Goal: Transaction & Acquisition: Purchase product/service

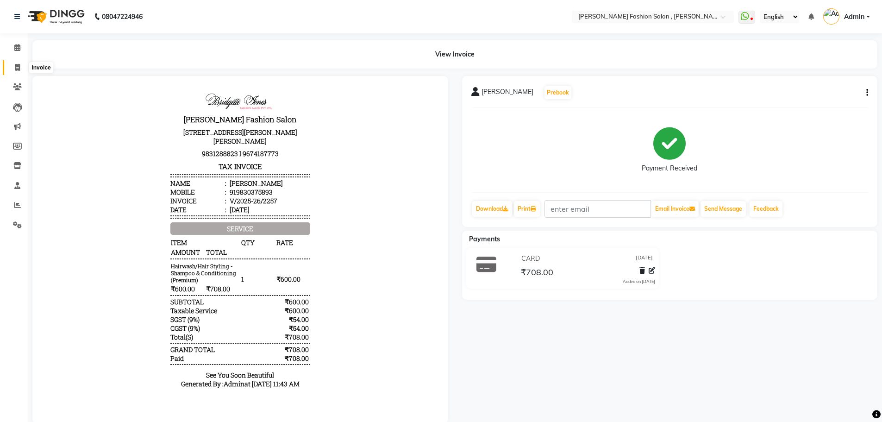
click at [20, 66] on span at bounding box center [17, 68] width 16 height 11
select select "service"
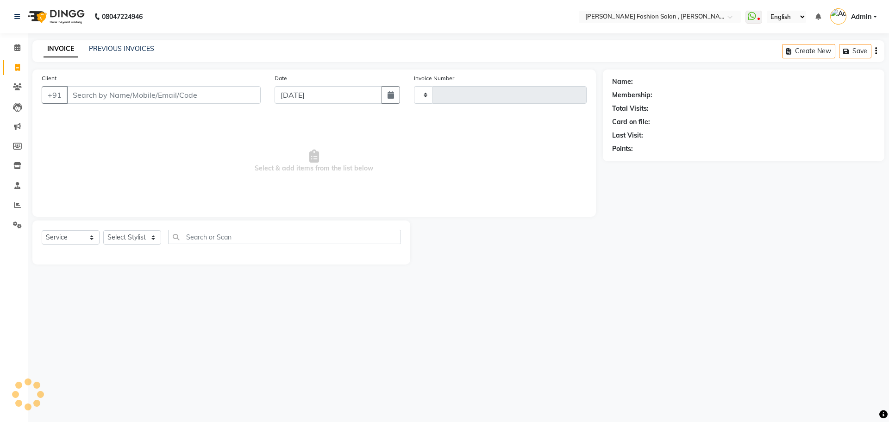
type input "2258"
select select "5233"
click at [142, 234] on select "Select Stylist" at bounding box center [132, 237] width 58 height 14
select select "33869"
click at [103, 230] on select "Select Stylist [PERSON_NAME] [PERSON_NAME] [PERSON_NAME] Babu [PERSON_NAME] [PE…" at bounding box center [132, 237] width 58 height 14
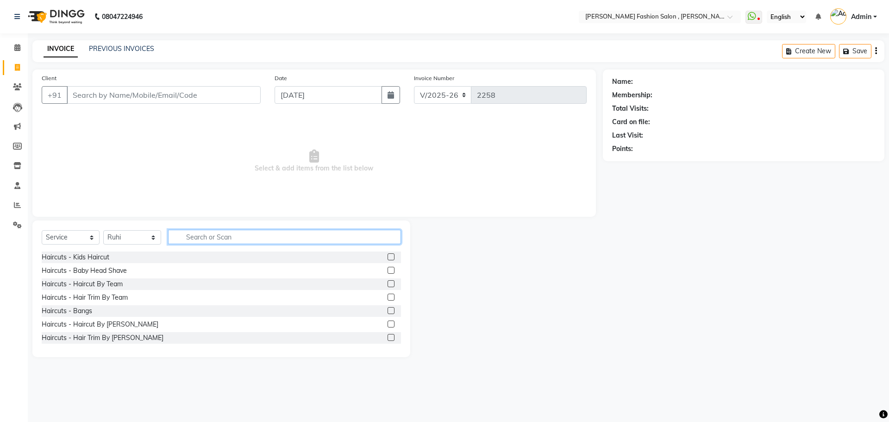
click at [234, 236] on input "text" at bounding box center [284, 237] width 233 height 14
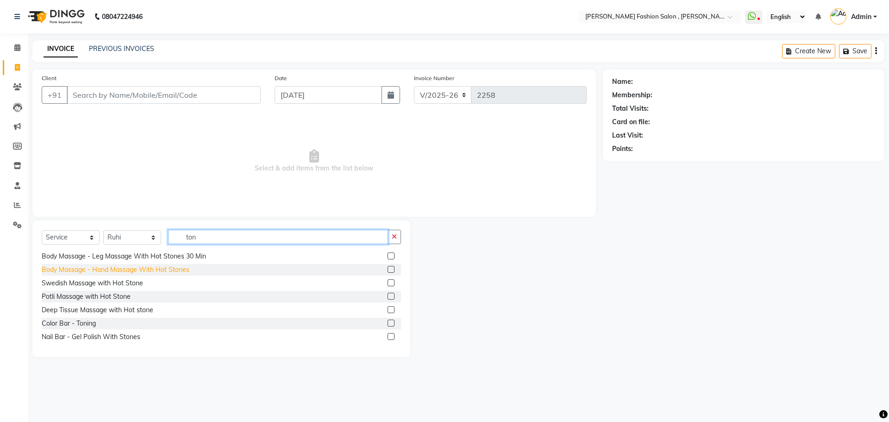
scroll to position [42, 0]
type input "ton"
click at [85, 321] on div "Color Bar - Toning" at bounding box center [69, 323] width 54 height 10
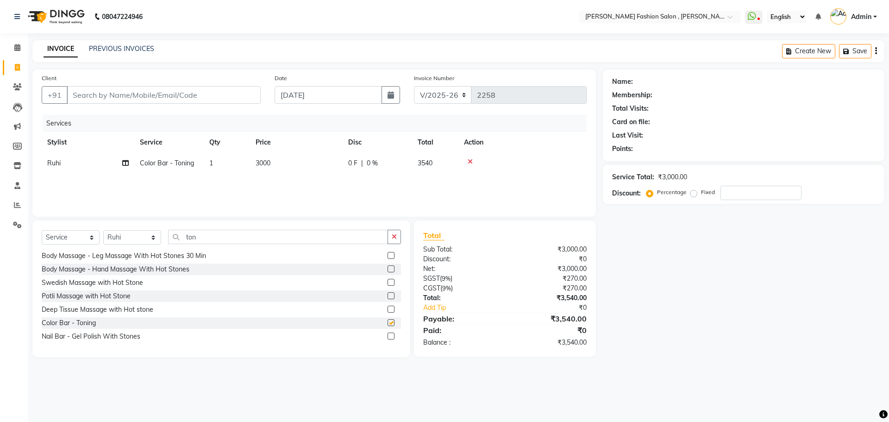
checkbox input "false"
click at [261, 160] on span "3000" at bounding box center [263, 163] width 15 height 8
select select "33869"
drag, startPoint x: 328, startPoint y: 167, endPoint x: 213, endPoint y: 161, distance: 115.4
click at [213, 162] on tr "Alice Anita Archana Minni Babu Das Bindu Bridgette Jones Danielle Jones Daniell…" at bounding box center [314, 170] width 545 height 35
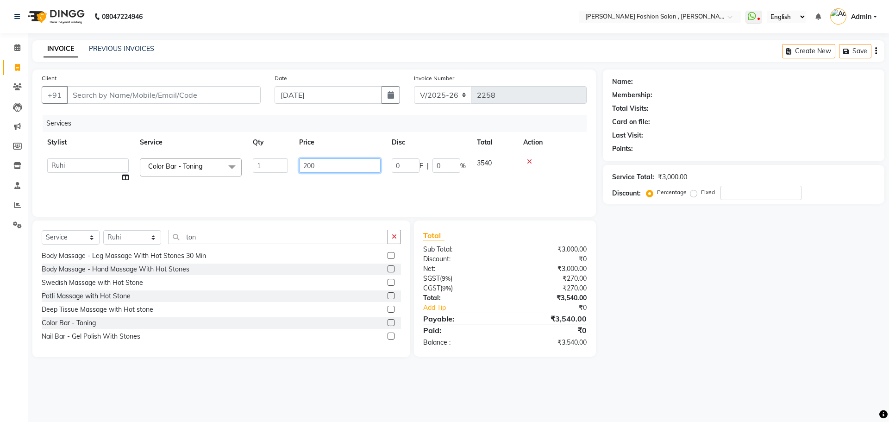
type input "2000"
click at [265, 181] on div "Services Stylist Service Qty Price Disc Total Action Ruhi Color Bar - Toning 1 …" at bounding box center [314, 161] width 545 height 93
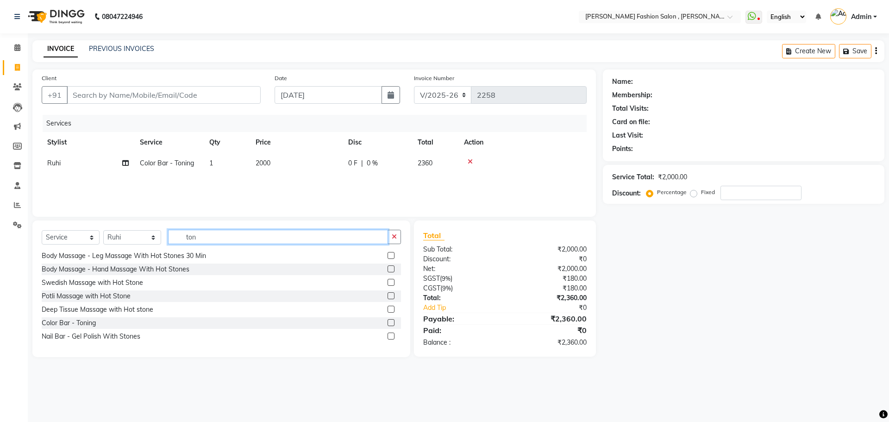
drag, startPoint x: 206, startPoint y: 235, endPoint x: 142, endPoint y: 235, distance: 63.9
click at [142, 235] on div "Select Service Product Membership Package Voucher Prepaid Gift Card Select Styl…" at bounding box center [221, 241] width 359 height 22
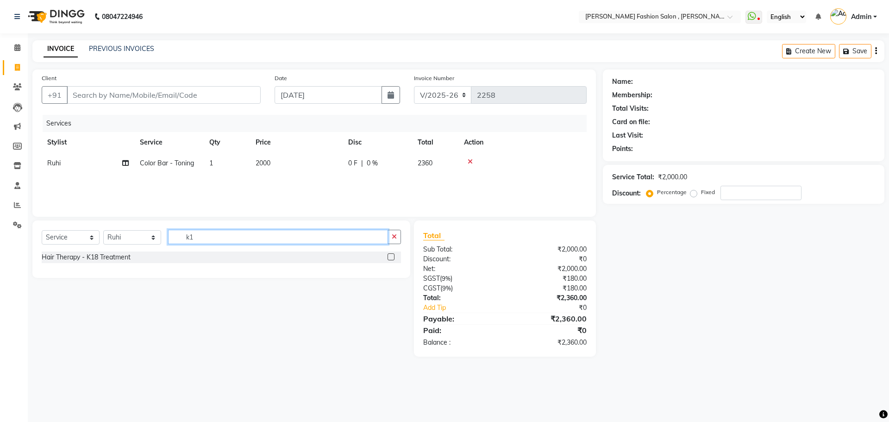
scroll to position [0, 0]
type input "k18"
click at [114, 257] on div "Hair Therapy - K18 Treatment" at bounding box center [86, 257] width 89 height 10
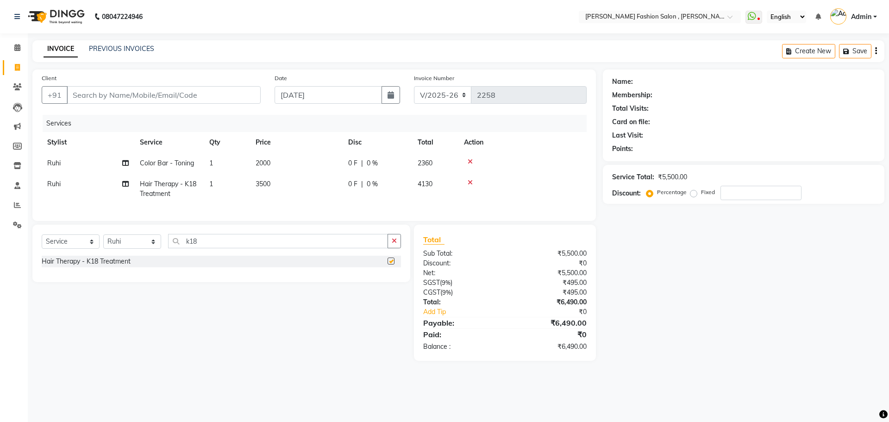
checkbox input "false"
drag, startPoint x: 213, startPoint y: 245, endPoint x: 131, endPoint y: 246, distance: 82.0
click at [132, 246] on div "Select Service Product Membership Package Voucher Prepaid Gift Card Select Styl…" at bounding box center [221, 245] width 359 height 22
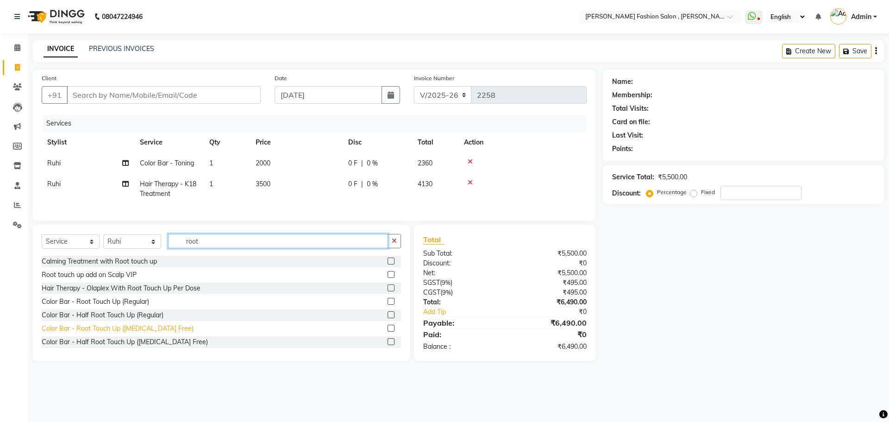
type input "root"
click at [101, 333] on div "Color Bar - Root Touch Up ([MEDICAL_DATA] Free)" at bounding box center [118, 329] width 152 height 10
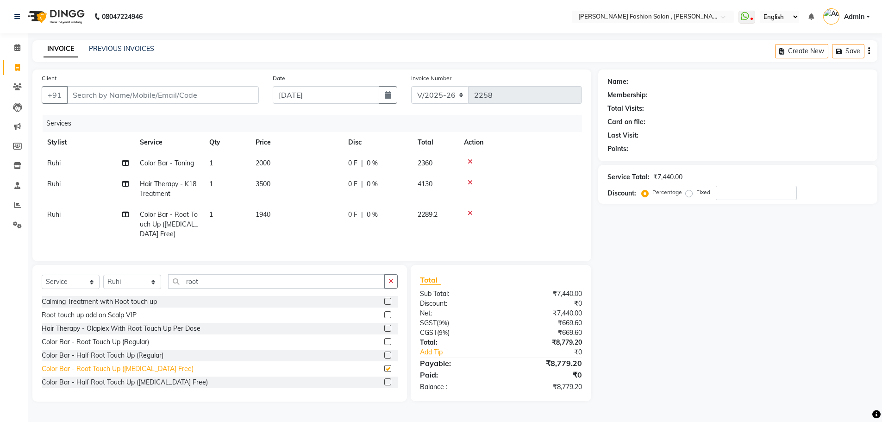
checkbox input "false"
click at [179, 93] on input "Client" at bounding box center [163, 95] width 192 height 18
type input "a"
type input "0"
drag, startPoint x: 131, startPoint y: 97, endPoint x: 0, endPoint y: 99, distance: 131.0
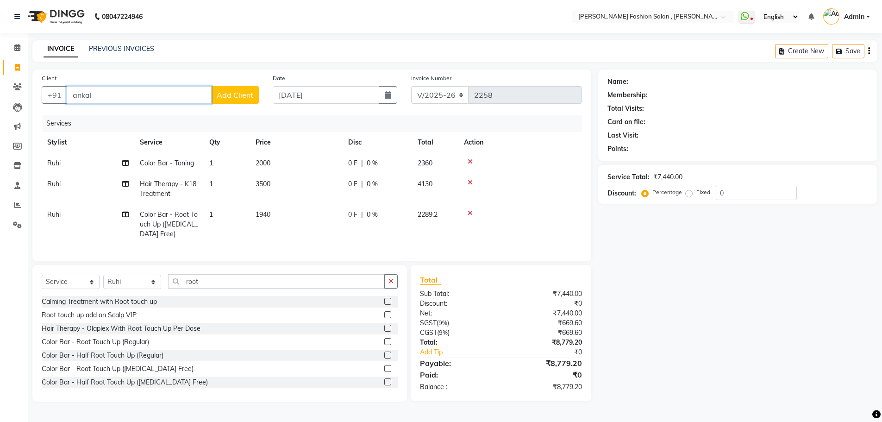
click at [0, 99] on app-home "08047224946 Select Location × Bridgette Jones Fashion Salon , Sarat Bose Road, …" at bounding box center [441, 207] width 882 height 415
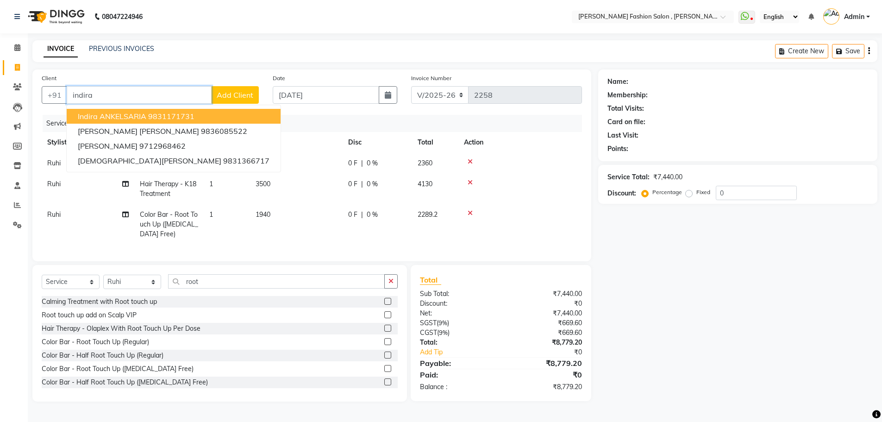
click at [86, 114] on span "Indira ANKELSARIA" at bounding box center [112, 116] width 69 height 9
type input "9831171731"
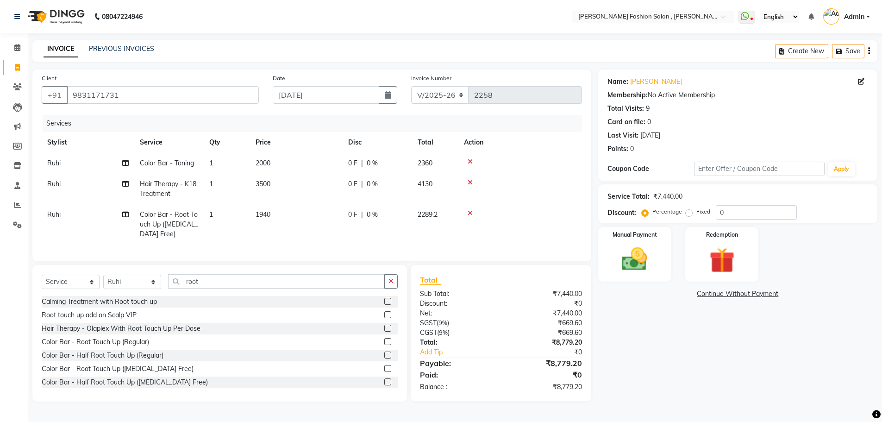
click at [56, 182] on span "Ruhi" at bounding box center [53, 184] width 13 height 8
select select "33869"
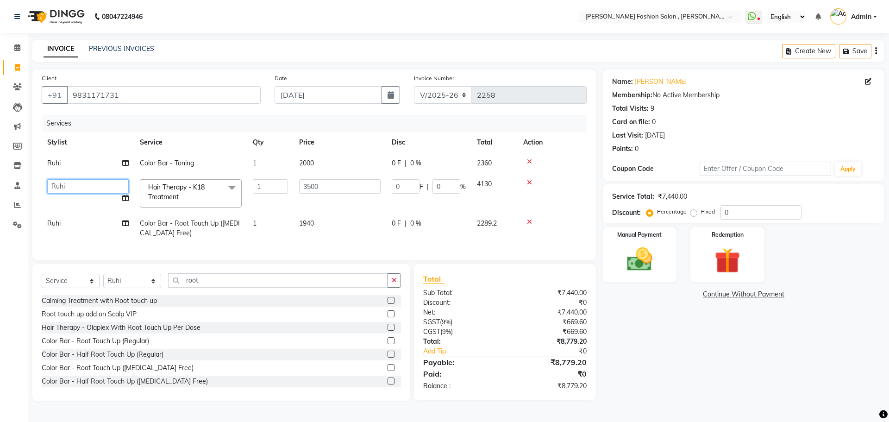
click at [67, 185] on select "Alice Anita Archana Minni Babu Das Bindu Bridgette Jones Danielle Jones Daniell…" at bounding box center [87, 186] width 81 height 14
select select "36629"
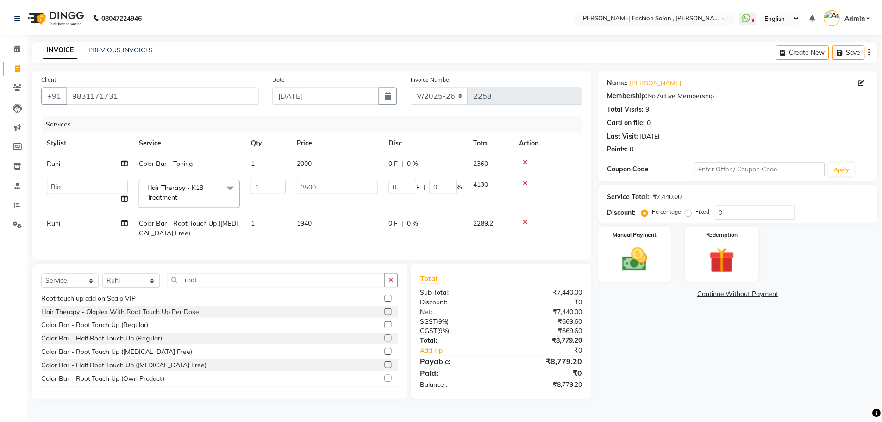
scroll to position [28, 0]
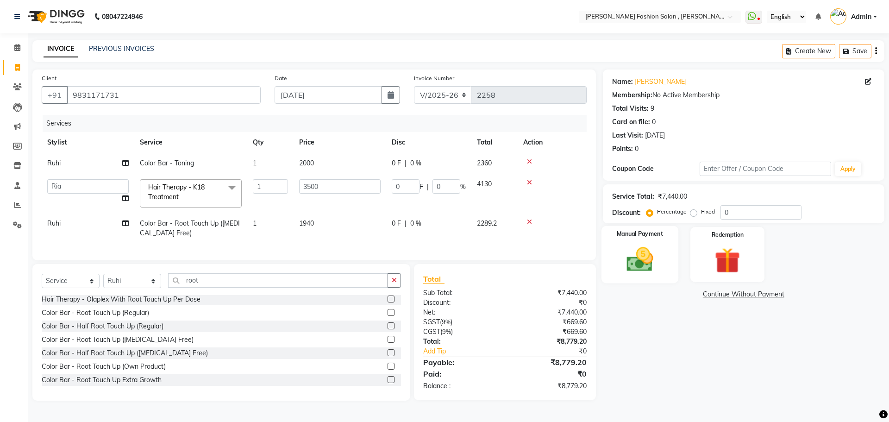
click at [639, 265] on img at bounding box center [639, 259] width 43 height 31
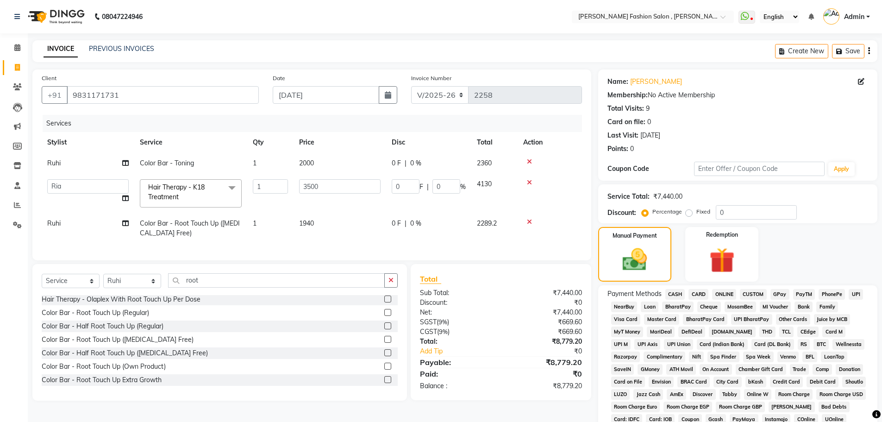
click at [679, 292] on span "CASH" at bounding box center [675, 294] width 20 height 11
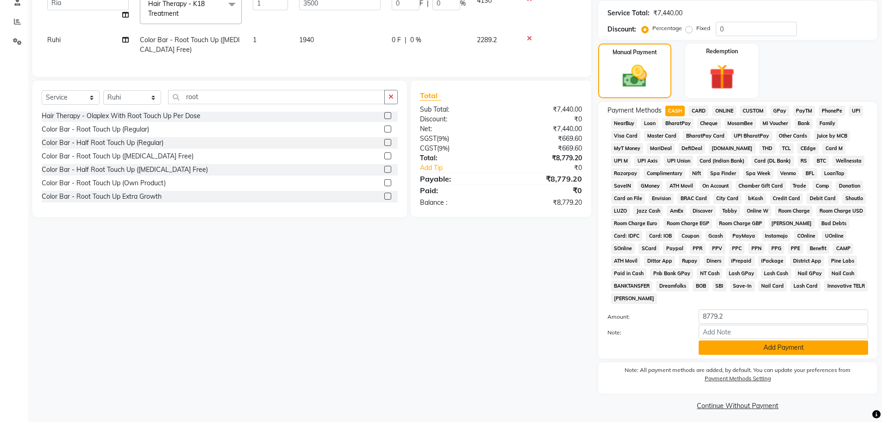
scroll to position [188, 0]
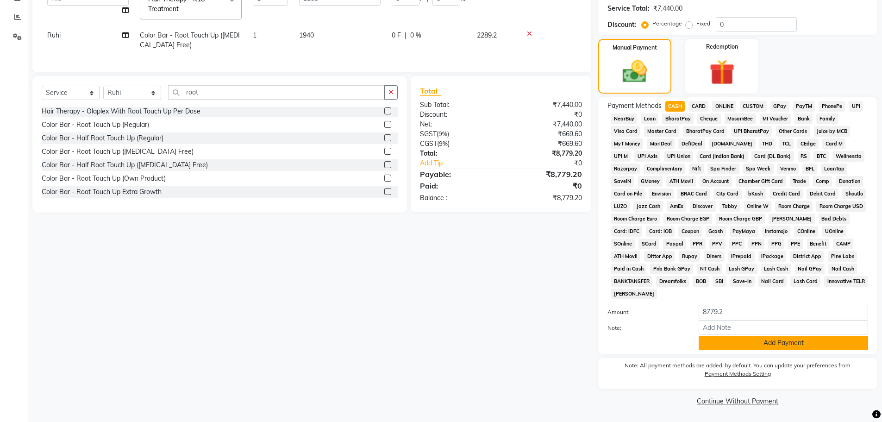
click at [736, 350] on div "Payment Methods CASH CARD ONLINE CUSTOM GPay PayTM PhonePe UPI NearBuy Loan Bha…" at bounding box center [737, 225] width 279 height 257
click at [739, 340] on button "Add Payment" at bounding box center [783, 343] width 169 height 14
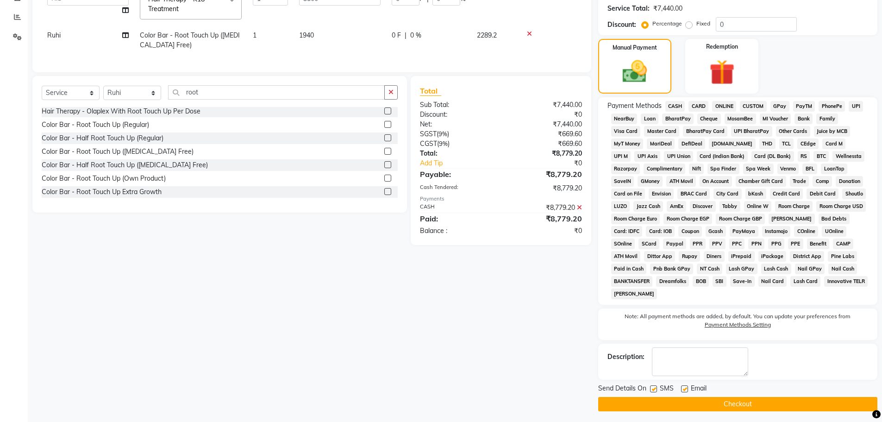
click at [756, 401] on button "Checkout" at bounding box center [737, 404] width 279 height 14
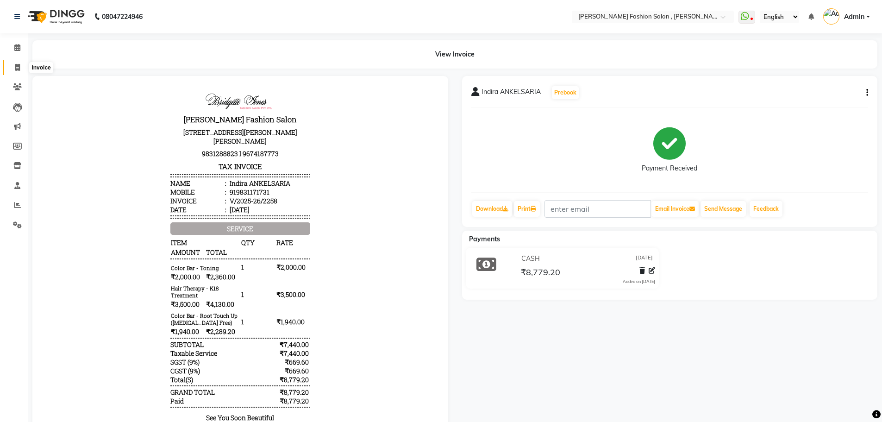
click at [21, 65] on span at bounding box center [17, 68] width 16 height 11
select select "service"
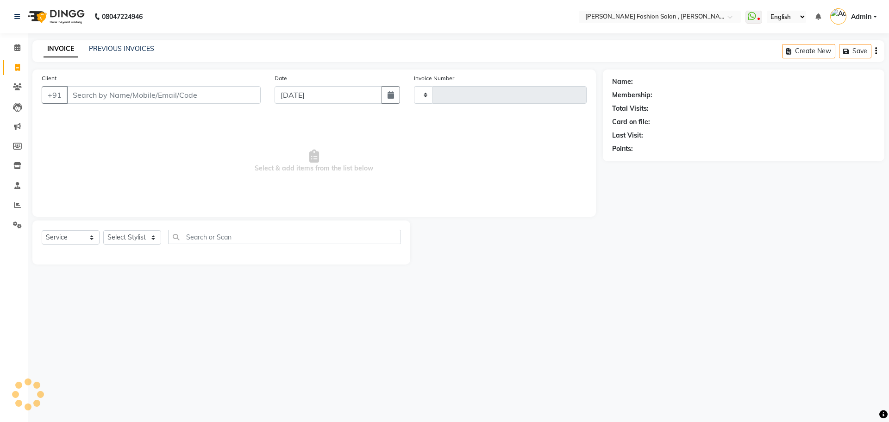
type input "2259"
select select "5233"
click at [123, 48] on link "PREVIOUS INVOICES" at bounding box center [121, 48] width 65 height 8
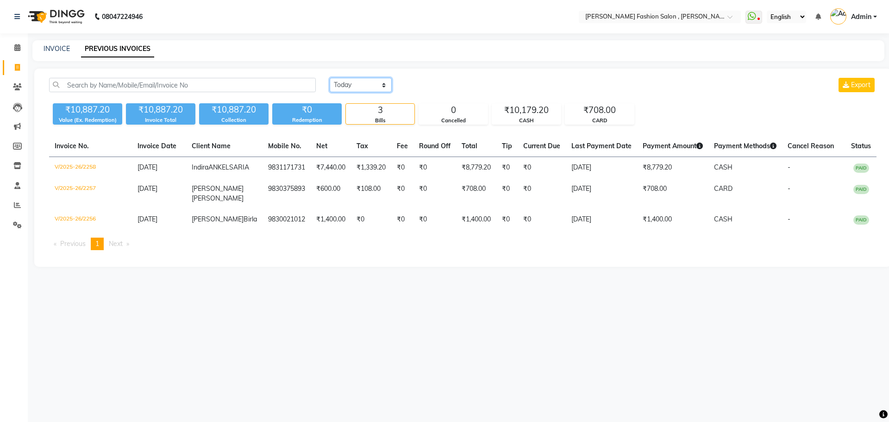
click at [384, 86] on select "[DATE] [DATE] Custom Range" at bounding box center [361, 85] width 62 height 14
select select "[DATE]"
click at [330, 78] on select "[DATE] [DATE] Custom Range" at bounding box center [361, 85] width 62 height 14
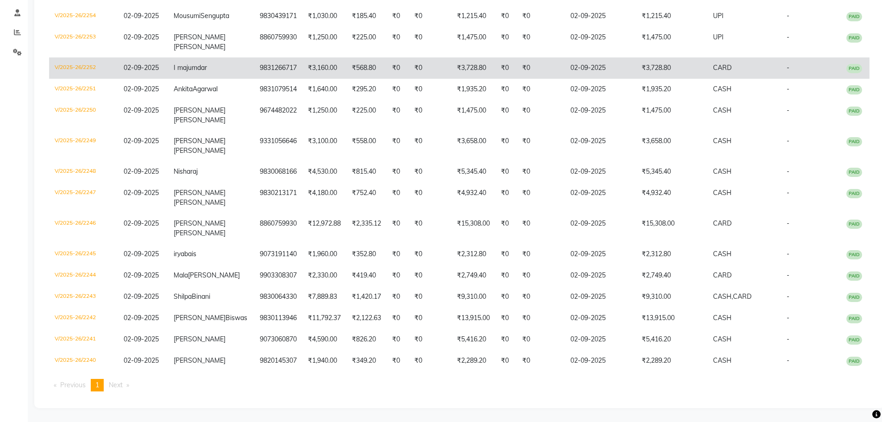
scroll to position [200, 0]
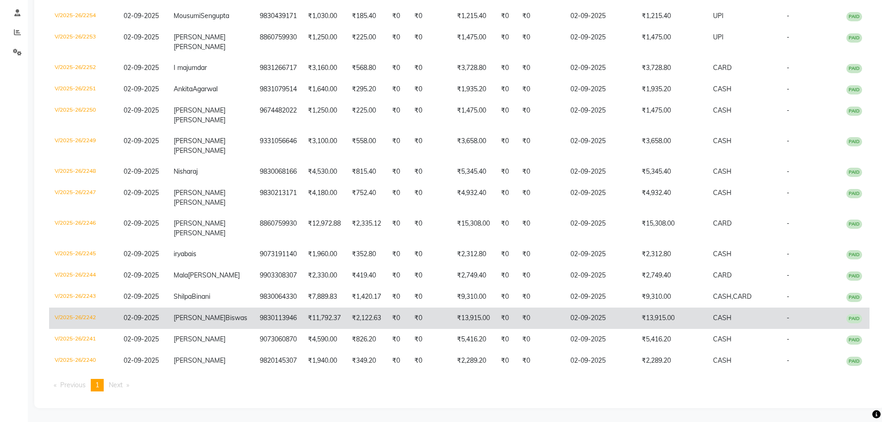
click at [159, 317] on span "02-09-2025" at bounding box center [141, 317] width 35 height 8
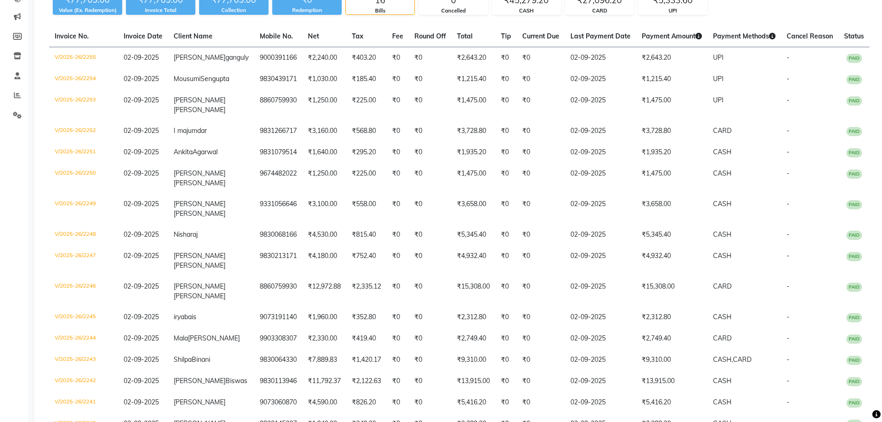
scroll to position [0, 0]
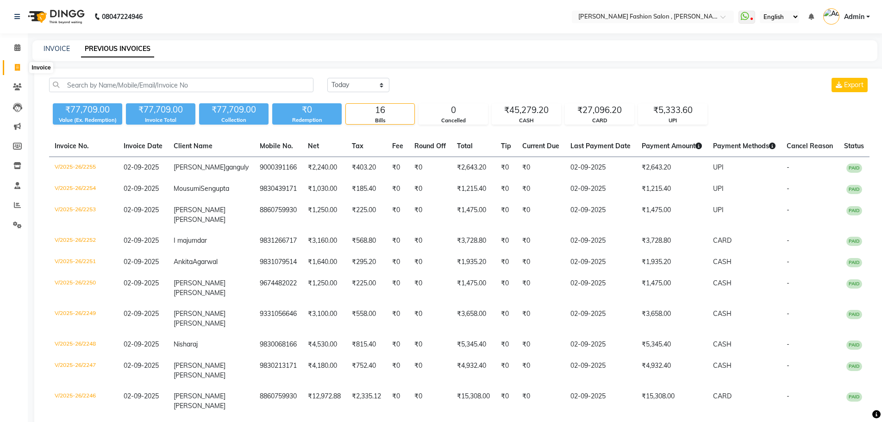
click at [14, 64] on span at bounding box center [17, 68] width 16 height 11
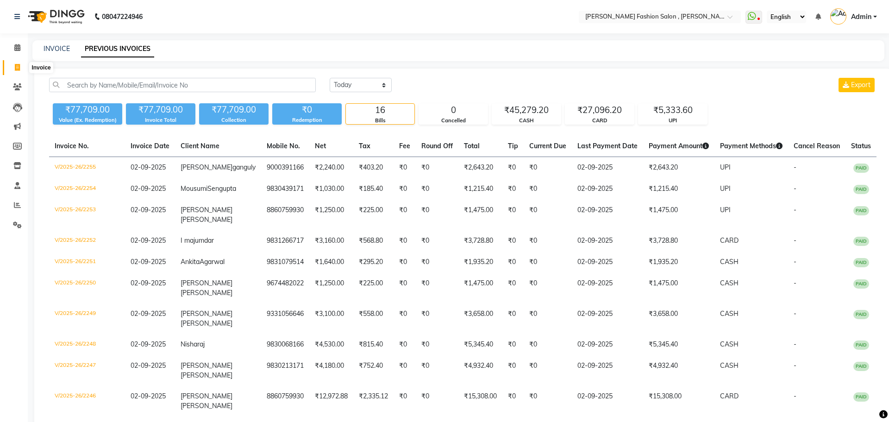
select select "5233"
select select "service"
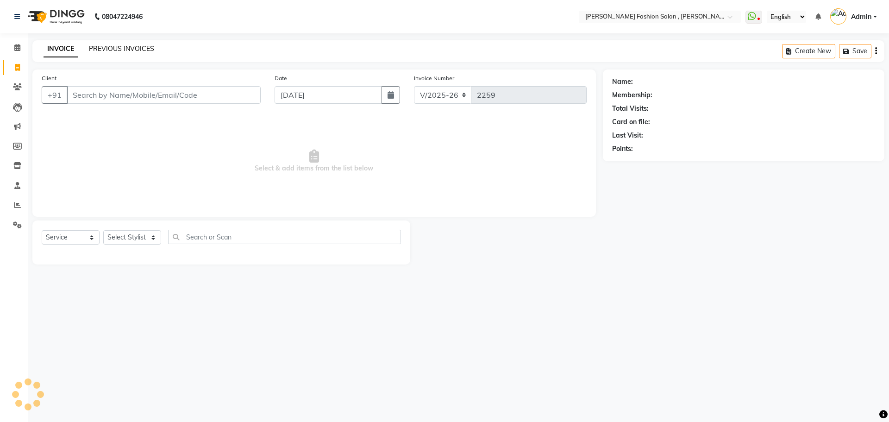
click at [123, 49] on link "PREVIOUS INVOICES" at bounding box center [121, 48] width 65 height 8
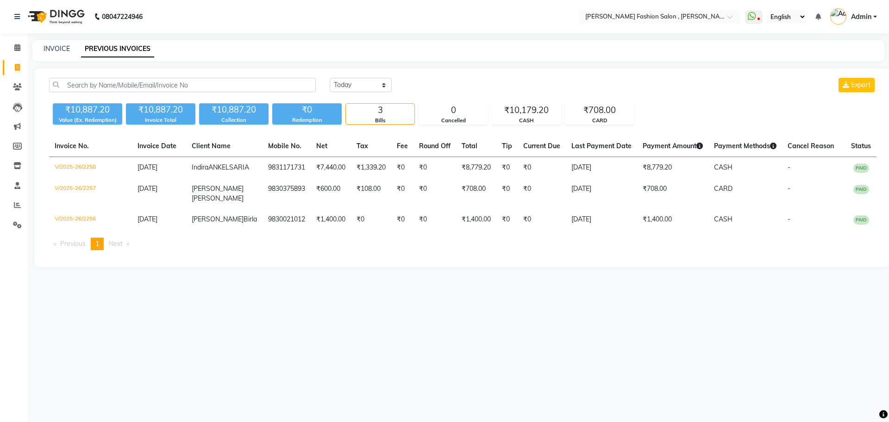
click at [53, 44] on div "INVOICE" at bounding box center [57, 49] width 26 height 10
click at [59, 50] on link "INVOICE" at bounding box center [57, 48] width 26 height 8
select select "5233"
select select "service"
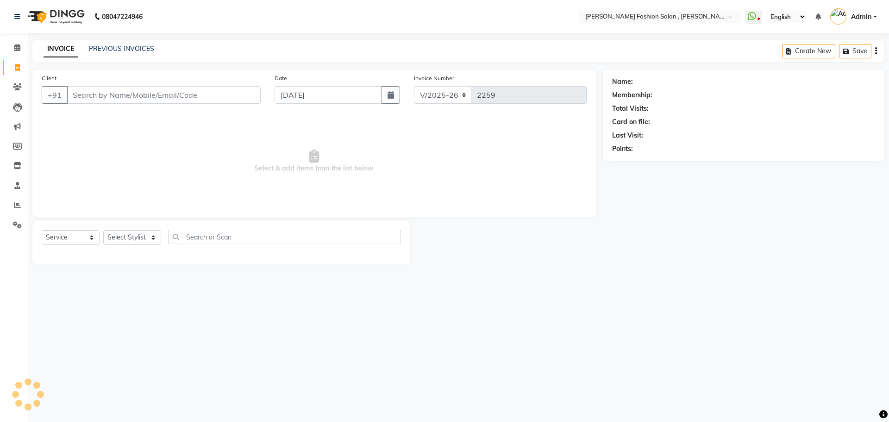
click at [113, 93] on input "Client" at bounding box center [164, 95] width 194 height 18
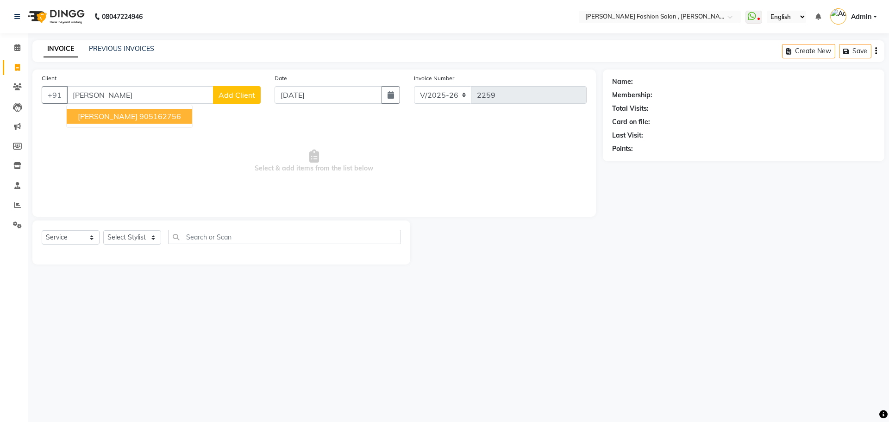
drag, startPoint x: 119, startPoint y: 117, endPoint x: 105, endPoint y: 127, distance: 16.6
click at [119, 117] on span "satakshi kayal" at bounding box center [108, 116] width 60 height 9
type input "905162756"
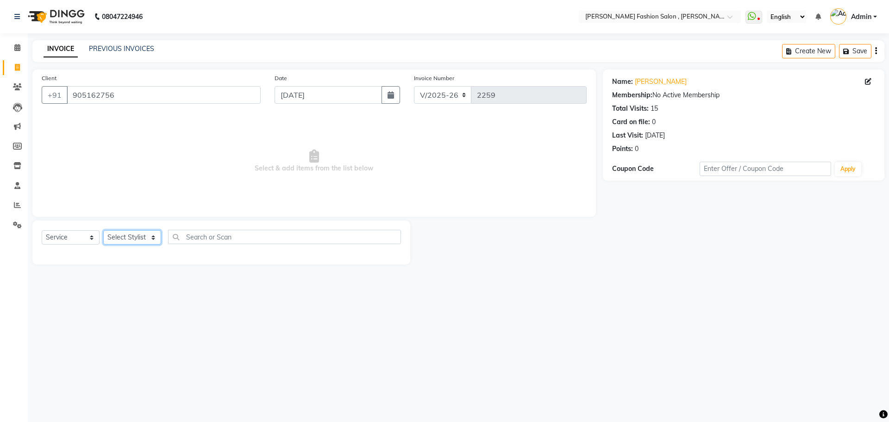
click at [142, 239] on select "Select Stylist [PERSON_NAME] [PERSON_NAME] [PERSON_NAME] Babu [PERSON_NAME] [PE…" at bounding box center [132, 237] width 58 height 14
select select "33868"
click at [103, 230] on select "Select Stylist [PERSON_NAME] [PERSON_NAME] [PERSON_NAME] Babu [PERSON_NAME] [PE…" at bounding box center [132, 237] width 58 height 14
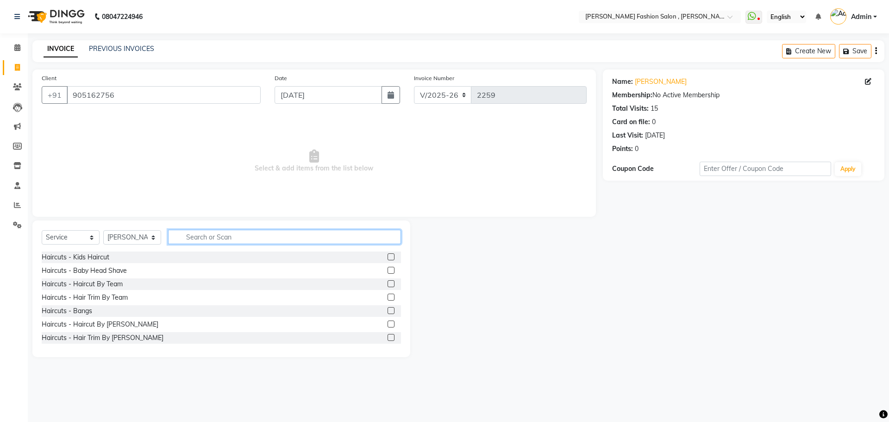
click at [232, 234] on input "text" at bounding box center [284, 237] width 233 height 14
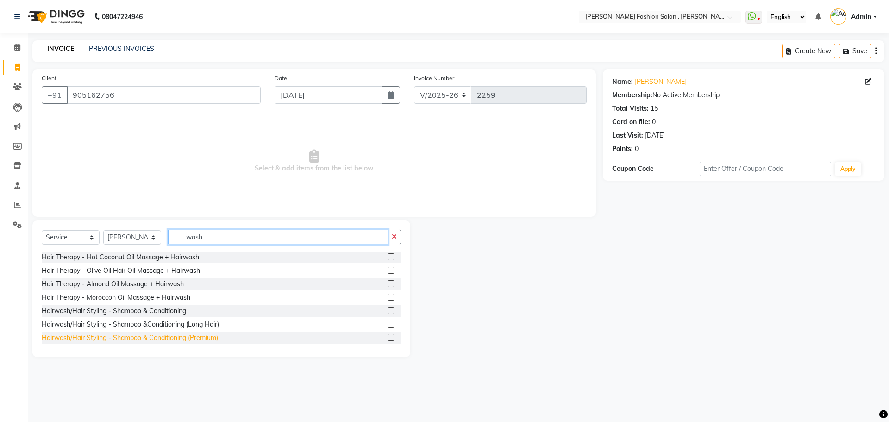
type input "wash"
click at [157, 334] on div "Hairwash/Hair Styling - Shampoo & Conditioning (Premium)" at bounding box center [130, 338] width 176 height 10
checkbox input "false"
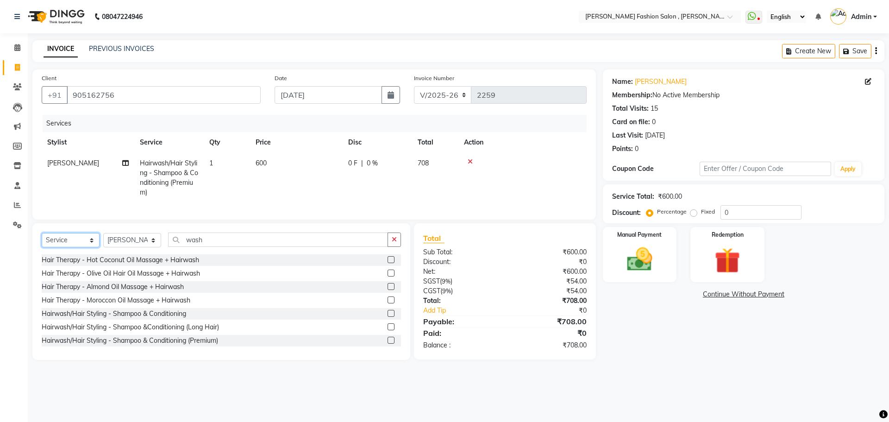
click at [87, 245] on select "Select Service Product Membership Package Voucher Prepaid Gift Card" at bounding box center [71, 240] width 58 height 14
select select "product"
click at [42, 240] on select "Select Service Product Membership Package Voucher Prepaid Gift Card" at bounding box center [71, 240] width 58 height 14
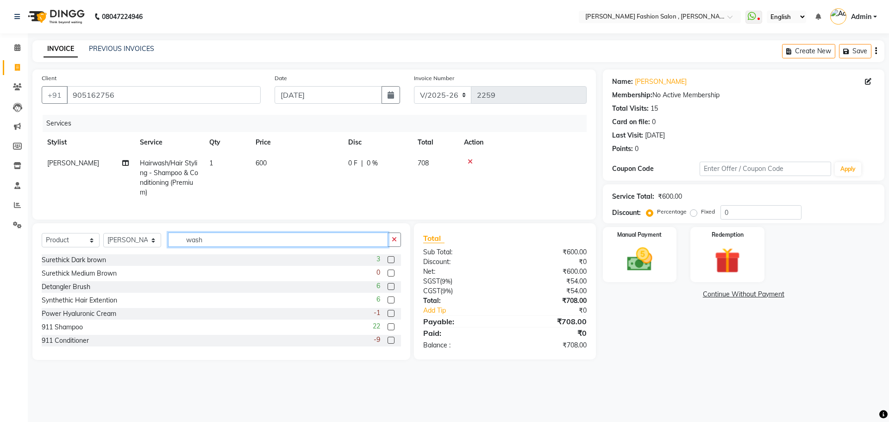
drag, startPoint x: 210, startPoint y: 244, endPoint x: 92, endPoint y: 243, distance: 117.6
click at [92, 243] on div "Select Service Product Membership Package Voucher Prepaid Gift Card Select Styl…" at bounding box center [221, 243] width 359 height 22
type input "oi s"
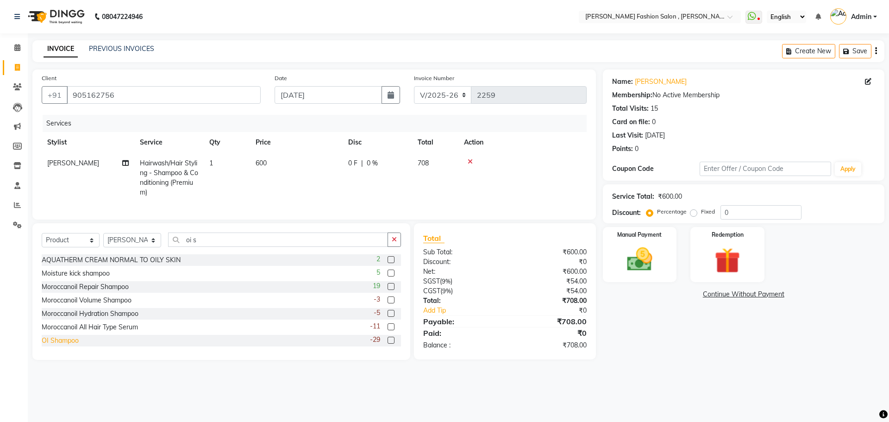
click at [68, 345] on div "OI Shampoo" at bounding box center [60, 341] width 37 height 10
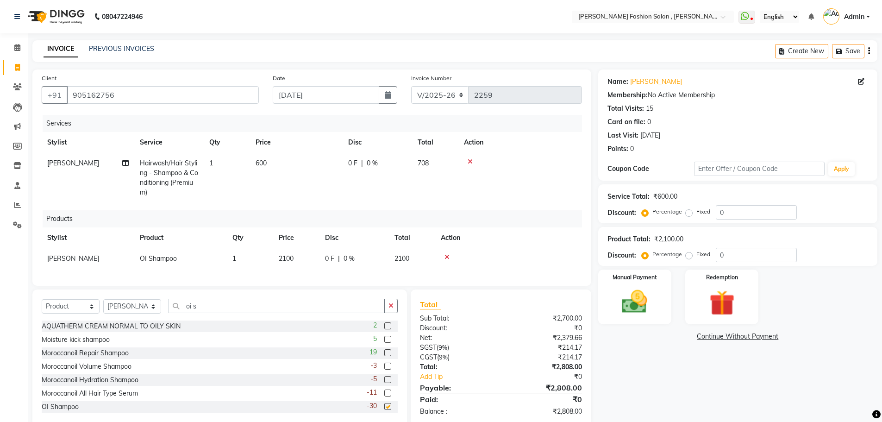
checkbox input "false"
click at [292, 256] on span "2100" at bounding box center [286, 258] width 15 height 8
select select "33868"
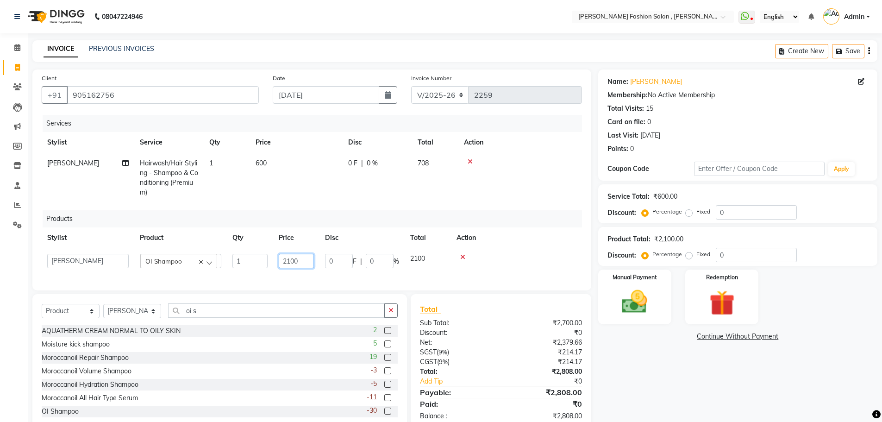
drag, startPoint x: 307, startPoint y: 258, endPoint x: 280, endPoint y: 258, distance: 26.9
click at [280, 258] on input "2100" at bounding box center [296, 261] width 35 height 14
type input "2400"
click at [302, 272] on div "Services Stylist Service Qty Price Disc Total Action Pinky Debnath Hairwash/Hai…" at bounding box center [312, 198] width 540 height 166
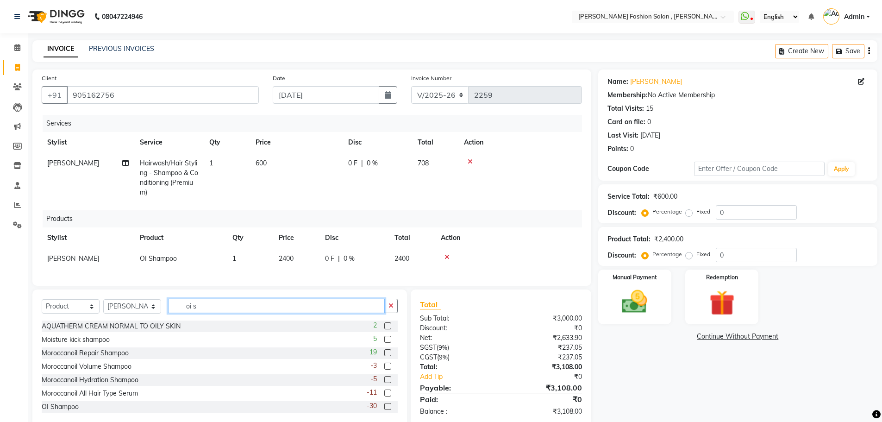
drag, startPoint x: 172, startPoint y: 313, endPoint x: 132, endPoint y: 319, distance: 39.9
click at [133, 318] on div "Select Service Product Membership Package Voucher Prepaid Gift Card Select Styl…" at bounding box center [220, 310] width 356 height 22
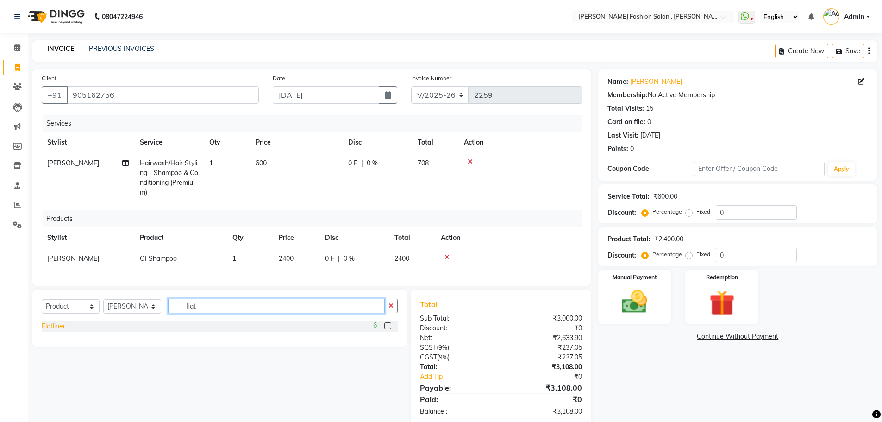
type input "flat"
click at [55, 331] on div "Flatliner" at bounding box center [54, 326] width 24 height 10
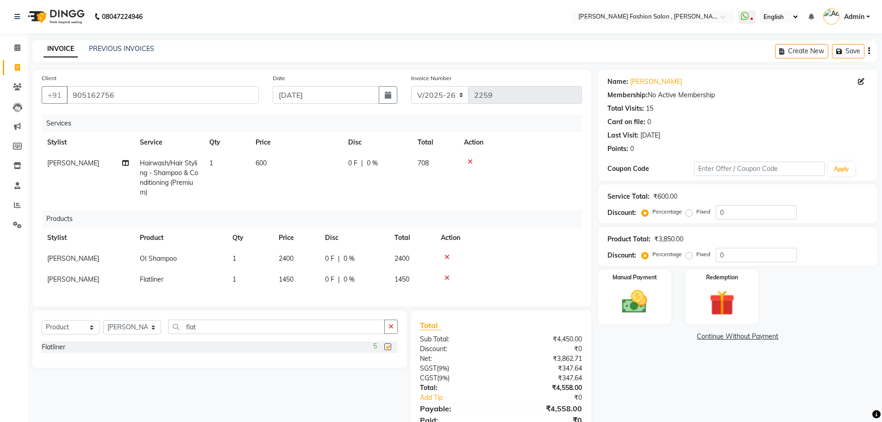
checkbox input "false"
click at [293, 269] on td "1450" at bounding box center [296, 279] width 46 height 21
select select "33868"
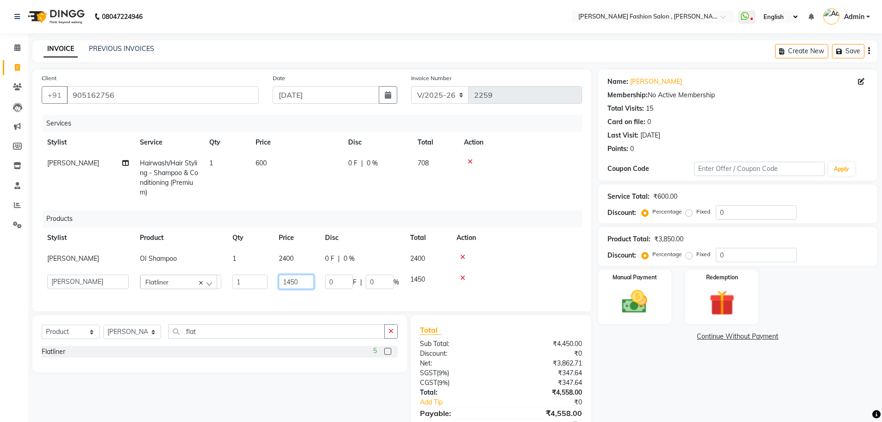
drag, startPoint x: 300, startPoint y: 282, endPoint x: 242, endPoint y: 289, distance: 58.4
click at [242, 289] on tr "Alice Anita Archana Minni Babu Das Bindu Bridgette Jones Danielle Jones Daniell…" at bounding box center [312, 281] width 540 height 25
type input "1200"
click at [293, 294] on div "Services Stylist Service Qty Price Disc Total Action Pinky Debnath Hairwash/Hai…" at bounding box center [312, 208] width 540 height 187
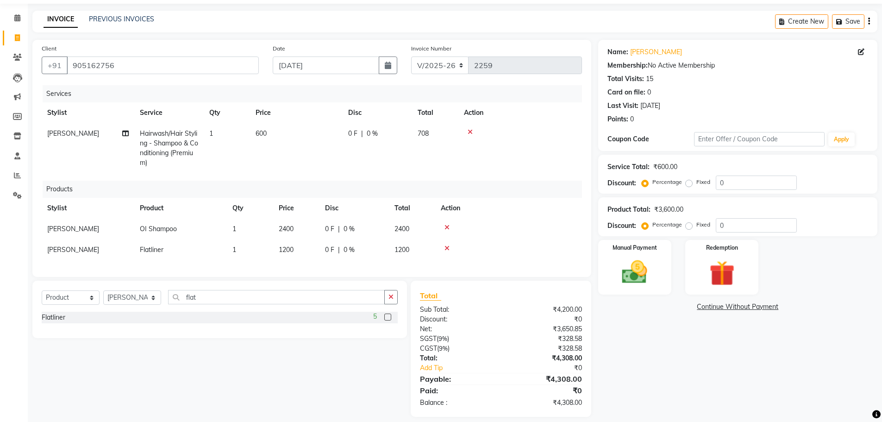
scroll to position [45, 0]
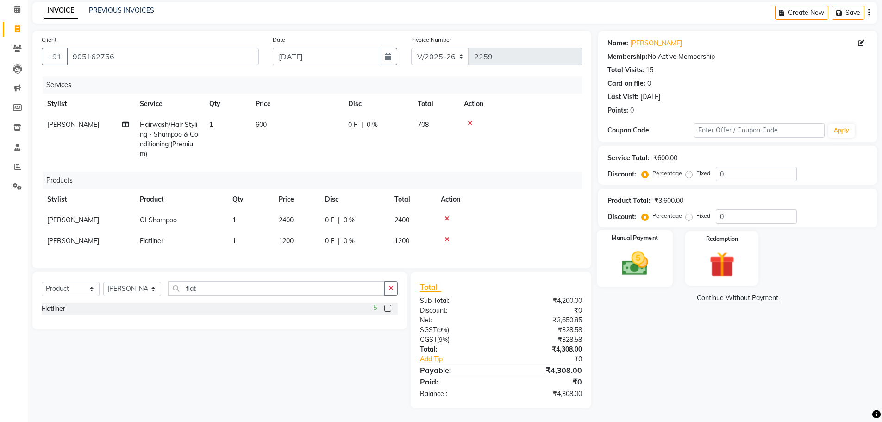
click at [643, 253] on img at bounding box center [635, 263] width 43 height 30
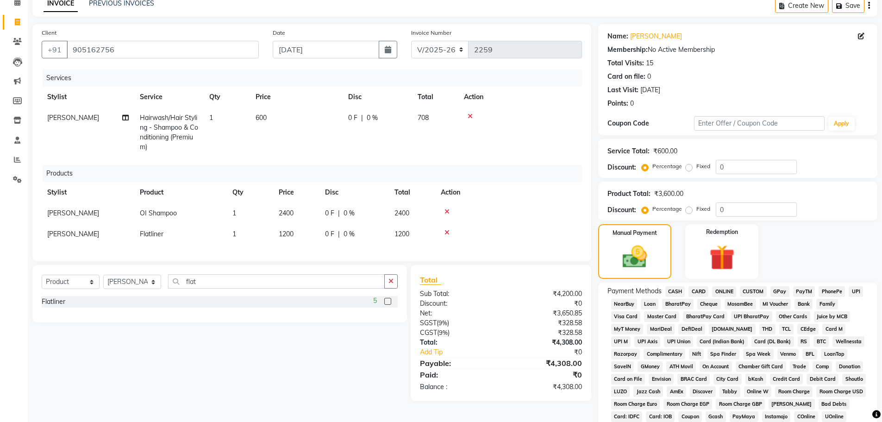
click at [857, 291] on span "UPI" at bounding box center [856, 291] width 14 height 11
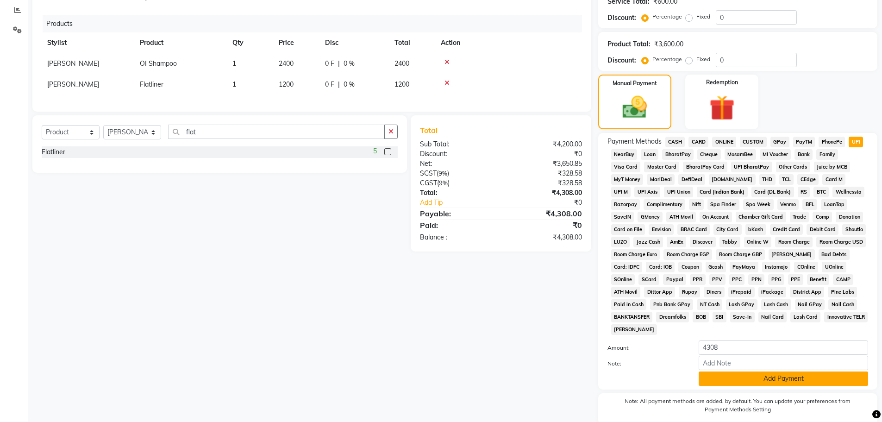
scroll to position [231, 0]
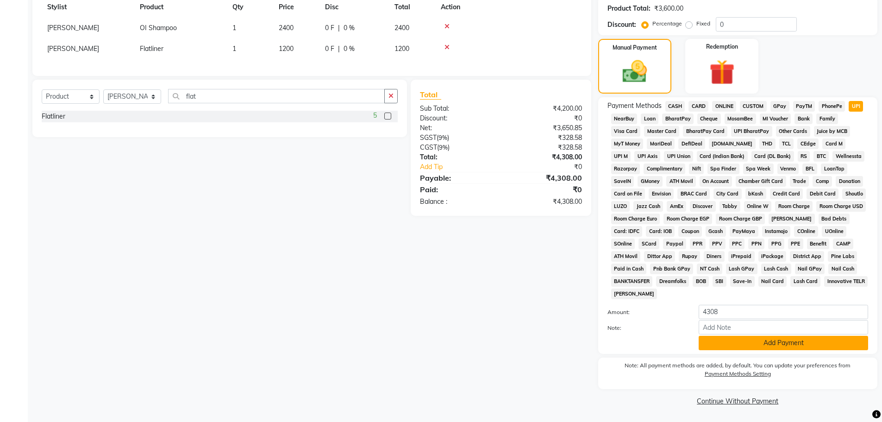
click at [734, 347] on button "Add Payment" at bounding box center [783, 343] width 169 height 14
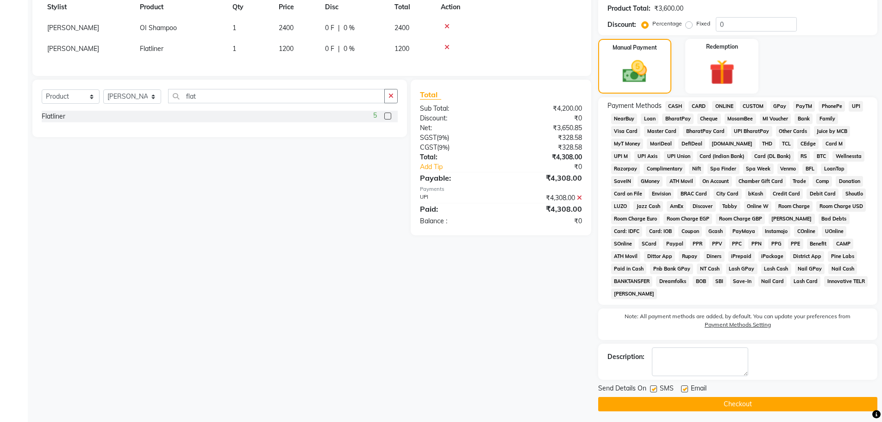
click at [658, 404] on button "Checkout" at bounding box center [737, 404] width 279 height 14
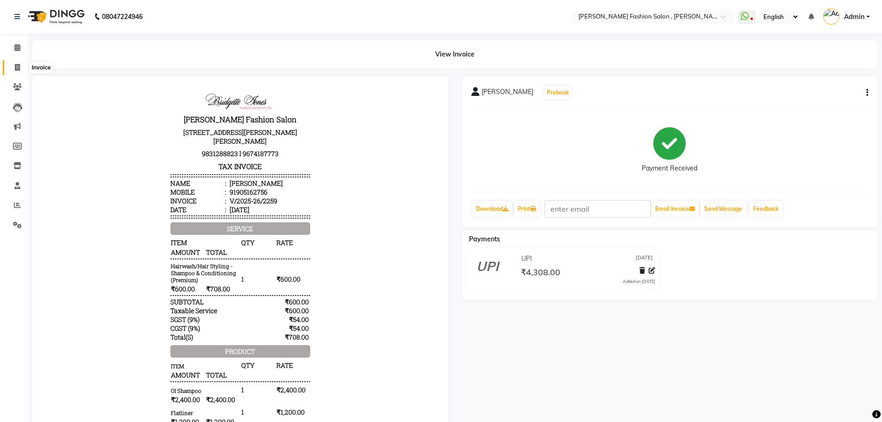
click at [12, 65] on span at bounding box center [17, 68] width 16 height 11
select select "5233"
select select "service"
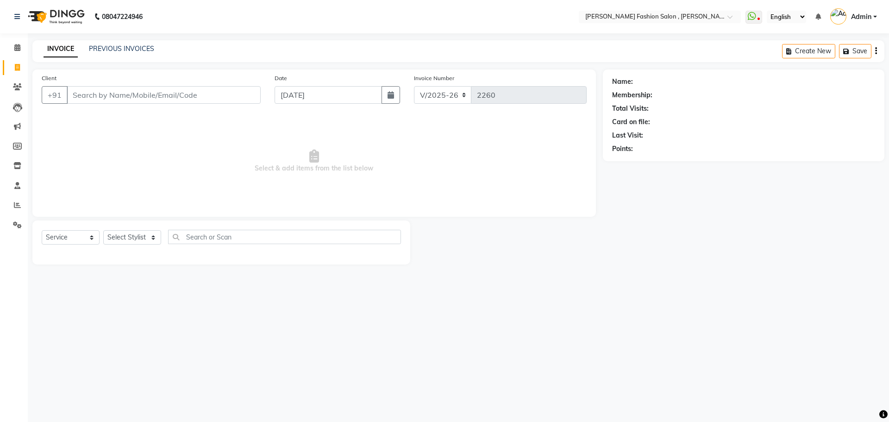
click at [99, 95] on input "Client" at bounding box center [164, 95] width 194 height 18
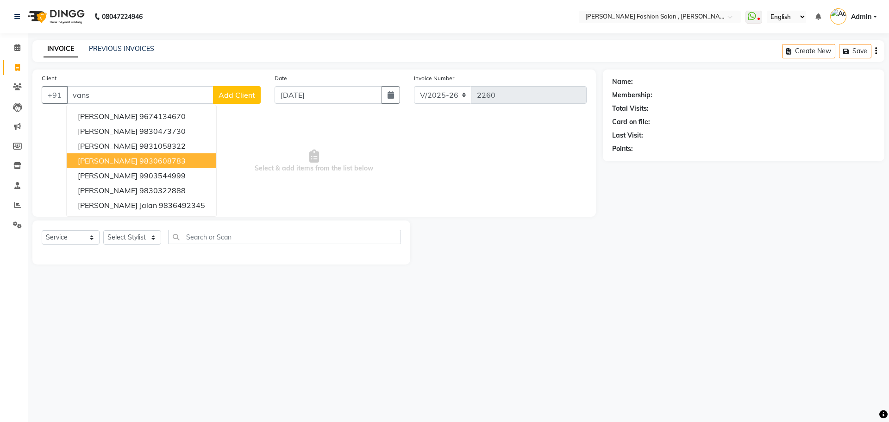
click at [123, 157] on span "Vanshika Khosla" at bounding box center [108, 160] width 60 height 9
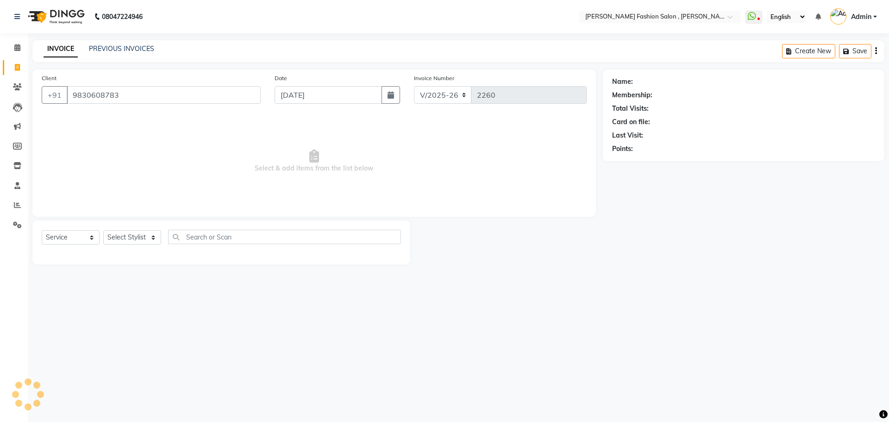
type input "9830608783"
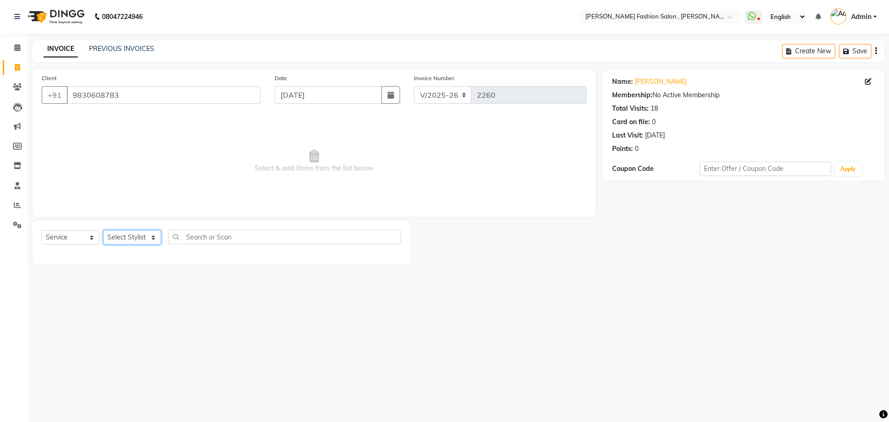
click at [151, 237] on select "Select Stylist [PERSON_NAME] [PERSON_NAME] [PERSON_NAME] Babu [PERSON_NAME] [PE…" at bounding box center [132, 237] width 58 height 14
select select "33870"
click at [103, 230] on select "Select Stylist [PERSON_NAME] [PERSON_NAME] [PERSON_NAME] Babu [PERSON_NAME] [PE…" at bounding box center [132, 237] width 58 height 14
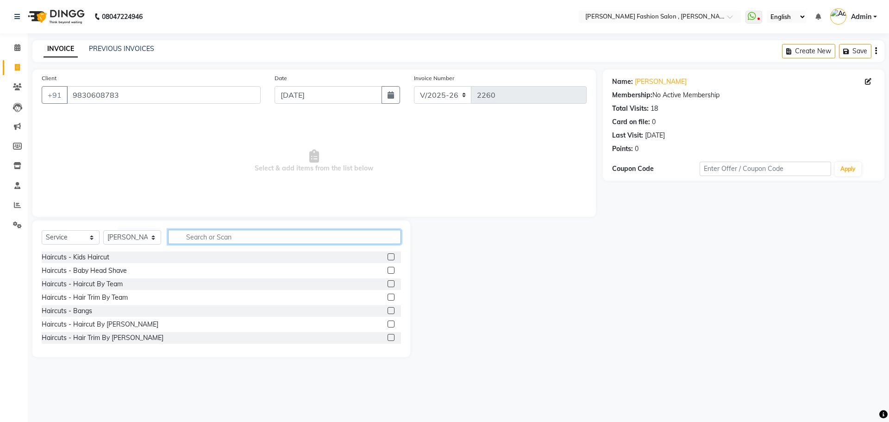
click at [242, 234] on input "text" at bounding box center [284, 237] width 233 height 14
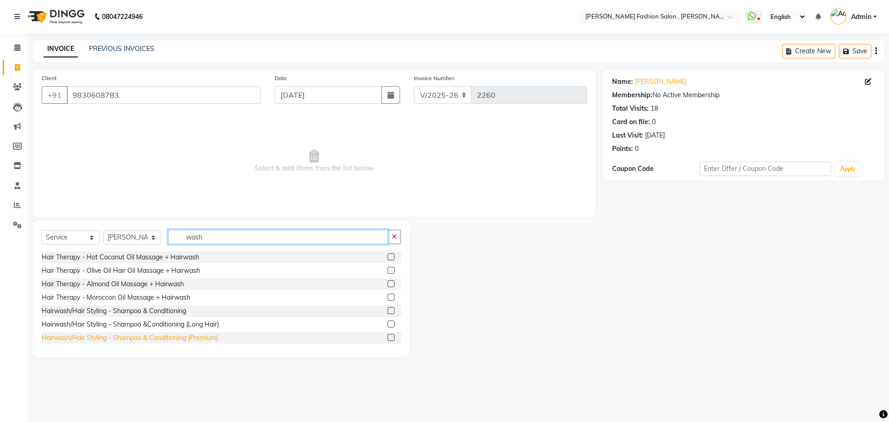
type input "wash"
click at [170, 342] on div "Hairwash/Hair Styling - Shampoo & Conditioning (Premium)" at bounding box center [130, 338] width 176 height 10
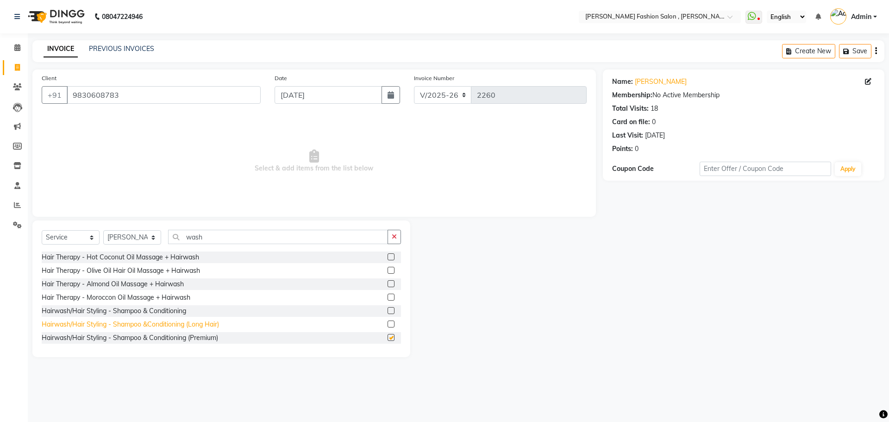
checkbox input "false"
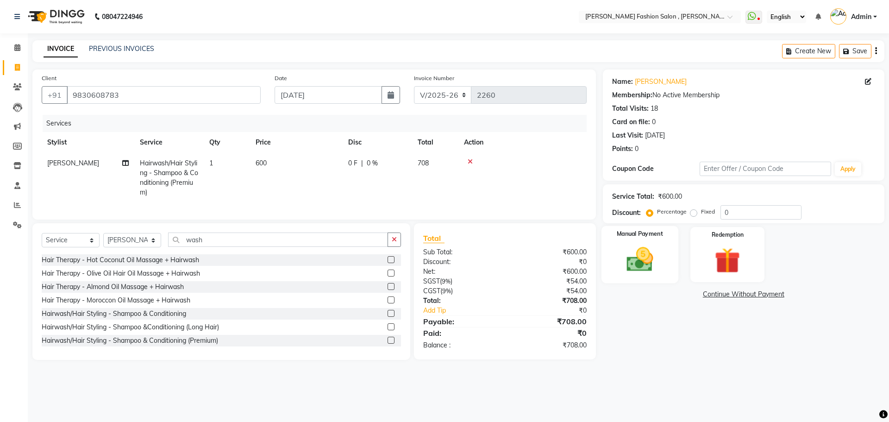
click at [657, 266] on img at bounding box center [639, 259] width 43 height 31
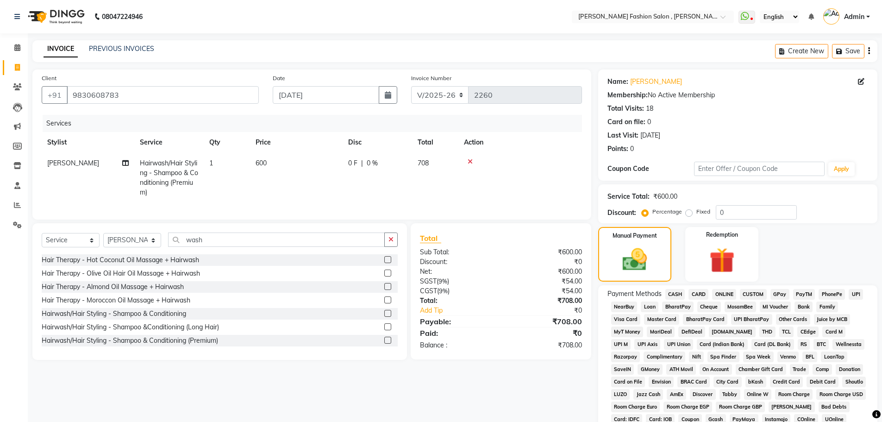
click at [858, 294] on span "UPI" at bounding box center [856, 294] width 14 height 11
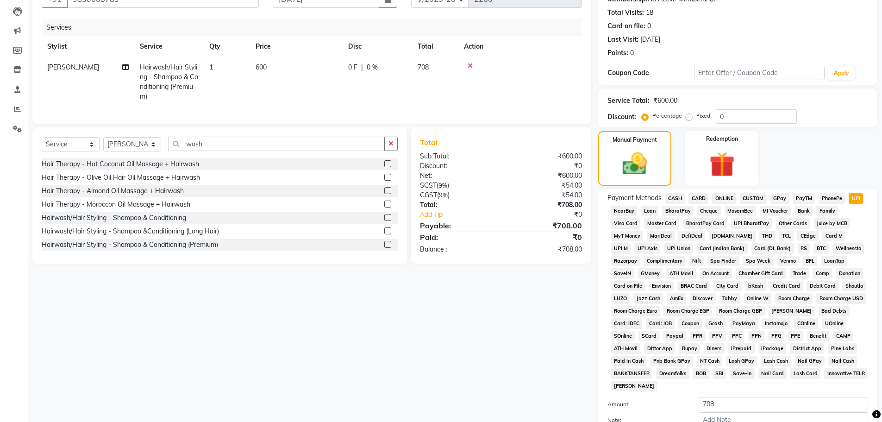
scroll to position [188, 0]
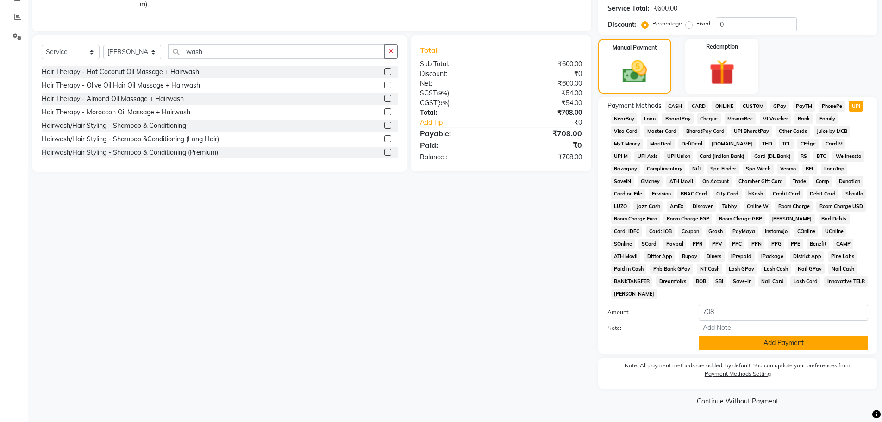
click at [827, 349] on button "Add Payment" at bounding box center [783, 343] width 169 height 14
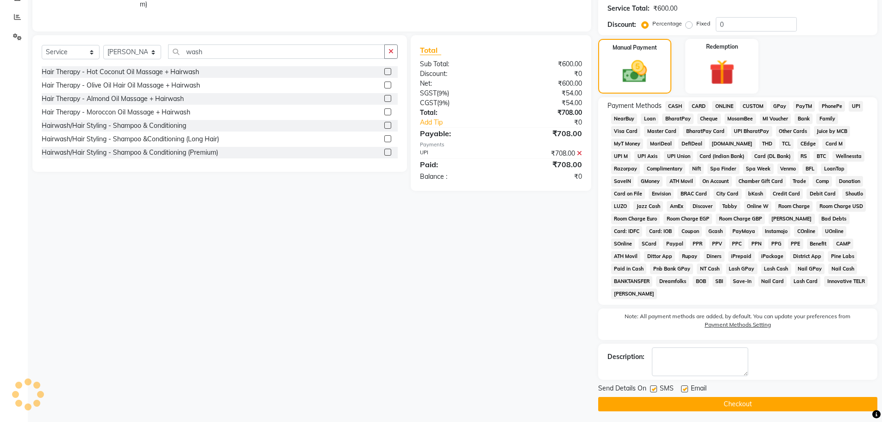
click at [814, 407] on button "Checkout" at bounding box center [737, 404] width 279 height 14
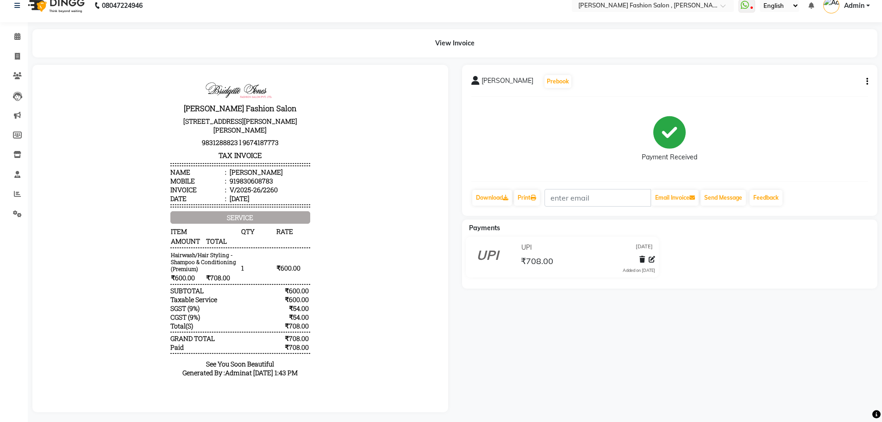
scroll to position [22, 0]
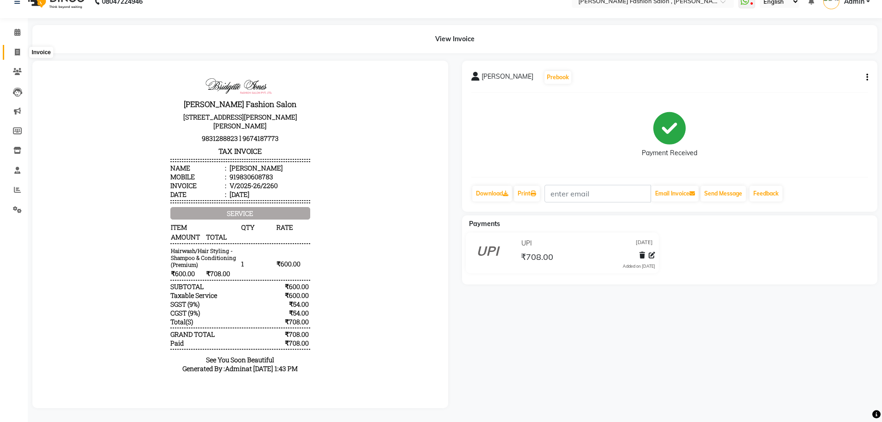
click at [16, 49] on icon at bounding box center [17, 52] width 5 height 7
select select "5233"
select select "service"
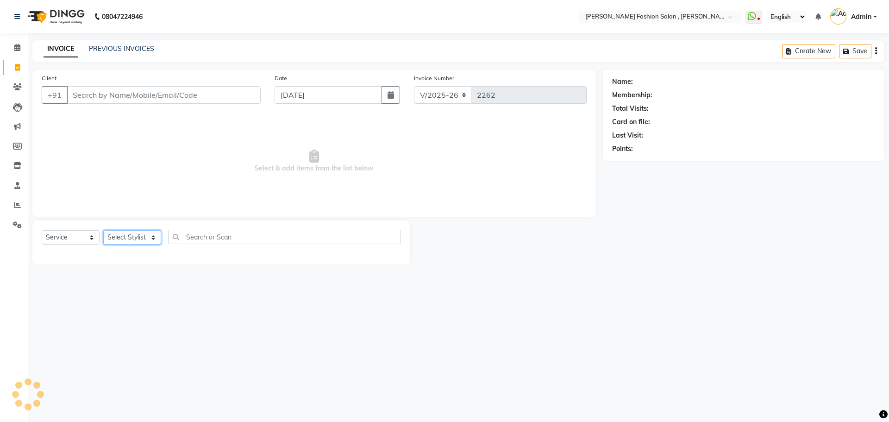
click at [150, 235] on select "Select Stylist" at bounding box center [132, 237] width 58 height 14
select select "33874"
click at [103, 230] on select "Select Stylist [PERSON_NAME] [PERSON_NAME] [PERSON_NAME] Babu [PERSON_NAME] [PE…" at bounding box center [132, 237] width 58 height 14
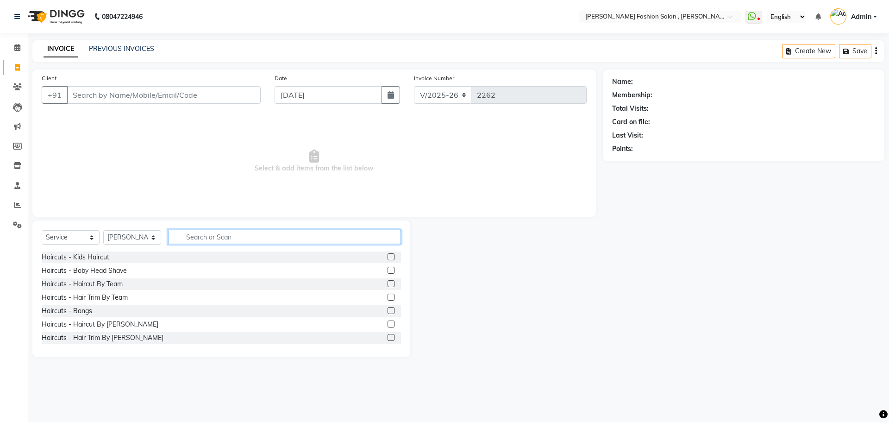
click at [226, 235] on input "text" at bounding box center [284, 237] width 233 height 14
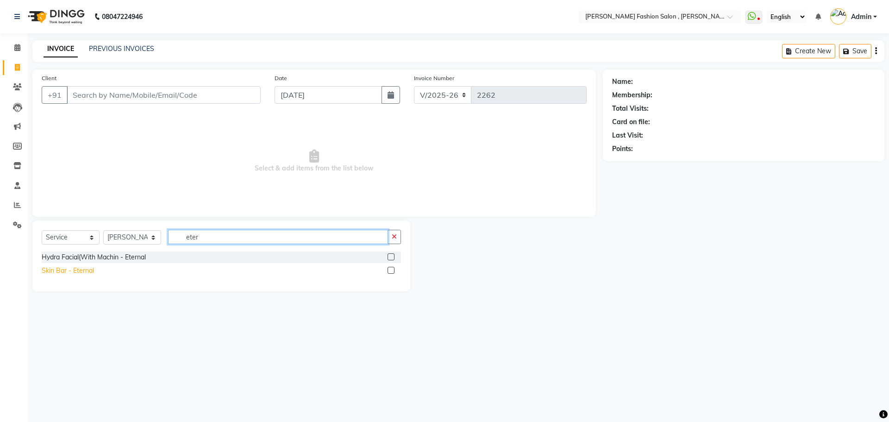
type input "eter"
click at [77, 271] on div "Skin Bar - Eternal" at bounding box center [68, 271] width 52 height 10
checkbox input "false"
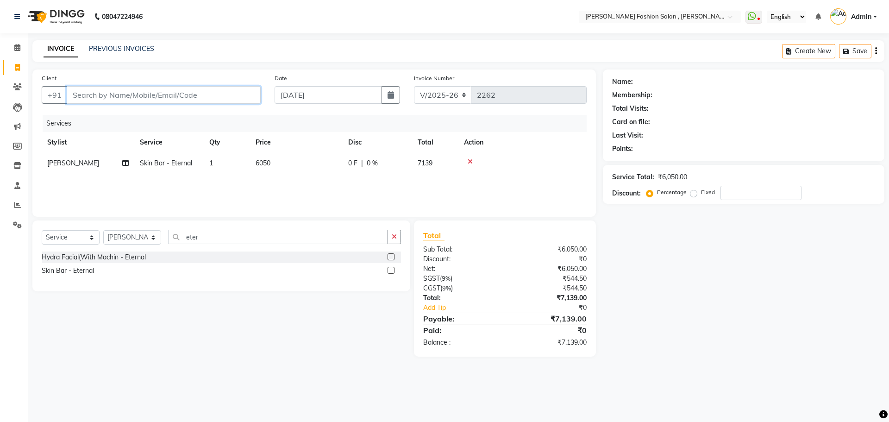
click at [155, 90] on input "Client" at bounding box center [164, 95] width 194 height 18
click at [176, 97] on input "Client" at bounding box center [164, 95] width 194 height 18
click at [74, 239] on select "Select Service Product Membership Package Voucher Prepaid Gift Card" at bounding box center [71, 237] width 58 height 14
select select "product"
click at [42, 230] on select "Select Service Product Membership Package Voucher Prepaid Gift Card" at bounding box center [71, 237] width 58 height 14
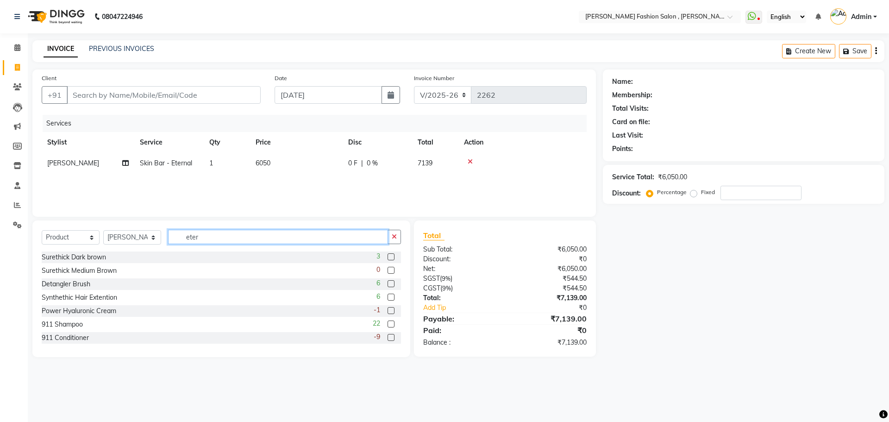
drag, startPoint x: 200, startPoint y: 239, endPoint x: 140, endPoint y: 237, distance: 59.3
click at [140, 237] on div "Select Service Product Membership Package Voucher Prepaid Gift Card Select Styl…" at bounding box center [221, 241] width 359 height 22
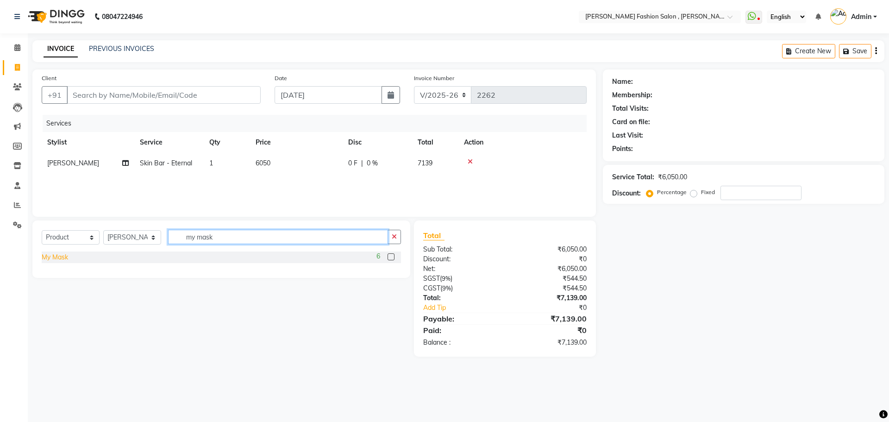
type input "my mask"
click at [60, 259] on div "My Mask" at bounding box center [55, 257] width 26 height 10
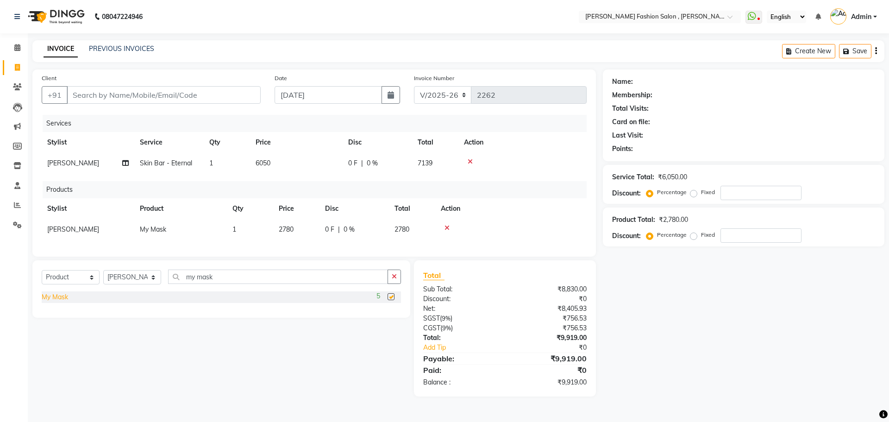
checkbox input "false"
click at [449, 229] on icon at bounding box center [447, 228] width 5 height 6
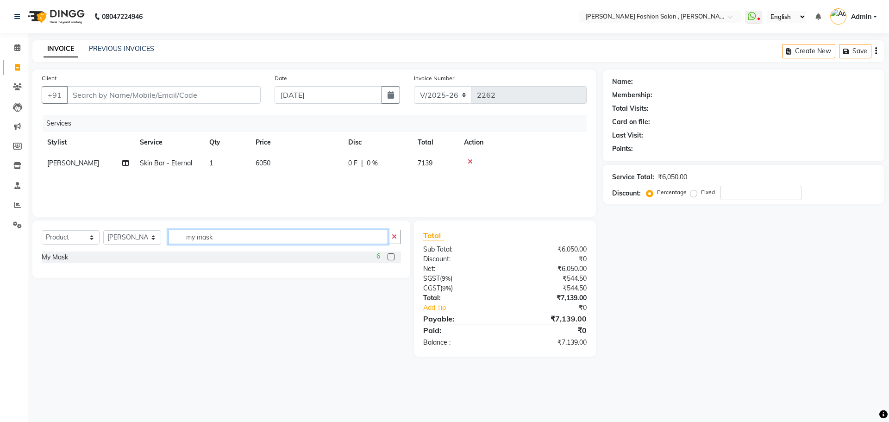
drag, startPoint x: 182, startPoint y: 237, endPoint x: 58, endPoint y: 237, distance: 123.6
click at [58, 237] on div "Select Service Product Membership Package Voucher Prepaid Gift Card Select Styl…" at bounding box center [221, 241] width 359 height 22
type input "therma"
click at [69, 255] on div "Thermal water Spray" at bounding box center [73, 257] width 63 height 10
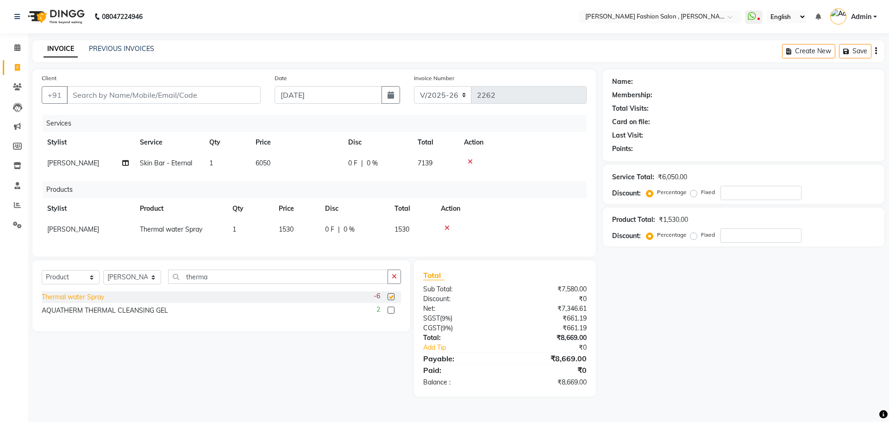
checkbox input "false"
click at [148, 89] on input "Client" at bounding box center [164, 95] width 194 height 18
type input "9"
type input "0"
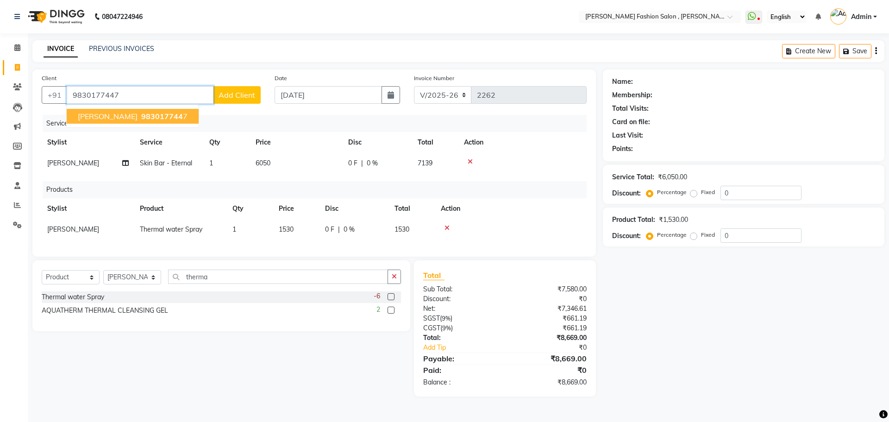
type input "9830177447"
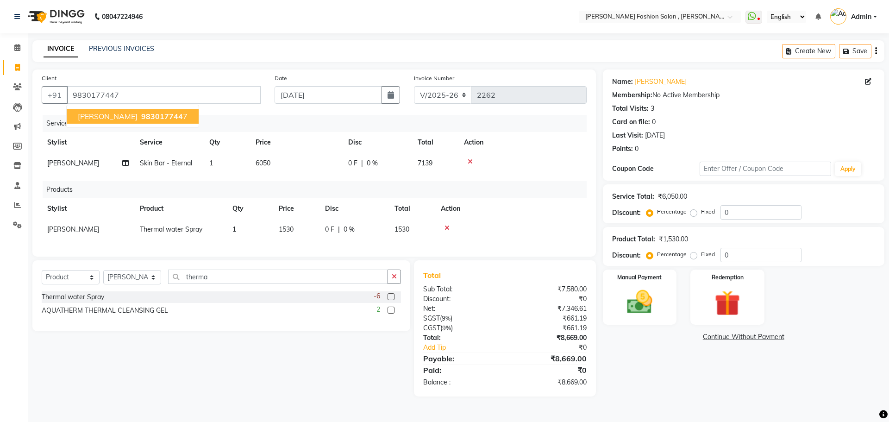
click at [113, 118] on span "Divya Agarwal" at bounding box center [108, 116] width 60 height 9
click at [646, 285] on div "Manual Payment" at bounding box center [639, 297] width 77 height 57
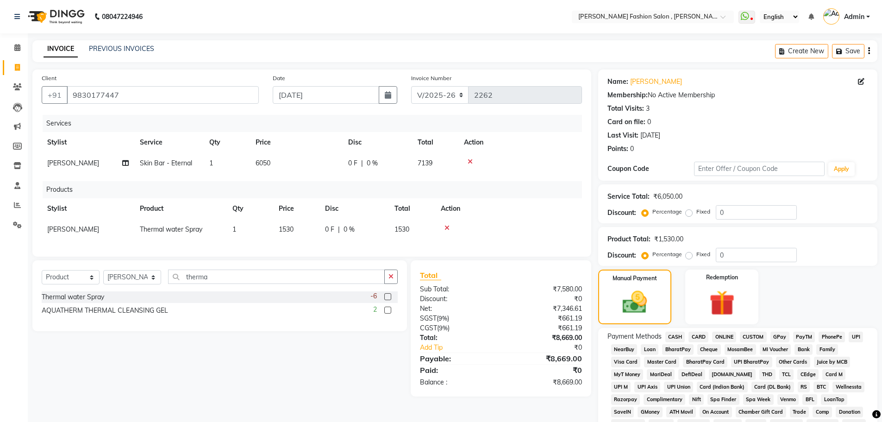
click at [676, 333] on span "CASH" at bounding box center [675, 337] width 20 height 11
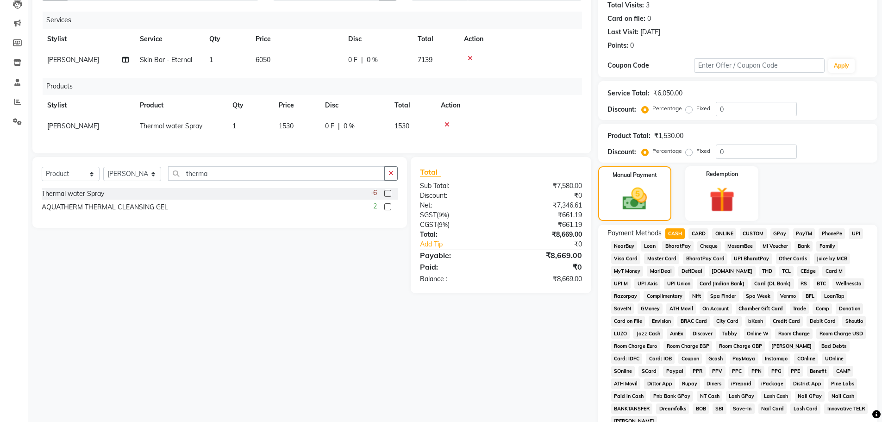
scroll to position [231, 0]
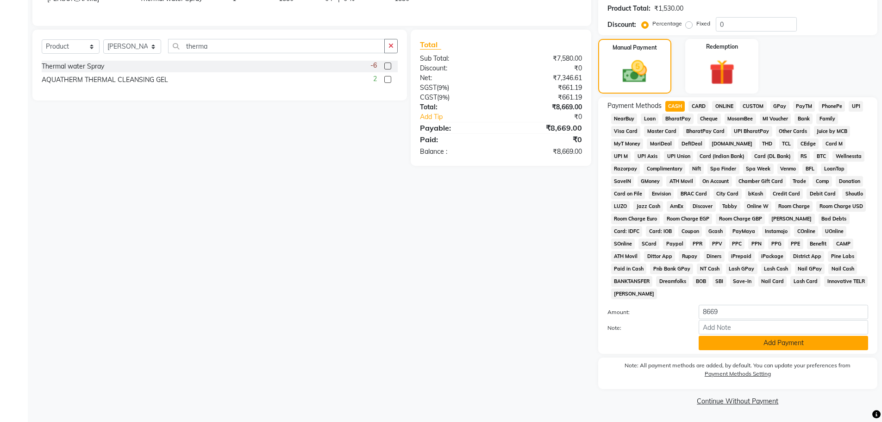
click at [796, 346] on button "Add Payment" at bounding box center [783, 343] width 169 height 14
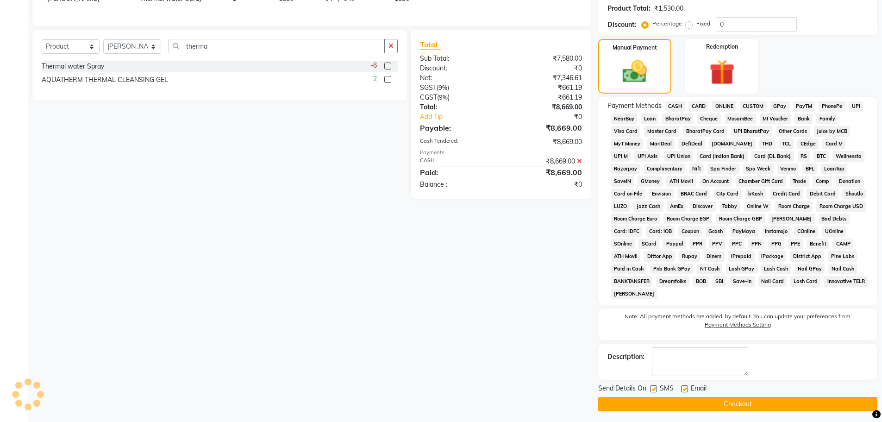
click at [799, 406] on button "Checkout" at bounding box center [737, 404] width 279 height 14
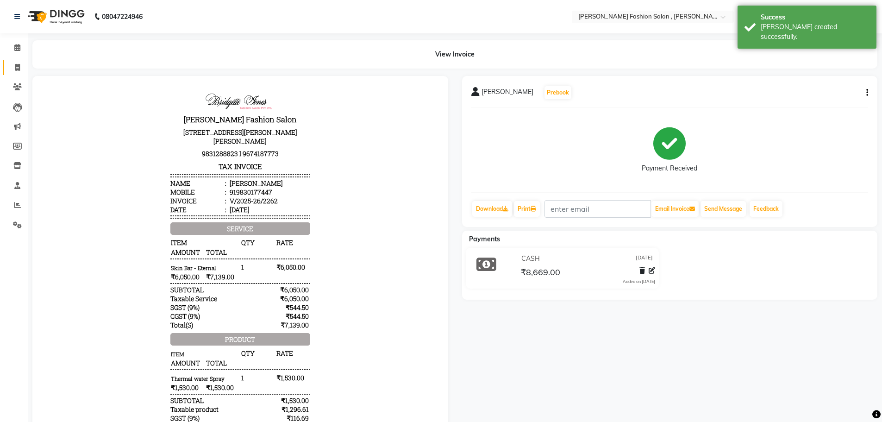
click at [19, 69] on icon at bounding box center [17, 67] width 5 height 7
select select "service"
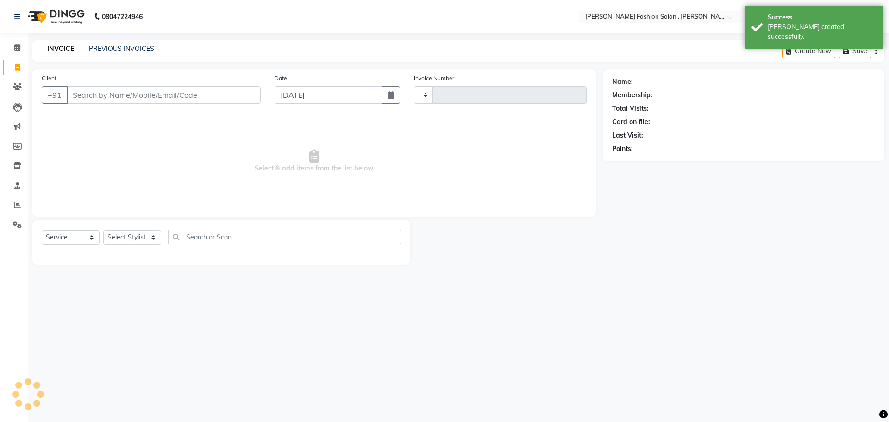
type input "2263"
select select "5233"
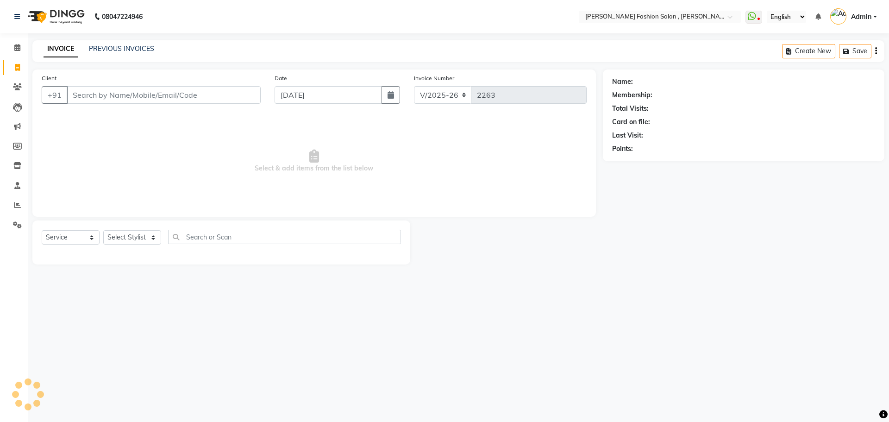
click at [139, 99] on input "Client" at bounding box center [164, 95] width 194 height 18
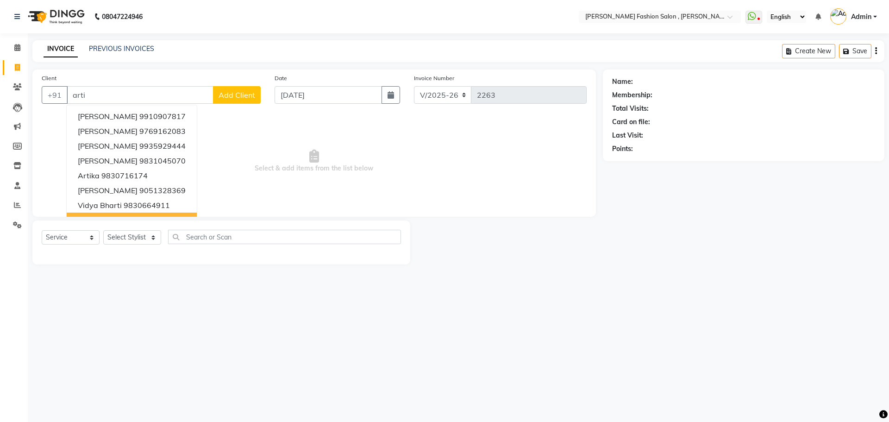
type input "arti"
click at [150, 237] on select "Select Stylist [PERSON_NAME] [PERSON_NAME] [PERSON_NAME] Babu [PERSON_NAME] [PE…" at bounding box center [132, 237] width 58 height 14
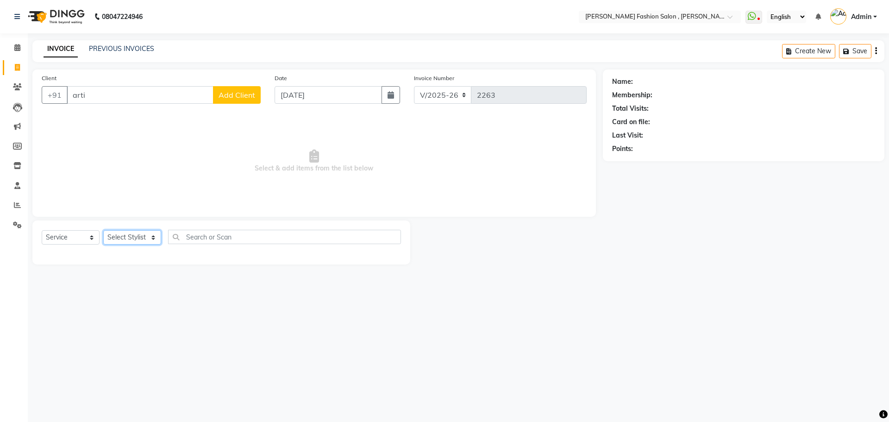
select select "33871"
click at [103, 230] on select "Select Stylist [PERSON_NAME] [PERSON_NAME] [PERSON_NAME] Babu [PERSON_NAME] [PE…" at bounding box center [132, 237] width 58 height 14
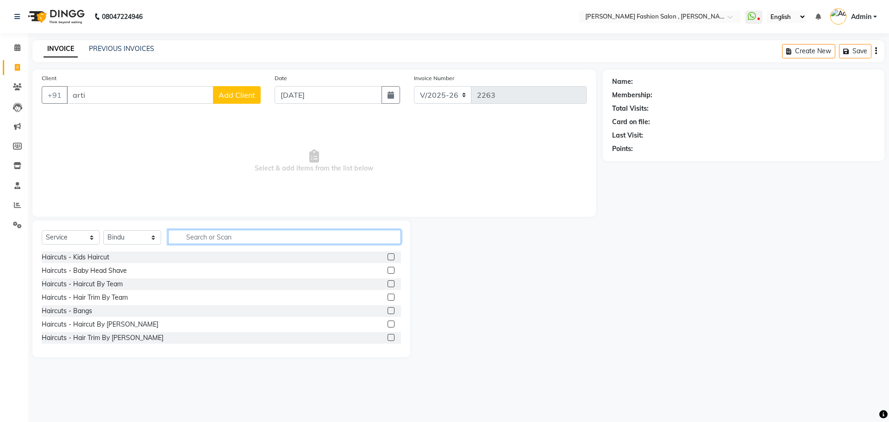
click at [218, 237] on input "text" at bounding box center [284, 237] width 233 height 14
drag, startPoint x: 97, startPoint y: 98, endPoint x: 28, endPoint y: 103, distance: 69.1
click at [28, 103] on div "Client +91 arti Add Client Date 03-09-2025 Invoice Number V/2025 V/2025-26 2263…" at bounding box center [313, 213] width 577 height 288
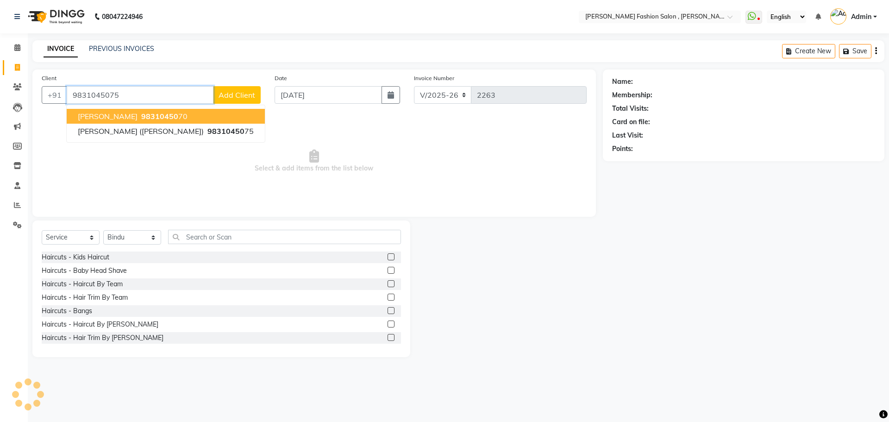
type input "9831045075"
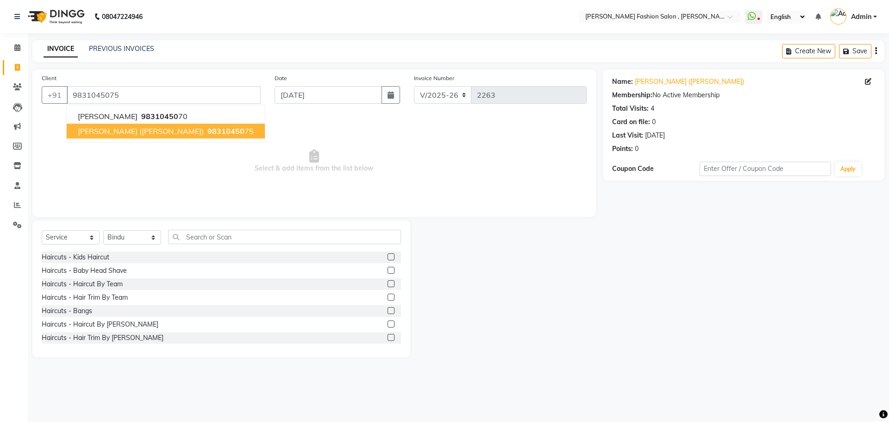
click at [129, 133] on span "Arati Nayar (Garima)" at bounding box center [141, 130] width 126 height 9
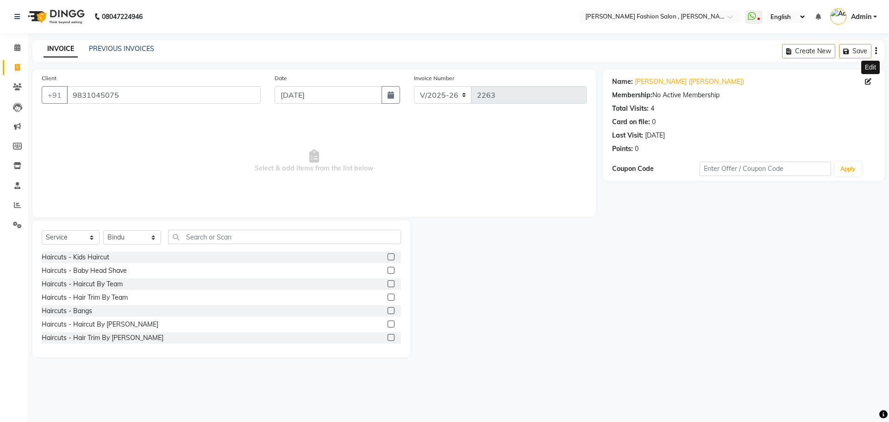
click at [868, 83] on icon at bounding box center [868, 81] width 6 height 6
select select "female"
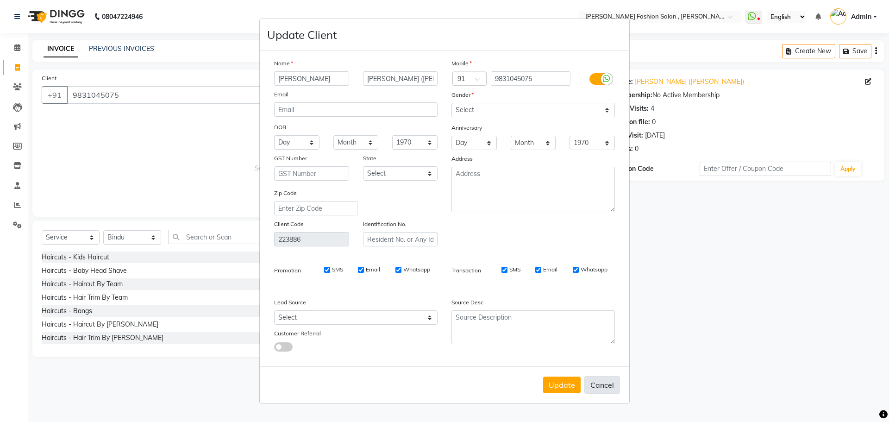
drag, startPoint x: 613, startPoint y: 383, endPoint x: 606, endPoint y: 355, distance: 29.4
click at [612, 377] on button "Cancel" at bounding box center [602, 385] width 36 height 18
select select
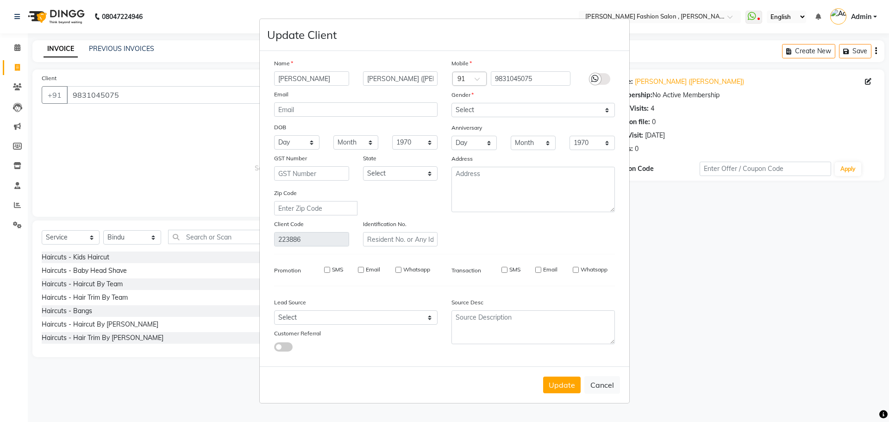
select select
checkbox input "false"
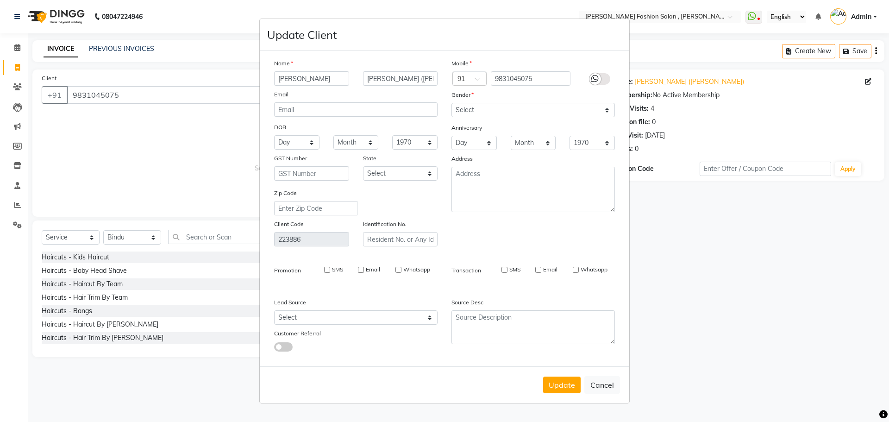
checkbox input "false"
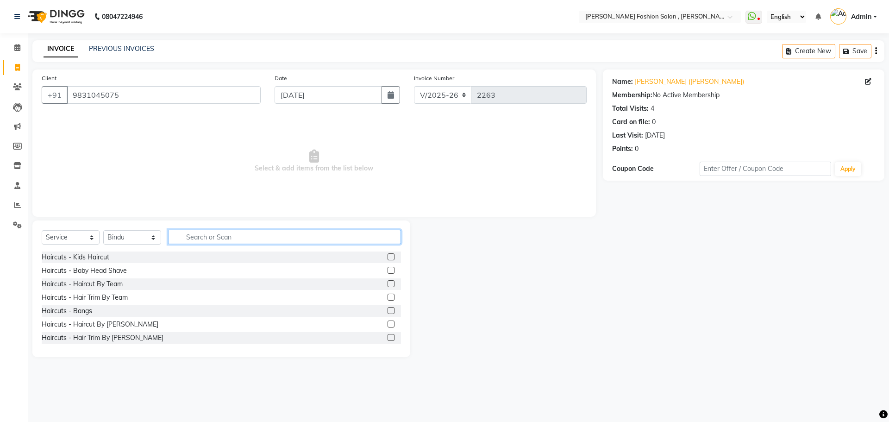
click at [223, 233] on input "text" at bounding box center [284, 237] width 233 height 14
click at [66, 232] on select "Select Service Product Membership Package Voucher Prepaid Gift Card" at bounding box center [71, 237] width 58 height 14
select select "product"
click at [42, 230] on select "Select Service Product Membership Package Voucher Prepaid Gift Card" at bounding box center [71, 237] width 58 height 14
click at [200, 236] on input "text" at bounding box center [284, 237] width 233 height 14
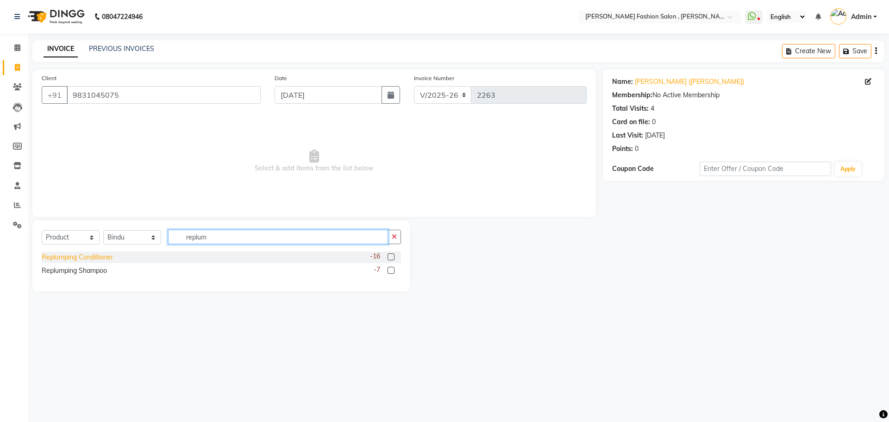
type input "replum"
click at [75, 255] on div "Replumping Conditioner" at bounding box center [77, 257] width 71 height 10
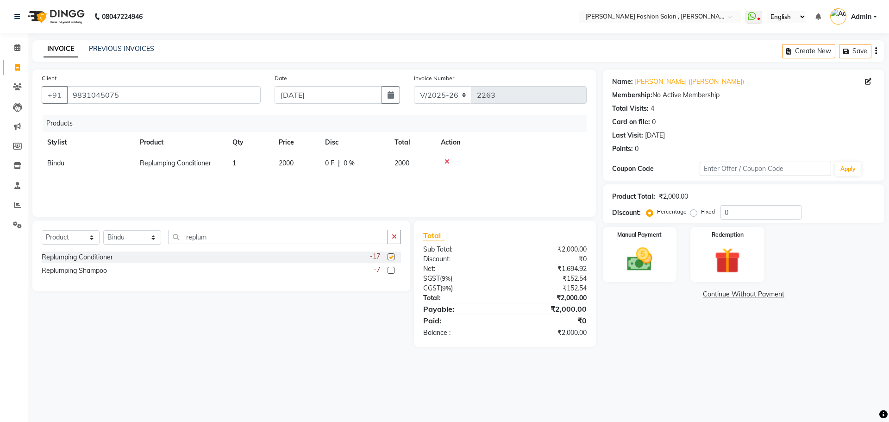
checkbox input "false"
click at [80, 239] on select "Select Service Product Membership Package Voucher Prepaid Gift Card" at bounding box center [71, 237] width 58 height 14
select select "service"
click at [42, 230] on select "Select Service Product Membership Package Voucher Prepaid Gift Card" at bounding box center [71, 237] width 58 height 14
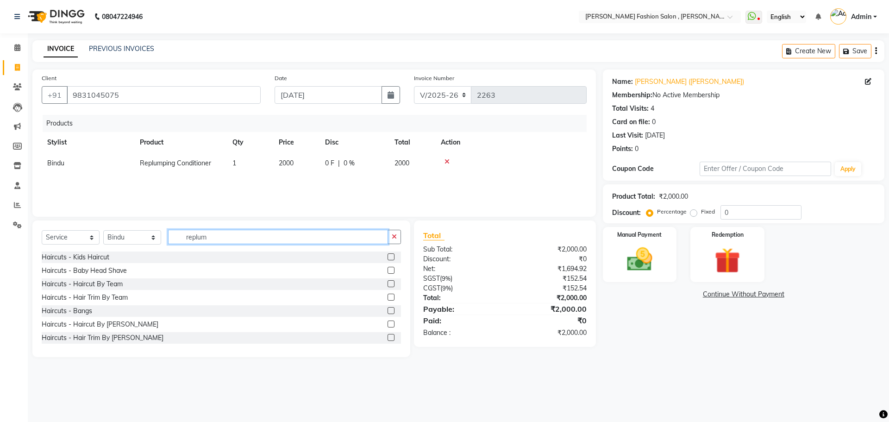
drag, startPoint x: 189, startPoint y: 238, endPoint x: 95, endPoint y: 248, distance: 94.1
click at [95, 248] on div "Select Service Product Membership Package Voucher Prepaid Gift Card Select Styl…" at bounding box center [221, 241] width 359 height 22
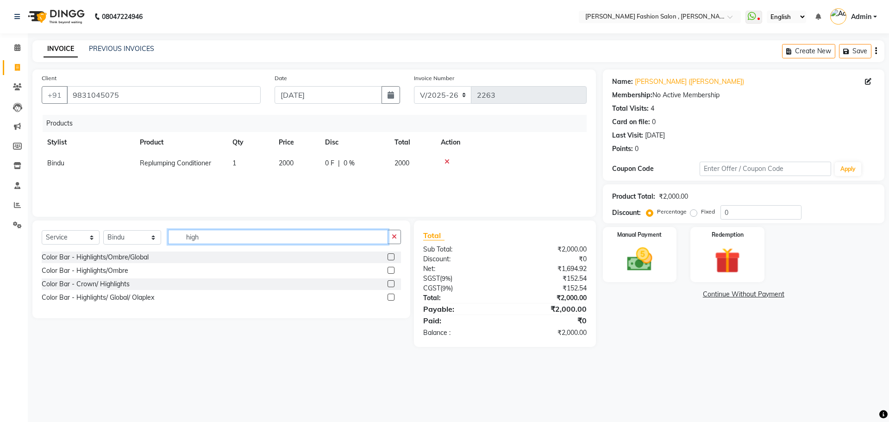
type input "high"
click at [108, 271] on div "Color Bar - Highlights/Ombre" at bounding box center [85, 271] width 87 height 10
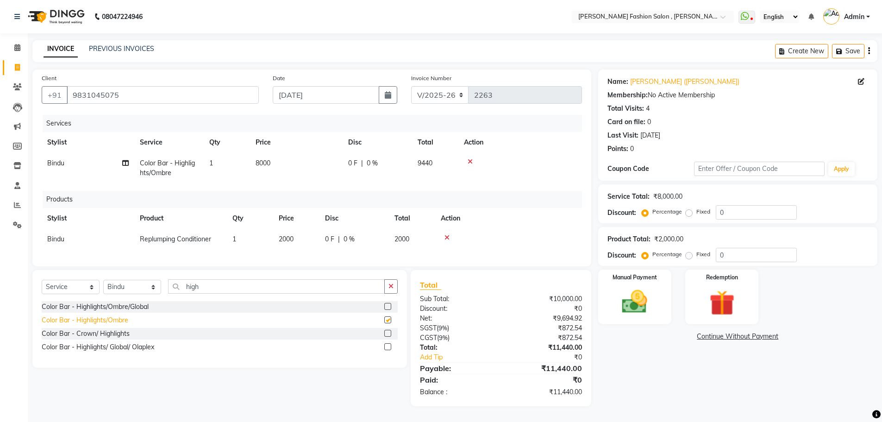
checkbox input "false"
click at [278, 163] on td "8000" at bounding box center [296, 168] width 93 height 31
select select "33871"
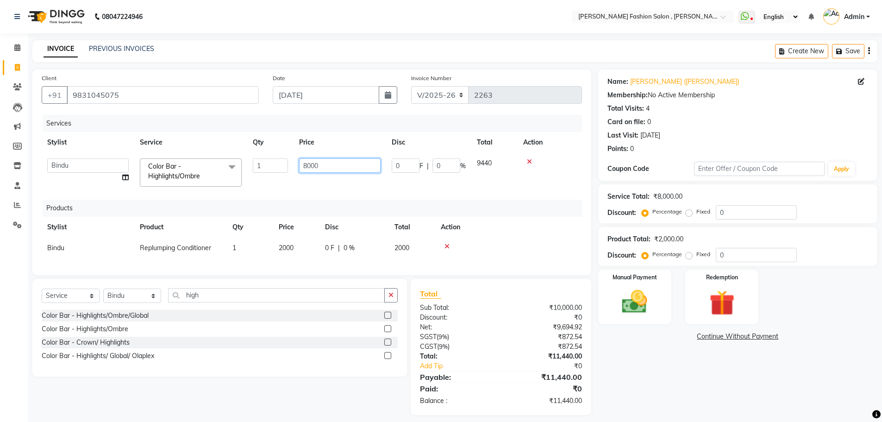
drag, startPoint x: 326, startPoint y: 168, endPoint x: 195, endPoint y: 177, distance: 130.9
click at [195, 177] on tr "Alice Anita Archana Minni Babu Das Bindu Bridgette Jones Danielle Jones Daniell…" at bounding box center [312, 172] width 540 height 39
type input "11000"
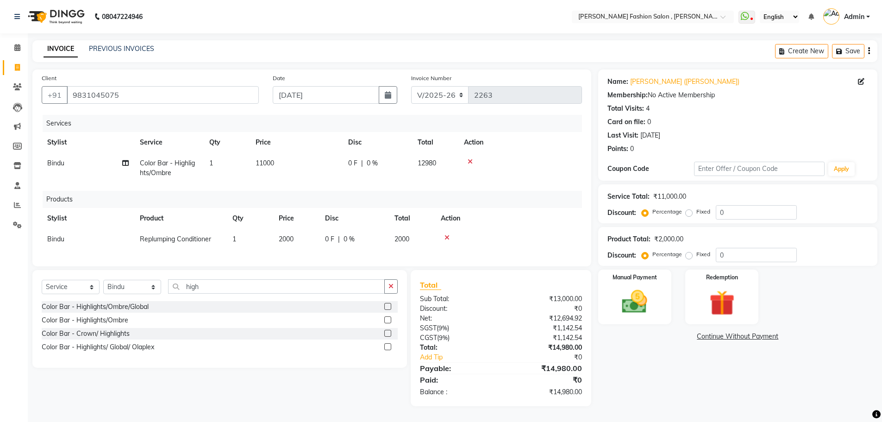
click at [259, 188] on div "Services Stylist Service Qty Price Disc Total Action Bindu Color Bar - Highligh…" at bounding box center [312, 186] width 540 height 142
click at [696, 214] on label "Fixed" at bounding box center [703, 211] width 14 height 8
click at [691, 214] on input "Fixed" at bounding box center [691, 211] width 6 height 6
radio input "true"
drag, startPoint x: 739, startPoint y: 209, endPoint x: 665, endPoint y: 211, distance: 74.1
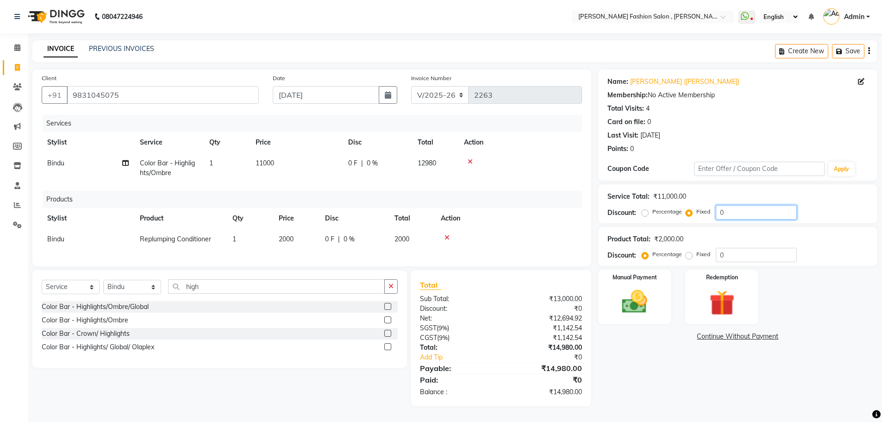
click at [665, 211] on div "Percentage Fixed 0" at bounding box center [720, 212] width 153 height 14
type input "480"
click at [665, 157] on div "Name: Arati Nayar (Garima) Membership: No Active Membership Total Visits: 4 Car…" at bounding box center [737, 124] width 279 height 111
click at [626, 294] on img at bounding box center [635, 302] width 43 height 30
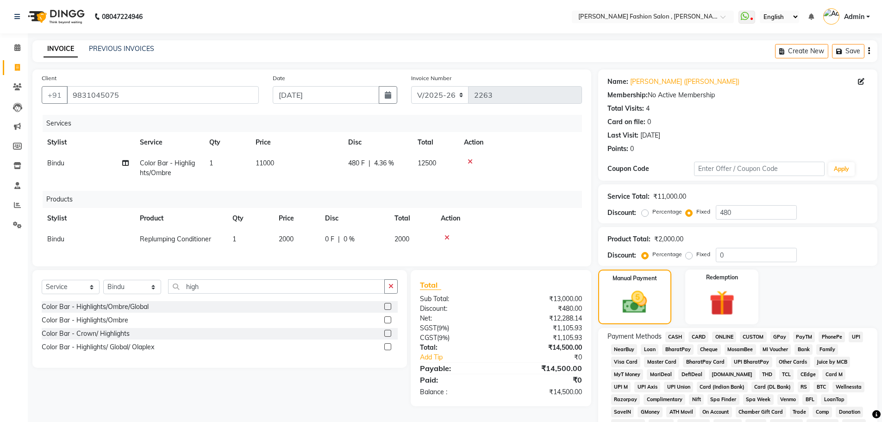
drag, startPoint x: 671, startPoint y: 337, endPoint x: 666, endPoint y: 329, distance: 9.8
click at [670, 337] on span "CASH" at bounding box center [675, 337] width 20 height 11
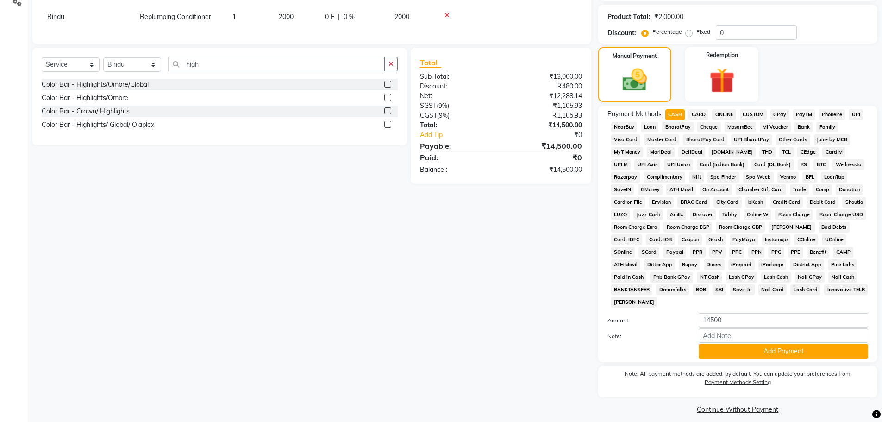
scroll to position [231, 0]
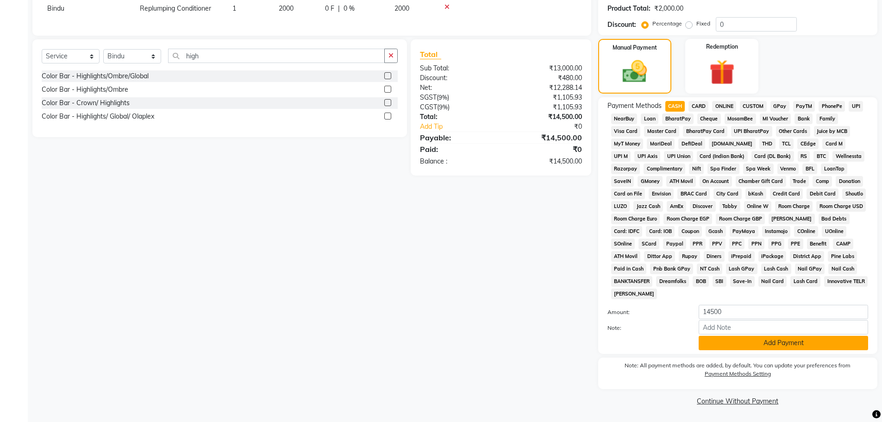
click at [708, 343] on button "Add Payment" at bounding box center [783, 343] width 169 height 14
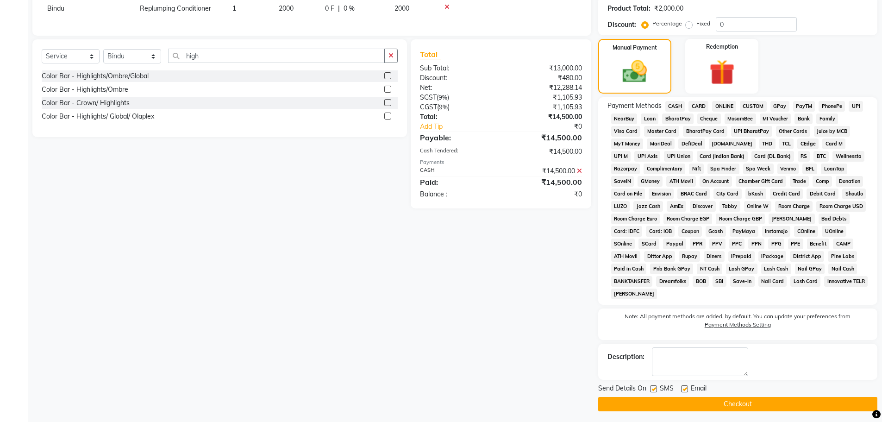
click at [708, 405] on button "Checkout" at bounding box center [737, 404] width 279 height 14
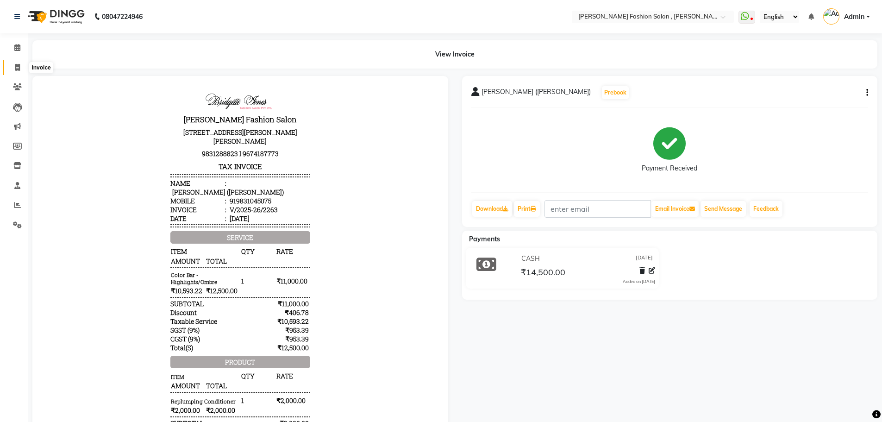
click at [16, 69] on icon at bounding box center [17, 67] width 5 height 7
select select "5233"
select select "service"
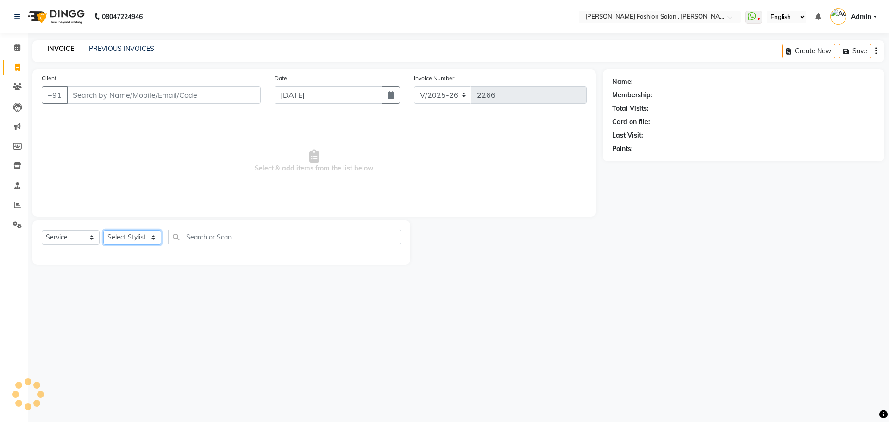
click at [148, 237] on select "Select Stylist [PERSON_NAME] [PERSON_NAME] [PERSON_NAME] Babu [PERSON_NAME] [PE…" at bounding box center [132, 237] width 58 height 14
select select "33875"
click at [103, 230] on select "Select Stylist [PERSON_NAME] [PERSON_NAME] [PERSON_NAME] Babu [PERSON_NAME] [PE…" at bounding box center [132, 237] width 58 height 14
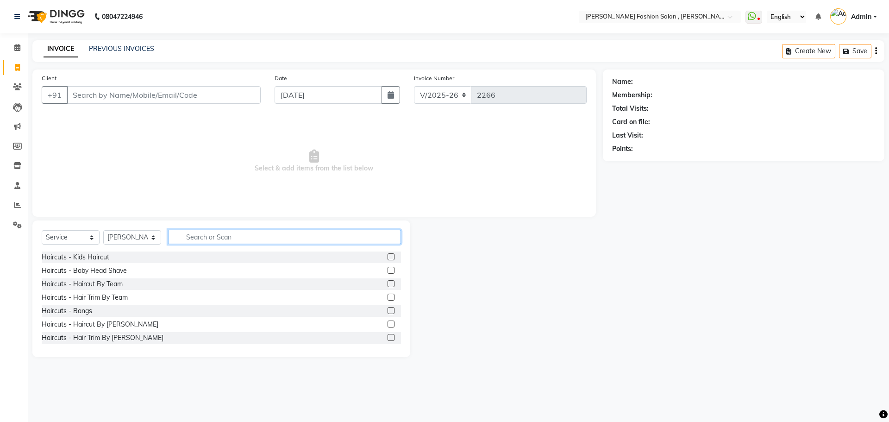
click at [204, 234] on input "text" at bounding box center [284, 237] width 233 height 14
type input "r"
type input "regu"
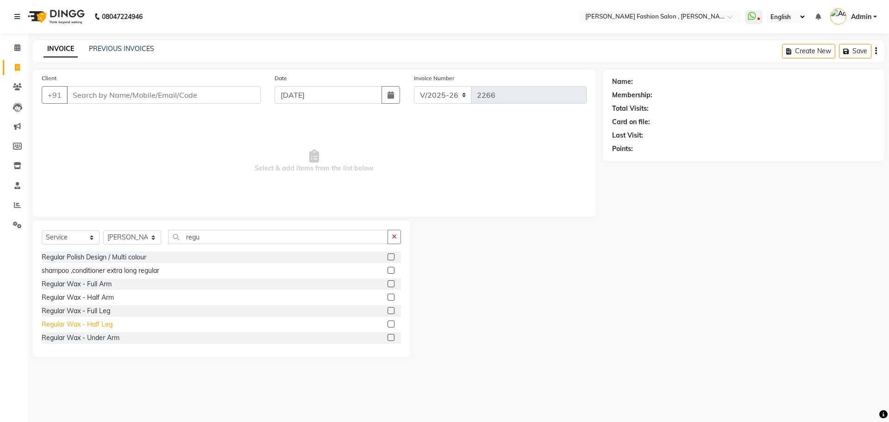
click at [90, 325] on div "Regular Wax - Half Leg" at bounding box center [77, 324] width 71 height 10
checkbox input "false"
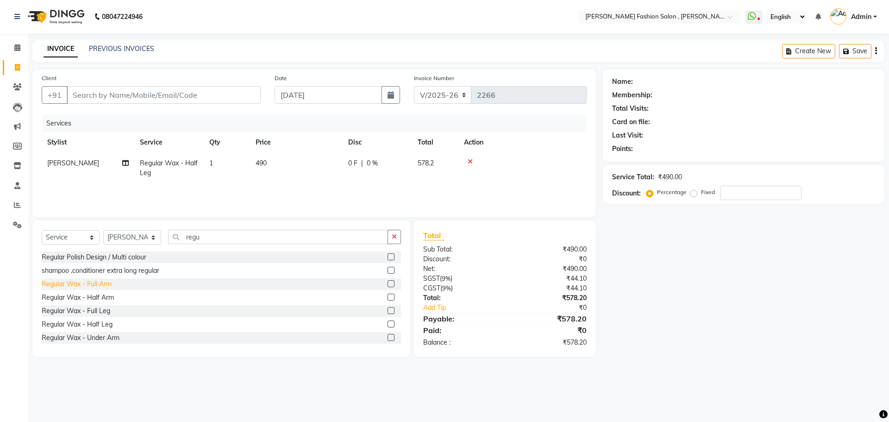
click at [93, 285] on div "Regular Wax - Full Arm" at bounding box center [77, 284] width 70 height 10
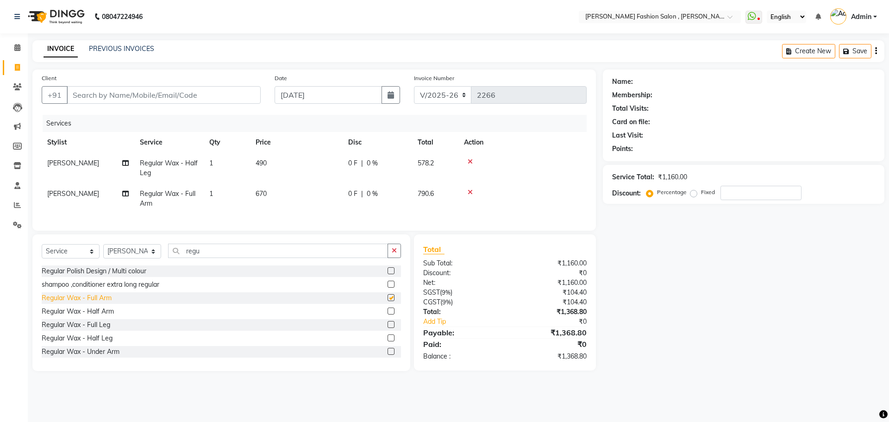
checkbox input "false"
click at [102, 357] on div "Regular Wax - Under Arm" at bounding box center [81, 352] width 78 height 10
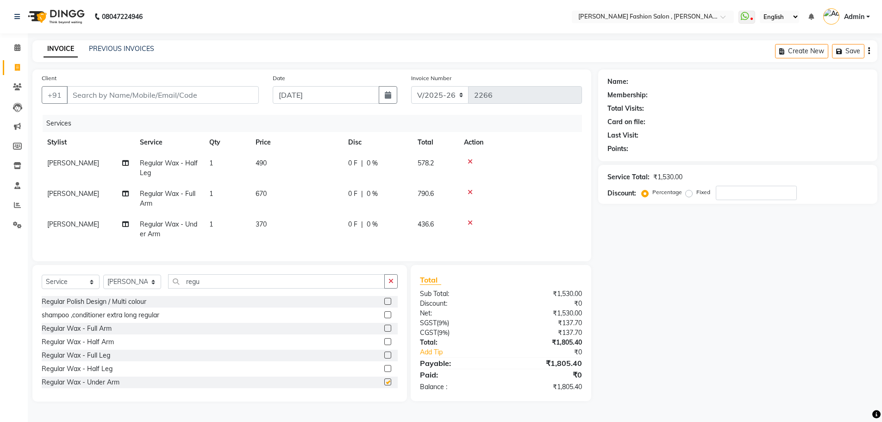
checkbox input "false"
drag, startPoint x: 212, startPoint y: 290, endPoint x: 74, endPoint y: 290, distance: 137.5
click at [74, 290] on div "Select Service Product Membership Package Voucher Prepaid Gift Card Select Styl…" at bounding box center [220, 285] width 356 height 22
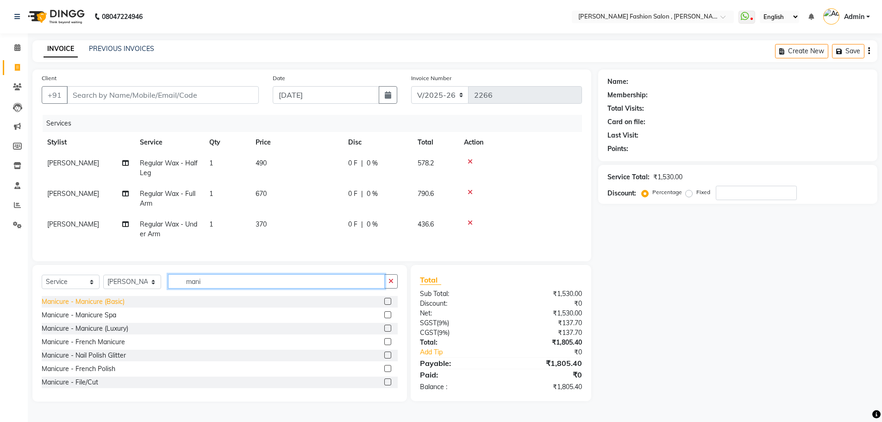
type input "mani"
click at [102, 307] on div "Manicure - Manicure (Basic)" at bounding box center [83, 302] width 83 height 10
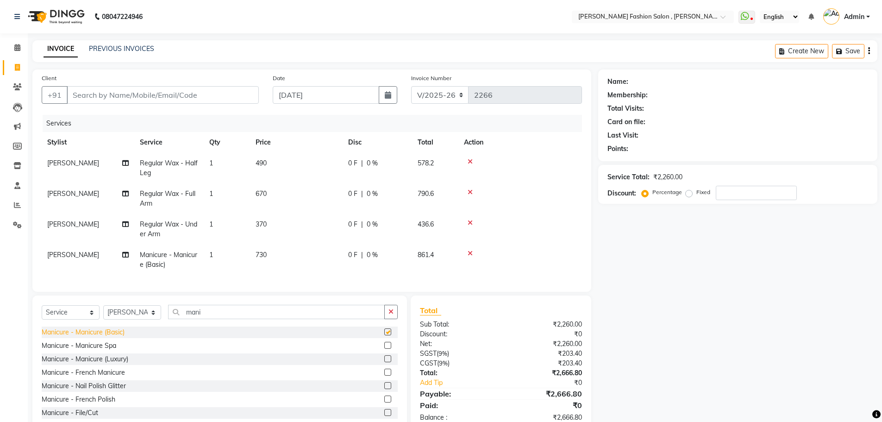
checkbox input "false"
click at [143, 314] on select "Select Stylist [PERSON_NAME] [PERSON_NAME] [PERSON_NAME] Babu [PERSON_NAME] [PE…" at bounding box center [132, 312] width 58 height 14
select select "33867"
click at [103, 312] on select "Select Stylist [PERSON_NAME] [PERSON_NAME] [PERSON_NAME] Babu [PERSON_NAME] [PE…" at bounding box center [132, 312] width 58 height 14
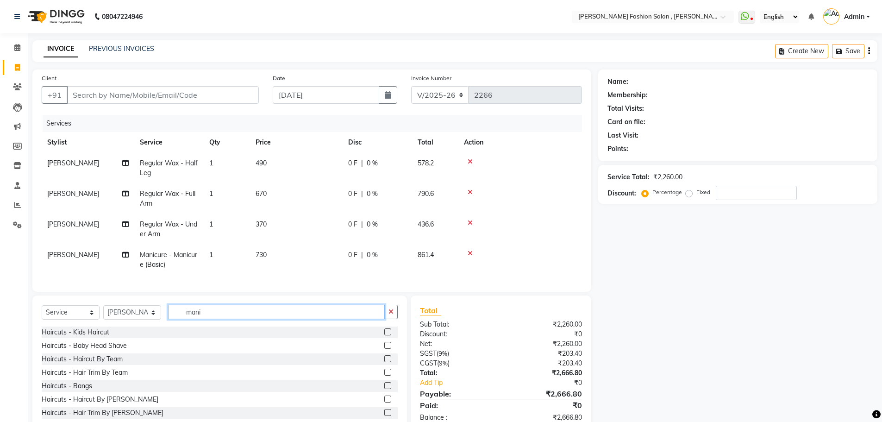
drag, startPoint x: 207, startPoint y: 318, endPoint x: 86, endPoint y: 316, distance: 120.9
click at [86, 316] on div "Select Service Product Membership Package Voucher Prepaid Gift Card Select Styl…" at bounding box center [220, 316] width 356 height 22
type input "pedi"
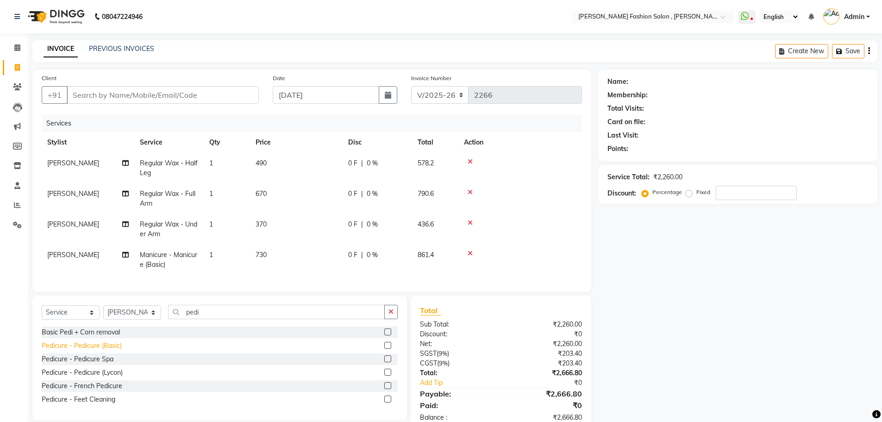
click at [94, 351] on div "Pedicure - Pedicure (Basic)" at bounding box center [82, 346] width 80 height 10
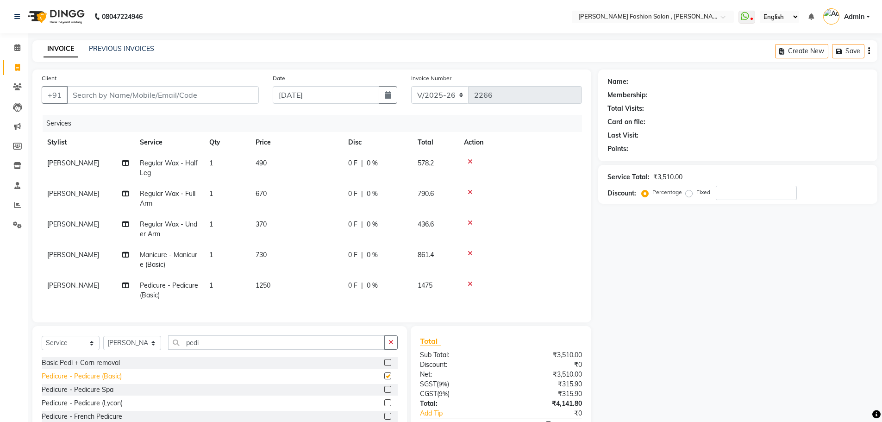
checkbox input "false"
click at [145, 349] on select "Select Stylist [PERSON_NAME] [PERSON_NAME] [PERSON_NAME] Babu [PERSON_NAME] [PE…" at bounding box center [132, 343] width 58 height 14
select select "33875"
click at [103, 343] on select "Select Stylist [PERSON_NAME] [PERSON_NAME] [PERSON_NAME] Babu [PERSON_NAME] [PE…" at bounding box center [132, 343] width 58 height 14
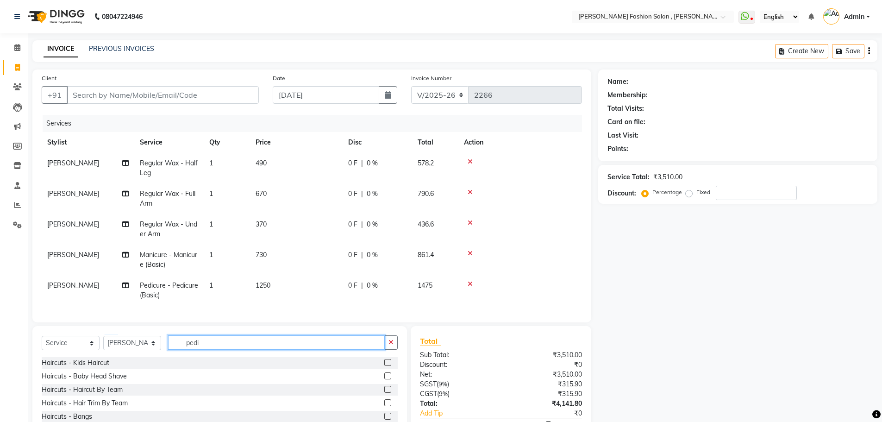
drag, startPoint x: 203, startPoint y: 351, endPoint x: 104, endPoint y: 352, distance: 99.1
click at [104, 352] on div "Select Service Product Membership Package Voucher Prepaid Gift Card Select Styl…" at bounding box center [220, 346] width 356 height 22
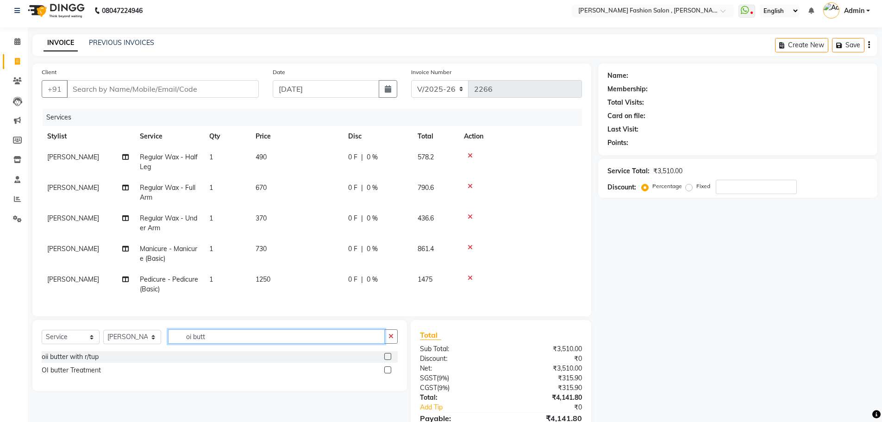
scroll to position [61, 0]
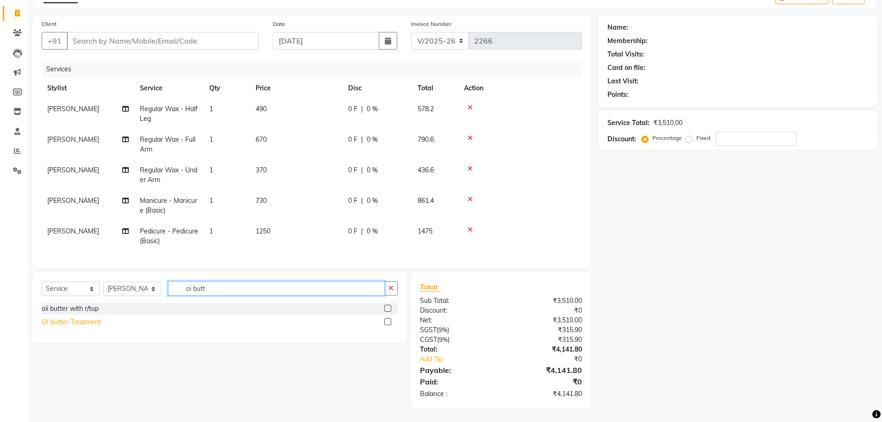
type input "oi butt"
click at [88, 321] on div "OI butter Treatment" at bounding box center [71, 322] width 59 height 10
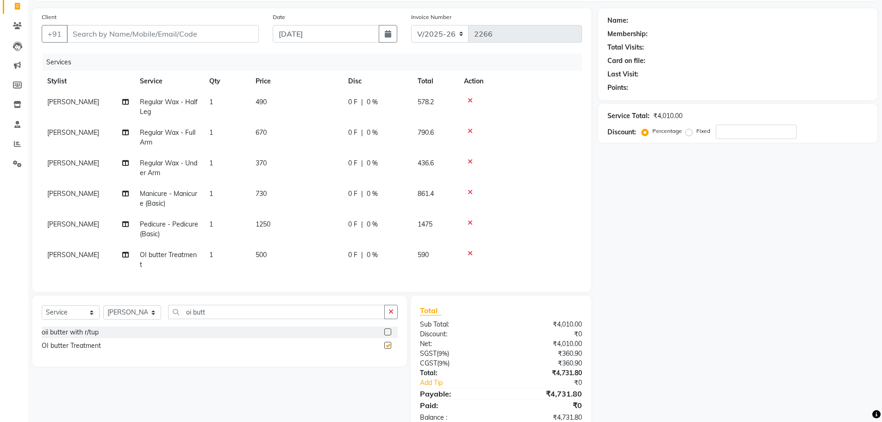
checkbox input "false"
click at [268, 249] on td "500" at bounding box center [296, 259] width 93 height 31
select select "33875"
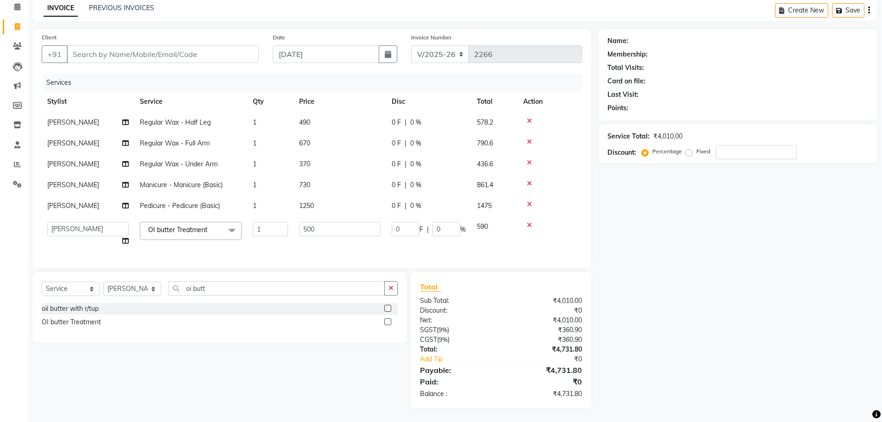
scroll to position [48, 0]
drag, startPoint x: 325, startPoint y: 218, endPoint x: 172, endPoint y: 229, distance: 153.2
click at [172, 229] on tr "Alice Anita Archana Minni Babu Das Bindu Bridgette Jones Danielle Jones Daniell…" at bounding box center [312, 233] width 540 height 35
type input "1000"
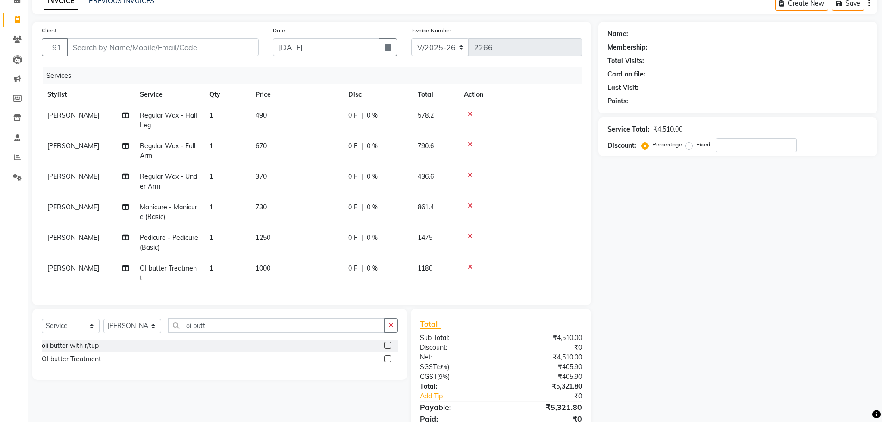
click at [207, 249] on div "Services Stylist Service Qty Price Disc Total Action Namita Chetri Regular Wax …" at bounding box center [312, 181] width 540 height 229
click at [155, 324] on select "Select Stylist [PERSON_NAME] [PERSON_NAME] [PERSON_NAME] Babu [PERSON_NAME] [PE…" at bounding box center [132, 326] width 58 height 14
select select "33869"
click at [103, 321] on select "Select Stylist [PERSON_NAME] [PERSON_NAME] [PERSON_NAME] Babu [PERSON_NAME] [PE…" at bounding box center [132, 326] width 58 height 14
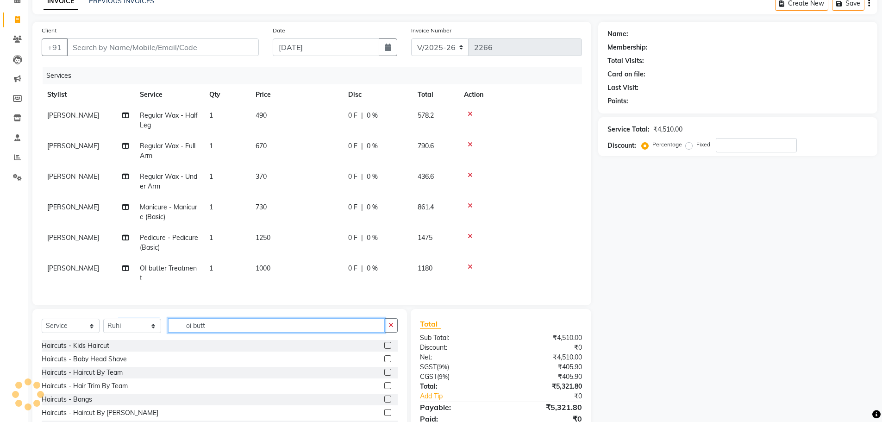
drag, startPoint x: 212, startPoint y: 330, endPoint x: 161, endPoint y: 335, distance: 50.7
click at [162, 334] on div "Select Service Product Membership Package Voucher Prepaid Gift Card Select Styl…" at bounding box center [220, 329] width 356 height 22
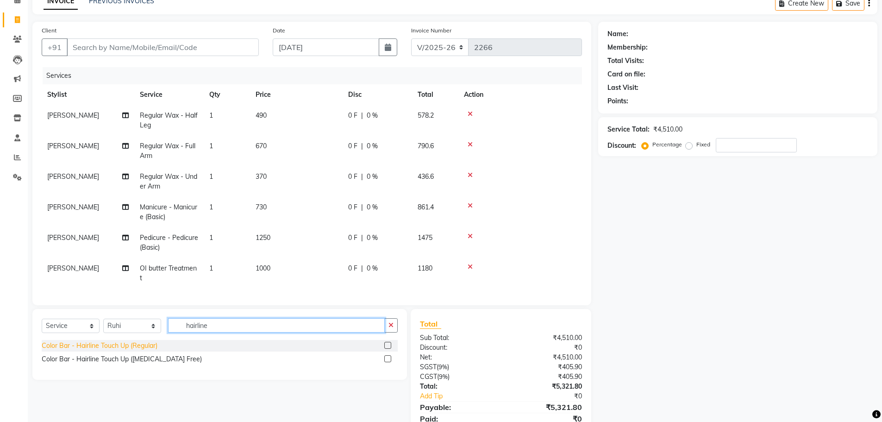
type input "hairline"
click at [90, 351] on div "Color Bar - Hairline Touch Up (Regular)" at bounding box center [100, 346] width 116 height 10
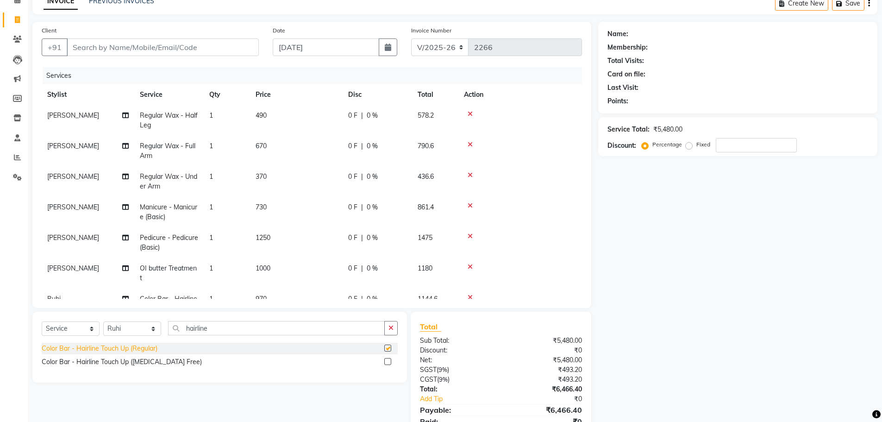
checkbox input "false"
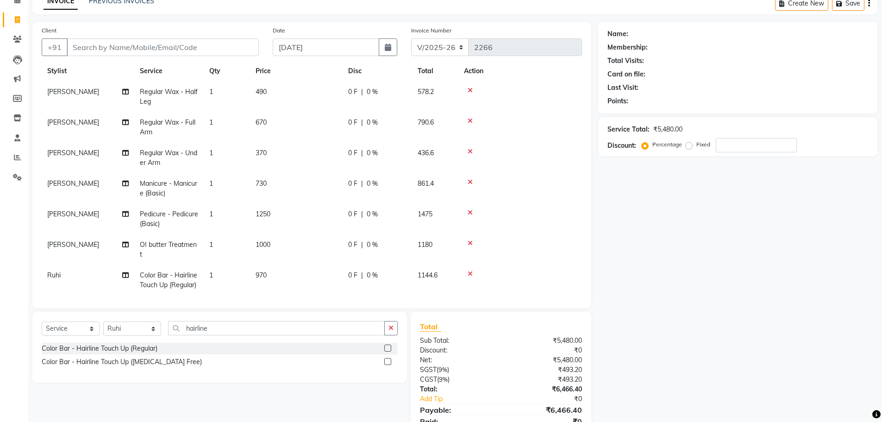
scroll to position [35, 0]
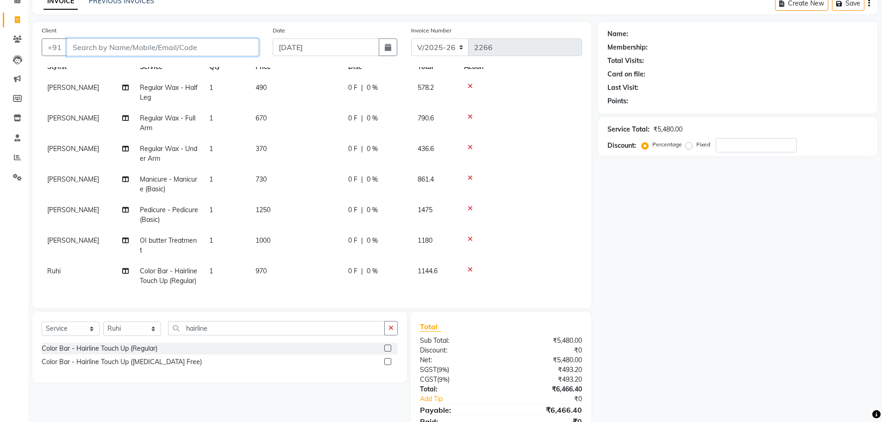
click at [147, 43] on input "Client" at bounding box center [163, 47] width 192 height 18
type input "m"
type input "0"
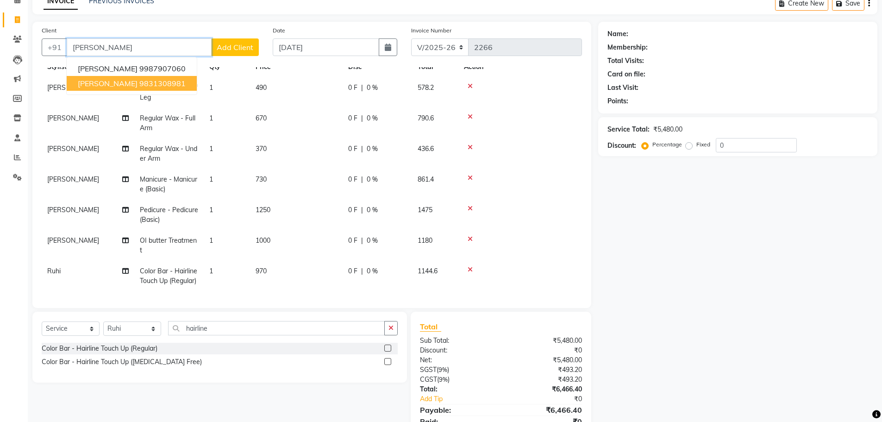
click at [139, 81] on ngb-highlight "9831308981" at bounding box center [162, 83] width 46 height 9
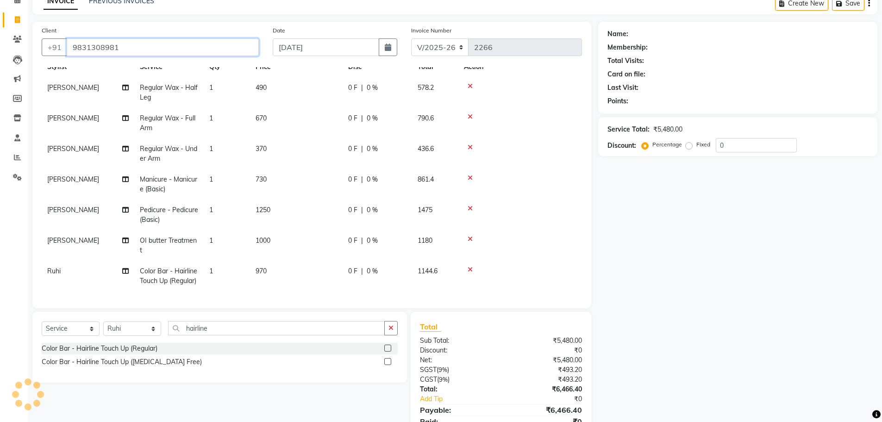
type input "9831308981"
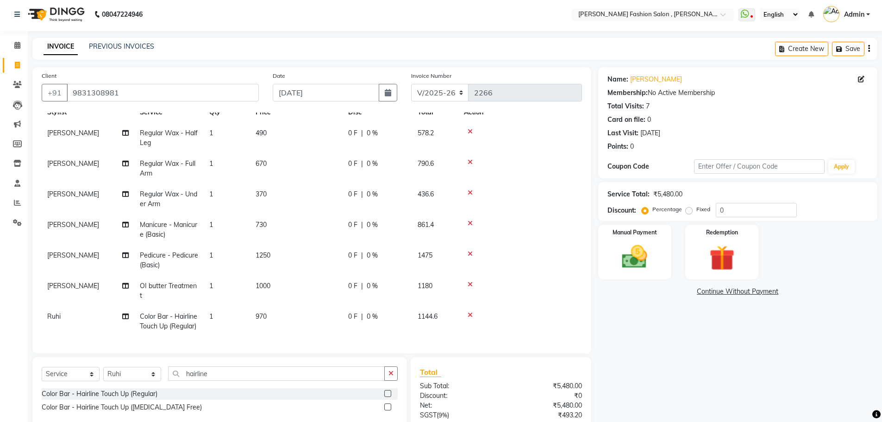
scroll to position [0, 0]
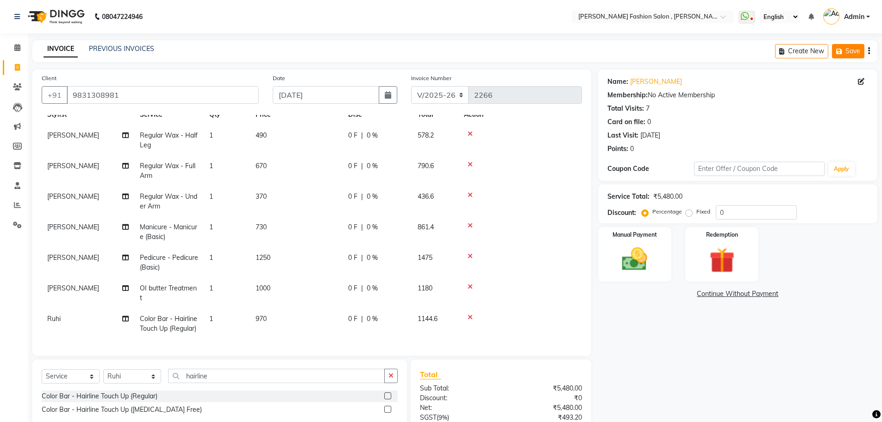
click at [857, 46] on button "Save" at bounding box center [848, 51] width 32 height 14
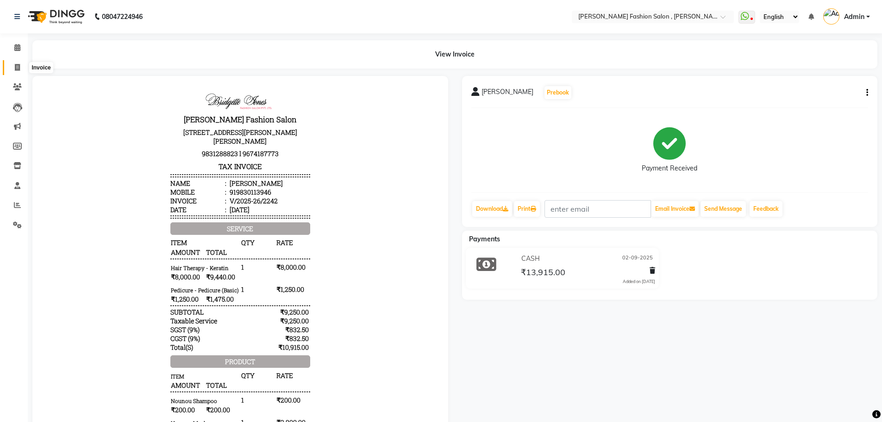
click at [19, 69] on icon at bounding box center [17, 67] width 5 height 7
select select "service"
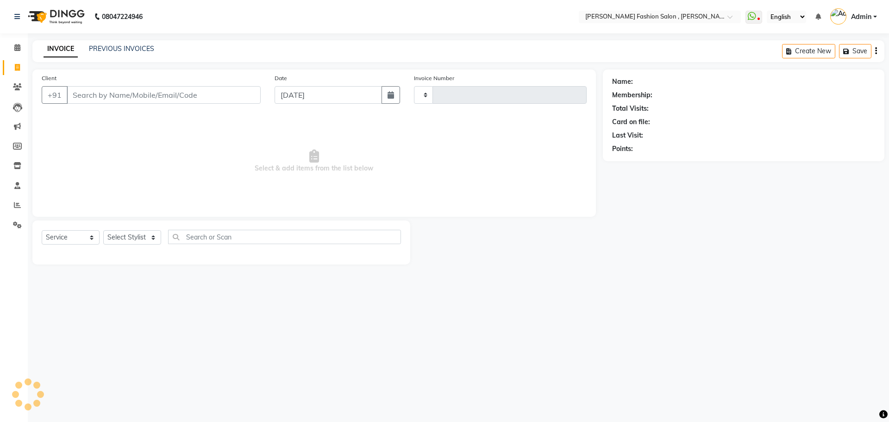
type input "2261"
select select "5233"
click at [113, 99] on input "Client" at bounding box center [164, 95] width 194 height 18
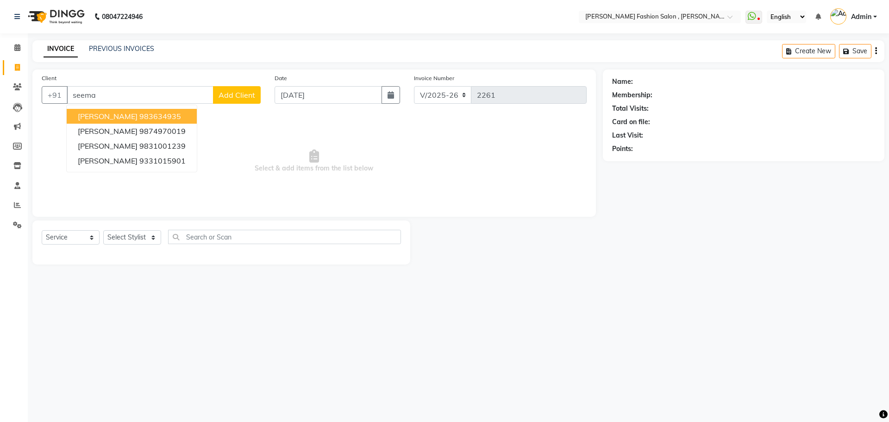
click at [118, 113] on span "[PERSON_NAME]" at bounding box center [108, 116] width 60 height 9
type input "983634935"
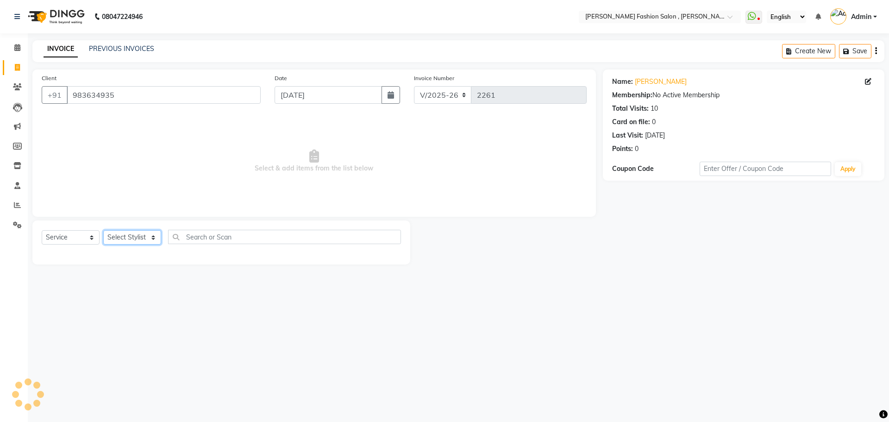
click at [145, 238] on select "Select Stylist [PERSON_NAME] [PERSON_NAME] [PERSON_NAME] Babu [PERSON_NAME] [PE…" at bounding box center [132, 237] width 58 height 14
click at [103, 230] on select "Select Stylist [PERSON_NAME] [PERSON_NAME] [PERSON_NAME] Babu [PERSON_NAME] [PE…" at bounding box center [132, 237] width 58 height 14
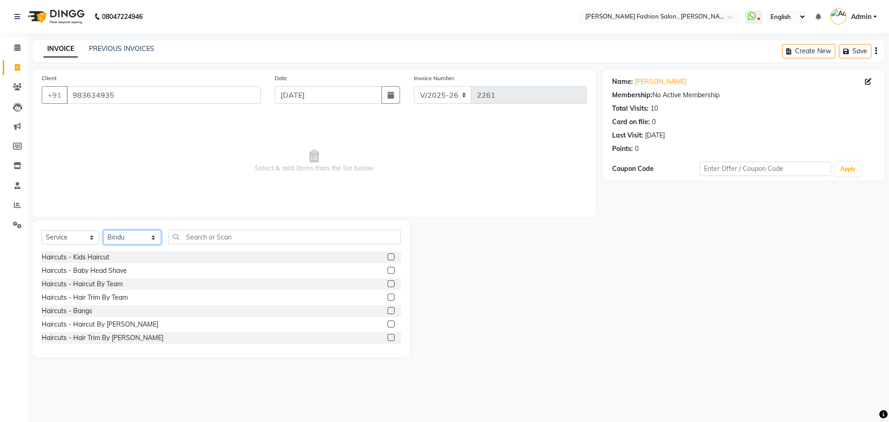
drag, startPoint x: 145, startPoint y: 236, endPoint x: 145, endPoint y: 231, distance: 5.1
click at [145, 236] on select "Select Stylist [PERSON_NAME] [PERSON_NAME] [PERSON_NAME] Babu [PERSON_NAME] [PE…" at bounding box center [132, 237] width 58 height 14
select select "33867"
click at [103, 230] on select "Select Stylist [PERSON_NAME] [PERSON_NAME] [PERSON_NAME] Babu [PERSON_NAME] [PE…" at bounding box center [132, 237] width 58 height 14
click at [207, 237] on input "text" at bounding box center [284, 237] width 233 height 14
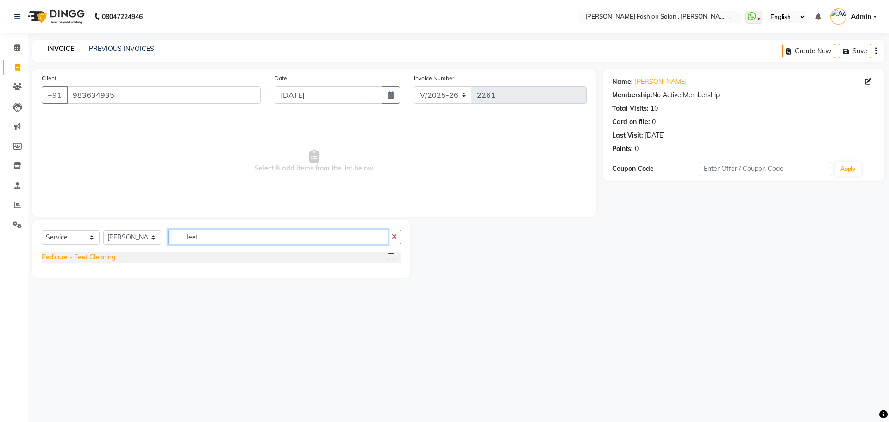
type input "feet"
click at [96, 258] on div "Pedicure - Feet Cleaning" at bounding box center [79, 257] width 74 height 10
checkbox input "false"
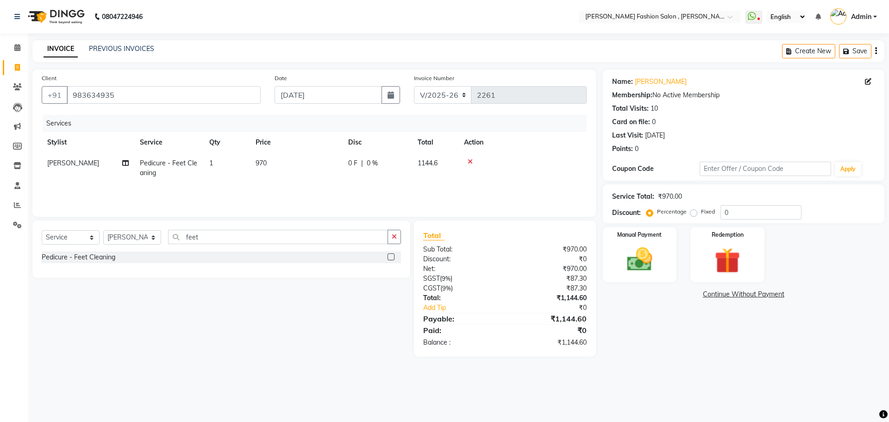
click at [277, 167] on td "970" at bounding box center [296, 168] width 93 height 31
select select "33867"
drag, startPoint x: 316, startPoint y: 163, endPoint x: 244, endPoint y: 164, distance: 71.8
click at [244, 164] on tr "Alice Anita Archana Minni Babu Das Bindu Bridgette Jones Danielle Jones Daniell…" at bounding box center [314, 172] width 545 height 39
type input "500"
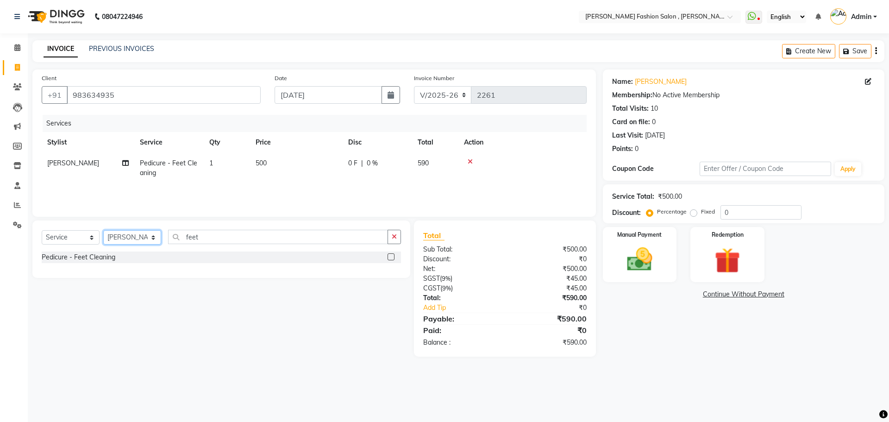
click at [159, 236] on select "Select Stylist [PERSON_NAME] [PERSON_NAME] [PERSON_NAME] Babu [PERSON_NAME] [PE…" at bounding box center [132, 237] width 58 height 14
select select "33870"
click at [103, 230] on select "Select Stylist [PERSON_NAME] [PERSON_NAME] [PERSON_NAME] Babu [PERSON_NAME] [PE…" at bounding box center [132, 237] width 58 height 14
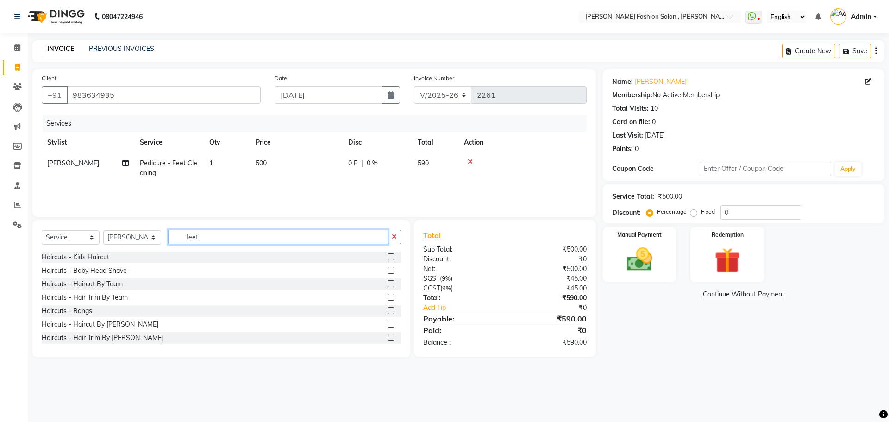
drag, startPoint x: 205, startPoint y: 238, endPoint x: 84, endPoint y: 234, distance: 121.4
click at [85, 237] on div "Select Service Product Membership Package Voucher Prepaid Gift Card Select Styl…" at bounding box center [221, 241] width 359 height 22
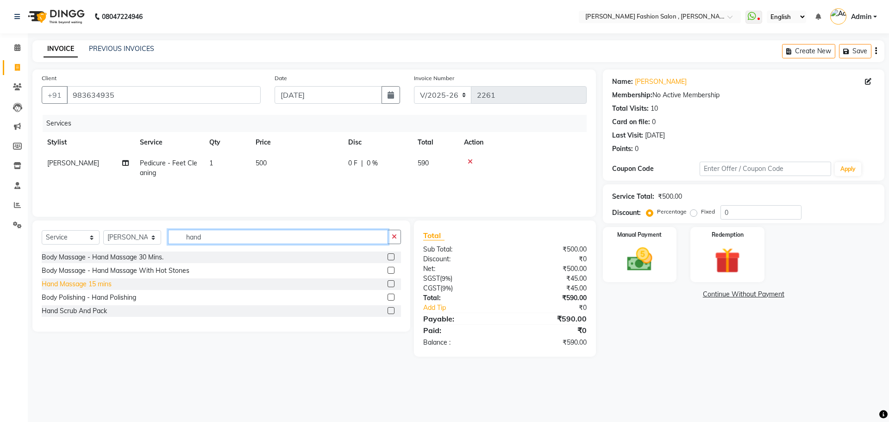
type input "hand"
click at [65, 285] on div "Hand Massage 15 mins" at bounding box center [77, 284] width 70 height 10
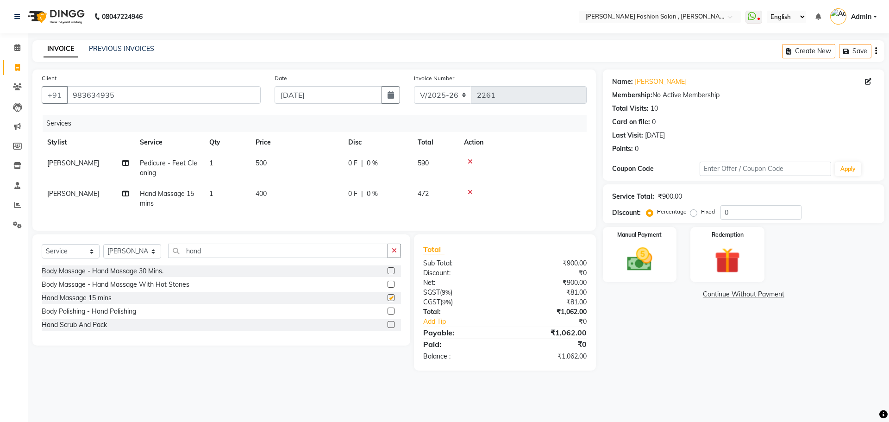
checkbox input "false"
click at [647, 265] on img at bounding box center [639, 259] width 43 height 31
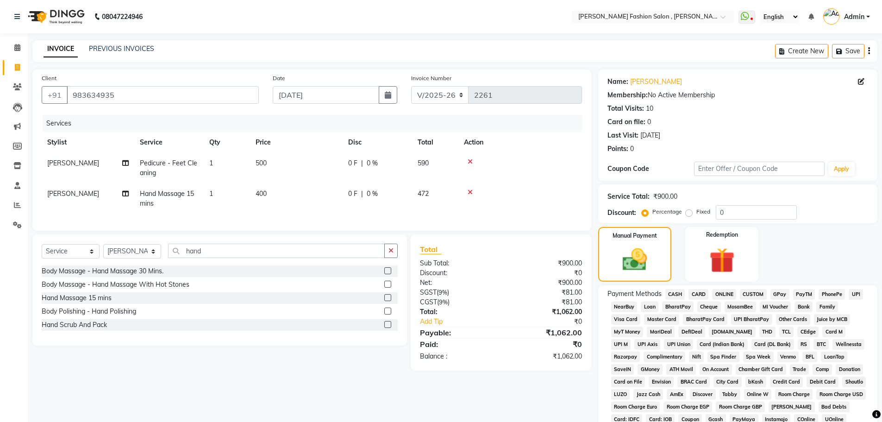
click at [682, 295] on span "CASH" at bounding box center [675, 294] width 20 height 11
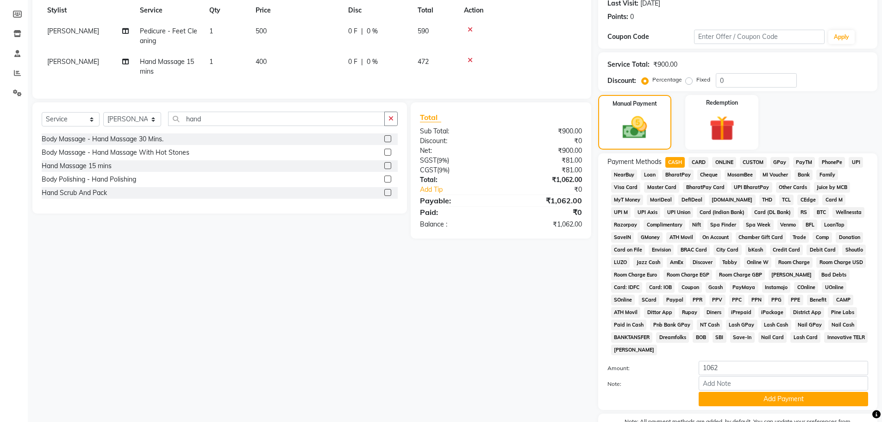
scroll to position [188, 0]
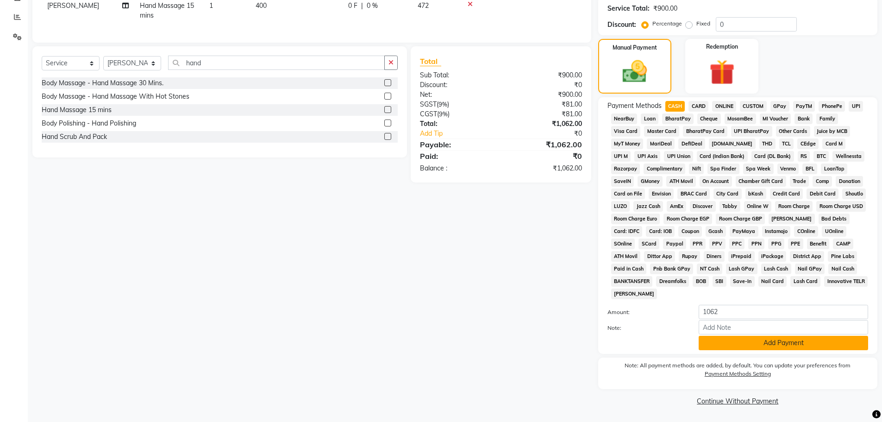
click at [710, 346] on button "Add Payment" at bounding box center [783, 343] width 169 height 14
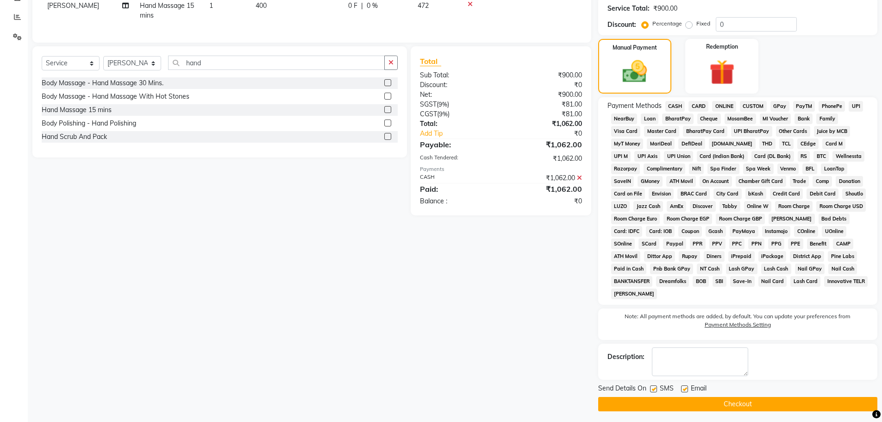
click at [715, 401] on button "Checkout" at bounding box center [737, 404] width 279 height 14
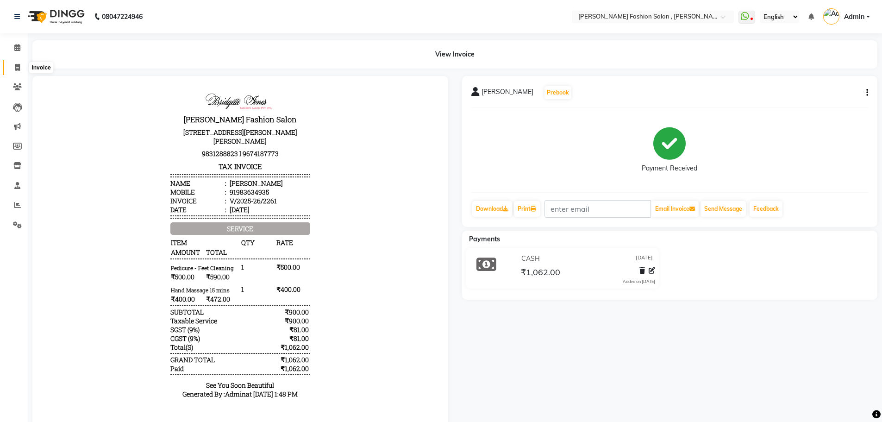
click at [11, 69] on span at bounding box center [17, 68] width 16 height 11
select select "service"
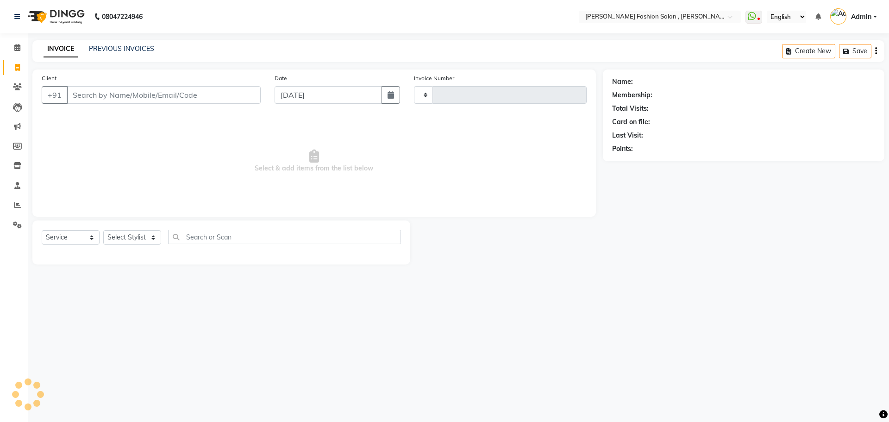
type input "2262"
select select "5233"
click at [122, 51] on link "PREVIOUS INVOICES" at bounding box center [121, 48] width 65 height 8
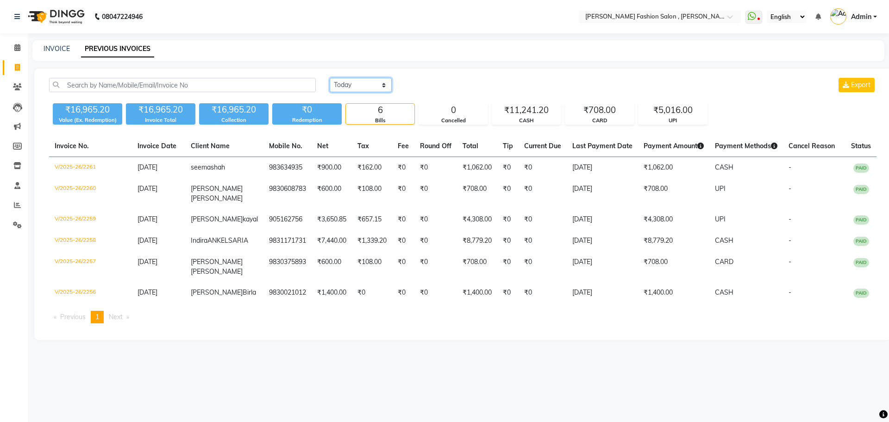
click at [382, 86] on select "Today Yesterday Custom Range" at bounding box center [361, 85] width 62 height 14
select select "yesterday"
click at [330, 78] on select "Today Yesterday Custom Range" at bounding box center [361, 85] width 62 height 14
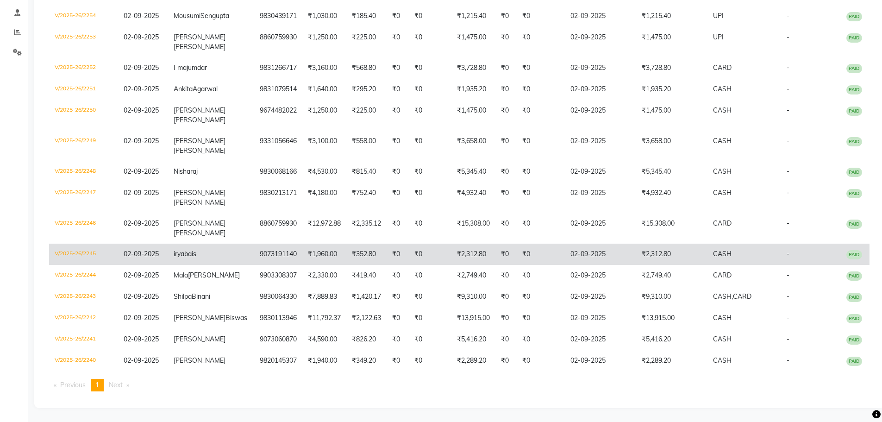
scroll to position [185, 0]
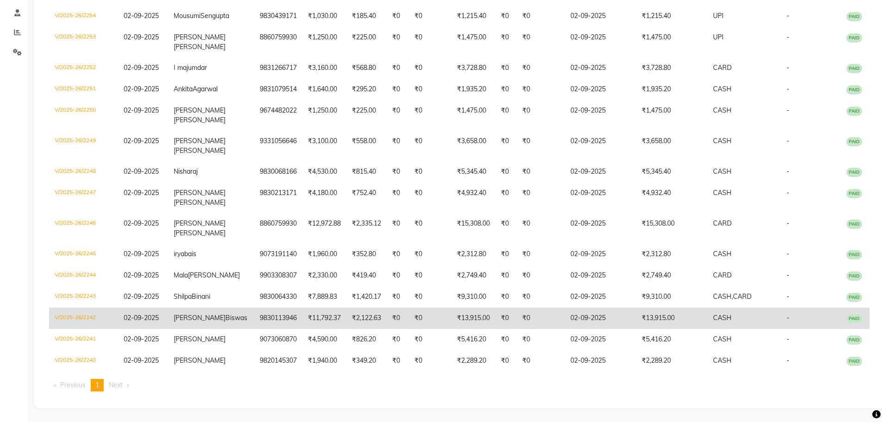
click at [60, 329] on td "V/2025-26/2242" at bounding box center [83, 317] width 69 height 21
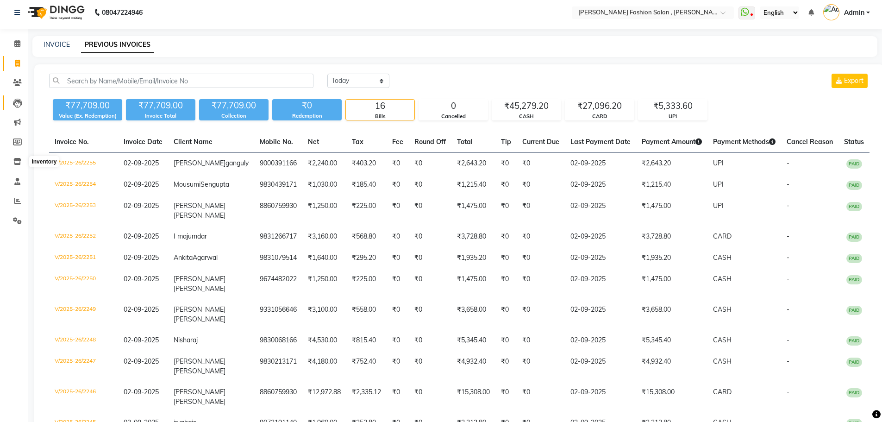
scroll to position [0, 0]
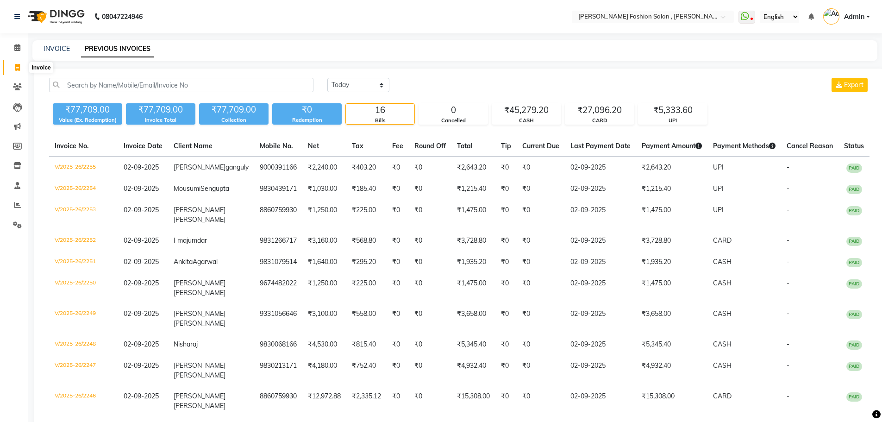
click at [15, 69] on icon at bounding box center [17, 67] width 5 height 7
select select "service"
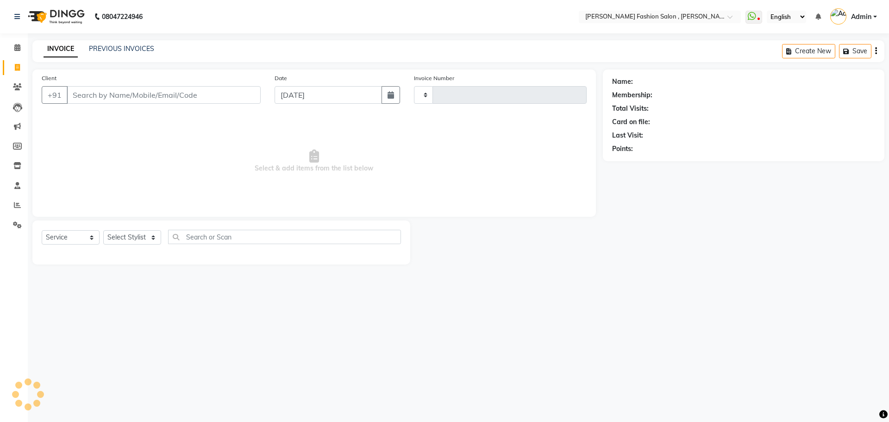
type input "2263"
select select "5233"
click at [125, 95] on input "Client" at bounding box center [164, 95] width 194 height 18
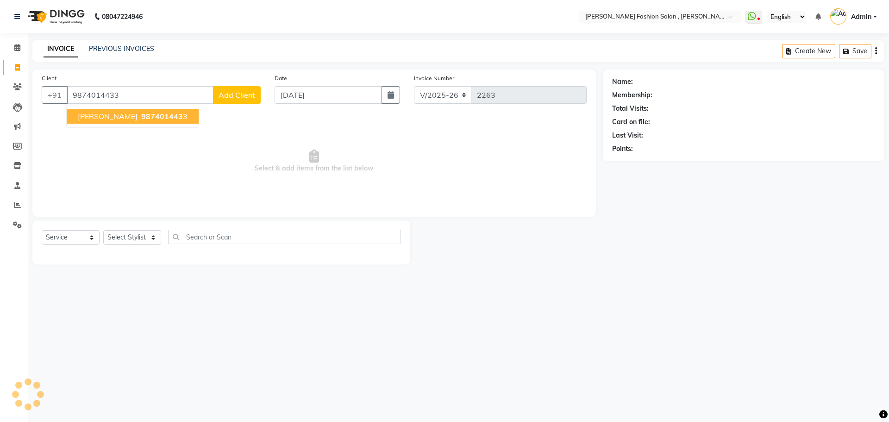
type input "9874014433"
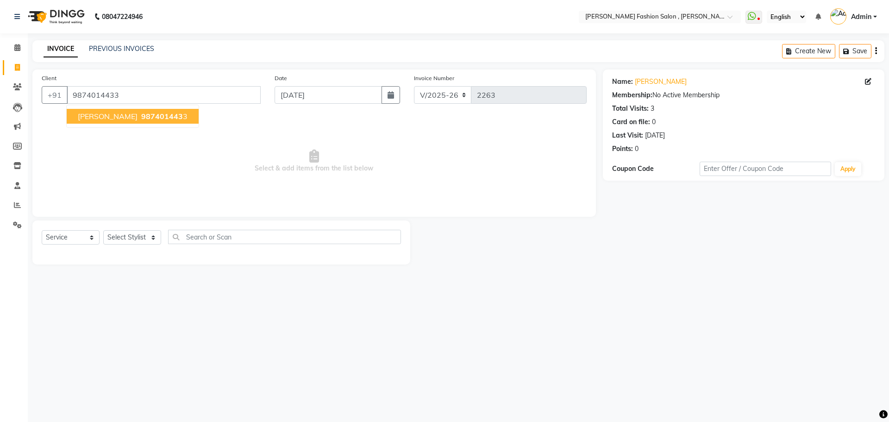
click at [131, 120] on span "koyel bhattacharya" at bounding box center [108, 116] width 60 height 9
click at [146, 235] on select "Select Stylist [PERSON_NAME] [PERSON_NAME] [PERSON_NAME] Babu [PERSON_NAME] [PE…" at bounding box center [132, 237] width 58 height 14
drag, startPoint x: 148, startPoint y: 241, endPoint x: 148, endPoint y: 231, distance: 10.2
click at [148, 241] on select "Select Stylist [PERSON_NAME] [PERSON_NAME] [PERSON_NAME] Babu [PERSON_NAME] [PE…" at bounding box center [132, 237] width 58 height 14
select select "58096"
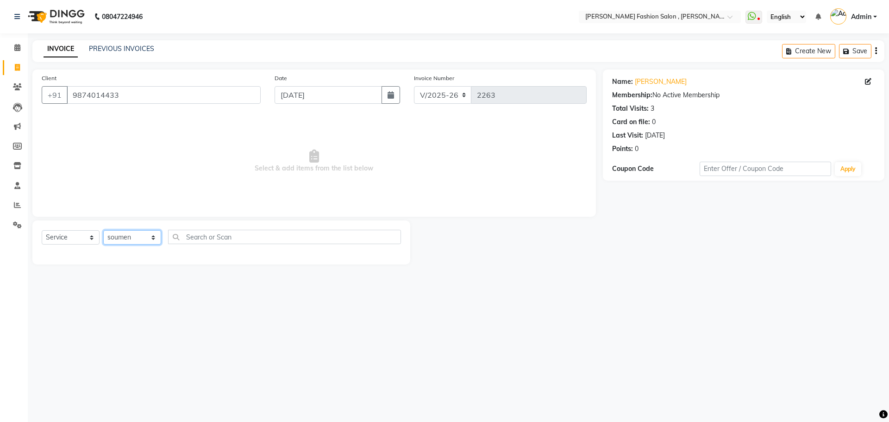
click at [103, 230] on select "Select Stylist [PERSON_NAME] [PERSON_NAME] [PERSON_NAME] Babu [PERSON_NAME] [PE…" at bounding box center [132, 237] width 58 height 14
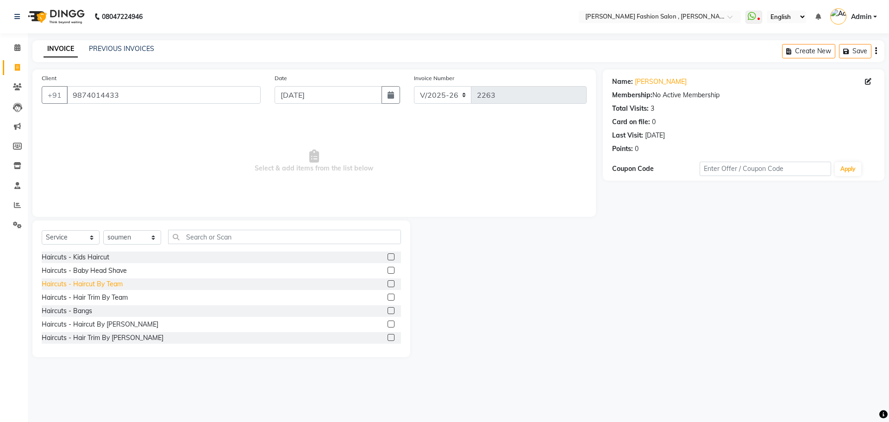
click at [106, 287] on div "Haircuts - Haircut By Team" at bounding box center [82, 284] width 81 height 10
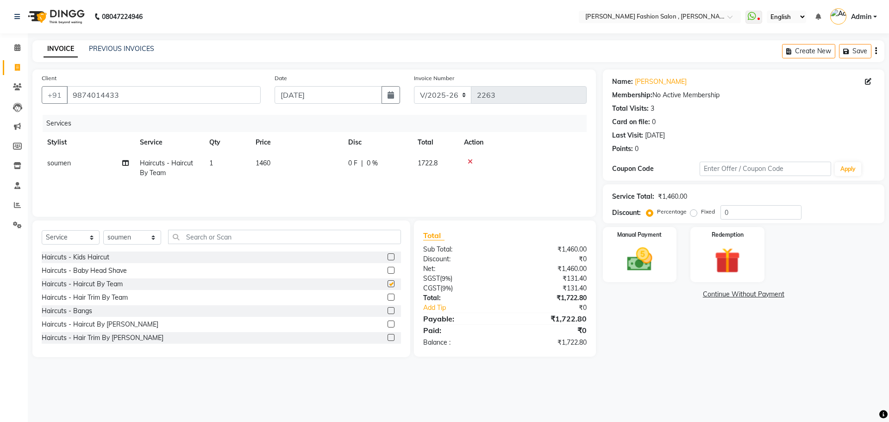
checkbox input "false"
click at [644, 246] on img at bounding box center [639, 259] width 43 height 31
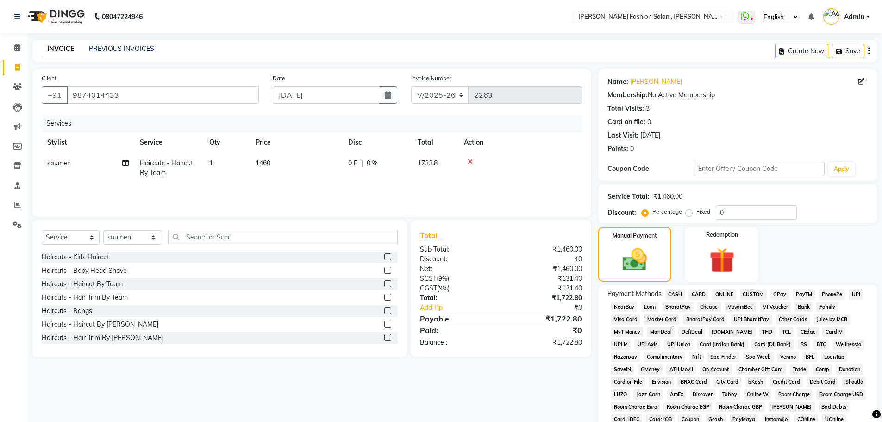
click at [703, 293] on span "CARD" at bounding box center [699, 294] width 20 height 11
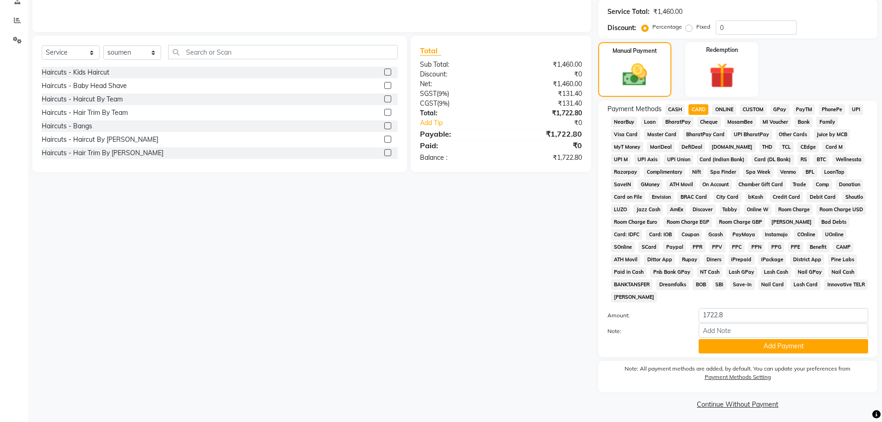
scroll to position [188, 0]
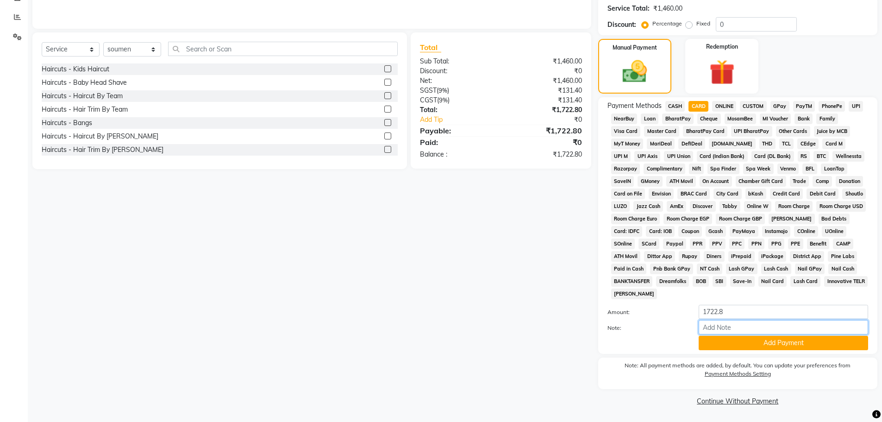
click at [733, 333] on input "Note:" at bounding box center [783, 327] width 169 height 14
click at [736, 349] on button "Add Payment" at bounding box center [783, 343] width 169 height 14
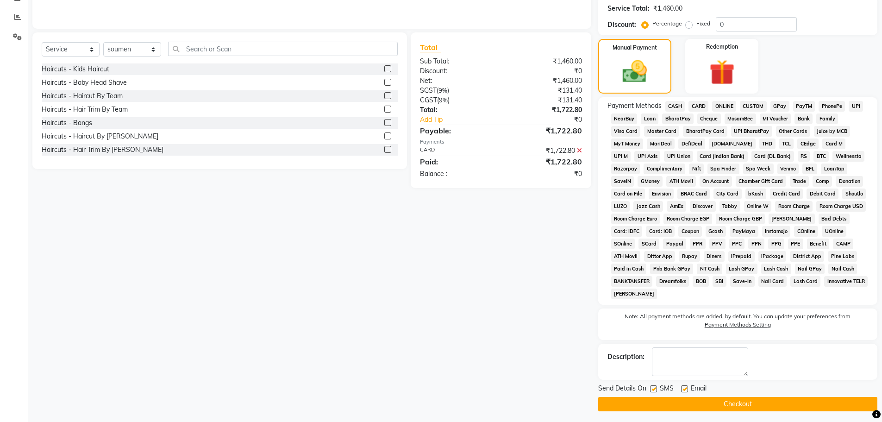
click at [730, 398] on button "Checkout" at bounding box center [737, 404] width 279 height 14
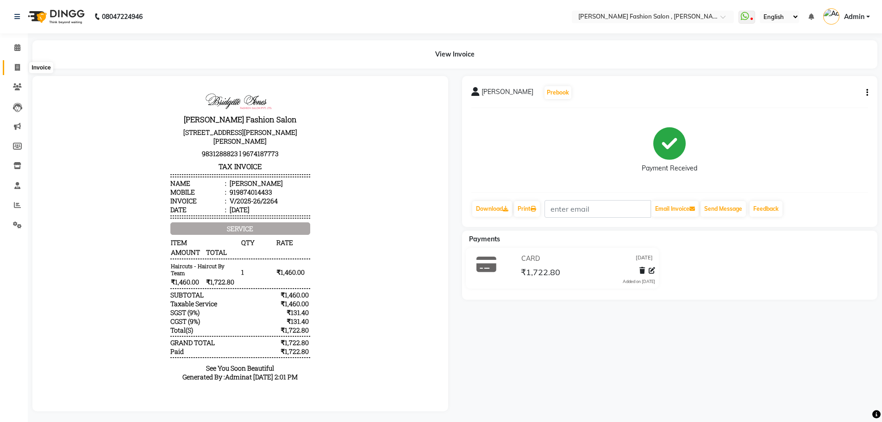
click at [23, 69] on span at bounding box center [17, 68] width 16 height 11
select select "service"
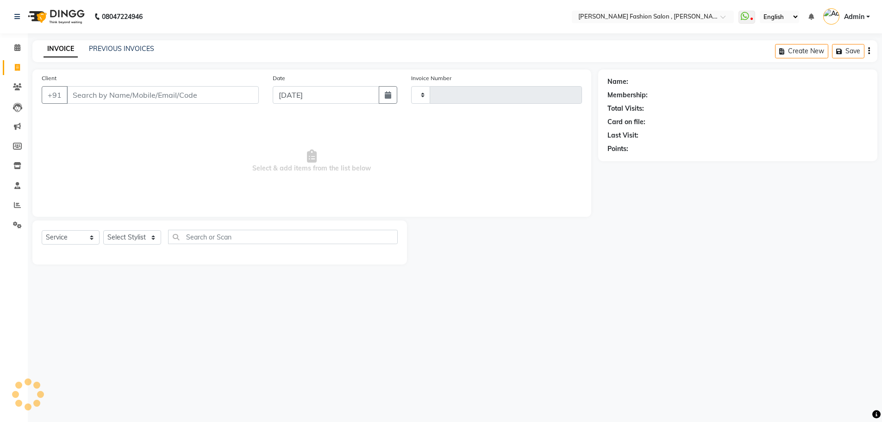
type input "2265"
select select "5233"
click at [127, 49] on link "PREVIOUS INVOICES" at bounding box center [121, 48] width 65 height 8
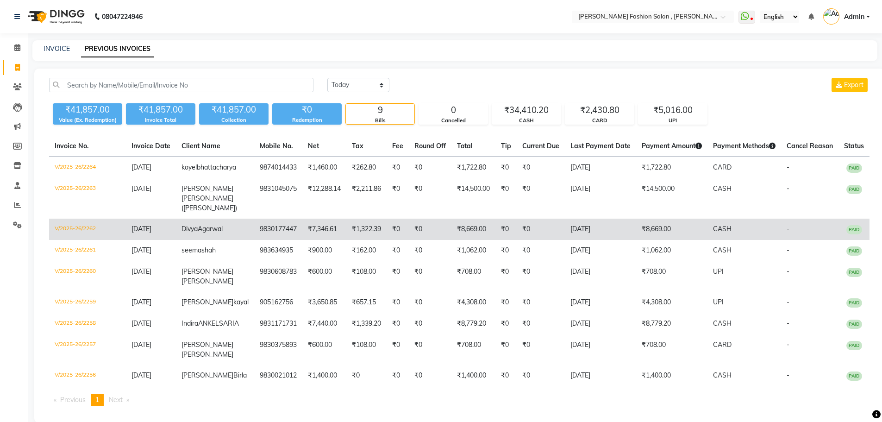
click at [72, 231] on td "V/2025-26/2262" at bounding box center [87, 229] width 77 height 21
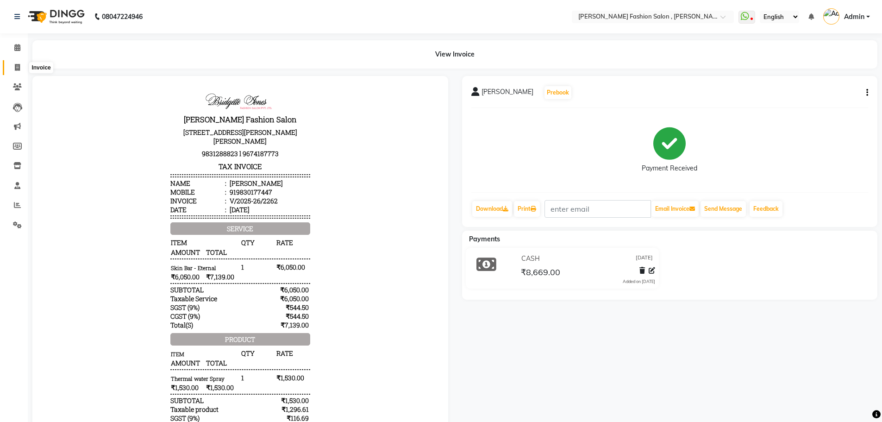
click at [18, 71] on span at bounding box center [17, 68] width 16 height 11
select select "service"
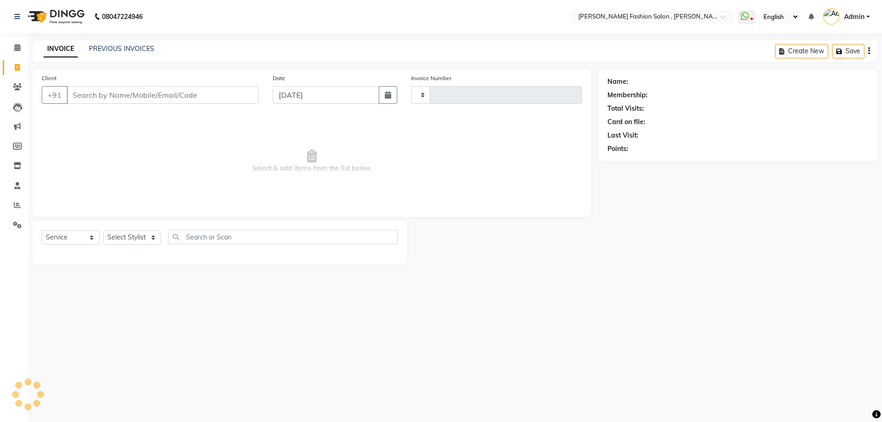
type input "2265"
select select "5233"
click at [145, 232] on select "Select Stylist [PERSON_NAME] [PERSON_NAME] [PERSON_NAME] Babu [PERSON_NAME] [PE…" at bounding box center [132, 237] width 58 height 14
select select "33860"
click at [103, 230] on select "Select Stylist [PERSON_NAME] [PERSON_NAME] [PERSON_NAME] Babu [PERSON_NAME] [PE…" at bounding box center [132, 237] width 58 height 14
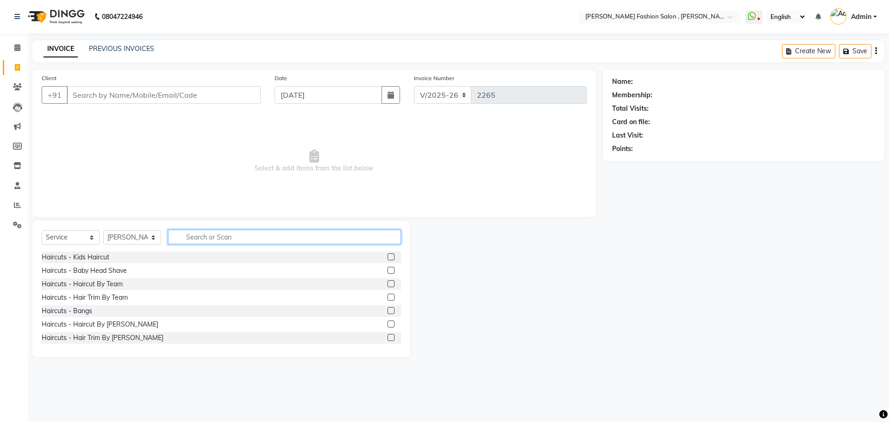
click at [234, 238] on input "text" at bounding box center [284, 237] width 233 height 14
type input "threa"
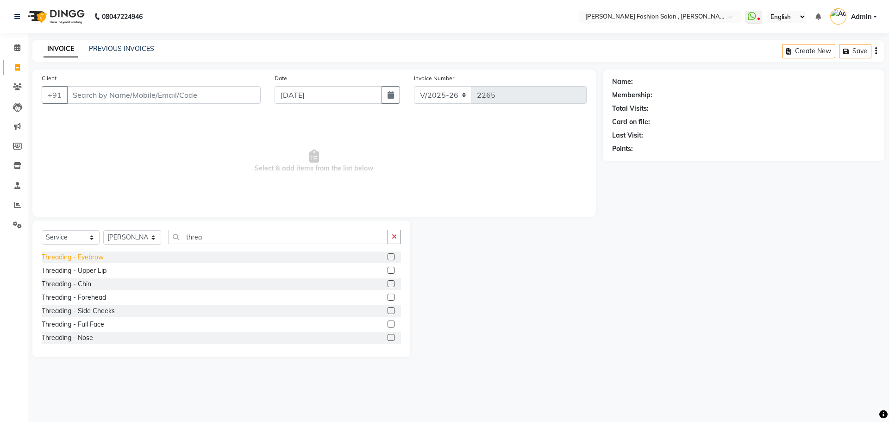
click at [81, 255] on div "Threading - Eyebrow" at bounding box center [73, 257] width 62 height 10
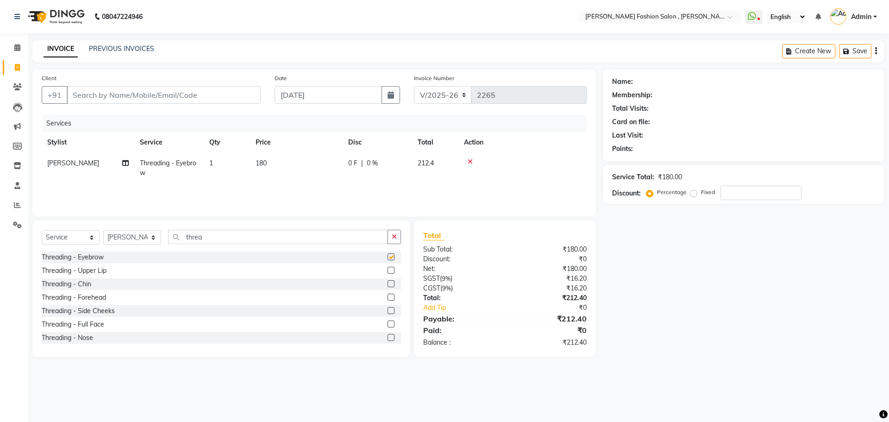
checkbox input "false"
click at [94, 272] on div "Threading - Upper Lip" at bounding box center [74, 271] width 65 height 10
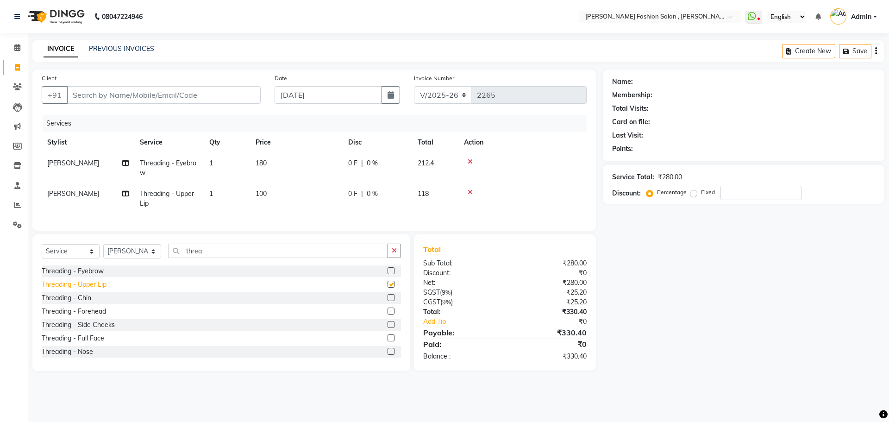
checkbox input "false"
click at [146, 96] on input "Client" at bounding box center [164, 95] width 194 height 18
type input "j"
type input "0"
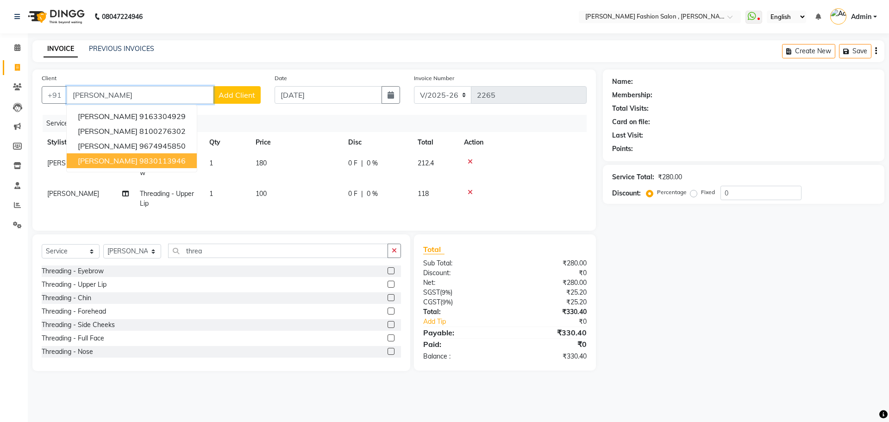
click at [107, 159] on span "[PERSON_NAME]" at bounding box center [108, 160] width 60 height 9
type input "9830113946"
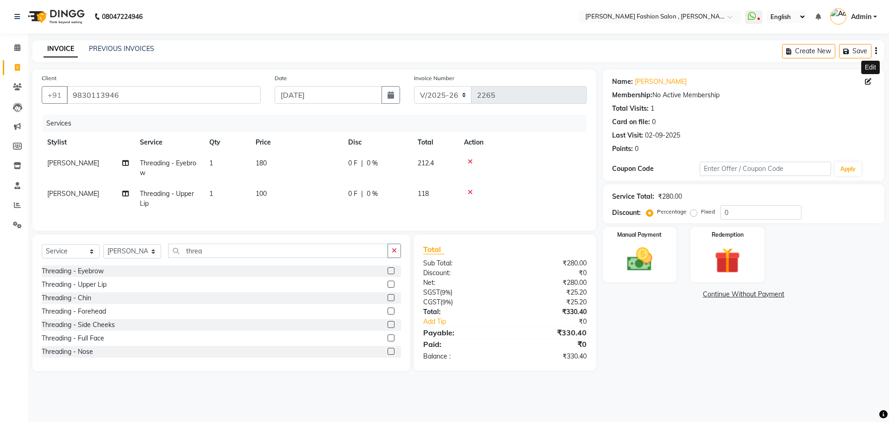
click at [865, 82] on icon at bounding box center [868, 81] width 6 height 6
select select "female"
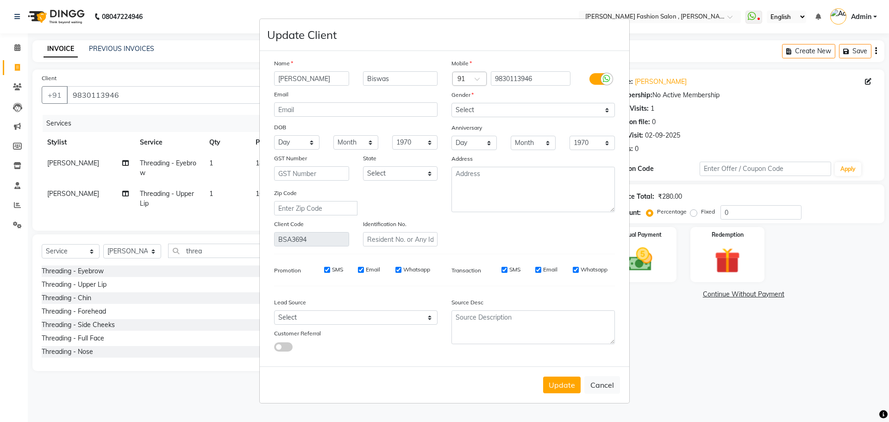
click at [866, 82] on ngb-modal-window "Update Client Name Jayati Biswas Email DOB Day 01 02 03 04 05 06 07 08 09 10 11…" at bounding box center [444, 211] width 889 height 422
click at [590, 382] on button "Cancel" at bounding box center [602, 385] width 36 height 18
select select
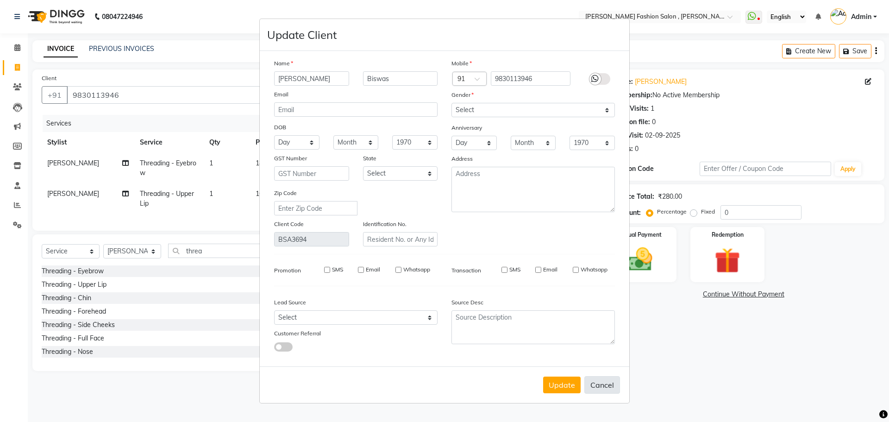
select select
checkbox input "false"
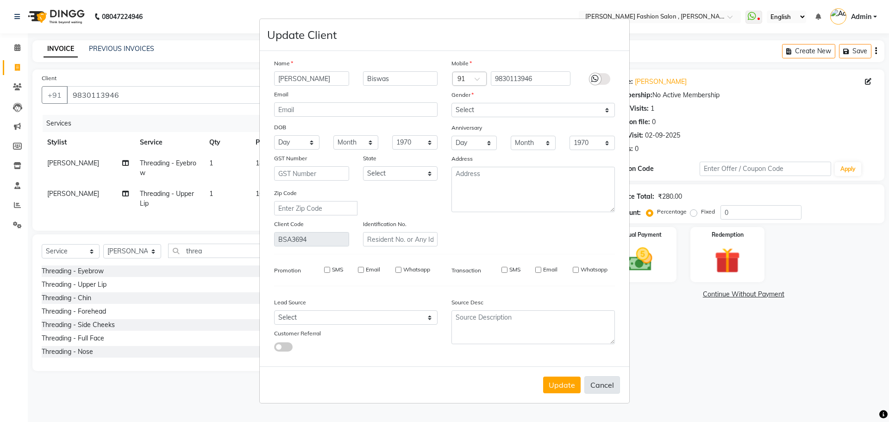
checkbox input "false"
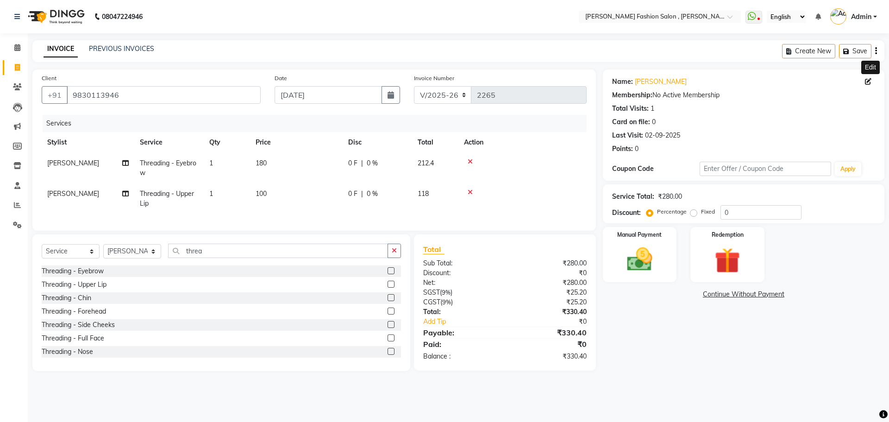
click at [59, 163] on span "[PERSON_NAME]" at bounding box center [73, 163] width 52 height 8
select select "33860"
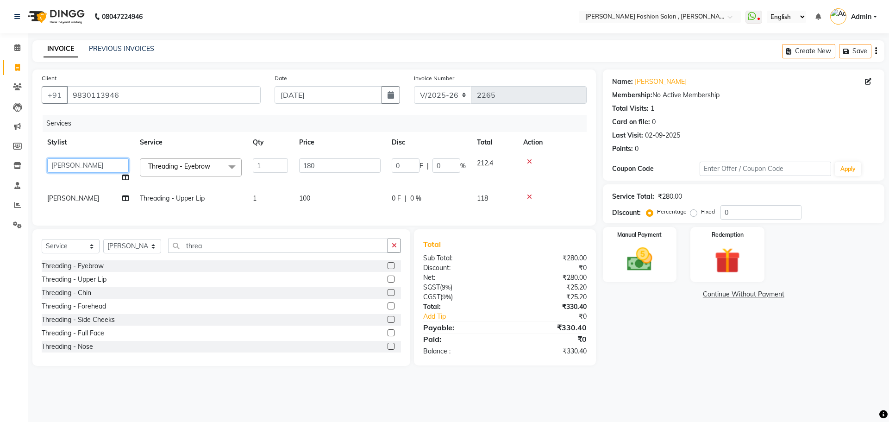
click at [82, 163] on select "Alice Anita Archana Minni Babu Das Bindu Bridgette Jones Danielle Jones Daniell…" at bounding box center [87, 165] width 81 height 14
select select "36629"
click at [83, 200] on span "[PERSON_NAME]" at bounding box center [73, 198] width 52 height 8
select select "33860"
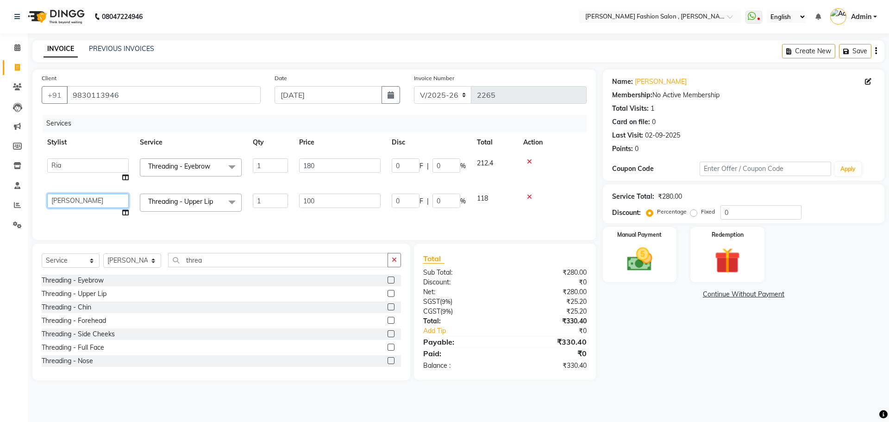
click at [92, 199] on select "Alice Anita Archana Minni Babu Das Bindu Bridgette Jones Danielle Jones Daniell…" at bounding box center [87, 201] width 81 height 14
select select "36629"
click at [145, 267] on select "Select Stylist [PERSON_NAME] [PERSON_NAME] [PERSON_NAME] Babu [PERSON_NAME] [PE…" at bounding box center [132, 260] width 58 height 14
select select "36629"
click at [103, 260] on select "Select Stylist [PERSON_NAME] [PERSON_NAME] [PERSON_NAME] Babu [PERSON_NAME] [PE…" at bounding box center [132, 260] width 58 height 14
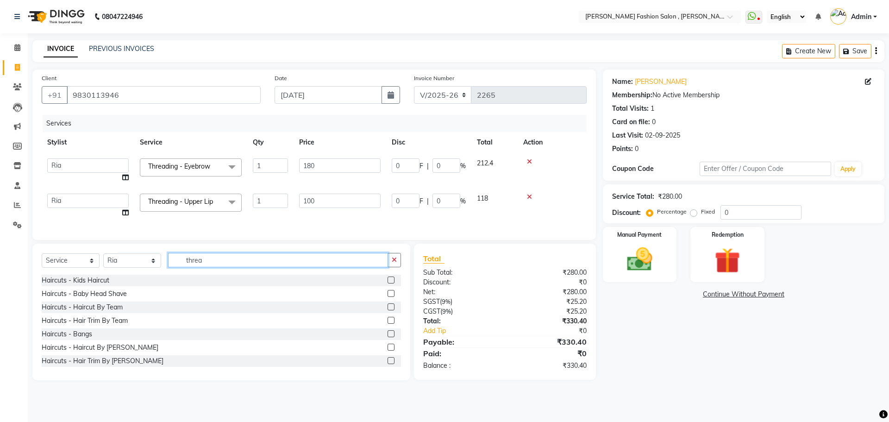
click at [206, 267] on input "threa" at bounding box center [278, 260] width 220 height 14
type input "threa"
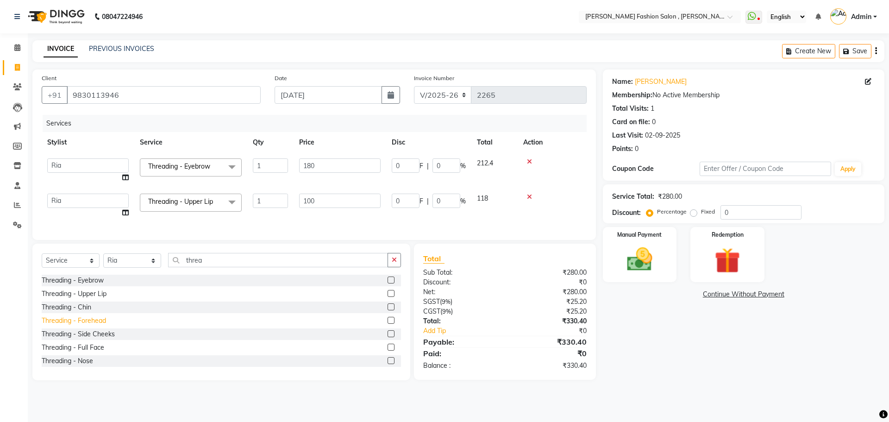
click at [77, 324] on div "Threading - Forehead" at bounding box center [74, 321] width 64 height 10
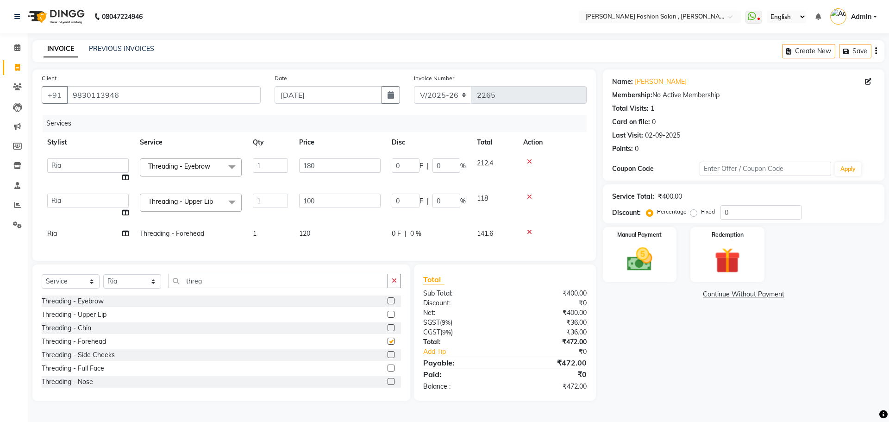
checkbox input "false"
click at [637, 243] on div "Manual Payment" at bounding box center [639, 254] width 77 height 57
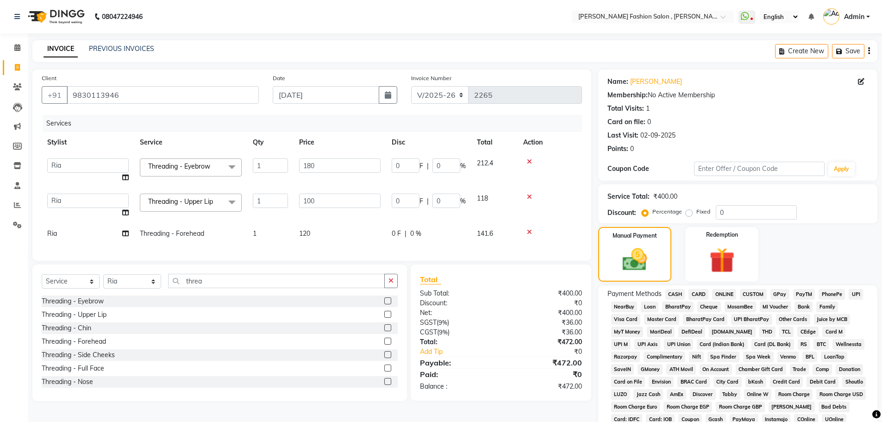
click at [677, 291] on span "CASH" at bounding box center [675, 294] width 20 height 11
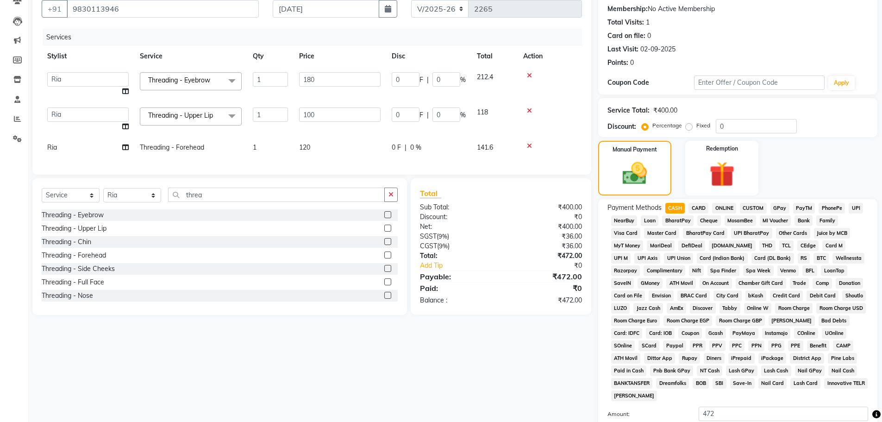
scroll to position [188, 0]
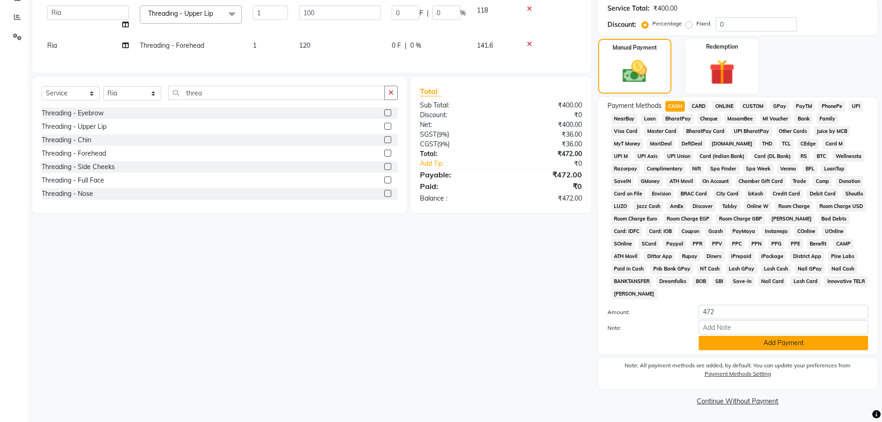
click at [724, 343] on button "Add Payment" at bounding box center [783, 343] width 169 height 14
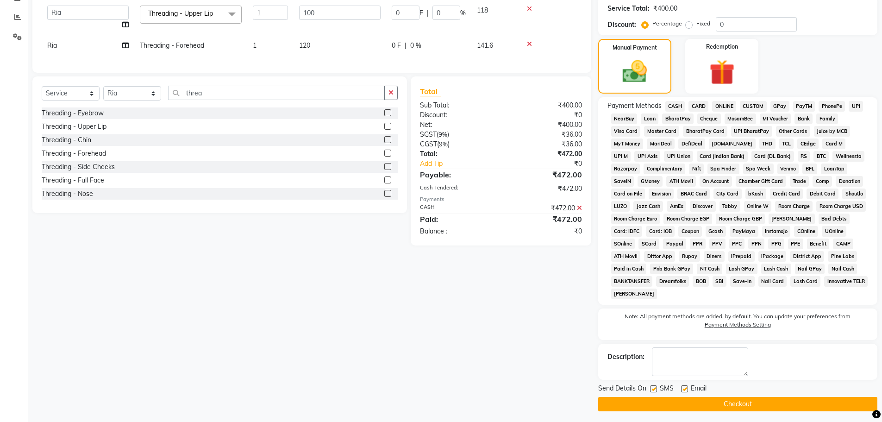
click at [729, 405] on button "Checkout" at bounding box center [737, 404] width 279 height 14
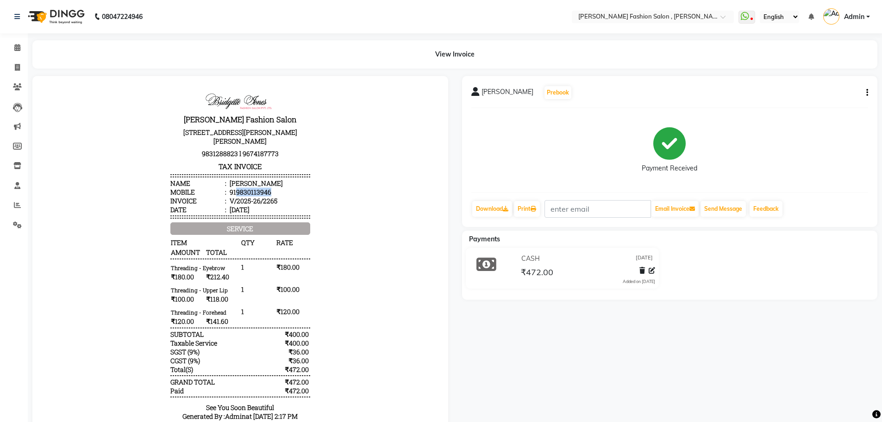
drag, startPoint x: 229, startPoint y: 191, endPoint x: 265, endPoint y: 191, distance: 35.7
click at [265, 191] on li "Mobile : 919830113946" at bounding box center [240, 192] width 140 height 9
copy div "9830113946"
click at [326, 193] on body "Bridgette Jones Fashion Salon 78b Sarat Bose Road, Vinayak building Ground floo…" at bounding box center [240, 259] width 390 height 341
click at [12, 69] on span at bounding box center [17, 68] width 16 height 11
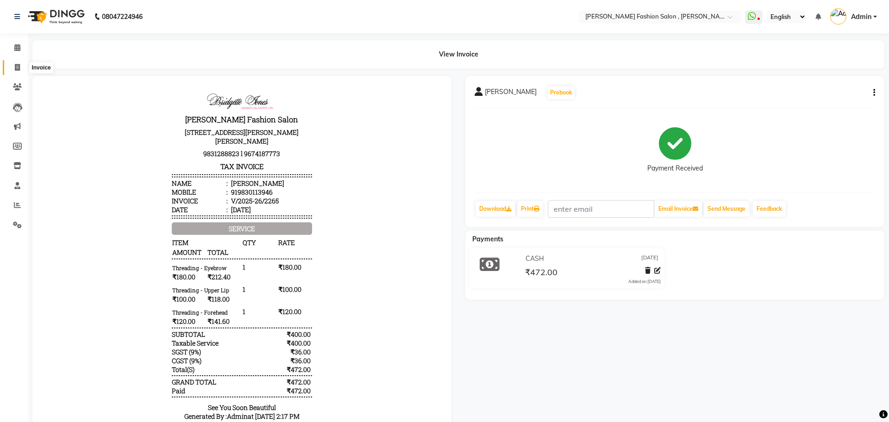
select select "service"
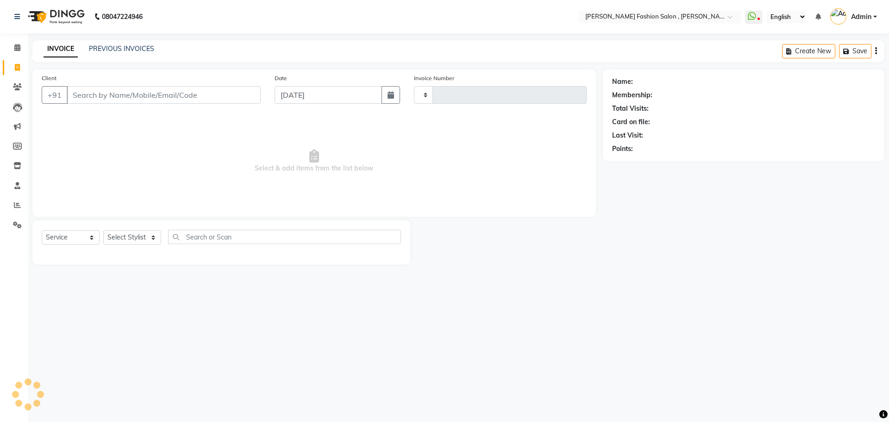
type input "2266"
select select "5233"
click at [105, 96] on input "Client" at bounding box center [164, 95] width 194 height 18
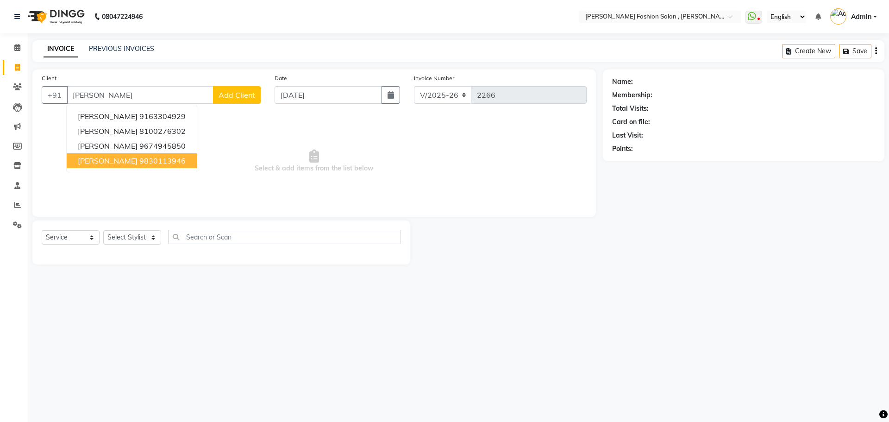
click at [133, 156] on button "Jayati Biswas 9830113946" at bounding box center [132, 160] width 130 height 15
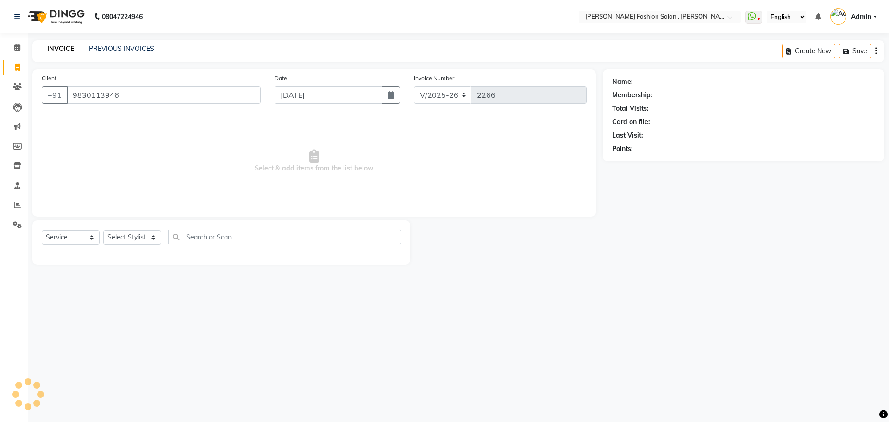
type input "9830113946"
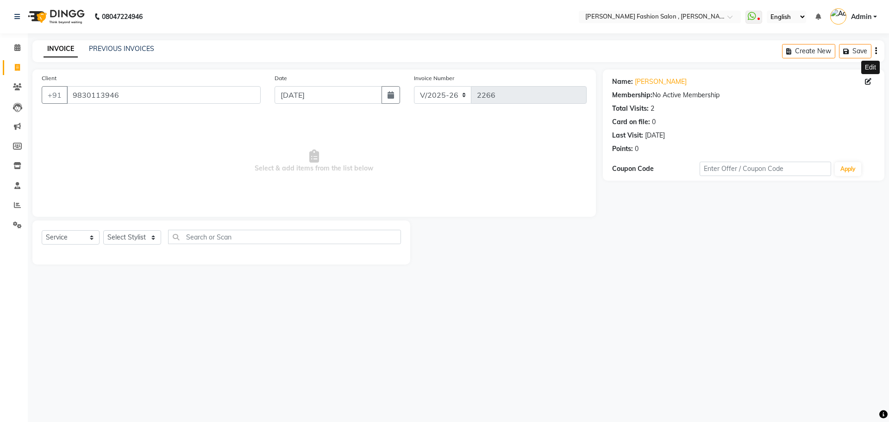
click at [869, 82] on icon at bounding box center [868, 81] width 6 height 6
select select "female"
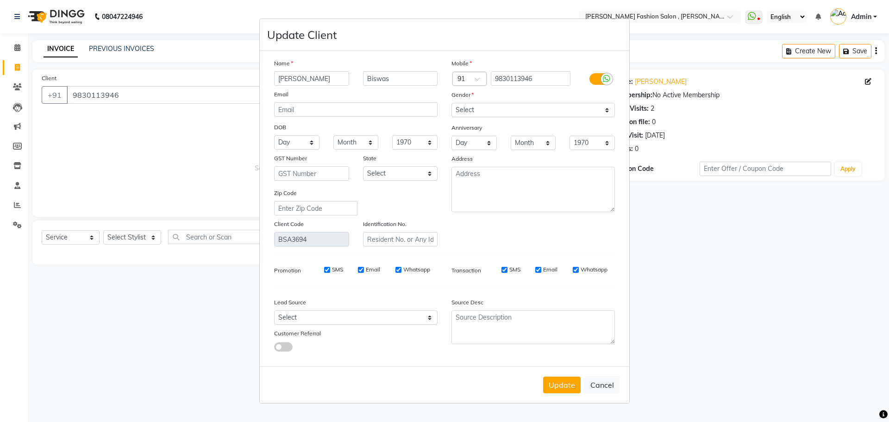
click at [594, 77] on label at bounding box center [599, 79] width 21 height 12
click at [0, 0] on input "checkbox" at bounding box center [0, 0] width 0 height 0
click at [606, 80] on label at bounding box center [599, 79] width 21 height 12
click at [0, 0] on input "checkbox" at bounding box center [0, 0] width 0 height 0
click at [557, 381] on button "Update" at bounding box center [562, 384] width 38 height 17
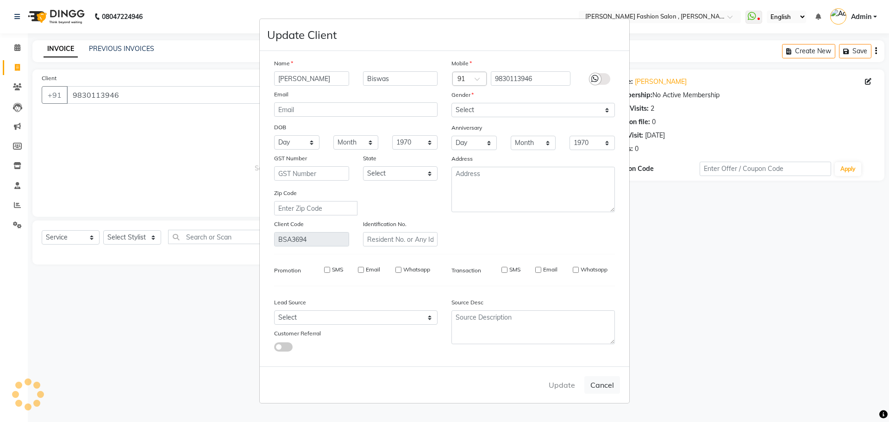
select select
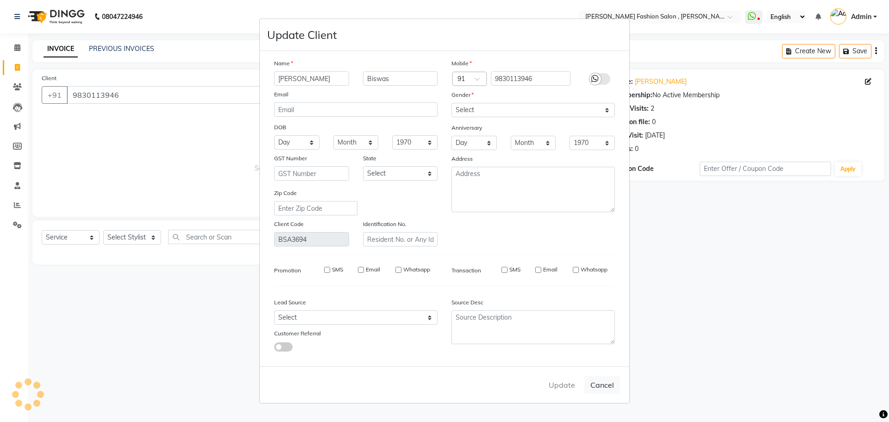
select select
checkbox input "false"
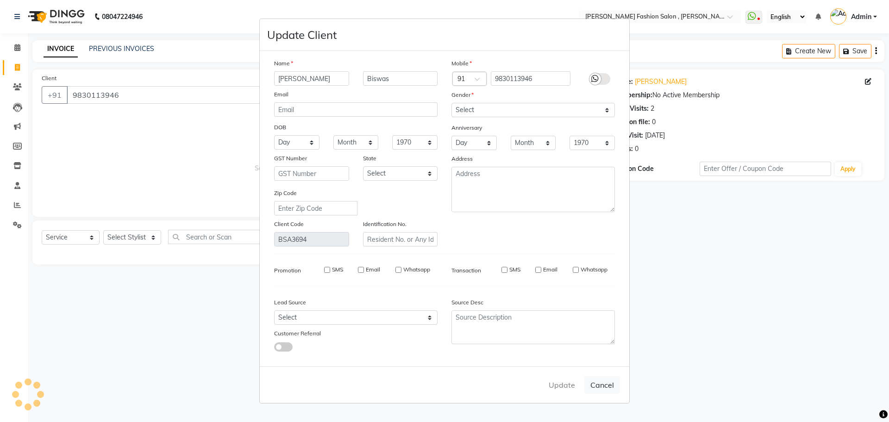
checkbox input "false"
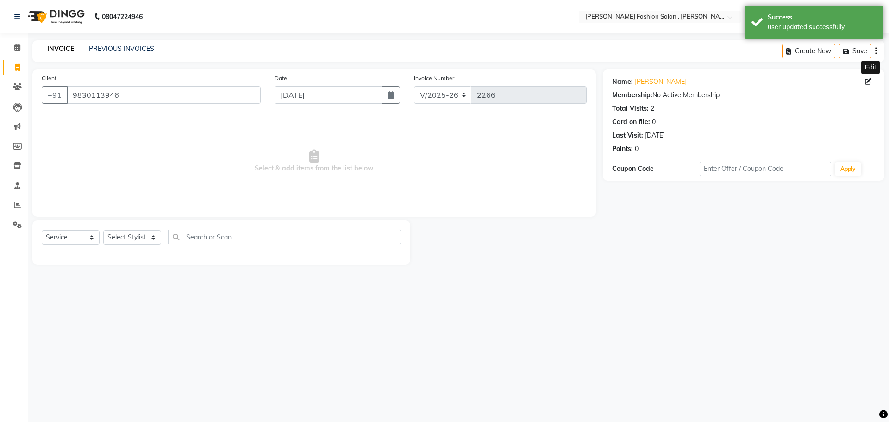
click at [870, 85] on span at bounding box center [870, 82] width 10 height 10
click at [868, 81] on icon at bounding box center [868, 81] width 6 height 6
select select "female"
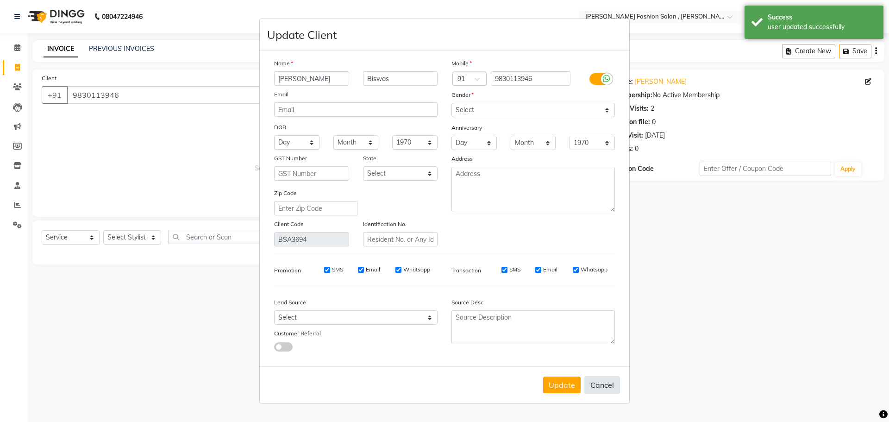
click at [596, 385] on button "Cancel" at bounding box center [602, 385] width 36 height 18
select select
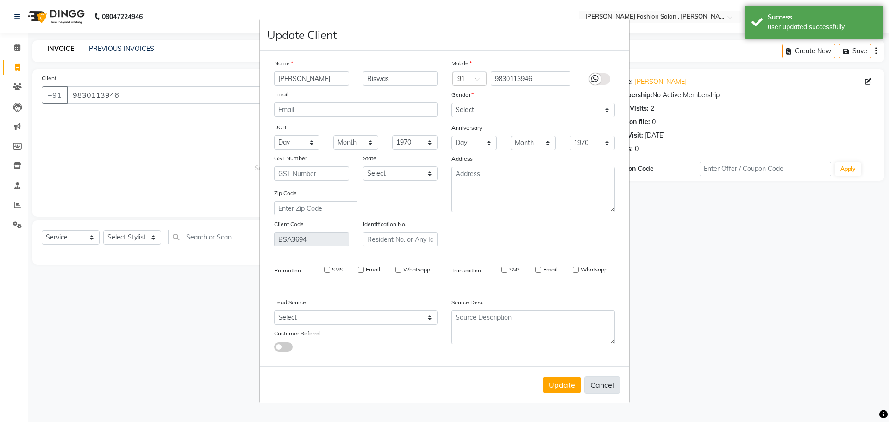
select select
checkbox input "false"
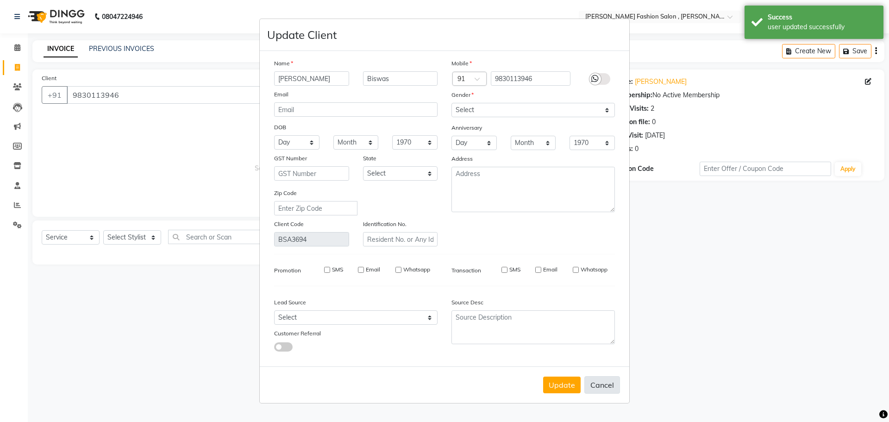
checkbox input "false"
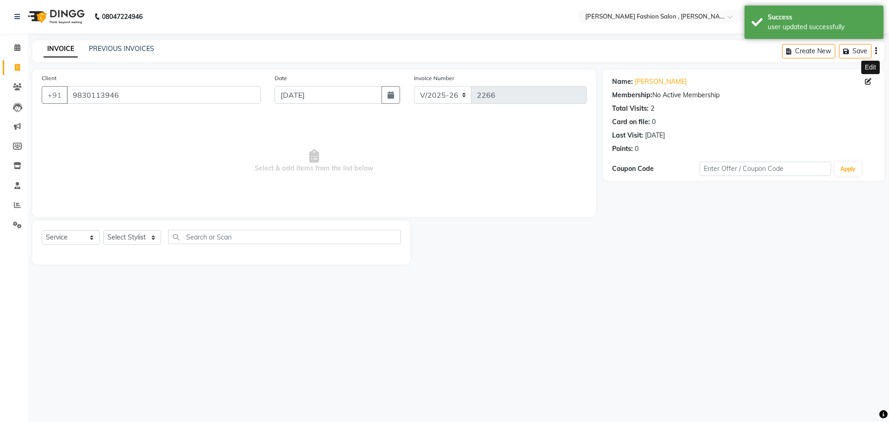
click at [653, 297] on div "08047224946 Select Location × Bridgette Jones Fashion Salon , Sarat Bose Road, …" at bounding box center [444, 211] width 889 height 422
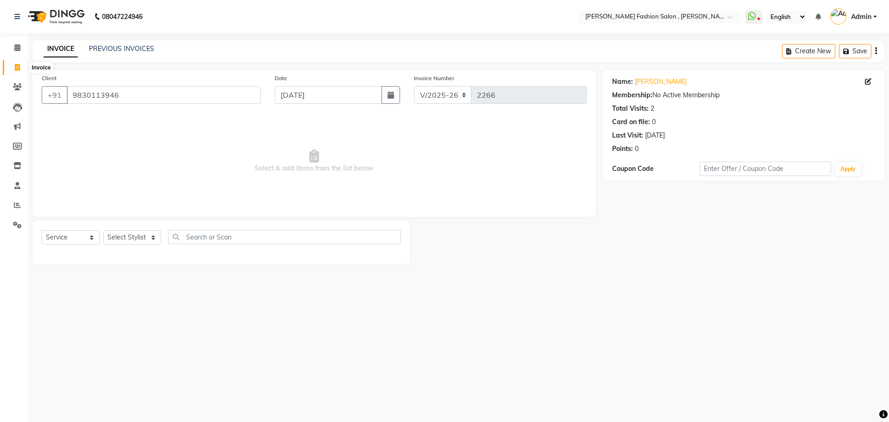
click at [19, 66] on icon at bounding box center [17, 67] width 5 height 7
select select "service"
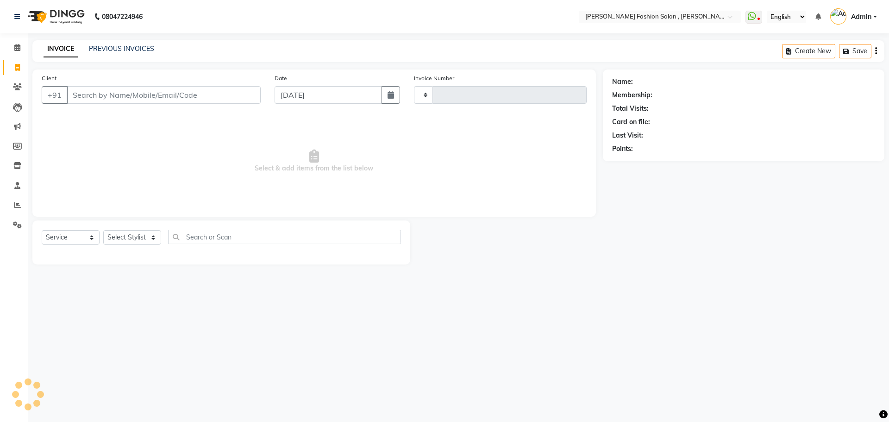
type input "2266"
select select "5233"
click at [155, 236] on select "Select Stylist" at bounding box center [132, 237] width 58 height 14
select select "33874"
click at [103, 230] on select "Select Stylist [PERSON_NAME] [PERSON_NAME] [PERSON_NAME] Babu [PERSON_NAME] [PE…" at bounding box center [132, 237] width 58 height 14
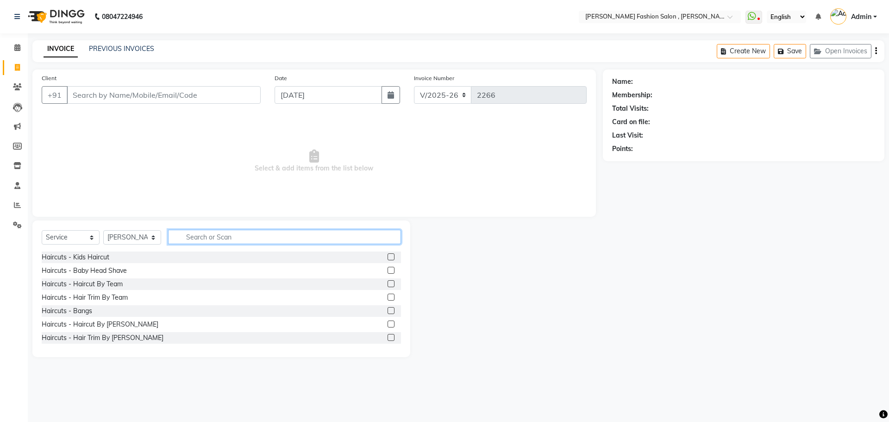
click at [226, 237] on input "text" at bounding box center [284, 237] width 233 height 14
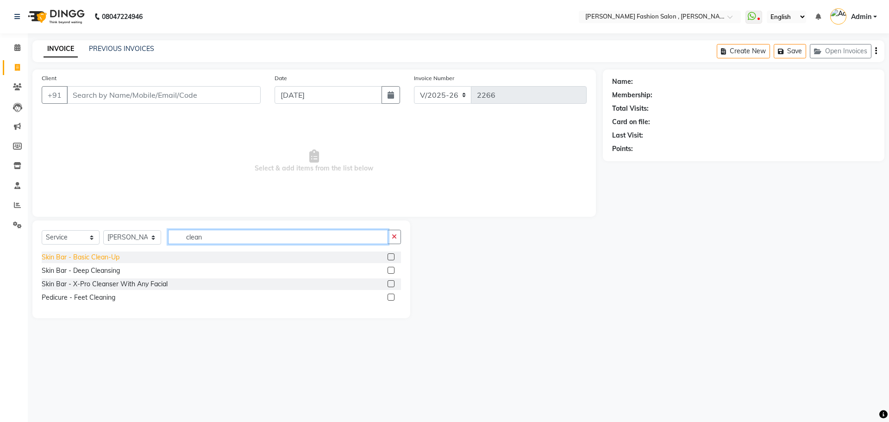
type input "clean"
click at [107, 259] on div "Skin Bar - Basic Clean-Up" at bounding box center [81, 257] width 78 height 10
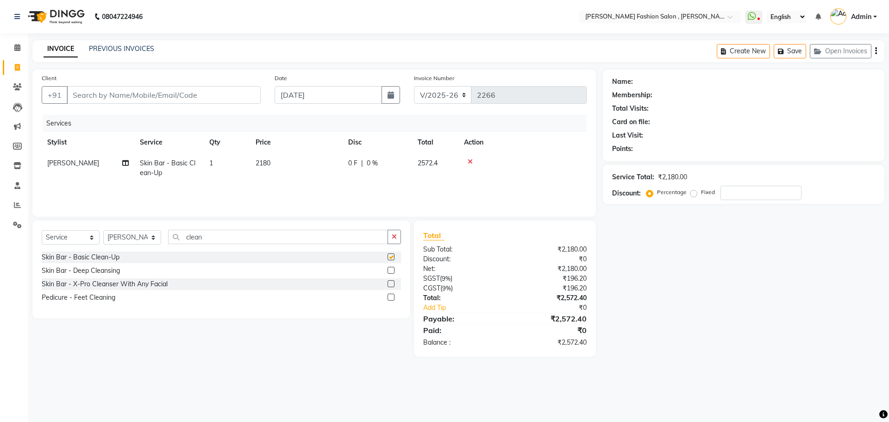
checkbox input "false"
drag, startPoint x: 276, startPoint y: 165, endPoint x: 288, endPoint y: 156, distance: 15.7
click at [276, 166] on td "2180" at bounding box center [296, 168] width 93 height 31
select select "33874"
drag, startPoint x: 319, startPoint y: 161, endPoint x: 217, endPoint y: 164, distance: 102.8
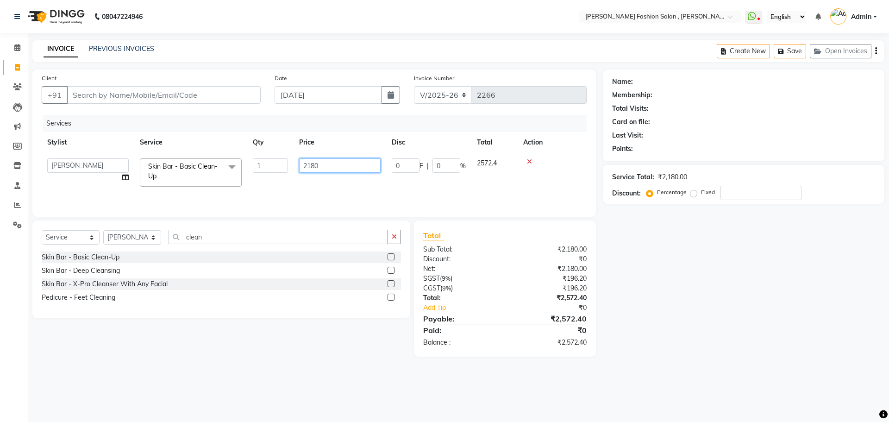
click at [225, 160] on tr "Alice Anita Archana Minni Babu Das Bindu Bridgette Jones Danielle Jones Daniell…" at bounding box center [314, 172] width 545 height 39
type input "2750"
click at [213, 104] on div "Client +91" at bounding box center [151, 92] width 233 height 38
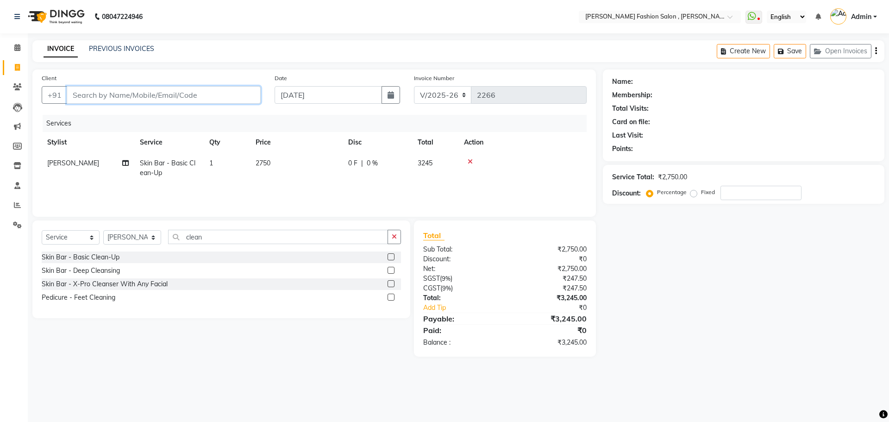
click at [248, 97] on input "Client" at bounding box center [164, 95] width 194 height 18
type input "8"
type input "0"
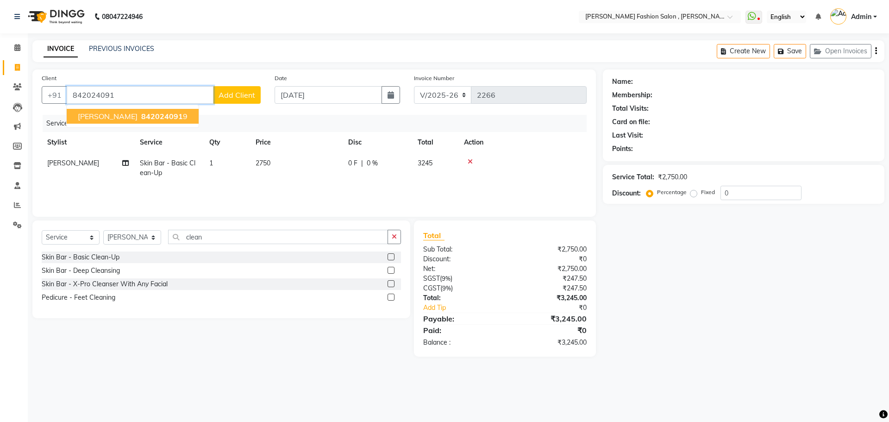
click at [141, 118] on span "842024091" at bounding box center [162, 116] width 42 height 9
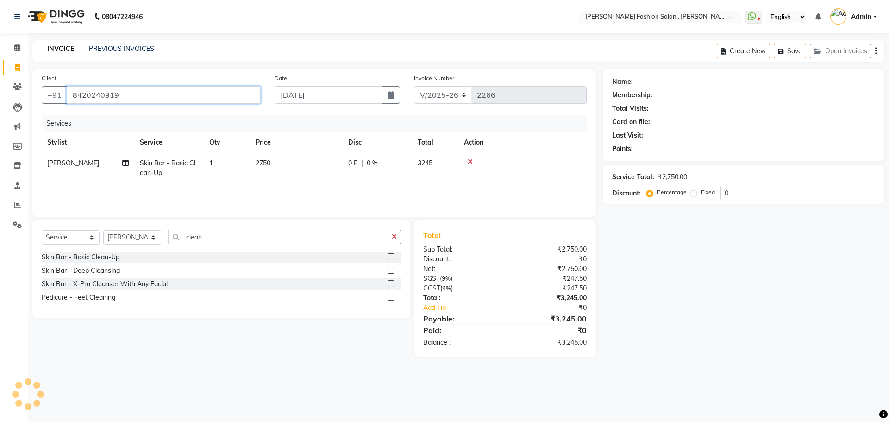
type input "8420240919"
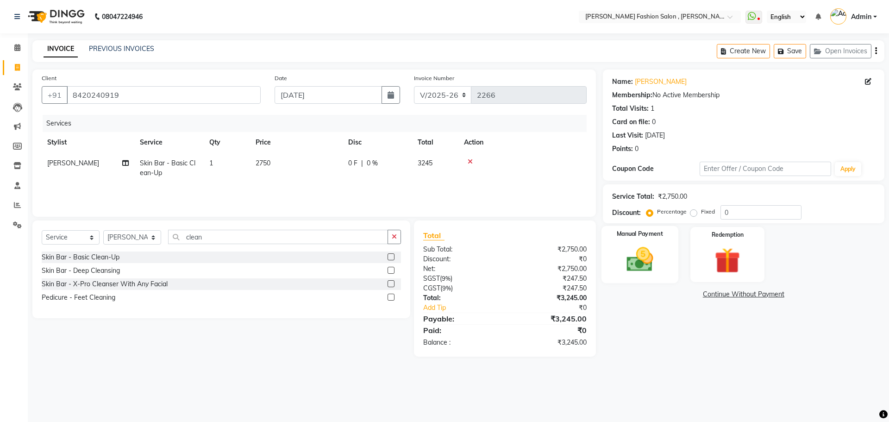
click at [639, 258] on img at bounding box center [639, 259] width 43 height 31
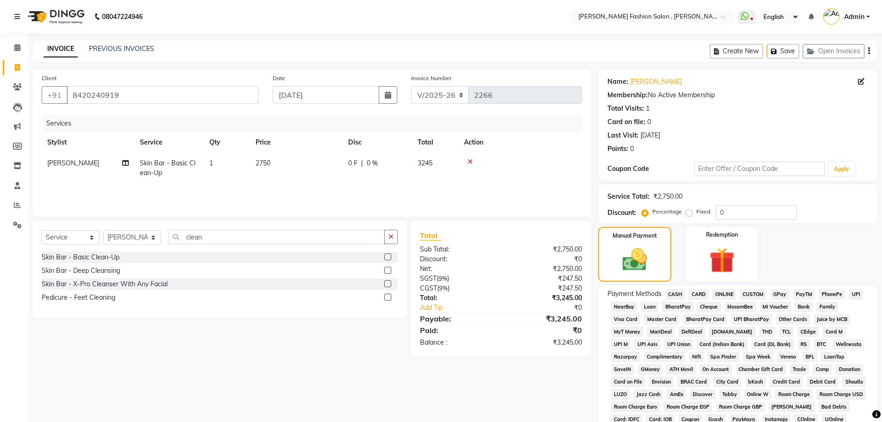
click at [857, 291] on span "UPI" at bounding box center [856, 294] width 14 height 11
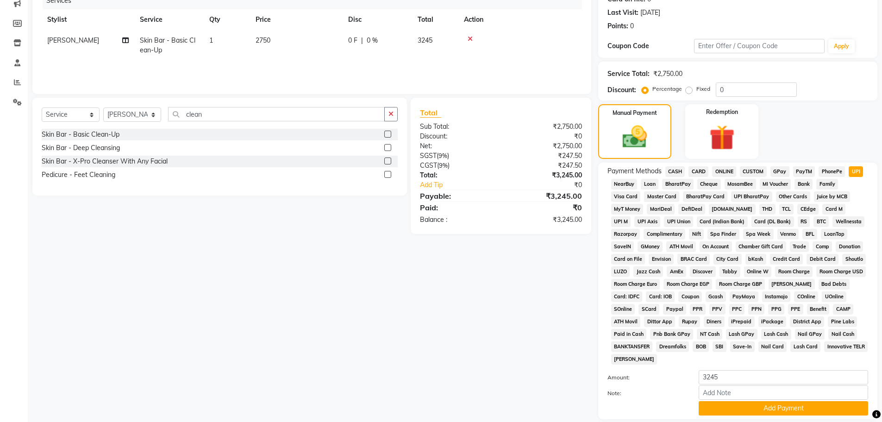
scroll to position [188, 0]
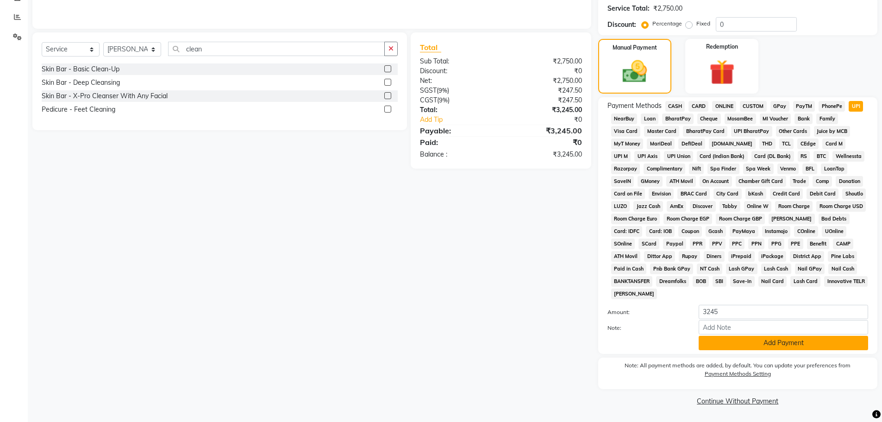
click at [750, 344] on button "Add Payment" at bounding box center [783, 343] width 169 height 14
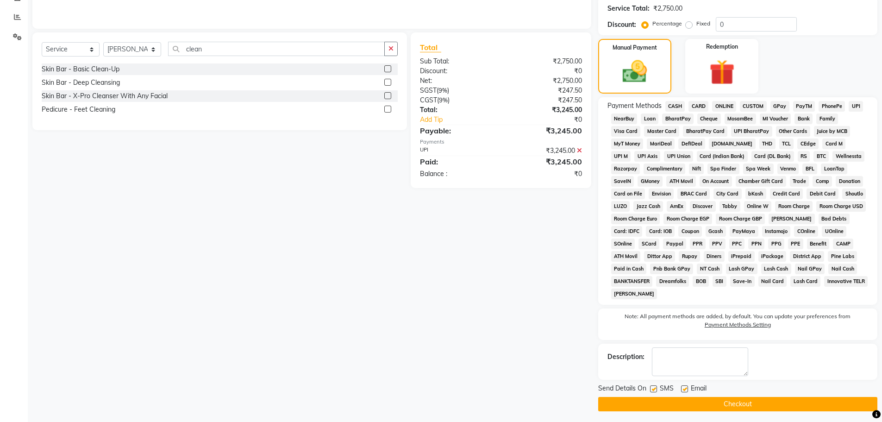
click at [754, 401] on button "Checkout" at bounding box center [737, 404] width 279 height 14
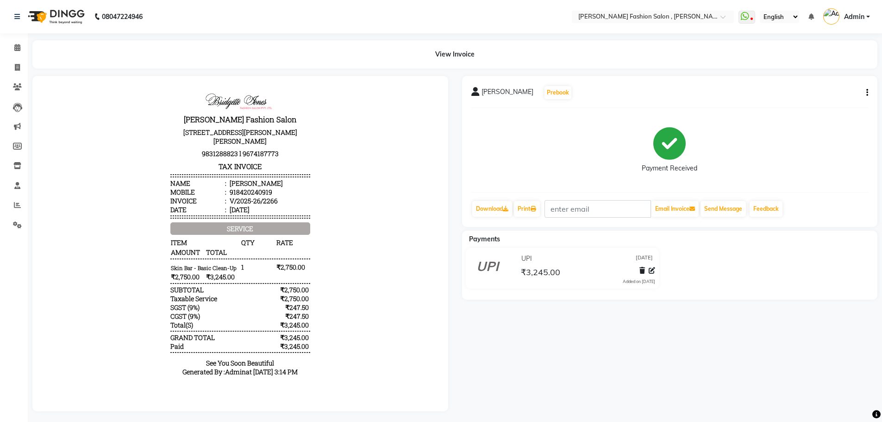
click at [180, 294] on div "SUBTOTAL" at bounding box center [186, 289] width 33 height 9
click at [19, 64] on icon at bounding box center [17, 67] width 5 height 7
select select "service"
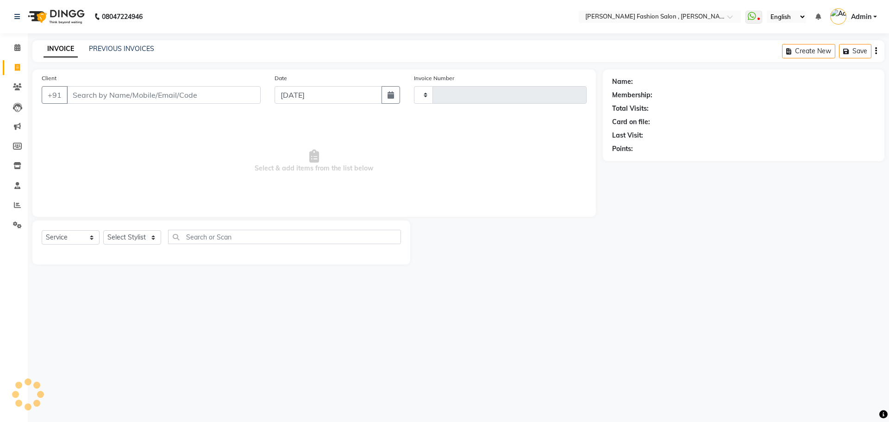
type input "2267"
select select "5233"
click at [96, 94] on input "Client" at bounding box center [164, 95] width 194 height 18
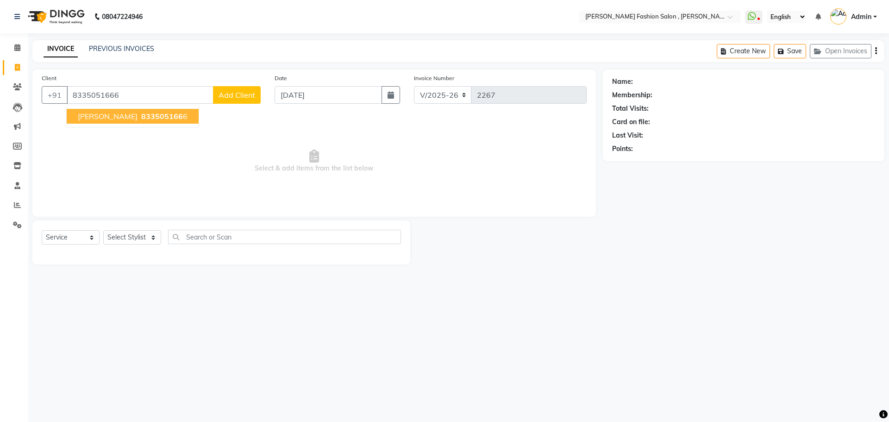
type input "8335051666"
click at [141, 114] on span "833505166" at bounding box center [162, 116] width 42 height 9
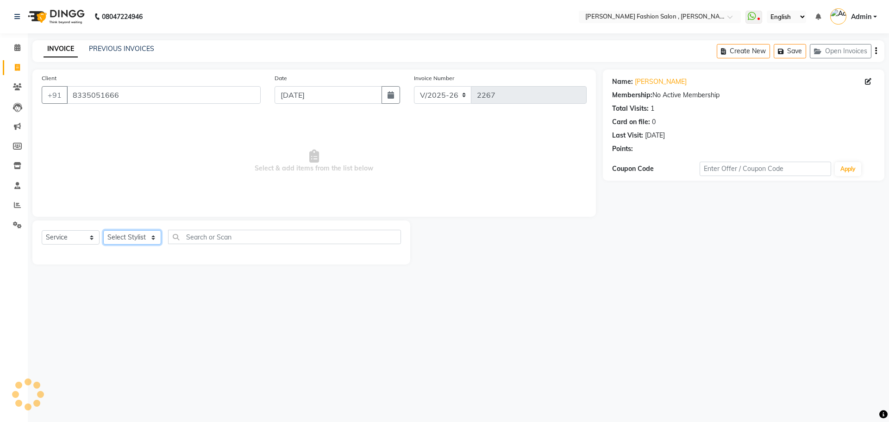
click at [150, 240] on select "Select Stylist [PERSON_NAME] [PERSON_NAME] [PERSON_NAME] Babu [PERSON_NAME] [PE…" at bounding box center [132, 237] width 58 height 14
select select "33872"
click at [103, 230] on select "Select Stylist [PERSON_NAME] [PERSON_NAME] [PERSON_NAME] Babu [PERSON_NAME] [PE…" at bounding box center [132, 237] width 58 height 14
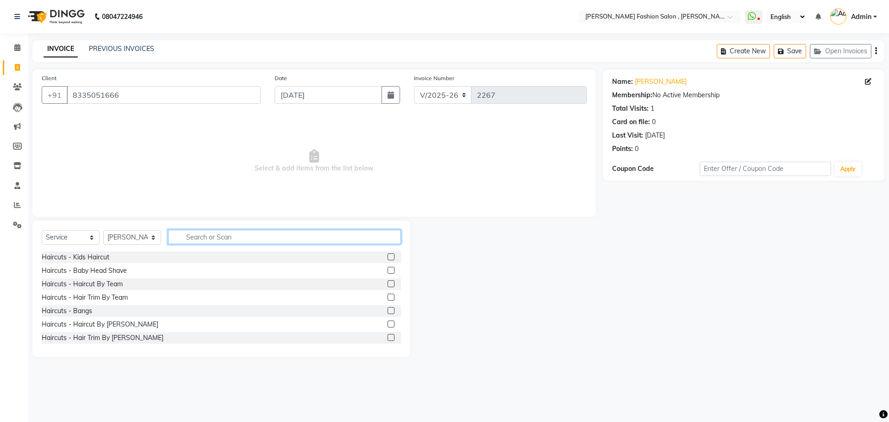
click at [226, 240] on input "text" at bounding box center [284, 237] width 233 height 14
type input "hair"
click at [388, 295] on label at bounding box center [391, 297] width 7 height 7
click at [388, 295] on input "checkbox" at bounding box center [391, 297] width 6 height 6
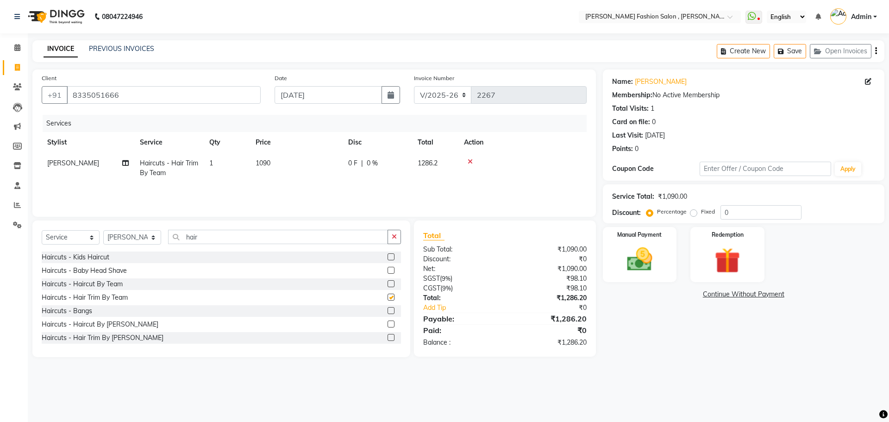
checkbox input "false"
click at [635, 270] on img at bounding box center [639, 259] width 43 height 31
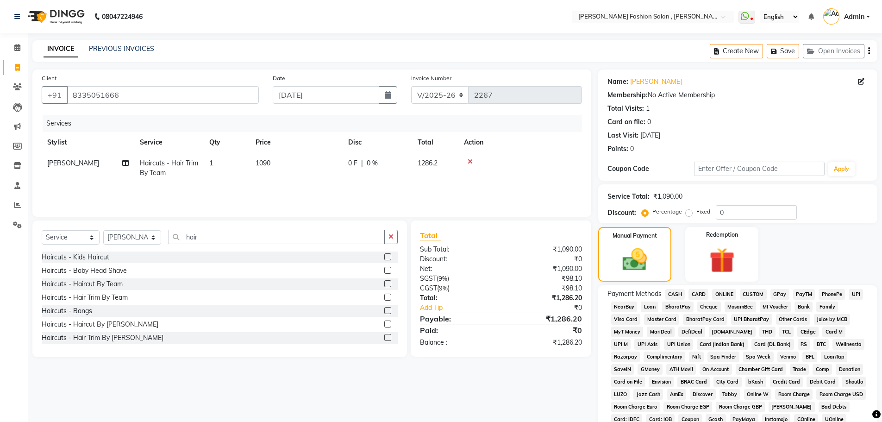
click at [692, 295] on span "CARD" at bounding box center [699, 294] width 20 height 11
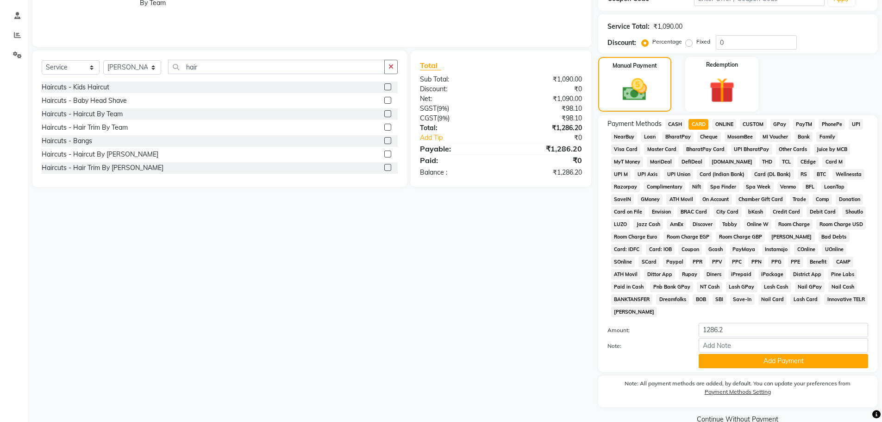
scroll to position [188, 0]
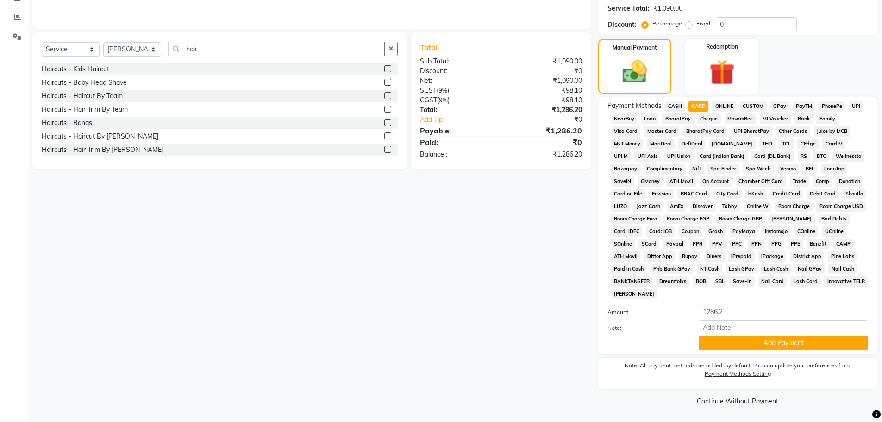
drag, startPoint x: 785, startPoint y: 340, endPoint x: 794, endPoint y: 375, distance: 35.5
click at [789, 354] on div "Name: Saswati Membership: No Active Membership Total Visits: 1 Card on file: 0 …" at bounding box center [741, 144] width 286 height 526
click at [785, 340] on button "Add Payment" at bounding box center [783, 343] width 169 height 14
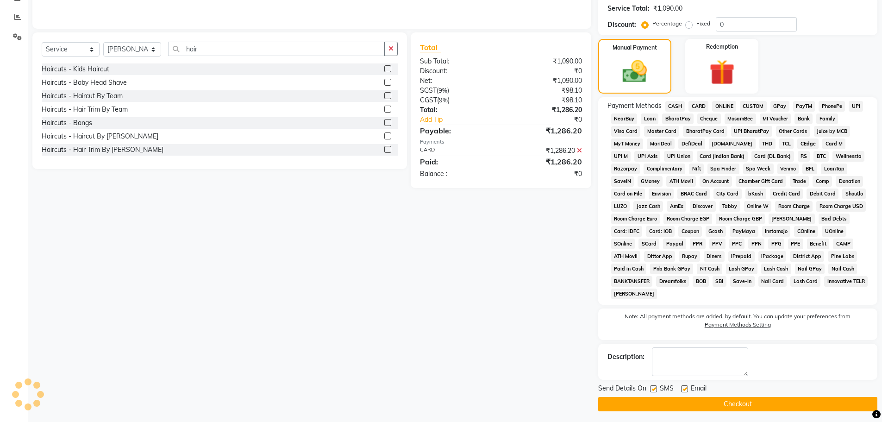
click at [785, 404] on button "Checkout" at bounding box center [737, 404] width 279 height 14
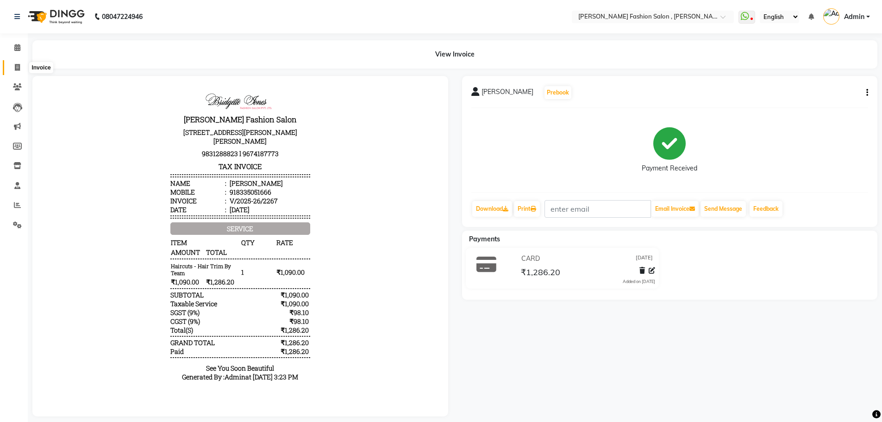
click at [17, 67] on icon at bounding box center [17, 67] width 5 height 7
select select "5233"
select select "service"
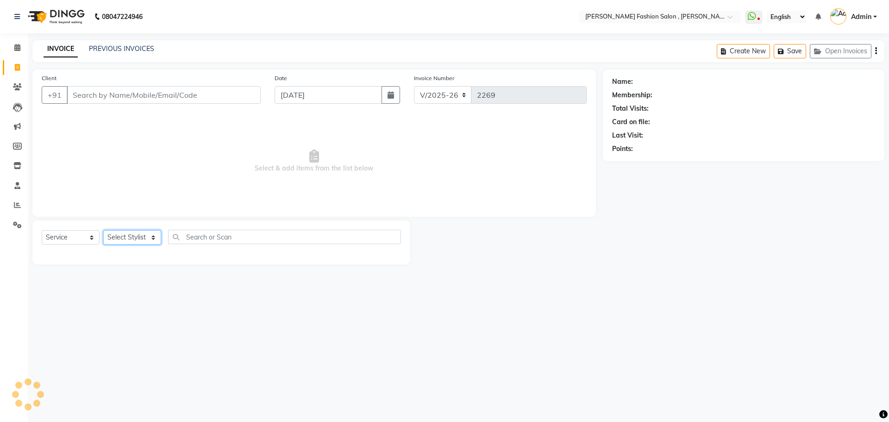
click at [147, 240] on select "Select Stylist" at bounding box center [132, 237] width 58 height 14
select select "33882"
click at [103, 230] on select "Select Stylist [PERSON_NAME] [PERSON_NAME] [PERSON_NAME] Babu [PERSON_NAME] [PE…" at bounding box center [132, 237] width 58 height 14
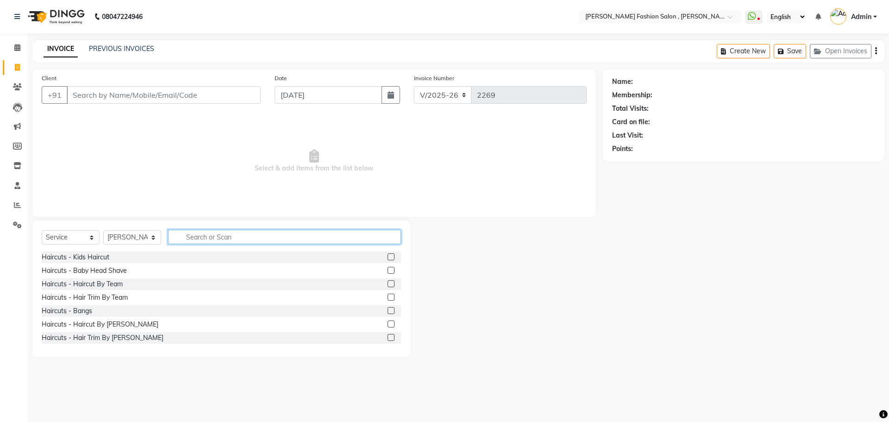
click at [194, 237] on input "text" at bounding box center [284, 237] width 233 height 14
click at [112, 336] on div "Haircuts - Hair Trim By [PERSON_NAME]" at bounding box center [103, 338] width 122 height 10
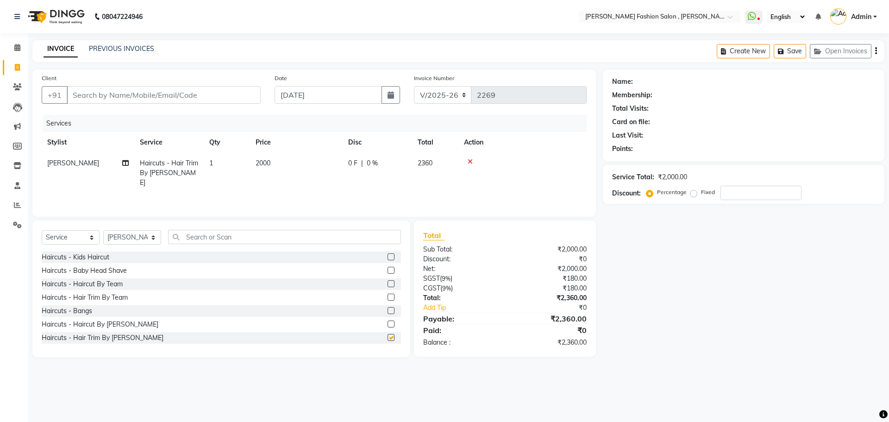
checkbox input "false"
click at [158, 91] on input "Client" at bounding box center [164, 95] width 194 height 18
type input "9"
type input "0"
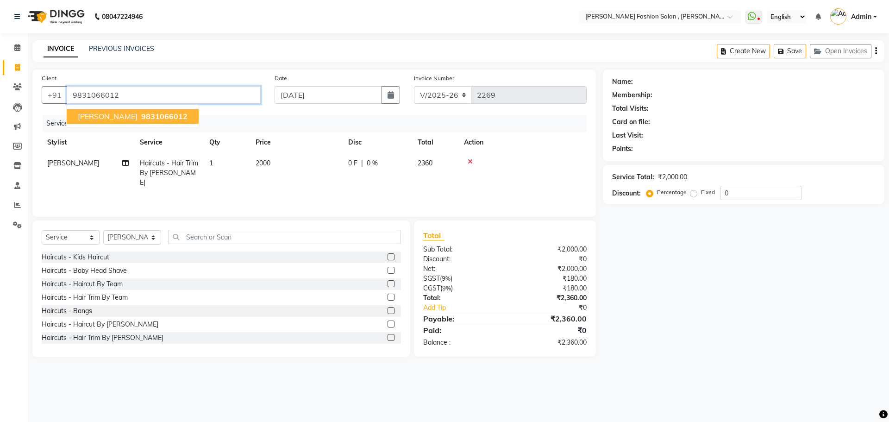
type input "9831066012"
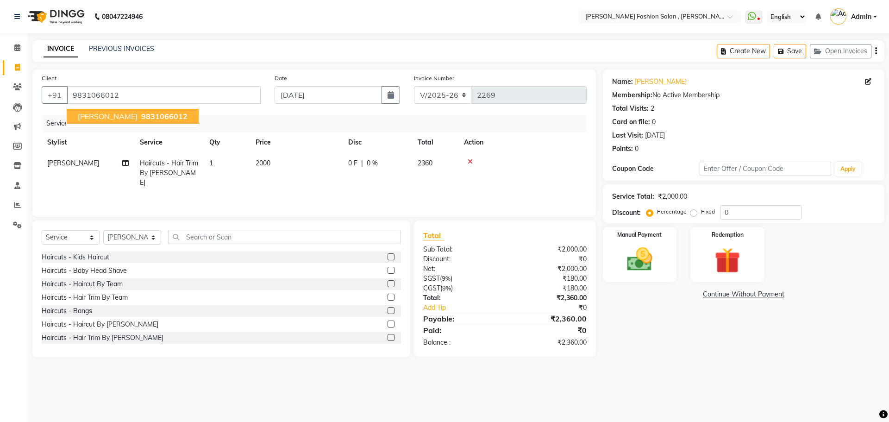
click at [90, 119] on span "Piyali Chowdhury" at bounding box center [108, 116] width 60 height 9
click at [649, 251] on img at bounding box center [639, 259] width 43 height 31
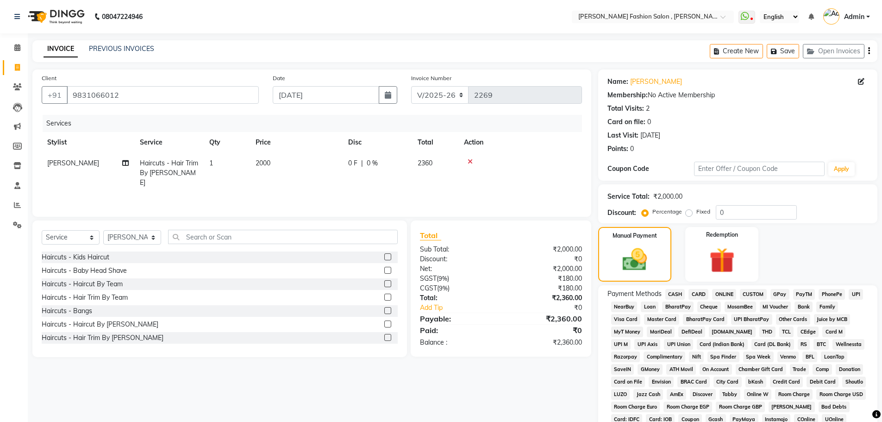
click at [675, 292] on span "CASH" at bounding box center [675, 294] width 20 height 11
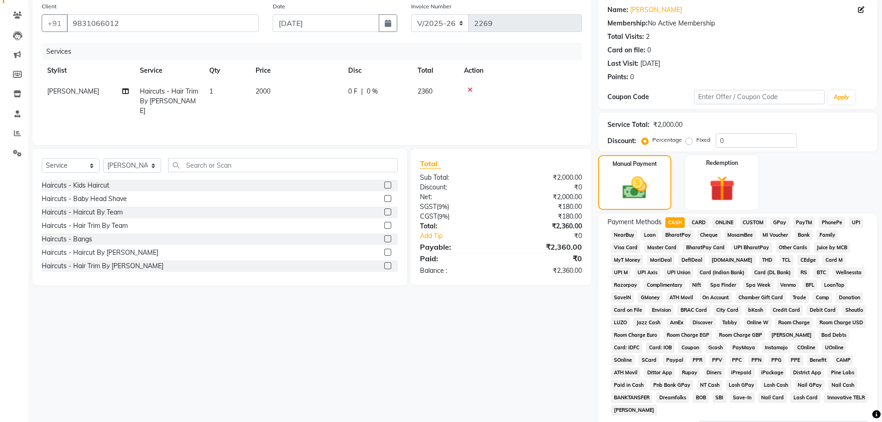
scroll to position [188, 0]
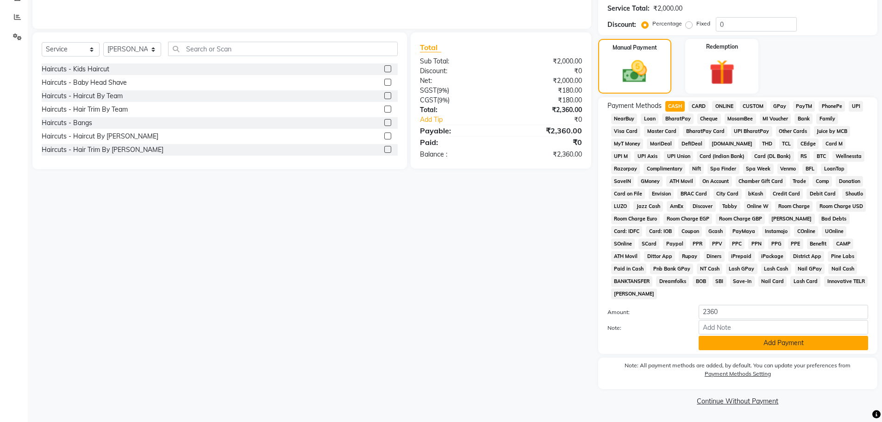
click at [707, 339] on button "Add Payment" at bounding box center [783, 343] width 169 height 14
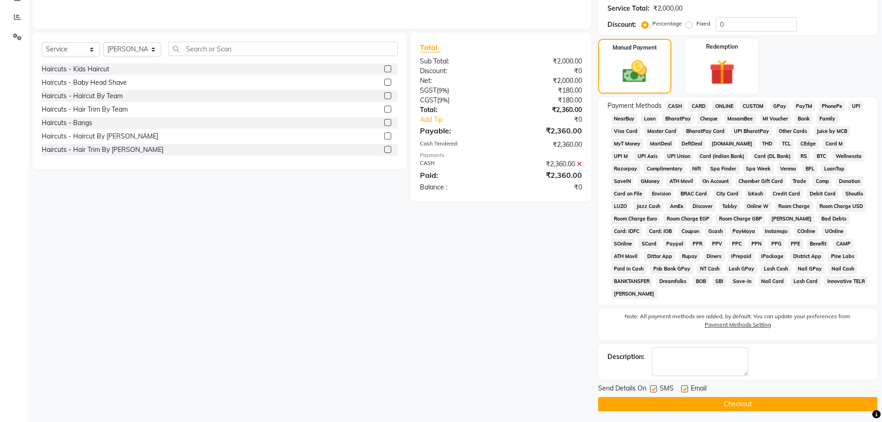
click at [727, 402] on button "Checkout" at bounding box center [737, 404] width 279 height 14
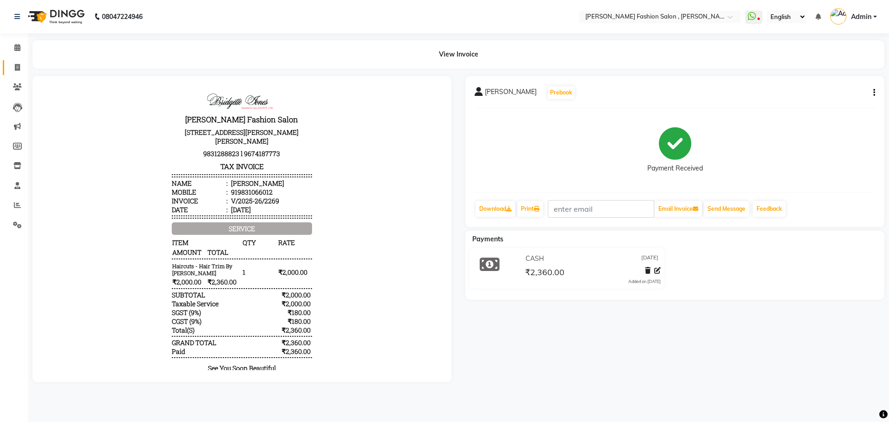
click at [16, 60] on link "Invoice" at bounding box center [14, 67] width 22 height 15
select select "service"
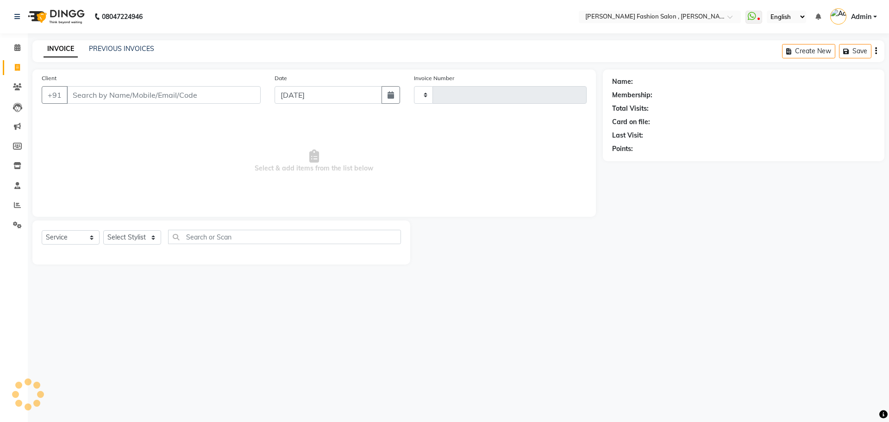
type input "2270"
select select "5233"
click at [384, 23] on nav "08047224946 Select Location × Bridgette Jones Fashion Salon , Sarat Bose Road, …" at bounding box center [444, 16] width 889 height 33
click at [144, 239] on select "Select Stylist [PERSON_NAME] [PERSON_NAME] [PERSON_NAME] Babu [PERSON_NAME] [PE…" at bounding box center [132, 237] width 58 height 14
select select "84147"
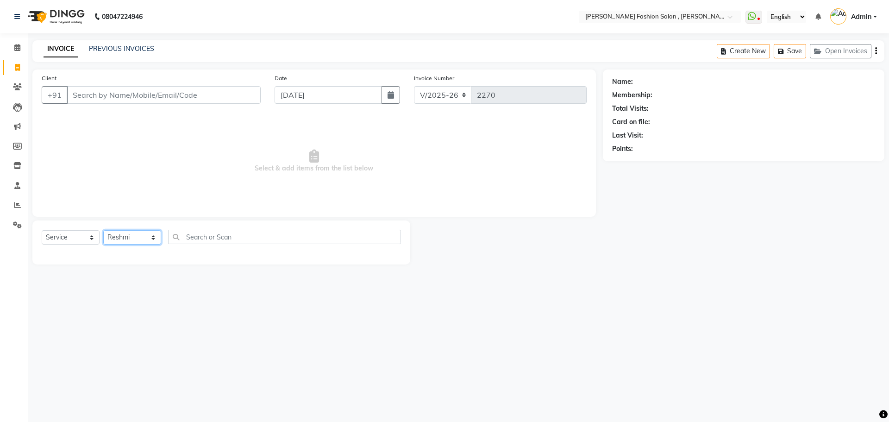
click at [103, 230] on select "Select Stylist [PERSON_NAME] [PERSON_NAME] [PERSON_NAME] Babu [PERSON_NAME] [PE…" at bounding box center [132, 237] width 58 height 14
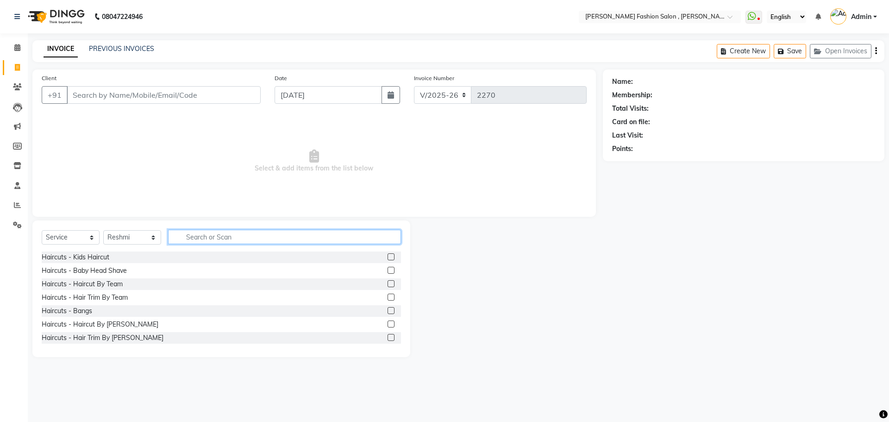
click at [221, 235] on input "text" at bounding box center [284, 237] width 233 height 14
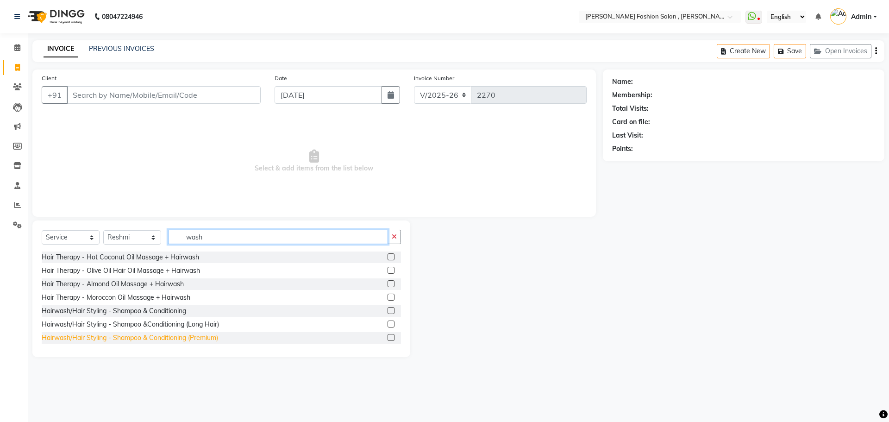
type input "wash"
click at [190, 333] on div "Hairwash/Hair Styling - Shampoo & Conditioning (Premium)" at bounding box center [130, 338] width 176 height 10
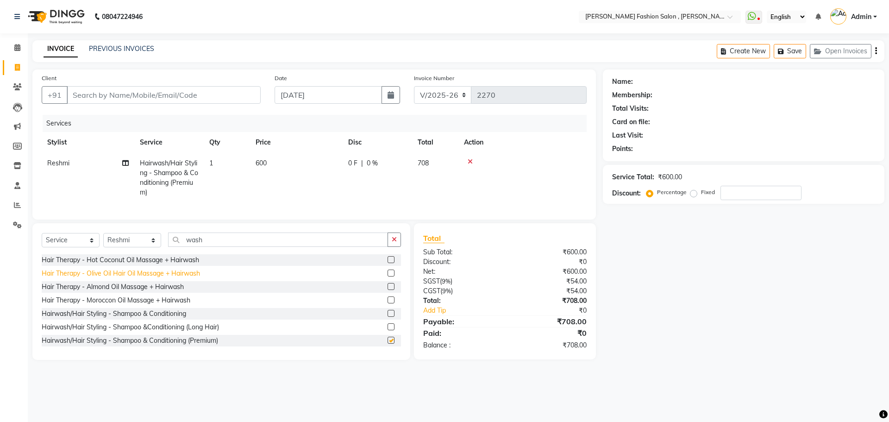
checkbox input "false"
drag, startPoint x: 145, startPoint y: 247, endPoint x: 144, endPoint y: 242, distance: 5.6
click at [145, 245] on select "Select Stylist [PERSON_NAME] [PERSON_NAME] [PERSON_NAME] Babu [PERSON_NAME] [PE…" at bounding box center [132, 240] width 58 height 14
select select "33882"
click at [103, 240] on select "Select Stylist [PERSON_NAME] [PERSON_NAME] [PERSON_NAME] Babu [PERSON_NAME] [PE…" at bounding box center [132, 240] width 58 height 14
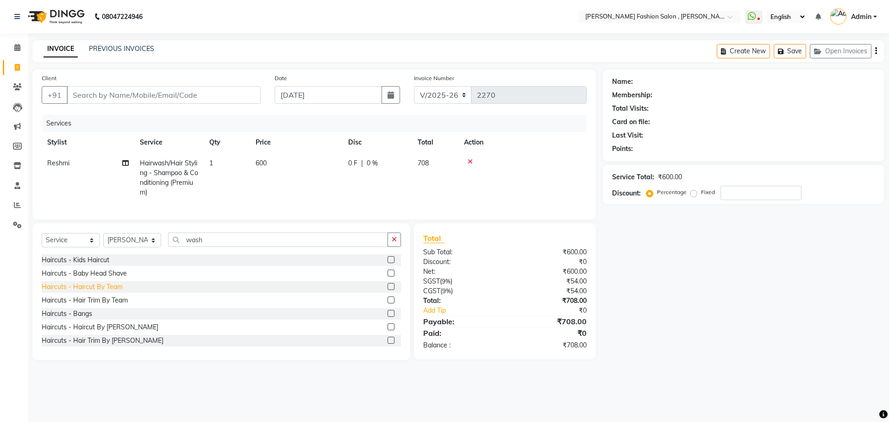
drag, startPoint x: 104, startPoint y: 290, endPoint x: 171, endPoint y: 246, distance: 79.6
click at [105, 290] on div "Haircuts - Haircut By Team" at bounding box center [82, 287] width 81 height 10
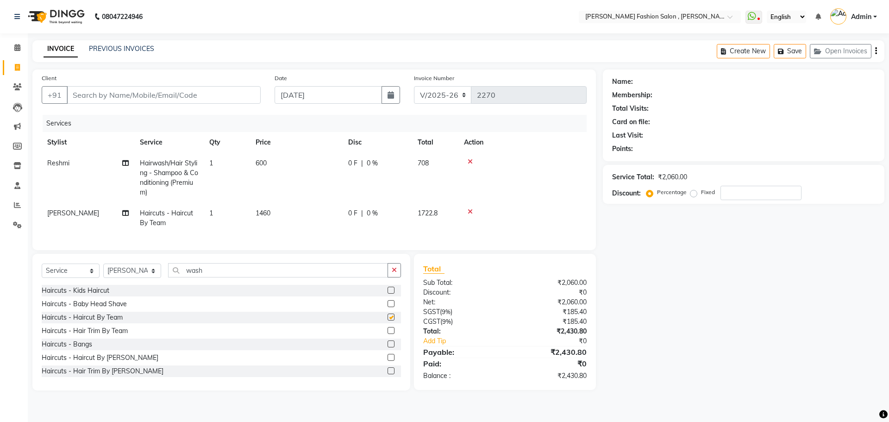
checkbox input "false"
click at [468, 213] on icon at bounding box center [470, 211] width 5 height 6
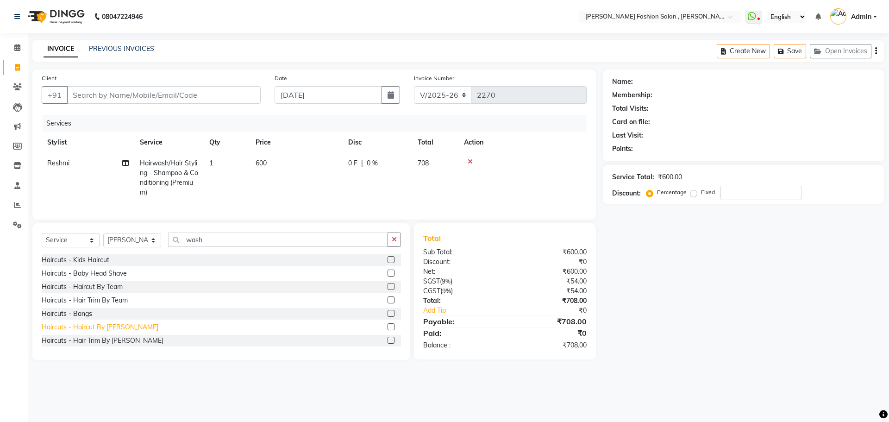
click at [106, 332] on div "Haircuts - Haircut By [PERSON_NAME]" at bounding box center [100, 327] width 117 height 10
checkbox input "false"
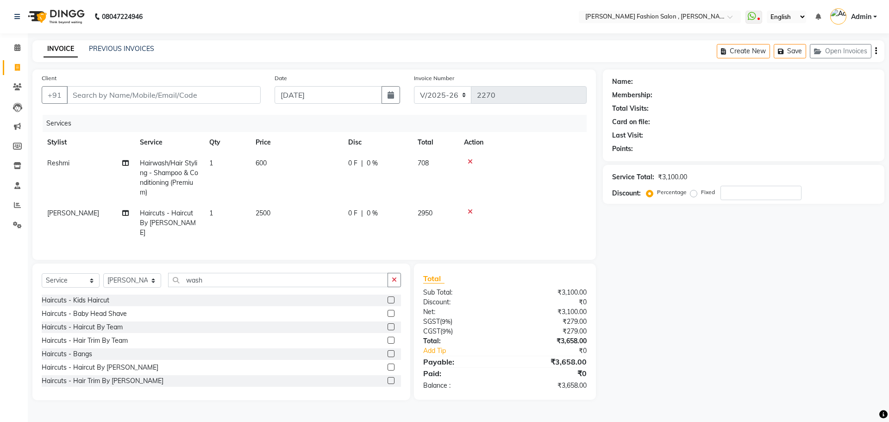
click at [258, 213] on span "2500" at bounding box center [263, 213] width 15 height 8
select select "33882"
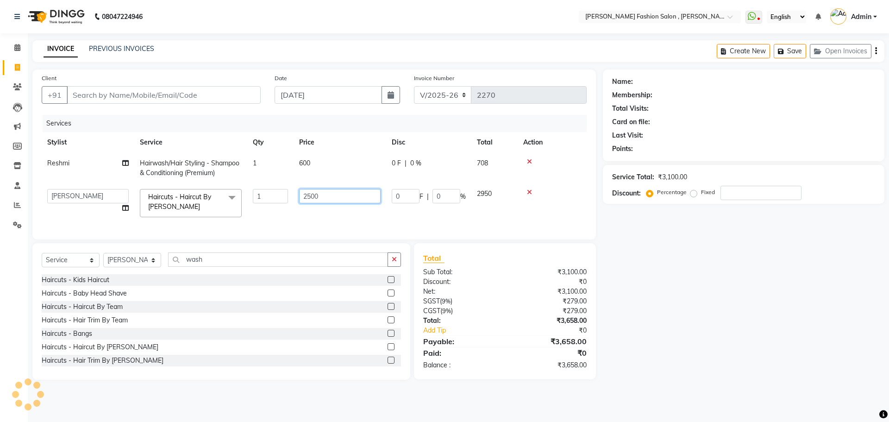
drag, startPoint x: 321, startPoint y: 199, endPoint x: 295, endPoint y: 207, distance: 27.2
click at [309, 200] on input "2500" at bounding box center [339, 196] width 81 height 14
type input "2"
type input "3000"
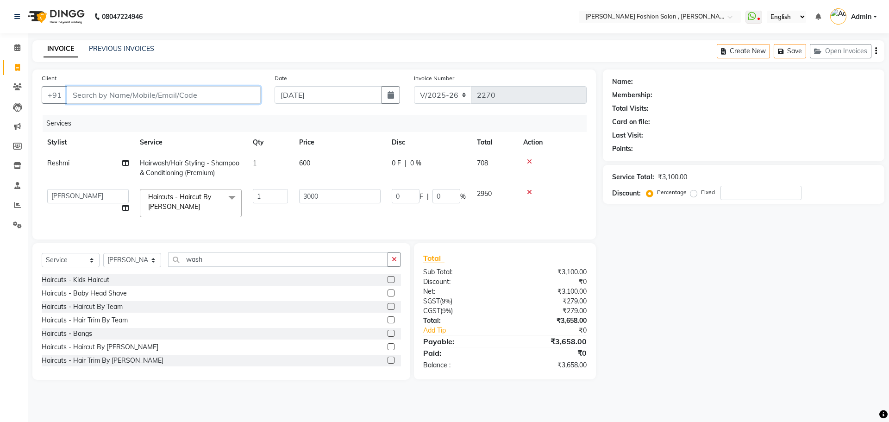
click at [245, 92] on input "Client" at bounding box center [164, 95] width 194 height 18
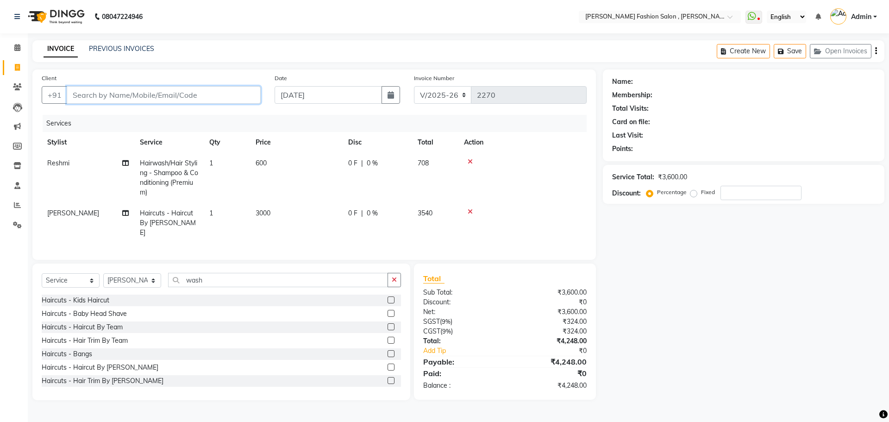
type input "9"
type input "0"
type input "9650720514"
click at [231, 92] on span "Add Client" at bounding box center [237, 94] width 37 height 9
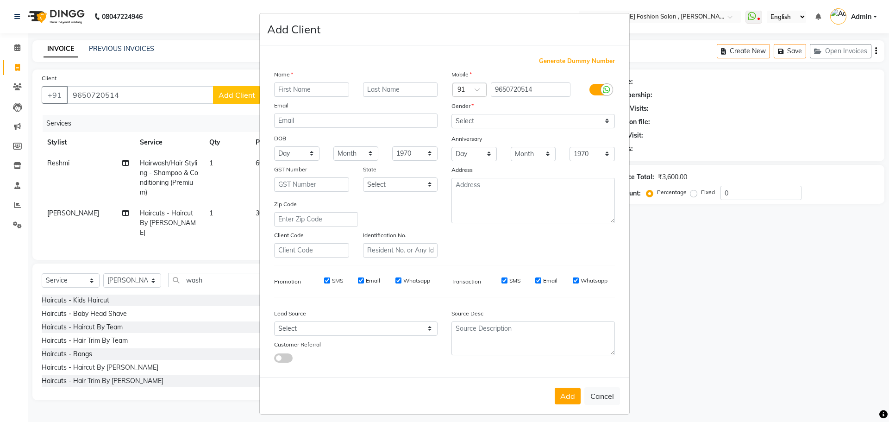
click at [311, 87] on input "text" at bounding box center [311, 89] width 75 height 14
type input "Ayindrila"
click at [394, 86] on input "text" at bounding box center [400, 89] width 75 height 14
type input "Ghosh"
click at [577, 119] on select "Select Male Female Other Prefer Not To Say" at bounding box center [532, 121] width 163 height 14
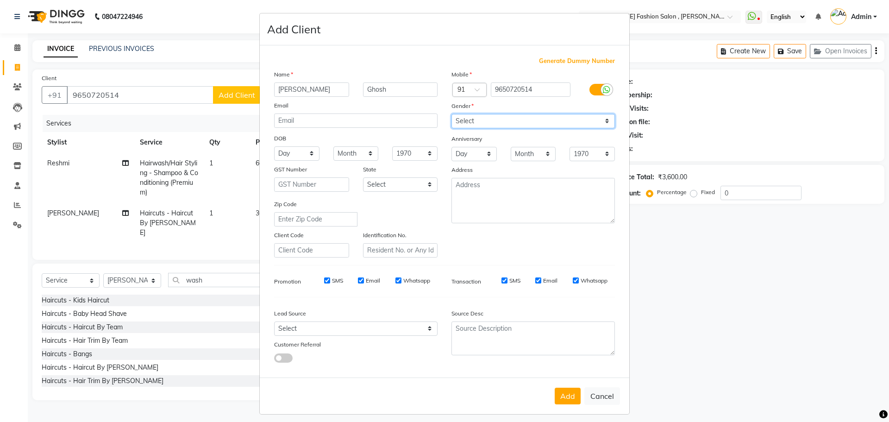
select select "female"
click at [451, 114] on select "Select Male Female Other Prefer Not To Say" at bounding box center [532, 121] width 163 height 14
click at [566, 395] on button "Add" at bounding box center [568, 396] width 26 height 17
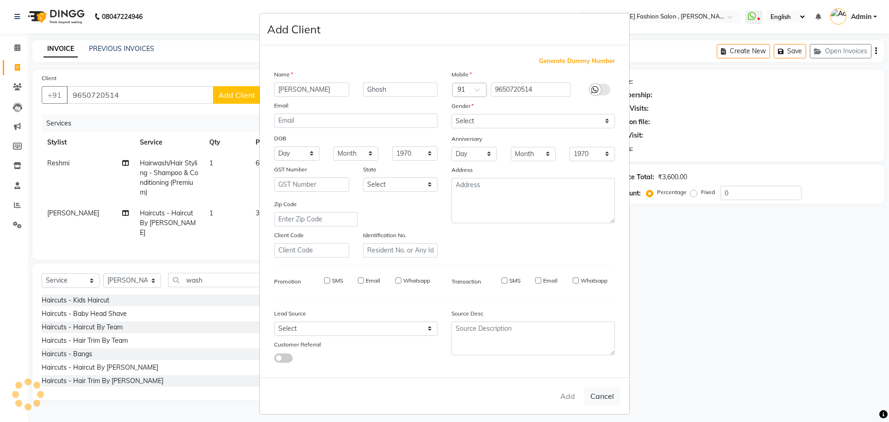
select select
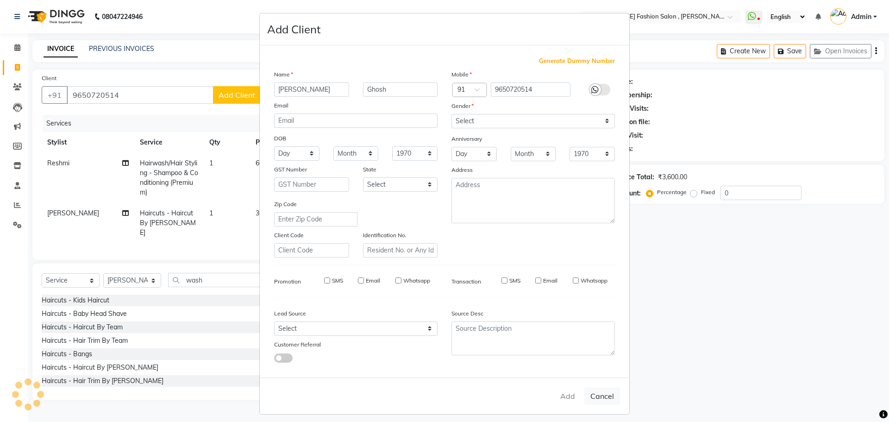
select select
checkbox input "false"
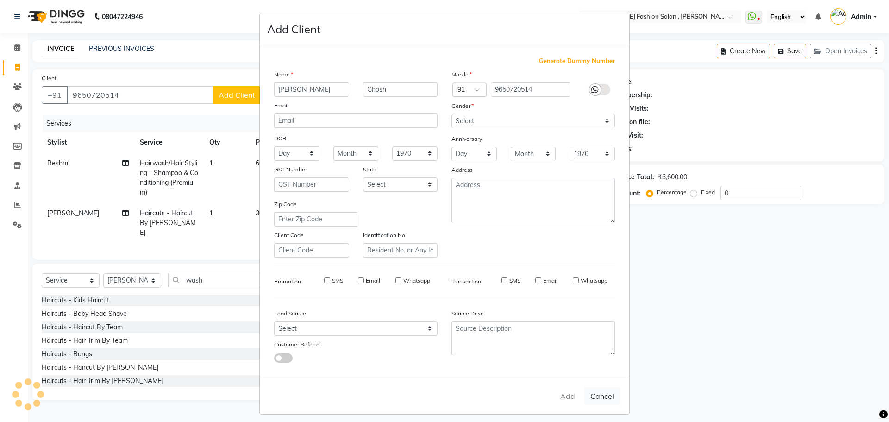
checkbox input "false"
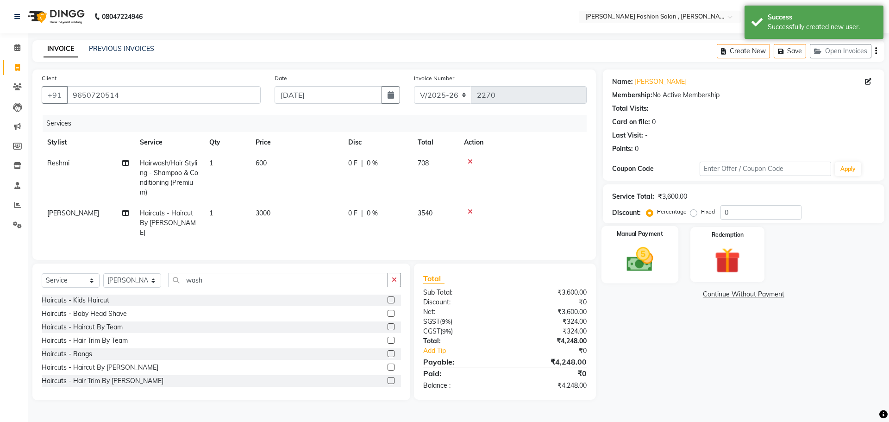
click at [666, 238] on div "Manual Payment" at bounding box center [639, 254] width 77 height 57
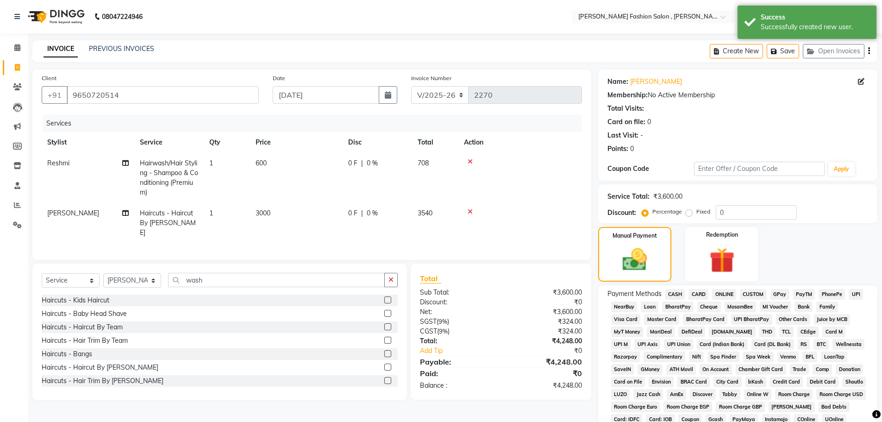
click at [857, 291] on span "UPI" at bounding box center [856, 294] width 14 height 11
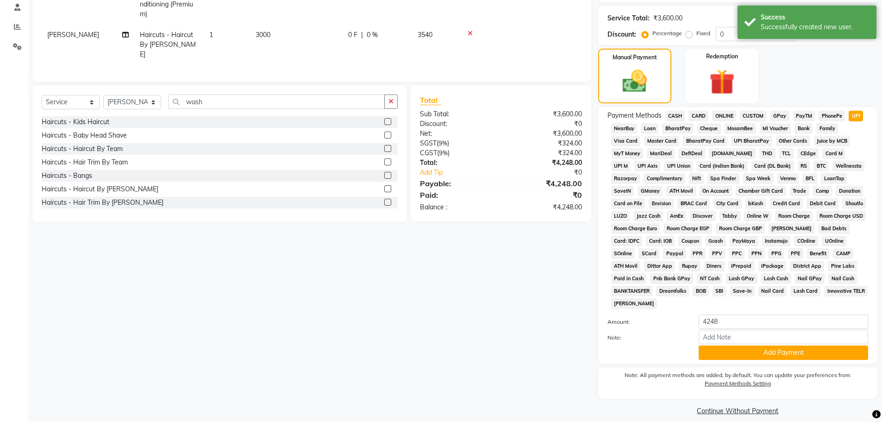
scroll to position [185, 0]
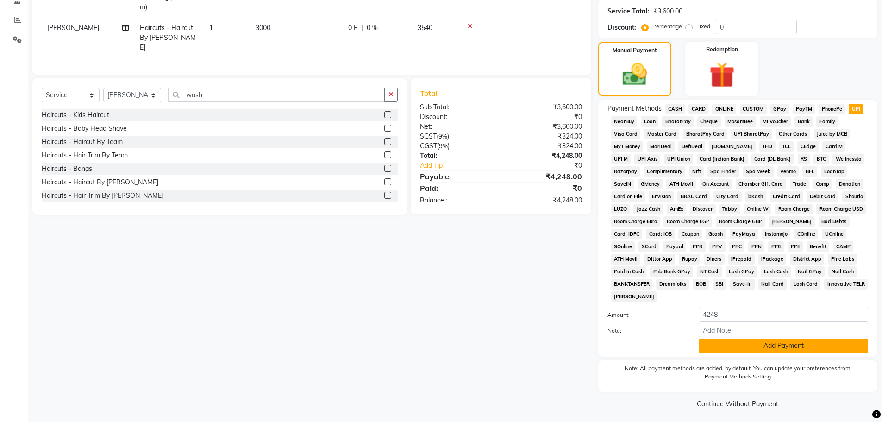
click at [758, 347] on button "Add Payment" at bounding box center [783, 345] width 169 height 14
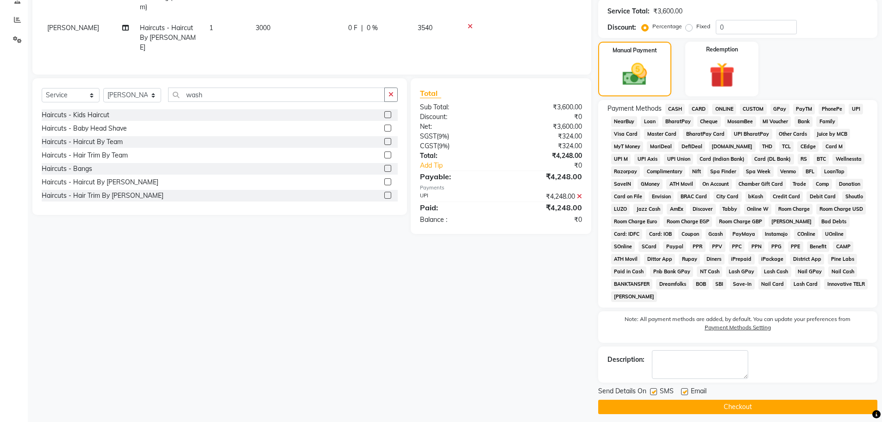
click at [765, 411] on button "Checkout" at bounding box center [737, 407] width 279 height 14
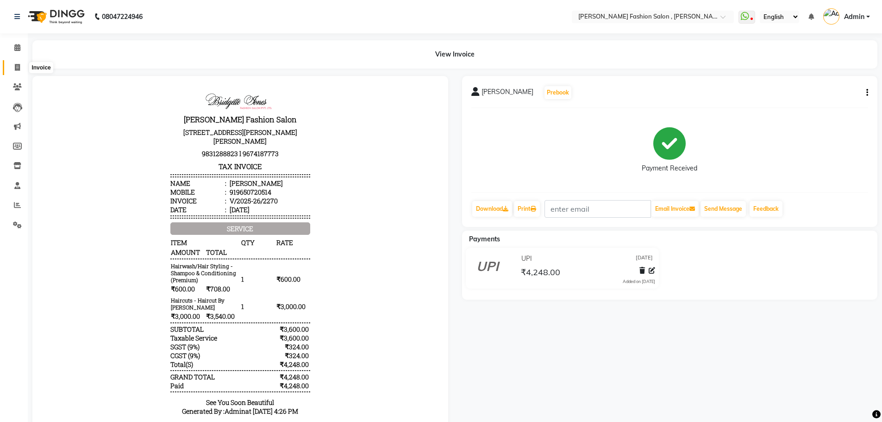
click at [13, 69] on span at bounding box center [17, 68] width 16 height 11
select select "service"
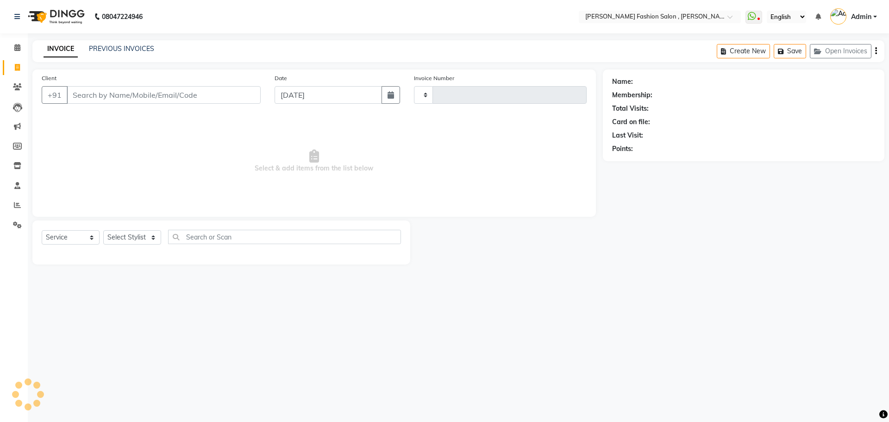
type input "2271"
select select "5233"
click at [184, 93] on input "Client" at bounding box center [164, 95] width 194 height 18
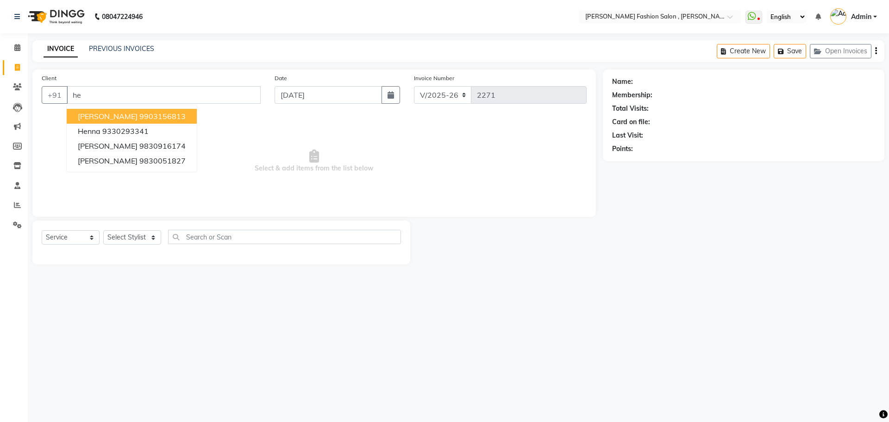
type input "h"
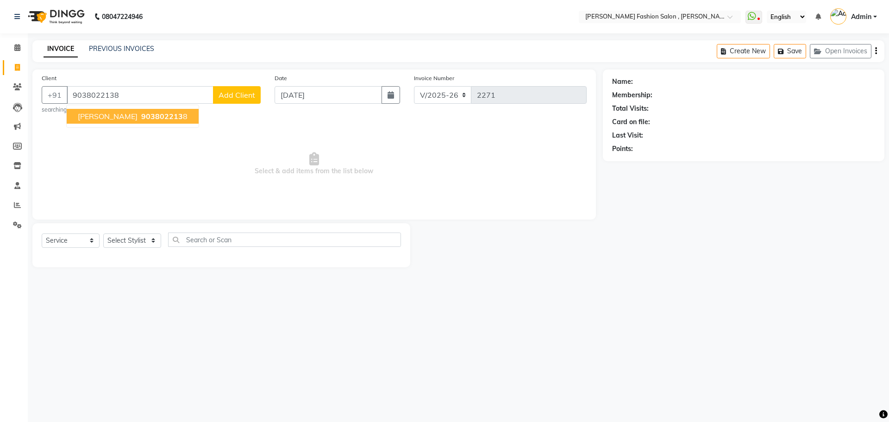
type input "9038022138"
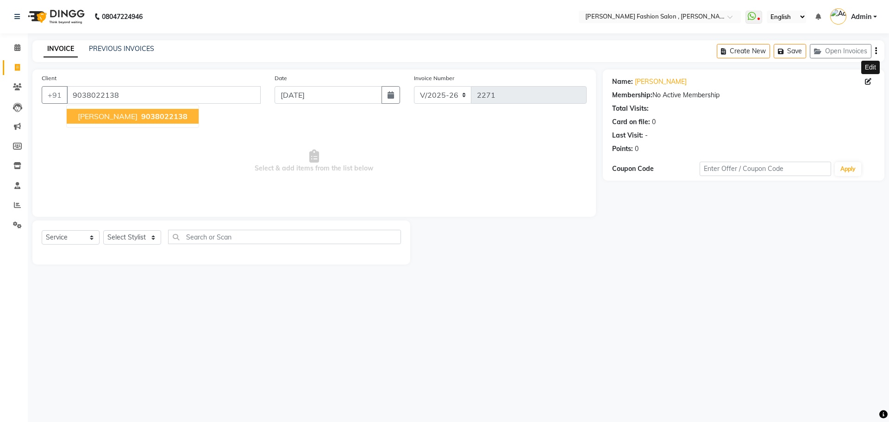
click at [870, 81] on icon at bounding box center [868, 81] width 6 height 6
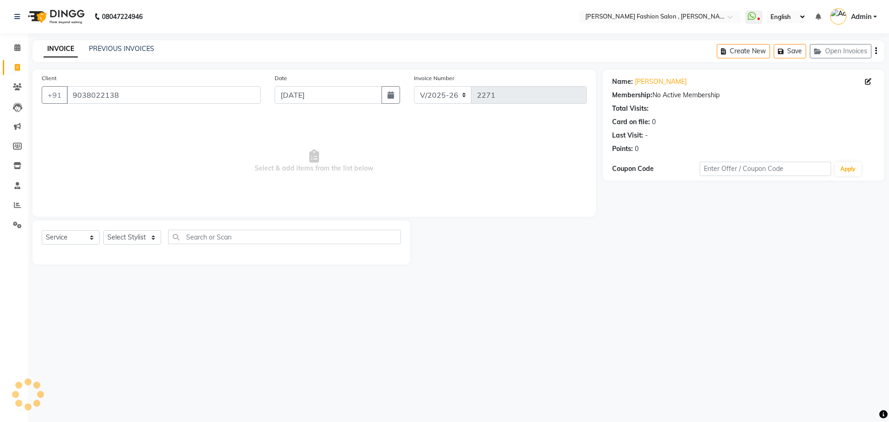
select select "[DEMOGRAPHIC_DATA]"
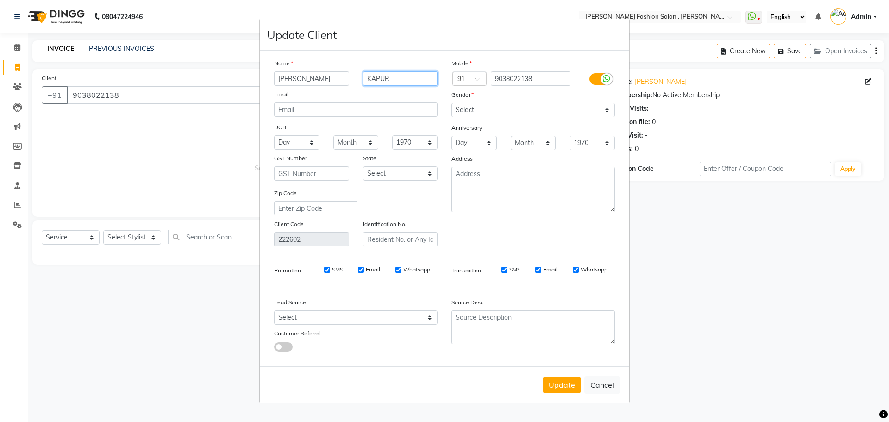
click at [401, 79] on input "KAPUR" at bounding box center [400, 78] width 75 height 14
type input "KAPOOR"
click at [568, 383] on button "Update" at bounding box center [562, 384] width 38 height 17
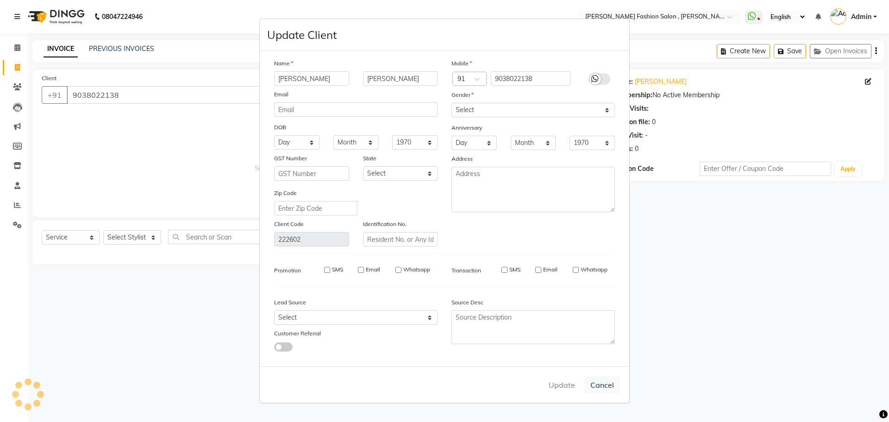
select select
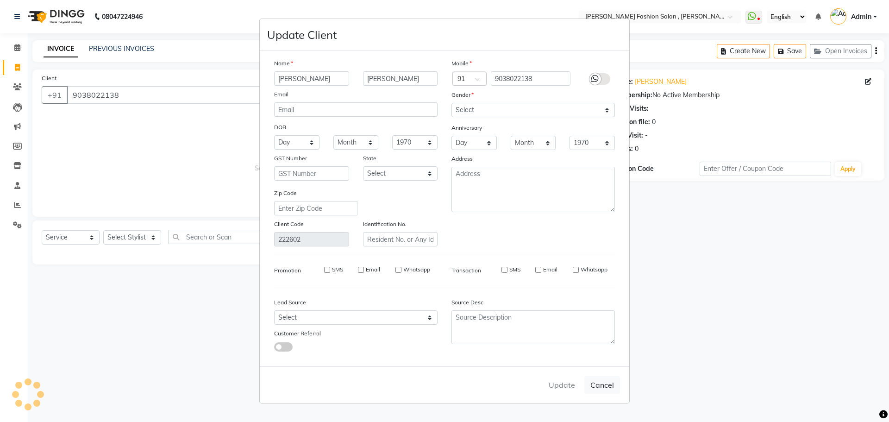
select select
checkbox input "false"
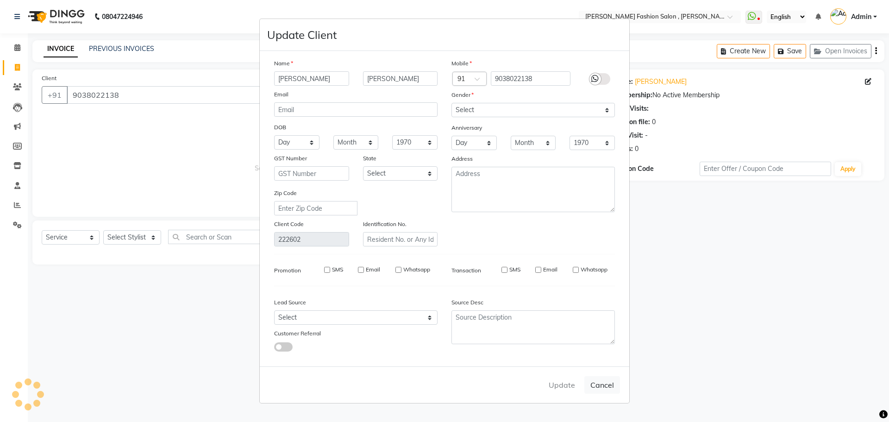
checkbox input "false"
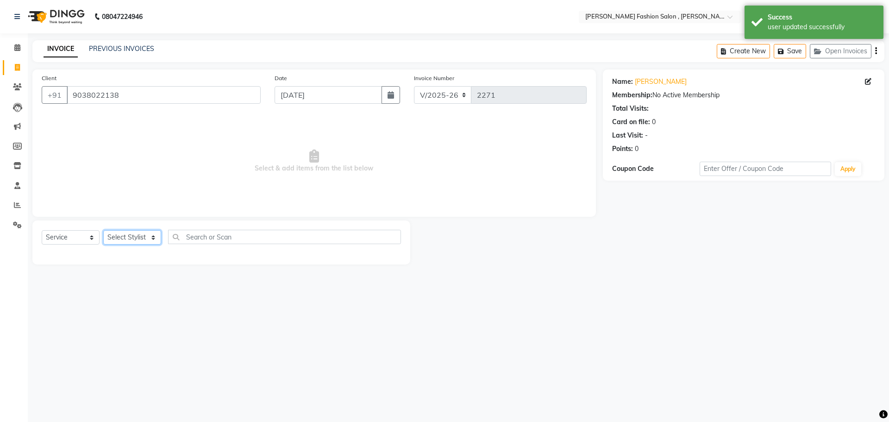
click at [139, 236] on select "Select Stylist [PERSON_NAME] [PERSON_NAME] [PERSON_NAME] Babu [PERSON_NAME] [PE…" at bounding box center [132, 237] width 58 height 14
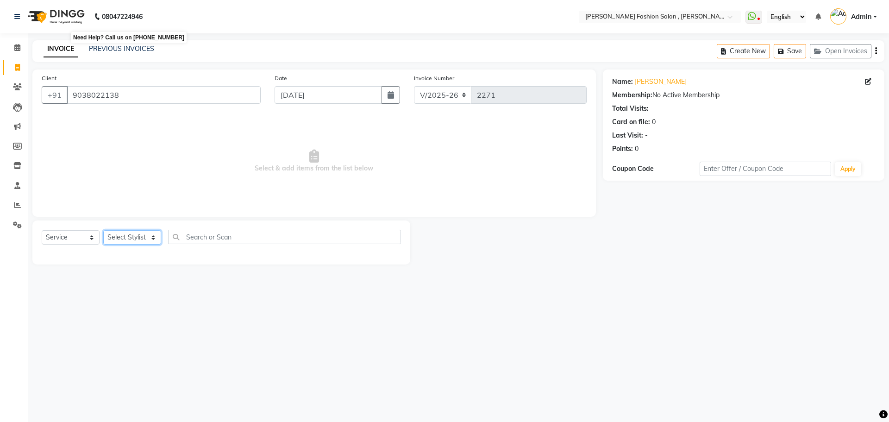
select select "33881"
click at [103, 230] on select "Select Stylist [PERSON_NAME] [PERSON_NAME] [PERSON_NAME] Babu [PERSON_NAME] [PE…" at bounding box center [132, 237] width 58 height 14
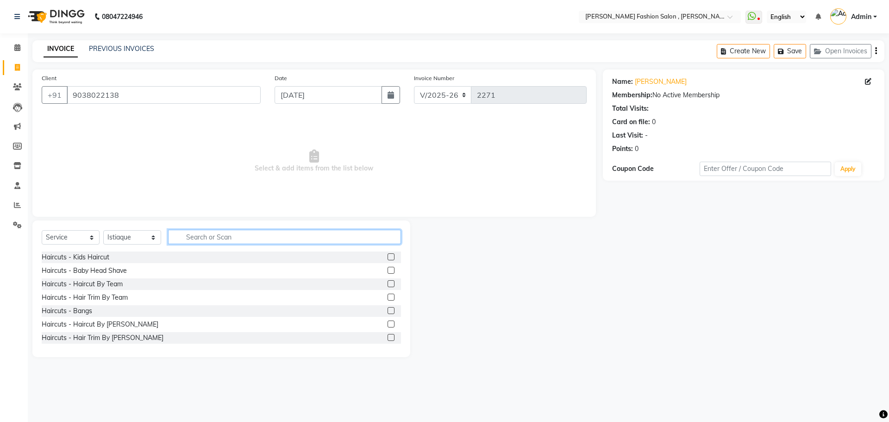
click at [260, 236] on input "text" at bounding box center [284, 237] width 233 height 14
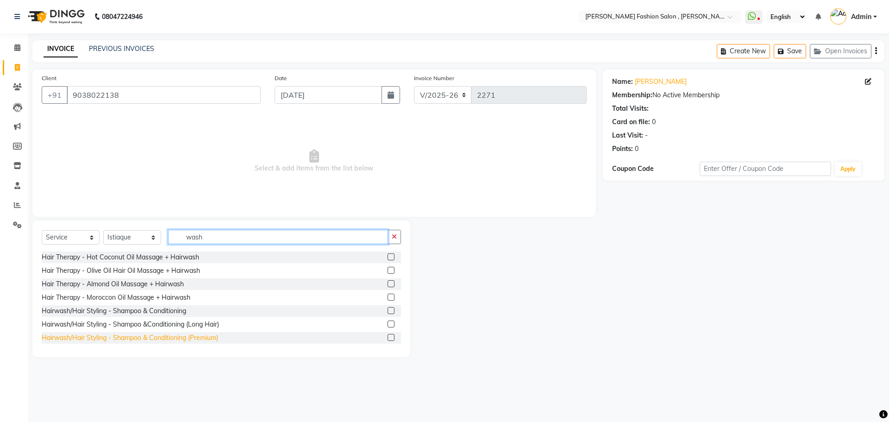
type input "wash"
click at [161, 339] on div "Hairwash/Hair Styling - Shampoo & Conditioning (Premium)" at bounding box center [130, 338] width 176 height 10
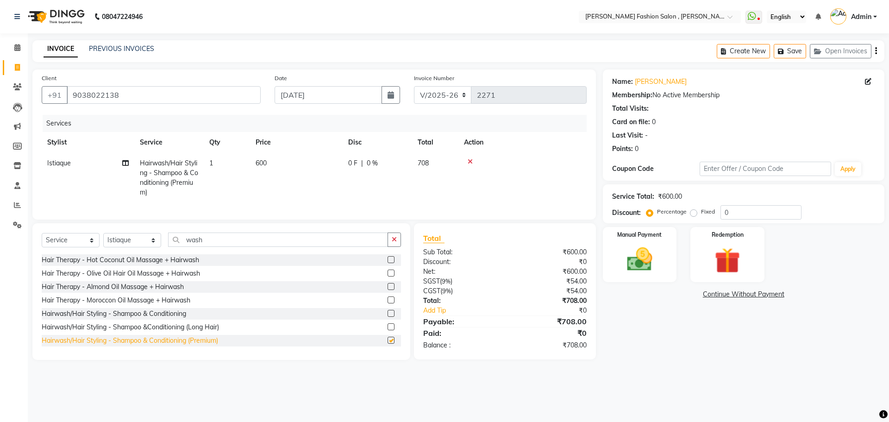
checkbox input "false"
click at [877, 52] on div "Create New Save Open Invoices" at bounding box center [801, 51] width 168 height 22
click at [877, 50] on div "Create New Save Open Invoices" at bounding box center [801, 51] width 168 height 22
click at [875, 53] on button "button" at bounding box center [876, 51] width 2 height 22
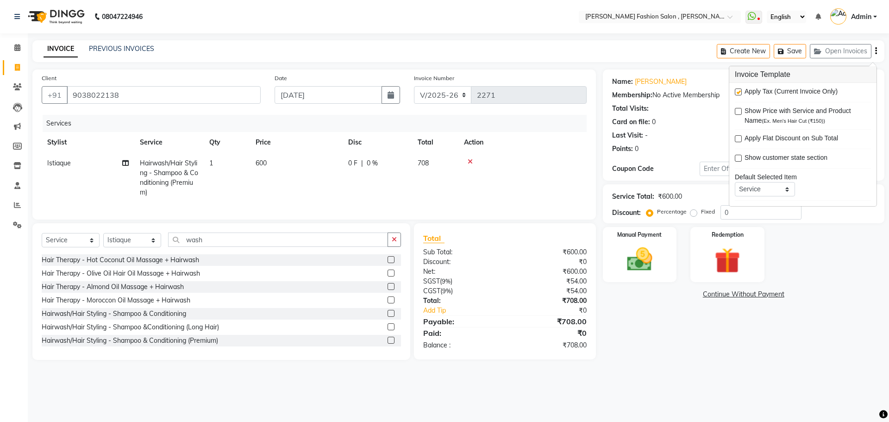
click at [795, 95] on span "Apply Tax (Current Invoice Only)" at bounding box center [791, 93] width 93 height 12
click at [737, 91] on label at bounding box center [738, 91] width 7 height 7
click at [737, 91] on input "checkbox" at bounding box center [738, 92] width 6 height 6
checkbox input "false"
click at [159, 247] on select "Select Stylist [PERSON_NAME] [PERSON_NAME] [PERSON_NAME] Babu [PERSON_NAME] [PE…" at bounding box center [132, 240] width 58 height 14
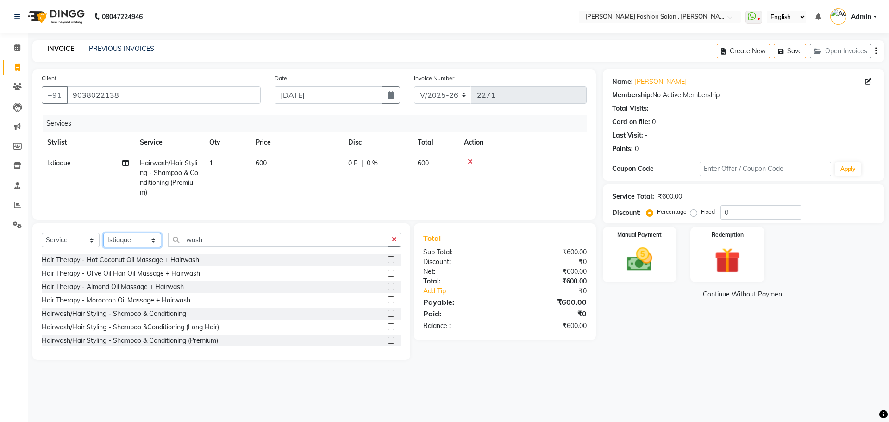
select select "33868"
click at [103, 240] on select "Select Stylist [PERSON_NAME] [PERSON_NAME] [PERSON_NAME] Babu [PERSON_NAME] [PE…" at bounding box center [132, 240] width 58 height 14
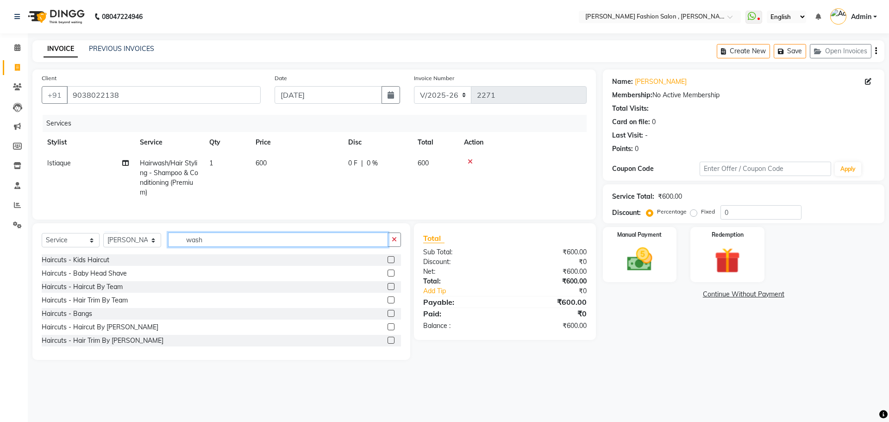
drag, startPoint x: 175, startPoint y: 244, endPoint x: 56, endPoint y: 238, distance: 119.1
click at [56, 238] on div "Select Service Product Membership Package Voucher Prepaid Gift Card Select Styl…" at bounding box center [221, 291] width 378 height 137
type input "threa"
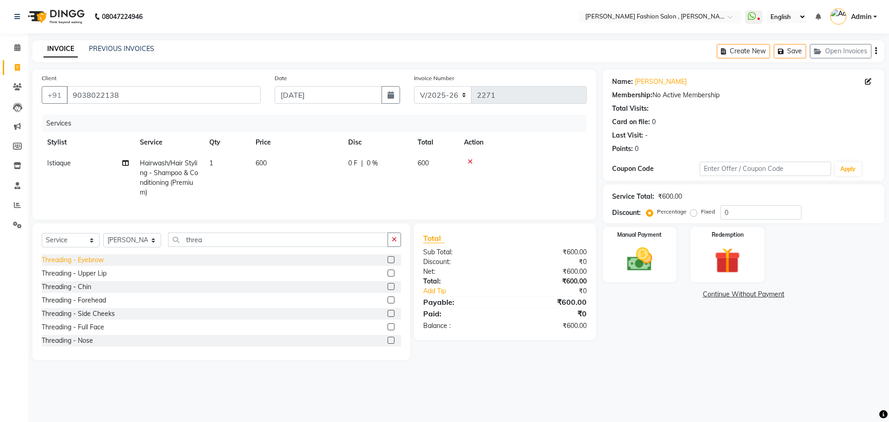
click at [65, 265] on div "Threading - Eyebrow" at bounding box center [73, 260] width 62 height 10
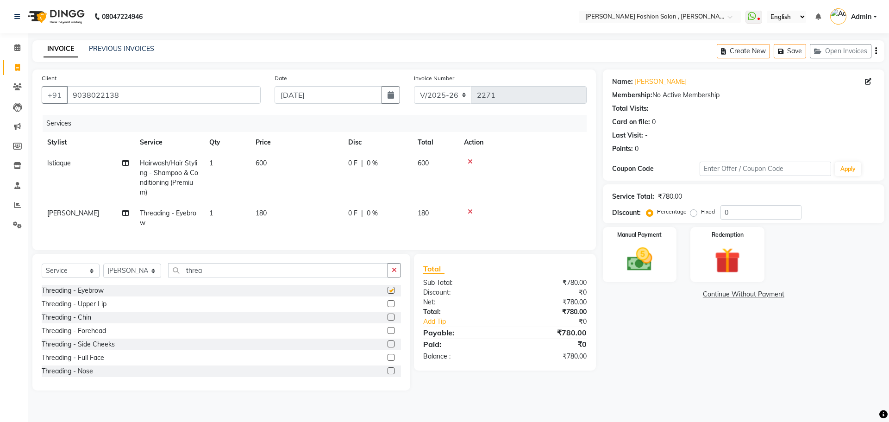
checkbox input "false"
drag, startPoint x: 73, startPoint y: 310, endPoint x: 48, endPoint y: 309, distance: 24.6
click at [72, 309] on div "Threading - Upper Lip" at bounding box center [74, 304] width 65 height 10
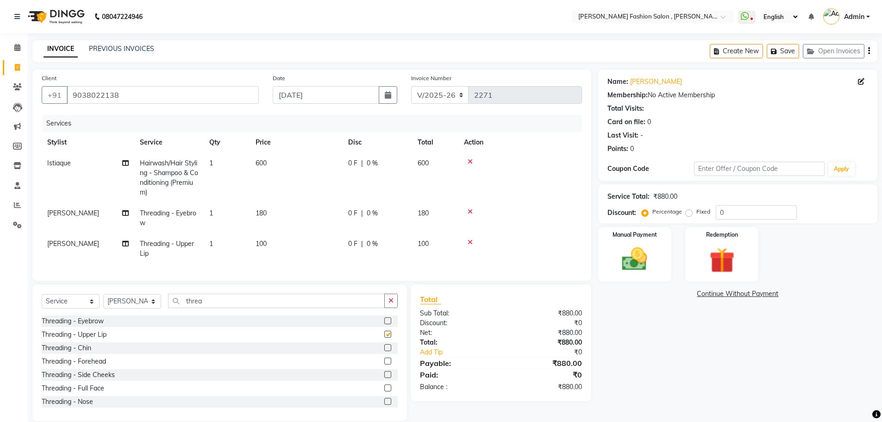
checkbox input "false"
click at [222, 214] on td "1" at bounding box center [227, 218] width 46 height 31
select select "33868"
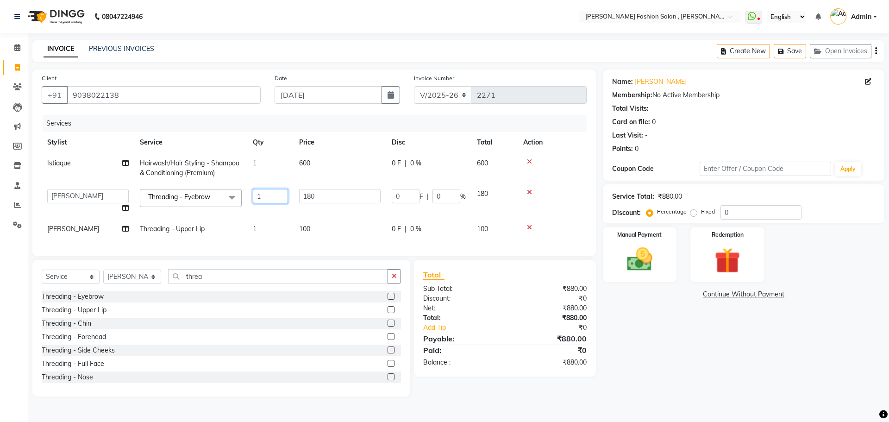
drag, startPoint x: 263, startPoint y: 197, endPoint x: 203, endPoint y: 196, distance: 60.2
click at [203, 196] on tr "Alice Anita Archana Minni Babu Das Bindu Bridgette Jones Danielle Jones Daniell…" at bounding box center [314, 200] width 545 height 35
type input "2"
click at [264, 230] on tbody "Istiaque Hairwash/Hair Styling - Shampoo & Conditioning (Premium) 1 600 0 F | 0…" at bounding box center [314, 196] width 545 height 87
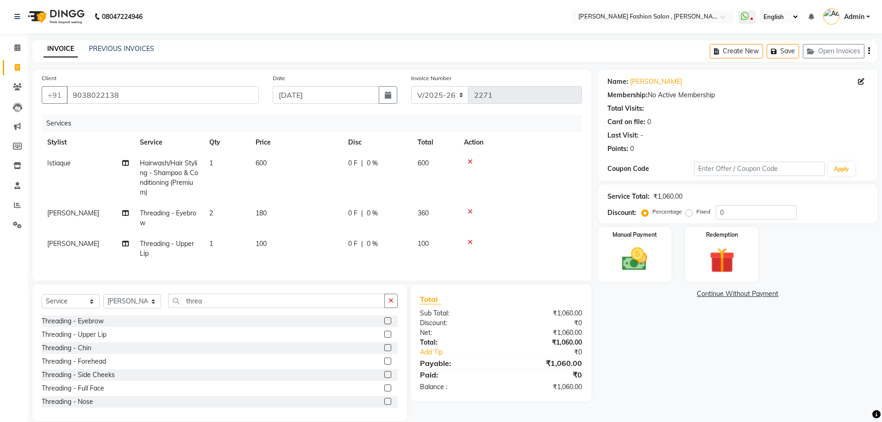
click at [211, 237] on td "1" at bounding box center [227, 248] width 46 height 31
select select "33868"
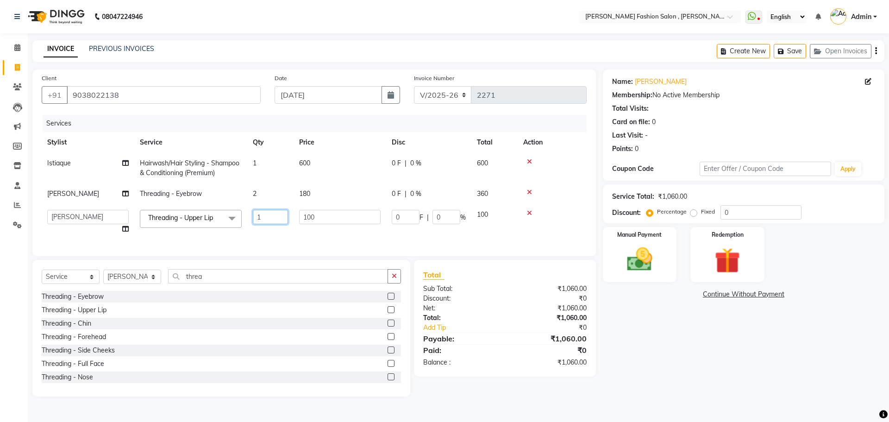
drag, startPoint x: 267, startPoint y: 215, endPoint x: 163, endPoint y: 219, distance: 104.7
click at [163, 219] on tr "Alice Anita Archana Minni Babu Das Bindu Bridgette Jones Danielle Jones Daniell…" at bounding box center [314, 221] width 545 height 35
type input "2"
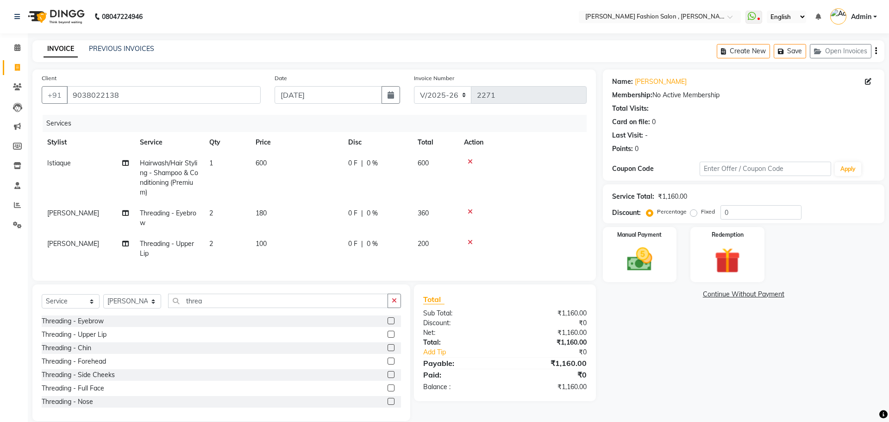
click at [235, 238] on tr "Pinky Debnath Threading - Upper Lip 2 100 0 F | 0 % 200" at bounding box center [314, 248] width 545 height 31
click at [220, 163] on td "1" at bounding box center [227, 178] width 46 height 50
select select "33881"
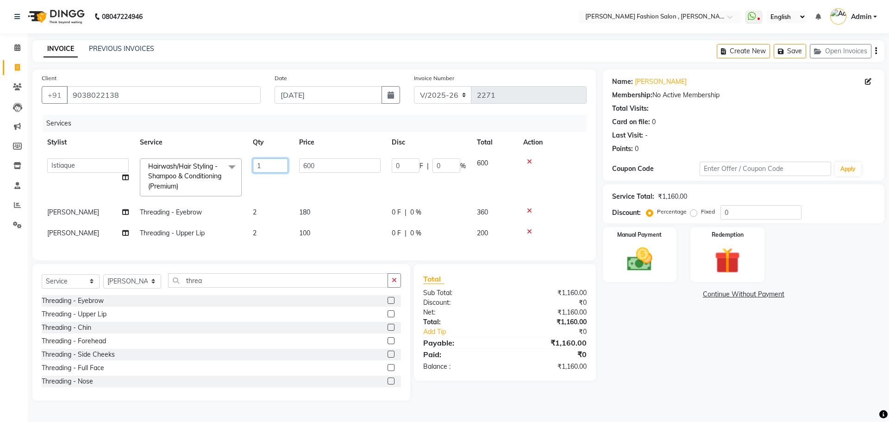
drag, startPoint x: 266, startPoint y: 167, endPoint x: 199, endPoint y: 164, distance: 67.7
click at [199, 164] on tr "Alice Anita Archana Minni Babu Das Bindu Bridgette Jones Danielle Jones Daniell…" at bounding box center [314, 177] width 545 height 49
type input "2"
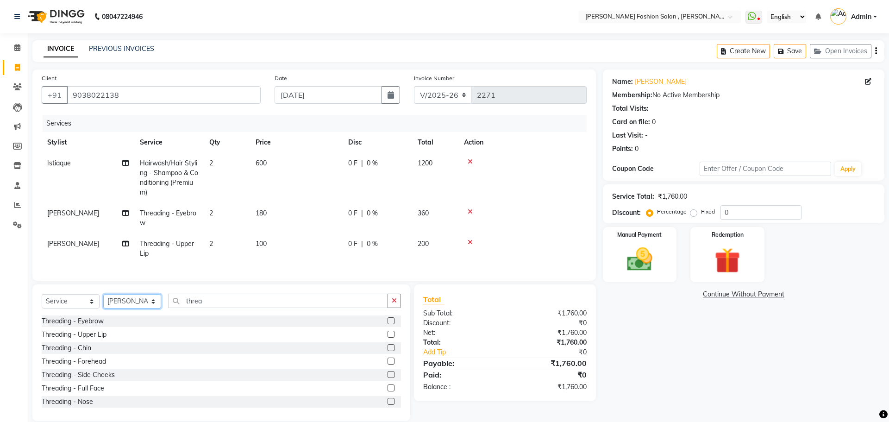
click at [150, 287] on div "Client +91 9038022138 Date 03-09-2025 Invoice Number V/2025 V/2025-26 2271 Serv…" at bounding box center [313, 244] width 577 height 351
select select "33875"
click at [103, 301] on select "Select Stylist Alice Anita Archana Minni Babu Das Bindu Bridgette Jones Daniell…" at bounding box center [132, 301] width 58 height 14
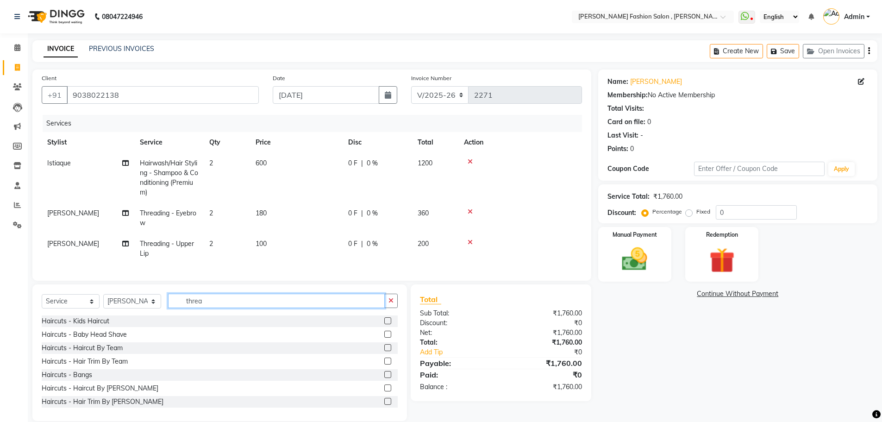
drag, startPoint x: 214, startPoint y: 307, endPoint x: 70, endPoint y: 306, distance: 144.0
click at [70, 306] on div "Select Service Product Membership Package Voucher Prepaid Gift Card Select Styl…" at bounding box center [220, 305] width 356 height 22
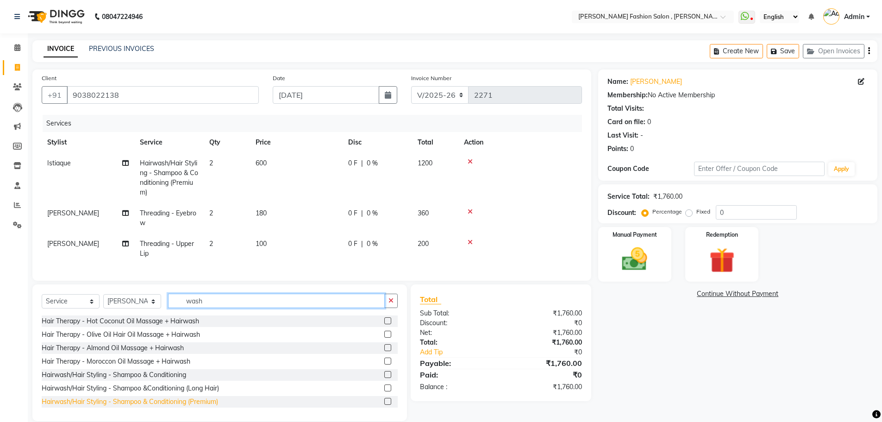
type input "wash"
click at [85, 407] on div "Hairwash/Hair Styling - Shampoo & Conditioning (Premium)" at bounding box center [130, 402] width 176 height 10
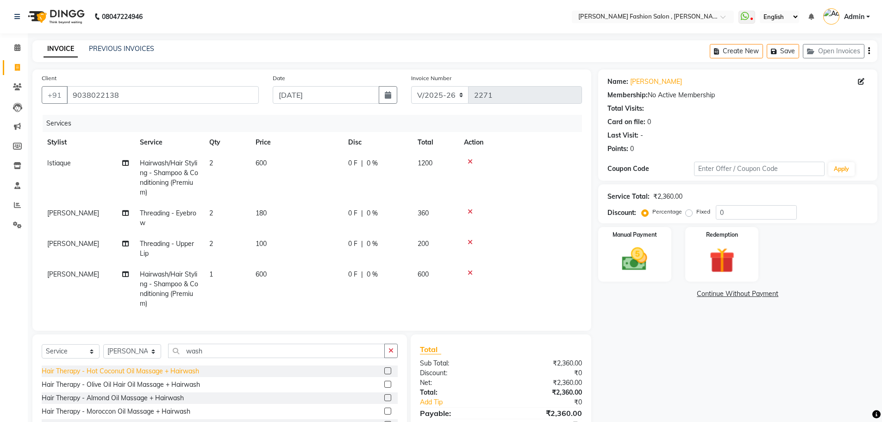
checkbox input "false"
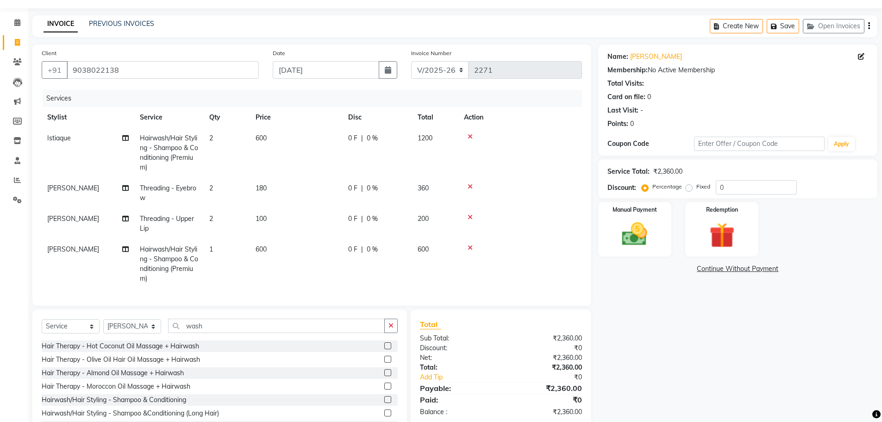
scroll to position [46, 0]
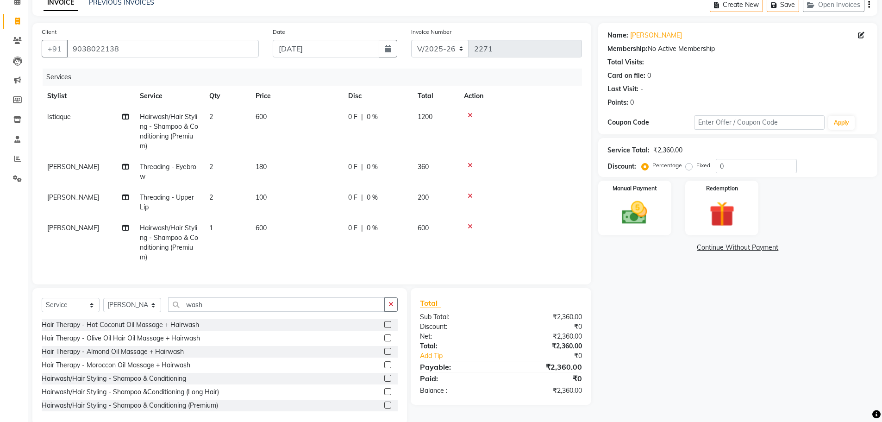
click at [217, 168] on td "2" at bounding box center [227, 172] width 46 height 31
select select "33868"
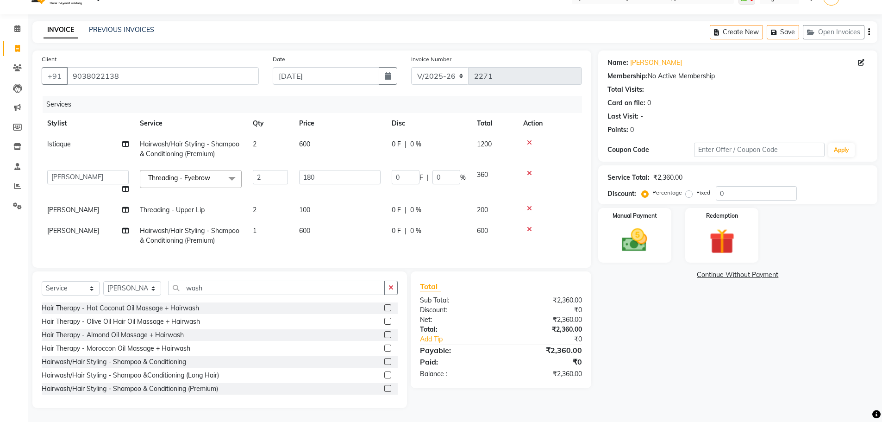
scroll to position [26, 0]
drag, startPoint x: 267, startPoint y: 170, endPoint x: 207, endPoint y: 170, distance: 60.2
click at [207, 170] on tr "Alice Anita Archana Minni Babu Das Bindu Bridgette Jones Danielle Jones Daniell…" at bounding box center [312, 181] width 540 height 35
type input "1"
click at [261, 198] on tbody "Istiaque Hairwash/Hair Styling - Shampoo & Conditioning (Premium) 2 600 0 F | 0…" at bounding box center [312, 192] width 540 height 117
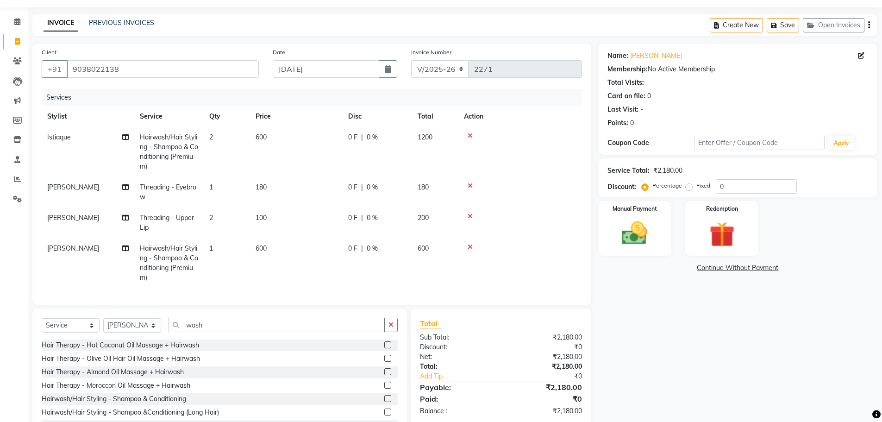
click at [224, 219] on td "2" at bounding box center [227, 222] width 46 height 31
select select "33868"
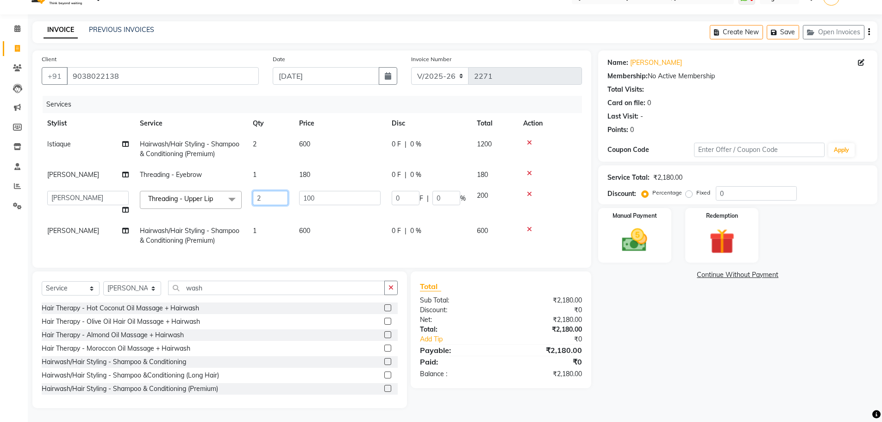
drag, startPoint x: 270, startPoint y: 191, endPoint x: 177, endPoint y: 201, distance: 93.2
click at [177, 201] on tr "Alice Anita Archana Minni Babu Das Bindu Bridgette Jones Danielle Jones Daniell…" at bounding box center [312, 202] width 540 height 35
type input "1"
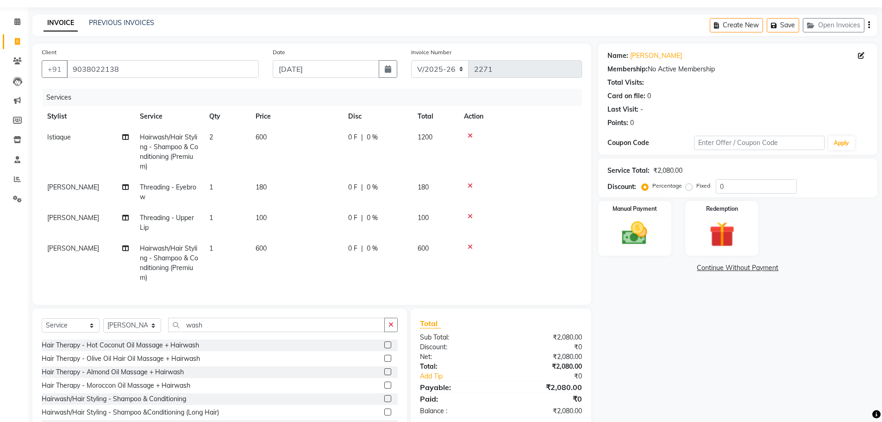
click at [300, 242] on td "600" at bounding box center [296, 263] width 93 height 50
select select "33875"
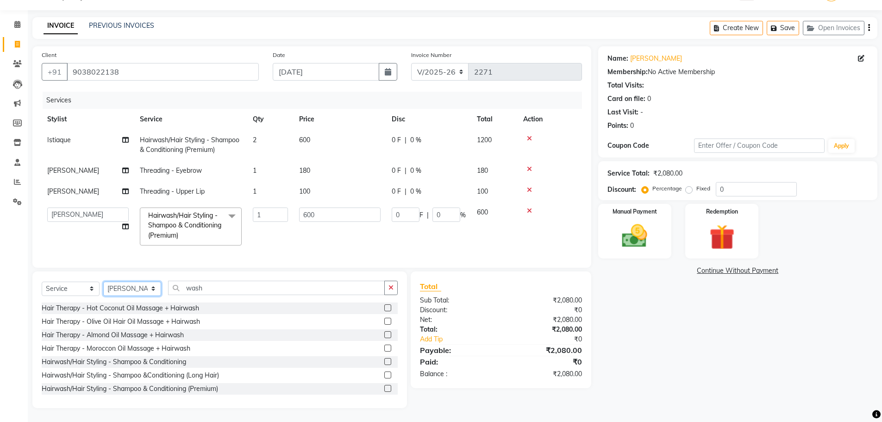
click at [149, 290] on select "Select Stylist Alice Anita Archana Minni Babu Das Bindu Bridgette Jones Daniell…" at bounding box center [132, 289] width 58 height 14
select select "33869"
click at [103, 285] on select "Select Stylist Alice Anita Archana Minni Babu Das Bindu Bridgette Jones Daniell…" at bounding box center [132, 289] width 58 height 14
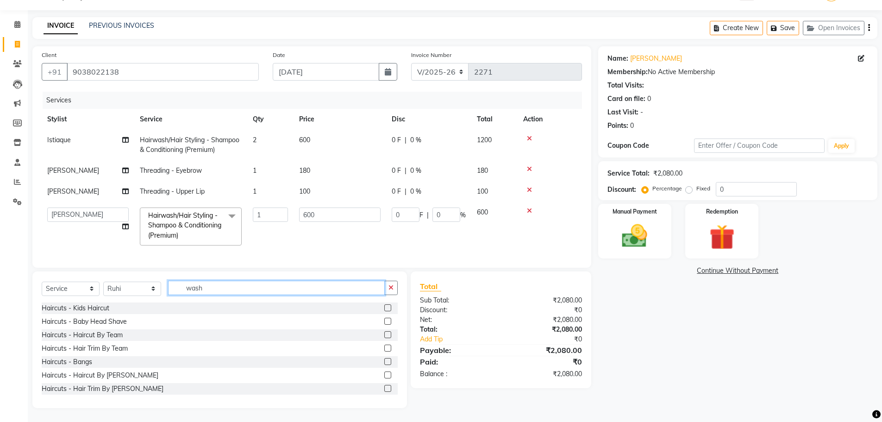
drag, startPoint x: 210, startPoint y: 290, endPoint x: 64, endPoint y: 292, distance: 145.9
click at [64, 291] on div "Select Service Product Membership Package Voucher Prepaid Gift Card Select Styl…" at bounding box center [220, 292] width 356 height 22
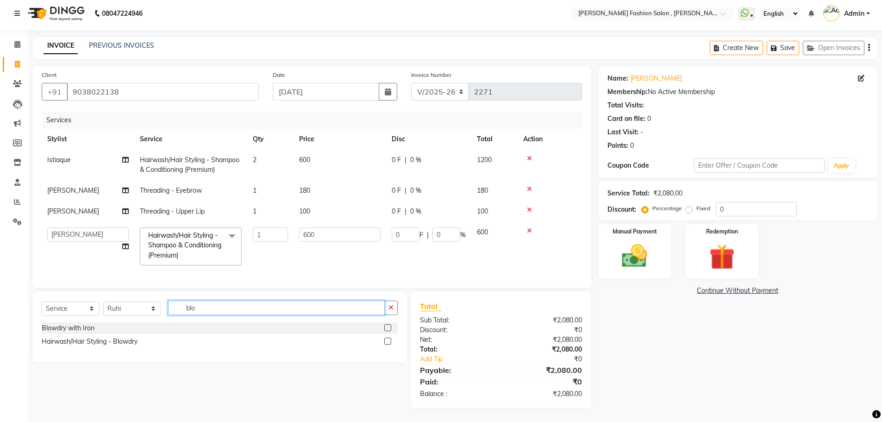
scroll to position [10, 0]
type input "blow"
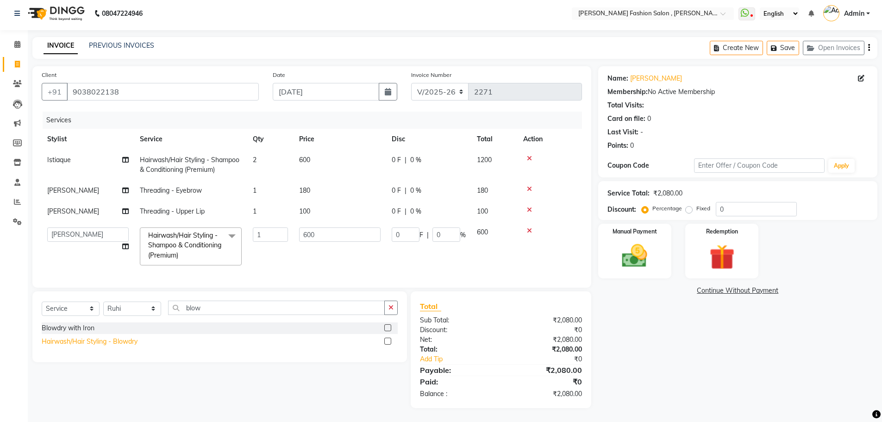
click at [119, 344] on div "Hairwash/Hair Styling - Blowdry" at bounding box center [90, 342] width 96 height 10
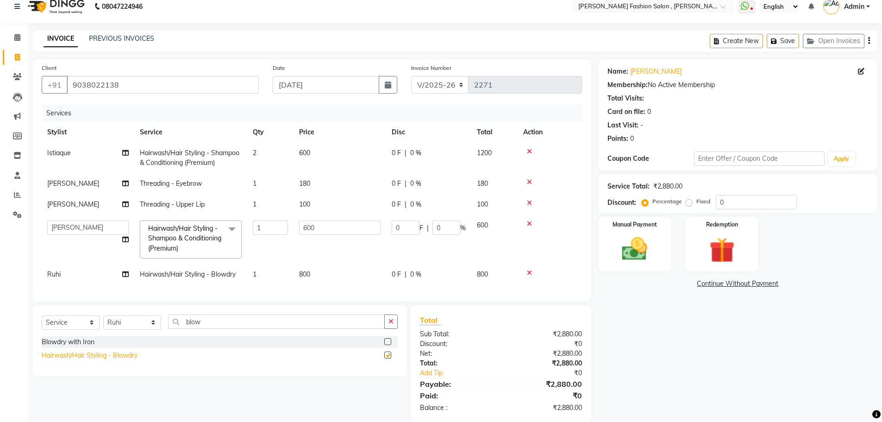
checkbox input "false"
click at [298, 265] on td "800" at bounding box center [340, 274] width 93 height 21
select select "33869"
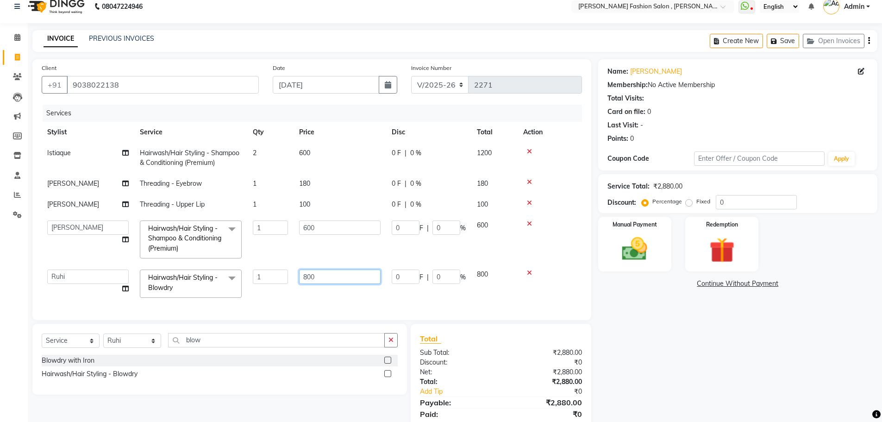
drag, startPoint x: 317, startPoint y: 280, endPoint x: 301, endPoint y: 278, distance: 15.5
click at [301, 278] on input "800" at bounding box center [339, 276] width 81 height 14
click at [329, 273] on input "1000" at bounding box center [339, 276] width 81 height 14
type input "100"
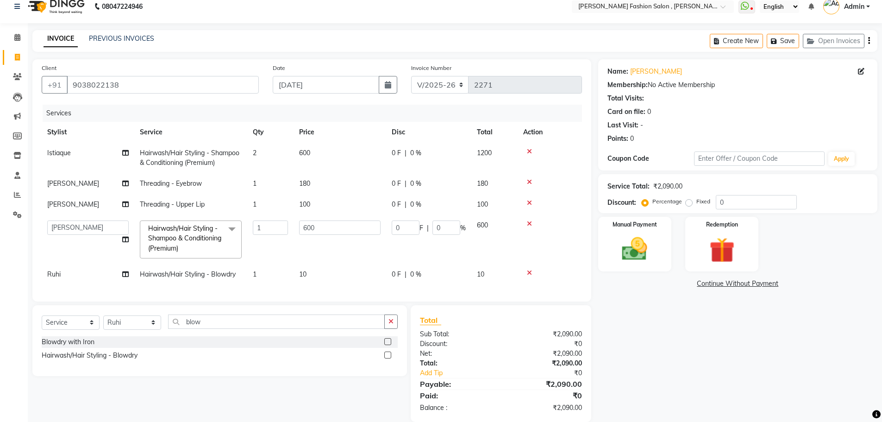
click at [319, 267] on td "10" at bounding box center [340, 274] width 93 height 21
select select "33869"
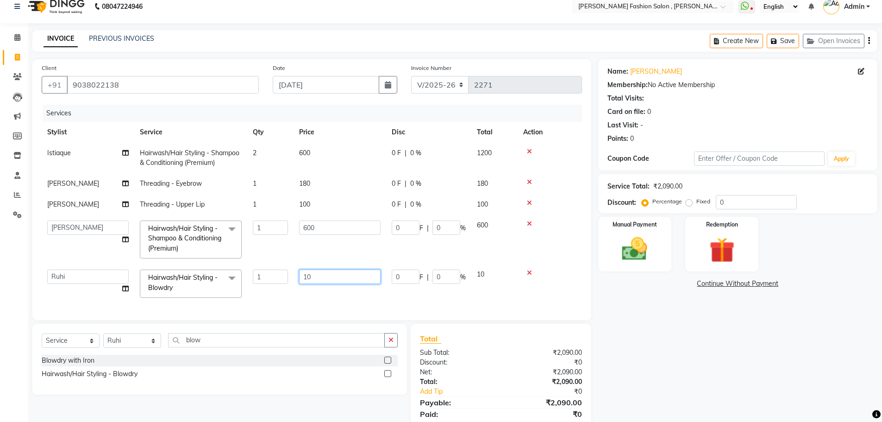
drag, startPoint x: 317, startPoint y: 274, endPoint x: 225, endPoint y: 290, distance: 93.1
click at [222, 296] on tr "Alice Anita Archana Minni Babu Das Bindu Bridgette Jones Danielle Jones Daniell…" at bounding box center [312, 283] width 540 height 39
type input "800"
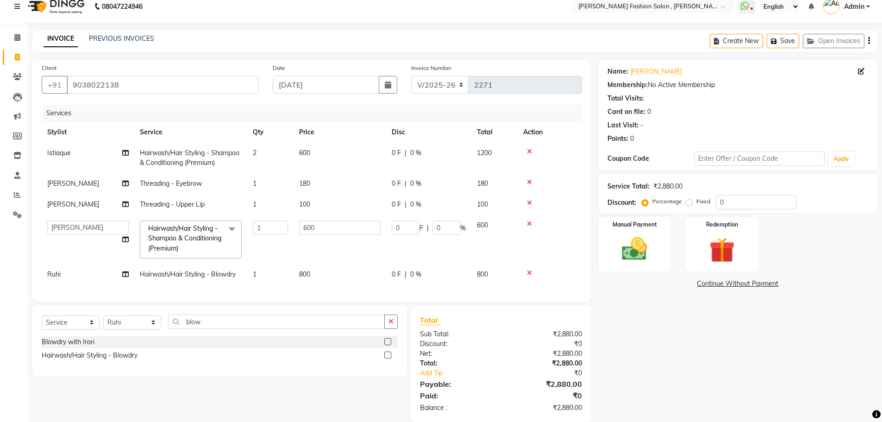
click at [277, 161] on td "2" at bounding box center [270, 158] width 46 height 31
select select "33881"
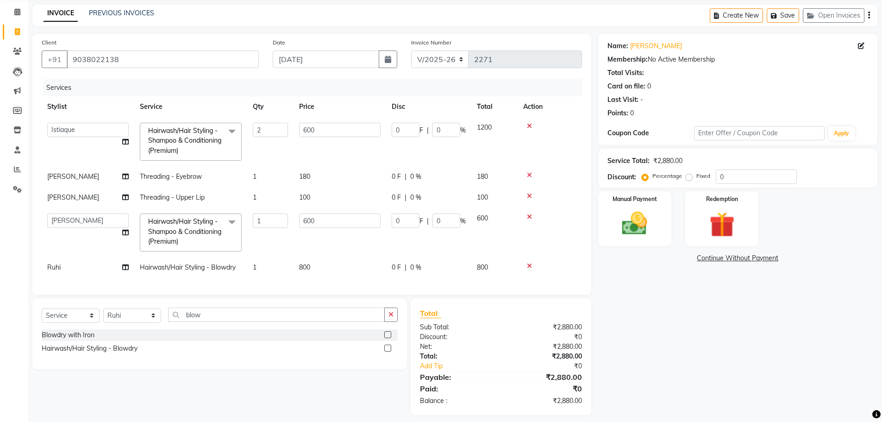
scroll to position [50, 0]
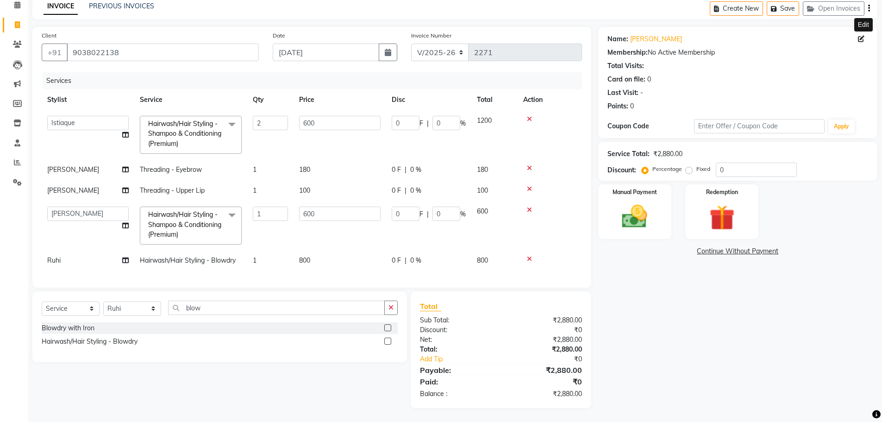
click at [860, 36] on icon at bounding box center [861, 39] width 6 height 6
select select "[DEMOGRAPHIC_DATA]"
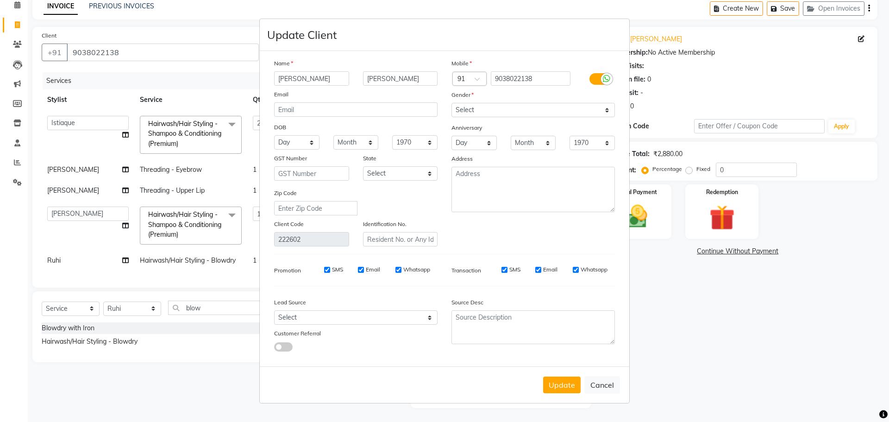
click at [860, 31] on ngb-modal-window "Update Client Name HEENA KAPOOR Email DOB Day 01 02 03 04 05 06 07 08 09 10 11 …" at bounding box center [444, 211] width 889 height 422
drag, startPoint x: 616, startPoint y: 387, endPoint x: 612, endPoint y: 344, distance: 42.3
click at [616, 385] on button "Cancel" at bounding box center [602, 385] width 36 height 18
select select
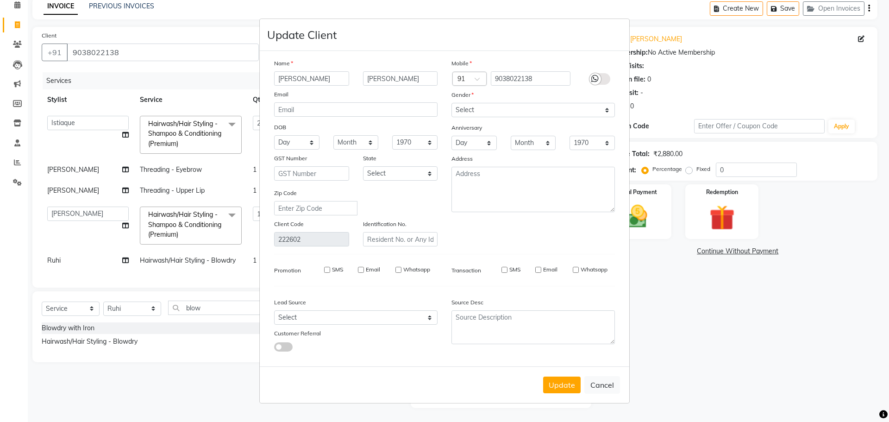
select select
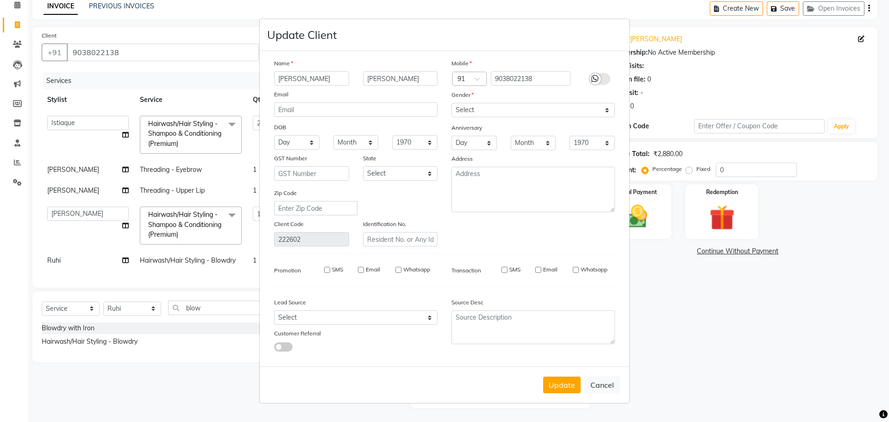
checkbox input "false"
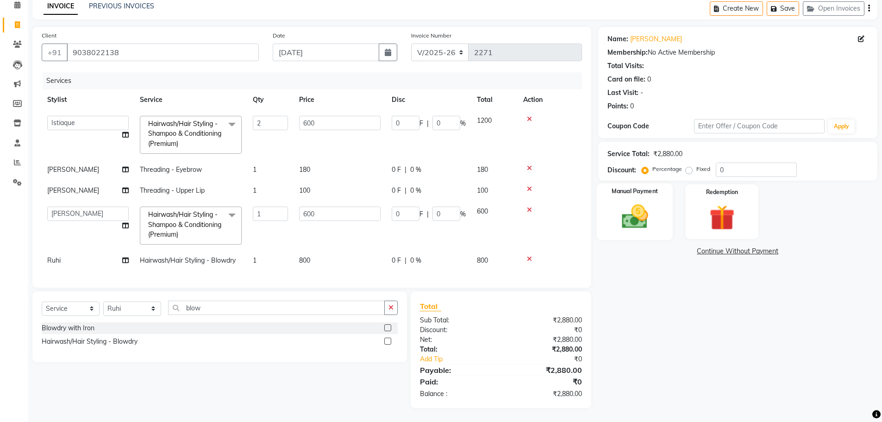
click at [657, 196] on div "Manual Payment" at bounding box center [634, 211] width 76 height 57
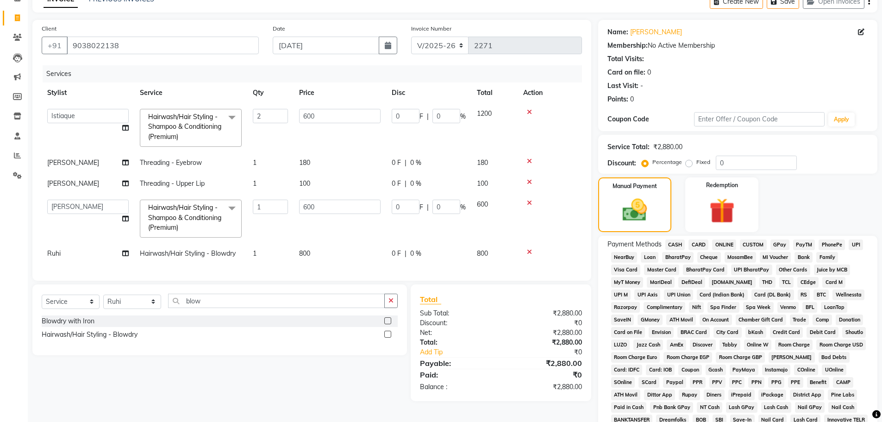
click at [677, 243] on span "CASH" at bounding box center [675, 244] width 20 height 11
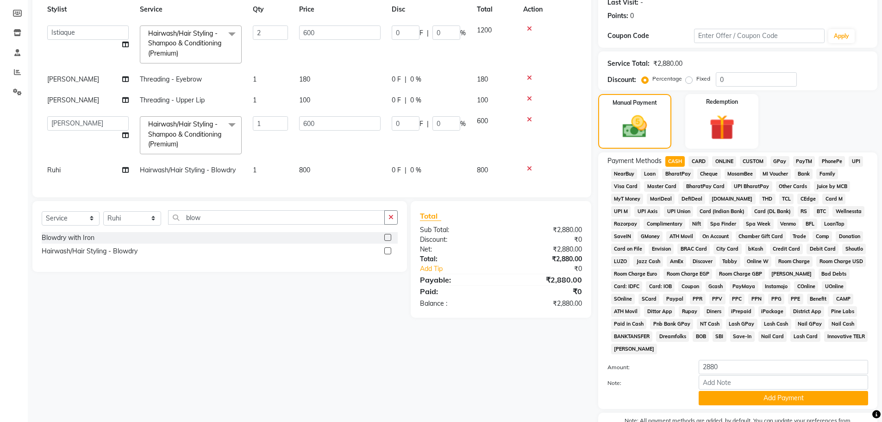
scroll to position [142, 0]
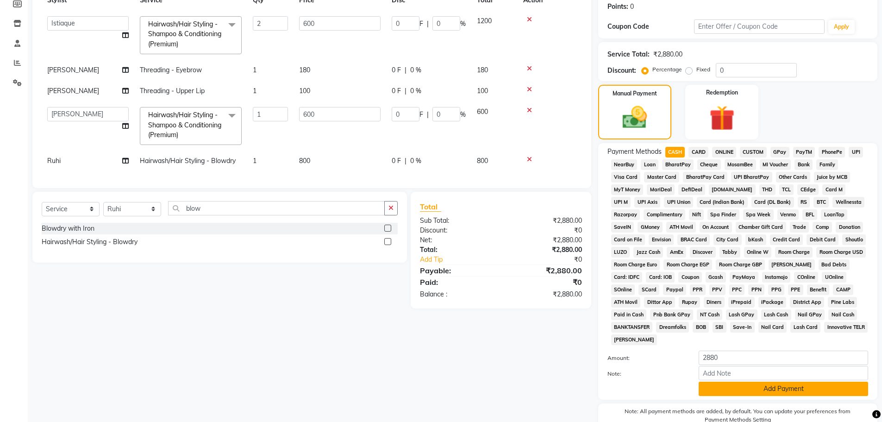
click at [772, 392] on button "Add Payment" at bounding box center [783, 389] width 169 height 14
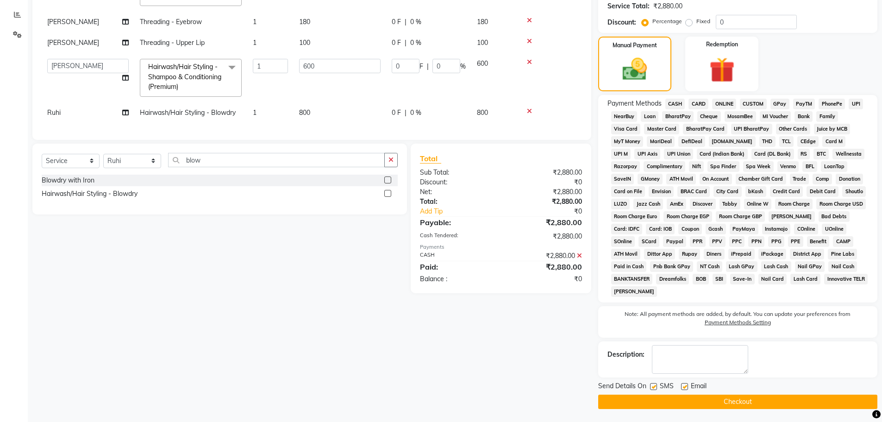
scroll to position [191, 0]
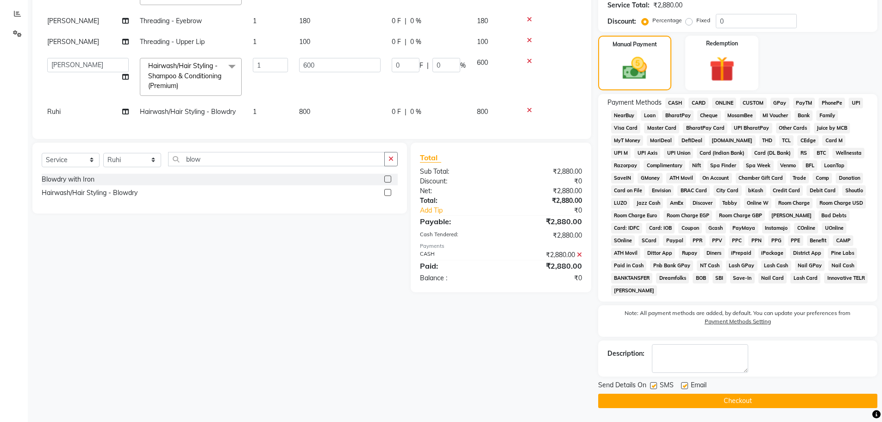
click at [772, 395] on button "Checkout" at bounding box center [737, 401] width 279 height 14
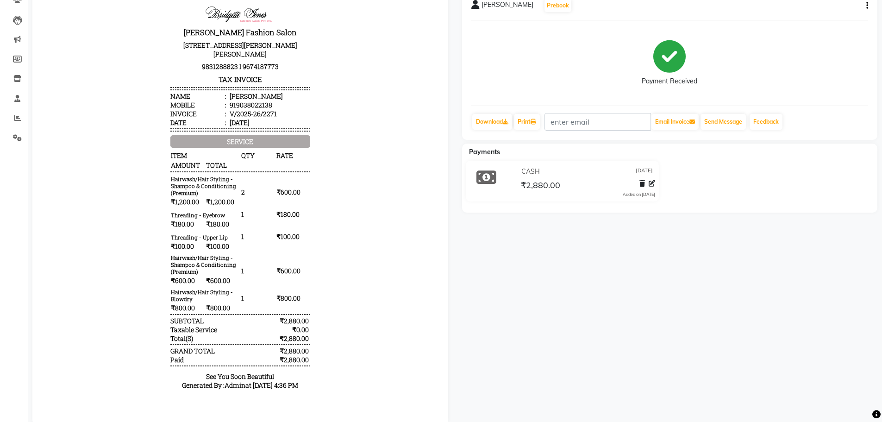
scroll to position [111, 0]
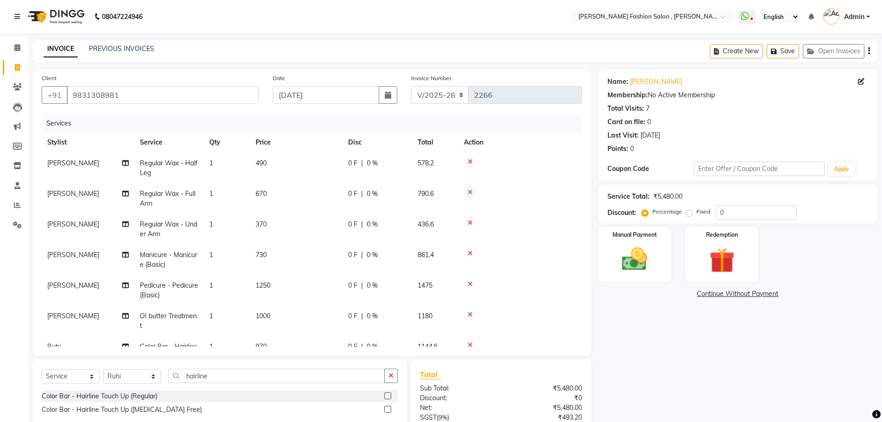
select select "5233"
select select "service"
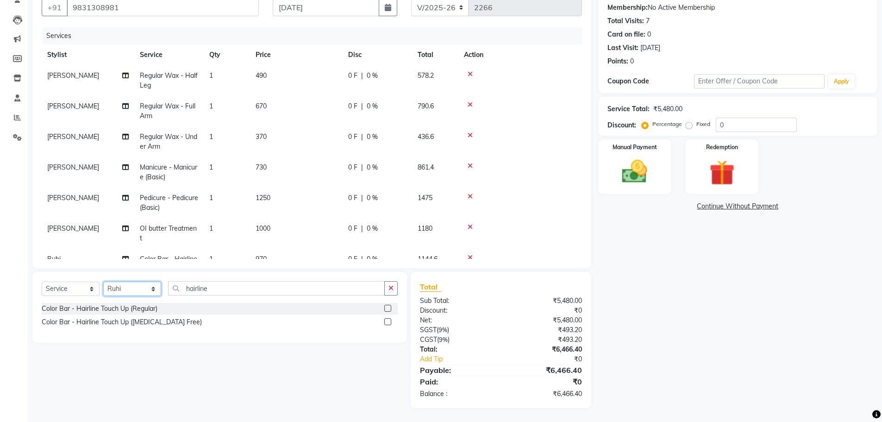
click at [152, 288] on select "Select Stylist [PERSON_NAME] [PERSON_NAME] [PERSON_NAME] Babu [PERSON_NAME] [PE…" at bounding box center [132, 289] width 58 height 14
select select "33874"
click at [103, 282] on select "Select Stylist [PERSON_NAME] [PERSON_NAME] [PERSON_NAME] Babu [PERSON_NAME] [PE…" at bounding box center [132, 289] width 58 height 14
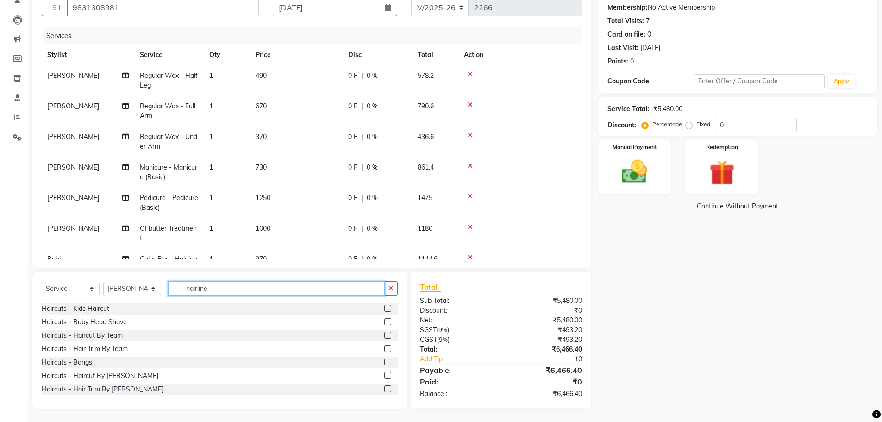
drag, startPoint x: 210, startPoint y: 288, endPoint x: 133, endPoint y: 278, distance: 77.9
click at [133, 278] on div "Select Service Product Membership Package Voucher Prepaid Gift Card Select Styl…" at bounding box center [219, 340] width 375 height 137
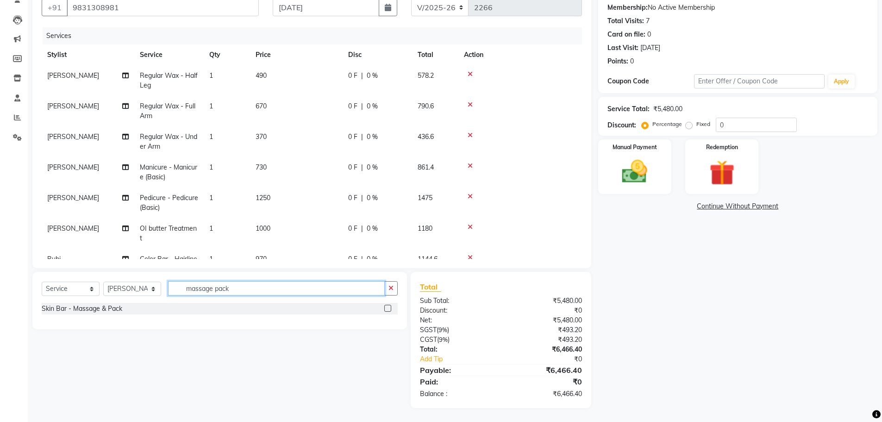
type input "massage pack"
click at [385, 310] on label at bounding box center [387, 308] width 7 height 7
click at [385, 310] on input "checkbox" at bounding box center [387, 309] width 6 height 6
checkbox input "false"
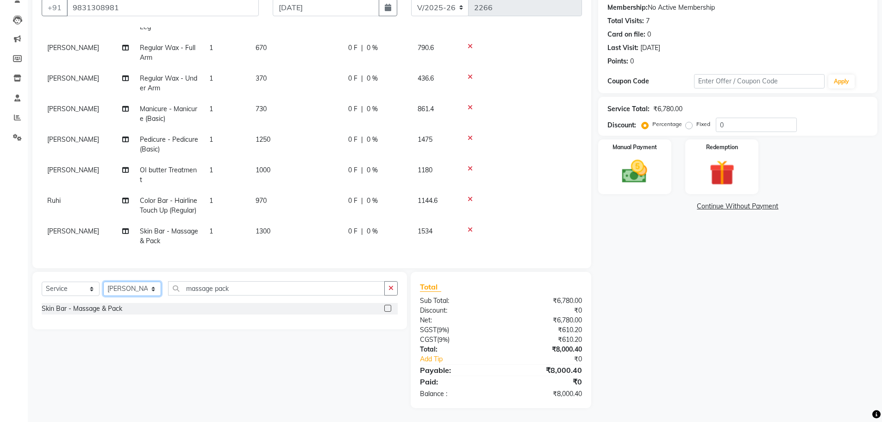
click at [152, 292] on select "Select Stylist [PERSON_NAME] [PERSON_NAME] [PERSON_NAME] Babu [PERSON_NAME] [PE…" at bounding box center [132, 289] width 58 height 14
select select "33873"
click at [103, 282] on select "Select Stylist [PERSON_NAME] [PERSON_NAME] [PERSON_NAME] Babu [PERSON_NAME] [PE…" at bounding box center [132, 289] width 58 height 14
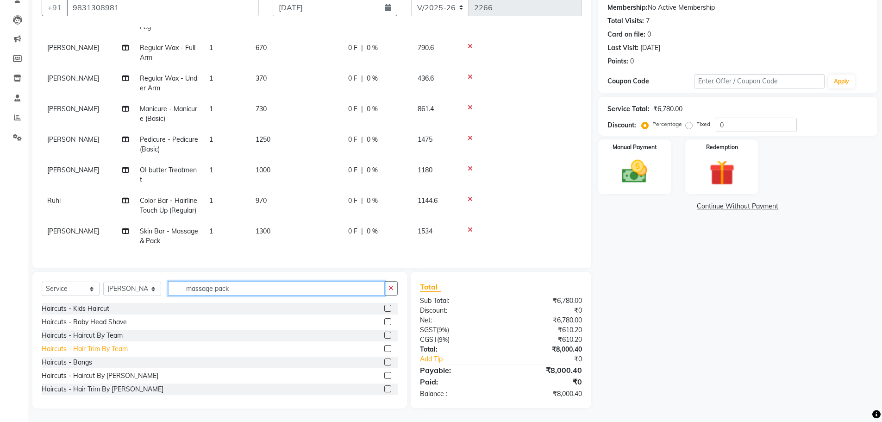
drag, startPoint x: 233, startPoint y: 290, endPoint x: 115, endPoint y: 344, distance: 130.5
click at [115, 344] on div "Select Service Product Membership Package Voucher Prepaid Gift Card Select Styl…" at bounding box center [219, 340] width 375 height 137
type input "threa"
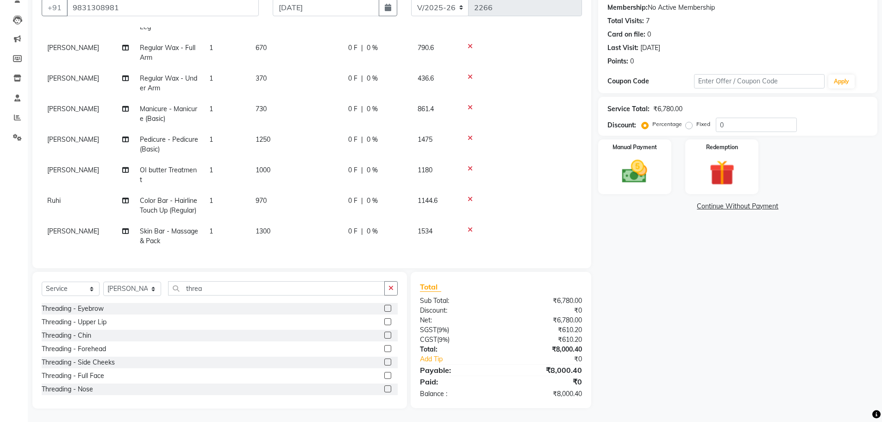
click at [384, 319] on label at bounding box center [387, 321] width 7 height 7
click at [384, 319] on input "checkbox" at bounding box center [387, 322] width 6 height 6
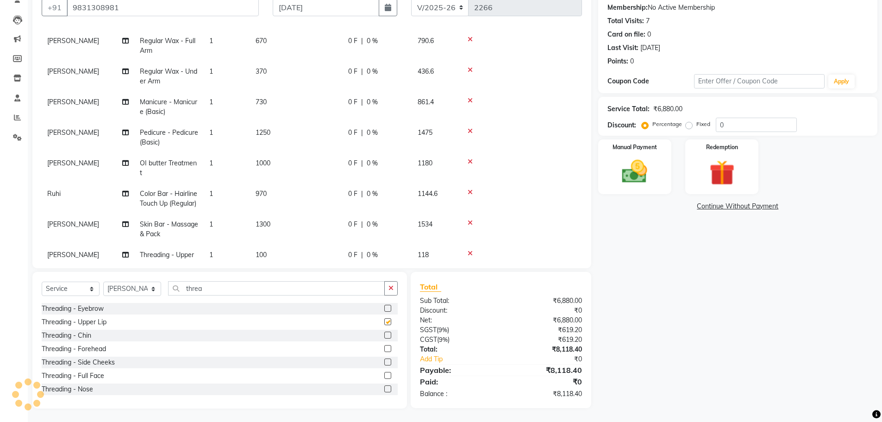
checkbox input "false"
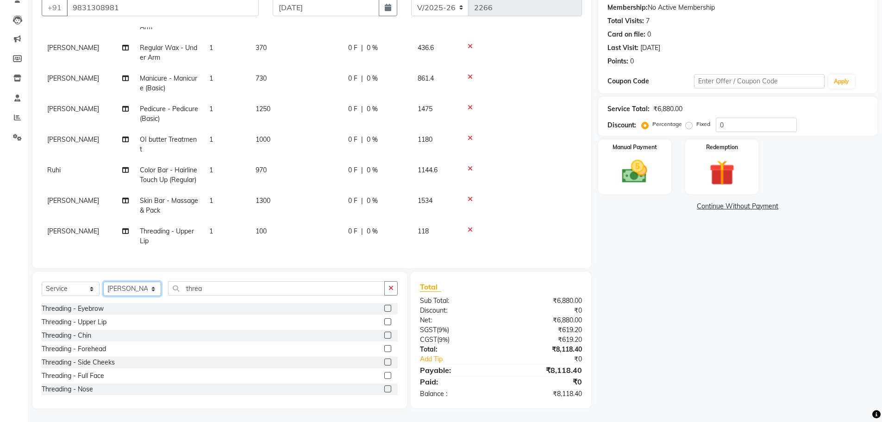
click at [117, 285] on select "Select Stylist Alice Anita Archana Minni Babu Das Bindu Bridgette Jones Daniell…" at bounding box center [132, 289] width 58 height 14
select select "33874"
click at [103, 282] on select "Select Stylist [PERSON_NAME] [PERSON_NAME] [PERSON_NAME] Babu [PERSON_NAME] [PE…" at bounding box center [132, 289] width 58 height 14
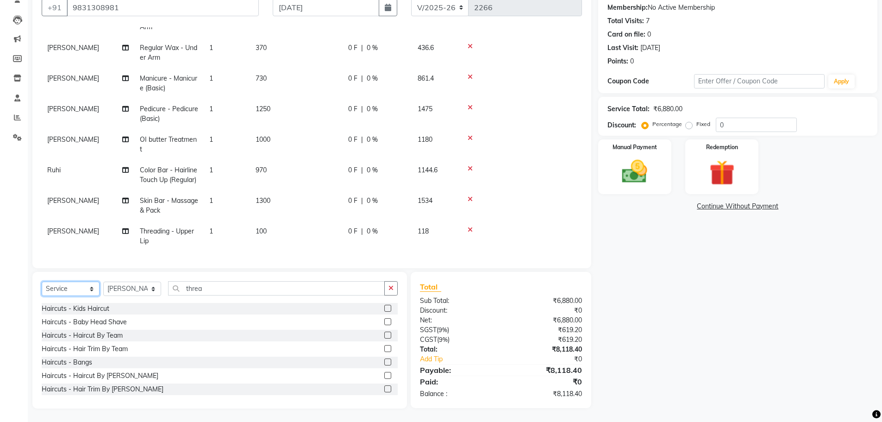
click at [84, 285] on select "Select Service Product Membership Package Voucher Prepaid Gift Card" at bounding box center [71, 289] width 58 height 14
select select "product"
click at [42, 282] on select "Select Service Product Membership Package Voucher Prepaid Gift Card" at bounding box center [71, 289] width 58 height 14
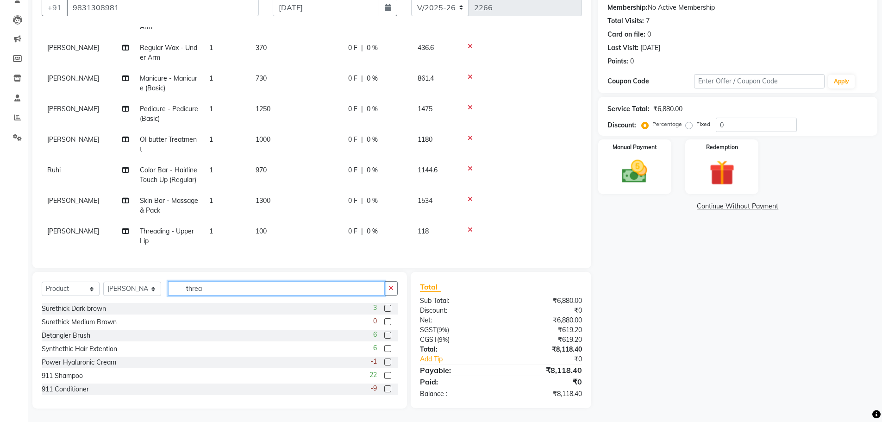
drag, startPoint x: 211, startPoint y: 287, endPoint x: 165, endPoint y: 282, distance: 46.2
click at [165, 282] on div "Select Service Product Membership Package Voucher Prepaid Gift Card Select Styl…" at bounding box center [220, 292] width 356 height 22
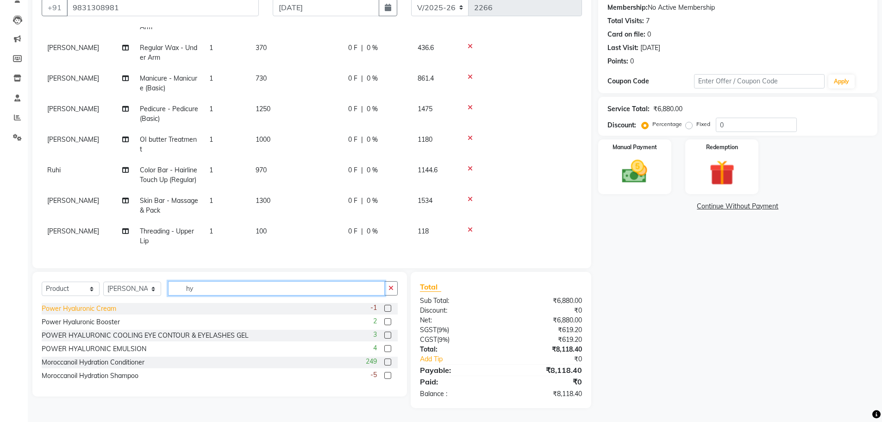
type input "hy"
click at [103, 309] on div "Power Hyaluronic Cream" at bounding box center [79, 309] width 75 height 10
checkbox input "false"
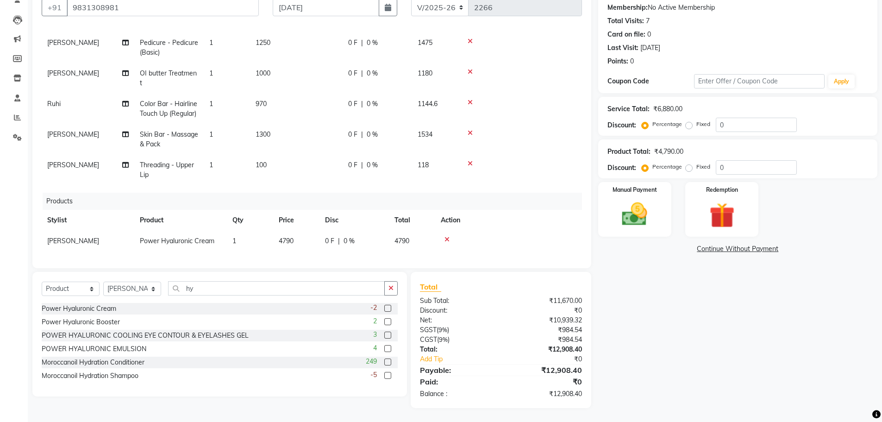
scroll to position [162, 0]
click at [243, 235] on td "1" at bounding box center [250, 241] width 46 height 21
select select "33874"
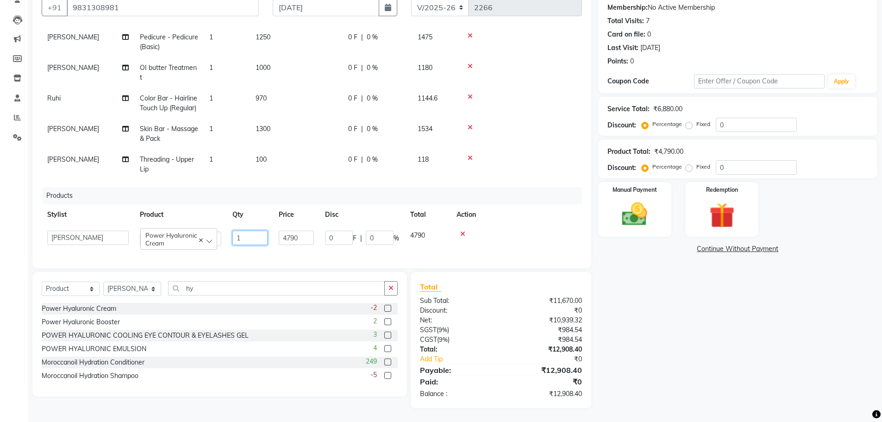
drag, startPoint x: 259, startPoint y: 236, endPoint x: 219, endPoint y: 230, distance: 41.1
click at [219, 230] on tr "Alice Anita Archana Minni Babu Das Bindu Bridgette Jones Danielle Jones Daniell…" at bounding box center [312, 238] width 540 height 26
type input "2"
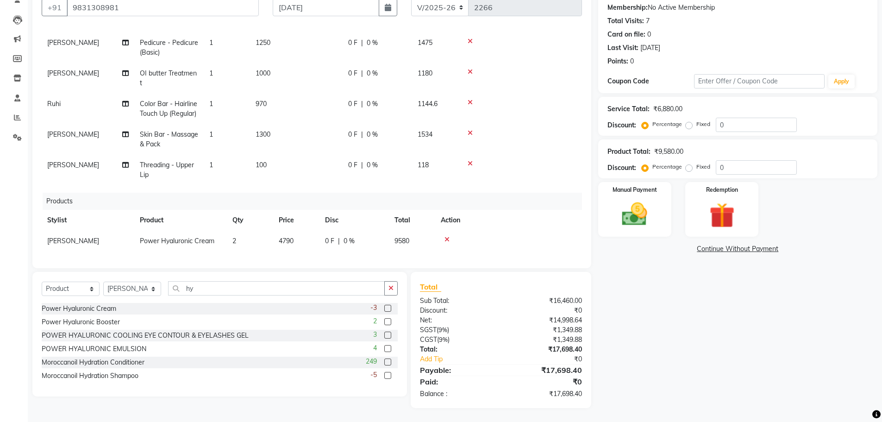
click at [233, 245] on div "Services Stylist Service Qty Price Disc Total Action Namita Chetri Regular Wax …" at bounding box center [312, 143] width 540 height 232
drag, startPoint x: 200, startPoint y: 289, endPoint x: 156, endPoint y: 280, distance: 44.4
click at [157, 283] on div "Select Service Product Membership Package Voucher Prepaid Gift Card Select Styl…" at bounding box center [220, 292] width 356 height 22
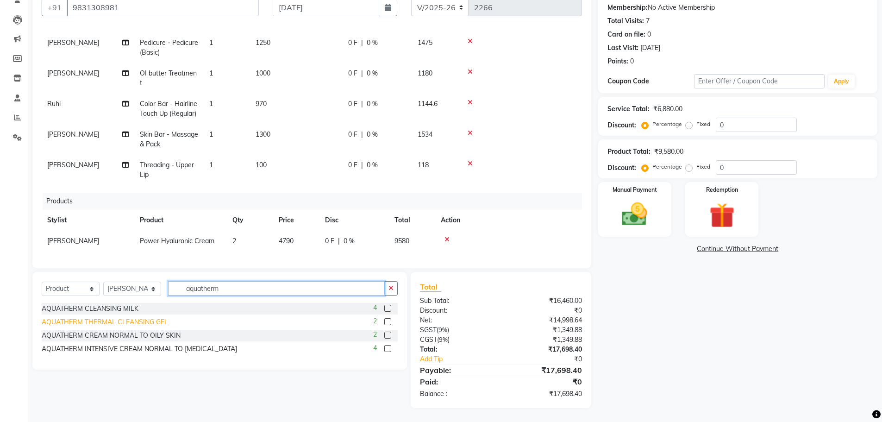
type input "aquatherm"
click at [149, 322] on div "AQUATHERM THERMAL CLEANSING GEL" at bounding box center [105, 322] width 126 height 10
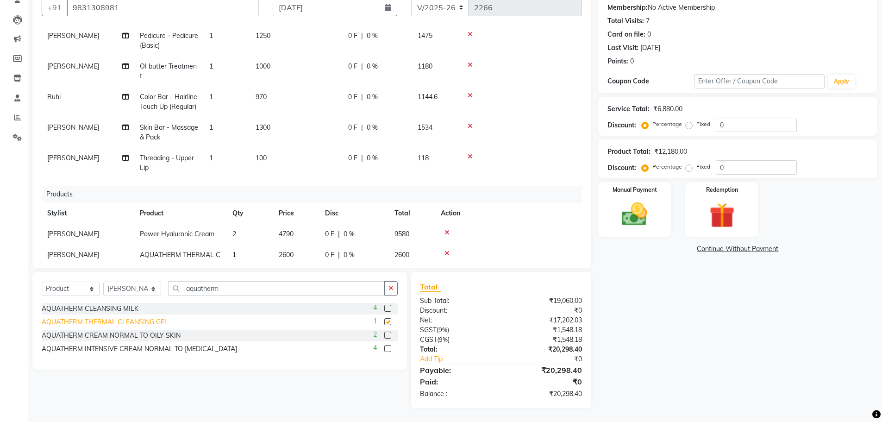
checkbox input "false"
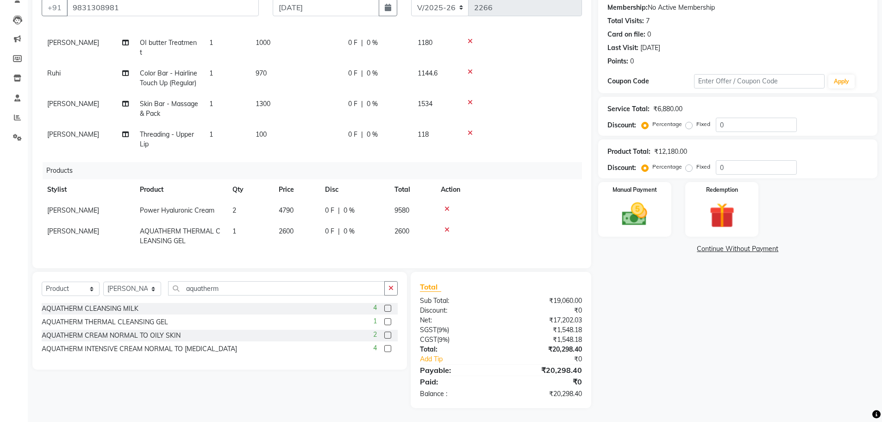
scroll to position [193, 0]
click at [638, 197] on div "Manual Payment" at bounding box center [634, 209] width 76 height 57
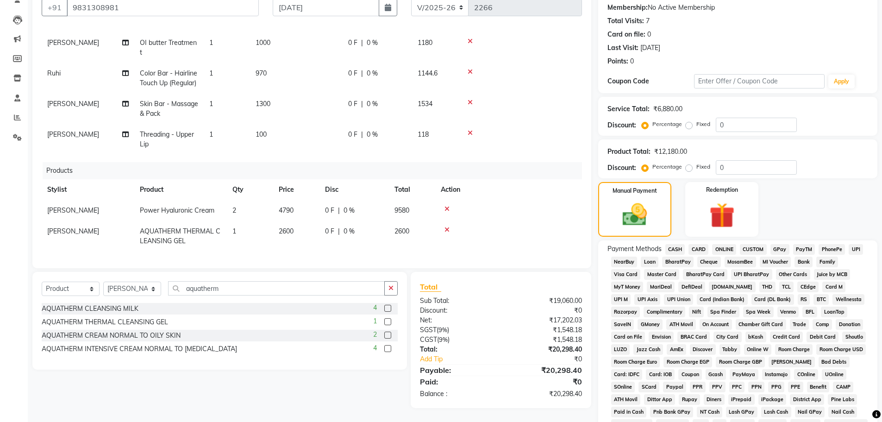
click at [676, 248] on span "CASH" at bounding box center [675, 249] width 20 height 11
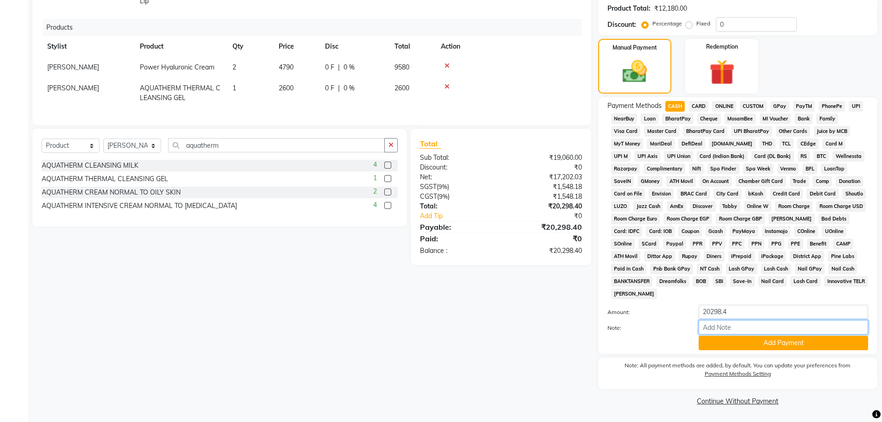
click at [778, 334] on input "Note:" at bounding box center [783, 327] width 169 height 14
click at [870, 294] on div "Payment Methods CASH CARD ONLINE CUSTOM GPay PayTM PhonePe UPI NearBuy Loan Bha…" at bounding box center [737, 225] width 279 height 257
click at [822, 343] on button "Add Payment" at bounding box center [783, 343] width 169 height 14
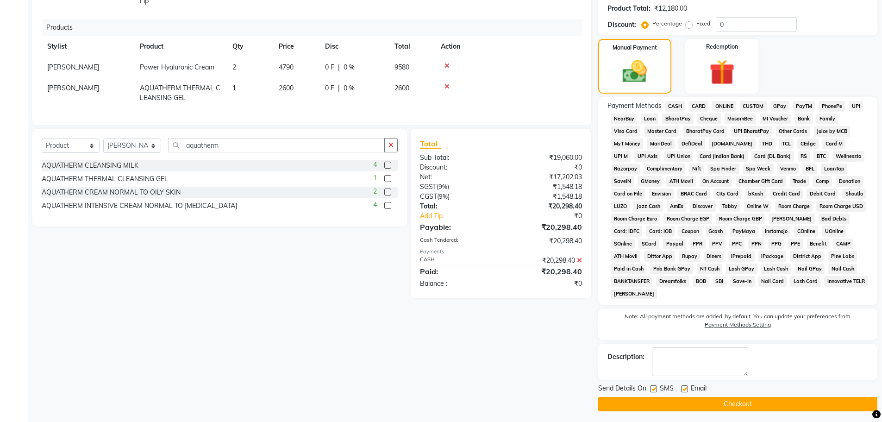
click at [818, 403] on button "Checkout" at bounding box center [737, 404] width 279 height 14
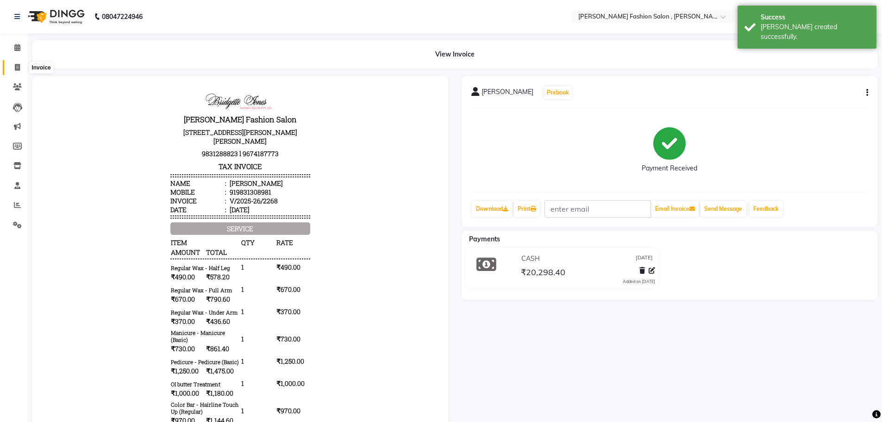
click at [20, 66] on span at bounding box center [17, 68] width 16 height 11
select select "service"
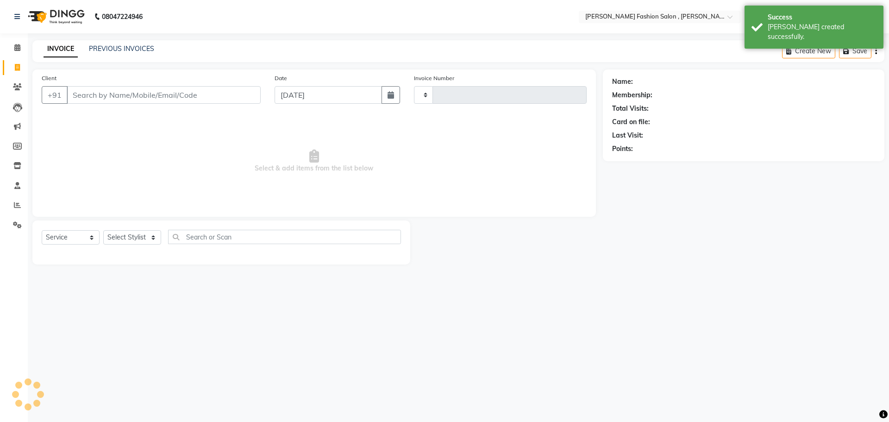
type input "2269"
select select "5233"
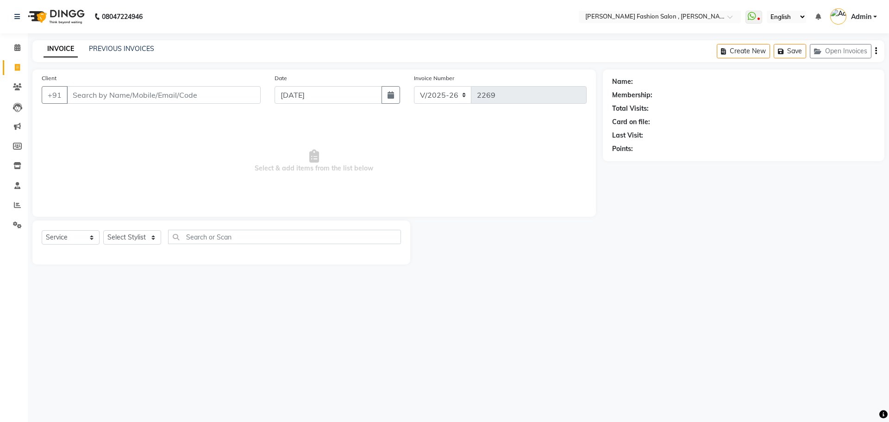
click at [882, 376] on div "08047224946 Select Location × Bridgette Jones Fashion Salon , Sarat Bose Road, …" at bounding box center [444, 211] width 889 height 422
click at [136, 49] on link "PREVIOUS INVOICES" at bounding box center [121, 48] width 65 height 8
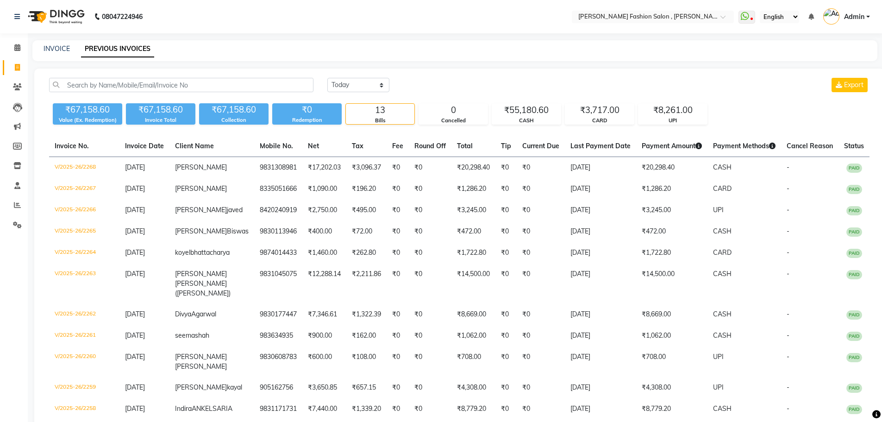
click at [15, 75] on link "Invoice" at bounding box center [14, 67] width 22 height 15
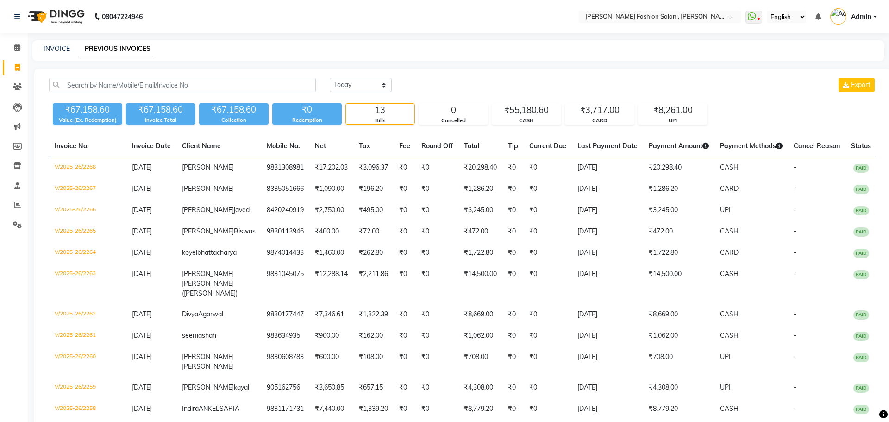
select select "service"
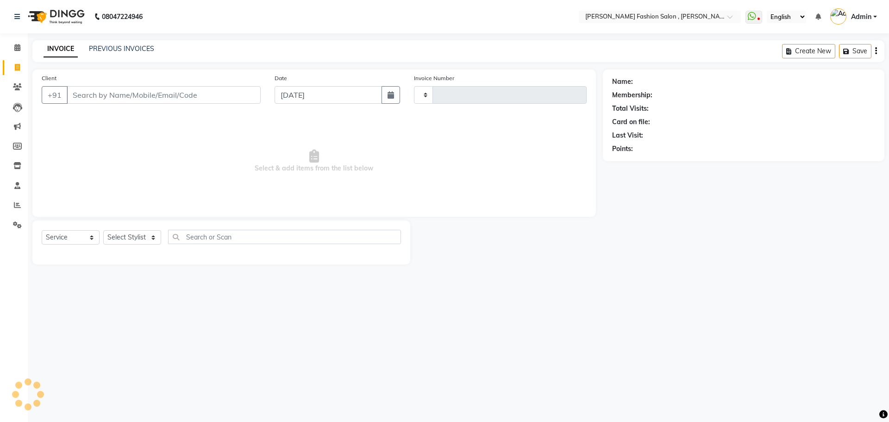
type input "2269"
select select "5233"
click at [100, 99] on input "Client" at bounding box center [164, 95] width 194 height 18
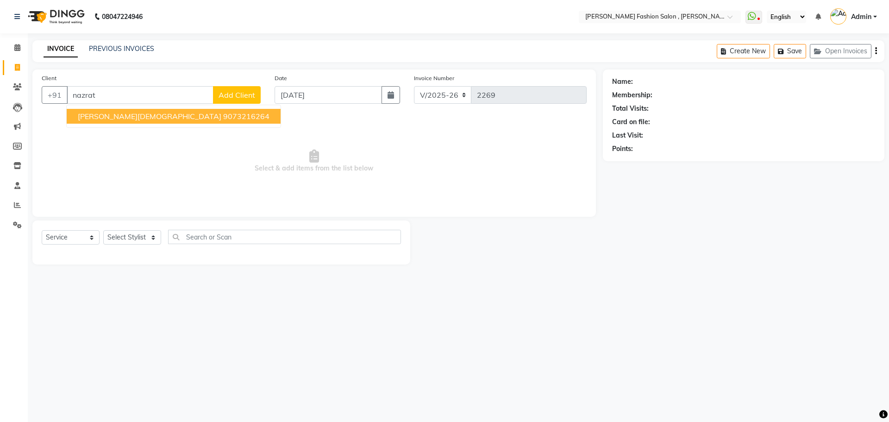
click at [114, 112] on span "nazrat islam" at bounding box center [150, 116] width 144 height 9
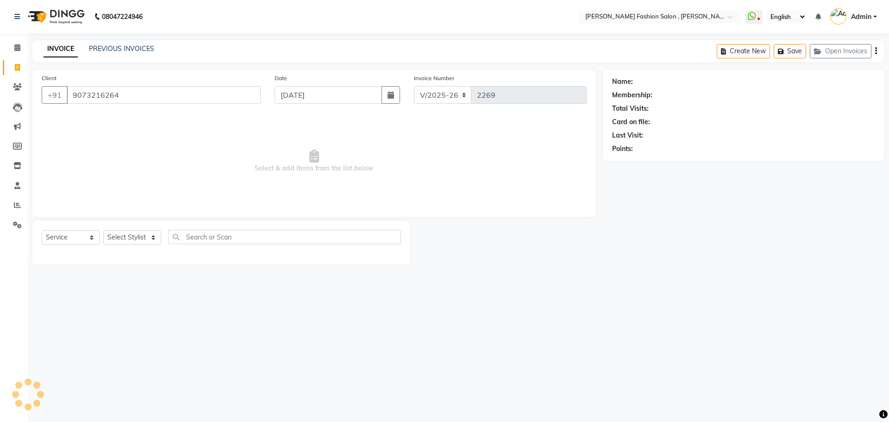
type input "9073216264"
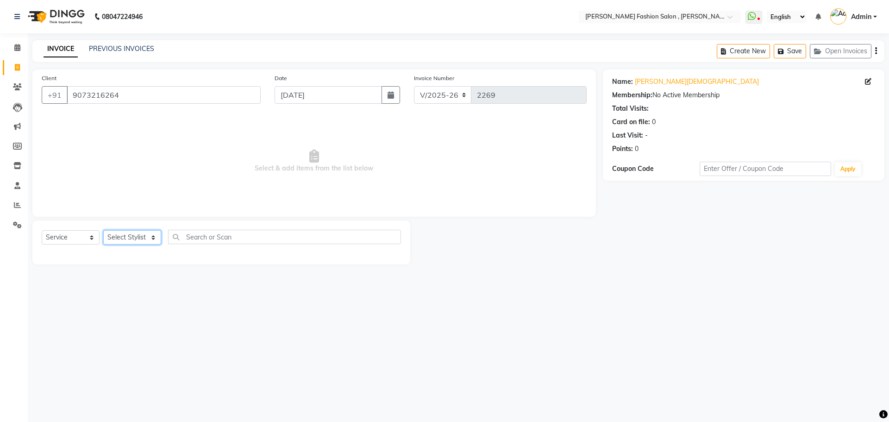
click at [152, 240] on select "Select Stylist [PERSON_NAME] [PERSON_NAME] [PERSON_NAME] Babu [PERSON_NAME] [PE…" at bounding box center [132, 237] width 58 height 14
select select "33873"
click at [103, 230] on select "Select Stylist [PERSON_NAME] [PERSON_NAME] [PERSON_NAME] Babu [PERSON_NAME] [PE…" at bounding box center [132, 237] width 58 height 14
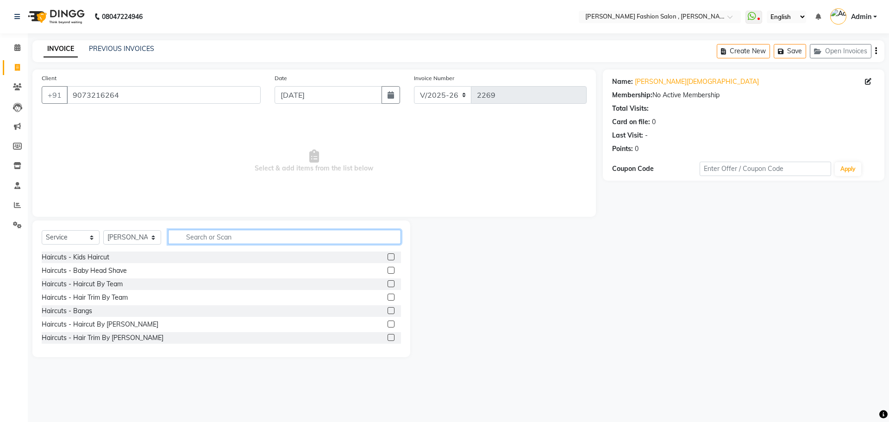
click at [208, 238] on input "text" at bounding box center [284, 237] width 233 height 14
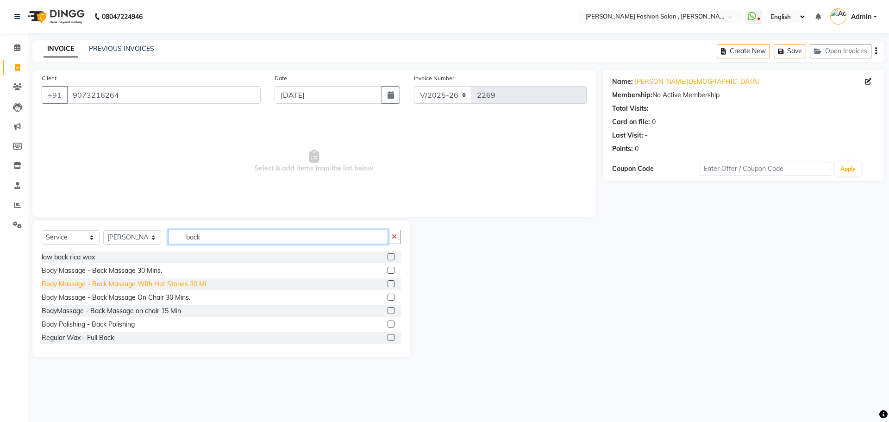
type input "back"
click at [115, 284] on div "Body Massage - Back Massage With Hot Stones 30 Mi" at bounding box center [124, 284] width 164 height 10
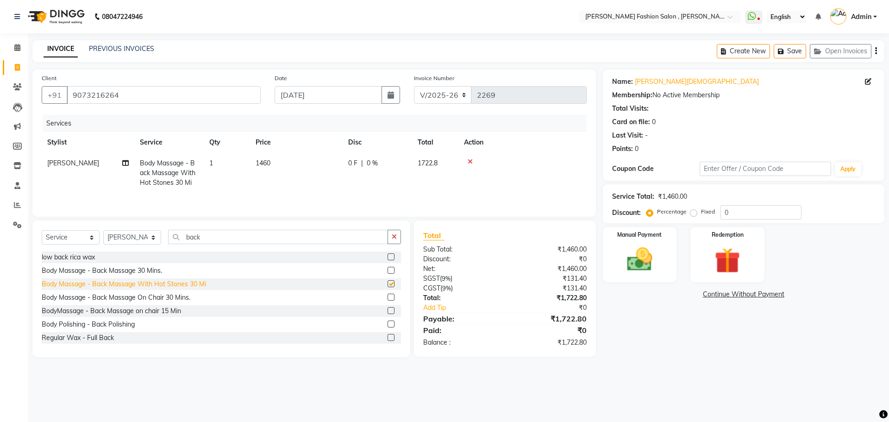
checkbox input "false"
drag, startPoint x: 207, startPoint y: 234, endPoint x: 43, endPoint y: 237, distance: 163.5
click at [43, 237] on div "Select Service Product Membership Package Voucher Prepaid Gift Card Select Styl…" at bounding box center [221, 241] width 359 height 22
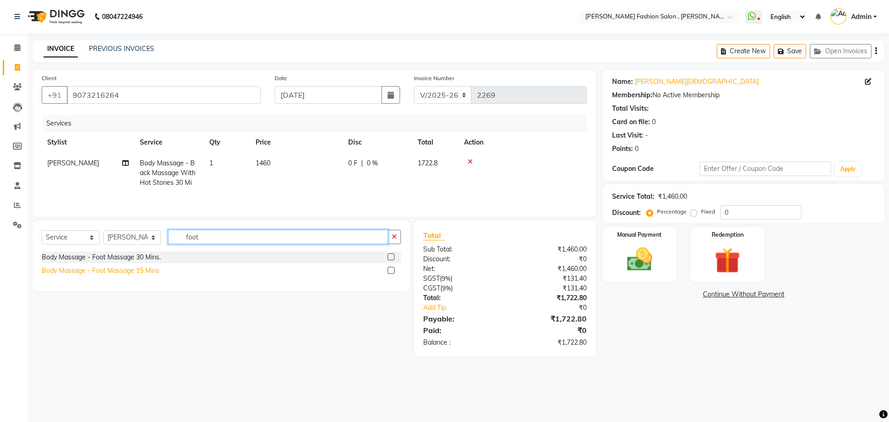
type input "foot"
click at [54, 266] on div "Body Massage - Foot Massage 15 Mins" at bounding box center [101, 271] width 118 height 10
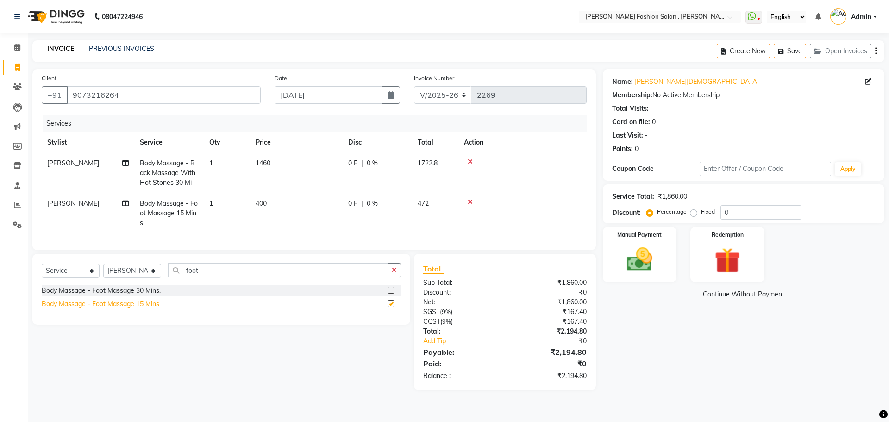
checkbox input "false"
click at [784, 45] on button "Save" at bounding box center [790, 51] width 32 height 14
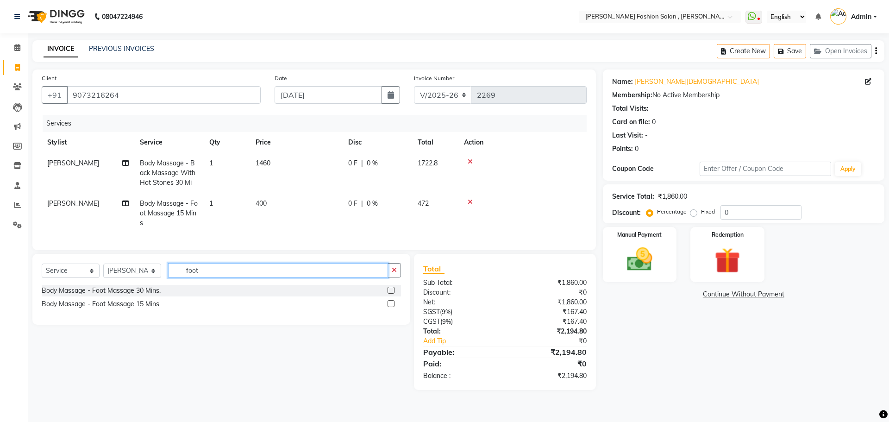
click at [209, 270] on input "foot" at bounding box center [278, 270] width 220 height 14
type input "f"
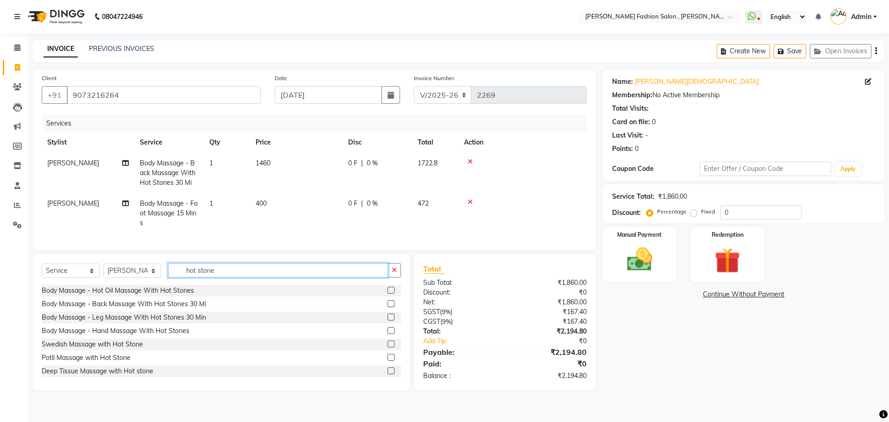
type input "hot stone"
click at [270, 197] on td "400" at bounding box center [296, 213] width 93 height 40
select select "33873"
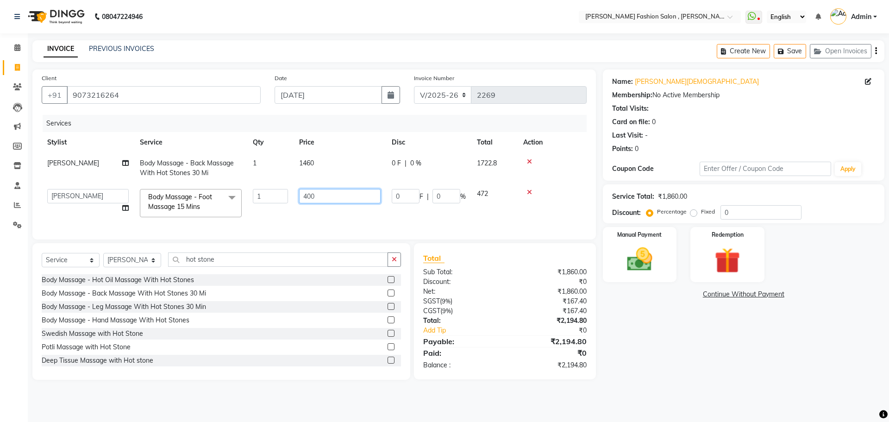
drag, startPoint x: 316, startPoint y: 197, endPoint x: 255, endPoint y: 189, distance: 61.6
click at [255, 189] on tr "Alice Anita Archana Minni Babu Das Bindu Bridgette Jones Danielle Jones Daniell…" at bounding box center [314, 202] width 545 height 39
type input "700"
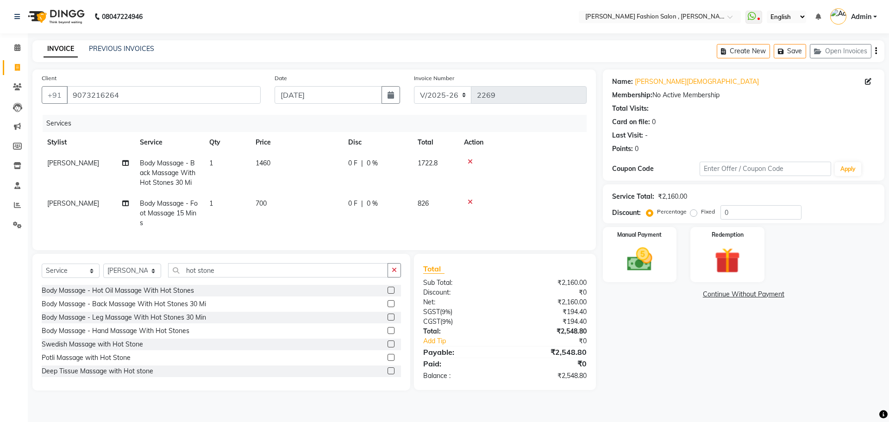
click at [338, 218] on td "700" at bounding box center [296, 213] width 93 height 40
select select "33873"
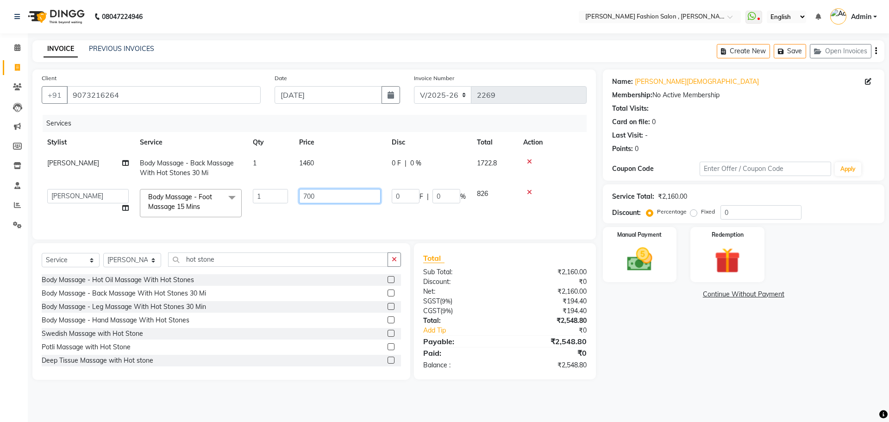
click at [326, 195] on input "700" at bounding box center [339, 196] width 81 height 14
drag, startPoint x: 326, startPoint y: 195, endPoint x: 291, endPoint y: 195, distance: 34.7
click at [291, 195] on tr "Alice Anita Archana Minni Babu Das Bindu Bridgette Jones Danielle Jones Daniell…" at bounding box center [314, 202] width 545 height 39
type input "600"
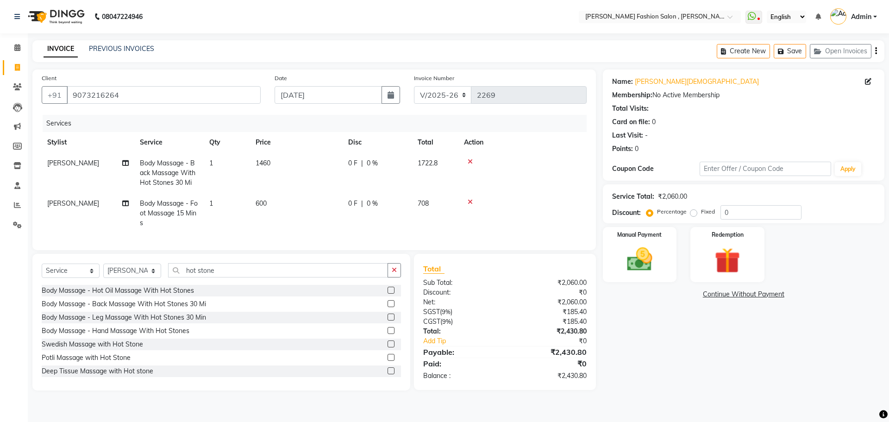
click at [313, 218] on td "600" at bounding box center [296, 213] width 93 height 40
select select "33873"
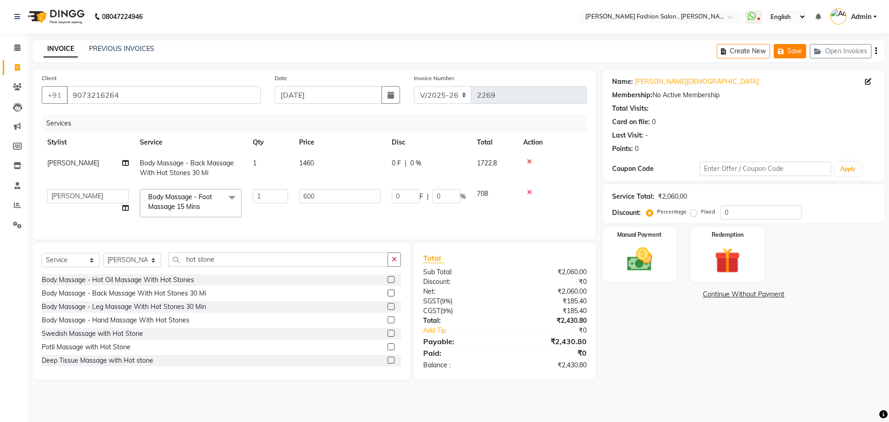
click at [785, 52] on icon "button" at bounding box center [782, 51] width 9 height 6
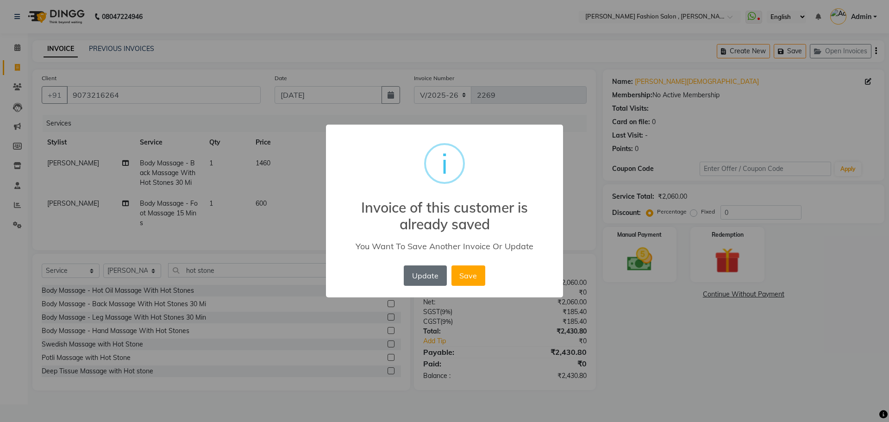
click at [438, 272] on button "Update" at bounding box center [425, 275] width 43 height 20
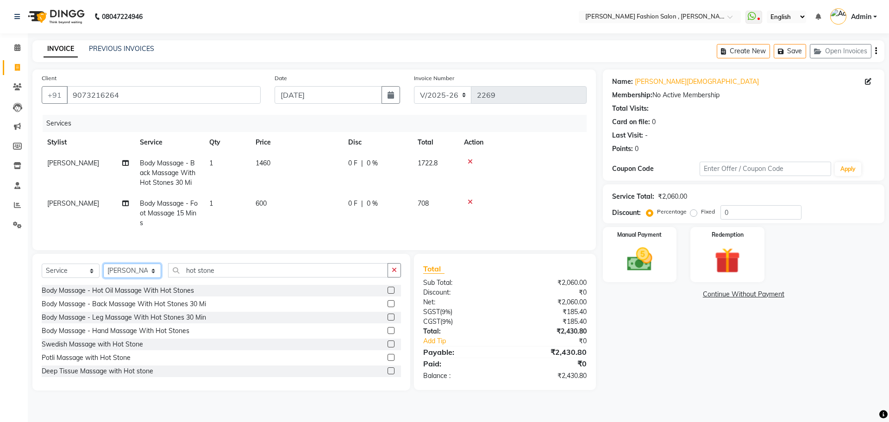
click at [147, 278] on select "Select Stylist [PERSON_NAME] [PERSON_NAME] [PERSON_NAME] Babu [PERSON_NAME] [PE…" at bounding box center [132, 270] width 58 height 14
select select "33874"
click at [103, 270] on select "Select Stylist [PERSON_NAME] [PERSON_NAME] [PERSON_NAME] Babu [PERSON_NAME] [PE…" at bounding box center [132, 270] width 58 height 14
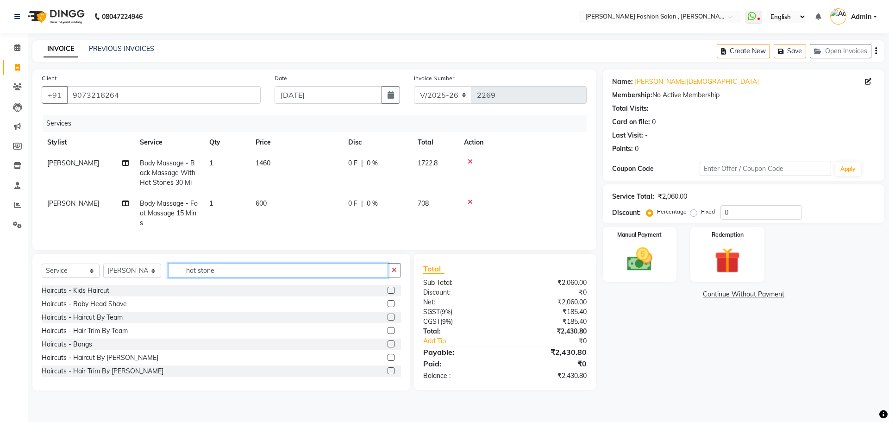
drag, startPoint x: 223, startPoint y: 275, endPoint x: 15, endPoint y: 282, distance: 208.5
click at [15, 282] on app-home "08047224946 Select Location × Bridgette Jones Fashion Salon , Sarat Bose Road, …" at bounding box center [444, 202] width 889 height 404
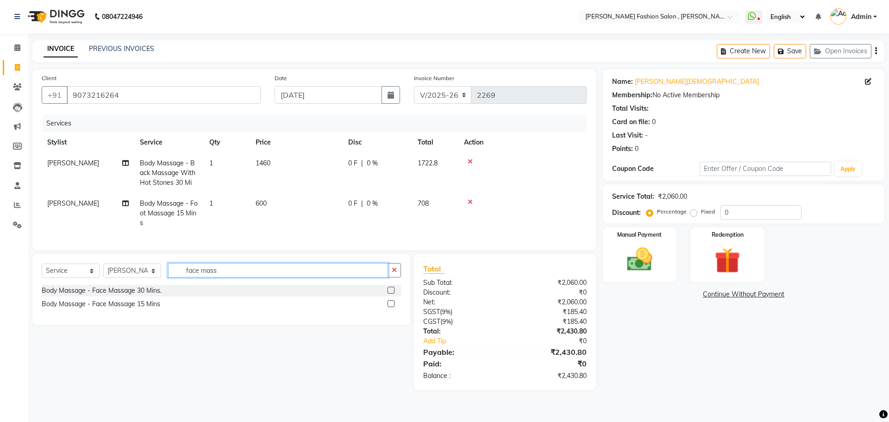
drag, startPoint x: 223, startPoint y: 279, endPoint x: 81, endPoint y: 264, distance: 142.5
click at [81, 264] on div "Select Service Product Membership Package Voucher Prepaid Gift Card Select Styl…" at bounding box center [221, 289] width 378 height 71
drag, startPoint x: 218, startPoint y: 274, endPoint x: 60, endPoint y: 276, distance: 157.9
click at [60, 276] on div "Select Service Product Membership Package Voucher Prepaid Gift Card Select Styl…" at bounding box center [221, 274] width 359 height 22
type input "pack"
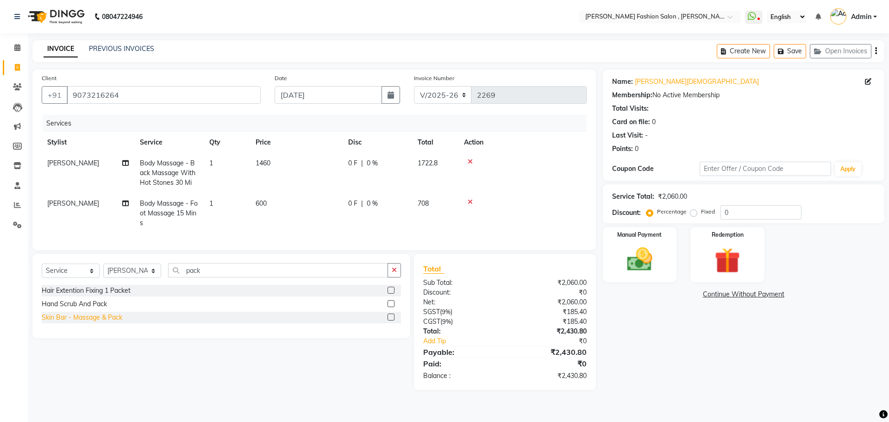
click at [97, 322] on div "Skin Bar - Massage & Pack" at bounding box center [82, 318] width 81 height 10
checkbox input "false"
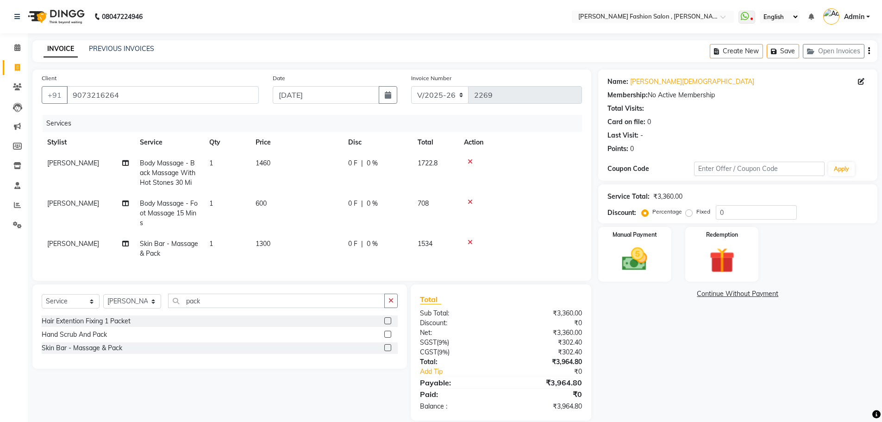
click at [287, 243] on td "1300" at bounding box center [296, 248] width 93 height 31
select select "33874"
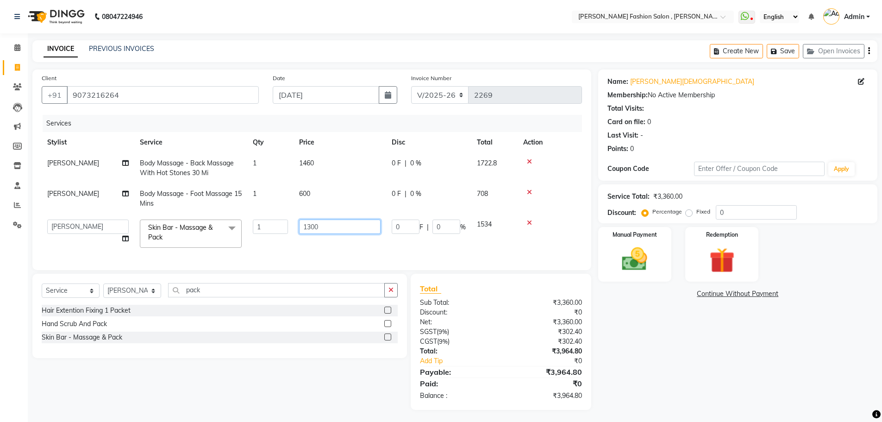
drag, startPoint x: 324, startPoint y: 227, endPoint x: 234, endPoint y: 223, distance: 89.9
click at [232, 225] on tr "Alice Anita Archana Minni Babu Das Bindu Bridgette Jones Danielle Jones Daniell…" at bounding box center [312, 233] width 540 height 39
type input "1500"
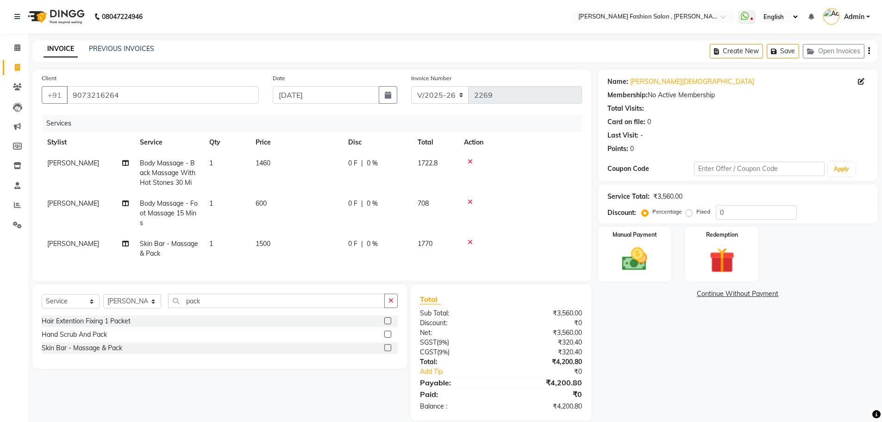
click at [306, 252] on td "1500" at bounding box center [296, 248] width 93 height 31
select select "33874"
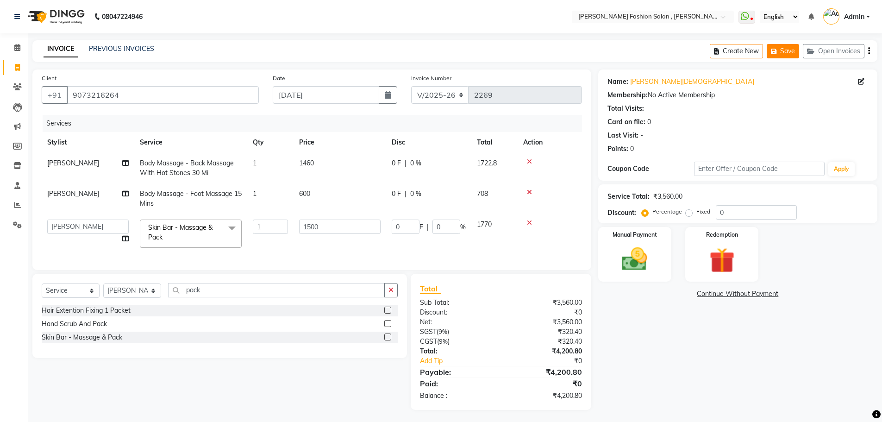
click at [793, 50] on button "Save" at bounding box center [783, 51] width 32 height 14
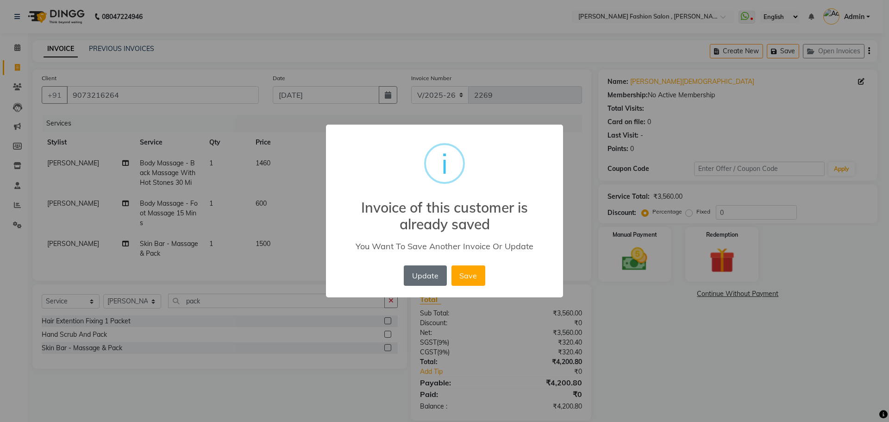
click at [419, 278] on button "Update" at bounding box center [425, 275] width 43 height 20
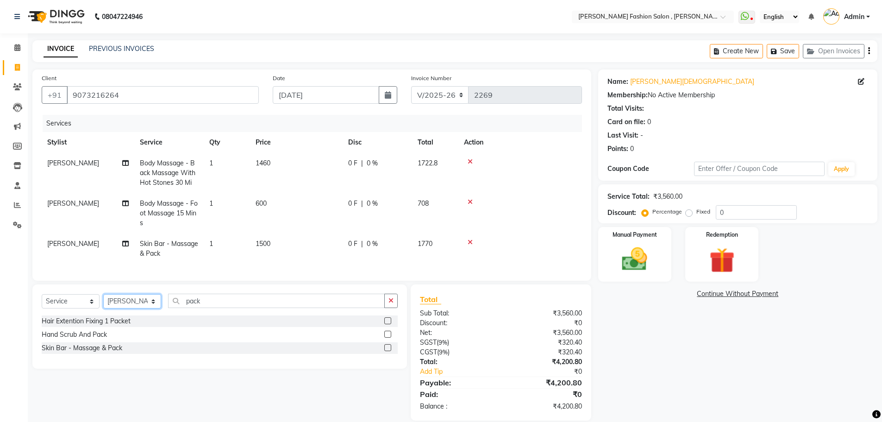
click at [152, 302] on select "Select Stylist [PERSON_NAME] [PERSON_NAME] [PERSON_NAME] Babu [PERSON_NAME] [PE…" at bounding box center [132, 301] width 58 height 14
select select "33863"
click at [103, 301] on select "Select Stylist [PERSON_NAME] [PERSON_NAME] [PERSON_NAME] Babu [PERSON_NAME] [PE…" at bounding box center [132, 301] width 58 height 14
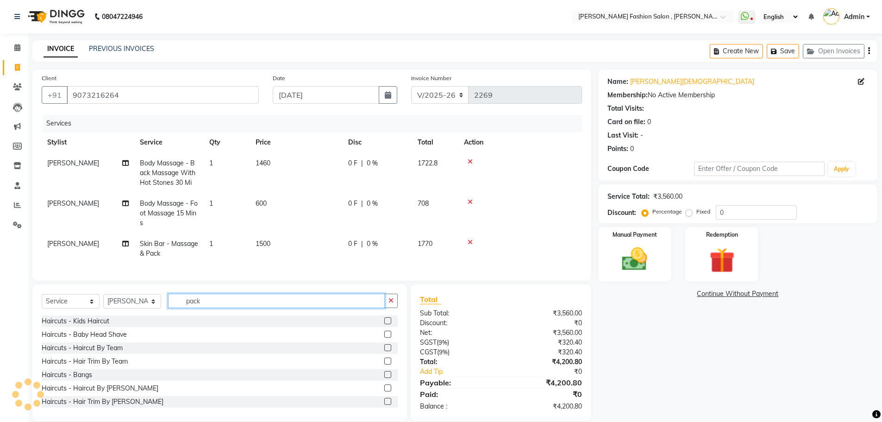
drag, startPoint x: 208, startPoint y: 307, endPoint x: 120, endPoint y: 313, distance: 88.6
click at [120, 313] on div "Select Service Product Membership Package Voucher Prepaid Gift Card Select Styl…" at bounding box center [220, 305] width 356 height 22
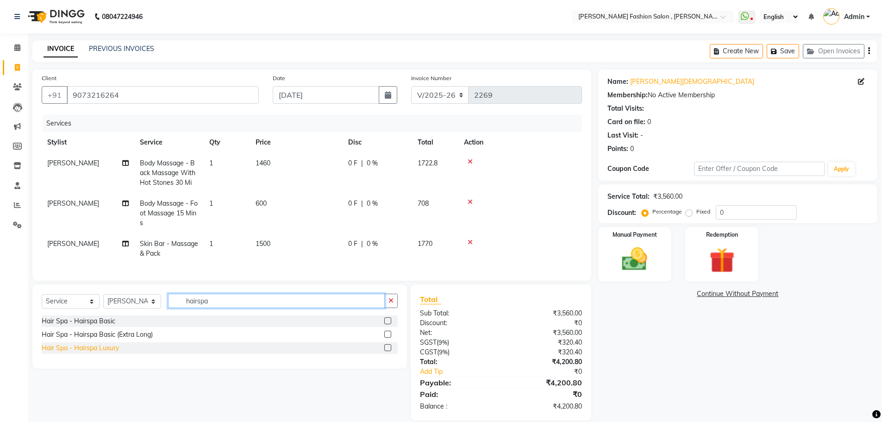
type input "hairspa"
click at [105, 353] on div "Hair Spa - Hairspa Luxury" at bounding box center [80, 348] width 77 height 10
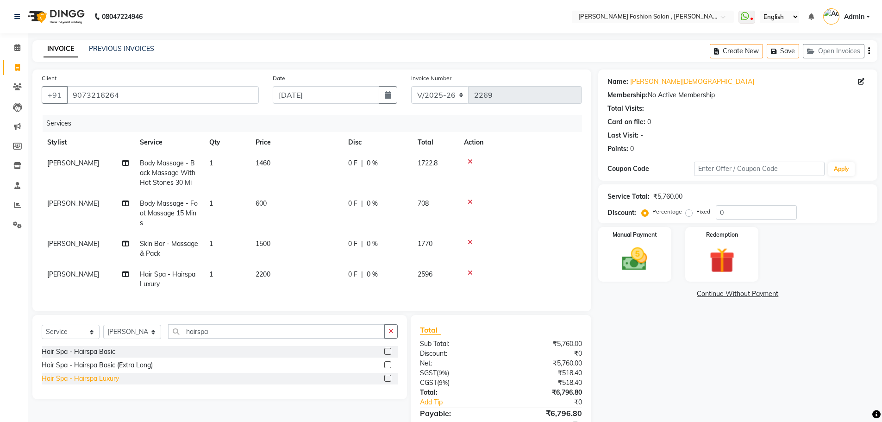
click at [108, 383] on div "Hair Spa - Hairspa Luxury" at bounding box center [80, 379] width 77 height 10
checkbox input "false"
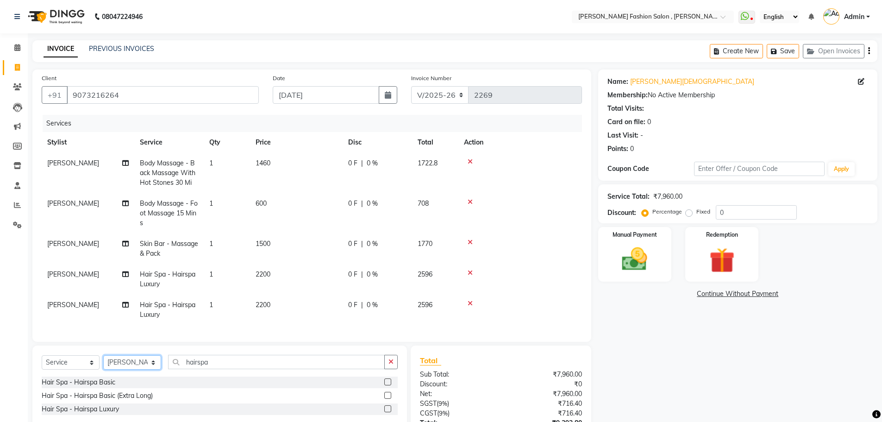
click at [131, 369] on select "Select Stylist [PERSON_NAME] [PERSON_NAME] [PERSON_NAME] Babu [PERSON_NAME] [PE…" at bounding box center [132, 362] width 58 height 14
select select "33868"
click at [103, 362] on select "Select Stylist [PERSON_NAME] [PERSON_NAME] [PERSON_NAME] Babu [PERSON_NAME] [PE…" at bounding box center [132, 362] width 58 height 14
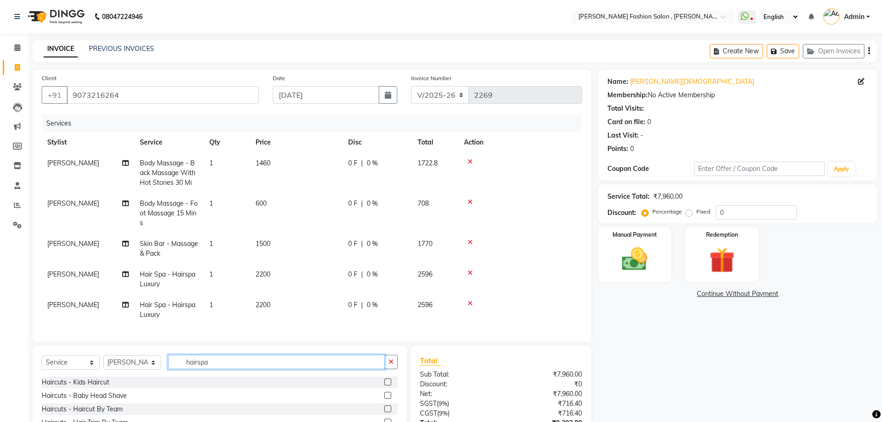
drag, startPoint x: 222, startPoint y: 369, endPoint x: 111, endPoint y: 367, distance: 111.2
click at [111, 367] on div "Select Service Product Membership Package Voucher Prepaid Gift Card Select Styl…" at bounding box center [220, 366] width 356 height 22
type input "pedi"
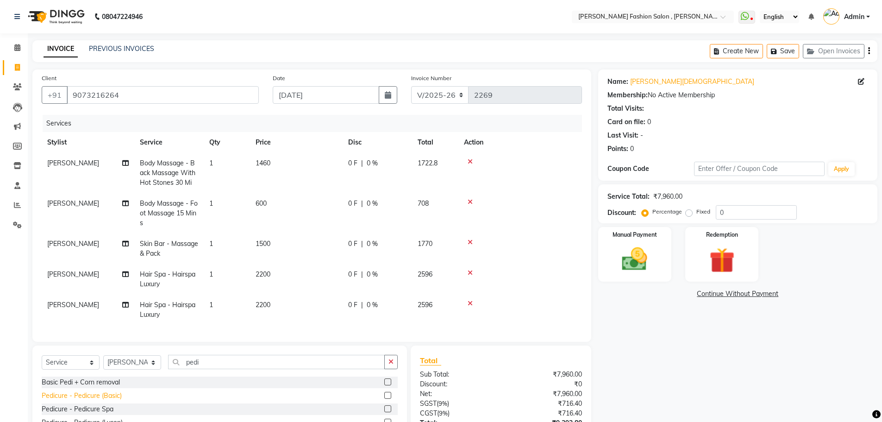
click at [111, 401] on div "Pedicure - Pedicure (Basic)" at bounding box center [82, 396] width 80 height 10
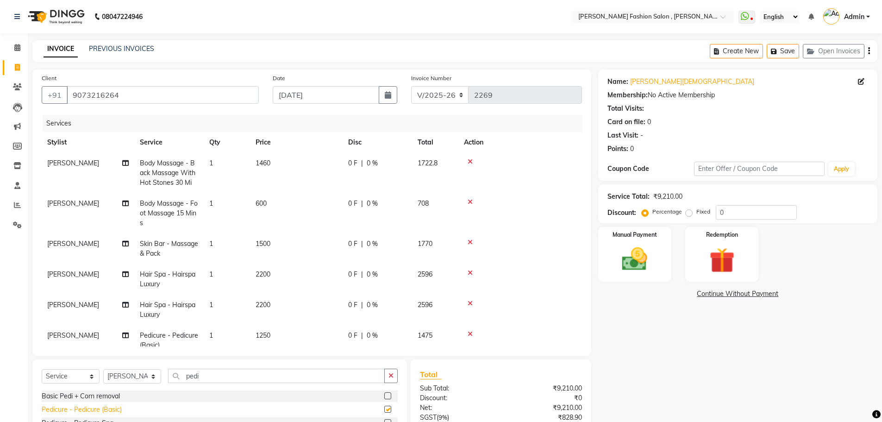
checkbox input "false"
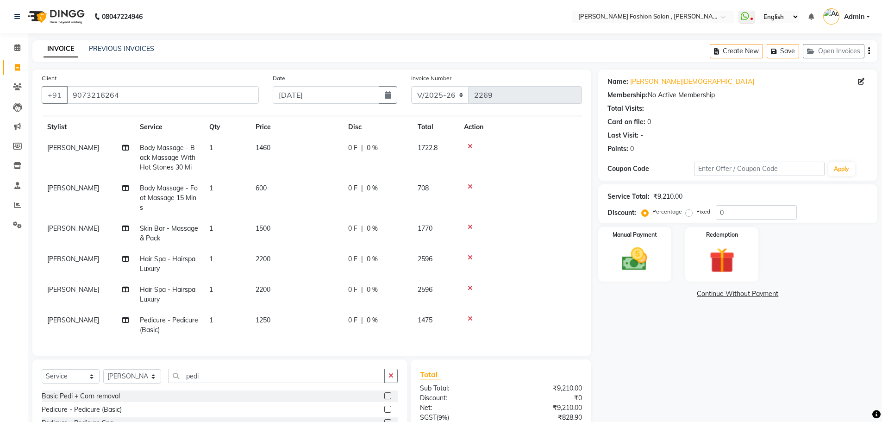
scroll to position [24, 0]
click at [221, 315] on td "1" at bounding box center [227, 323] width 46 height 31
select select "33868"
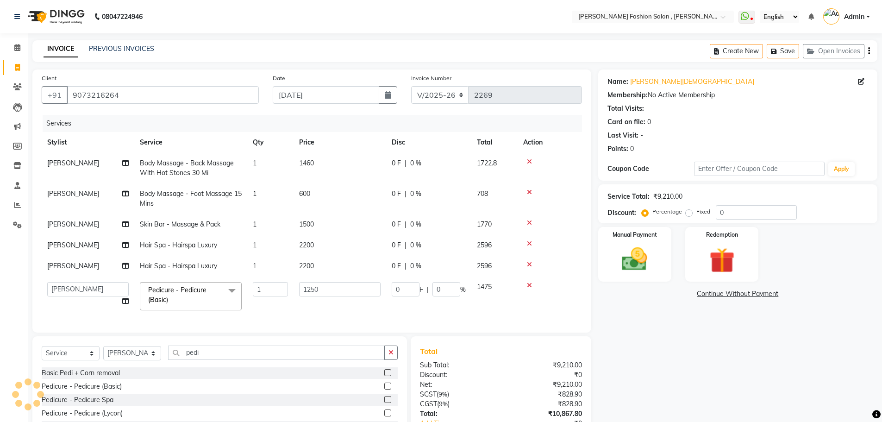
scroll to position [0, 0]
drag, startPoint x: 262, startPoint y: 290, endPoint x: 219, endPoint y: 289, distance: 42.6
click at [219, 289] on tr "Alice Anita Archana Minni Babu Das Bindu Bridgette Jones Danielle Jones Daniell…" at bounding box center [312, 295] width 540 height 39
type input "2"
click at [280, 309] on tbody "Sulekha Mondal Body Massage - Back Massage With Hot Stones 30 Mi 1 1460 0 F | 0…" at bounding box center [312, 234] width 540 height 163
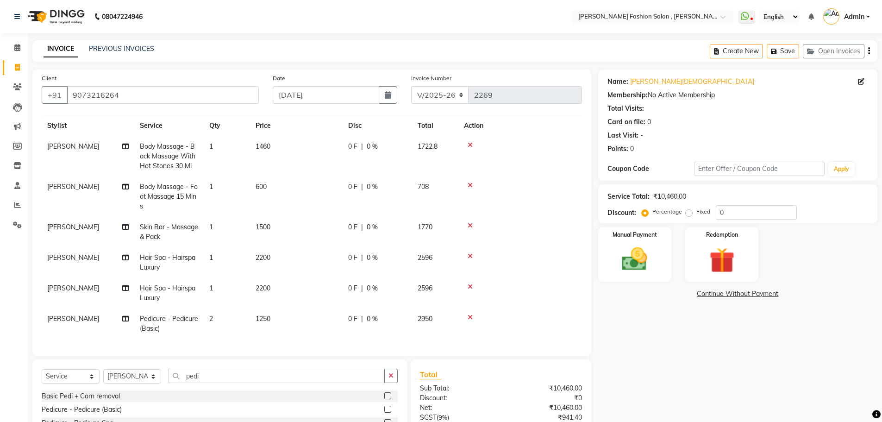
scroll to position [24, 0]
click at [269, 259] on td "2200" at bounding box center [296, 262] width 93 height 31
select select "33863"
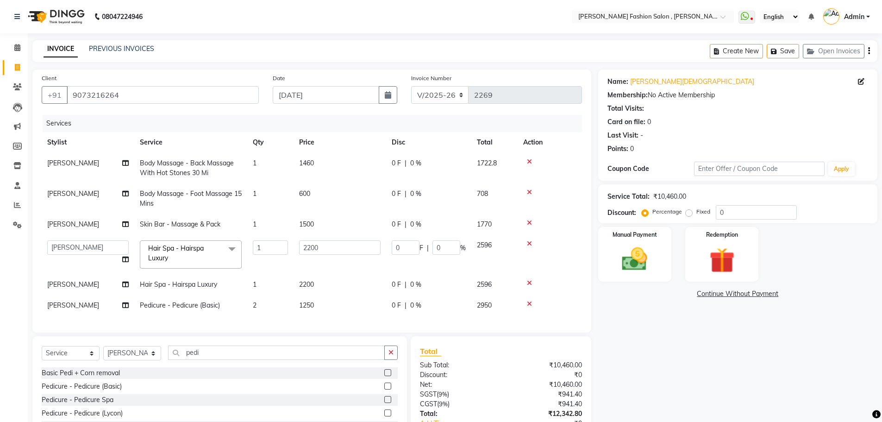
scroll to position [0, 0]
click at [295, 238] on td "2200" at bounding box center [340, 254] width 93 height 39
drag, startPoint x: 330, startPoint y: 249, endPoint x: 240, endPoint y: 245, distance: 89.9
click at [240, 245] on tr "Alice Anita Archana Minni Babu Das Bindu Bridgette Jones Danielle Jones Daniell…" at bounding box center [312, 254] width 540 height 39
type input "2500"
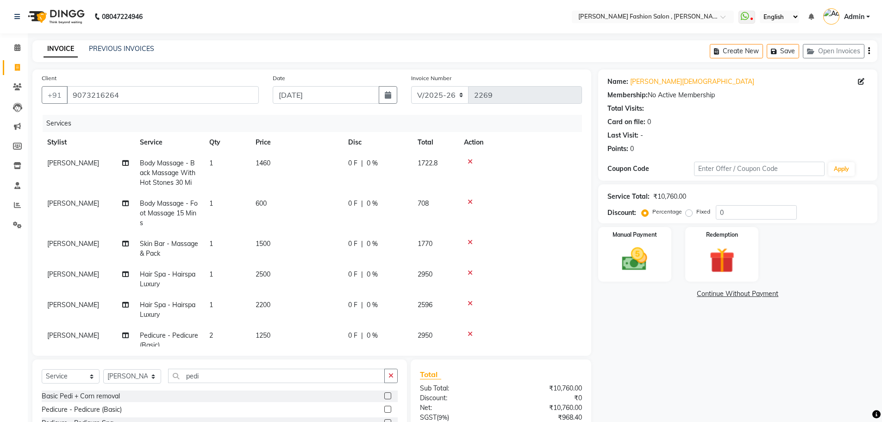
click at [307, 279] on tbody "Sulekha Mondal Body Massage - Back Massage With Hot Stones 30 Mi 1 1460 0 F | 0…" at bounding box center [312, 254] width 540 height 203
click at [271, 303] on td "2200" at bounding box center [296, 309] width 93 height 31
select select "33863"
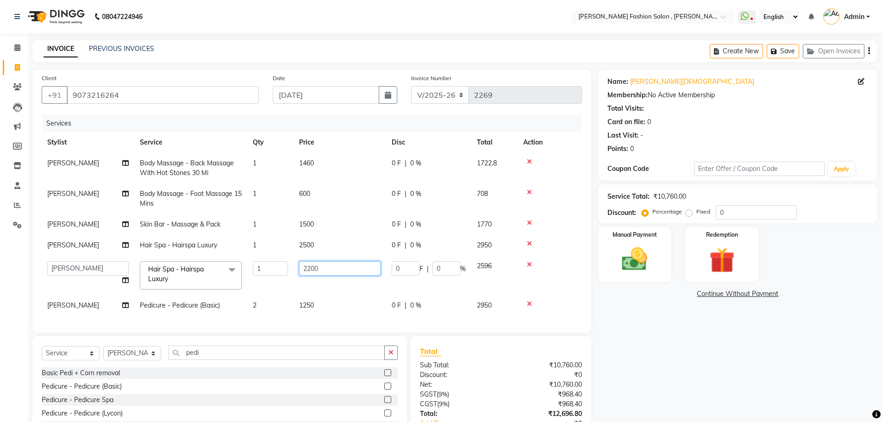
drag, startPoint x: 326, startPoint y: 265, endPoint x: 226, endPoint y: 270, distance: 99.2
click at [226, 270] on tr "Alice Anita Archana Minni Babu Das Bindu Bridgette Jones Danielle Jones Daniell…" at bounding box center [312, 275] width 540 height 39
type input "3000"
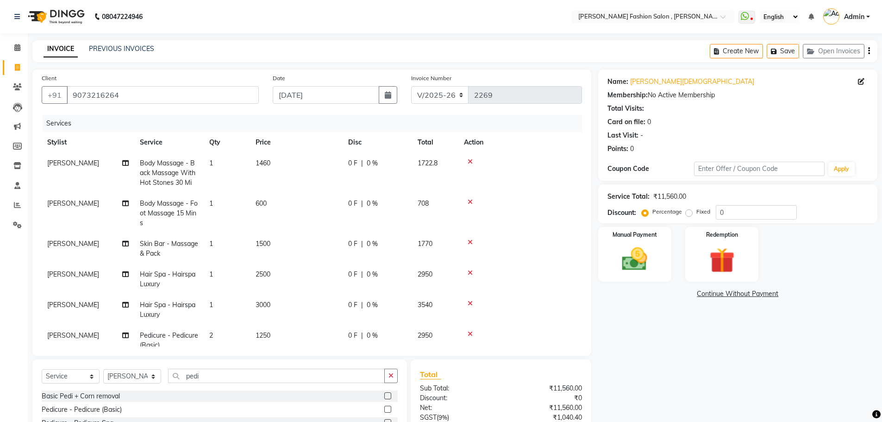
click at [353, 155] on tr "Sulekha Mondal Body Massage - Back Massage With Hot Stones 30 Mi 1 1460 0 F | 0…" at bounding box center [312, 173] width 540 height 40
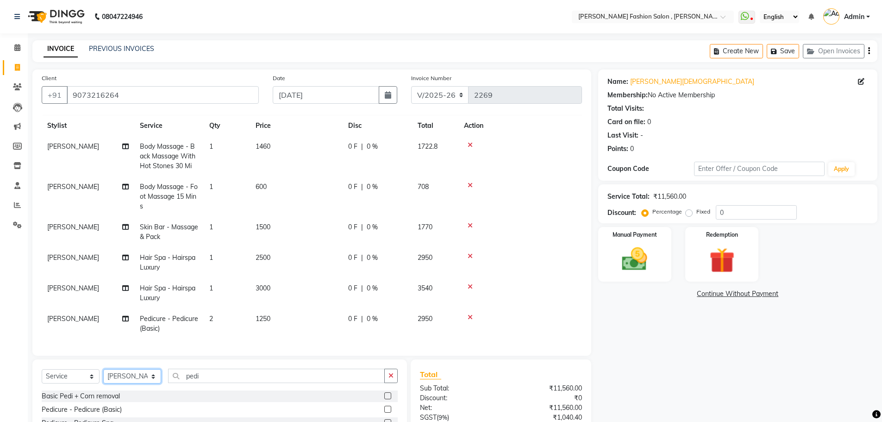
click at [141, 378] on select "Select Stylist [PERSON_NAME] [PERSON_NAME] [PERSON_NAME] Babu [PERSON_NAME] [PE…" at bounding box center [132, 376] width 58 height 14
select select "33869"
click at [103, 369] on select "Select Stylist [PERSON_NAME] [PERSON_NAME] [PERSON_NAME] Babu [PERSON_NAME] [PE…" at bounding box center [132, 376] width 58 height 14
drag, startPoint x: 204, startPoint y: 378, endPoint x: 136, endPoint y: 370, distance: 68.5
click at [136, 370] on div "Select Service Product Membership Package Voucher Prepaid Gift Card Select Styl…" at bounding box center [220, 380] width 356 height 22
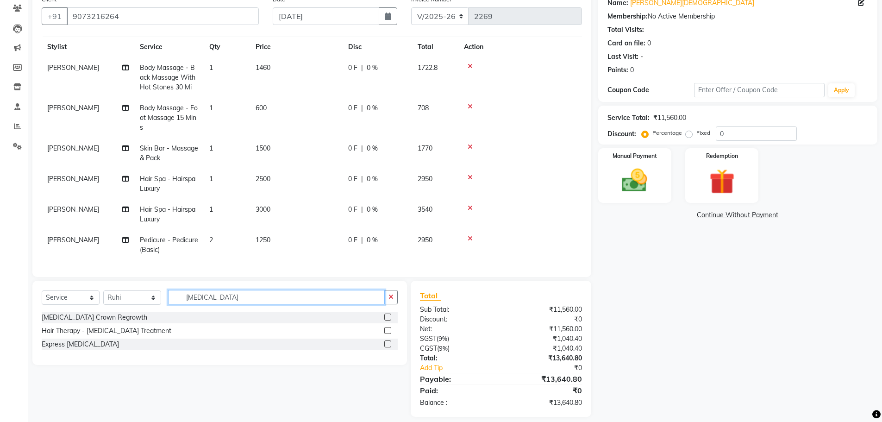
scroll to position [88, 0]
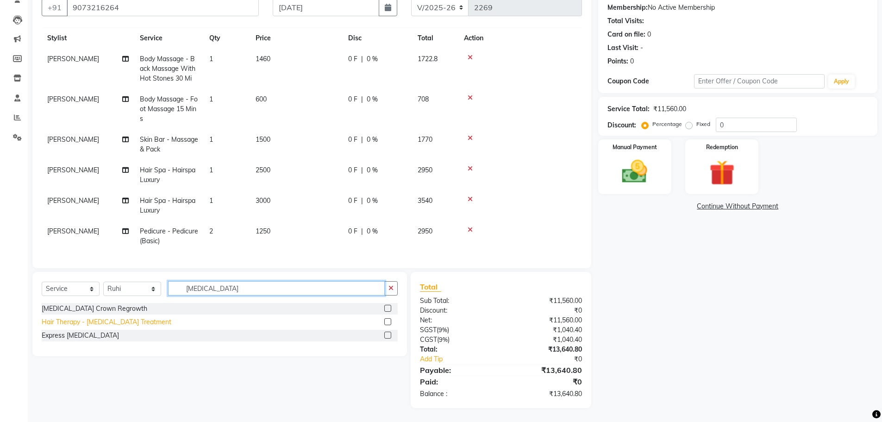
type input "botox"
click at [119, 321] on div "Hair Therapy - [MEDICAL_DATA] Treatment" at bounding box center [107, 322] width 130 height 10
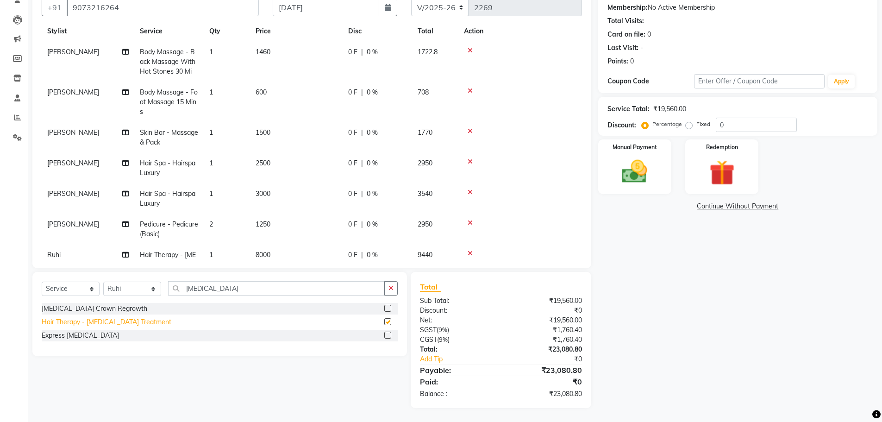
checkbox input "false"
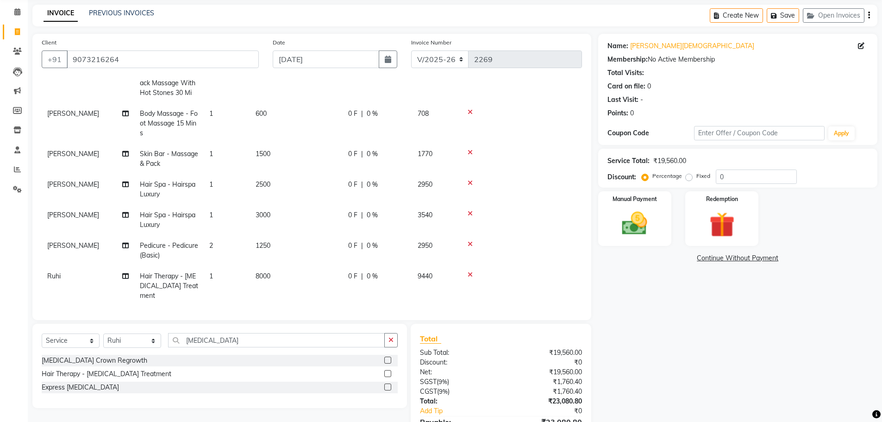
scroll to position [0, 0]
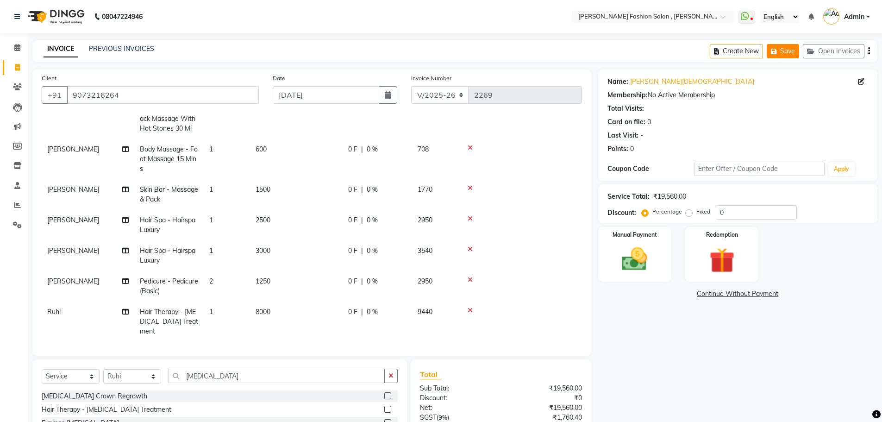
click at [796, 55] on button "Save" at bounding box center [783, 51] width 32 height 14
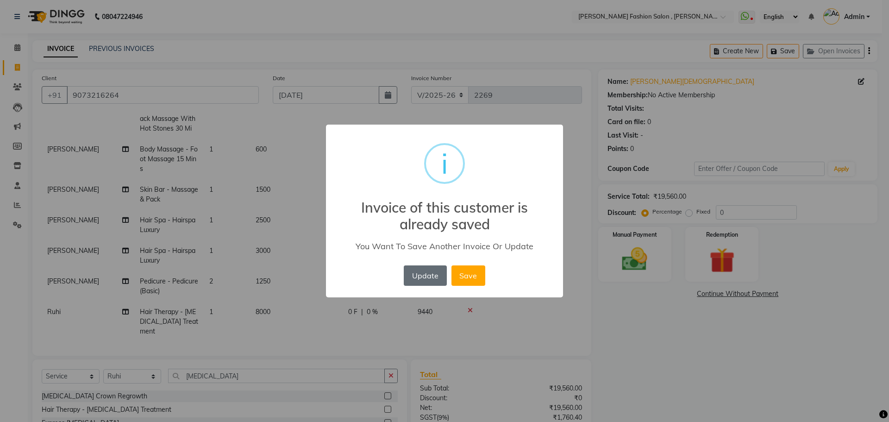
click at [427, 279] on button "Update" at bounding box center [425, 275] width 43 height 20
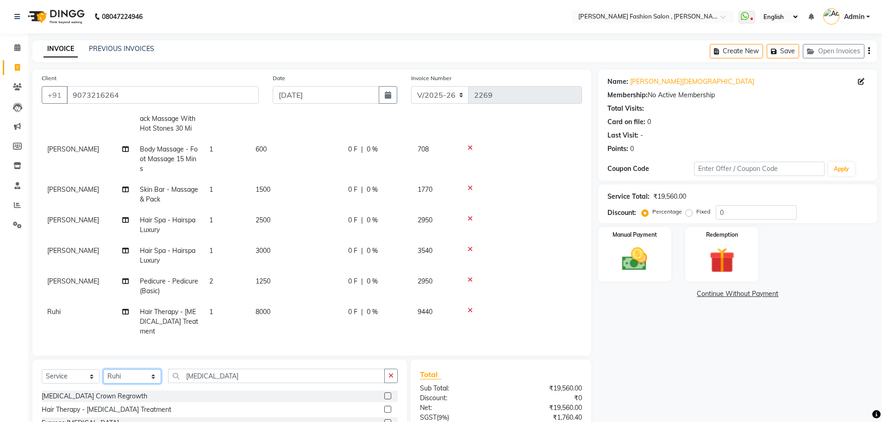
click at [146, 375] on select "Select Stylist [PERSON_NAME] [PERSON_NAME] [PERSON_NAME] Babu [PERSON_NAME] [PE…" at bounding box center [132, 376] width 58 height 14
select select "33875"
click at [103, 369] on select "Select Stylist [PERSON_NAME] [PERSON_NAME] [PERSON_NAME] Babu [PERSON_NAME] [PE…" at bounding box center [132, 376] width 58 height 14
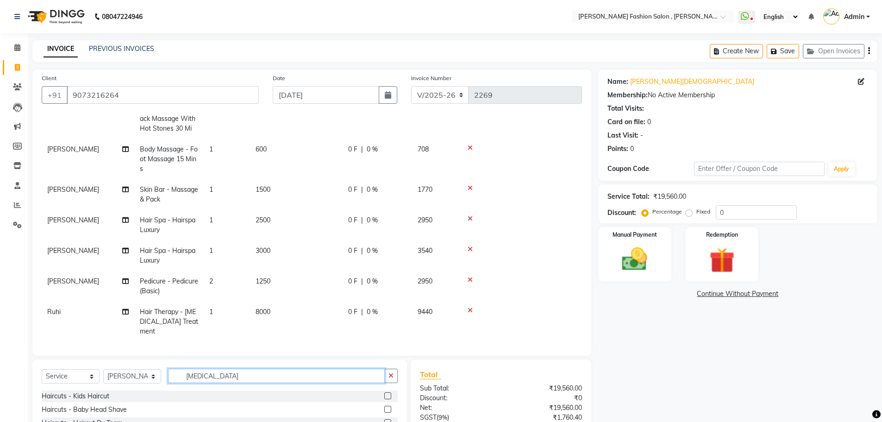
drag, startPoint x: 213, startPoint y: 379, endPoint x: 148, endPoint y: 376, distance: 65.8
click at [148, 376] on div "Select Service Product Membership Package Voucher Prepaid Gift Card Select Styl…" at bounding box center [220, 380] width 356 height 22
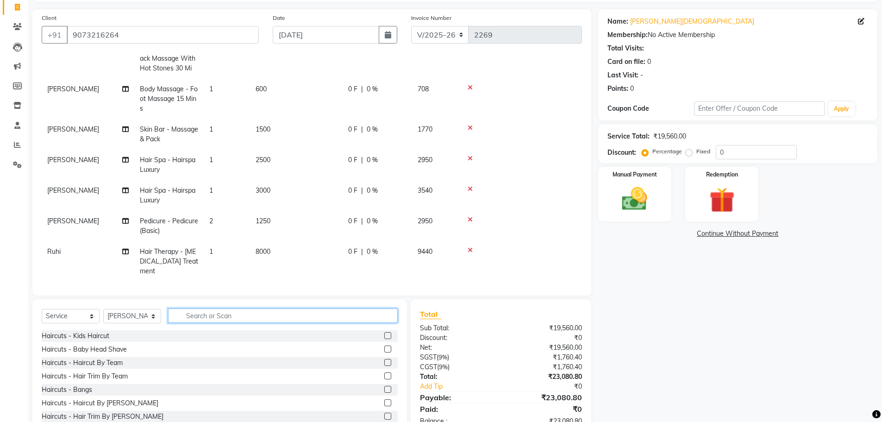
scroll to position [88, 0]
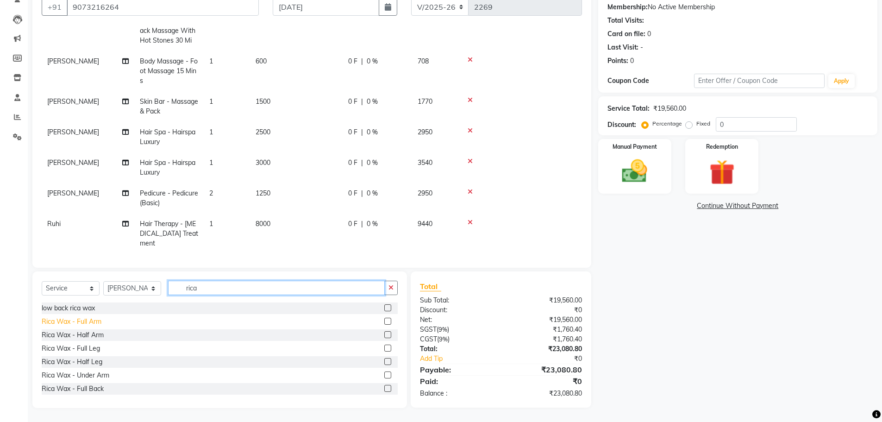
type input "rica"
click at [89, 325] on div "Rica Wax - Full Arm" at bounding box center [72, 322] width 60 height 10
checkbox input "false"
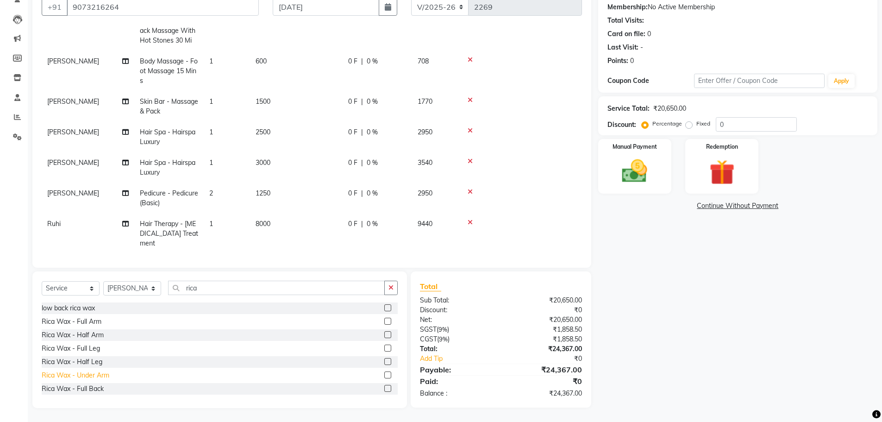
click at [94, 374] on div "Rica Wax - Under Arm" at bounding box center [76, 375] width 68 height 10
checkbox input "false"
click at [71, 347] on div "Rica Wax - Full Leg" at bounding box center [71, 349] width 58 height 10
checkbox input "false"
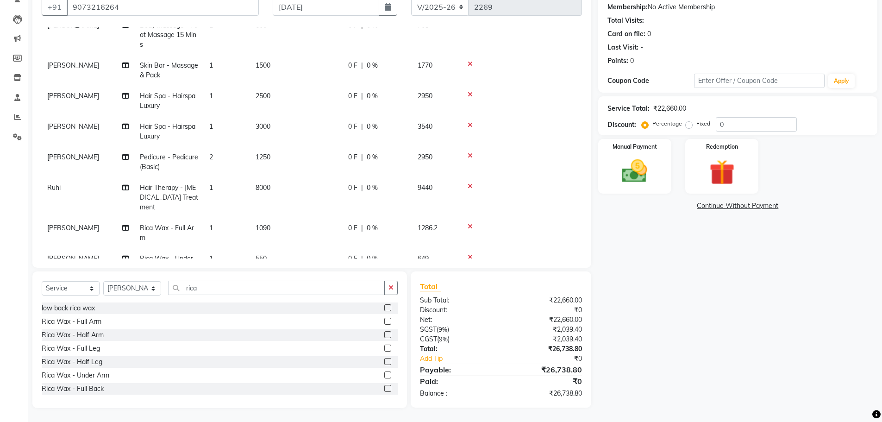
scroll to position [136, 0]
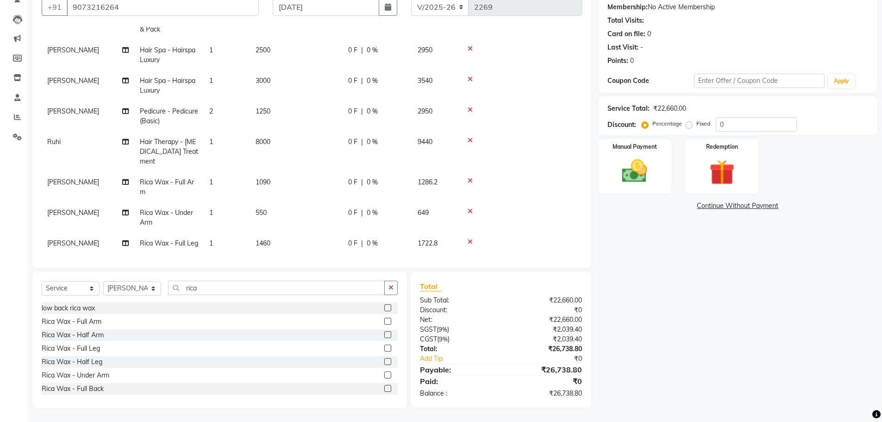
click at [57, 239] on span "[PERSON_NAME]" at bounding box center [73, 243] width 52 height 8
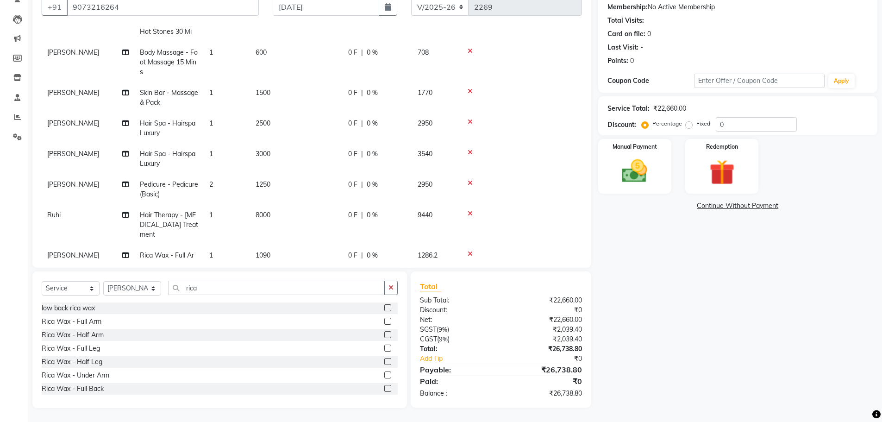
select select "33875"
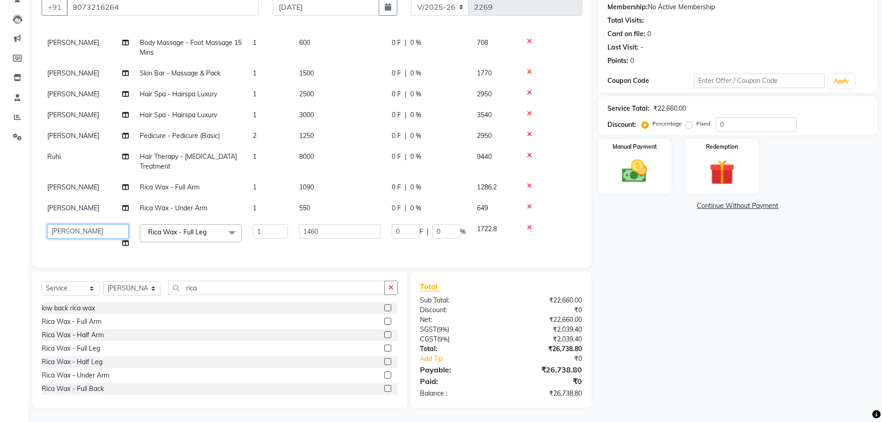
click at [92, 224] on select "Alice Anita Archana Minni Babu Das Bindu Bridgette Jones Danielle Jones Daniell…" at bounding box center [87, 231] width 81 height 14
select select "33868"
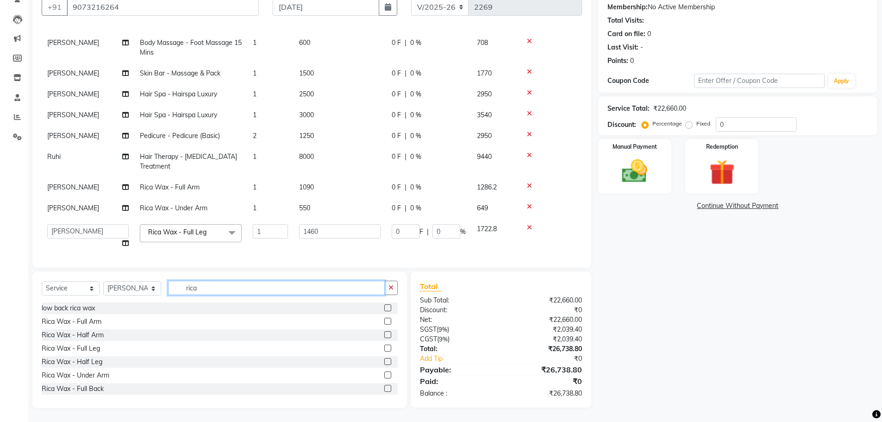
drag, startPoint x: 195, startPoint y: 288, endPoint x: 130, endPoint y: 286, distance: 65.3
click at [130, 286] on div "Select Service Product Membership Package Voucher Prepaid Gift Card Select Styl…" at bounding box center [220, 292] width 356 height 22
type input "mani"
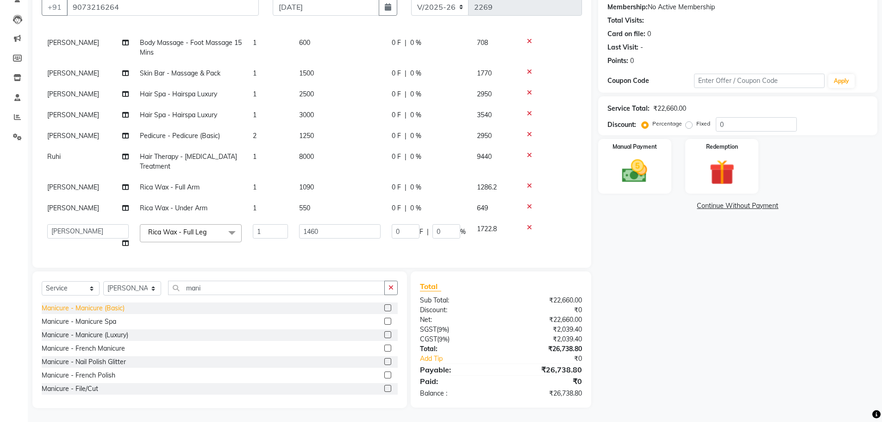
click at [112, 307] on div "Manicure - Manicure (Basic)" at bounding box center [83, 308] width 83 height 10
checkbox input "false"
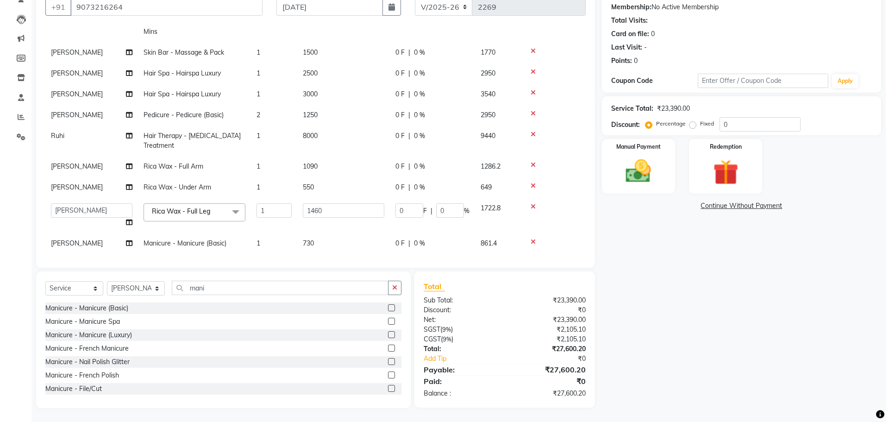
scroll to position [0, 0]
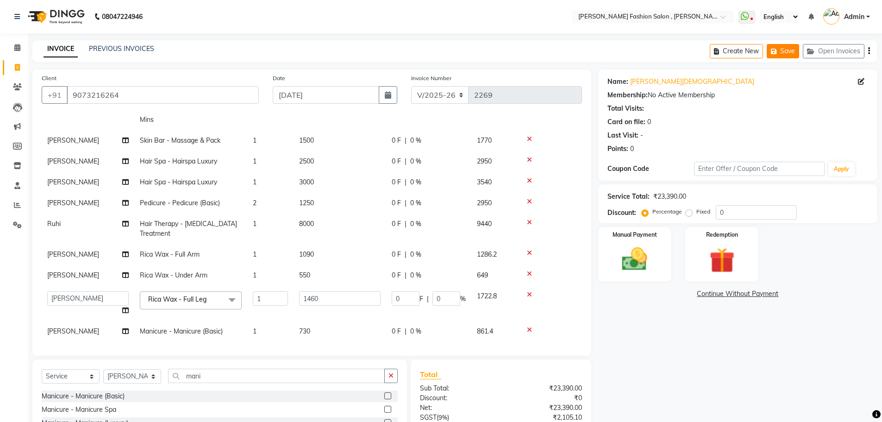
click at [785, 54] on button "Save" at bounding box center [783, 51] width 32 height 14
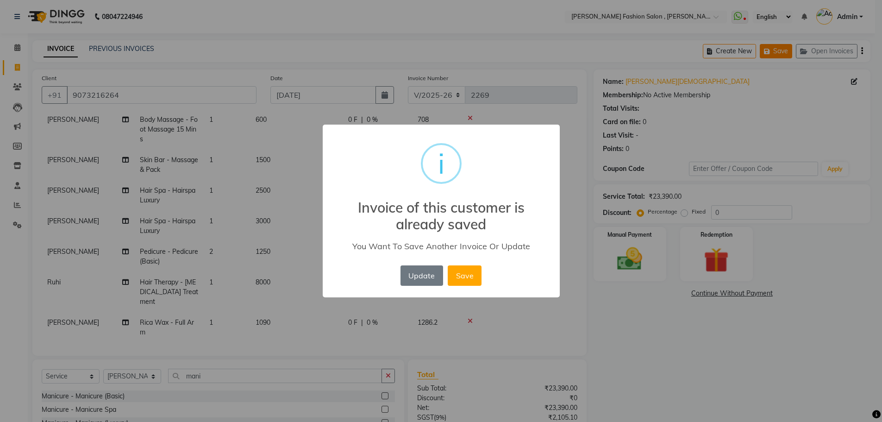
scroll to position [94, 0]
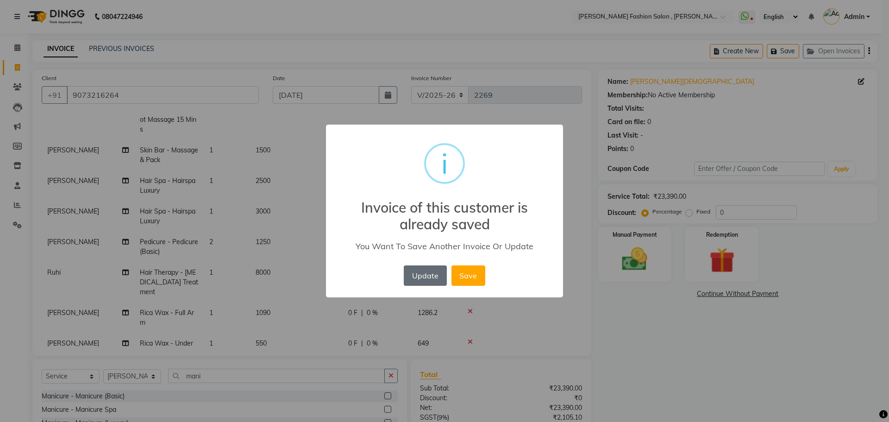
click at [421, 278] on button "Update" at bounding box center [425, 275] width 43 height 20
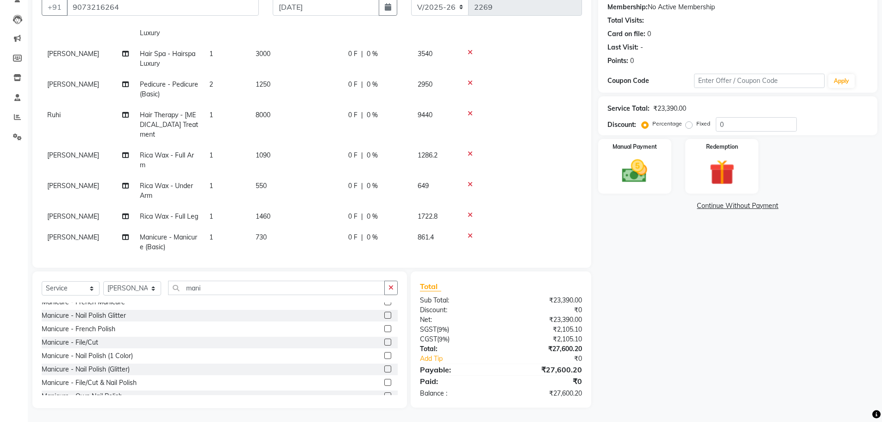
scroll to position [167, 0]
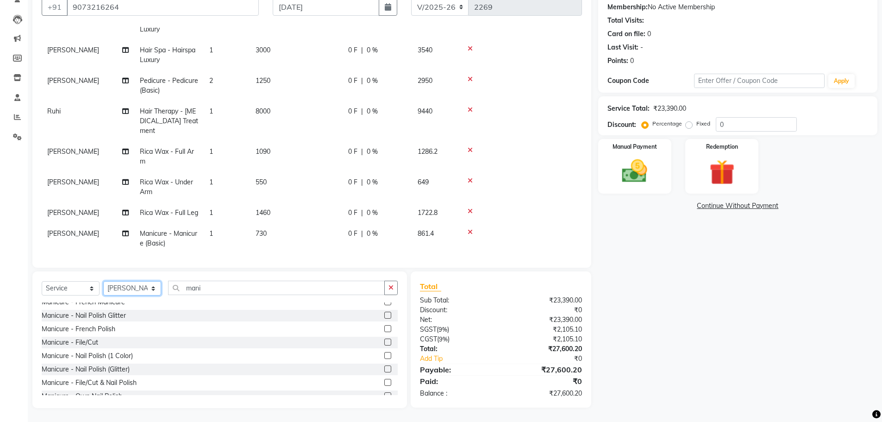
click at [119, 285] on select "Select Stylist [PERSON_NAME] [PERSON_NAME] [PERSON_NAME] Babu [PERSON_NAME] [PE…" at bounding box center [132, 288] width 58 height 14
select select "33863"
click at [103, 281] on select "Select Stylist [PERSON_NAME] [PERSON_NAME] [PERSON_NAME] Babu [PERSON_NAME] [PE…" at bounding box center [132, 288] width 58 height 14
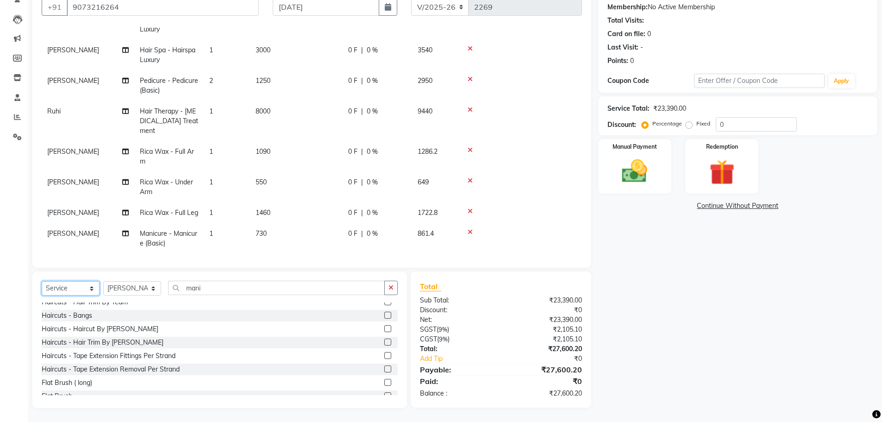
click at [78, 286] on select "Select Service Product Membership Package Voucher Prepaid Gift Card" at bounding box center [71, 288] width 58 height 14
select select "product"
click at [42, 281] on select "Select Service Product Membership Package Voucher Prepaid Gift Card" at bounding box center [71, 288] width 58 height 14
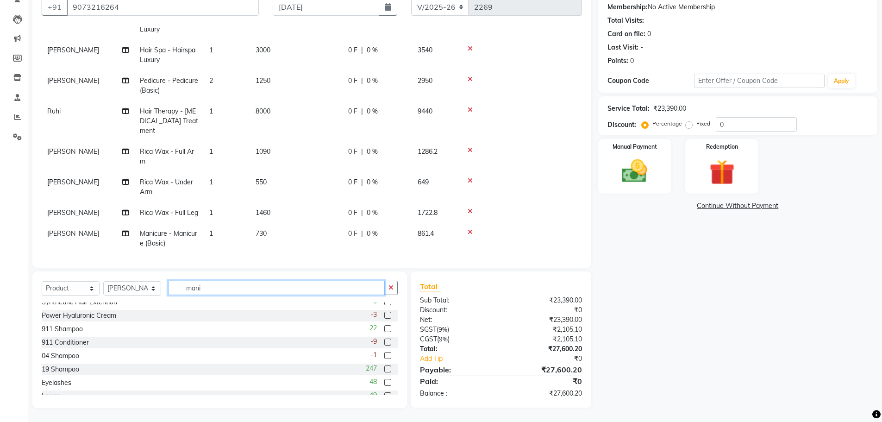
drag, startPoint x: 213, startPoint y: 288, endPoint x: 128, endPoint y: 276, distance: 85.6
click at [128, 276] on div "Select Service Product Membership Package Voucher Prepaid Gift Card Select Styl…" at bounding box center [219, 339] width 375 height 137
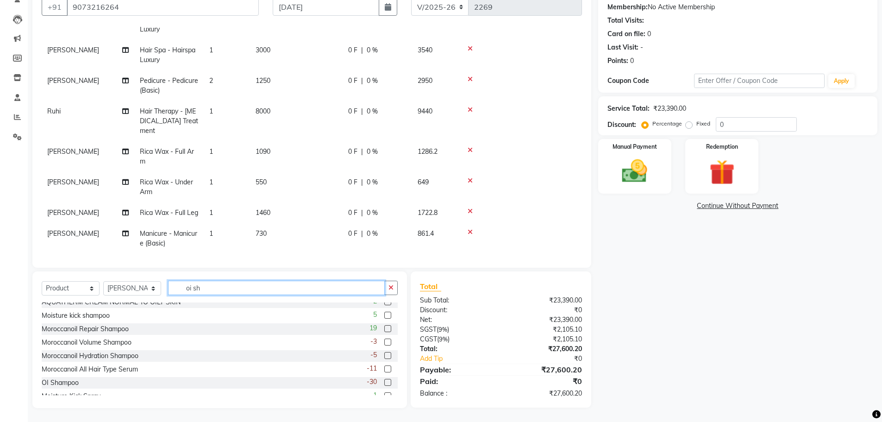
scroll to position [88, 0]
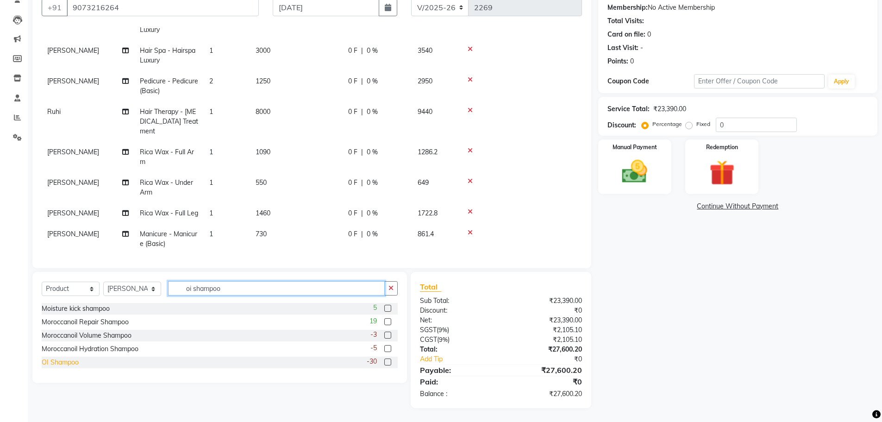
type input "oi shampoo"
click at [69, 362] on div "OI Shampoo" at bounding box center [60, 362] width 37 height 10
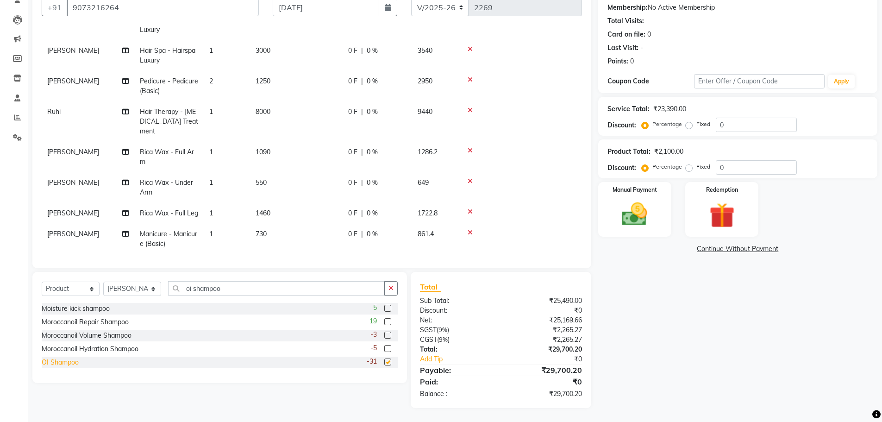
checkbox input "false"
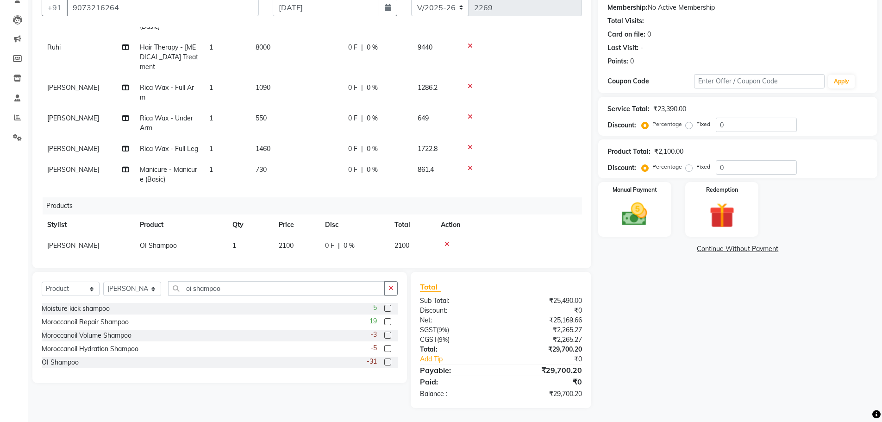
scroll to position [233, 0]
click at [282, 239] on span "2100" at bounding box center [286, 243] width 15 height 8
select select "33863"
click at [292, 239] on input "2100" at bounding box center [296, 246] width 35 height 14
type input "2400"
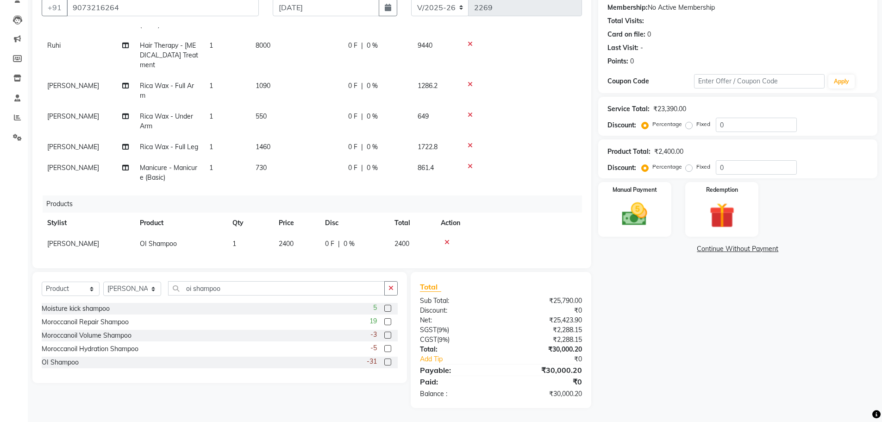
click at [246, 233] on td "1" at bounding box center [250, 243] width 46 height 21
select select "33863"
drag, startPoint x: 242, startPoint y: 237, endPoint x: 217, endPoint y: 237, distance: 25.0
click at [217, 237] on tr "Alice Anita Archana Minni Babu Das Bindu Bridgette Jones Danielle Jones Daniell…" at bounding box center [312, 245] width 540 height 25
type input "4"
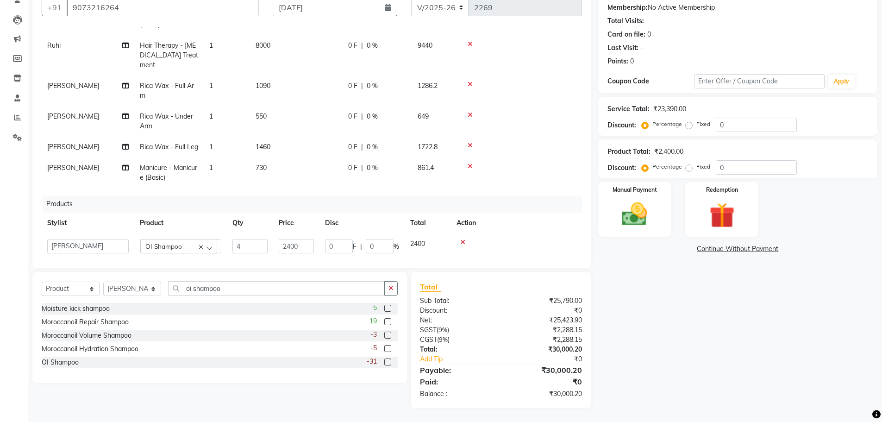
click at [246, 249] on div "Services Stylist Service Qty Price Disc Total Action Sulekha Mondal Body Massag…" at bounding box center [312, 143] width 540 height 232
click at [243, 234] on td "4" at bounding box center [250, 243] width 46 height 21
select select "33863"
drag, startPoint x: 249, startPoint y: 235, endPoint x: 174, endPoint y: 242, distance: 75.3
click at [174, 242] on tr "Alice Anita Archana Minni Babu Das Bindu Bridgette Jones Danielle Jones Daniell…" at bounding box center [312, 245] width 540 height 25
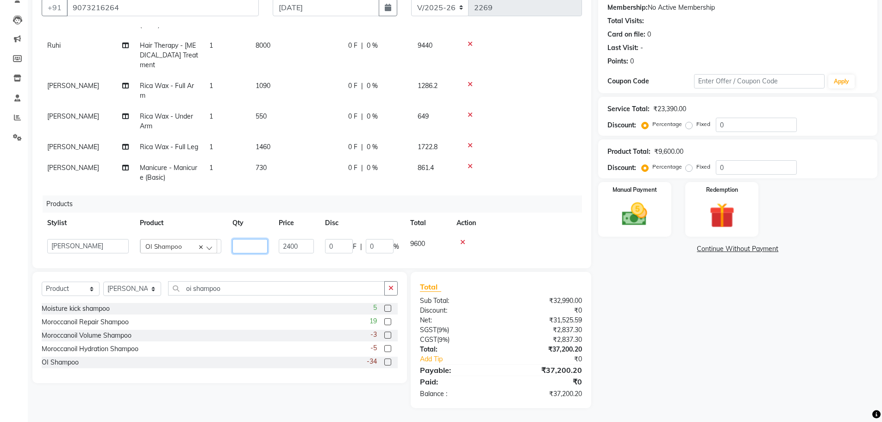
type input "2"
click at [218, 247] on div "Services Stylist Service Qty Price Disc Total Action Sulekha Mondal Body Massag…" at bounding box center [312, 143] width 540 height 232
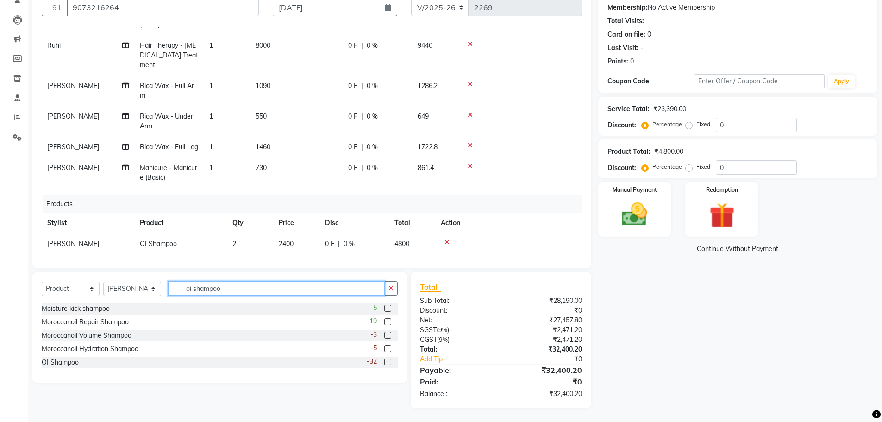
drag, startPoint x: 233, startPoint y: 284, endPoint x: 4, endPoint y: 287, distance: 229.7
click at [4, 287] on app-home "08047224946 Select Location × Bridgette Jones Fashion Salon , Sarat Bose Road, …" at bounding box center [441, 166] width 882 height 509
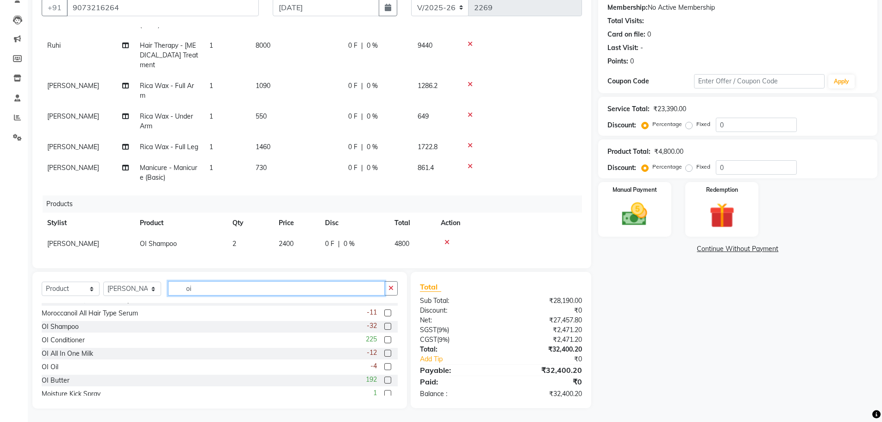
scroll to position [122, 0]
type input "oi"
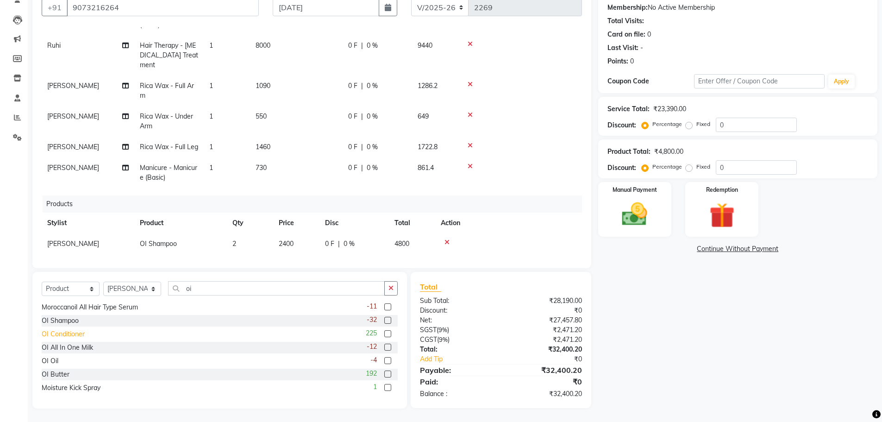
click at [69, 334] on div "OI Conditioner" at bounding box center [63, 334] width 43 height 10
checkbox input "false"
click at [61, 376] on div "OI Butter" at bounding box center [56, 374] width 28 height 10
checkbox input "false"
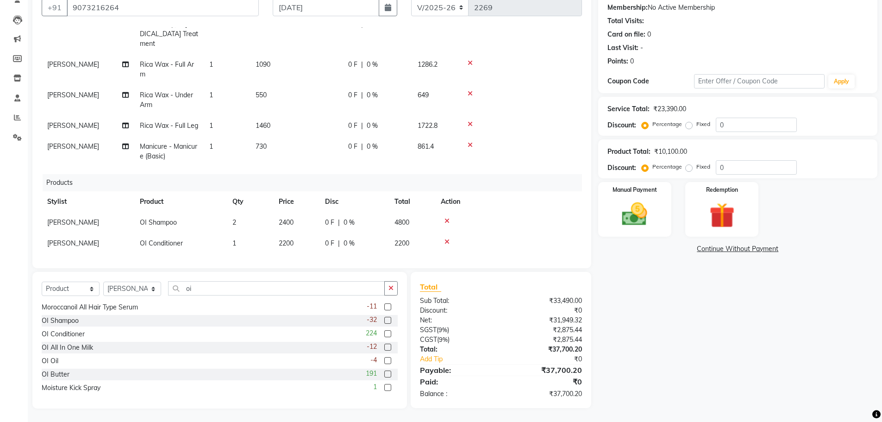
scroll to position [275, 0]
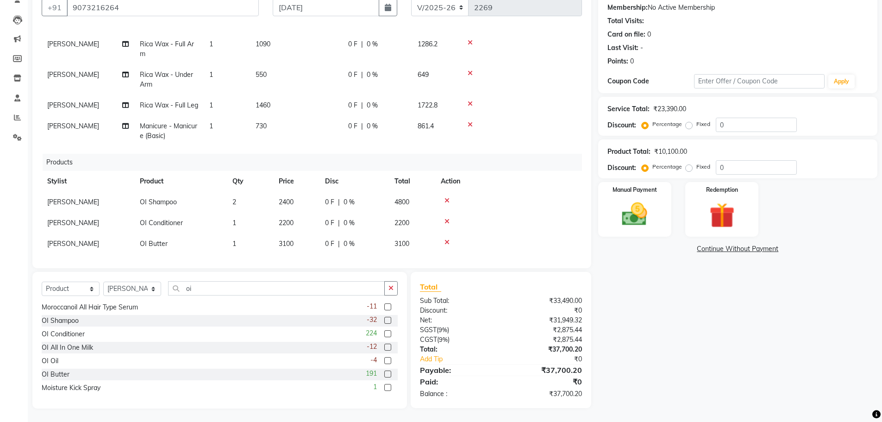
click at [289, 239] on span "3100" at bounding box center [286, 243] width 15 height 8
select select "33863"
click at [294, 239] on input "3100" at bounding box center [296, 246] width 35 height 14
click at [289, 239] on input "3100" at bounding box center [296, 246] width 35 height 14
type input "3600"
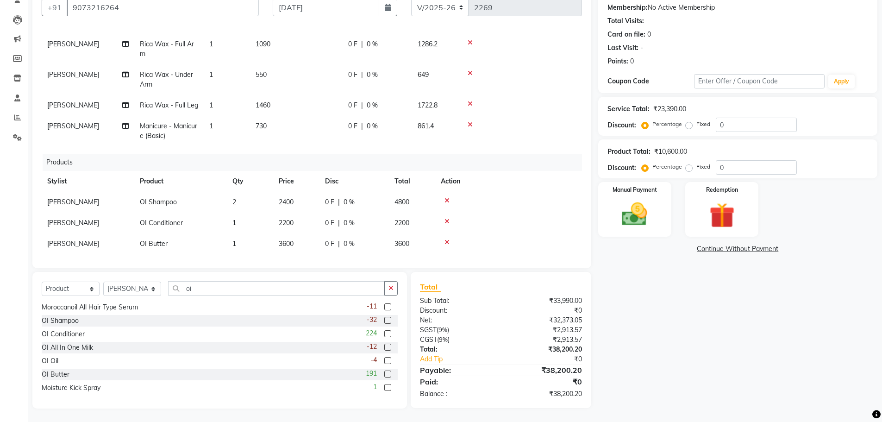
click at [282, 219] on td "2200" at bounding box center [296, 223] width 46 height 21
select select "33863"
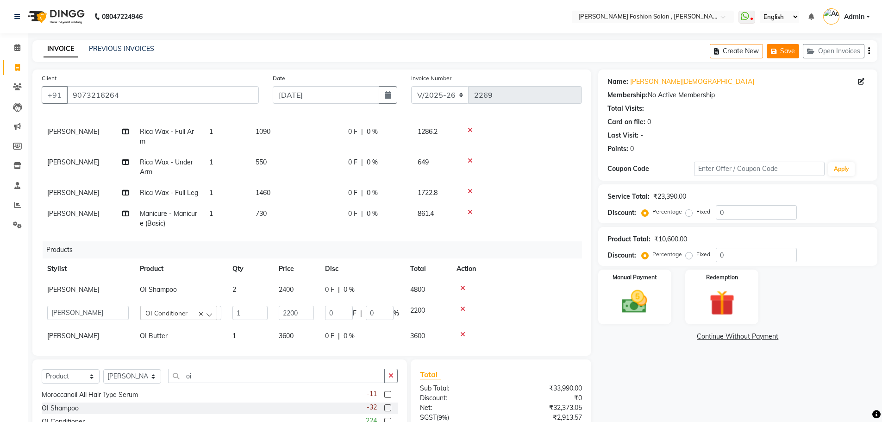
click at [780, 54] on button "Save" at bounding box center [783, 51] width 32 height 14
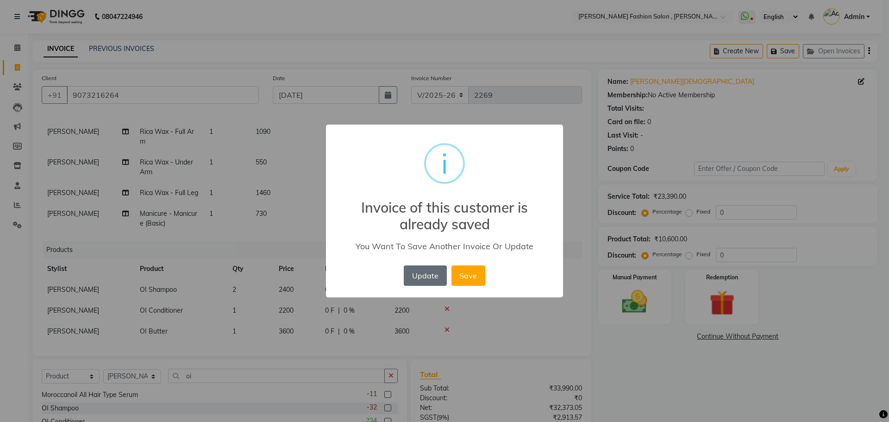
click at [433, 276] on button "Update" at bounding box center [425, 275] width 43 height 20
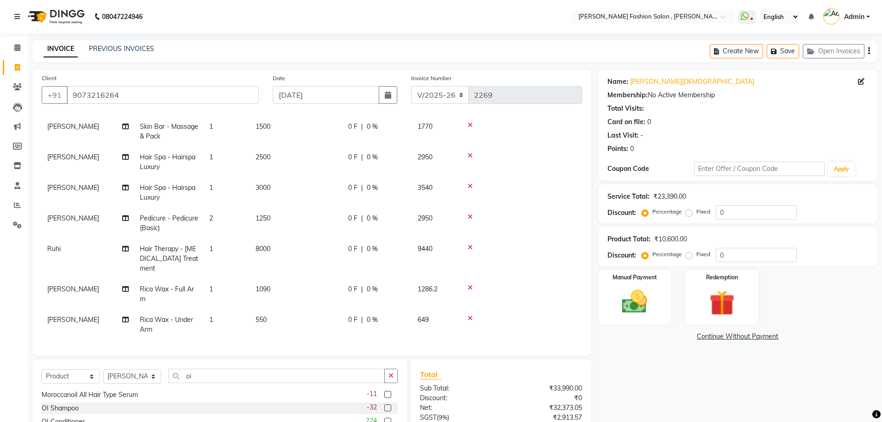
scroll to position [139, 0]
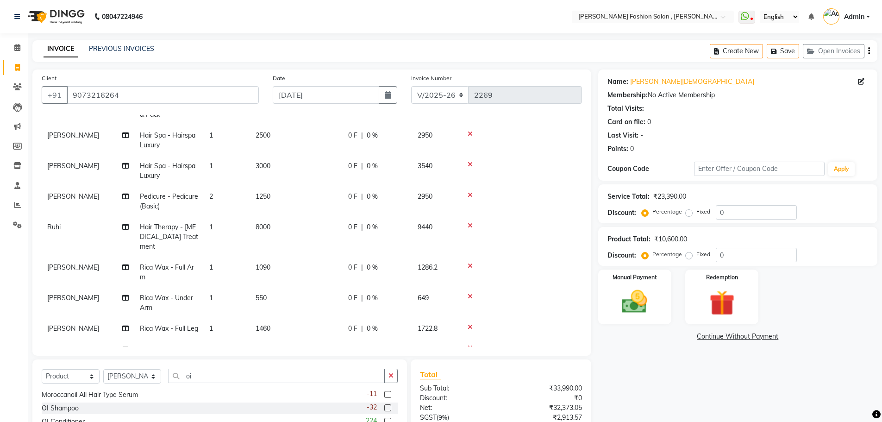
click at [269, 226] on span "8000" at bounding box center [263, 227] width 15 height 8
select select "33869"
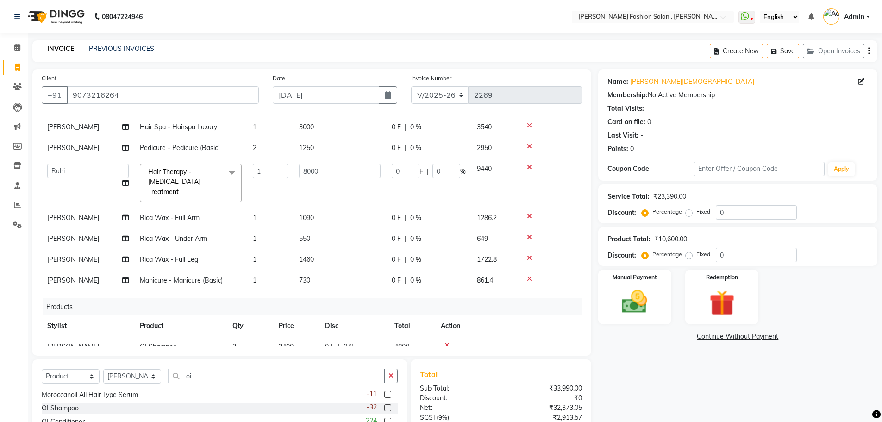
scroll to position [119, 0]
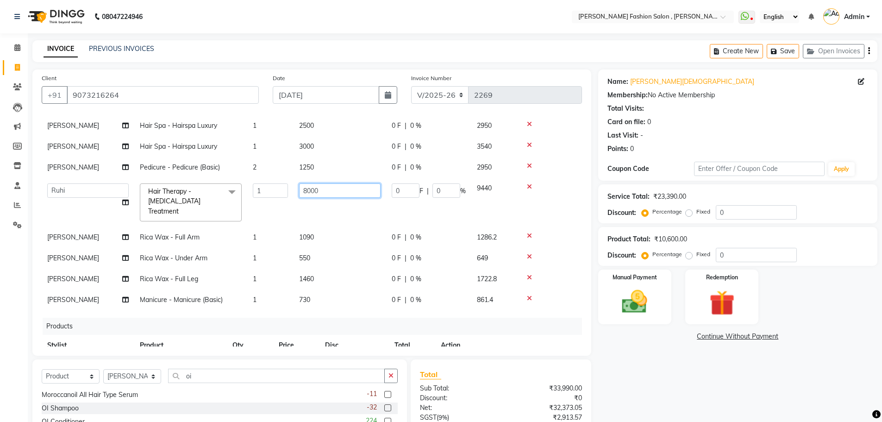
drag, startPoint x: 324, startPoint y: 188, endPoint x: 226, endPoint y: 187, distance: 97.2
click at [226, 187] on tr "Alice Anita Archana Minni Babu Das Bindu Bridgette Jones Danielle Jones Daniell…" at bounding box center [312, 202] width 540 height 49
type input "12000"
click at [254, 26] on nav "08047224946 Select Location × Bridgette Jones Fashion Salon , Sarat Bose Road, …" at bounding box center [441, 16] width 882 height 33
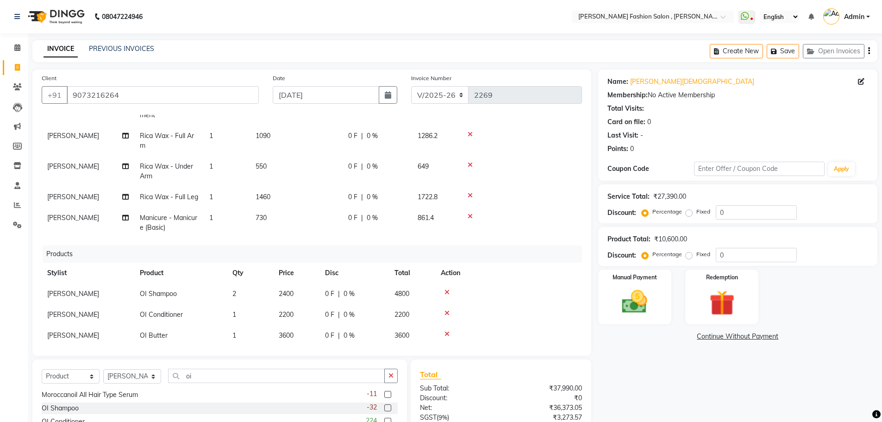
scroll to position [275, 0]
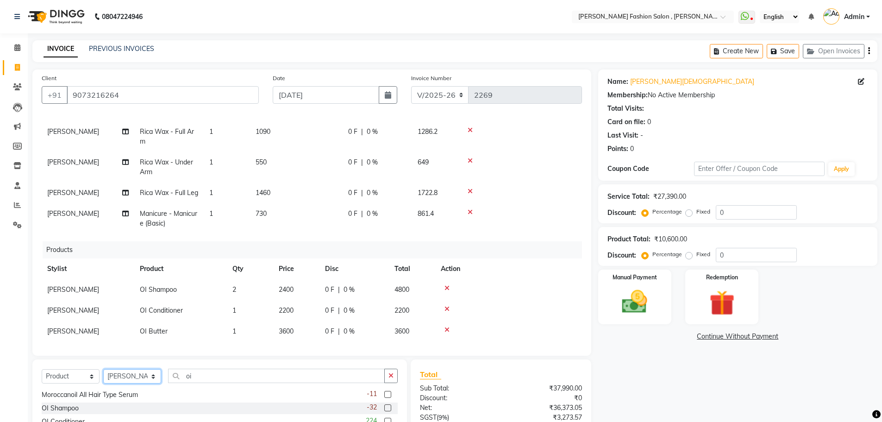
click at [113, 376] on select "Select Stylist [PERSON_NAME] [PERSON_NAME] [PERSON_NAME] Babu [PERSON_NAME] [PE…" at bounding box center [132, 376] width 58 height 14
select select "33869"
click at [103, 369] on select "Select Stylist [PERSON_NAME] [PERSON_NAME] [PERSON_NAME] Babu [PERSON_NAME] [PE…" at bounding box center [132, 376] width 58 height 14
click at [69, 378] on select "Select Service Product Membership Package Voucher Prepaid Gift Card" at bounding box center [71, 376] width 58 height 14
select select "service"
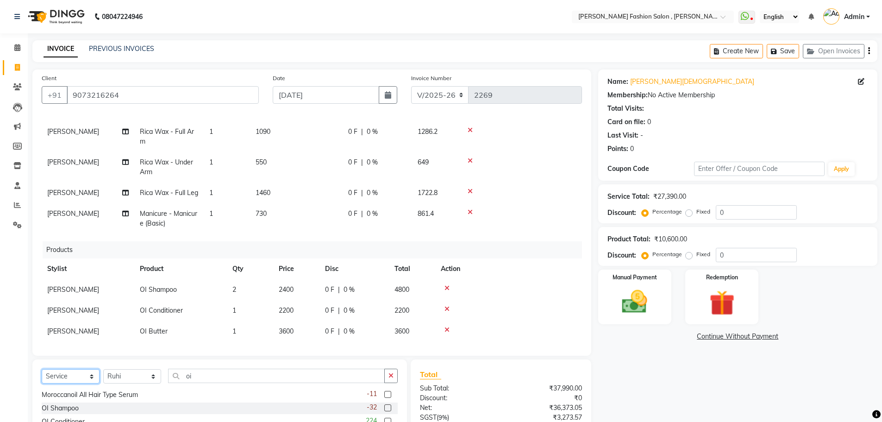
click at [42, 369] on select "Select Service Product Membership Package Voucher Prepaid Gift Card" at bounding box center [71, 376] width 58 height 14
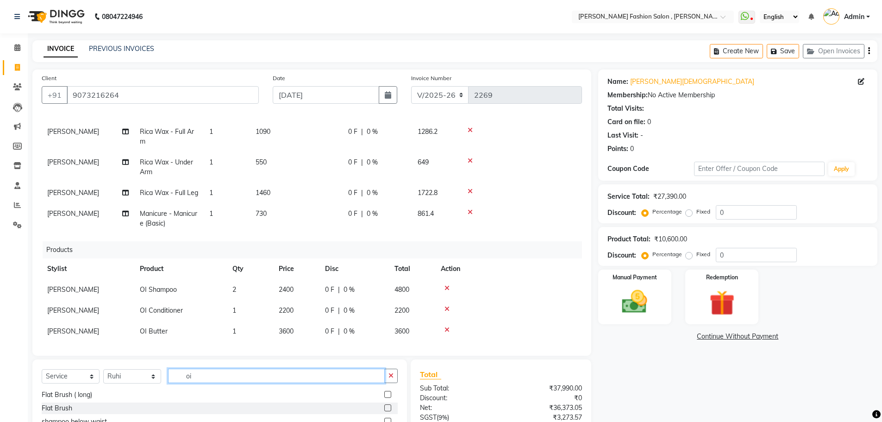
drag, startPoint x: 193, startPoint y: 376, endPoint x: 153, endPoint y: 376, distance: 40.3
click at [153, 376] on div "Select Service Product Membership Package Voucher Prepaid Gift Card Select Styl…" at bounding box center [220, 380] width 356 height 22
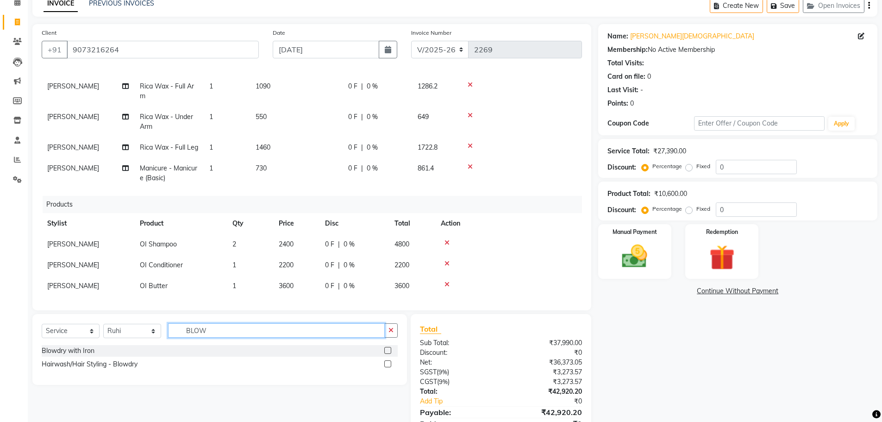
scroll to position [88, 0]
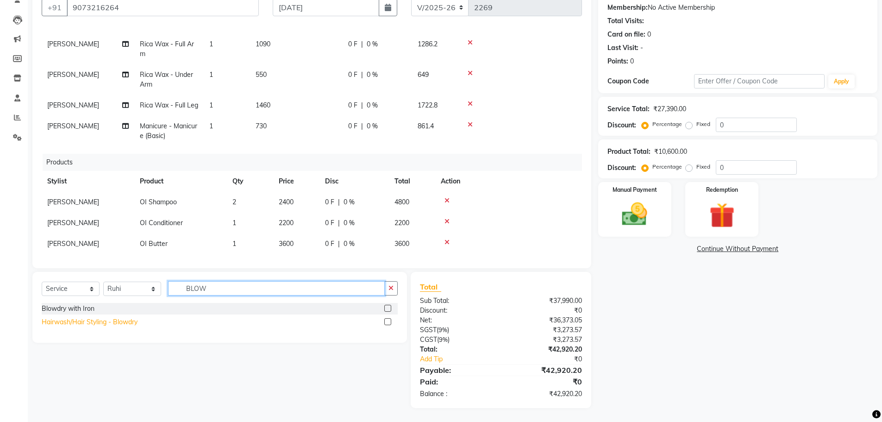
type input "BLOW"
click at [103, 318] on div "Hairwash/Hair Styling - Blowdry" at bounding box center [90, 322] width 96 height 10
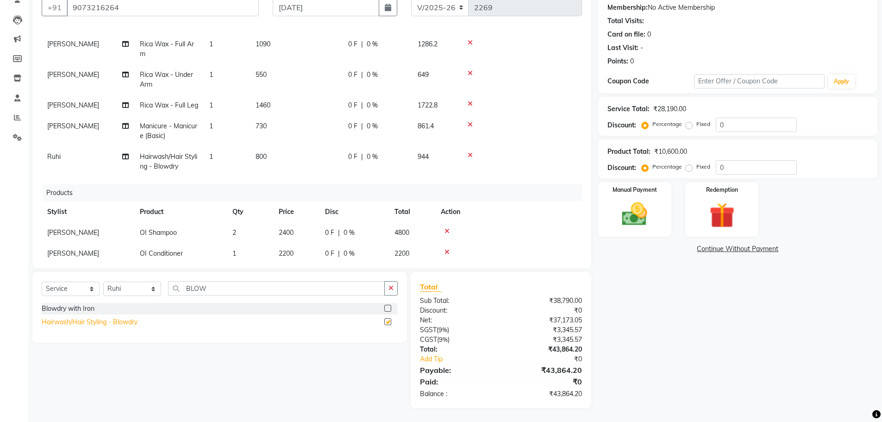
checkbox input "false"
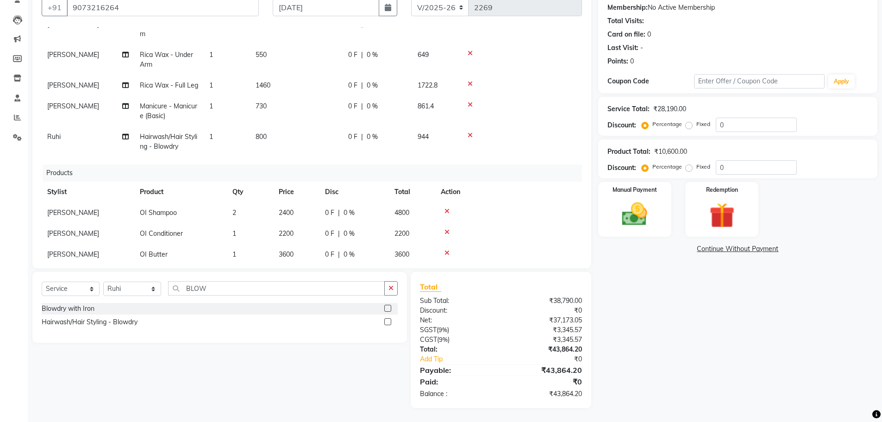
scroll to position [305, 0]
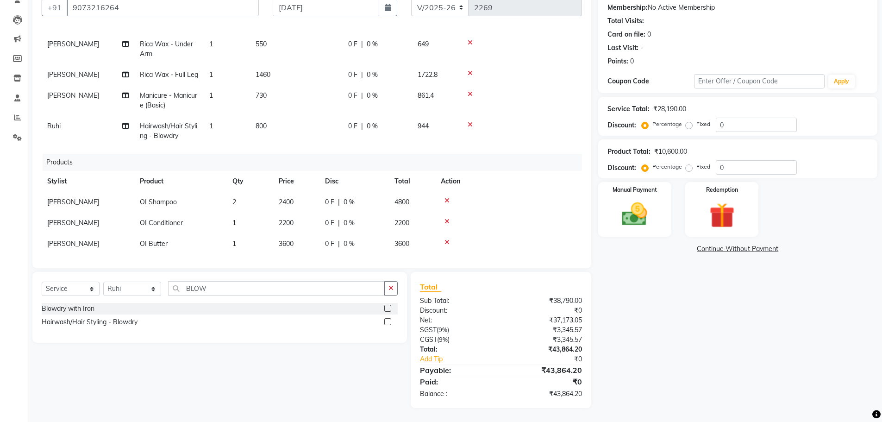
click at [267, 122] on span "800" at bounding box center [261, 126] width 11 height 8
select select "33869"
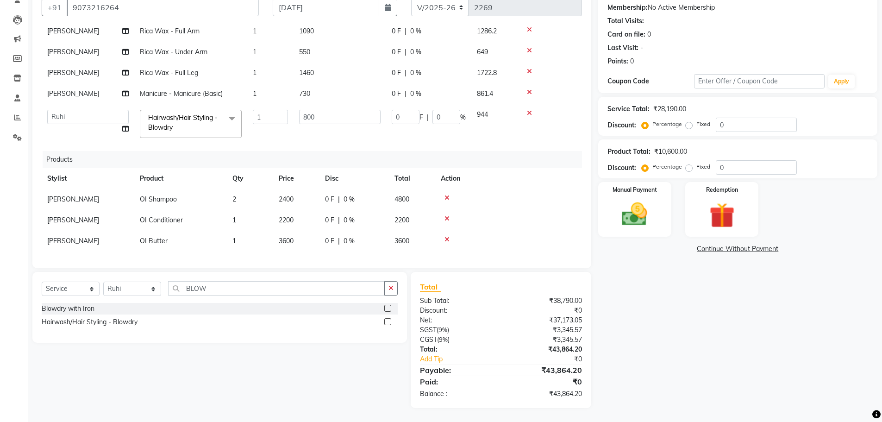
scroll to position [217, 0]
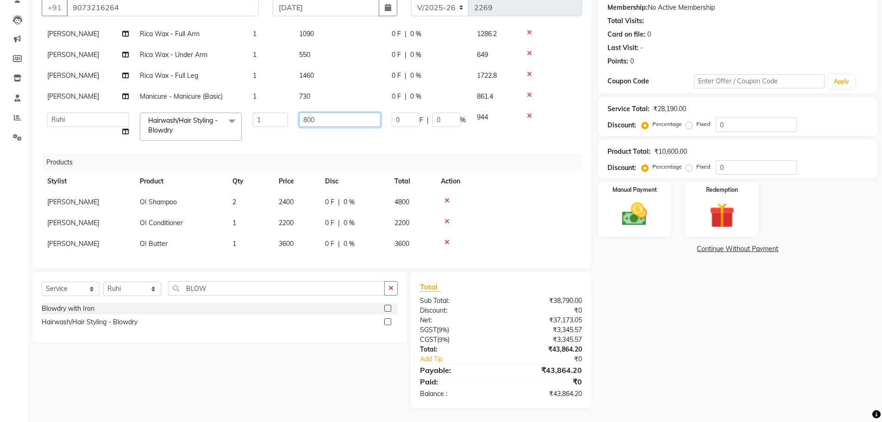
drag, startPoint x: 245, startPoint y: 111, endPoint x: 232, endPoint y: 111, distance: 13.4
click at [232, 111] on tr "Alice Anita Archana Minni Babu Das Bindu Bridgette Jones Danielle Jones Daniell…" at bounding box center [312, 126] width 540 height 39
type input "1200"
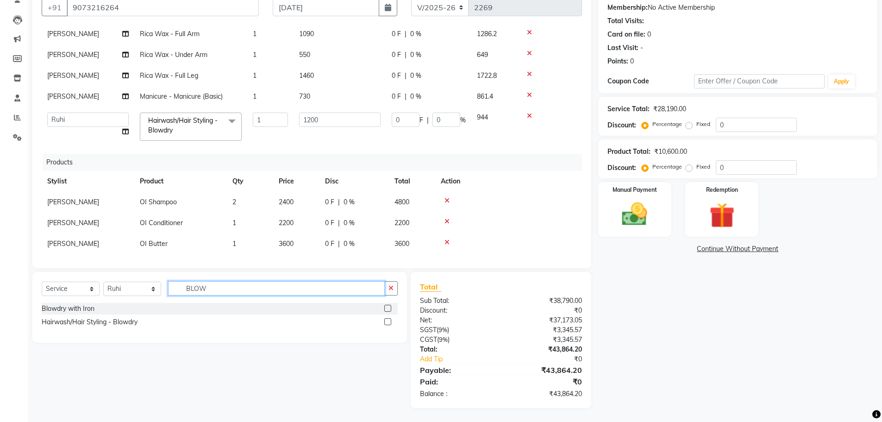
scroll to position [285, 0]
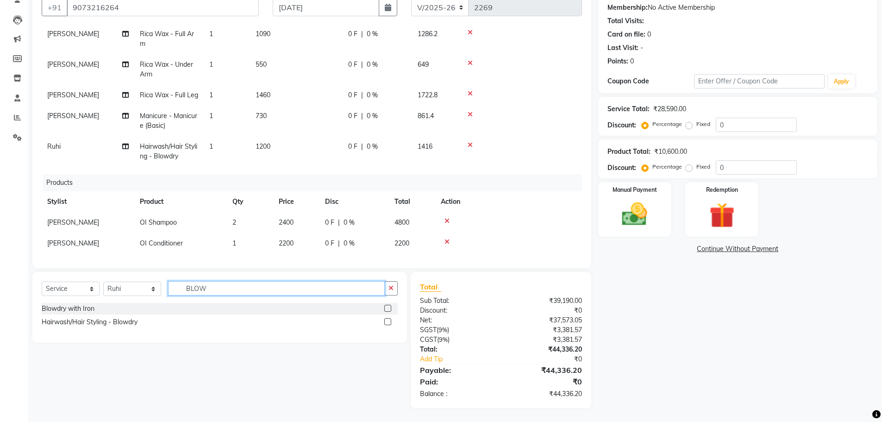
drag, startPoint x: 171, startPoint y: 288, endPoint x: 124, endPoint y: 298, distance: 48.4
click at [124, 298] on div "Select Service Product Membership Package Voucher Prepaid Gift Card Select Styl…" at bounding box center [220, 292] width 356 height 22
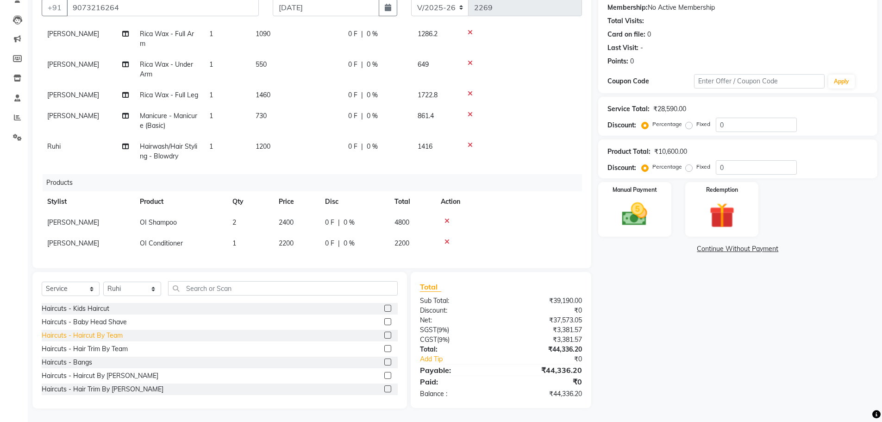
click at [107, 338] on div "Haircuts - Haircut By Team" at bounding box center [82, 336] width 81 height 10
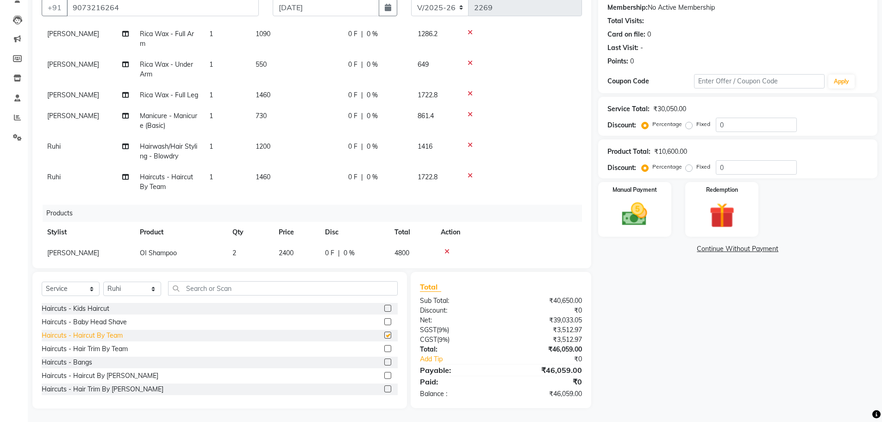
checkbox input "false"
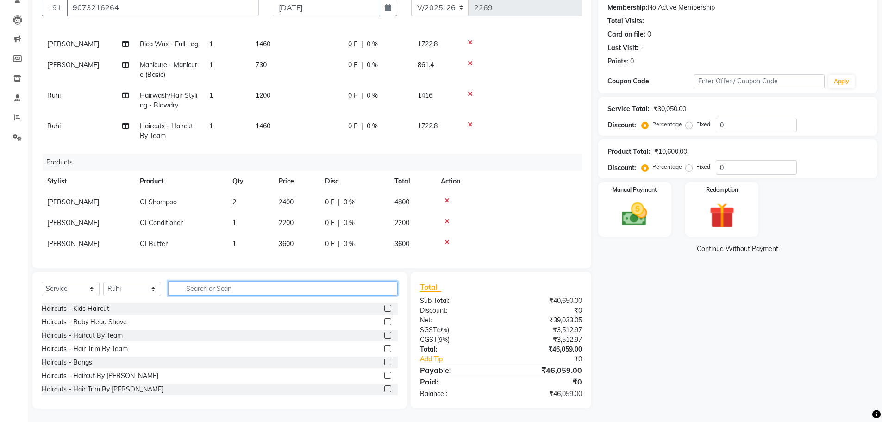
click at [220, 285] on input "text" at bounding box center [283, 288] width 230 height 14
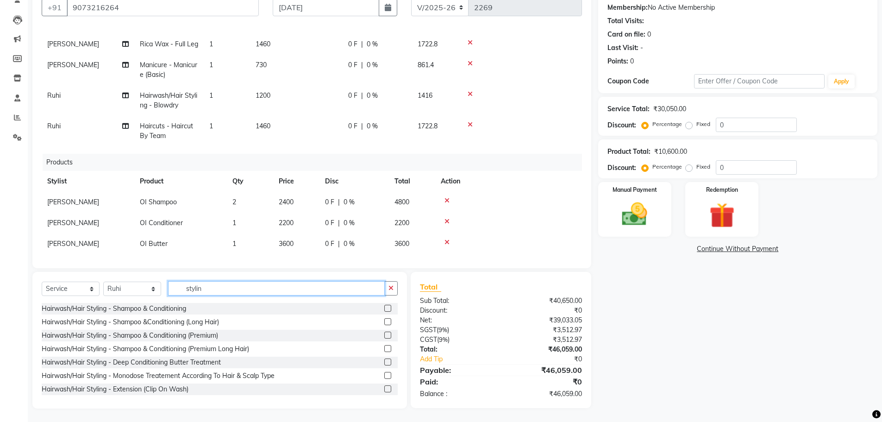
type input "styling"
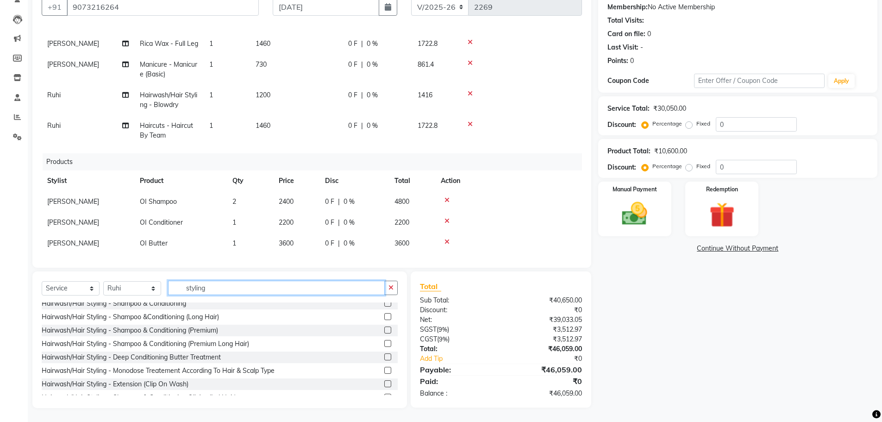
scroll to position [0, 0]
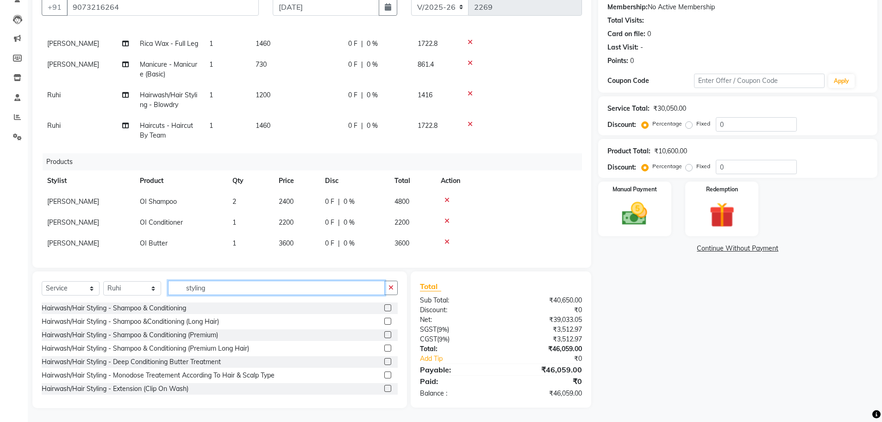
drag, startPoint x: 213, startPoint y: 284, endPoint x: 85, endPoint y: 299, distance: 129.6
click at [85, 299] on div "Select Service Product Membership Package Voucher Prepaid Gift Card Select Styl…" at bounding box center [220, 292] width 356 height 22
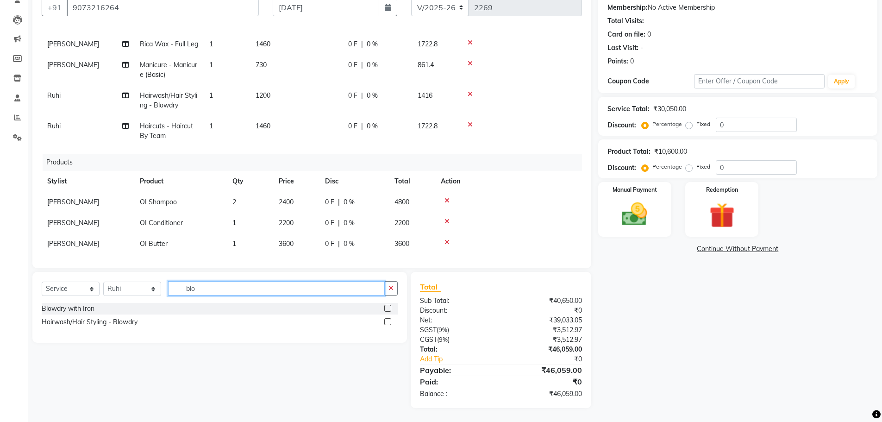
scroll to position [88, 0]
type input "blow"
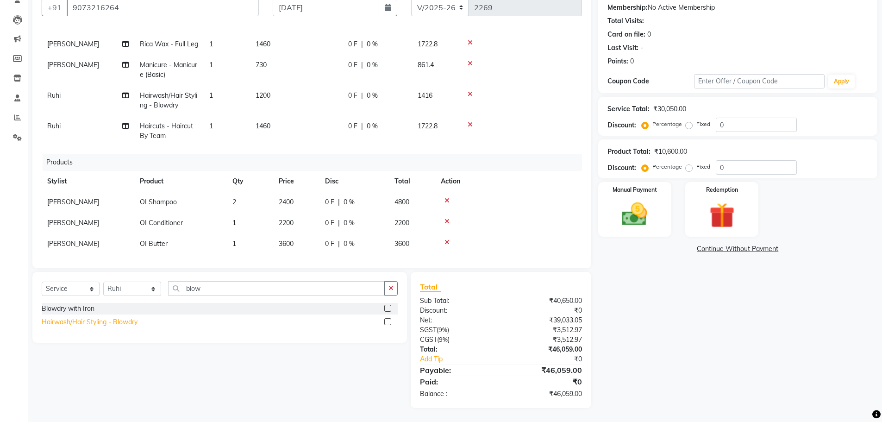
click at [128, 323] on div "Hairwash/Hair Styling - Blowdry" at bounding box center [90, 322] width 96 height 10
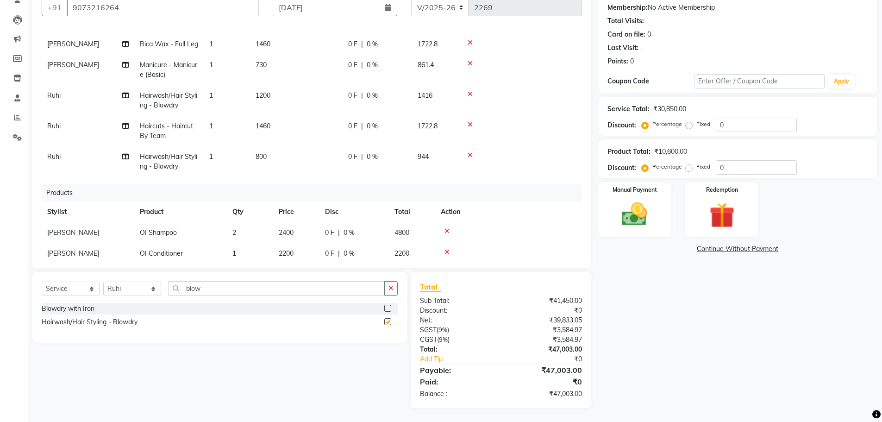
checkbox input "false"
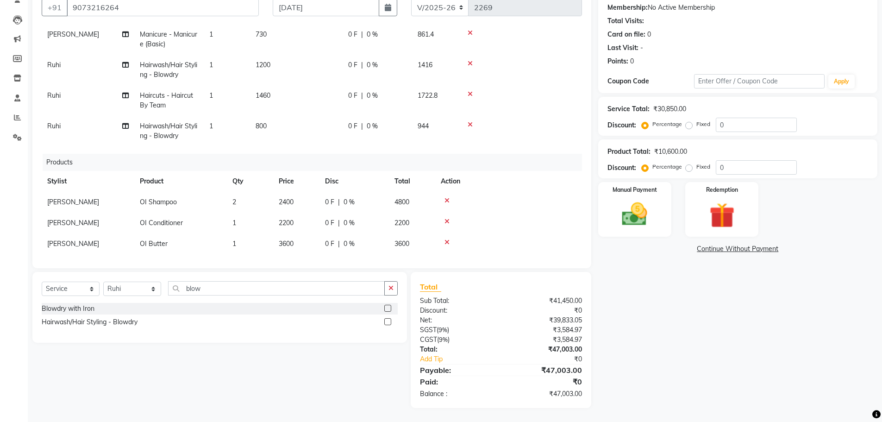
click at [268, 123] on td "800" at bounding box center [296, 131] width 93 height 31
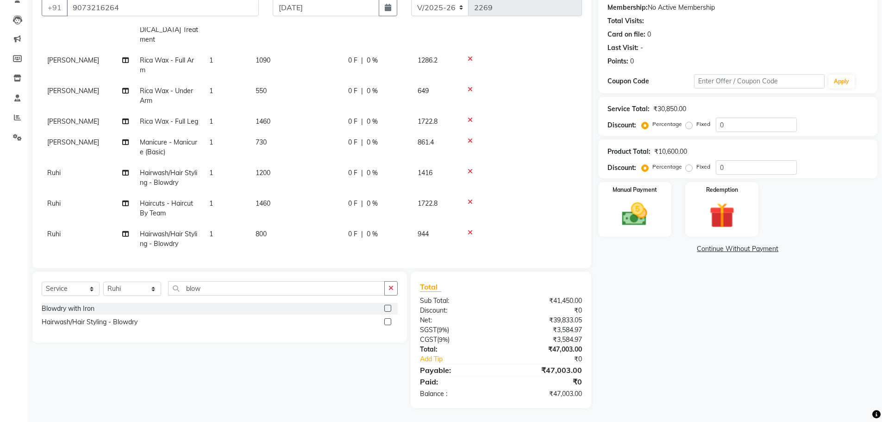
select select "33869"
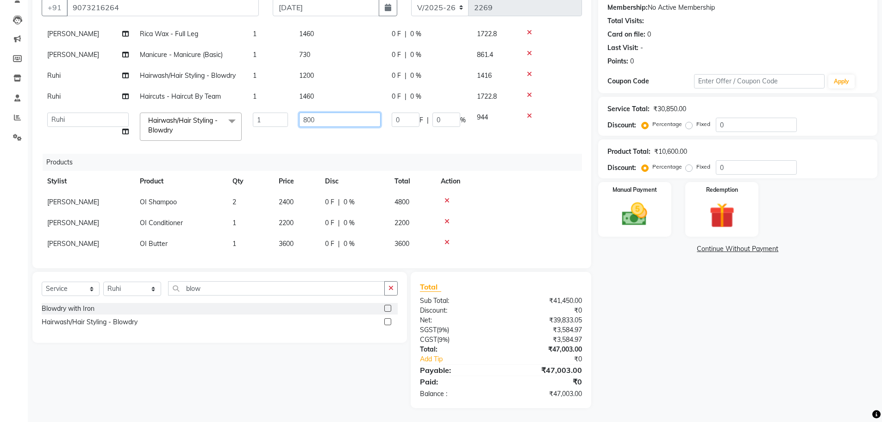
drag, startPoint x: 311, startPoint y: 103, endPoint x: 257, endPoint y: 107, distance: 53.9
click at [257, 107] on tr "Alice Anita Archana Minni Babu Das Bindu Bridgette Jones Danielle Jones Daniell…" at bounding box center [312, 126] width 540 height 39
type input "1000"
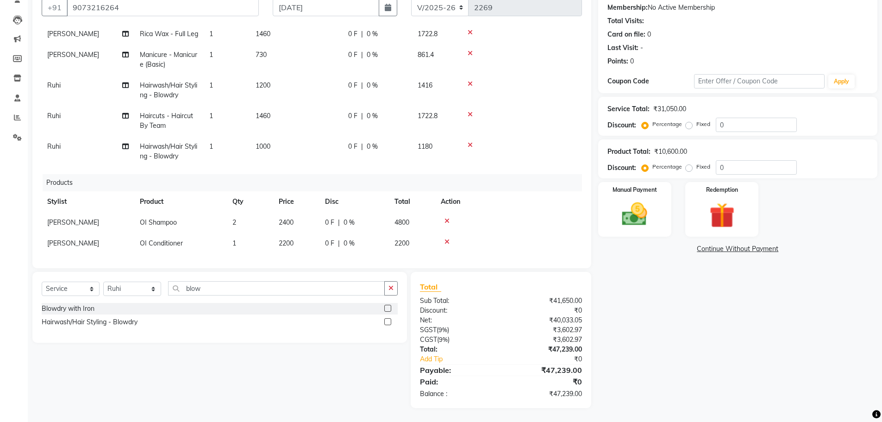
click at [362, 136] on tr "Ruhi Hairwash/Hair Styling - Blowdry 1 1000 0 F | 0 % 1180" at bounding box center [312, 151] width 540 height 31
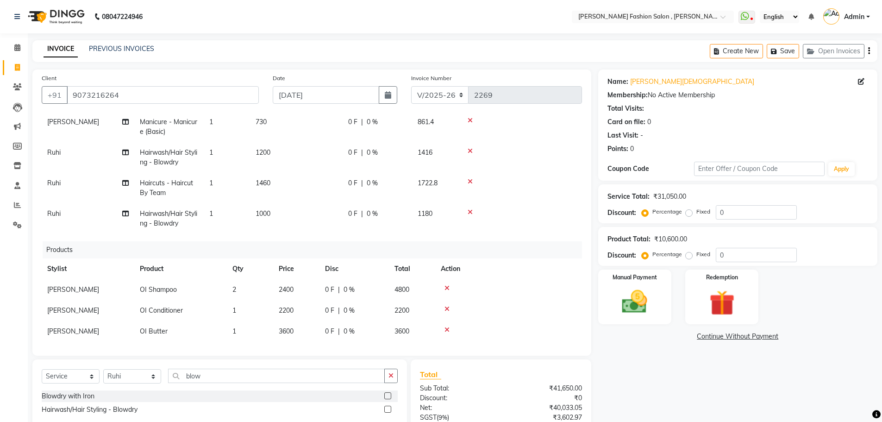
scroll to position [88, 0]
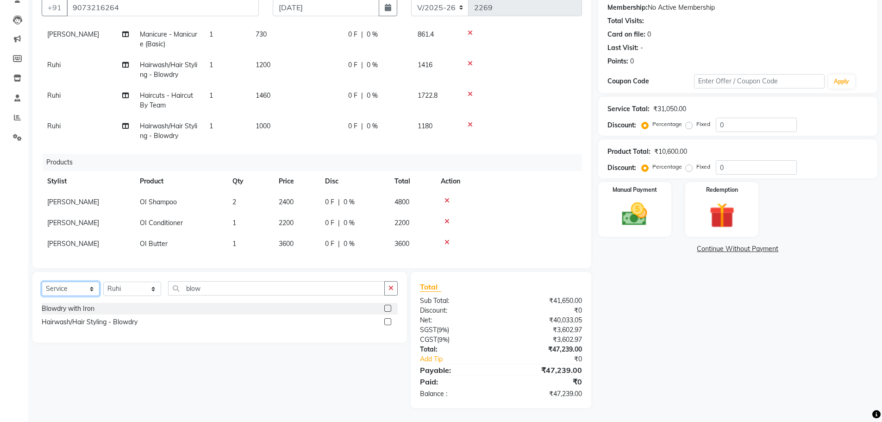
click at [86, 292] on select "Select Service Product Membership Package Voucher Prepaid Gift Card" at bounding box center [71, 289] width 58 height 14
select select "product"
click at [42, 282] on select "Select Service Product Membership Package Voucher Prepaid Gift Card" at bounding box center [71, 289] width 58 height 14
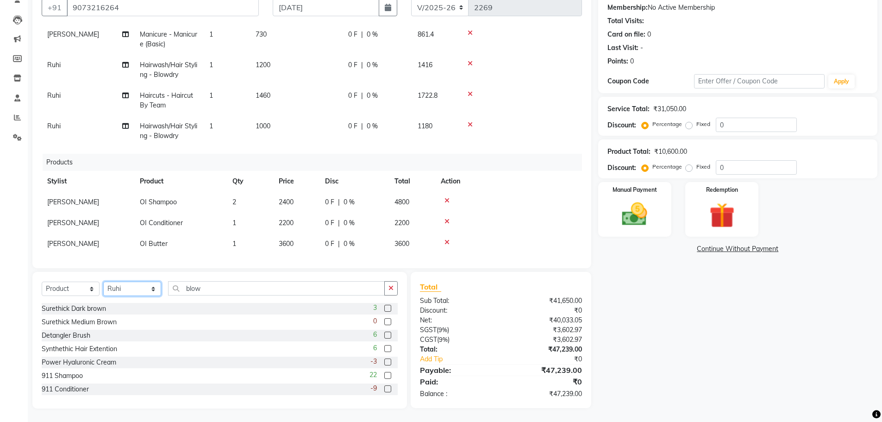
click at [151, 289] on select "Select Stylist [PERSON_NAME] [PERSON_NAME] [PERSON_NAME] Babu [PERSON_NAME] [PE…" at bounding box center [132, 289] width 58 height 14
select select "33863"
click at [103, 282] on select "Select Stylist [PERSON_NAME] [PERSON_NAME] [PERSON_NAME] Babu [PERSON_NAME] [PE…" at bounding box center [132, 289] width 58 height 14
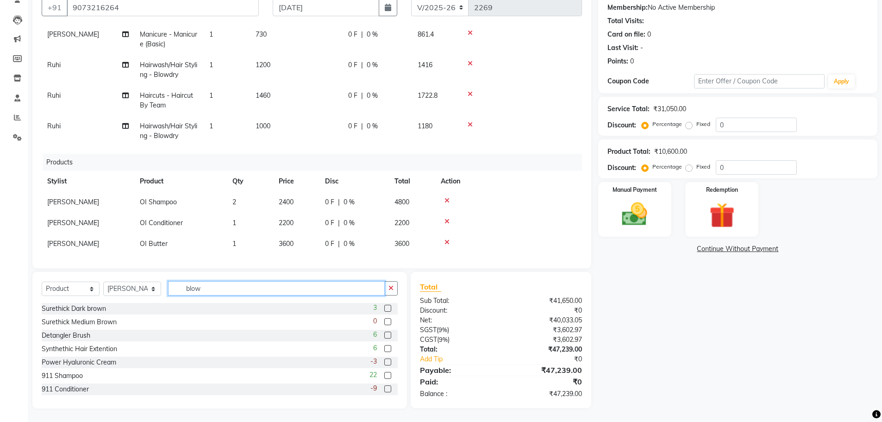
drag, startPoint x: 209, startPoint y: 285, endPoint x: 157, endPoint y: 304, distance: 56.1
click at [159, 307] on div "Select Service Product Membership Package Voucher Prepaid Gift Card Select Styl…" at bounding box center [219, 340] width 375 height 137
type input "nou"
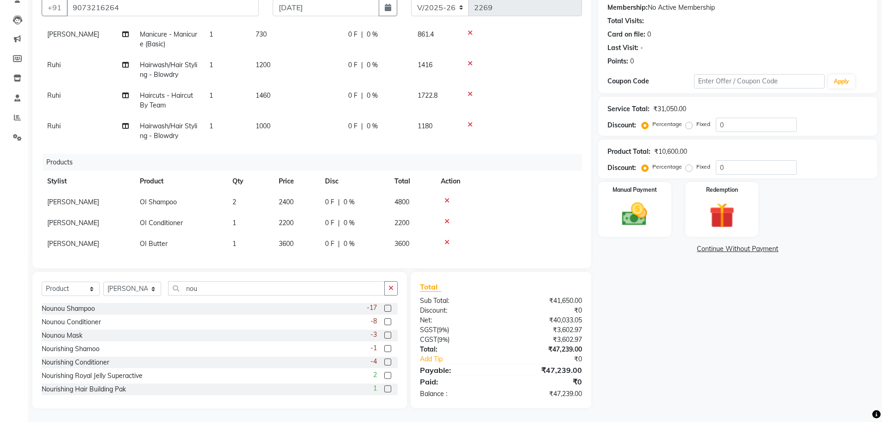
click at [384, 307] on label at bounding box center [387, 308] width 7 height 7
click at [384, 307] on input "checkbox" at bounding box center [387, 309] width 6 height 6
checkbox input "false"
drag, startPoint x: 202, startPoint y: 288, endPoint x: 160, endPoint y: 313, distance: 48.6
click at [160, 313] on div "Select Service Product Membership Package Voucher Prepaid Gift Card Select Styl…" at bounding box center [219, 340] width 375 height 137
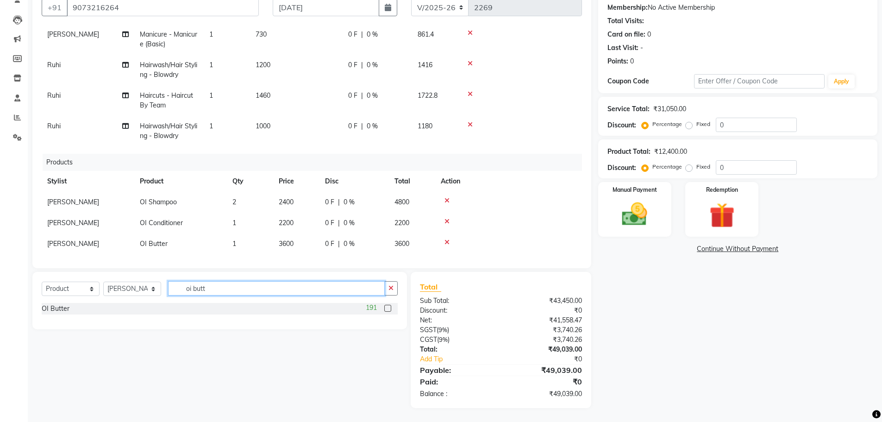
type input "oi butt"
click at [388, 308] on label at bounding box center [387, 308] width 7 height 7
click at [388, 308] on input "checkbox" at bounding box center [387, 309] width 6 height 6
checkbox input "false"
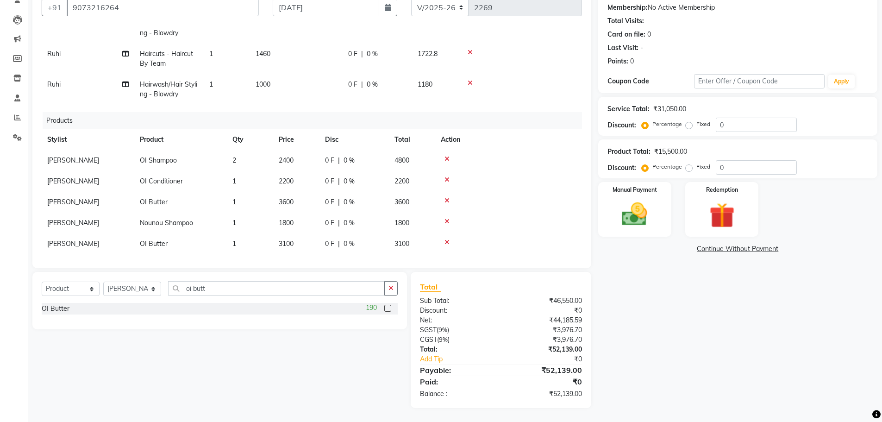
click at [296, 233] on td "3100" at bounding box center [296, 243] width 46 height 21
select select "33863"
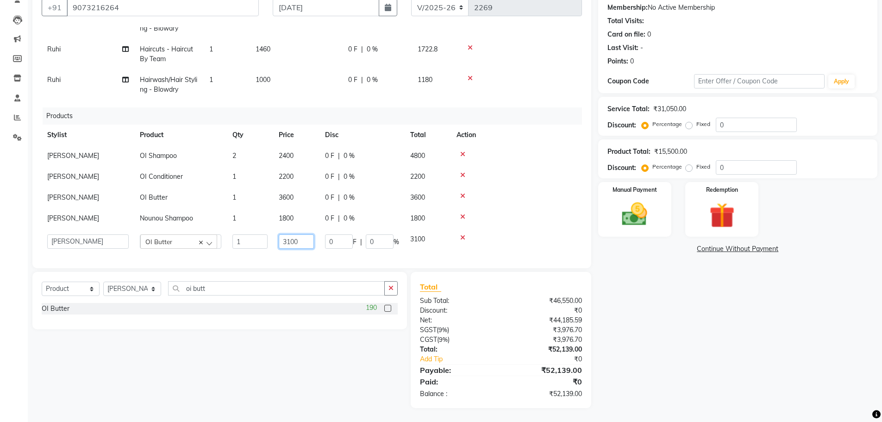
drag, startPoint x: 305, startPoint y: 236, endPoint x: 260, endPoint y: 264, distance: 53.2
click at [260, 264] on div "Client +91 9073216264 Date 03-09-2025 Invoice Number V/2025 V/2025-26 2269 Serv…" at bounding box center [311, 125] width 559 height 286
type input "3600"
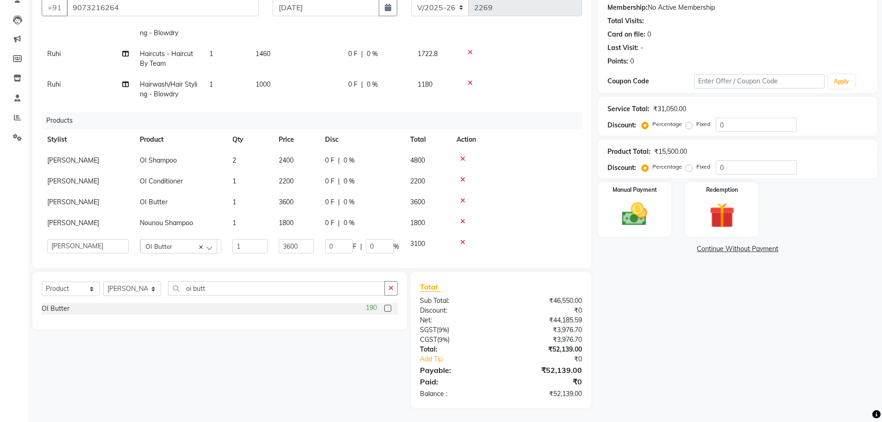
click at [273, 244] on div "Services Stylist Service Qty Price Disc Total Action Sulekha Mondal Body Massag…" at bounding box center [312, 143] width 540 height 232
click at [290, 219] on span "1800" at bounding box center [286, 223] width 15 height 8
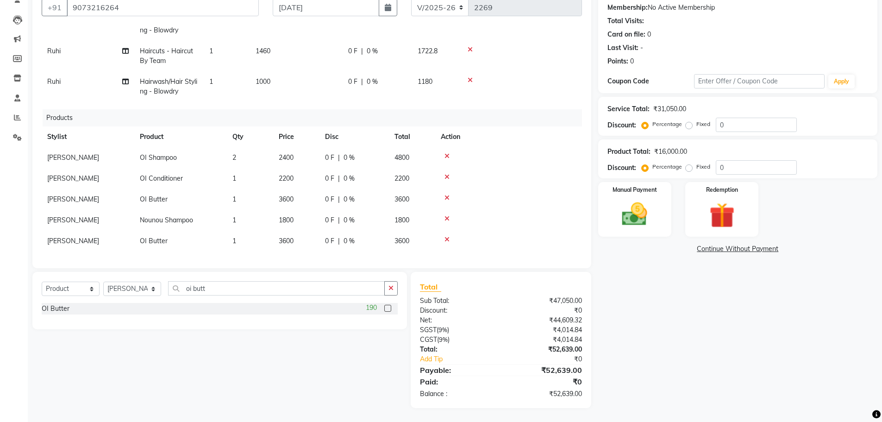
select select "33863"
drag, startPoint x: 305, startPoint y: 213, endPoint x: 254, endPoint y: 229, distance: 53.8
click at [257, 229] on tbody "Sushma Tamang OI Shampoo 2 2400 0 F | 0 % 4800 Sushma Tamang OI Conditioner 1 2…" at bounding box center [312, 199] width 540 height 109
type input "2000"
click at [545, 236] on div at bounding box center [509, 239] width 136 height 6
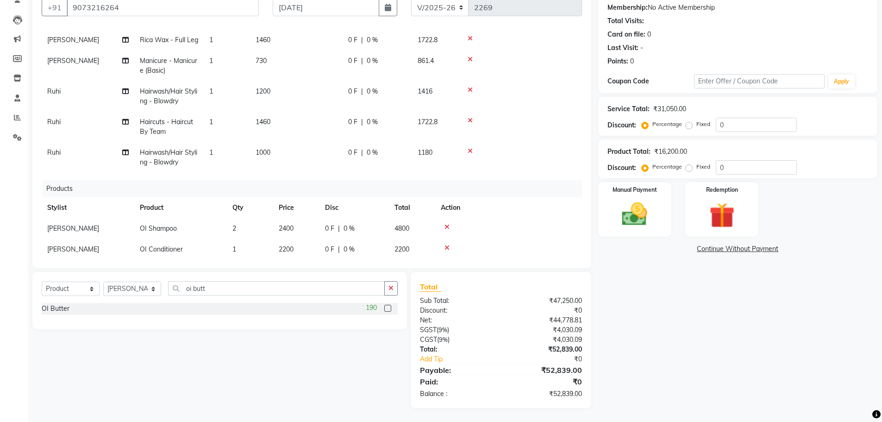
scroll to position [315, 0]
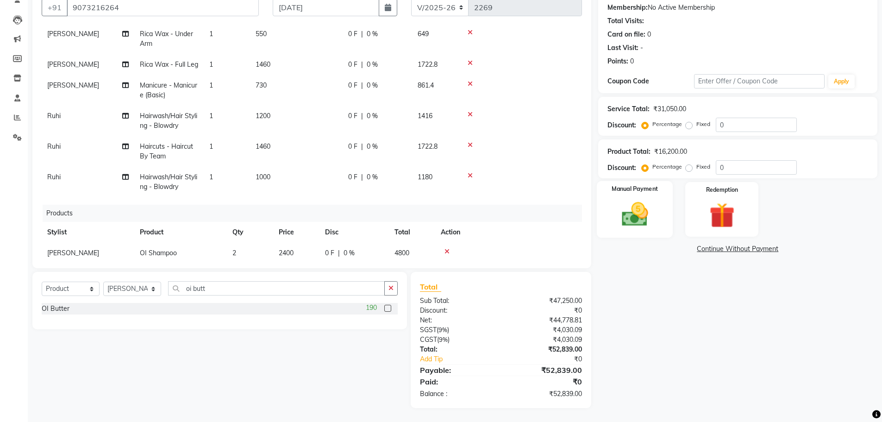
click at [632, 219] on img at bounding box center [635, 214] width 43 height 30
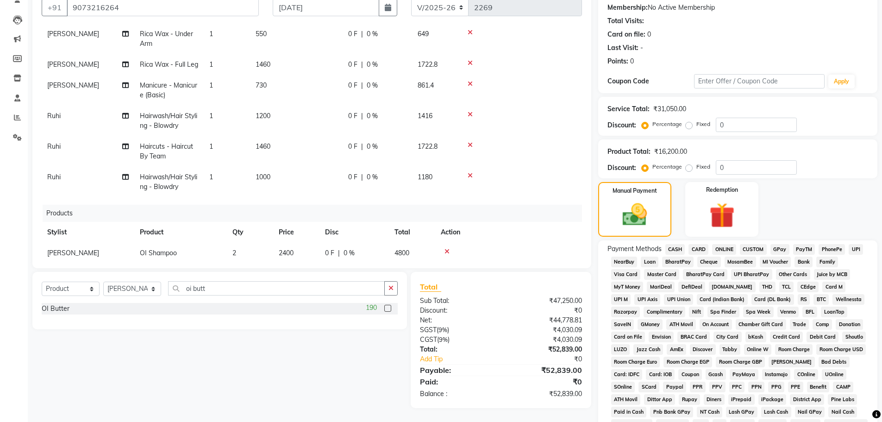
click at [673, 251] on span "CASH" at bounding box center [675, 249] width 20 height 11
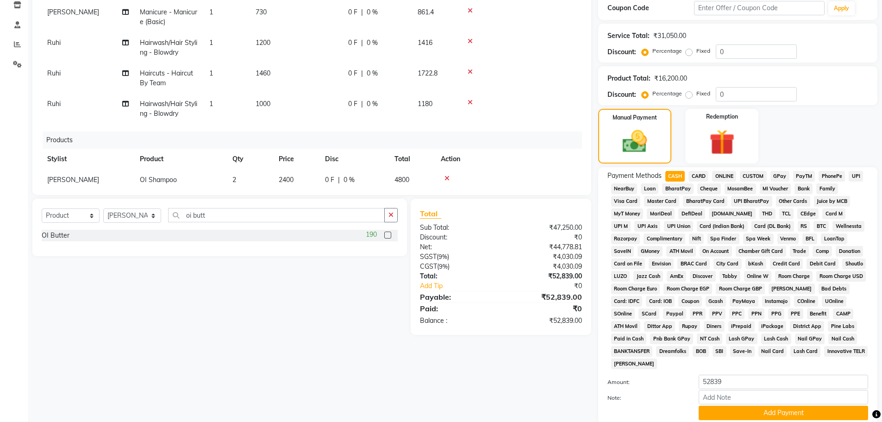
scroll to position [231, 0]
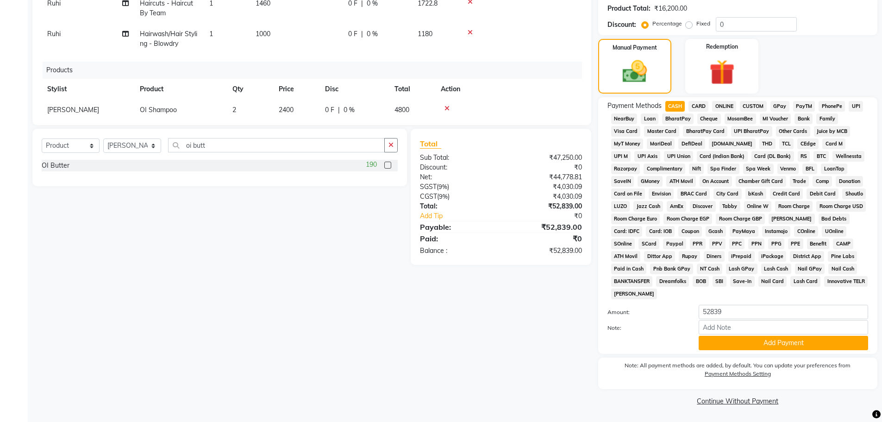
click at [720, 351] on div "Payment Methods CASH CARD ONLINE CUSTOM GPay PayTM PhonePe UPI NearBuy Loan Bha…" at bounding box center [737, 225] width 279 height 257
click at [720, 341] on button "Add Payment" at bounding box center [783, 343] width 169 height 14
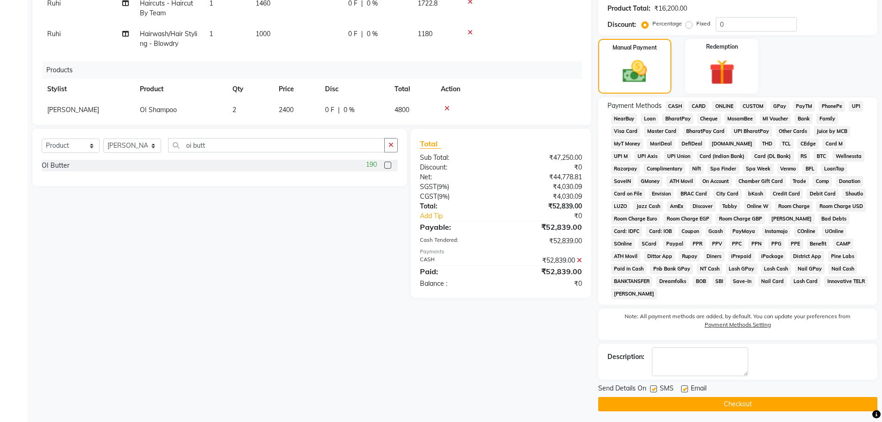
click at [717, 402] on button "Checkout" at bounding box center [737, 404] width 279 height 14
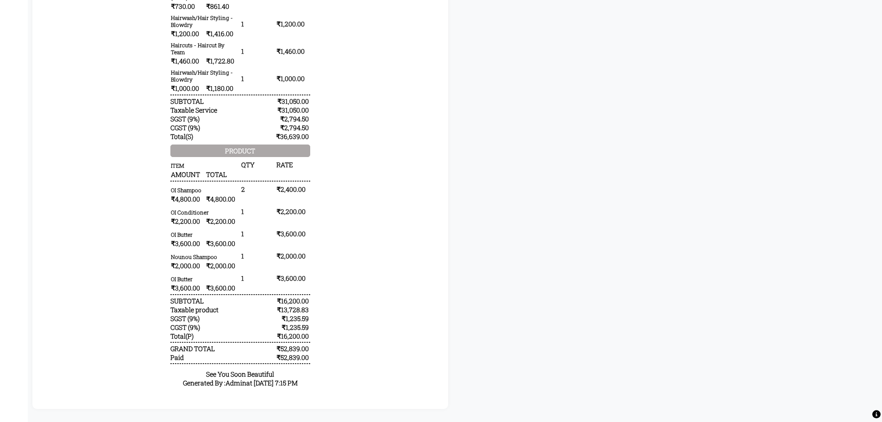
scroll to position [536, 0]
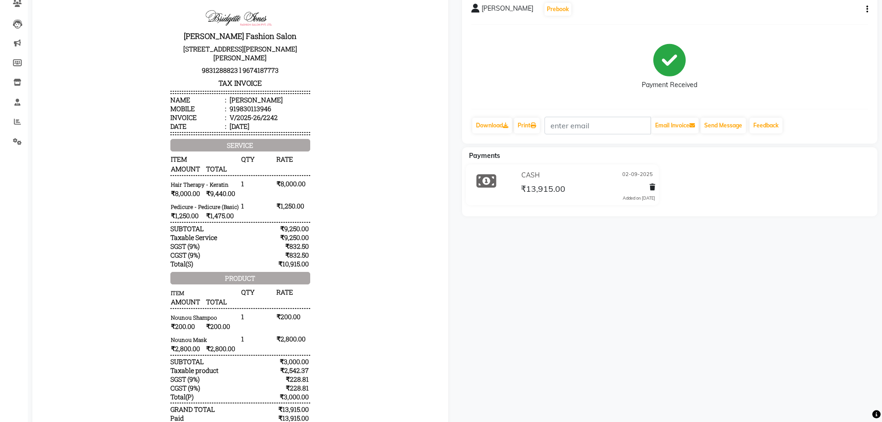
scroll to position [93, 0]
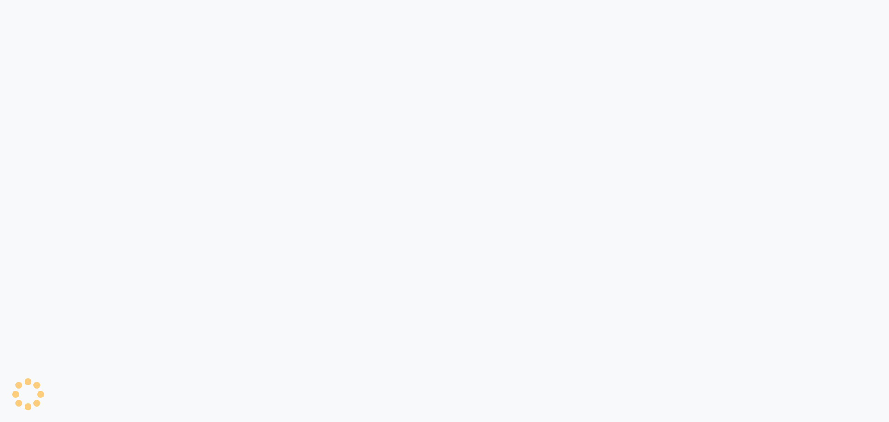
select select "service"
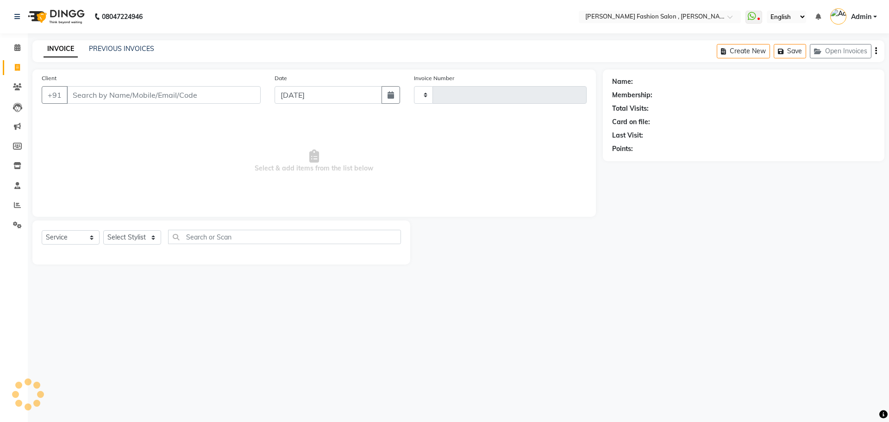
type input "2269"
select select "5233"
click at [111, 52] on link "PREVIOUS INVOICES" at bounding box center [121, 48] width 65 height 8
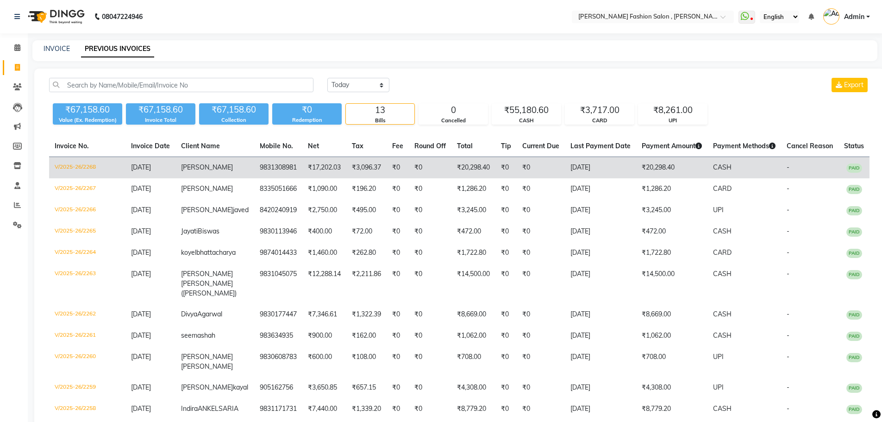
click at [81, 170] on td "V/2025-26/2268" at bounding box center [87, 168] width 76 height 22
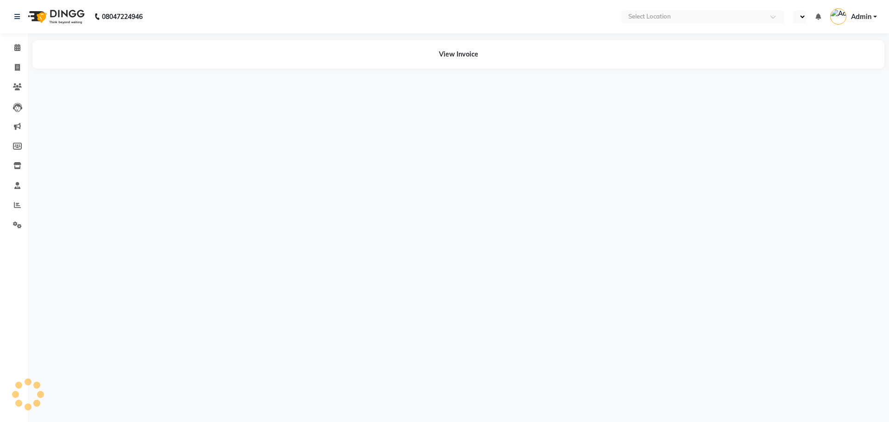
select select "en"
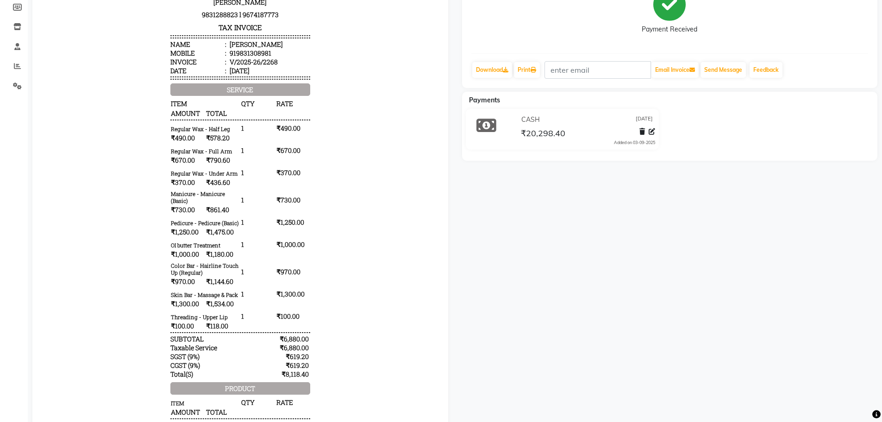
scroll to position [185, 0]
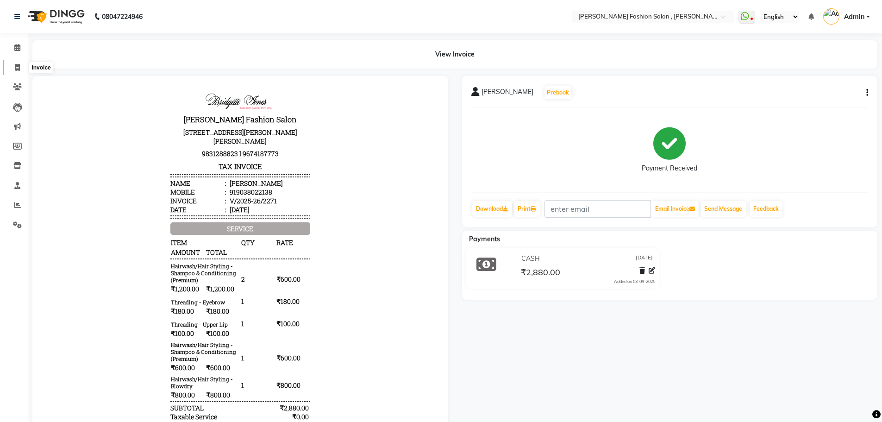
click at [15, 65] on icon at bounding box center [17, 67] width 5 height 7
select select "service"
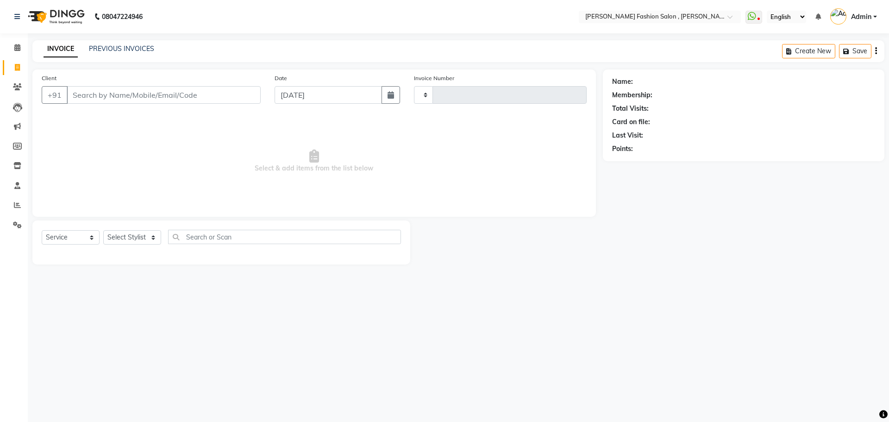
type input "2272"
select select "5233"
click at [130, 236] on select "Select Stylist" at bounding box center [132, 237] width 58 height 14
select select "33875"
click at [103, 230] on select "Select Stylist [PERSON_NAME] [PERSON_NAME] [PERSON_NAME] Babu [PERSON_NAME] [PE…" at bounding box center [132, 237] width 58 height 14
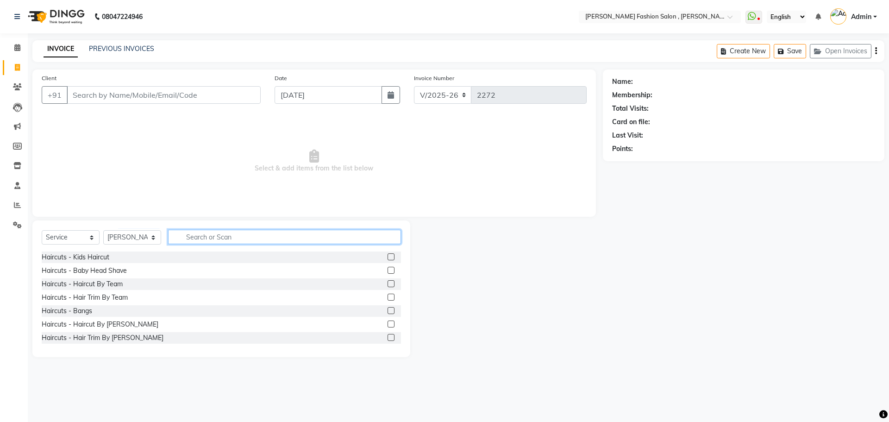
click at [227, 239] on input "text" at bounding box center [284, 237] width 233 height 14
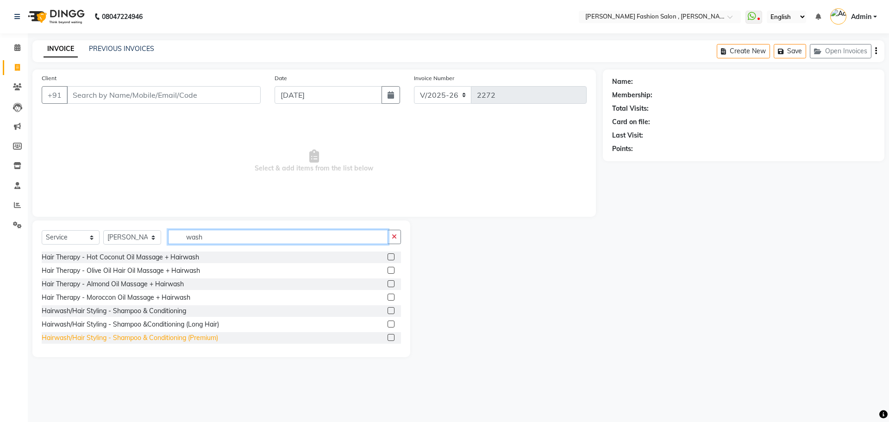
type input "wash"
click at [163, 336] on div "Hairwash/Hair Styling - Shampoo & Conditioning (Premium)" at bounding box center [130, 338] width 176 height 10
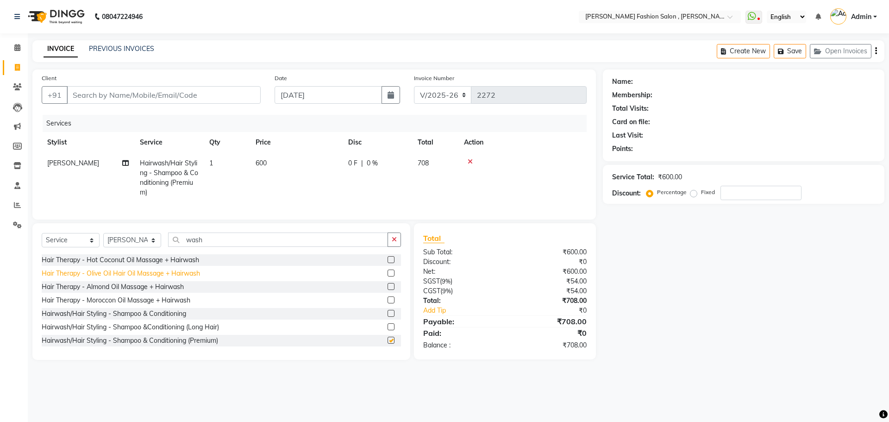
checkbox input "false"
click at [144, 243] on select "Select Stylist [PERSON_NAME] [PERSON_NAME] [PERSON_NAME] Babu [PERSON_NAME] [PE…" at bounding box center [132, 240] width 58 height 14
select select "58096"
click at [103, 240] on select "Select Stylist [PERSON_NAME] [PERSON_NAME] [PERSON_NAME] Babu [PERSON_NAME] [PE…" at bounding box center [132, 240] width 58 height 14
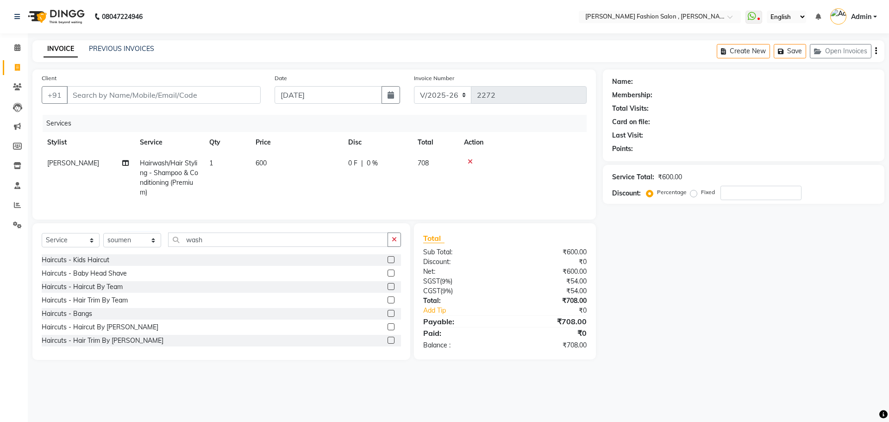
drag, startPoint x: 99, startPoint y: 290, endPoint x: 130, endPoint y: 269, distance: 38.0
click at [102, 288] on div "Haircuts - Kids Haircut Haircuts - Baby Head Shave Haircuts - Haircut By Team H…" at bounding box center [221, 300] width 359 height 93
click at [115, 292] on div "Haircuts - Haircut By Team" at bounding box center [82, 287] width 81 height 10
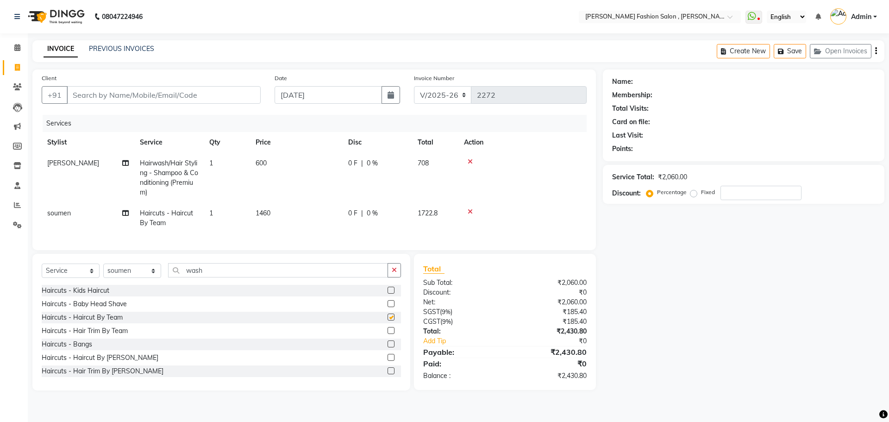
checkbox input "false"
click at [149, 92] on input "Client" at bounding box center [164, 95] width 194 height 18
type input "7"
type input "0"
type input "7596864883"
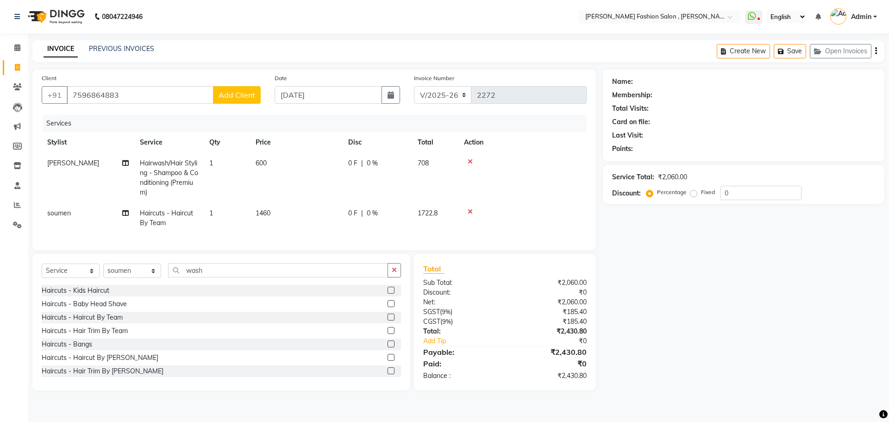
click at [245, 92] on span "Add Client" at bounding box center [237, 94] width 37 height 9
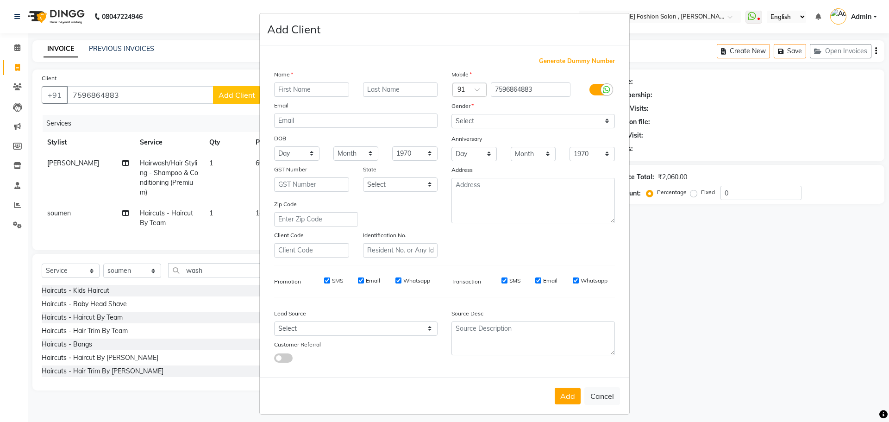
click at [292, 89] on input "text" at bounding box center [311, 89] width 75 height 14
type input "[PERSON_NAME]"
click at [384, 81] on div "Name" at bounding box center [355, 75] width 177 height 13
click at [402, 88] on input "text" at bounding box center [400, 89] width 75 height 14
type input "[PERSON_NAME]"
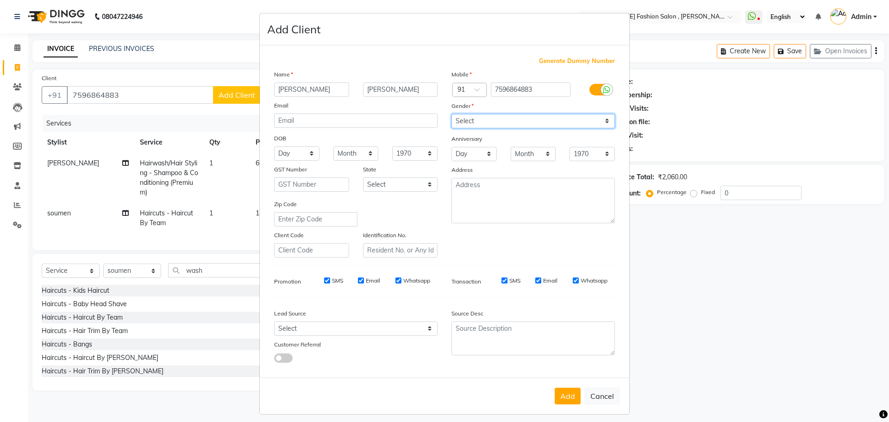
click at [498, 122] on select "Select [DEMOGRAPHIC_DATA] [DEMOGRAPHIC_DATA] Other Prefer Not To Say" at bounding box center [532, 121] width 163 height 14
select select "[DEMOGRAPHIC_DATA]"
click at [451, 114] on select "Select [DEMOGRAPHIC_DATA] [DEMOGRAPHIC_DATA] Other Prefer Not To Say" at bounding box center [532, 121] width 163 height 14
click at [570, 388] on div "Add Cancel" at bounding box center [444, 395] width 369 height 37
click at [568, 397] on button "Add" at bounding box center [568, 396] width 26 height 17
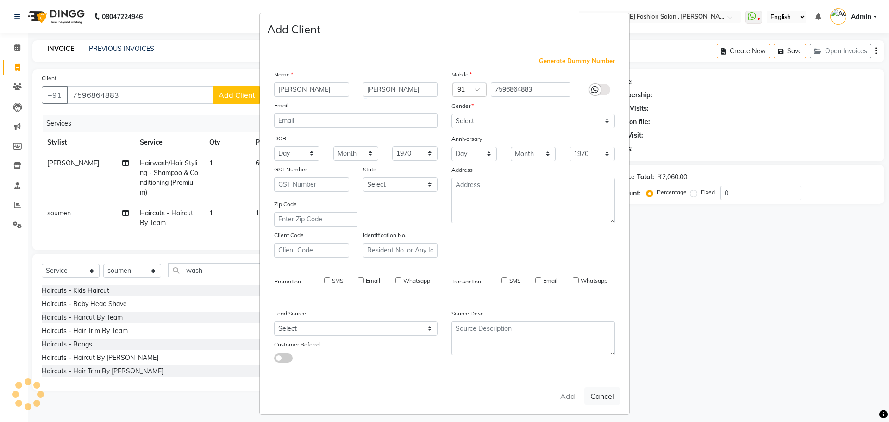
select select
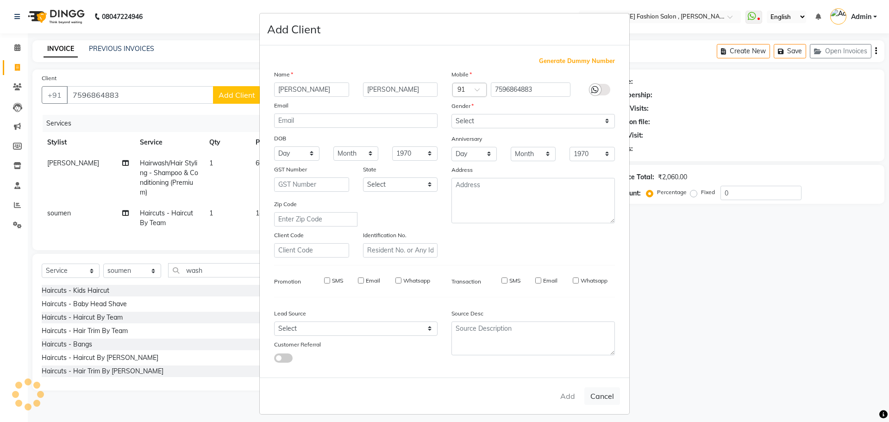
select select
checkbox input "false"
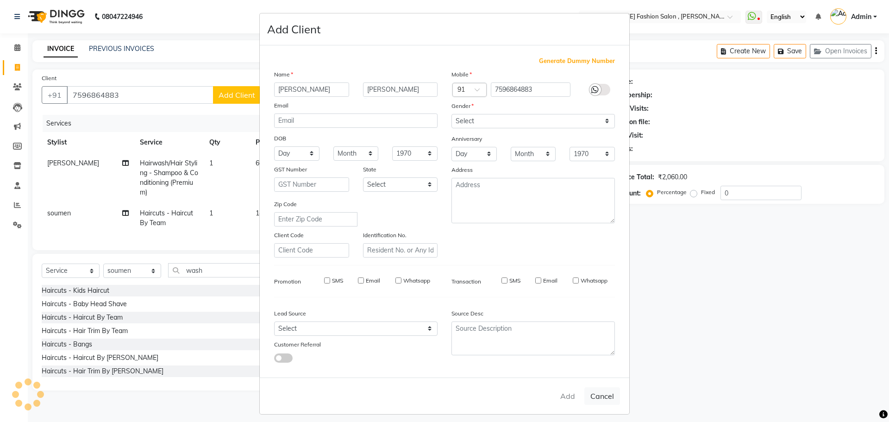
checkbox input "false"
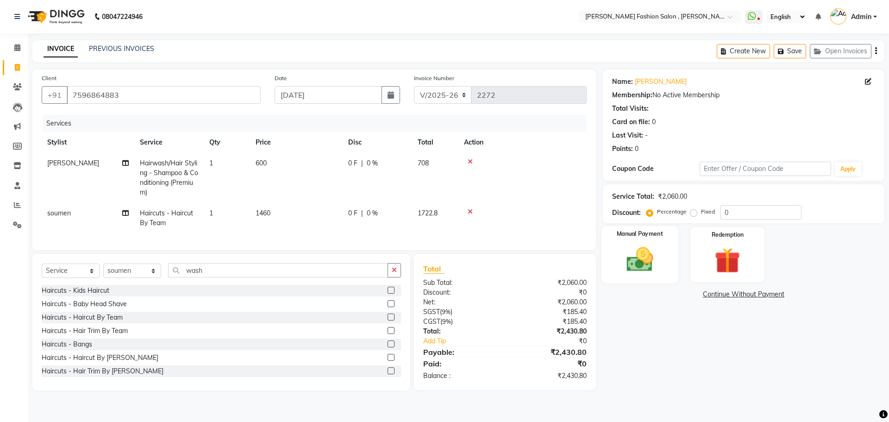
click at [649, 252] on img at bounding box center [639, 259] width 43 height 31
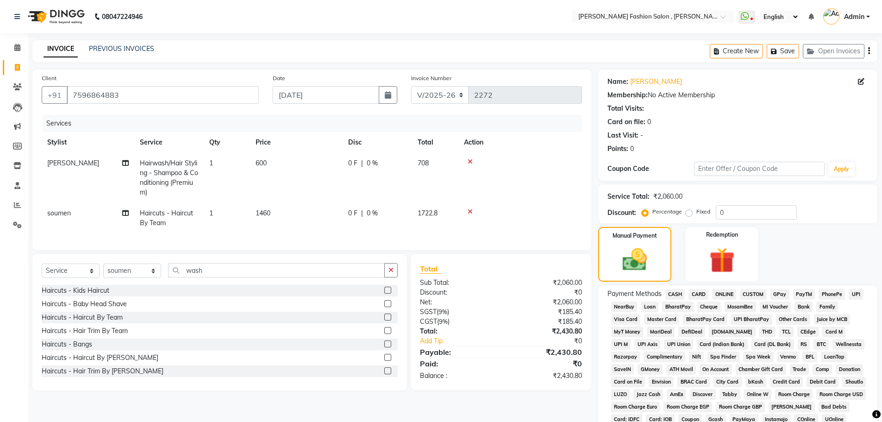
click at [692, 294] on span "CARD" at bounding box center [699, 294] width 20 height 11
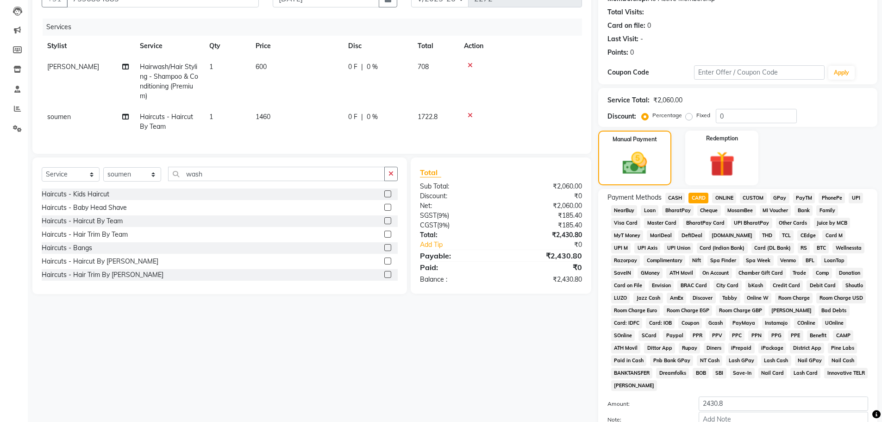
scroll to position [188, 0]
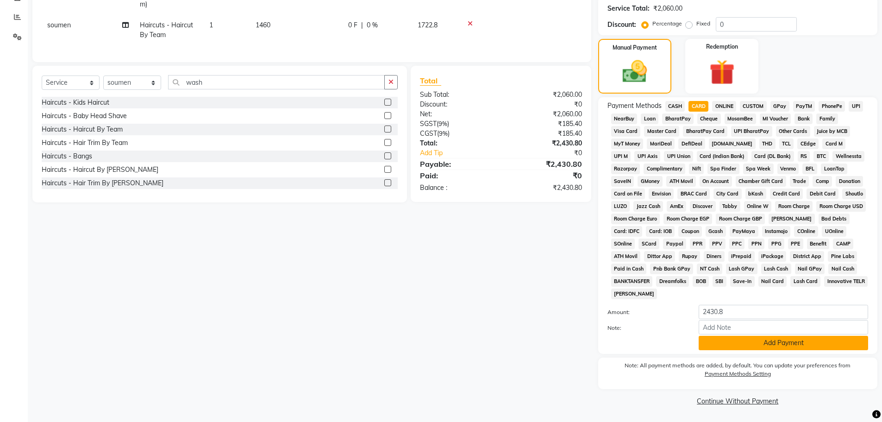
click at [733, 341] on button "Add Payment" at bounding box center [783, 343] width 169 height 14
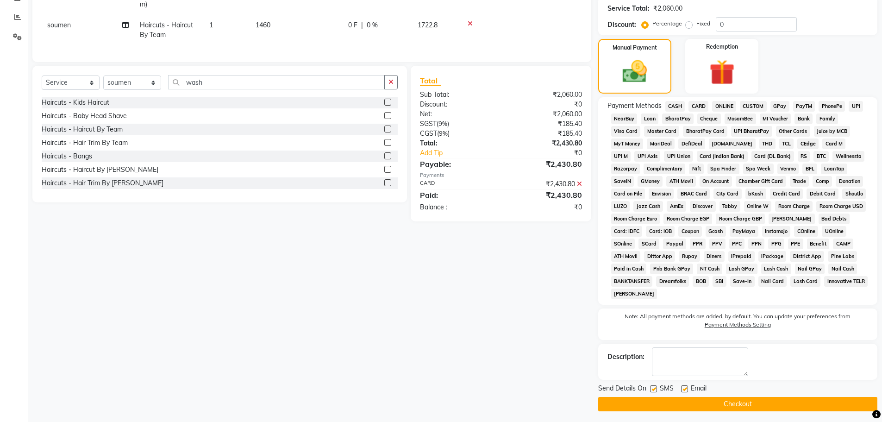
click at [733, 404] on button "Checkout" at bounding box center [737, 404] width 279 height 14
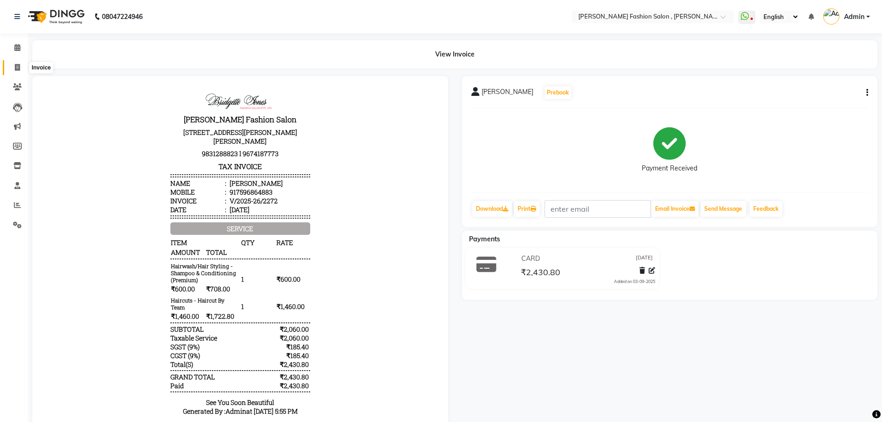
click at [15, 68] on icon at bounding box center [17, 67] width 5 height 7
select select "service"
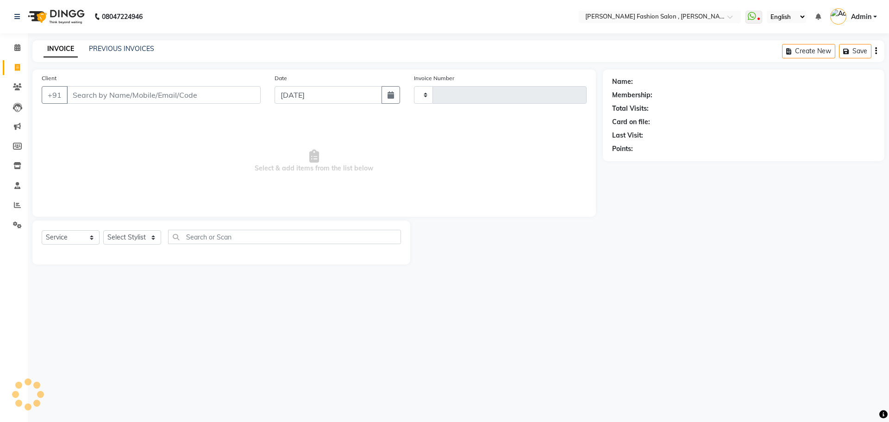
type input "2273"
select select "5233"
click at [154, 238] on select "Select Stylist [PERSON_NAME] [PERSON_NAME] [PERSON_NAME] Babu [PERSON_NAME] [PE…" at bounding box center [132, 237] width 58 height 14
select select "48016"
click at [103, 230] on select "Select Stylist [PERSON_NAME] [PERSON_NAME] [PERSON_NAME] Babu [PERSON_NAME] [PE…" at bounding box center [132, 237] width 58 height 14
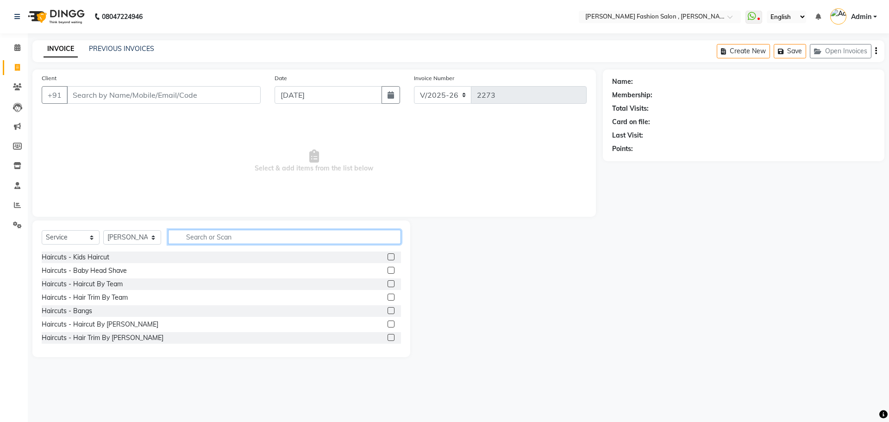
click at [224, 230] on input "text" at bounding box center [284, 237] width 233 height 14
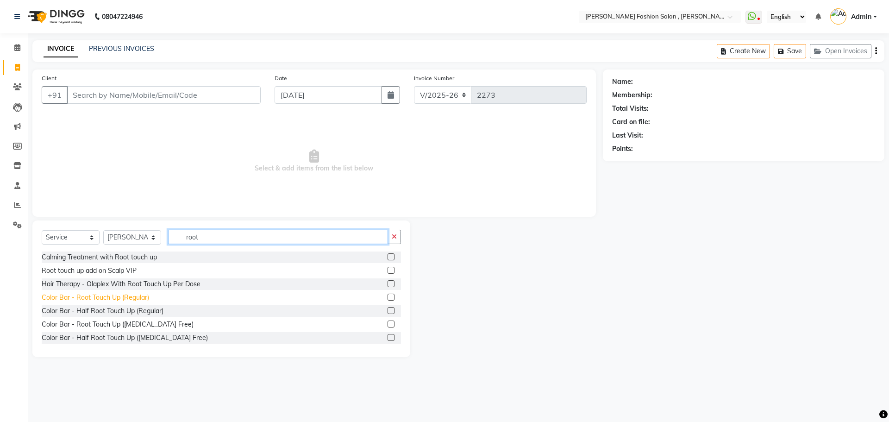
type input "root"
click at [112, 297] on div "Color Bar - Root Touch Up (Regular)" at bounding box center [95, 298] width 107 height 10
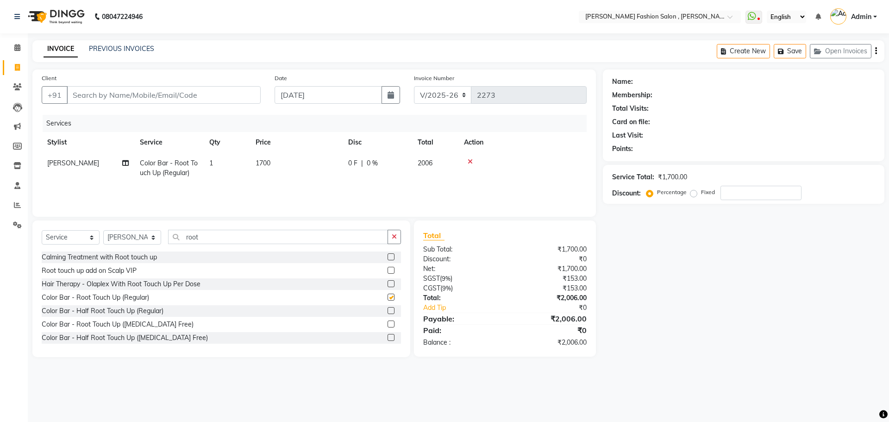
checkbox input "false"
click at [169, 95] on input "Client" at bounding box center [164, 95] width 194 height 18
type input "9"
type input "0"
type input "9831095988"
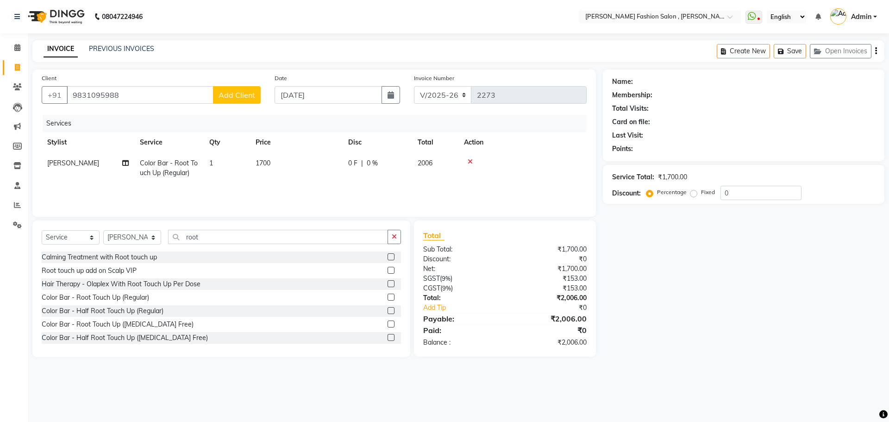
click at [232, 93] on span "Add Client" at bounding box center [237, 94] width 37 height 9
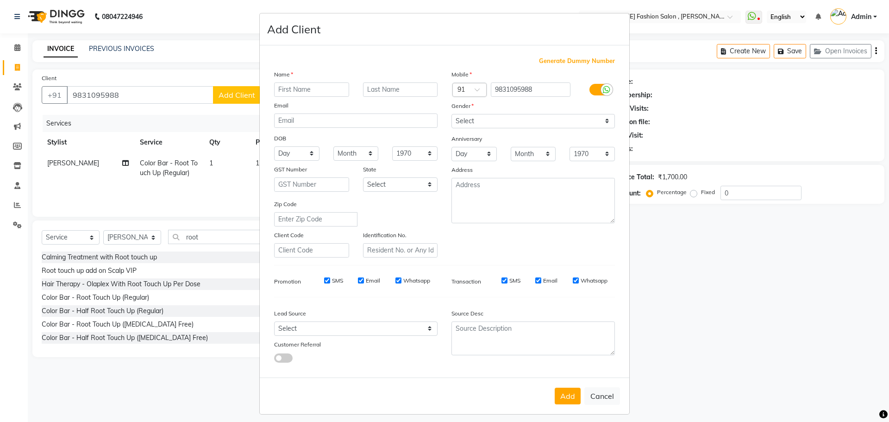
click at [294, 91] on input "text" at bounding box center [311, 89] width 75 height 14
type input "Namrata"
click at [377, 84] on input "text" at bounding box center [400, 89] width 75 height 14
drag, startPoint x: 461, startPoint y: 123, endPoint x: 462, endPoint y: 127, distance: 4.7
click at [461, 123] on select "Select Male Female Other Prefer Not To Say" at bounding box center [532, 121] width 163 height 14
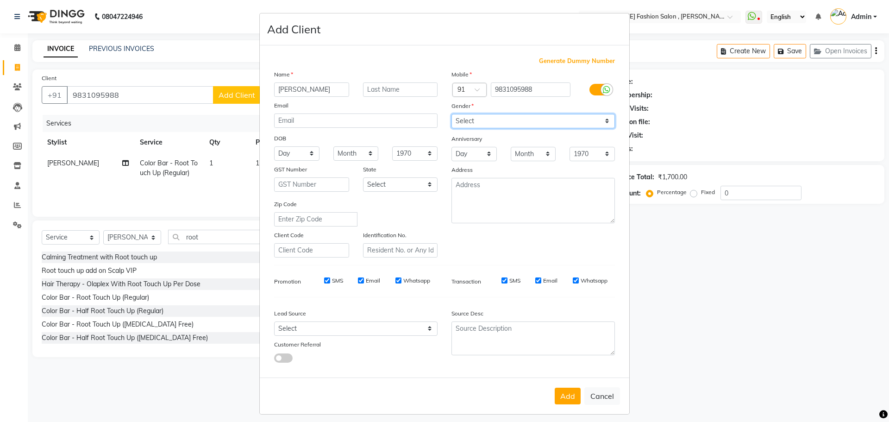
select select "female"
click at [451, 114] on select "Select Male Female Other Prefer Not To Say" at bounding box center [532, 121] width 163 height 14
click at [567, 393] on button "Add" at bounding box center [568, 396] width 26 height 17
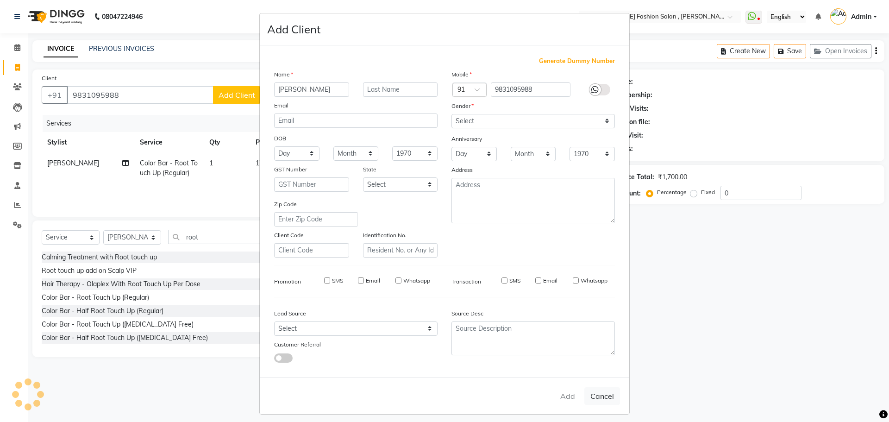
select select
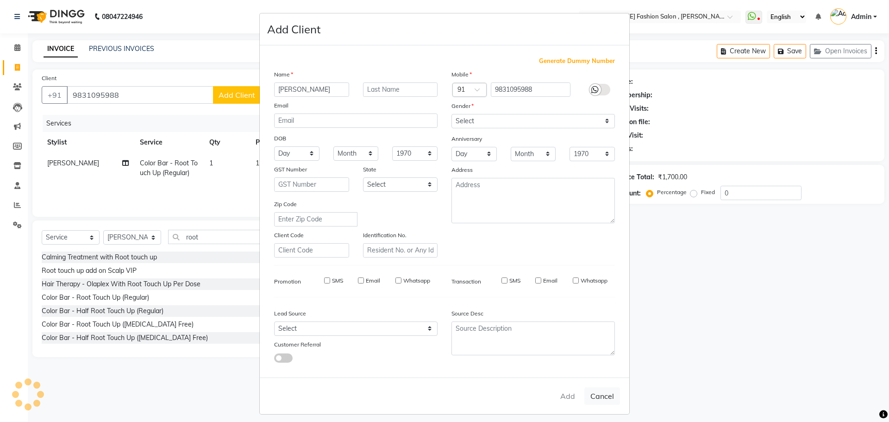
select select
checkbox input "false"
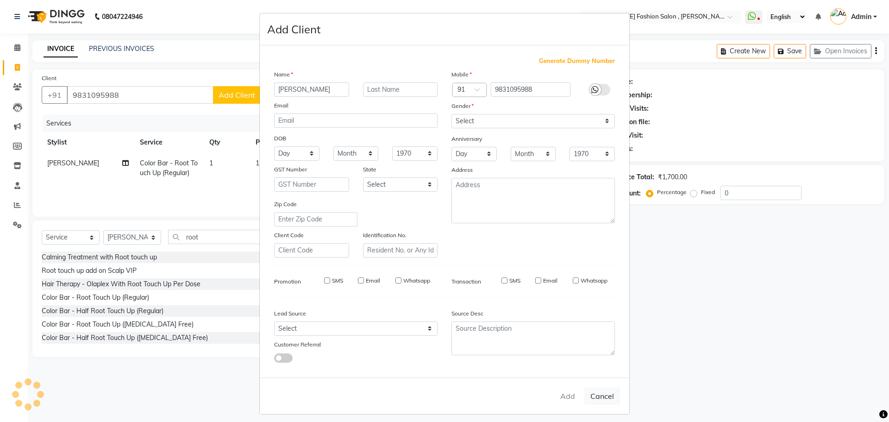
checkbox input "false"
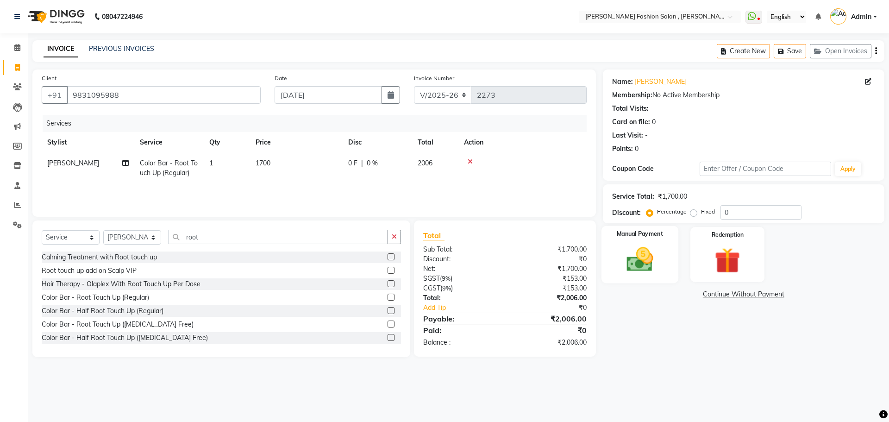
click at [632, 251] on img at bounding box center [639, 259] width 43 height 31
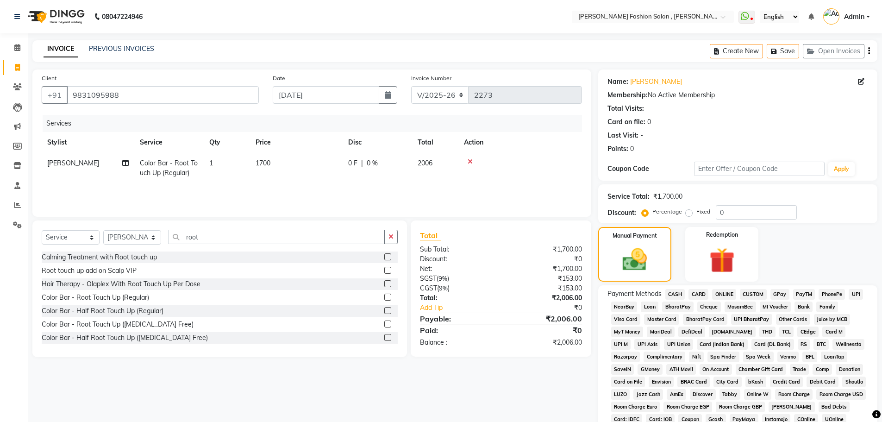
click at [678, 295] on span "CASH" at bounding box center [675, 294] width 20 height 11
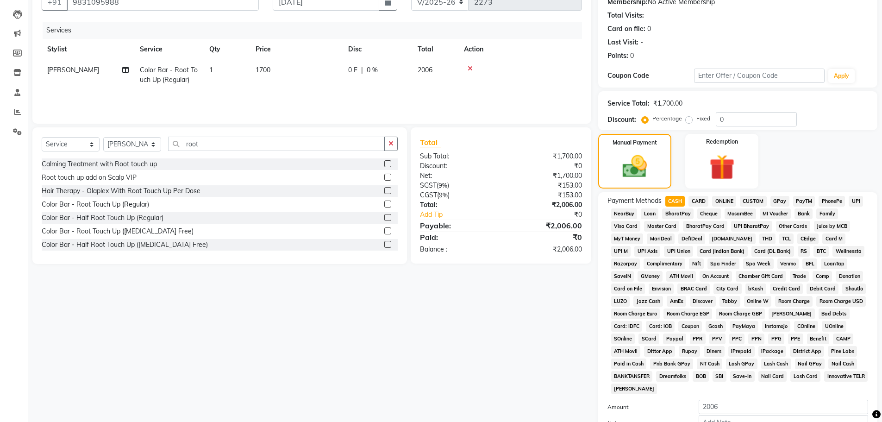
scroll to position [188, 0]
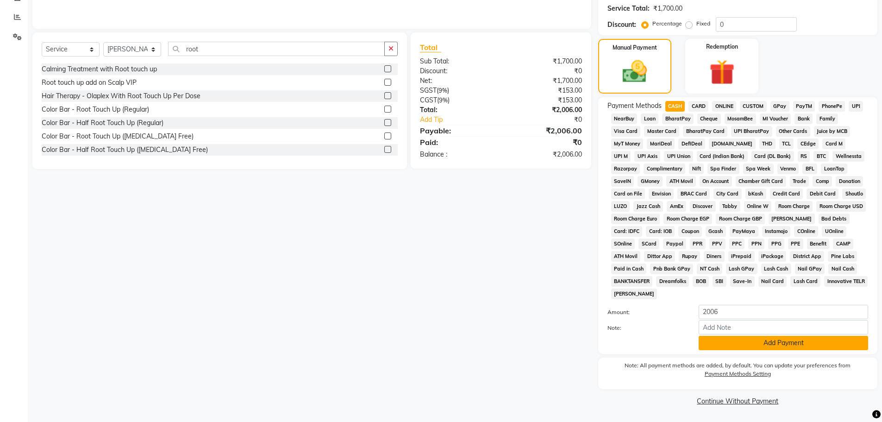
click at [779, 350] on button "Add Payment" at bounding box center [783, 343] width 169 height 14
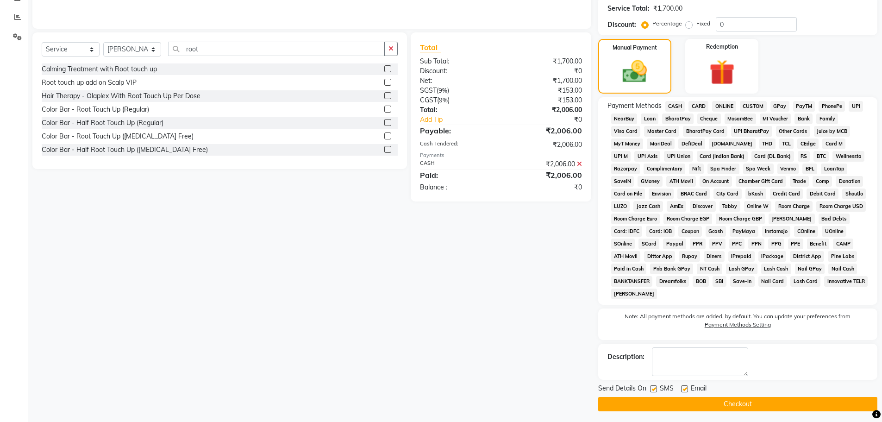
click at [776, 407] on button "Checkout" at bounding box center [737, 404] width 279 height 14
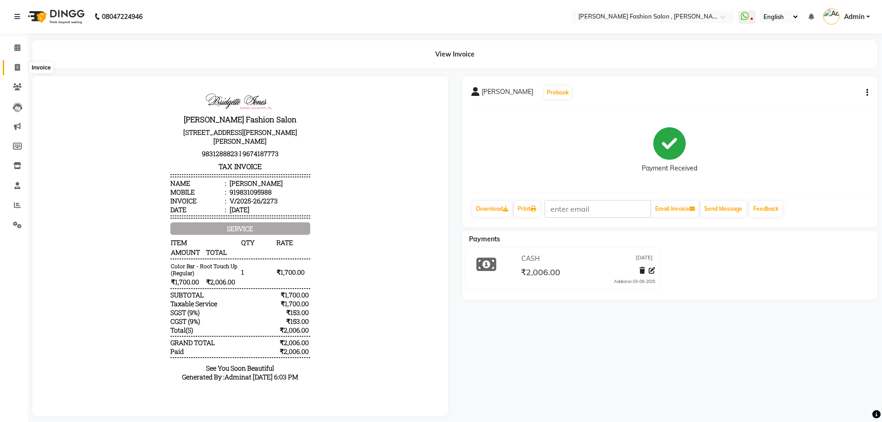
click at [17, 64] on icon at bounding box center [17, 67] width 5 height 7
select select "5233"
select select "service"
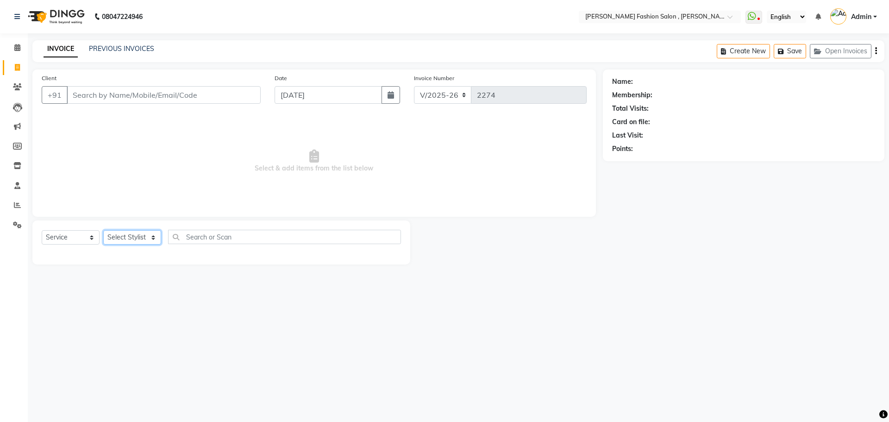
click at [149, 238] on select "Select Stylist Alice Anita Archana Minni Babu Das Bindu Bridgette Jones Daniell…" at bounding box center [132, 237] width 58 height 14
select select "33874"
click at [103, 230] on select "Select Stylist Alice Anita Archana Minni Babu Das Bindu Bridgette Jones Daniell…" at bounding box center [132, 237] width 58 height 14
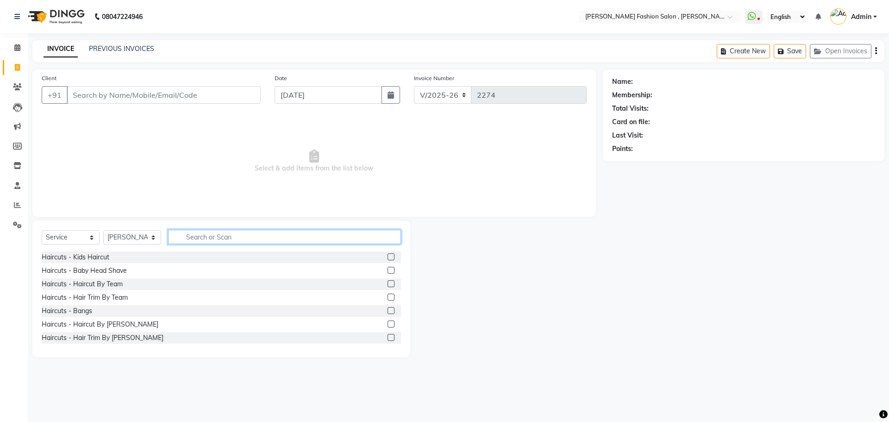
click at [221, 240] on input "text" at bounding box center [284, 237] width 233 height 14
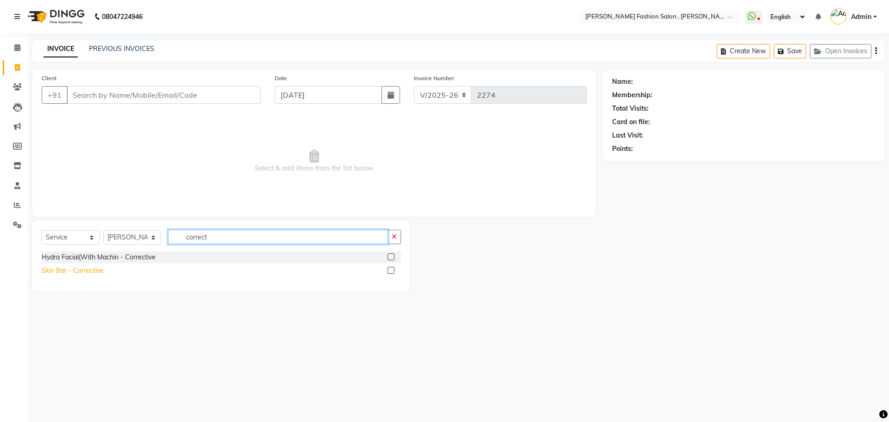
type input "correct"
click at [96, 272] on div "Skin Bar - Corrective" at bounding box center [73, 271] width 62 height 10
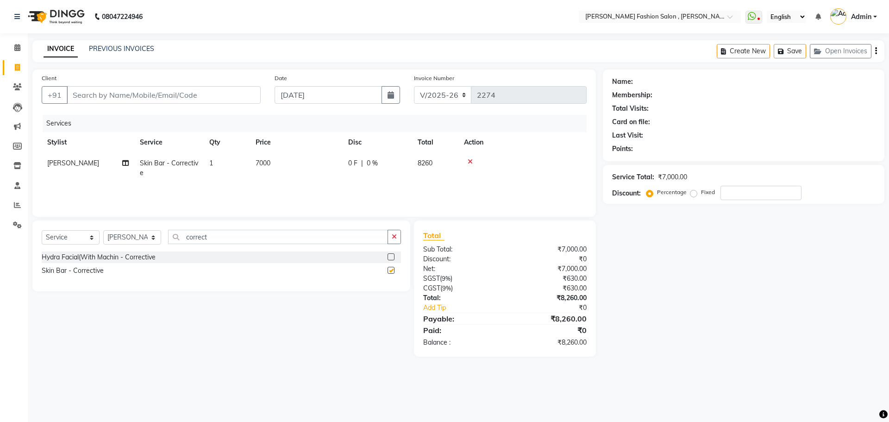
checkbox input "false"
click at [160, 96] on input "Client" at bounding box center [164, 95] width 194 height 18
click at [221, 100] on input "Client" at bounding box center [164, 95] width 194 height 18
type input "9"
type input "0"
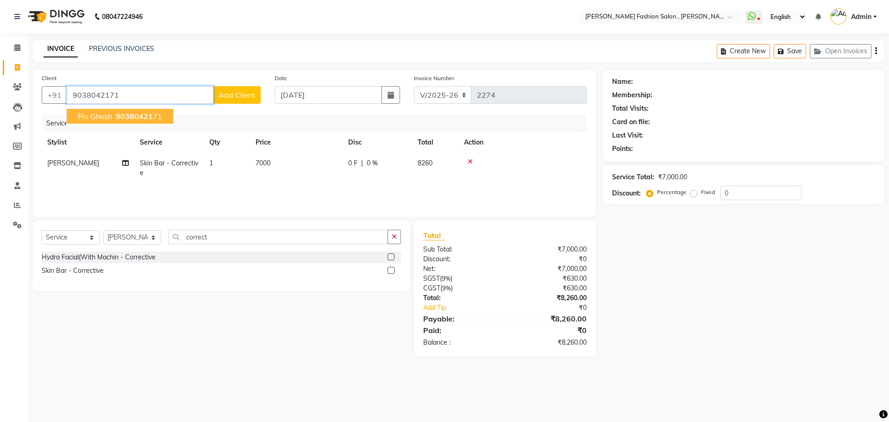
type input "9038042171"
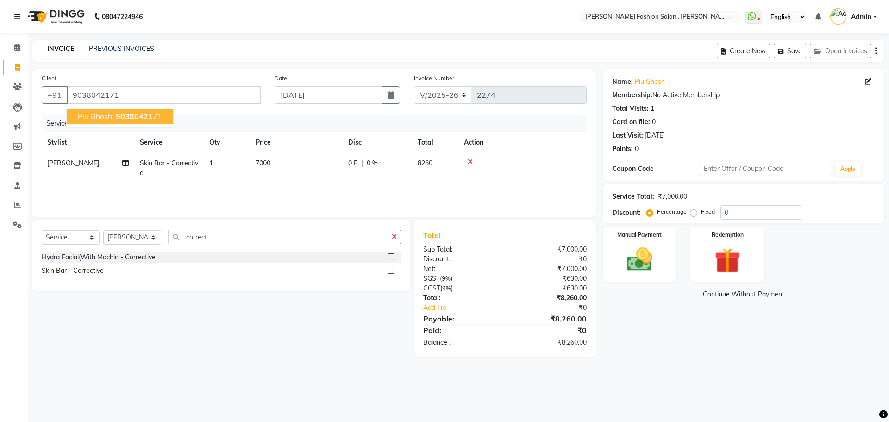
click at [148, 118] on span "90380421" at bounding box center [134, 116] width 37 height 9
click at [633, 256] on img at bounding box center [639, 259] width 43 height 31
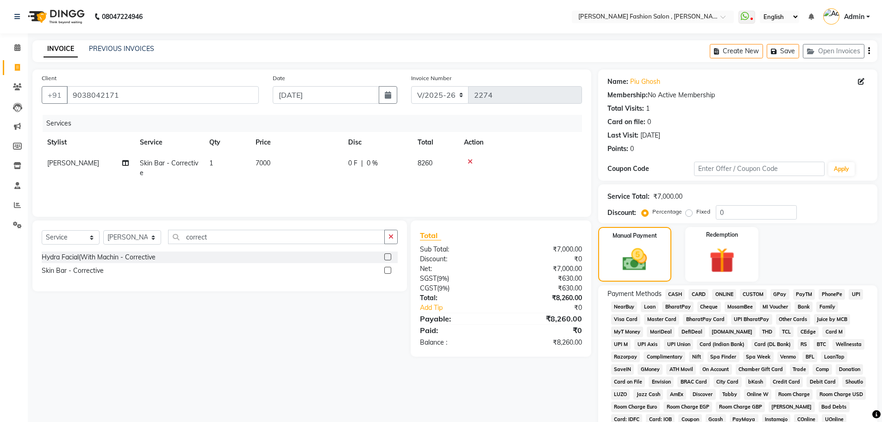
click at [700, 292] on span "CARD" at bounding box center [699, 294] width 20 height 11
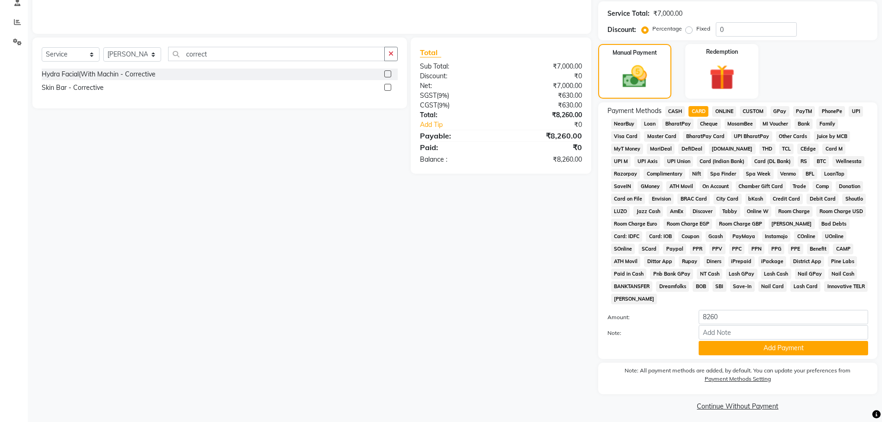
scroll to position [188, 0]
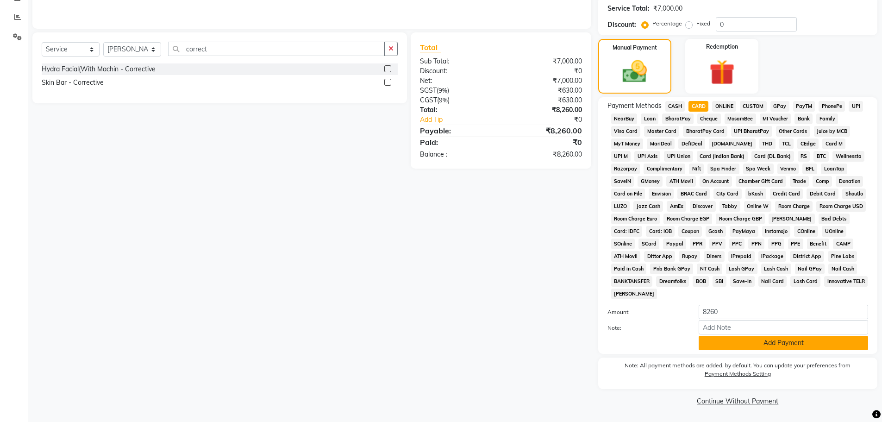
click at [760, 336] on button "Add Payment" at bounding box center [783, 343] width 169 height 14
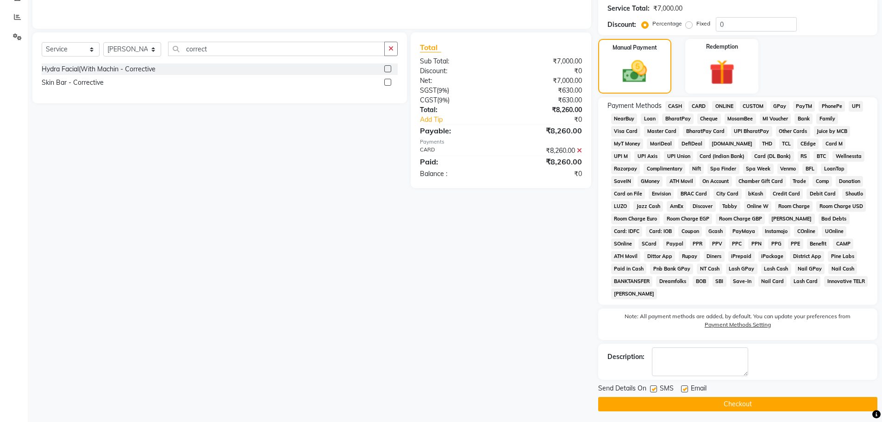
click at [778, 398] on button "Checkout" at bounding box center [737, 404] width 279 height 14
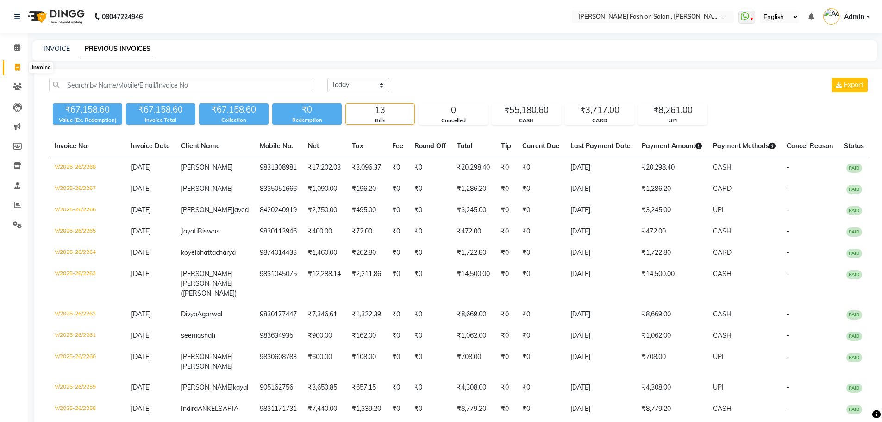
click at [20, 68] on icon at bounding box center [17, 67] width 5 height 7
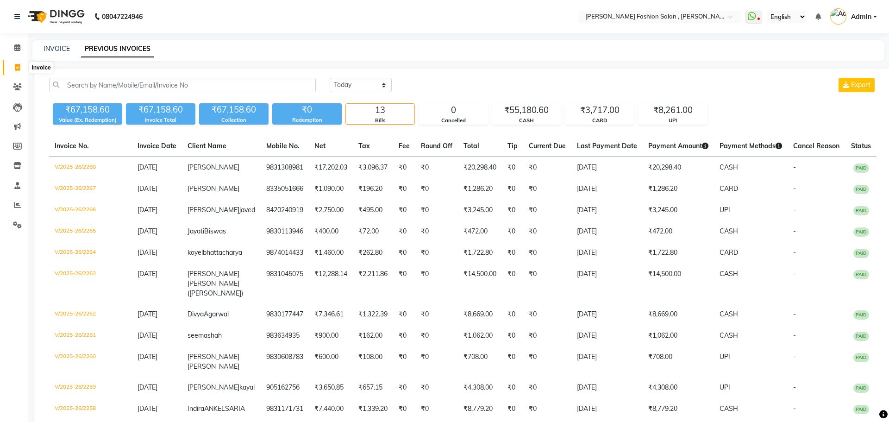
select select "5233"
select select "service"
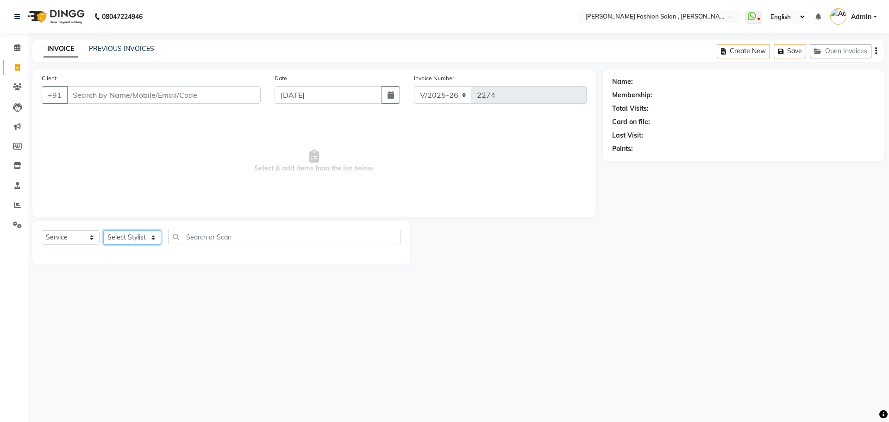
click at [147, 241] on select "Select Stylist [PERSON_NAME] [PERSON_NAME] [PERSON_NAME] Babu [PERSON_NAME] [PE…" at bounding box center [132, 237] width 58 height 14
select select "84147"
click at [103, 230] on select "Select Stylist [PERSON_NAME] [PERSON_NAME] [PERSON_NAME] Babu [PERSON_NAME] [PE…" at bounding box center [132, 237] width 58 height 14
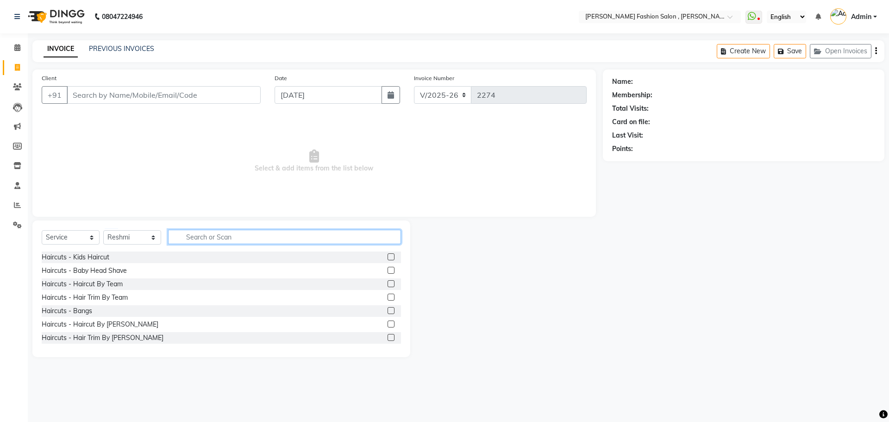
click at [247, 236] on input "text" at bounding box center [284, 237] width 233 height 14
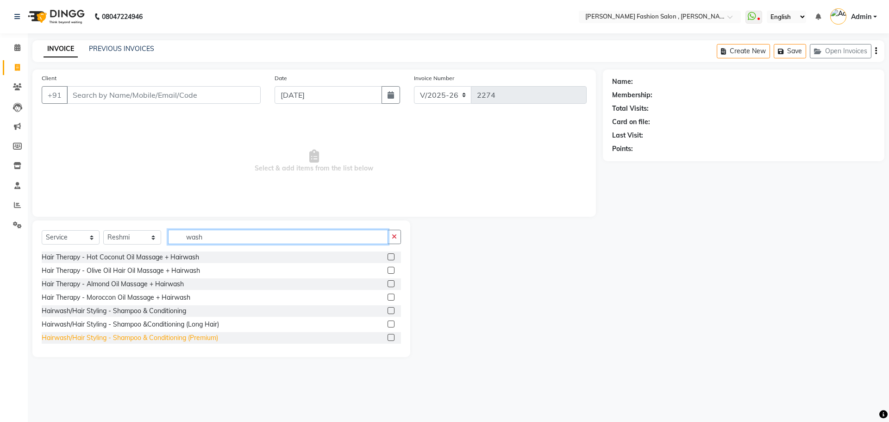
type input "wash"
click at [175, 339] on div "Hairwash/Hair Styling - Shampoo & Conditioning (Premium)" at bounding box center [130, 338] width 176 height 10
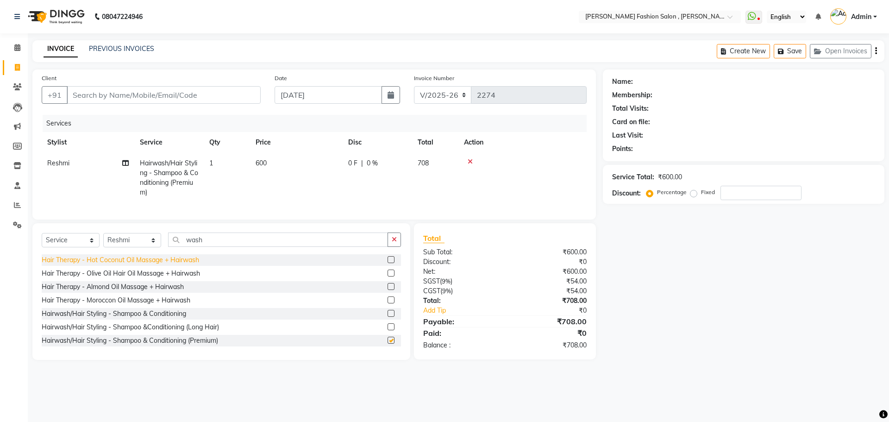
checkbox input "false"
click at [149, 243] on select "Select Stylist [PERSON_NAME] [PERSON_NAME] [PERSON_NAME] Babu [PERSON_NAME] [PE…" at bounding box center [132, 240] width 58 height 14
select select "33882"
click at [103, 240] on select "Select Stylist [PERSON_NAME] [PERSON_NAME] [PERSON_NAME] Babu [PERSON_NAME] [PE…" at bounding box center [132, 240] width 58 height 14
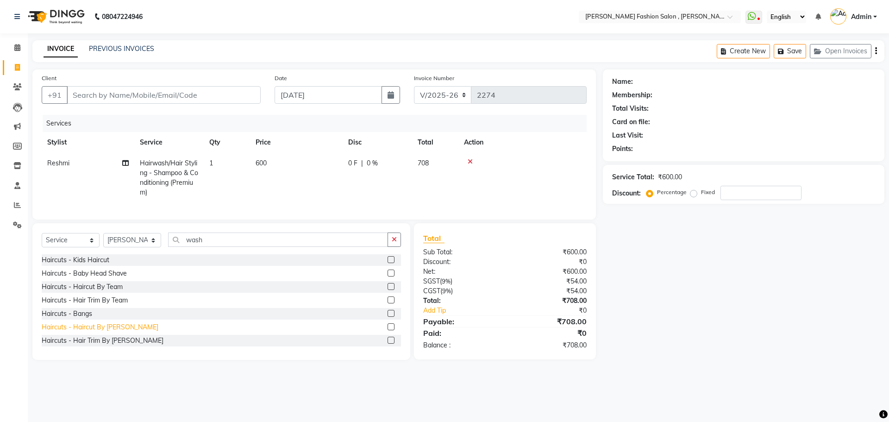
click at [120, 332] on div "Haircuts - Haircut By [PERSON_NAME]" at bounding box center [100, 327] width 117 height 10
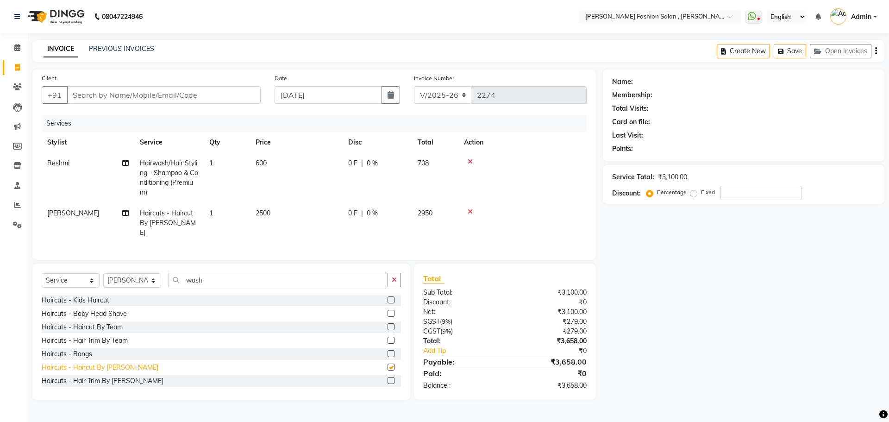
checkbox input "false"
click at [154, 279] on select "Select Stylist [PERSON_NAME] [PERSON_NAME] [PERSON_NAME] Babu [PERSON_NAME] [PE…" at bounding box center [132, 280] width 58 height 14
select select "33872"
click at [103, 273] on select "Select Stylist [PERSON_NAME] [PERSON_NAME] [PERSON_NAME] Babu [PERSON_NAME] [PE…" at bounding box center [132, 280] width 58 height 14
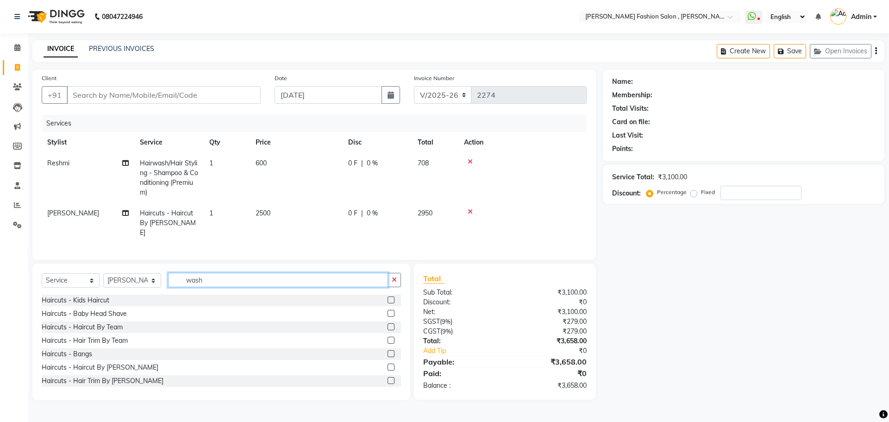
drag, startPoint x: 211, startPoint y: 276, endPoint x: 156, endPoint y: 276, distance: 55.1
click at [156, 276] on div "Select Service Product Membership Package Voucher Prepaid Gift Card Select Styl…" at bounding box center [221, 284] width 359 height 22
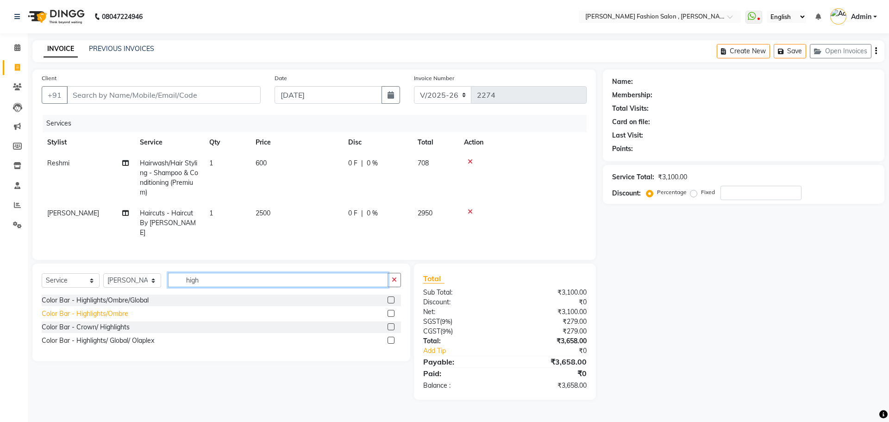
type input "high"
click at [100, 313] on div "Color Bar - Highlights/Ombre" at bounding box center [85, 314] width 87 height 10
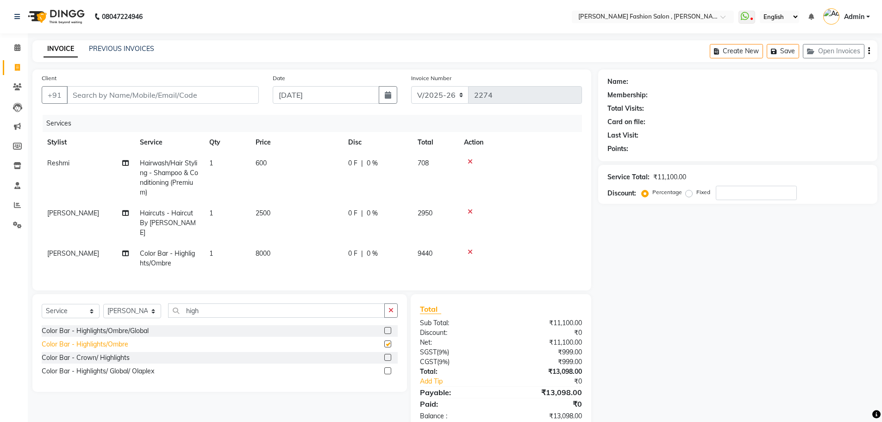
checkbox input "false"
click at [121, 92] on input "Client" at bounding box center [163, 95] width 192 height 18
type input "9"
type input "0"
type input "9434445179"
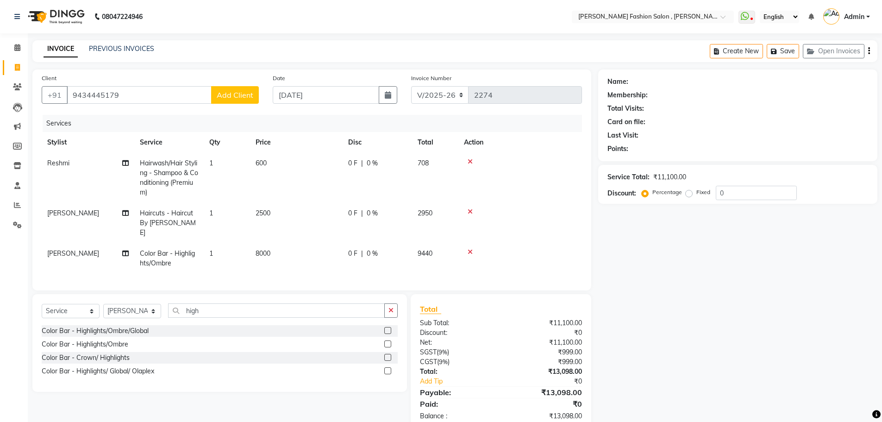
click at [235, 92] on span "Add Client" at bounding box center [235, 94] width 37 height 9
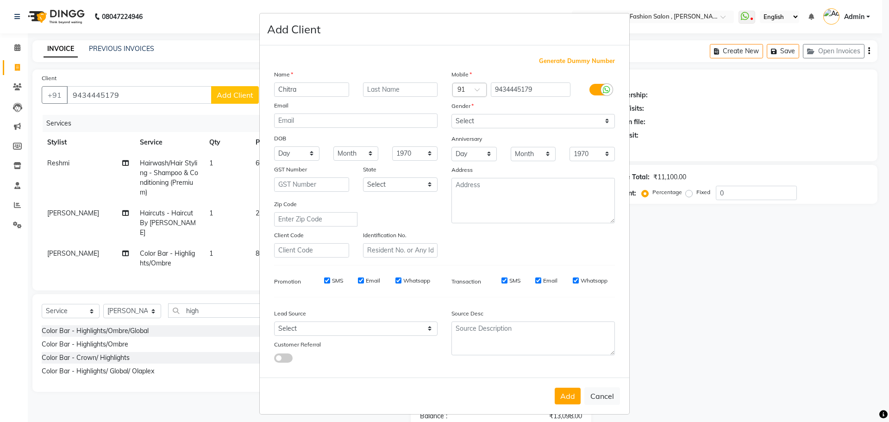
type input "Chitra"
type input "Mukim"
click at [514, 120] on select "Select [DEMOGRAPHIC_DATA] [DEMOGRAPHIC_DATA] Other Prefer Not To Say" at bounding box center [532, 121] width 163 height 14
select select "[DEMOGRAPHIC_DATA]"
click at [451, 114] on select "Select [DEMOGRAPHIC_DATA] [DEMOGRAPHIC_DATA] Other Prefer Not To Say" at bounding box center [532, 121] width 163 height 14
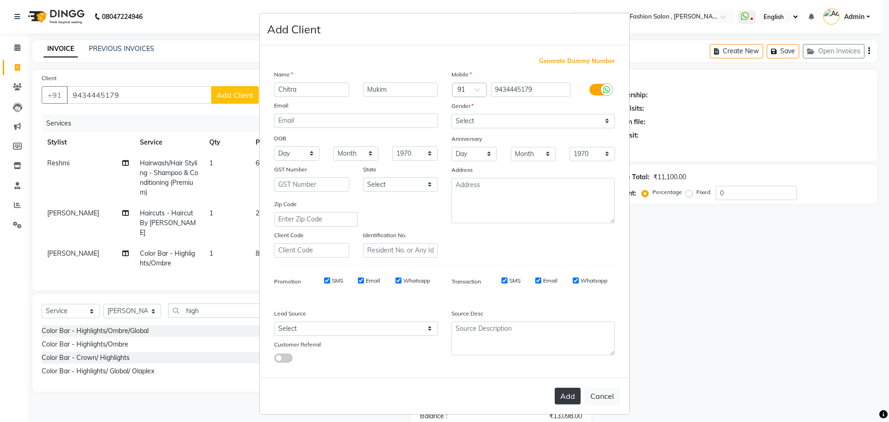
click at [564, 392] on button "Add" at bounding box center [568, 396] width 26 height 17
select select
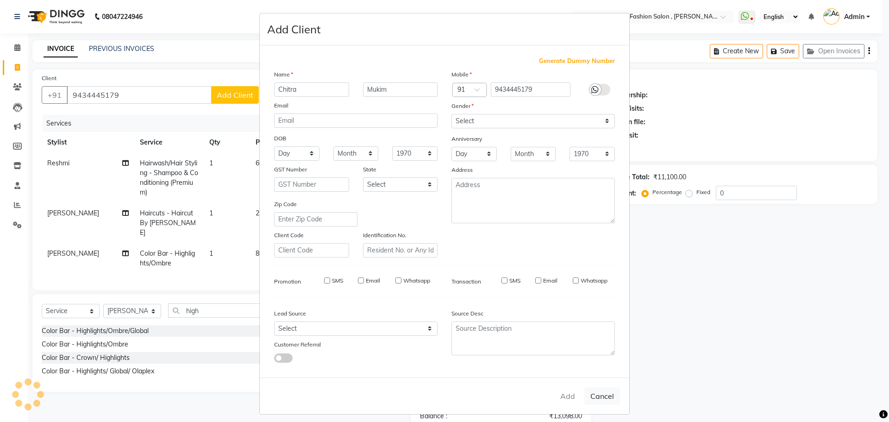
select select
checkbox input "false"
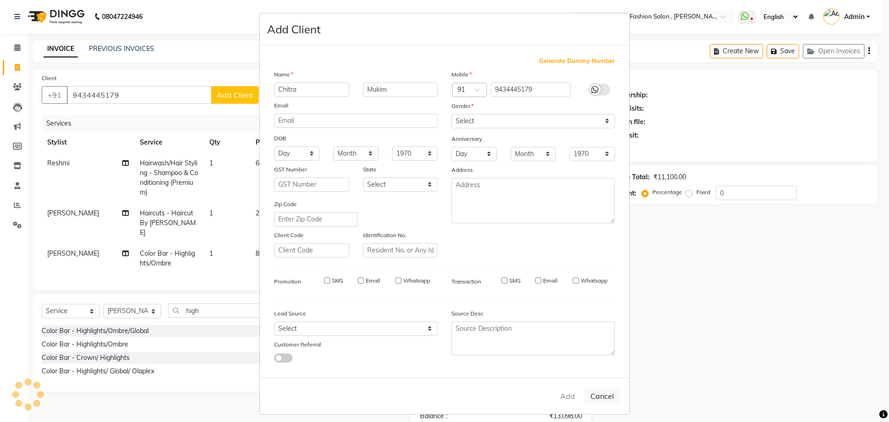
checkbox input "false"
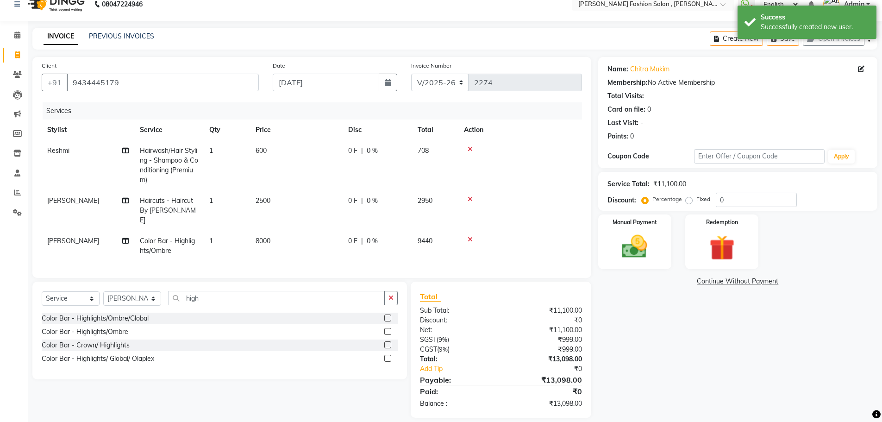
scroll to position [19, 0]
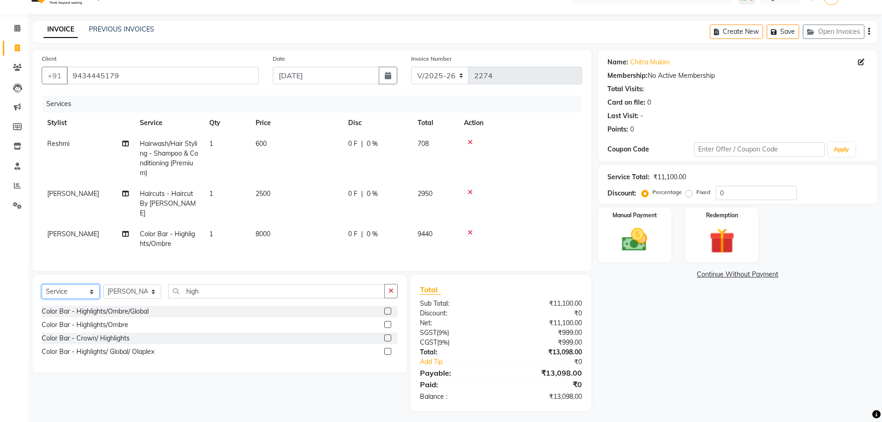
click at [64, 285] on select "Select Service Product Membership Package Voucher Prepaid Gift Card" at bounding box center [71, 291] width 58 height 14
select select "product"
click at [42, 284] on select "Select Service Product Membership Package Voucher Prepaid Gift Card" at bounding box center [71, 291] width 58 height 14
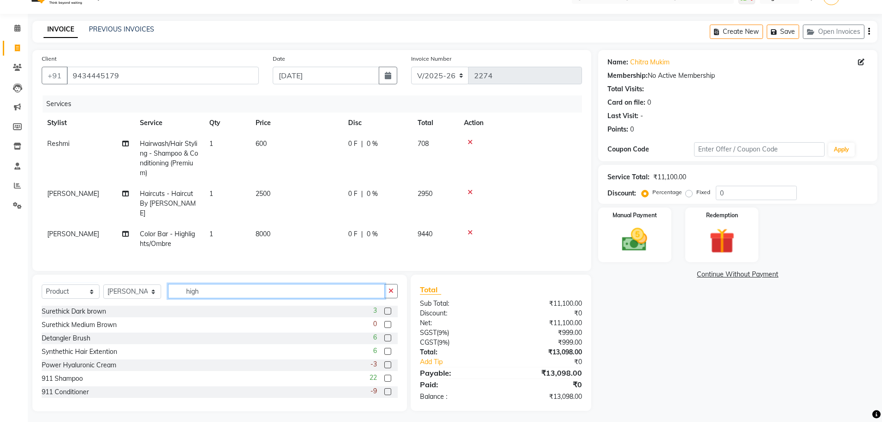
drag, startPoint x: 203, startPoint y: 289, endPoint x: 92, endPoint y: 292, distance: 111.6
click at [92, 292] on div "Select Service Product Membership Package Voucher Prepaid Gift Card Select Styl…" at bounding box center [220, 295] width 356 height 22
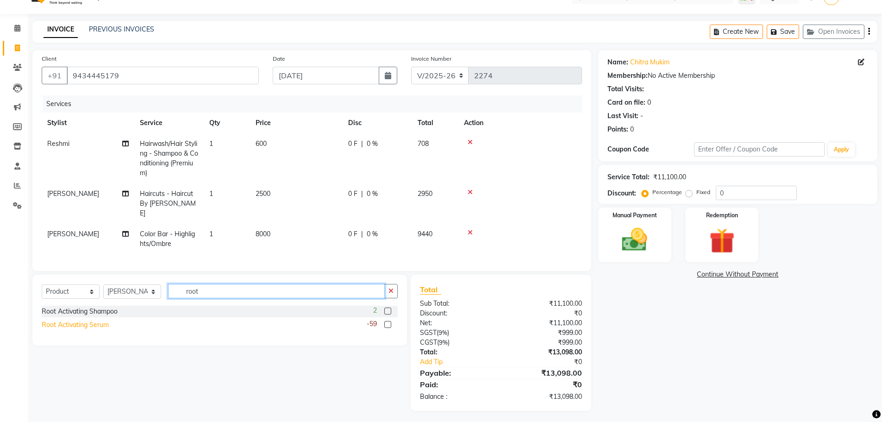
type input "root"
click at [69, 320] on div "Root Activating Serum" at bounding box center [75, 325] width 67 height 10
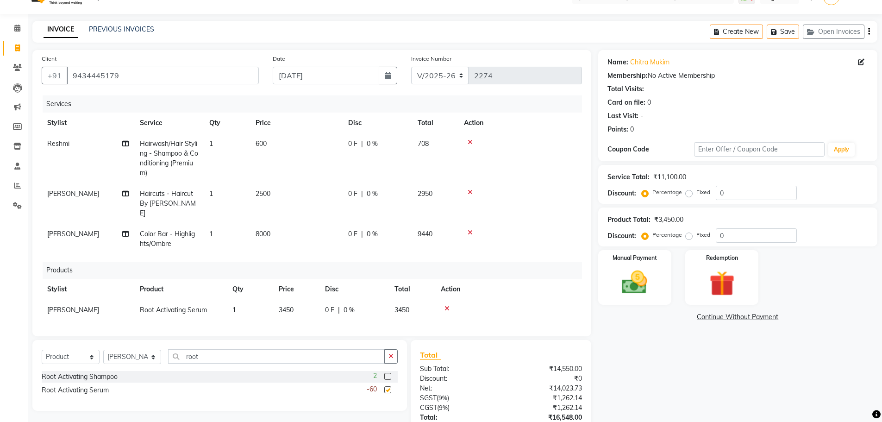
checkbox input "false"
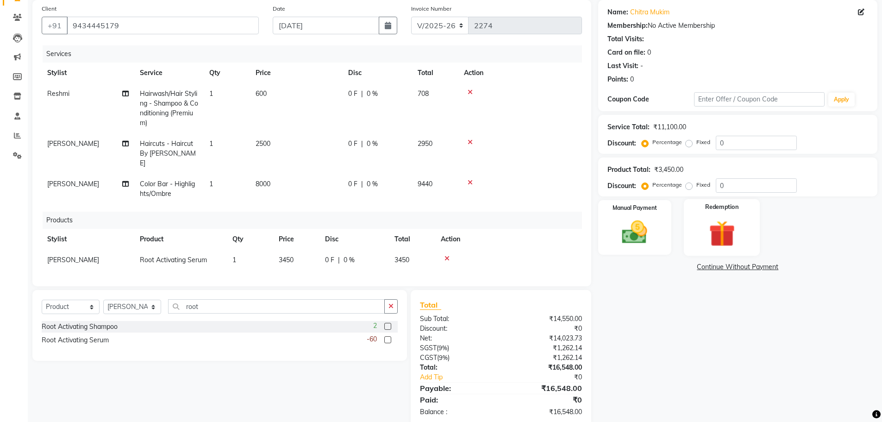
scroll to position [86, 0]
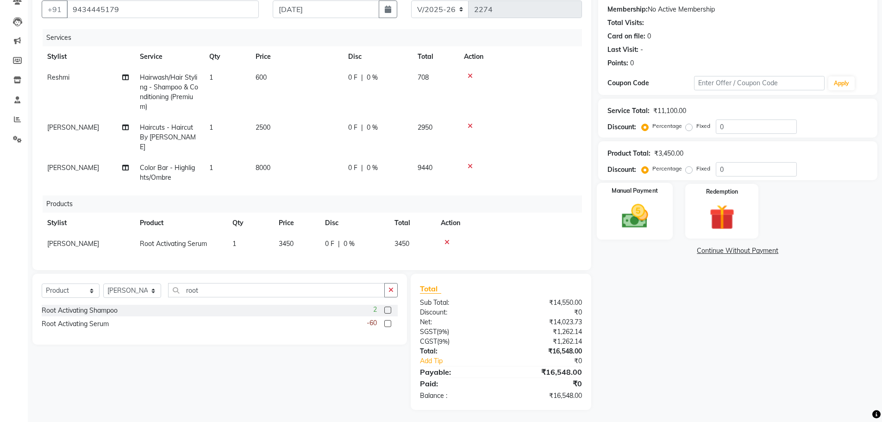
click at [634, 211] on img at bounding box center [635, 216] width 43 height 30
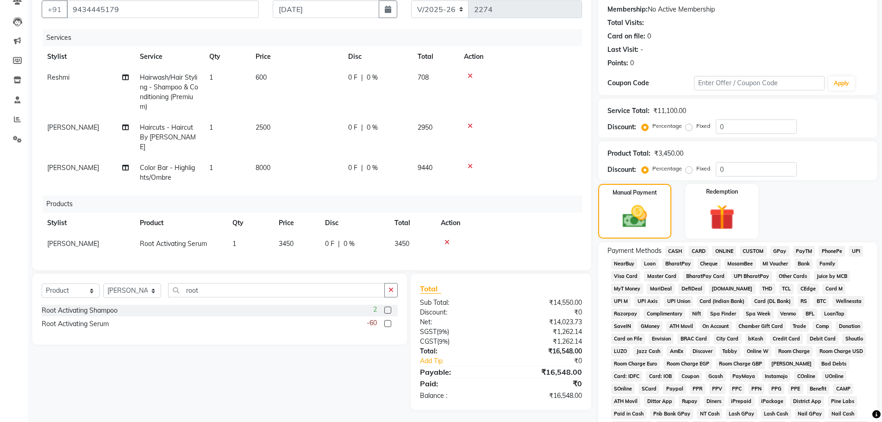
click at [671, 248] on span "CASH" at bounding box center [675, 251] width 20 height 11
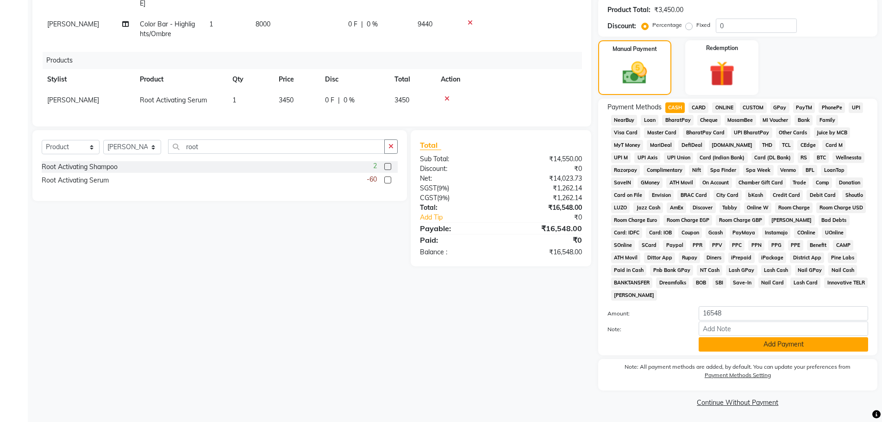
click at [718, 351] on button "Add Payment" at bounding box center [783, 344] width 169 height 14
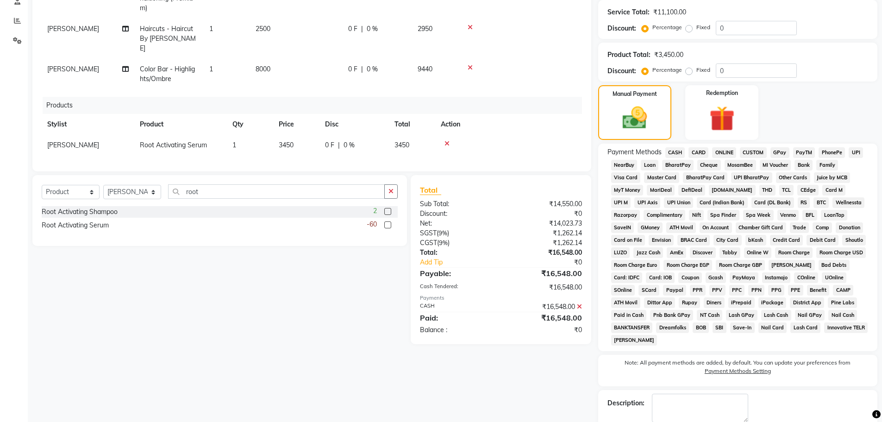
scroll to position [234, 0]
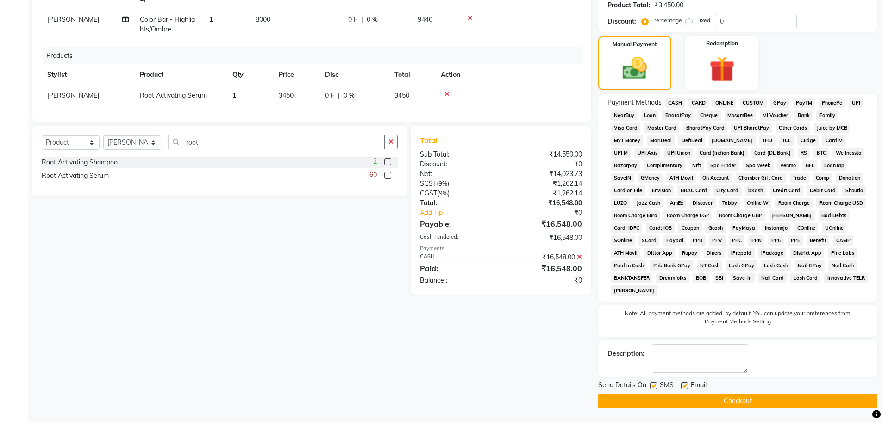
drag, startPoint x: 714, startPoint y: 399, endPoint x: 703, endPoint y: 376, distance: 25.3
click at [714, 397] on button "Checkout" at bounding box center [737, 401] width 279 height 14
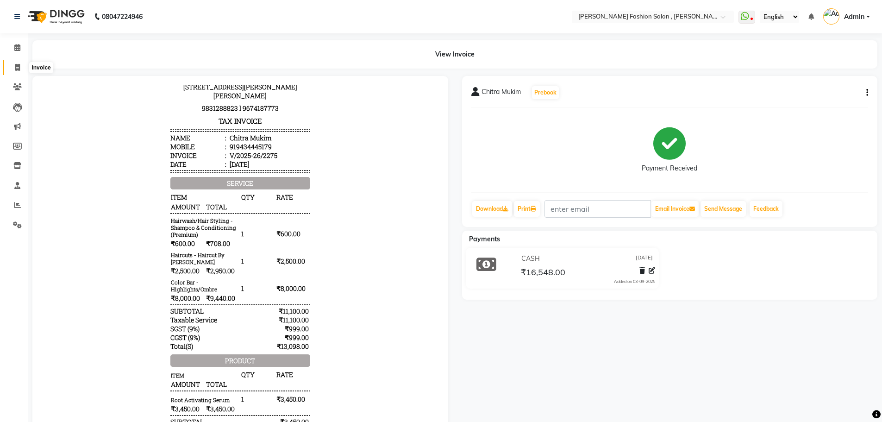
click at [20, 66] on icon at bounding box center [17, 67] width 5 height 7
select select "service"
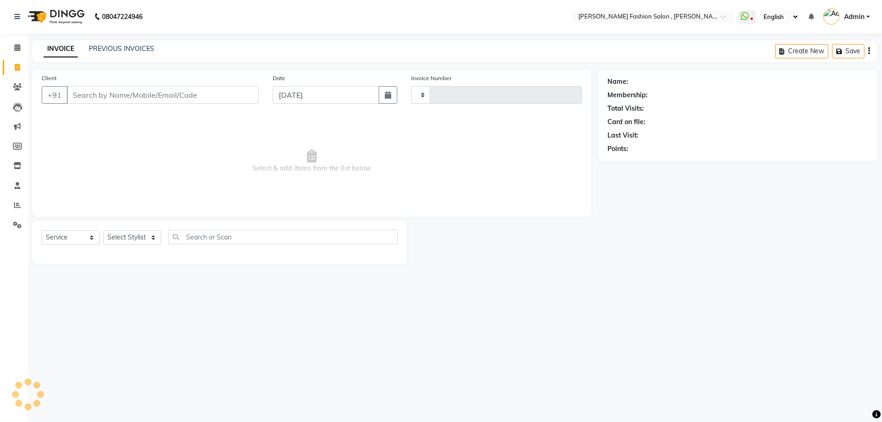
type input "2277"
select select "5233"
click at [142, 96] on input "Client" at bounding box center [164, 95] width 194 height 18
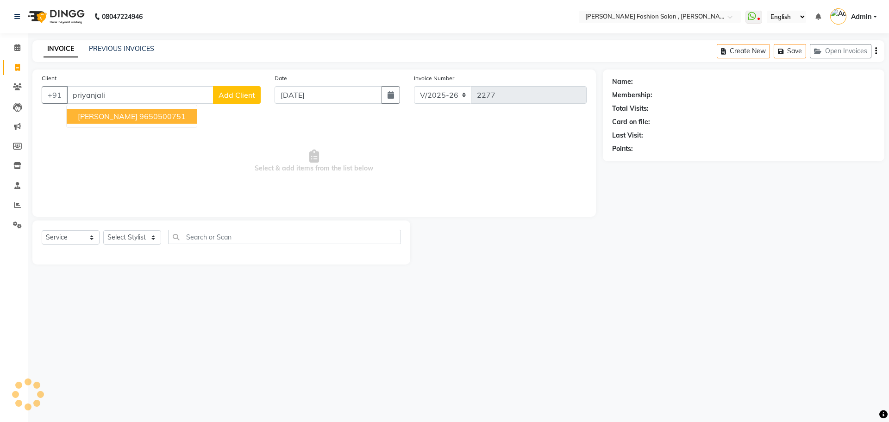
click at [148, 111] on button "[PERSON_NAME] 9650500751" at bounding box center [132, 116] width 130 height 15
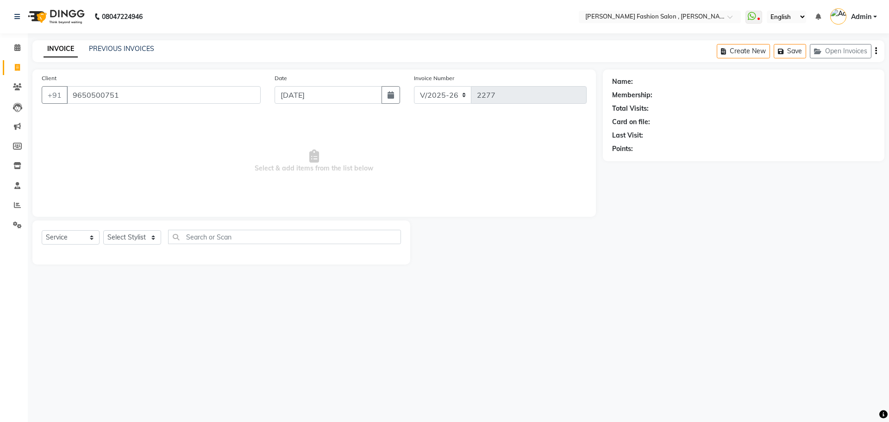
type input "9650500751"
click at [876, 51] on icon "button" at bounding box center [876, 51] width 2 height 0
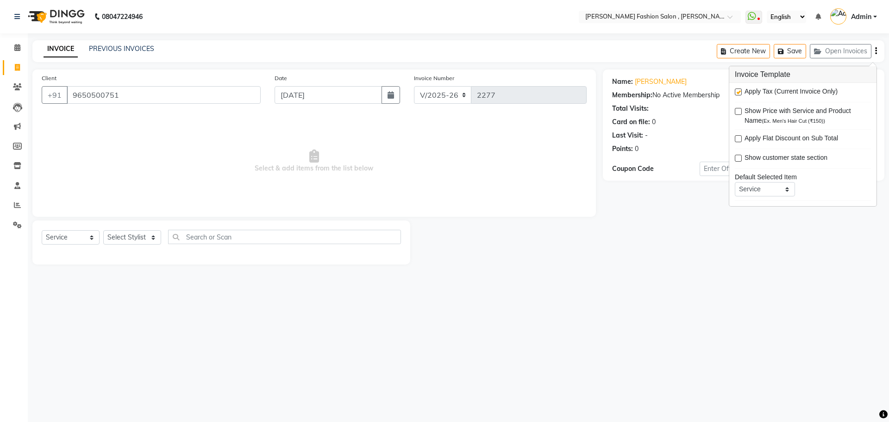
click at [736, 92] on label at bounding box center [738, 91] width 7 height 7
click at [736, 92] on input "checkbox" at bounding box center [738, 92] width 6 height 6
checkbox input "false"
click at [148, 239] on select "Select Stylist [PERSON_NAME] [PERSON_NAME] [PERSON_NAME] Babu [PERSON_NAME] [PE…" at bounding box center [132, 237] width 58 height 14
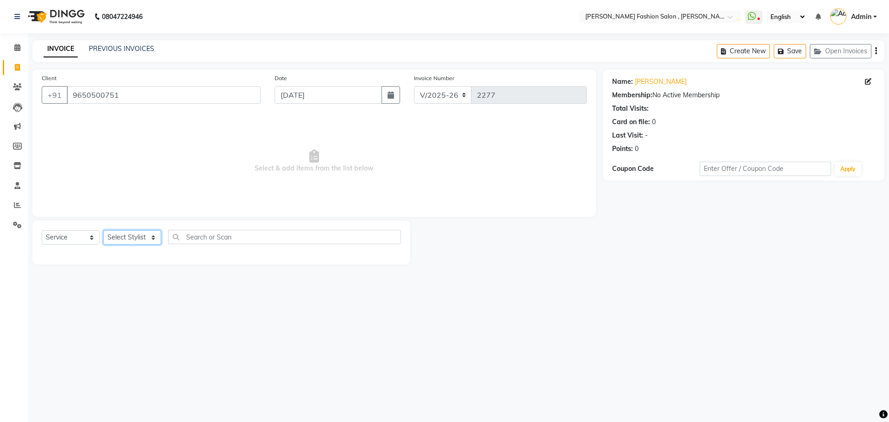
select select "33867"
click at [103, 230] on select "Select Stylist [PERSON_NAME] [PERSON_NAME] [PERSON_NAME] Babu [PERSON_NAME] [PE…" at bounding box center [132, 237] width 58 height 14
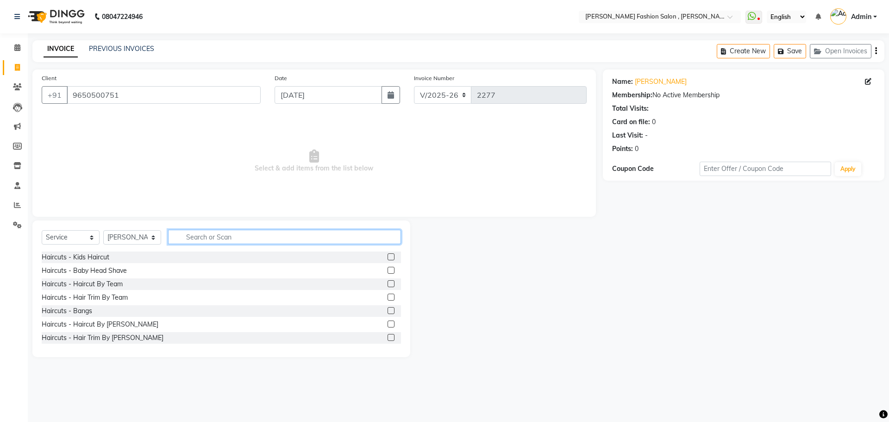
click at [209, 238] on input "text" at bounding box center [284, 237] width 233 height 14
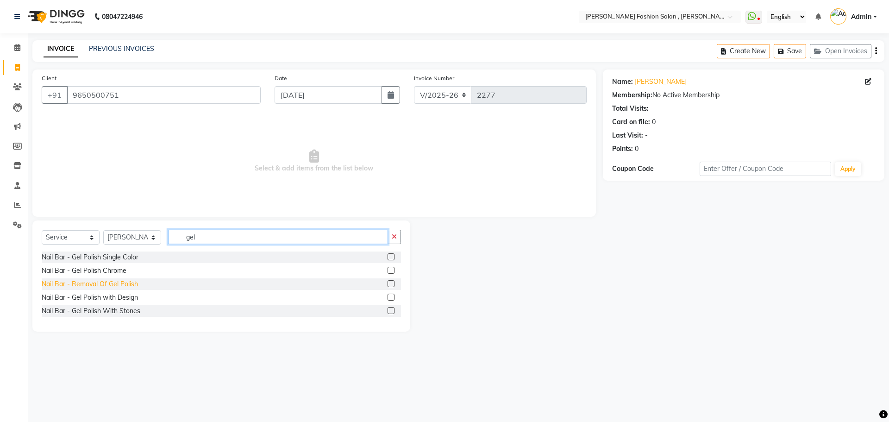
type input "gel"
click at [120, 286] on div "Nail Bar - Removal Of Gel Polish" at bounding box center [90, 284] width 96 height 10
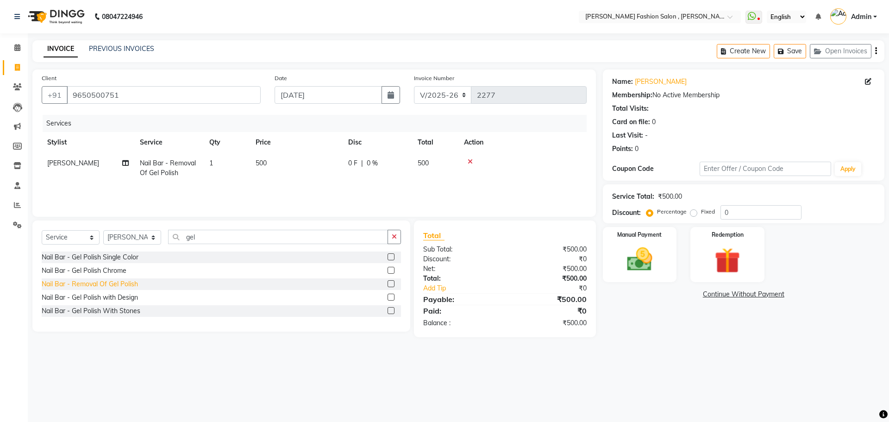
click at [120, 283] on div "Nail Bar - Removal Of Gel Polish" at bounding box center [90, 284] width 96 height 10
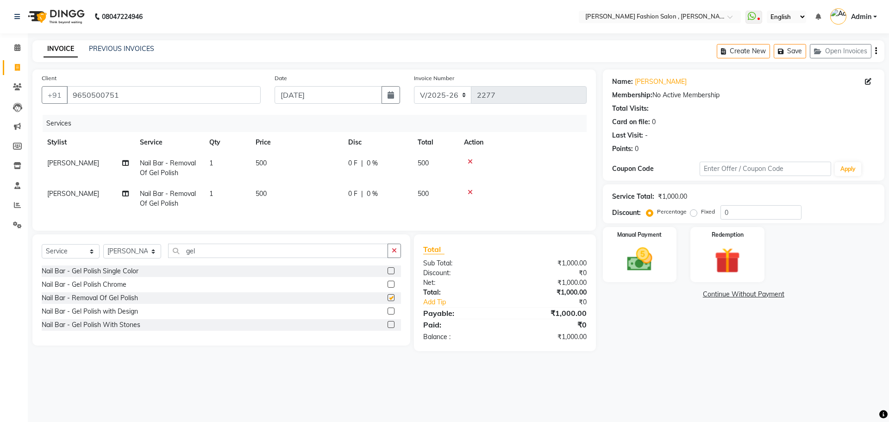
checkbox input "false"
click at [69, 162] on span "[PERSON_NAME]" at bounding box center [73, 163] width 52 height 8
select select "33867"
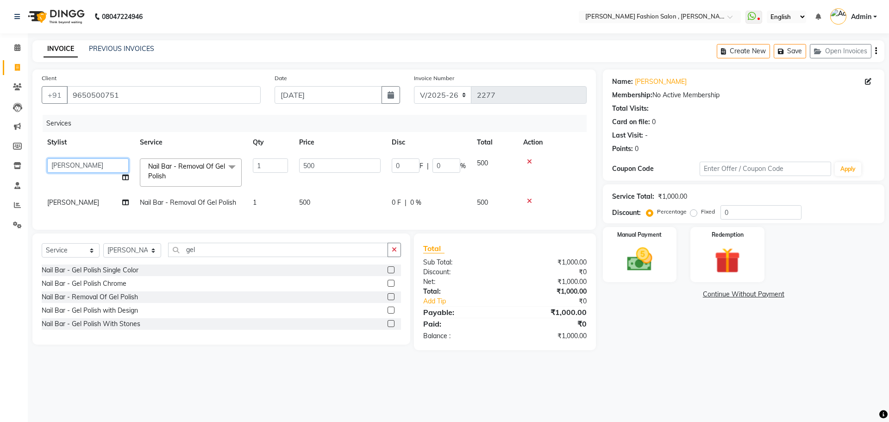
click at [75, 164] on select "[PERSON_NAME] [PERSON_NAME] [PERSON_NAME] Babu [PERSON_NAME] [PERSON_NAME] [PER…" at bounding box center [87, 165] width 81 height 14
select select "75490"
drag, startPoint x: 198, startPoint y: 256, endPoint x: 117, endPoint y: 252, distance: 81.1
click at [117, 252] on div "Select Service Product Membership Package Voucher Prepaid Gift Card Select Styl…" at bounding box center [221, 254] width 359 height 22
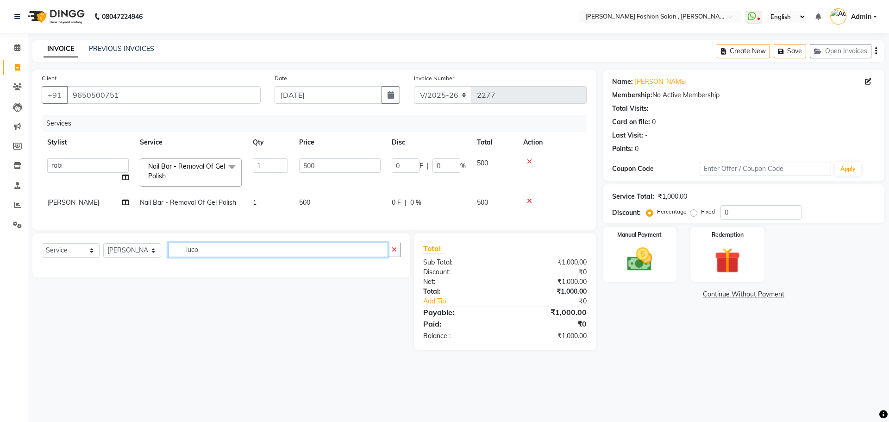
drag, startPoint x: 208, startPoint y: 261, endPoint x: 159, endPoint y: 261, distance: 49.1
click at [159, 261] on div "Select Service Product Membership Package Voucher Prepaid Gift Card Select Styl…" at bounding box center [221, 254] width 359 height 22
type input "lyc"
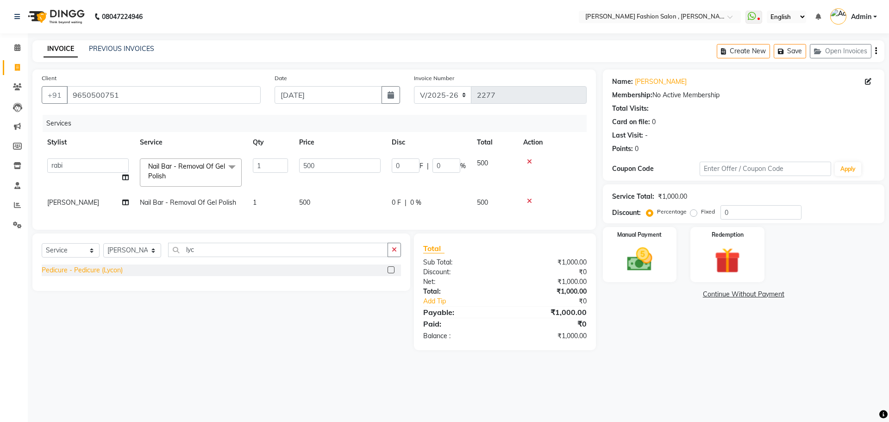
click at [117, 275] on div "Pedicure - Pedicure (Lycon)" at bounding box center [82, 270] width 81 height 10
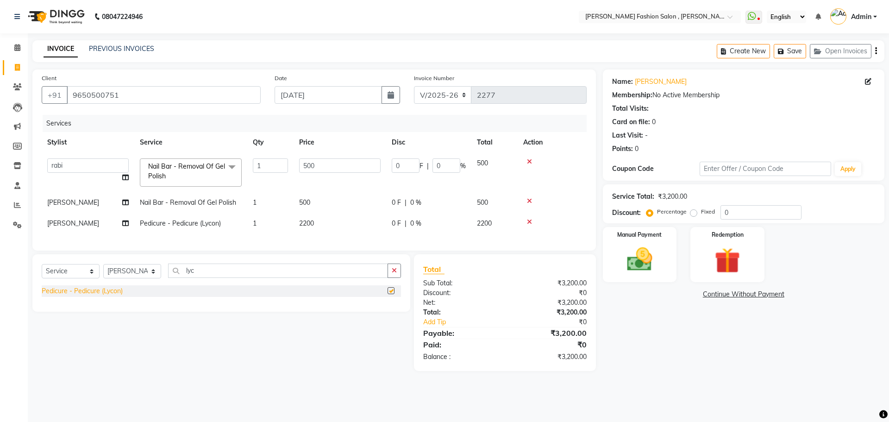
checkbox input "false"
click at [147, 276] on select "Select Stylist [PERSON_NAME] [PERSON_NAME] [PERSON_NAME] Babu [PERSON_NAME] [PE…" at bounding box center [132, 271] width 58 height 14
select select "75490"
click at [103, 271] on select "Select Stylist [PERSON_NAME] [PERSON_NAME] [PERSON_NAME] Babu [PERSON_NAME] [PE…" at bounding box center [132, 271] width 58 height 14
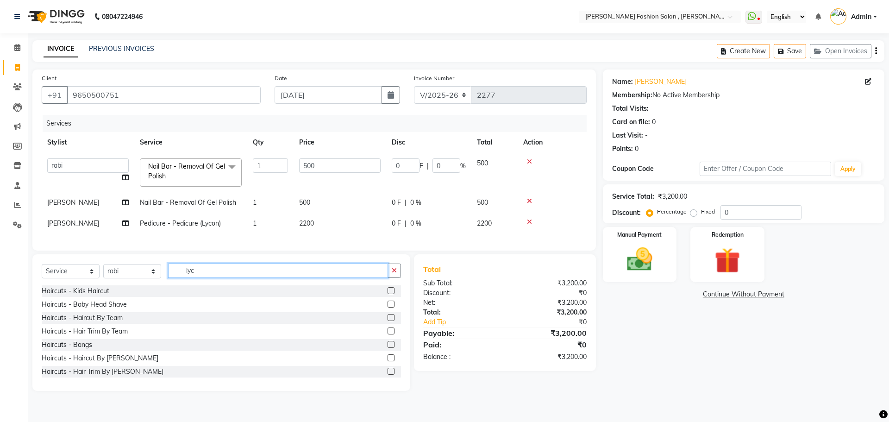
drag, startPoint x: 197, startPoint y: 277, endPoint x: 142, endPoint y: 276, distance: 54.6
click at [142, 276] on div "Select Service Product Membership Package Voucher Prepaid Gift Card Select Styl…" at bounding box center [221, 274] width 359 height 22
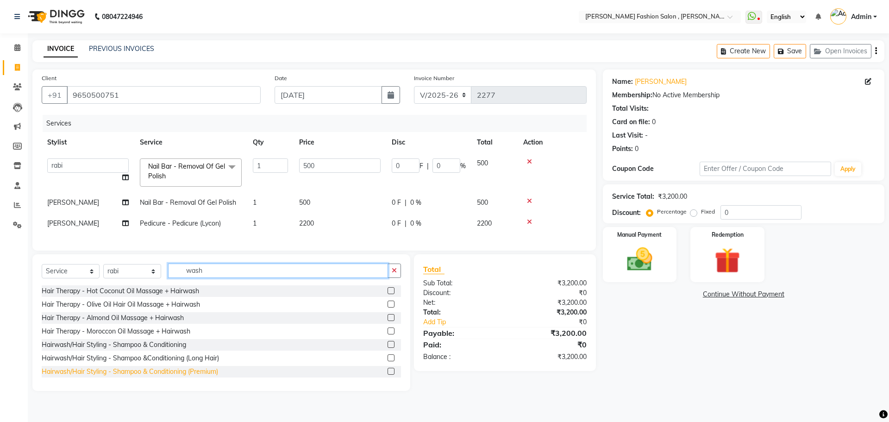
type input "wash"
click at [162, 376] on div "Hairwash/Hair Styling - Shampoo & Conditioning (Premium)" at bounding box center [130, 372] width 176 height 10
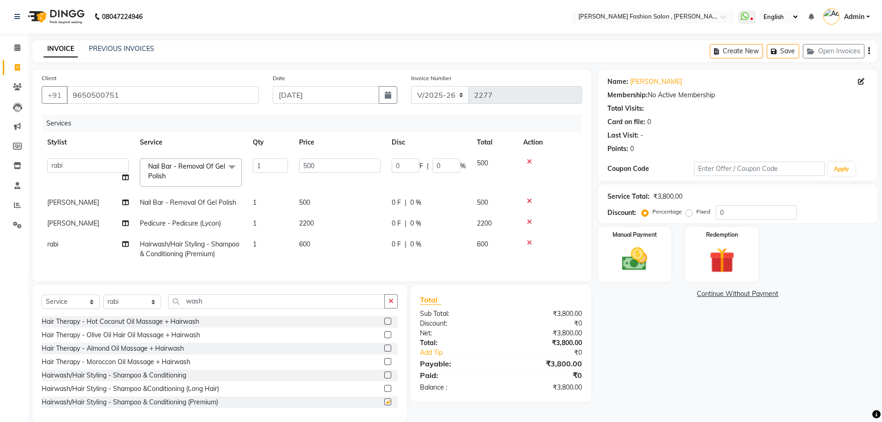
checkbox input "false"
drag, startPoint x: 211, startPoint y: 310, endPoint x: 111, endPoint y: 308, distance: 100.0
click at [111, 308] on div "Select Service Product Membership Package Voucher Prepaid Gift Card Select Styl…" at bounding box center [220, 305] width 356 height 22
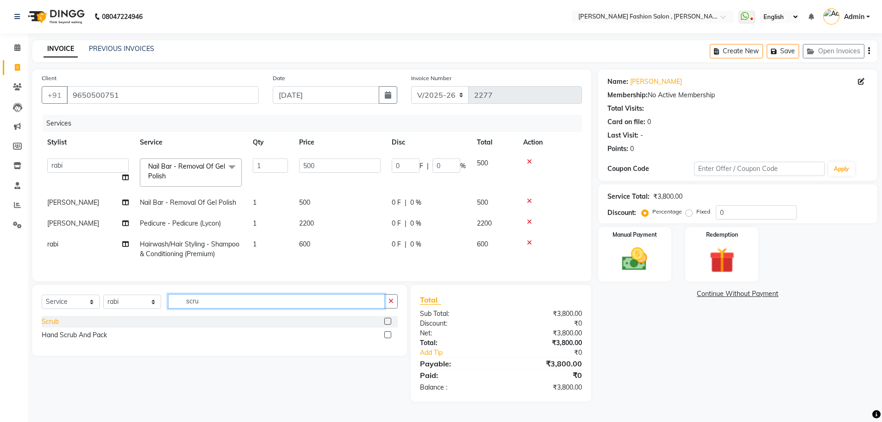
type input "scru"
click at [50, 325] on div "Scrub" at bounding box center [50, 322] width 17 height 10
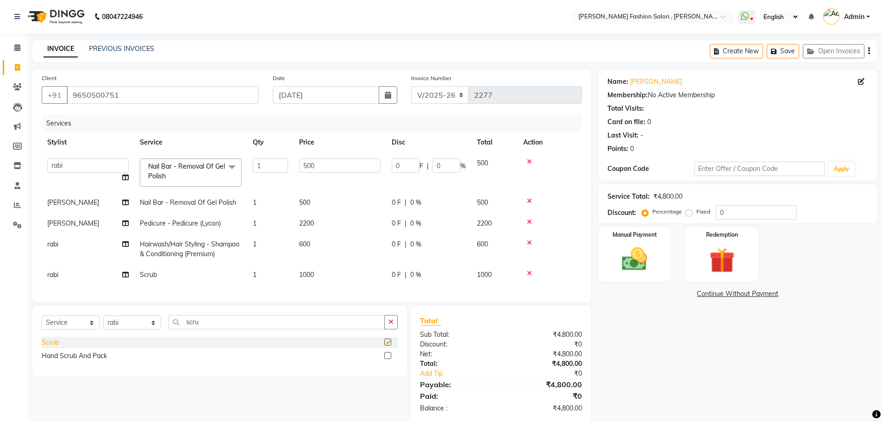
checkbox input "false"
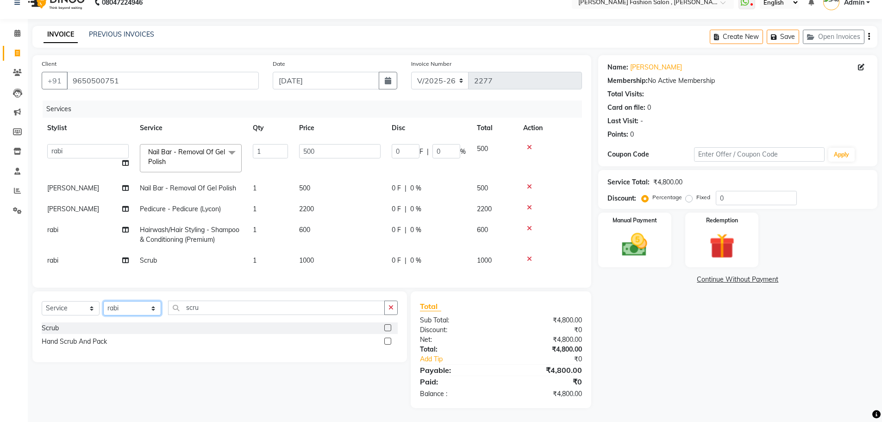
click at [135, 313] on select "Select Stylist Alice Anita Archana Minni Babu Das Bindu Bridgette Jones Daniell…" at bounding box center [132, 308] width 58 height 14
select select "48016"
click at [103, 301] on select "Select Stylist Alice Anita Archana Minni Babu Das Bindu Bridgette Jones Daniell…" at bounding box center [132, 308] width 58 height 14
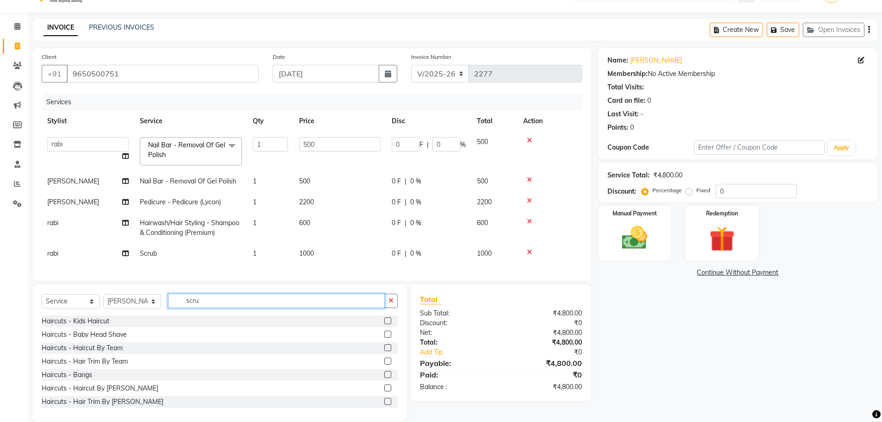
drag, startPoint x: 211, startPoint y: 312, endPoint x: 89, endPoint y: 302, distance: 122.1
click at [89, 302] on div "Select Service Product Membership Package Voucher Prepaid Gift Card Select Styl…" at bounding box center [220, 305] width 356 height 22
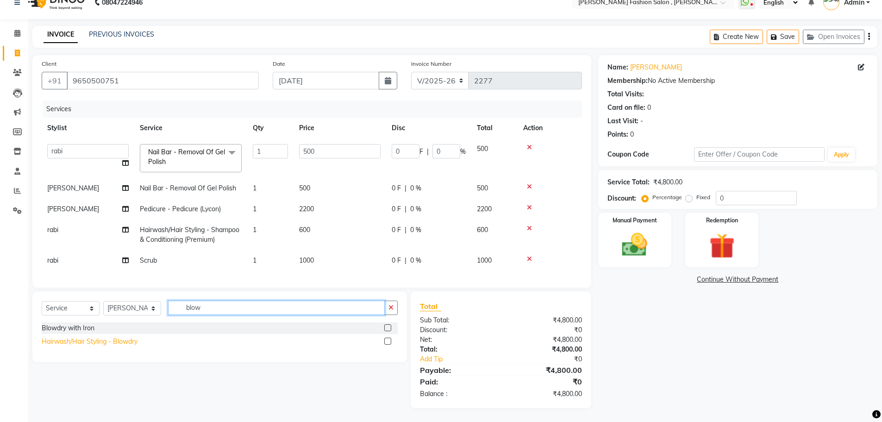
type input "blow"
click at [93, 344] on div "Hairwash/Hair Styling - Blowdry" at bounding box center [90, 342] width 96 height 10
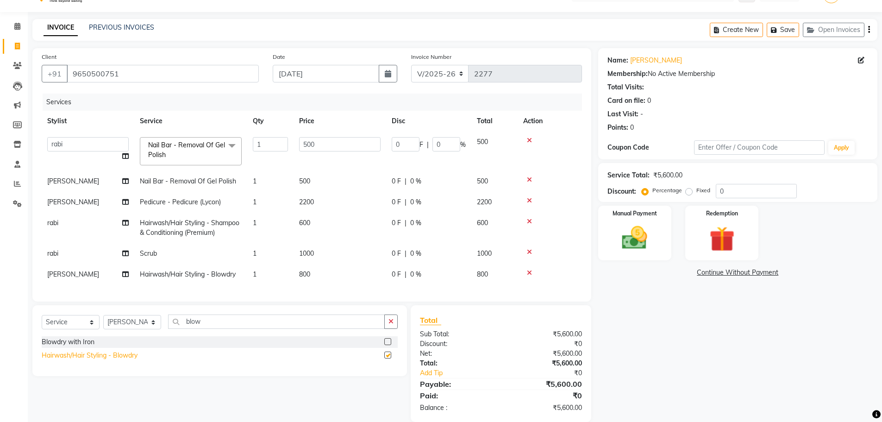
checkbox input "false"
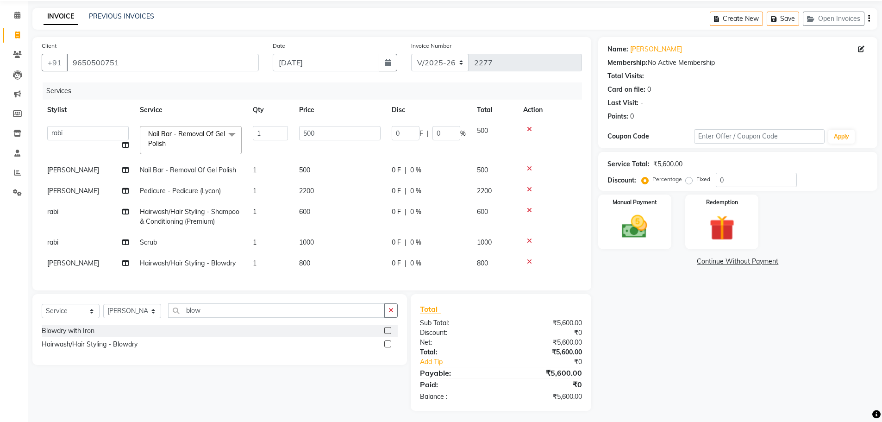
scroll to position [42, 0]
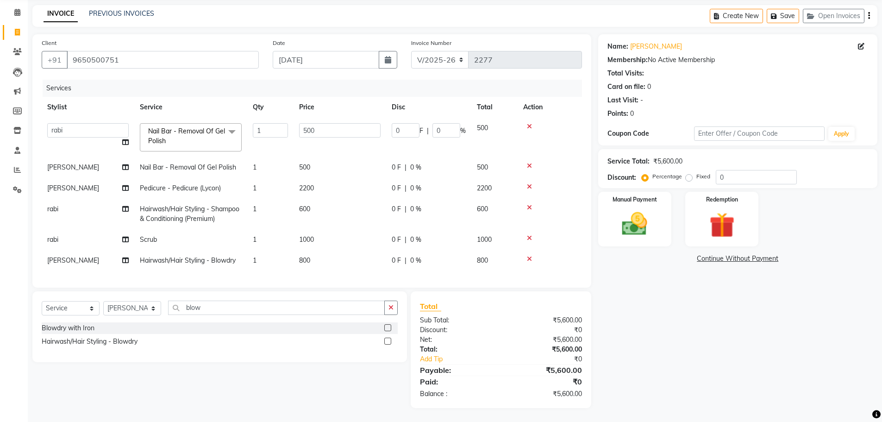
click at [328, 250] on td "800" at bounding box center [340, 260] width 93 height 21
select select "48016"
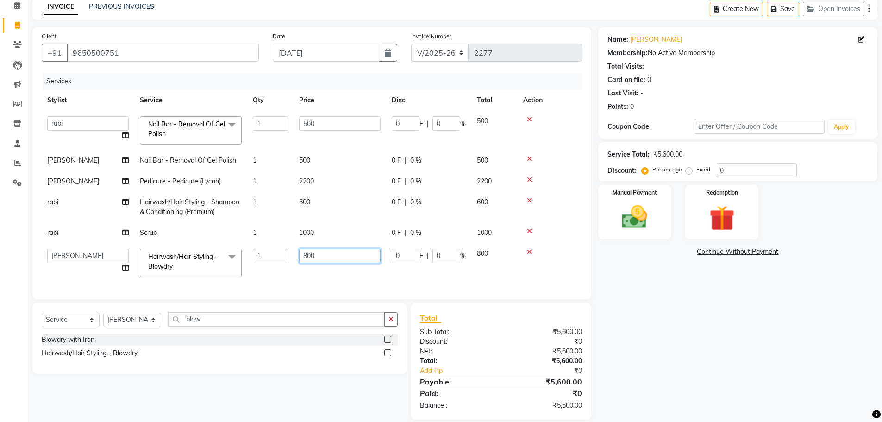
drag, startPoint x: 327, startPoint y: 254, endPoint x: 234, endPoint y: 247, distance: 92.8
click at [234, 248] on tr "Alice Anita Archana Minni Babu Das Bindu Bridgette Jones Danielle Jones Daniell…" at bounding box center [312, 262] width 540 height 39
type input "1200"
click at [271, 273] on div "Services Stylist Service Qty Price Disc Total Action Alice Anita Archana Minni …" at bounding box center [312, 181] width 540 height 217
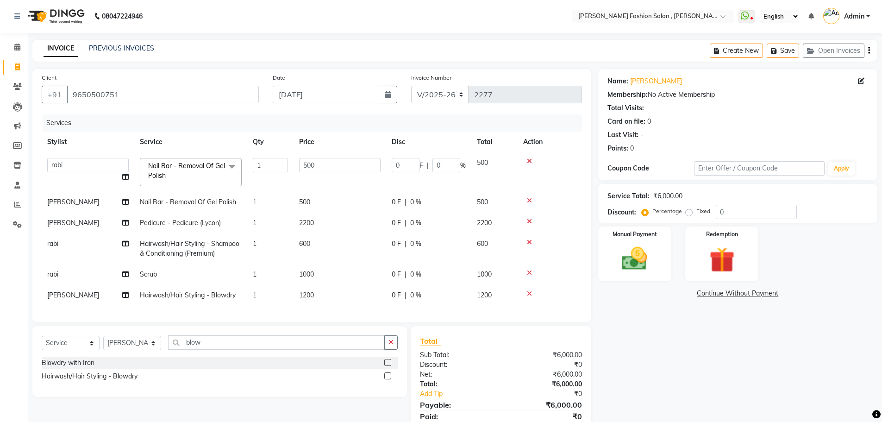
scroll to position [0, 0]
click at [778, 50] on icon "button" at bounding box center [775, 51] width 9 height 6
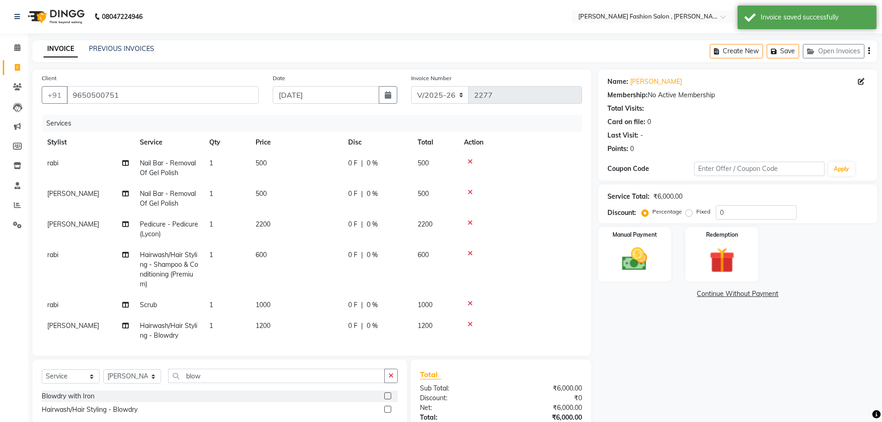
scroll to position [14, 0]
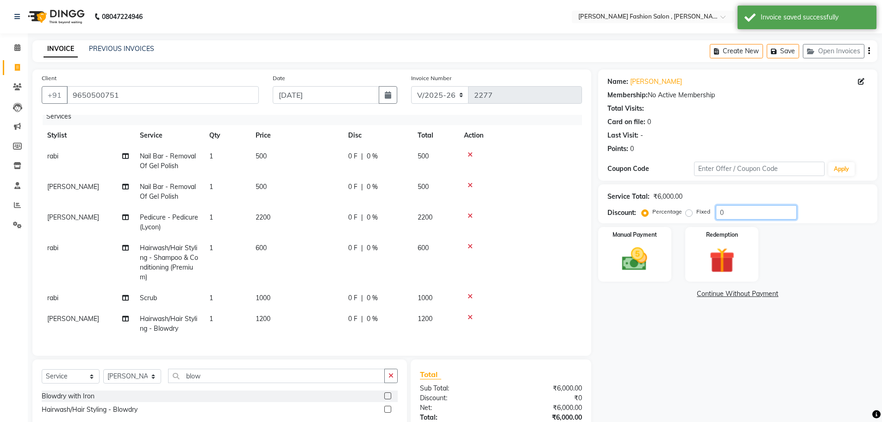
drag, startPoint x: 734, startPoint y: 209, endPoint x: 641, endPoint y: 209, distance: 93.5
click at [644, 209] on div "Percentage Fixed 0" at bounding box center [720, 212] width 153 height 14
type input "10"
click at [670, 88] on div "Name: Priyanjali Bose Membership: No Active Membership Total Visits: Card on fi…" at bounding box center [737, 113] width 261 height 81
click at [659, 148] on div "Points: 0" at bounding box center [737, 149] width 261 height 10
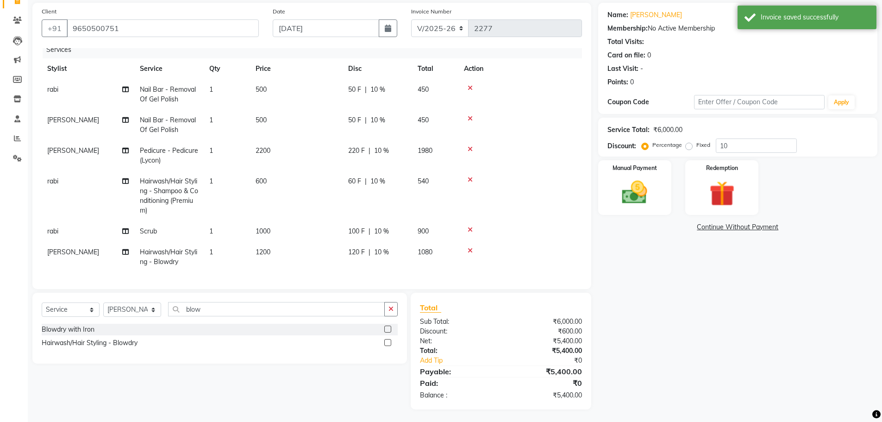
scroll to position [68, 0]
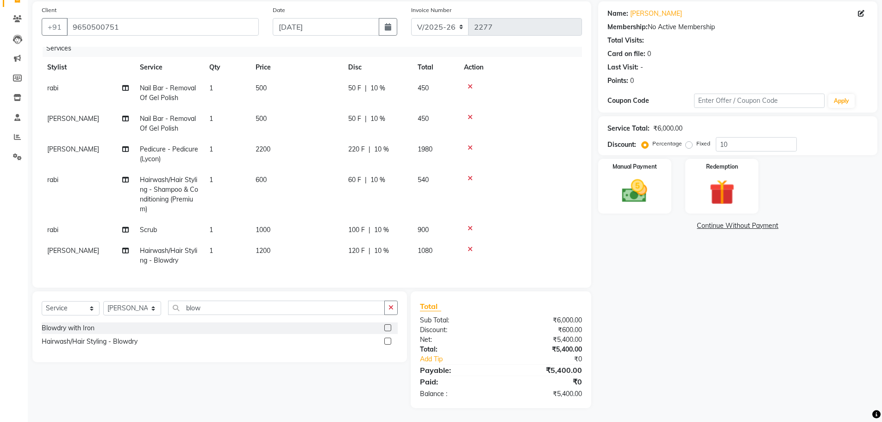
click at [649, 255] on div "Name: Priyanjali Bose Membership: No Active Membership Total Visits: Card on fi…" at bounding box center [741, 204] width 286 height 407
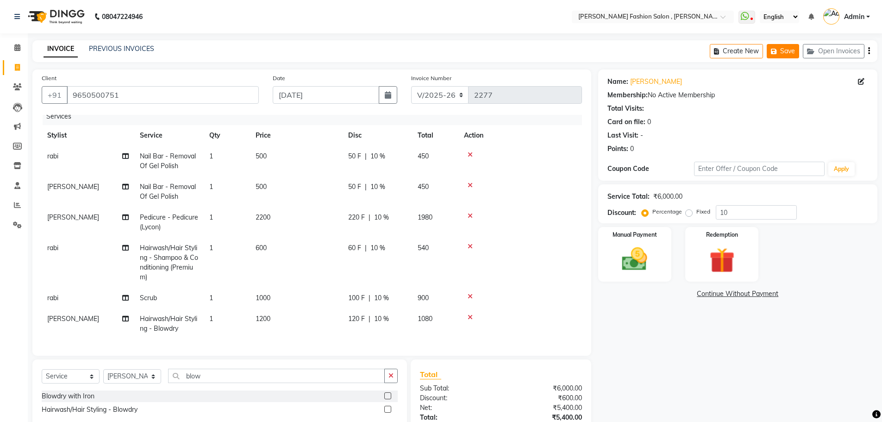
click at [788, 50] on button "Save" at bounding box center [783, 51] width 32 height 14
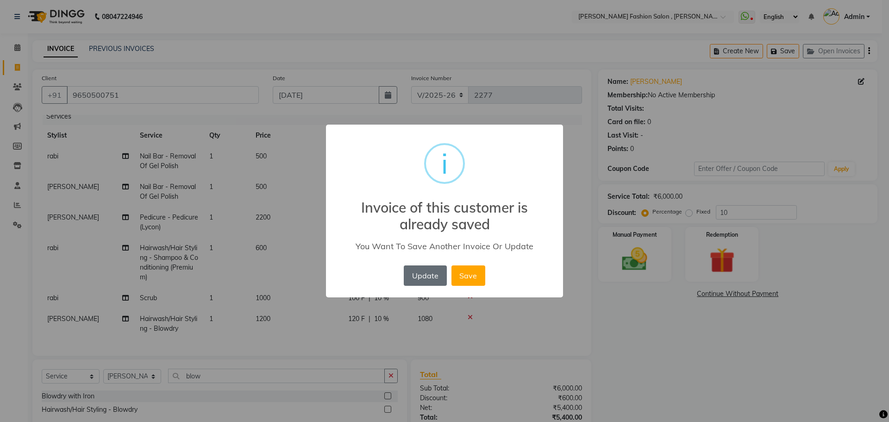
click at [434, 279] on button "Update" at bounding box center [425, 275] width 43 height 20
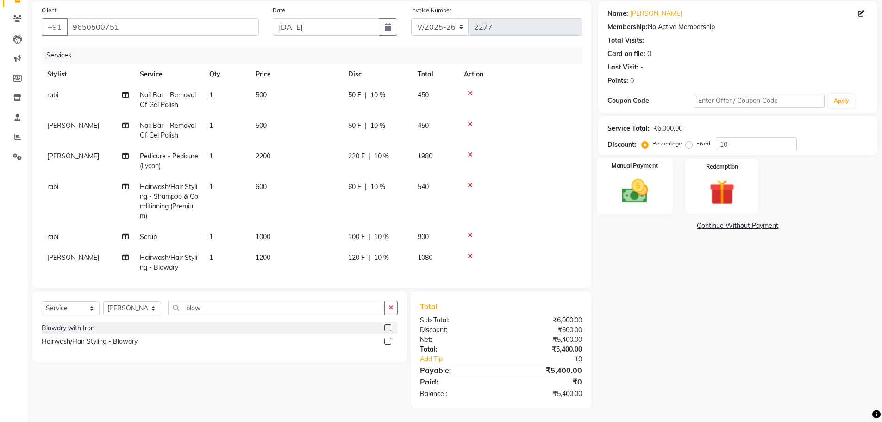
click at [619, 165] on label "Manual Payment" at bounding box center [635, 166] width 46 height 9
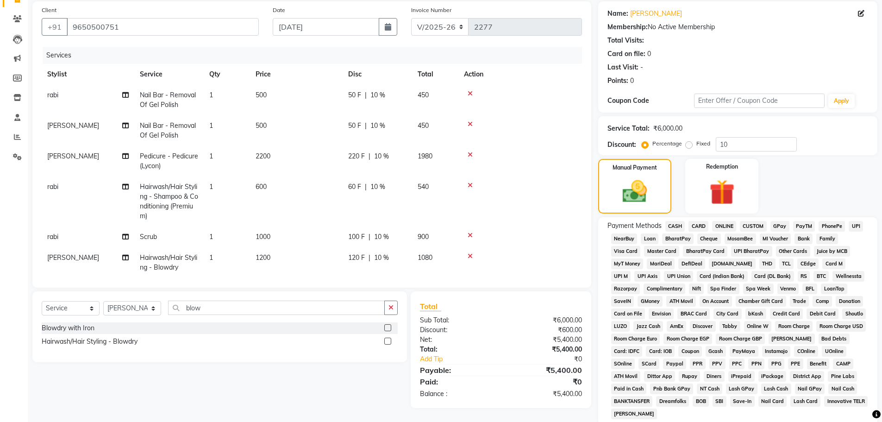
click at [678, 228] on span "CASH" at bounding box center [675, 226] width 20 height 11
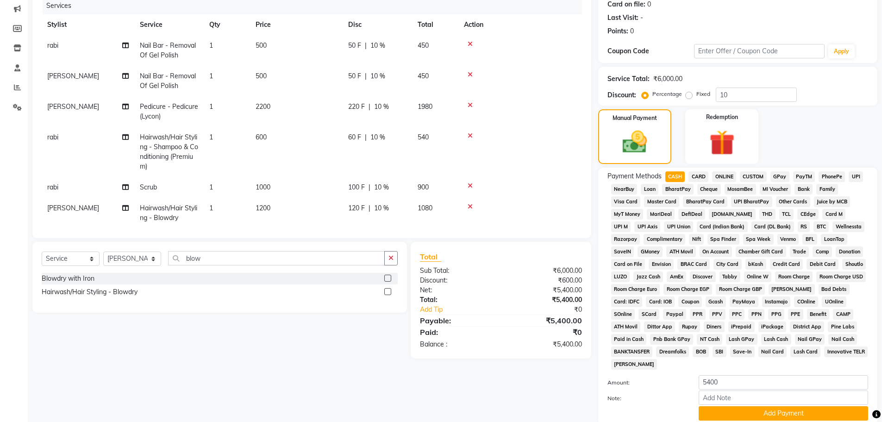
scroll to position [188, 0]
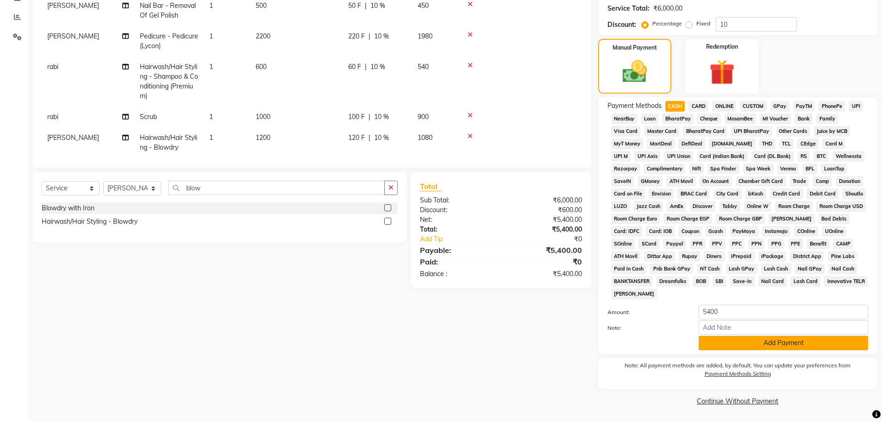
click at [776, 338] on button "Add Payment" at bounding box center [783, 343] width 169 height 14
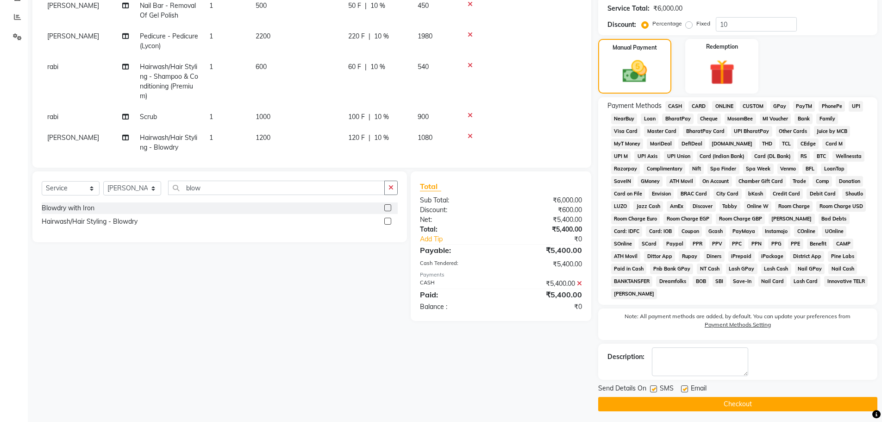
click at [790, 405] on button "Checkout" at bounding box center [737, 404] width 279 height 14
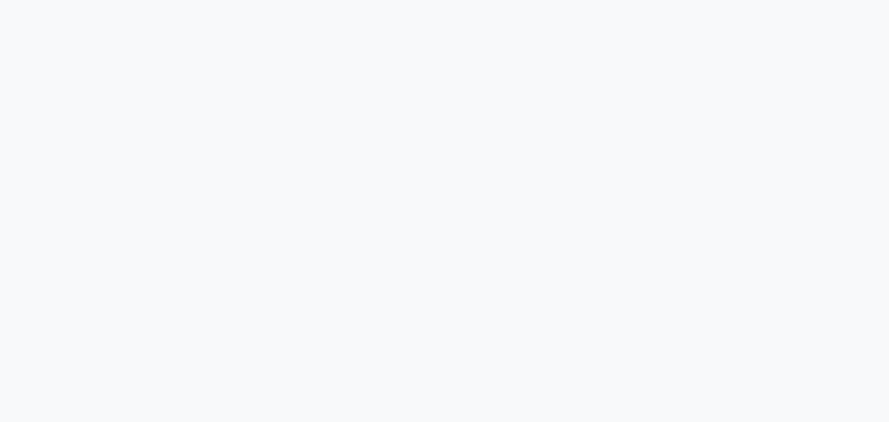
select select "service"
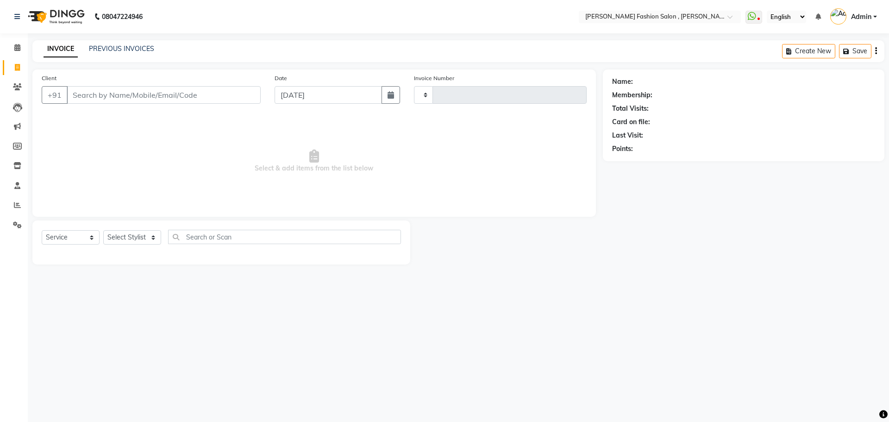
type input "2274"
select select "5233"
click at [206, 96] on input "Client" at bounding box center [164, 95] width 194 height 18
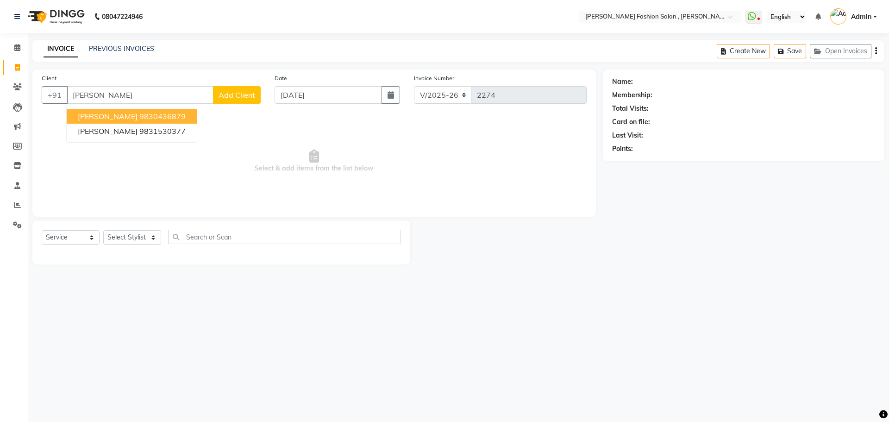
click at [82, 114] on span "[PERSON_NAME]" at bounding box center [108, 116] width 60 height 9
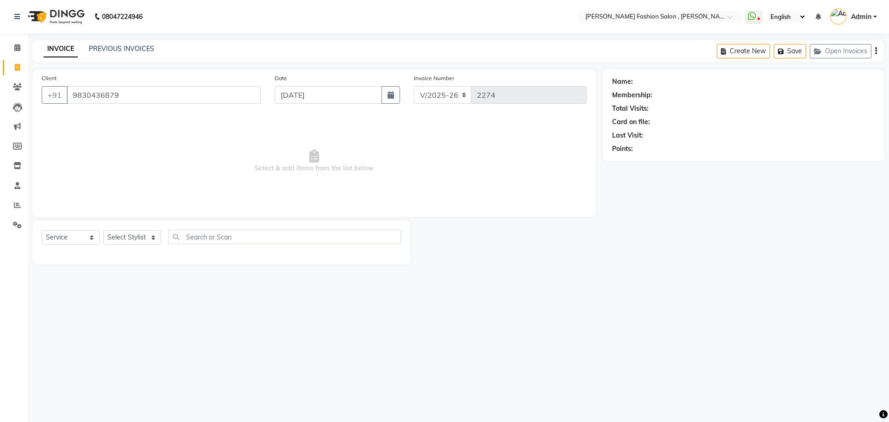
type input "9830436879"
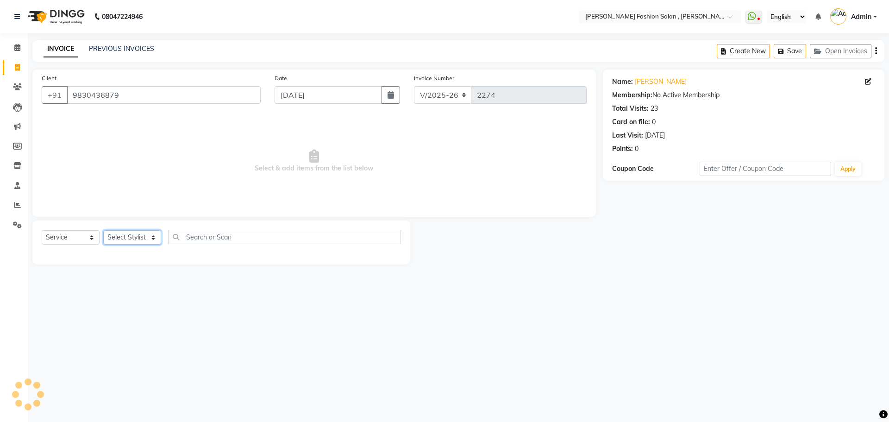
click at [131, 232] on select "Select Stylist [PERSON_NAME] [PERSON_NAME] [PERSON_NAME] Babu [PERSON_NAME] [PE…" at bounding box center [132, 237] width 58 height 14
select select "33868"
click at [103, 230] on select "Select Stylist [PERSON_NAME] [PERSON_NAME] [PERSON_NAME] Babu [PERSON_NAME] [PE…" at bounding box center [132, 237] width 58 height 14
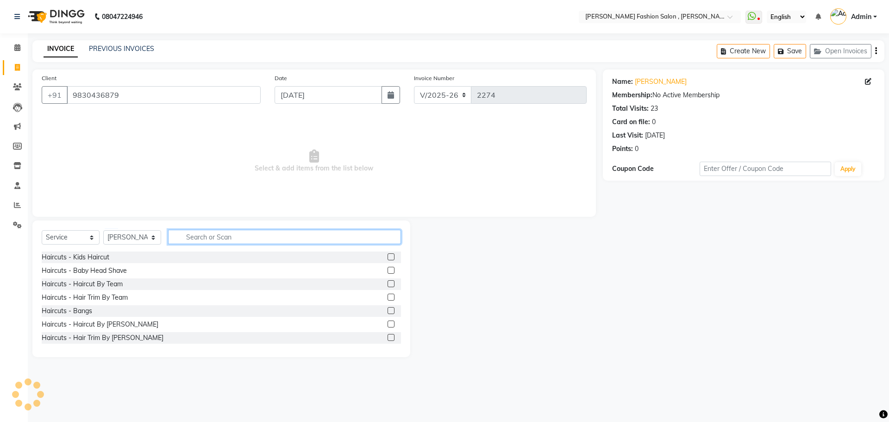
click at [218, 239] on input "text" at bounding box center [284, 237] width 233 height 14
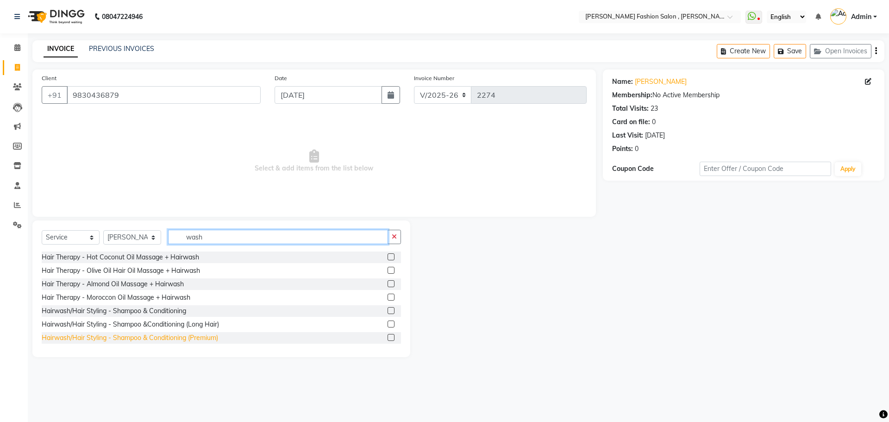
type input "wash"
click at [194, 339] on div "Hairwash/Hair Styling - Shampoo & Conditioning (Premium)" at bounding box center [130, 338] width 176 height 10
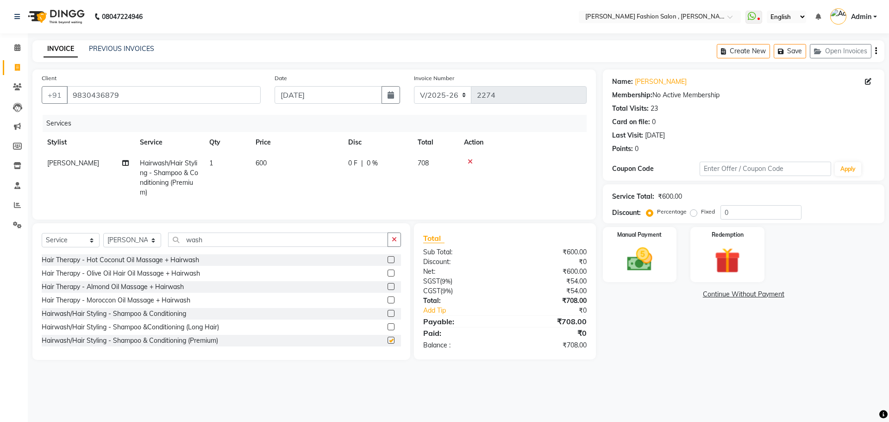
checkbox input "false"
drag, startPoint x: 642, startPoint y: 276, endPoint x: 726, endPoint y: 273, distance: 83.9
click at [642, 276] on div "Manual Payment" at bounding box center [640, 254] width 74 height 55
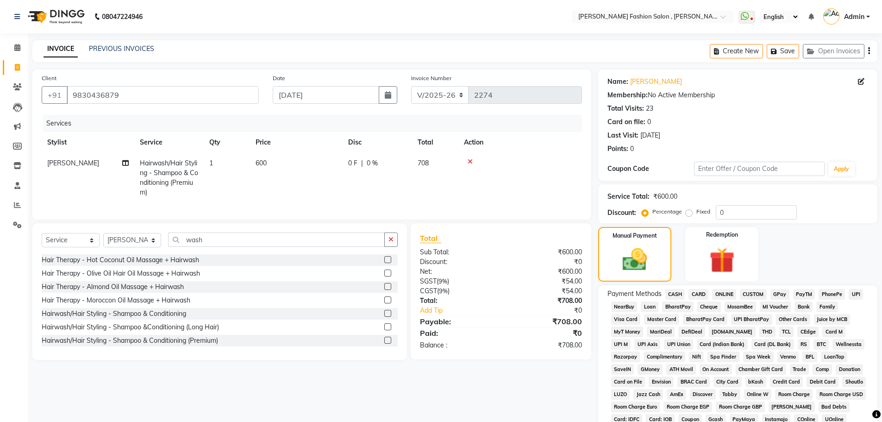
click at [854, 294] on span "UPI" at bounding box center [856, 294] width 14 height 11
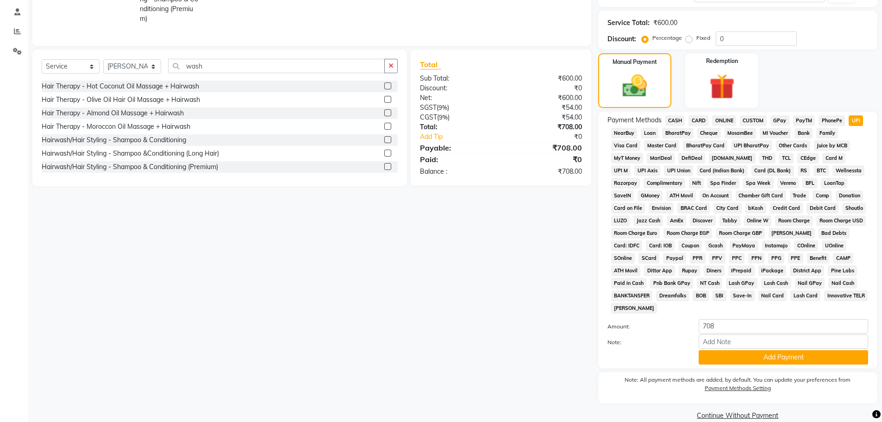
scroll to position [185, 0]
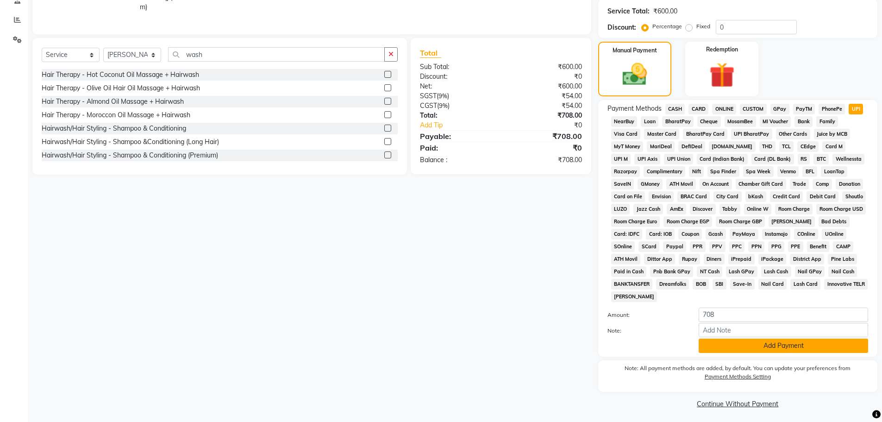
click at [767, 348] on button "Add Payment" at bounding box center [783, 345] width 169 height 14
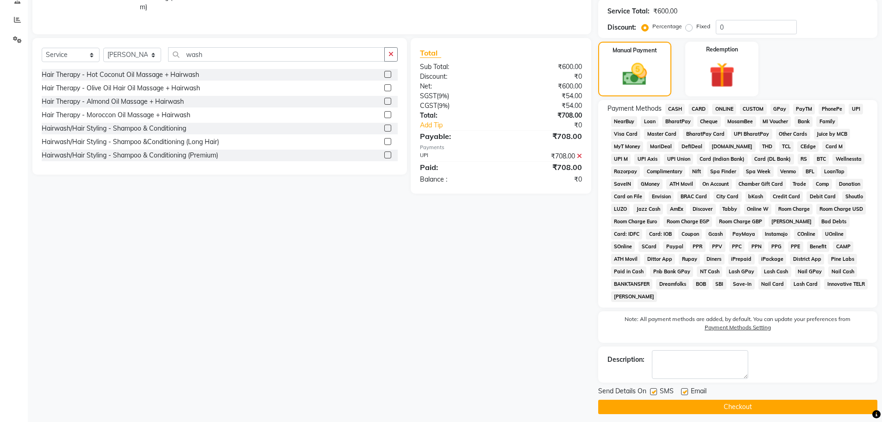
click at [720, 405] on button "Checkout" at bounding box center [737, 407] width 279 height 14
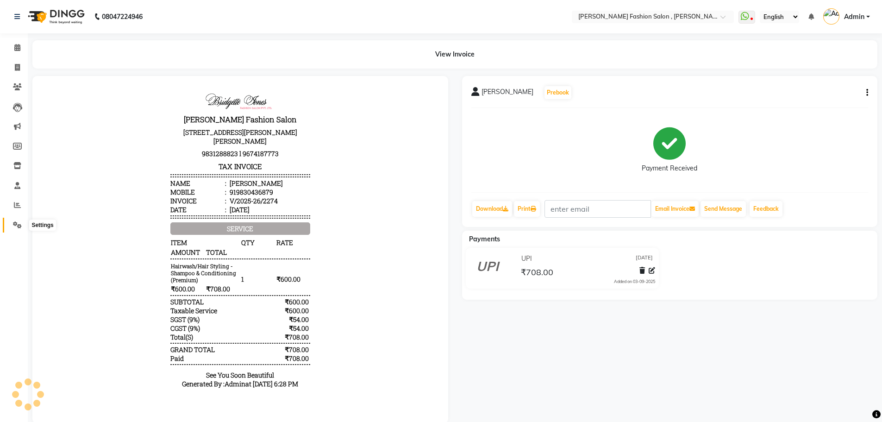
click at [16, 224] on icon at bounding box center [17, 224] width 9 height 7
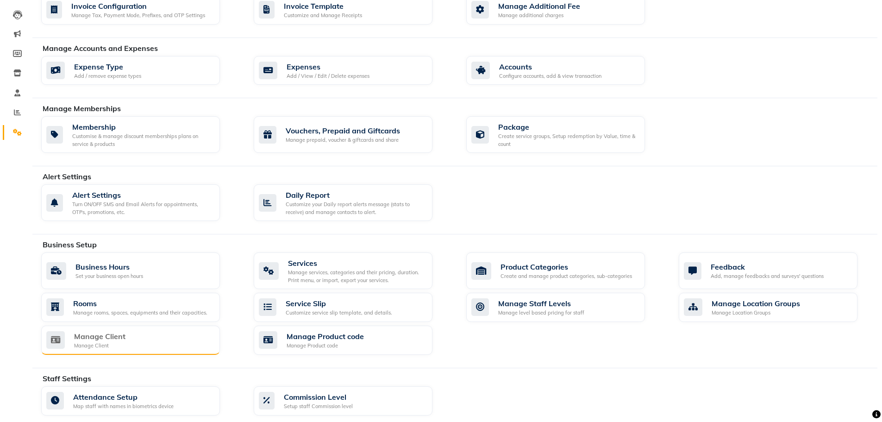
scroll to position [232, 0]
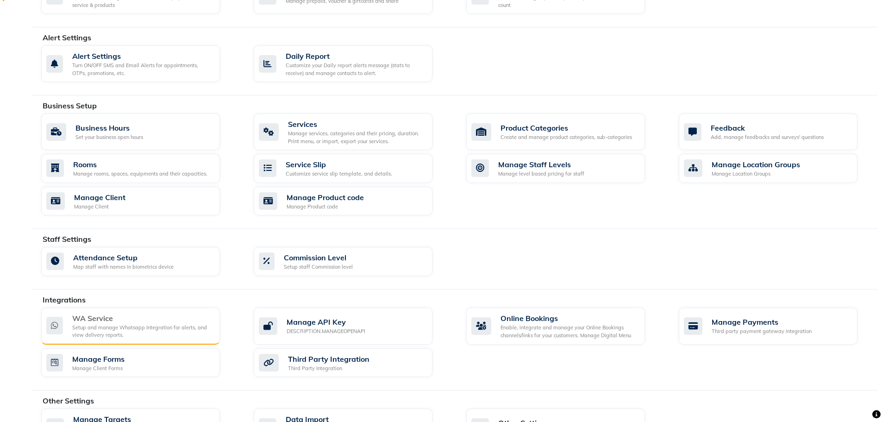
click at [162, 319] on div "WA Service" at bounding box center [142, 318] width 140 height 11
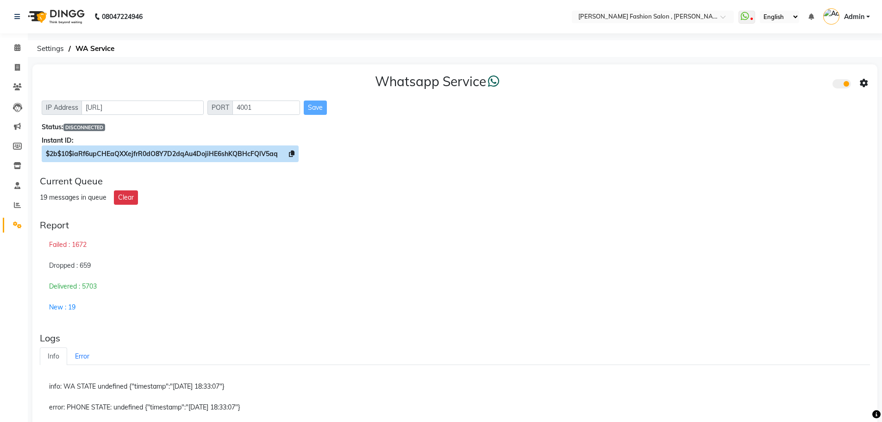
click at [155, 155] on span "$2b$10$iaRf6upCHEaQXXejfrR0dO8Y7D2dqAu4DojiHE6shKQBHcFQlV5aq" at bounding box center [162, 154] width 232 height 8
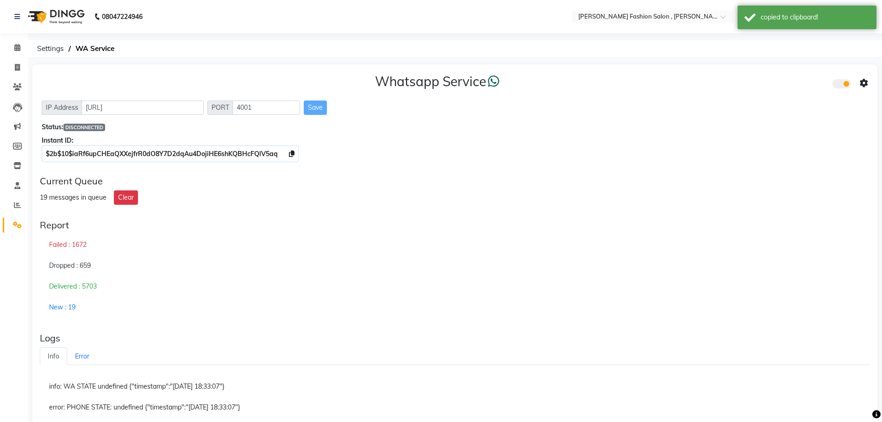
click at [179, 219] on div "Report" at bounding box center [455, 224] width 830 height 11
click at [84, 127] on span "DISCONNECTED" at bounding box center [84, 127] width 42 height 7
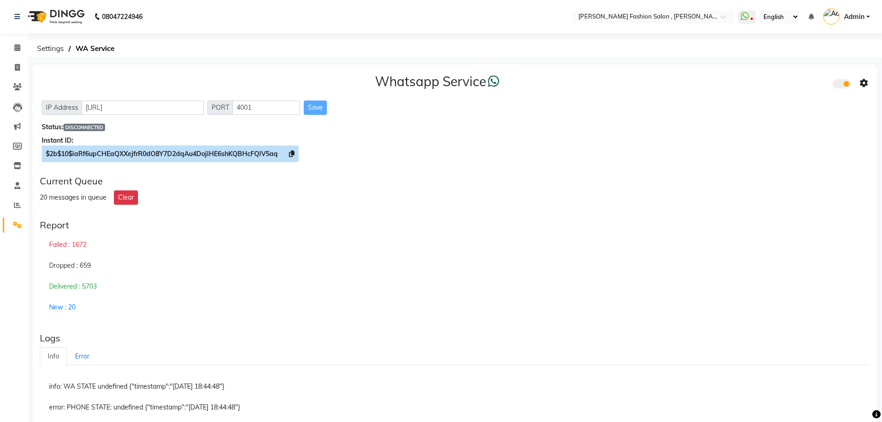
click at [294, 151] on icon at bounding box center [292, 153] width 6 height 6
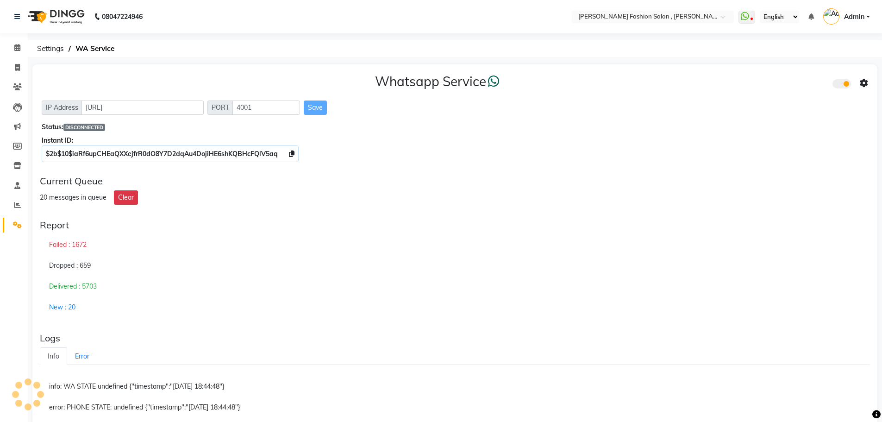
click at [865, 85] on icon at bounding box center [864, 83] width 8 height 8
click at [776, 80] on div "Whatsapp Settings Turn on Whatsapp for all customers" at bounding box center [797, 83] width 117 height 57
click at [776, 73] on div "Whatsapp Service IP Address [URL] PORT 4001 Save Status: DISCONNECTED Instant I…" at bounding box center [454, 116] width 845 height 104
click at [868, 85] on div "Whatsapp Service IP Address [URL] PORT 4001 Save Status: DISCONNECTED Instant I…" at bounding box center [454, 116] width 845 height 104
click at [868, 85] on icon at bounding box center [864, 83] width 8 height 8
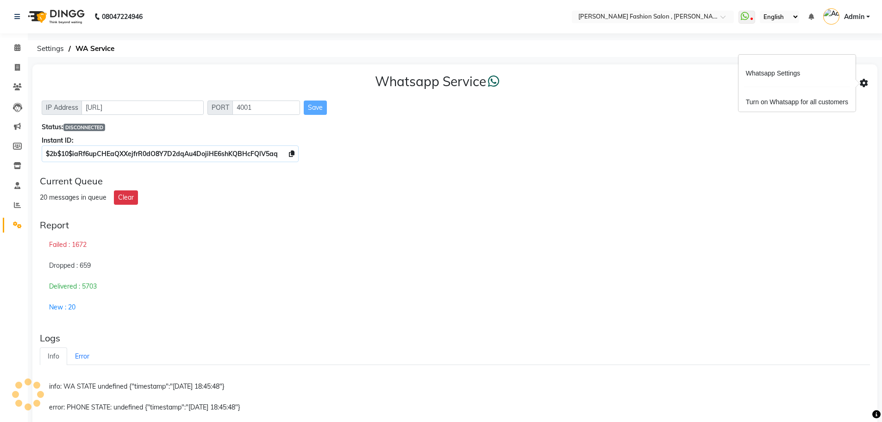
click at [793, 81] on div "Whatsapp Settings Turn on Whatsapp for all customers" at bounding box center [797, 83] width 117 height 57
click at [791, 75] on div "Whatsapp Service" at bounding box center [455, 83] width 827 height 19
click at [863, 80] on icon at bounding box center [864, 83] width 8 height 8
click at [798, 69] on div "Whatsapp Settings" at bounding box center [797, 74] width 106 height 12
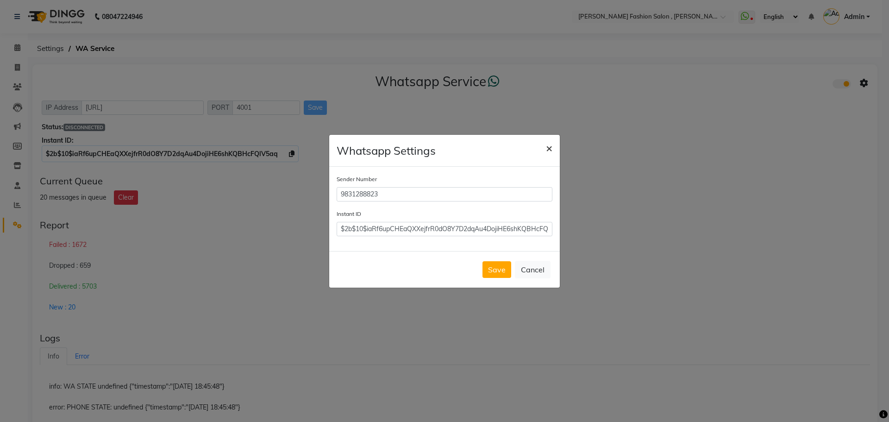
click at [546, 151] on span "×" at bounding box center [549, 148] width 6 height 14
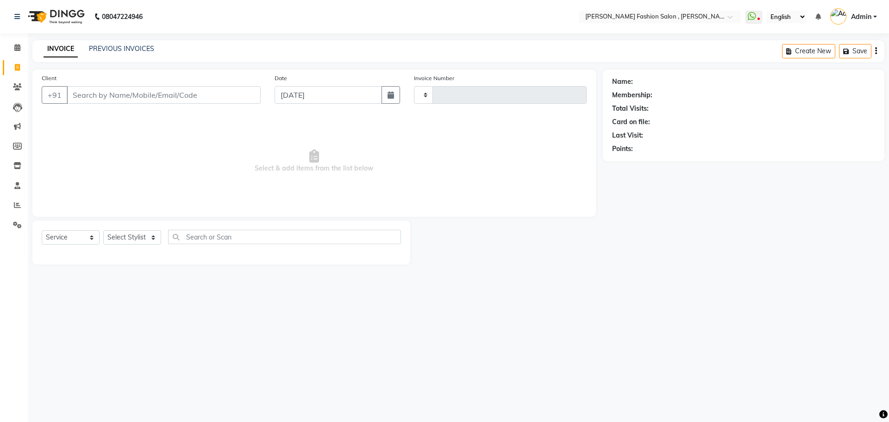
select select "service"
type input "2277"
select select "5233"
click at [110, 44] on link "PREVIOUS INVOICES" at bounding box center [121, 48] width 65 height 8
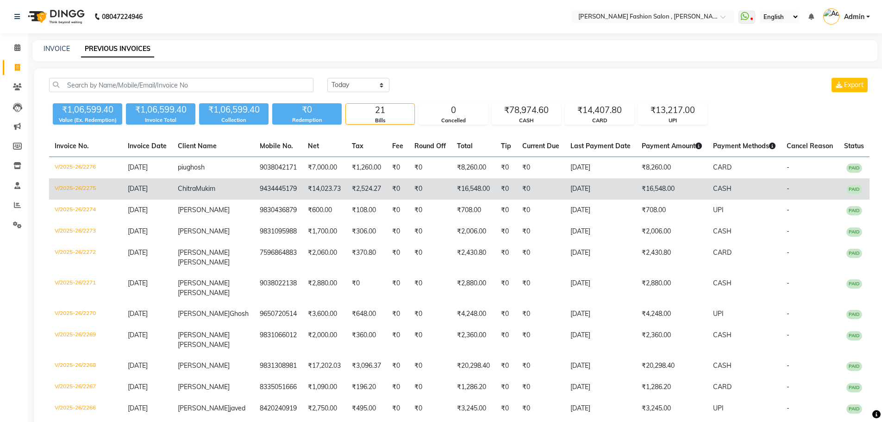
click at [93, 188] on td "V/2025-26/2275" at bounding box center [85, 188] width 73 height 21
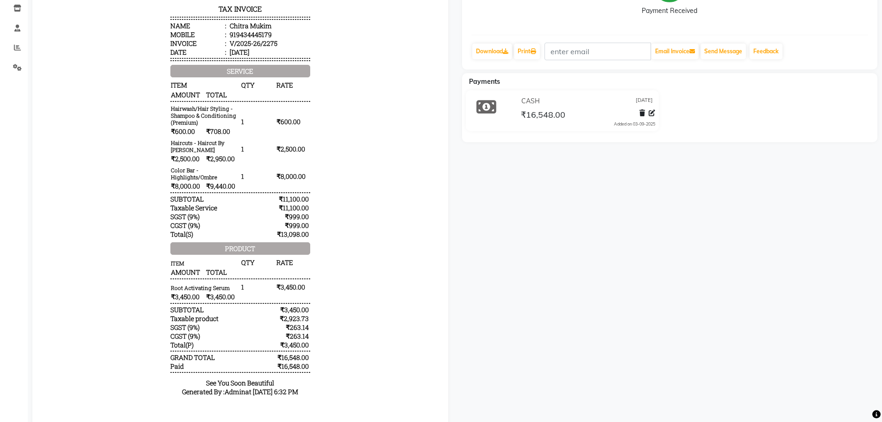
scroll to position [141, 0]
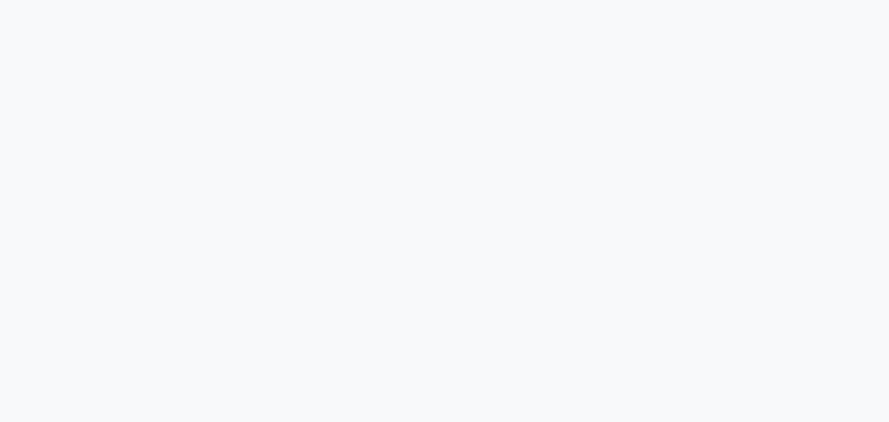
select select "5233"
select select "service"
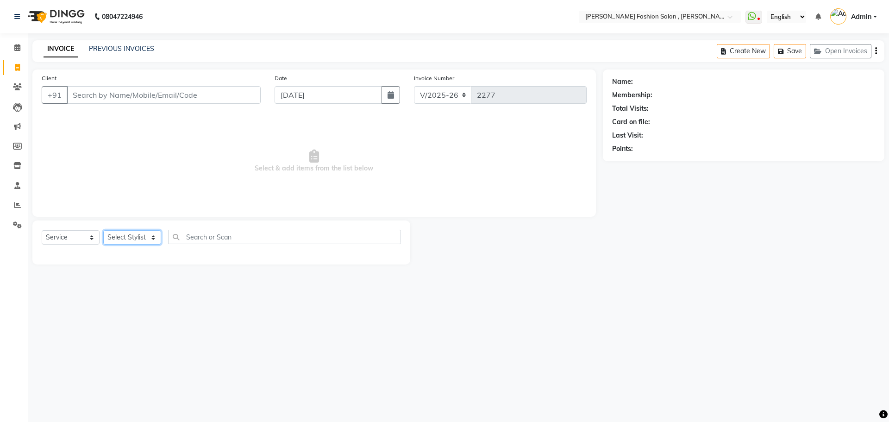
click at [153, 236] on select "Select Stylist" at bounding box center [132, 237] width 58 height 14
select select "33874"
click at [103, 230] on select "Select Stylist [PERSON_NAME] [PERSON_NAME] [PERSON_NAME] Babu [PERSON_NAME] [PE…" at bounding box center [132, 237] width 58 height 14
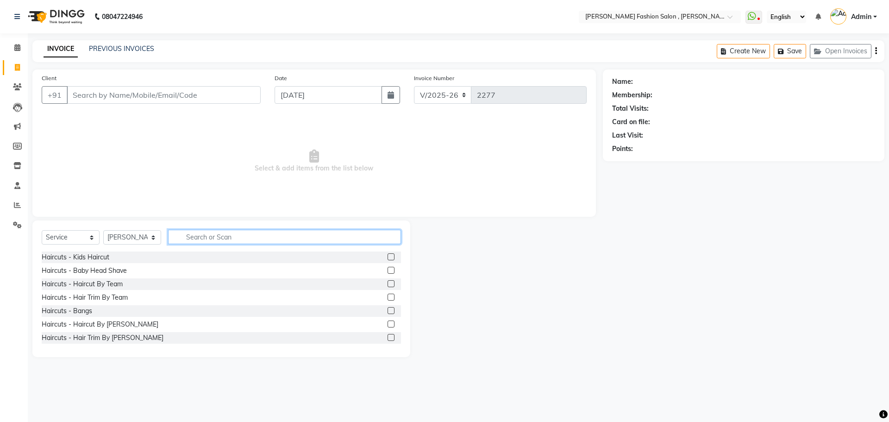
click at [328, 232] on input "text" at bounding box center [284, 237] width 233 height 14
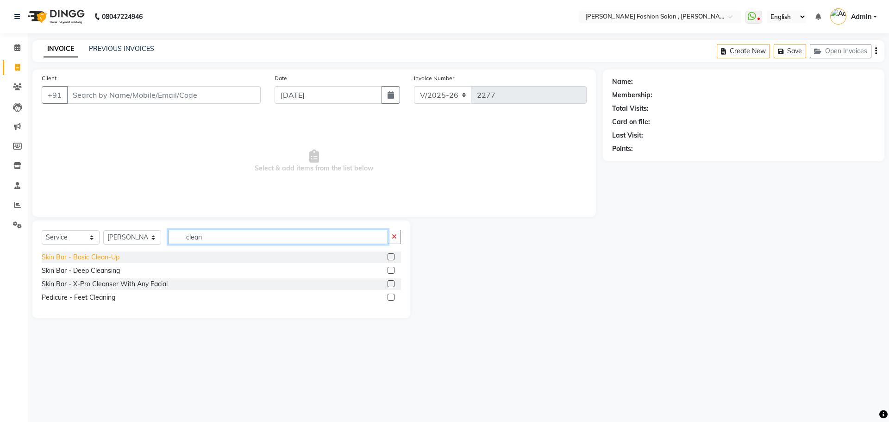
type input "clean"
click at [91, 260] on div "Skin Bar - Basic Clean-Up" at bounding box center [81, 257] width 78 height 10
checkbox input "false"
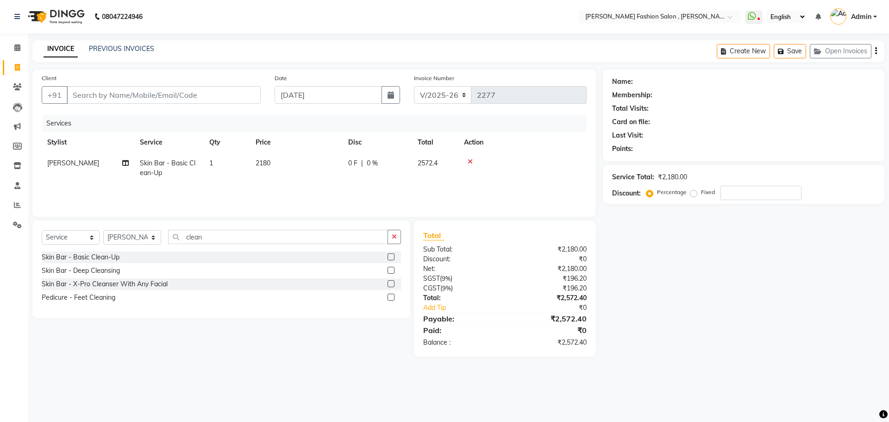
click at [268, 171] on td "2180" at bounding box center [296, 168] width 93 height 31
select select "33874"
drag, startPoint x: 322, startPoint y: 162, endPoint x: 219, endPoint y: 172, distance: 104.3
click at [219, 172] on tr "Alice Anita Archana Minni Babu Das Bindu Bridgette Jones Danielle Jones Daniell…" at bounding box center [314, 172] width 545 height 39
type input "2750"
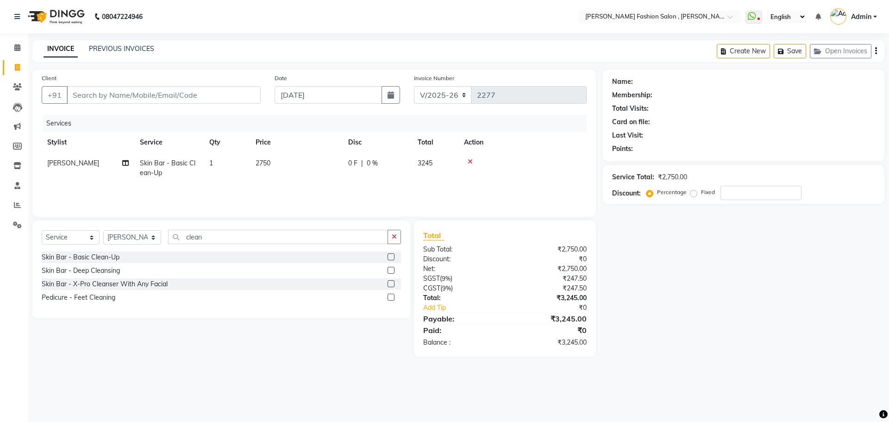
click at [266, 187] on div "Services Stylist Service Qty Price Disc Total Action Archana Minni Skin Bar - B…" at bounding box center [314, 161] width 545 height 93
click at [148, 239] on select "Select Stylist [PERSON_NAME] [PERSON_NAME] [PERSON_NAME] Babu [PERSON_NAME] [PE…" at bounding box center [132, 237] width 58 height 14
select select "33873"
click at [103, 230] on select "Select Stylist [PERSON_NAME] [PERSON_NAME] [PERSON_NAME] Babu [PERSON_NAME] [PE…" at bounding box center [132, 237] width 58 height 14
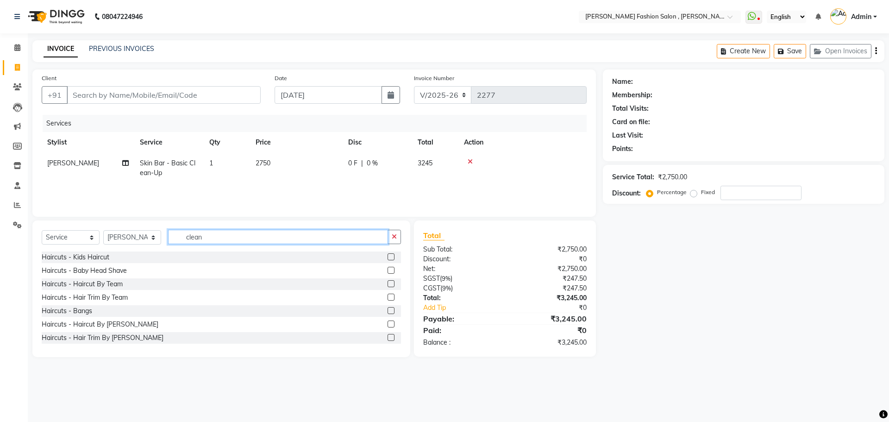
drag, startPoint x: 209, startPoint y: 242, endPoint x: 80, endPoint y: 237, distance: 129.3
click at [80, 237] on div "Select Service Product Membership Package Voucher Prepaid Gift Card Select Styl…" at bounding box center [221, 241] width 359 height 22
type input "threa"
click at [80, 257] on div "Threading - Eyebrow" at bounding box center [73, 257] width 62 height 10
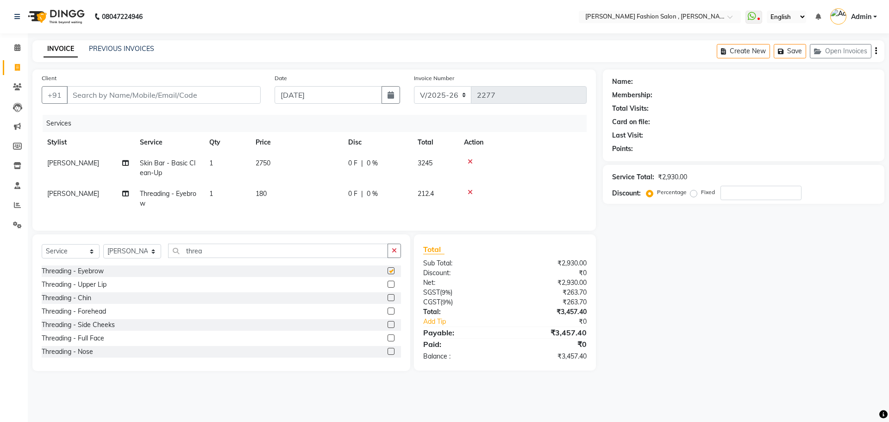
checkbox input "false"
click at [154, 255] on select "Select Stylist [PERSON_NAME] [PERSON_NAME] [PERSON_NAME] Babu [PERSON_NAME] [PE…" at bounding box center [132, 251] width 58 height 14
select select "33881"
click at [103, 251] on select "Select Stylist [PERSON_NAME] [PERSON_NAME] [PERSON_NAME] Babu [PERSON_NAME] [PE…" at bounding box center [132, 251] width 58 height 14
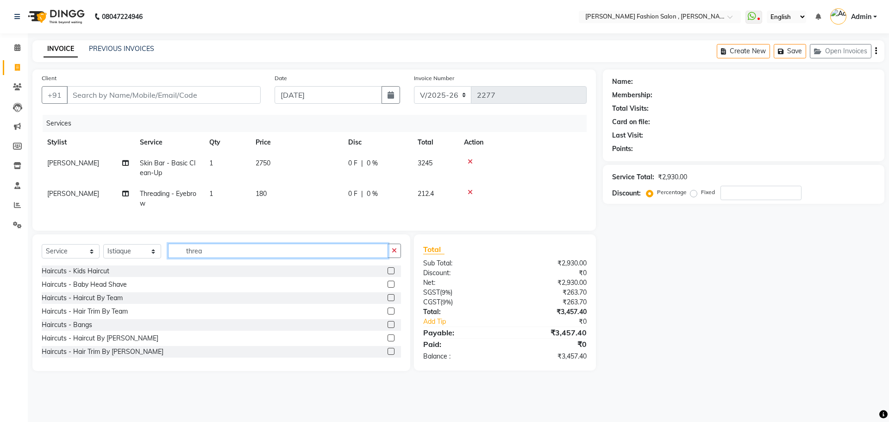
drag, startPoint x: 218, startPoint y: 256, endPoint x: 93, endPoint y: 257, distance: 125.0
click at [93, 257] on div "Select Service Product Membership Package Voucher Prepaid Gift Card Select Styl…" at bounding box center [221, 255] width 359 height 22
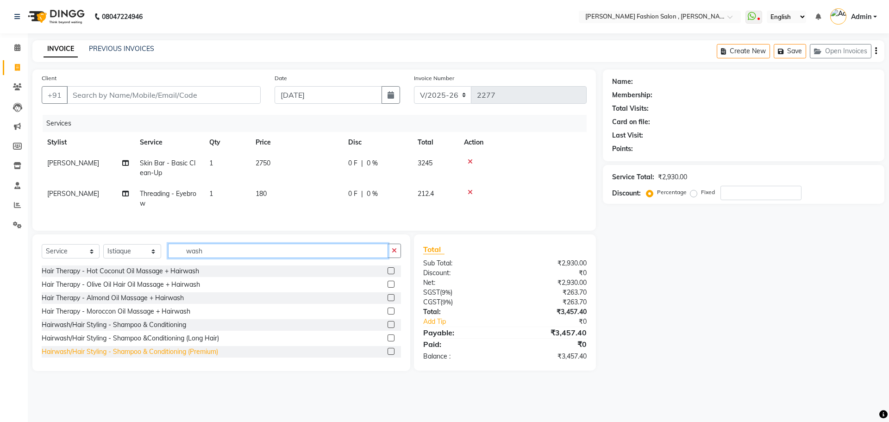
type input "wash"
click at [181, 357] on div "Hairwash/Hair Styling - Shampoo & Conditioning (Premium)" at bounding box center [130, 352] width 176 height 10
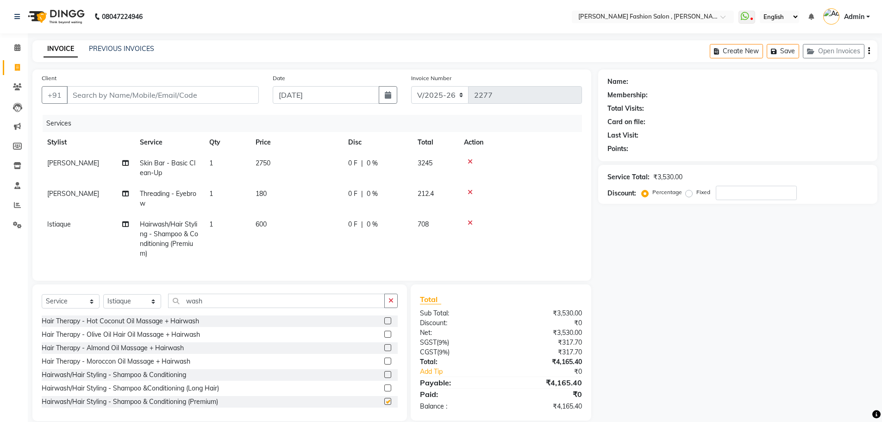
checkbox input "false"
drag, startPoint x: 211, startPoint y: 307, endPoint x: 88, endPoint y: 297, distance: 123.6
click at [88, 297] on div "Select Service Product Membership Package Voucher Prepaid Gift Card Select Styl…" at bounding box center [219, 352] width 375 height 137
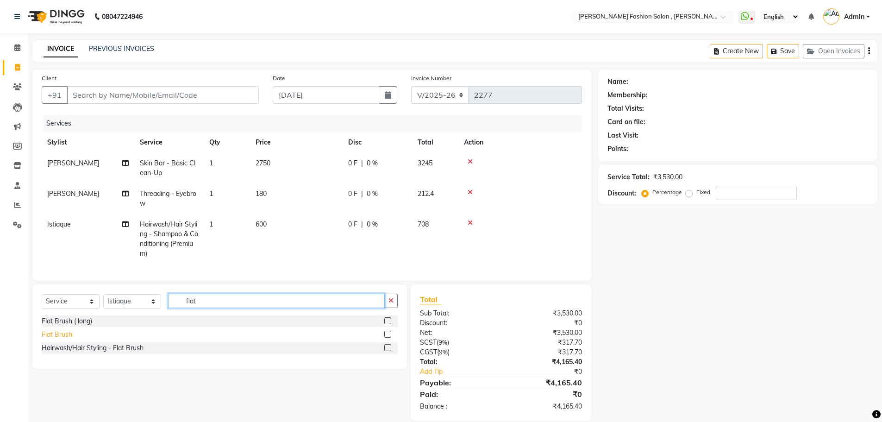
type input "flat"
click at [54, 339] on div "Flat Brush" at bounding box center [57, 335] width 31 height 10
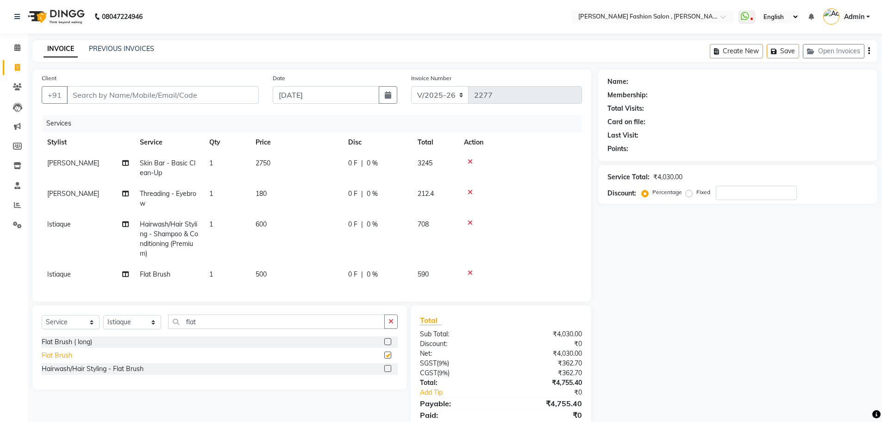
checkbox input "false"
click at [123, 96] on input "Client" at bounding box center [163, 95] width 192 height 18
type input "r"
type input "0"
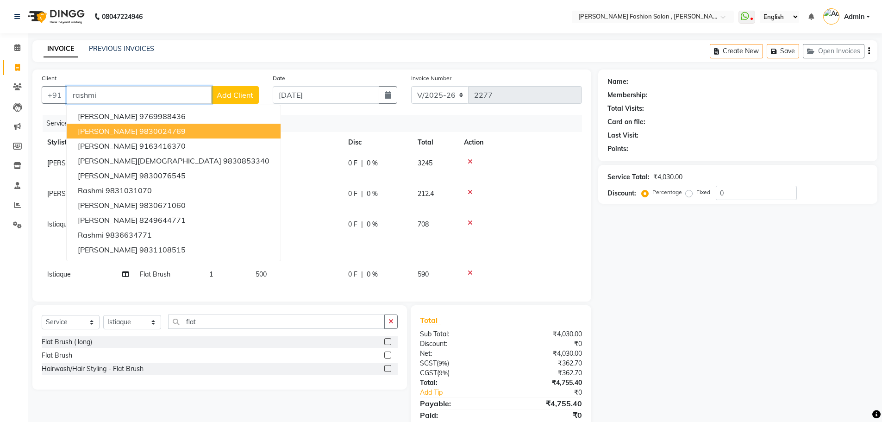
click at [124, 129] on span "rashmi behera" at bounding box center [108, 130] width 60 height 9
type input "9830024769"
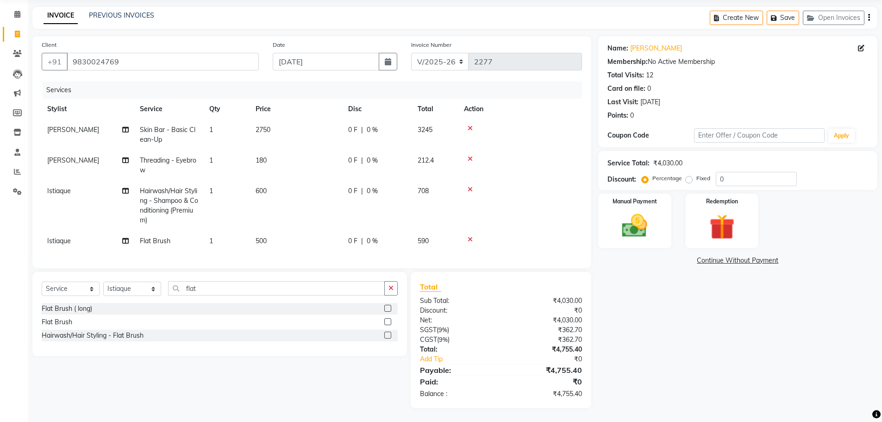
scroll to position [40, 0]
click at [624, 211] on img at bounding box center [635, 226] width 43 height 30
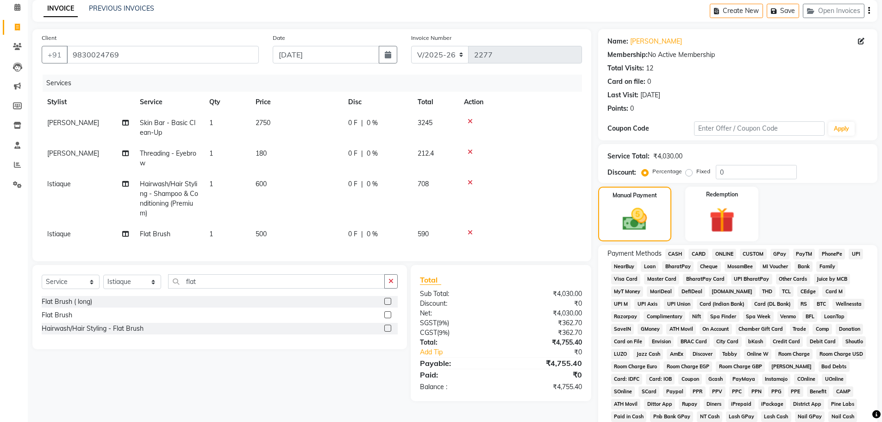
click at [857, 255] on span "UPI" at bounding box center [856, 254] width 14 height 11
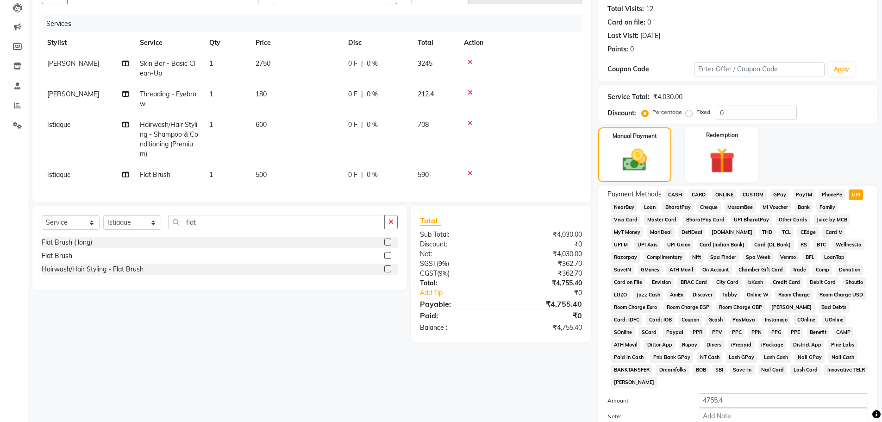
scroll to position [188, 0]
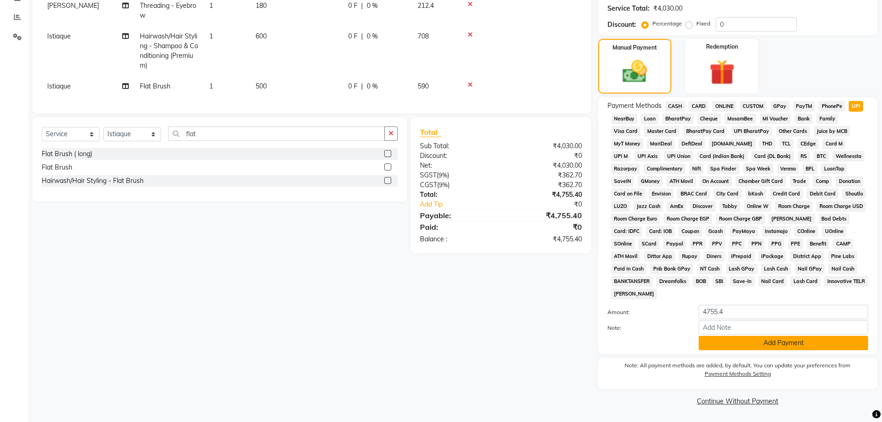
click at [805, 345] on button "Add Payment" at bounding box center [783, 343] width 169 height 14
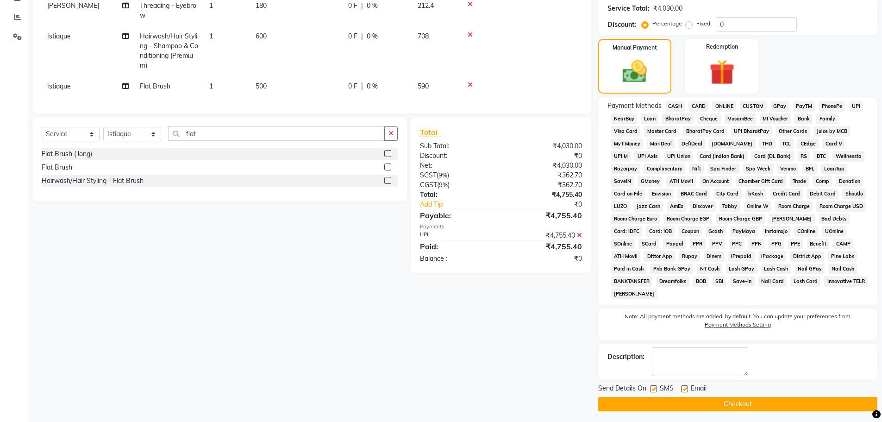
click at [804, 402] on button "Checkout" at bounding box center [737, 404] width 279 height 14
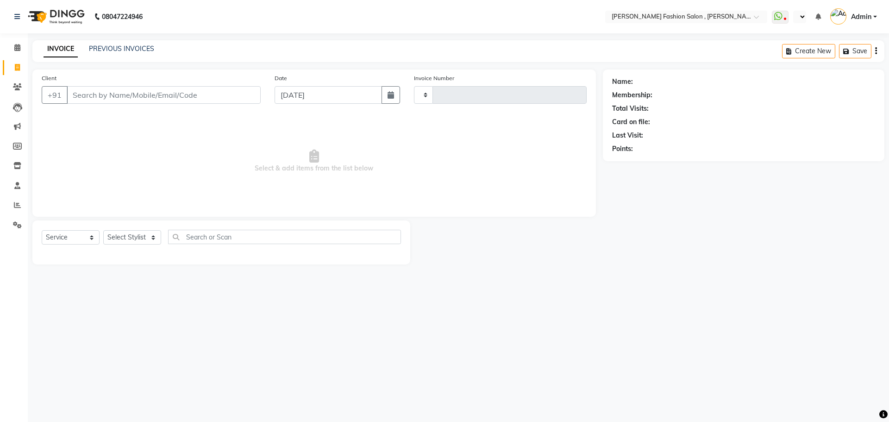
select select "service"
type input "2279"
select select "en"
select select "5233"
click at [151, 235] on select "Select Stylist [PERSON_NAME] [PERSON_NAME] [PERSON_NAME] Babu [PERSON_NAME] [PE…" at bounding box center [132, 237] width 58 height 14
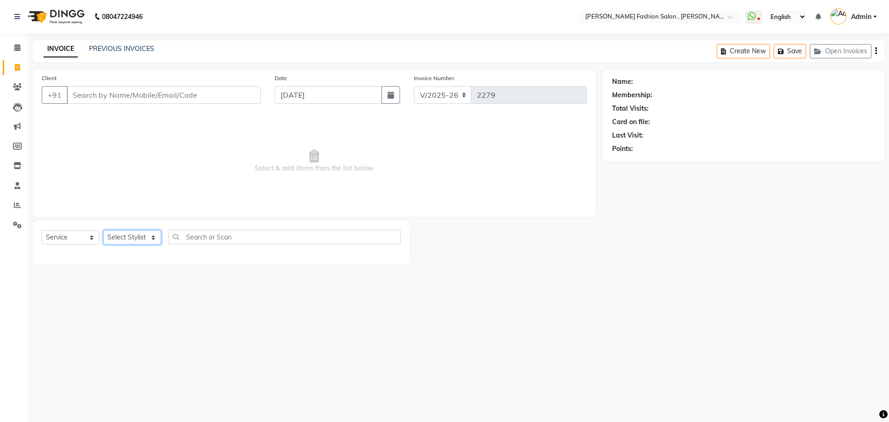
select select "84147"
click at [103, 230] on select "Select Stylist [PERSON_NAME] [PERSON_NAME] [PERSON_NAME] Babu [PERSON_NAME] [PE…" at bounding box center [132, 237] width 58 height 14
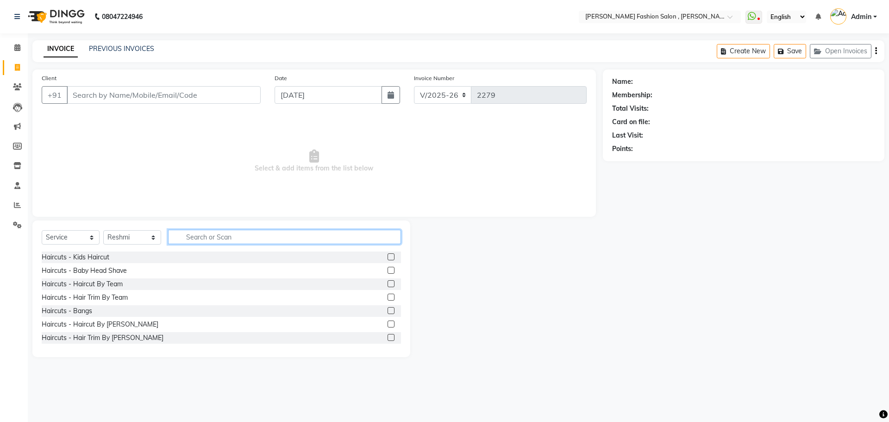
click at [214, 235] on input "text" at bounding box center [284, 237] width 233 height 14
type input "threa"
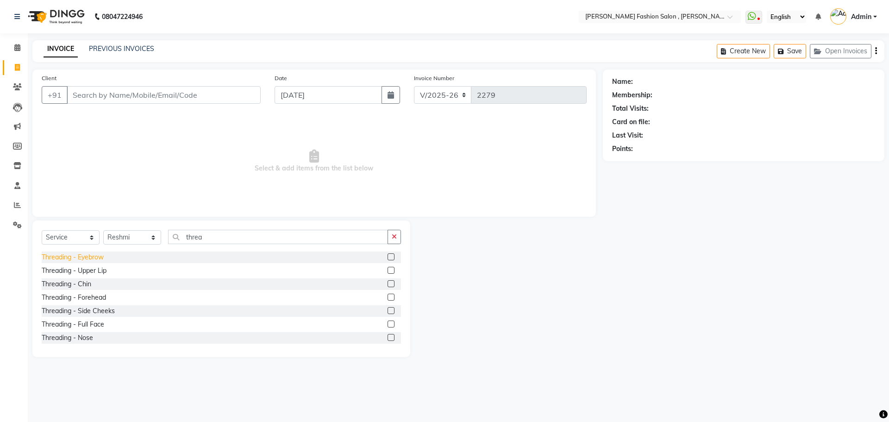
click at [83, 256] on div "Threading - Eyebrow" at bounding box center [73, 257] width 62 height 10
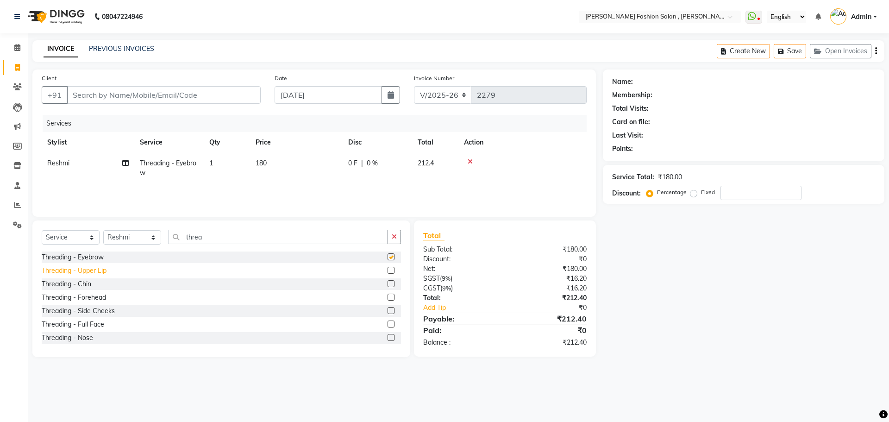
checkbox input "false"
click at [85, 273] on div "Threading - Upper Lip" at bounding box center [74, 271] width 65 height 10
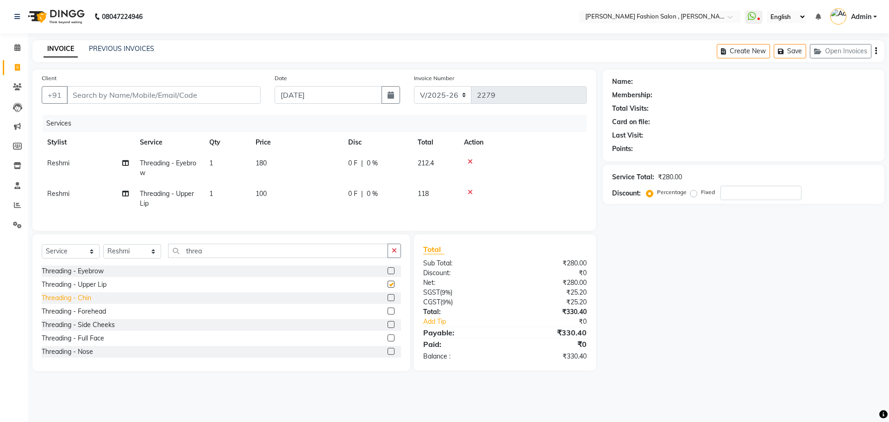
checkbox input "false"
click at [85, 303] on div "Threading - Chin" at bounding box center [67, 298] width 50 height 10
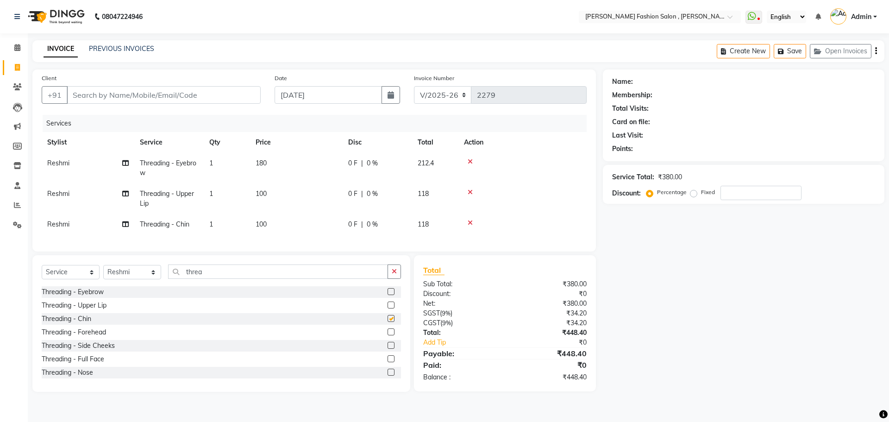
checkbox input "false"
click at [125, 95] on input "Client" at bounding box center [164, 95] width 194 height 18
type input "9"
type input "0"
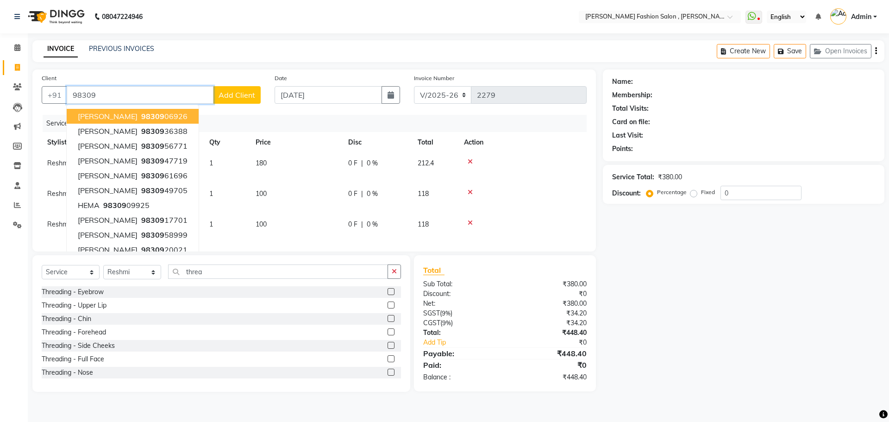
type input "98309"
click at [877, 54] on div "Create New Save Open Invoices" at bounding box center [801, 51] width 168 height 22
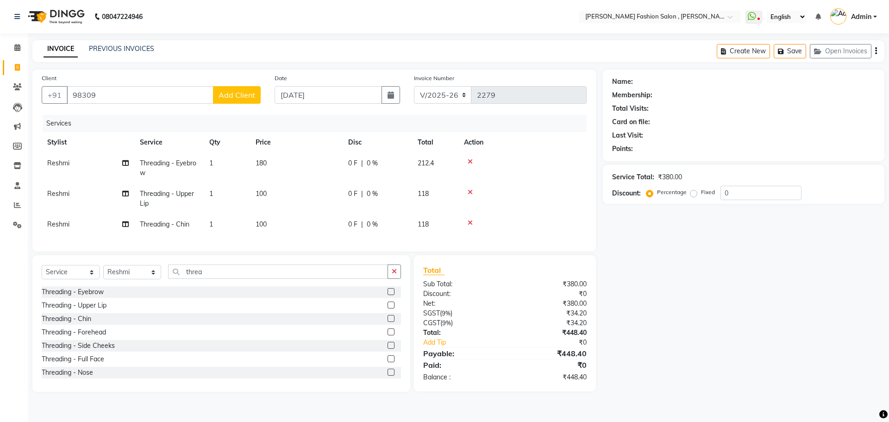
click at [877, 51] on icon "button" at bounding box center [876, 51] width 2 height 0
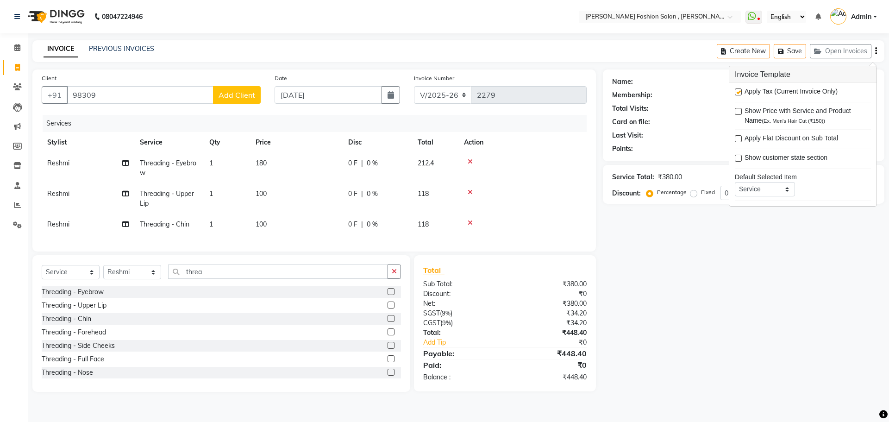
click at [738, 90] on label at bounding box center [738, 91] width 7 height 7
click at [738, 90] on input "checkbox" at bounding box center [738, 92] width 6 height 6
checkbox input "false"
click at [630, 243] on div "Name: Membership: Total Visits: Card on file: Last Visit: Points: Service Total…" at bounding box center [747, 230] width 288 height 322
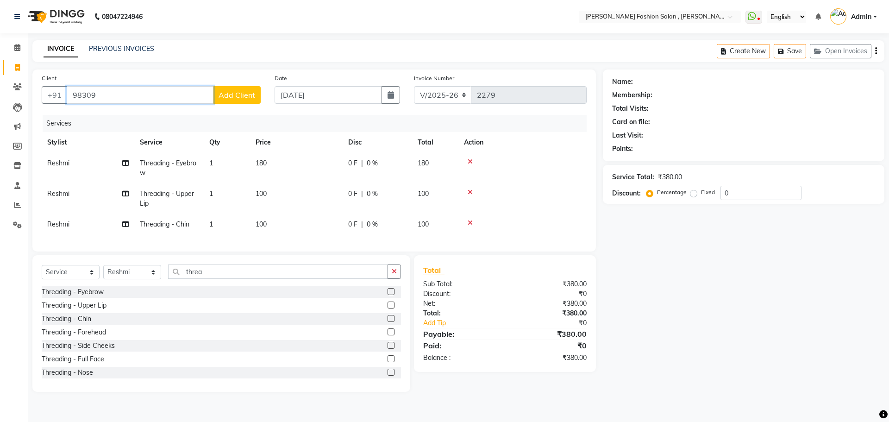
click at [111, 98] on input "98309" at bounding box center [140, 95] width 147 height 18
type input "9830933444"
click at [246, 89] on button "Add Client" at bounding box center [237, 95] width 48 height 18
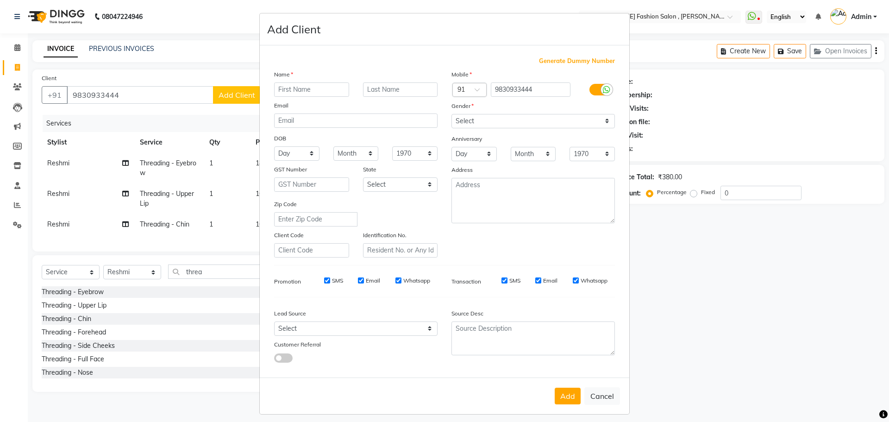
click at [304, 89] on input "text" at bounding box center [311, 89] width 75 height 14
type input "Prema"
click at [405, 89] on input "text" at bounding box center [400, 89] width 75 height 14
type input "[PERSON_NAME]"
click at [468, 124] on select "Select [DEMOGRAPHIC_DATA] [DEMOGRAPHIC_DATA] Other Prefer Not To Say" at bounding box center [532, 121] width 163 height 14
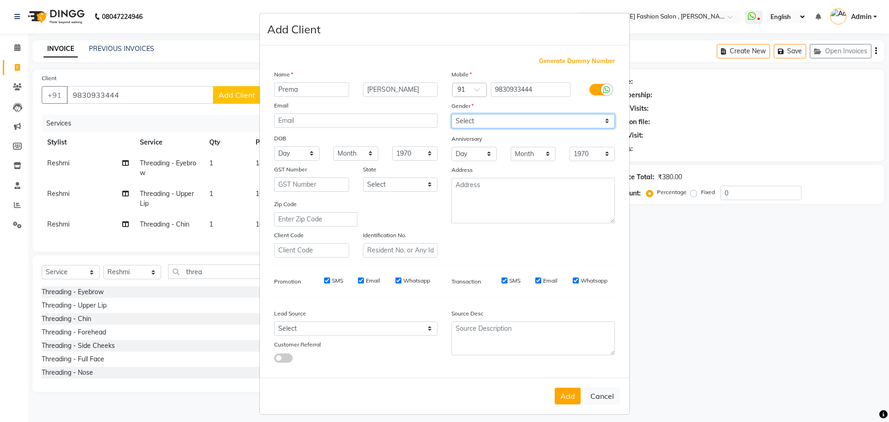
select select "[DEMOGRAPHIC_DATA]"
click at [451, 114] on select "Select [DEMOGRAPHIC_DATA] [DEMOGRAPHIC_DATA] Other Prefer Not To Say" at bounding box center [532, 121] width 163 height 14
click at [562, 395] on button "Add" at bounding box center [568, 396] width 26 height 17
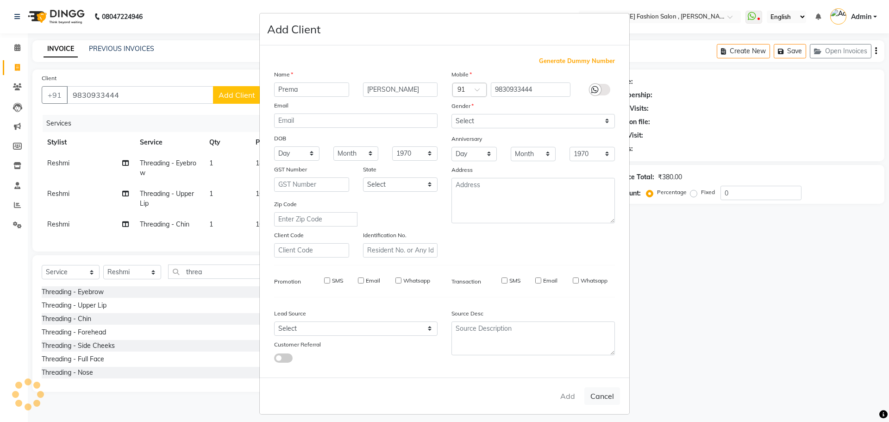
select select
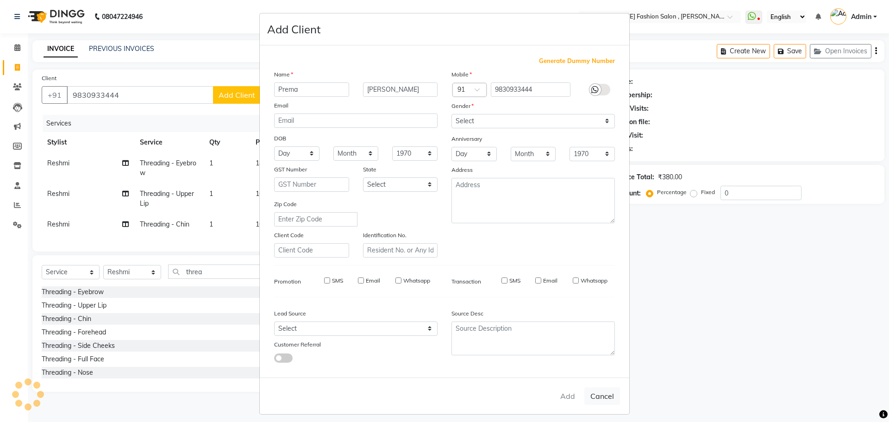
select select
checkbox input "false"
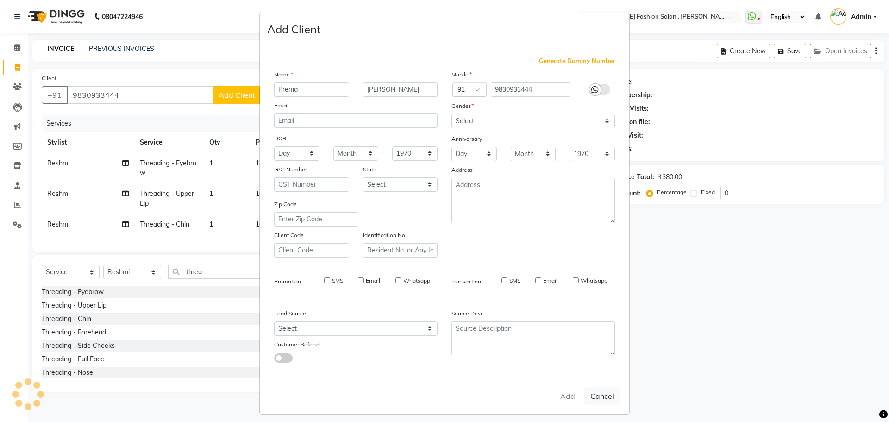
checkbox input "false"
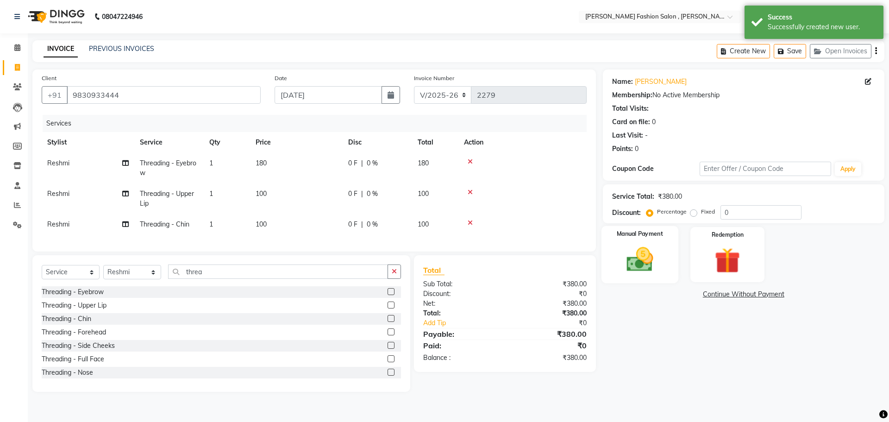
click at [651, 253] on img at bounding box center [639, 259] width 43 height 31
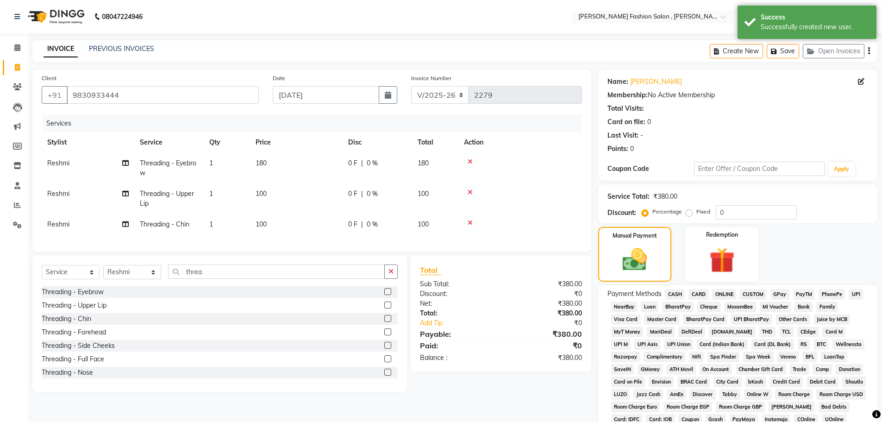
click at [679, 292] on span "CASH" at bounding box center [675, 294] width 20 height 11
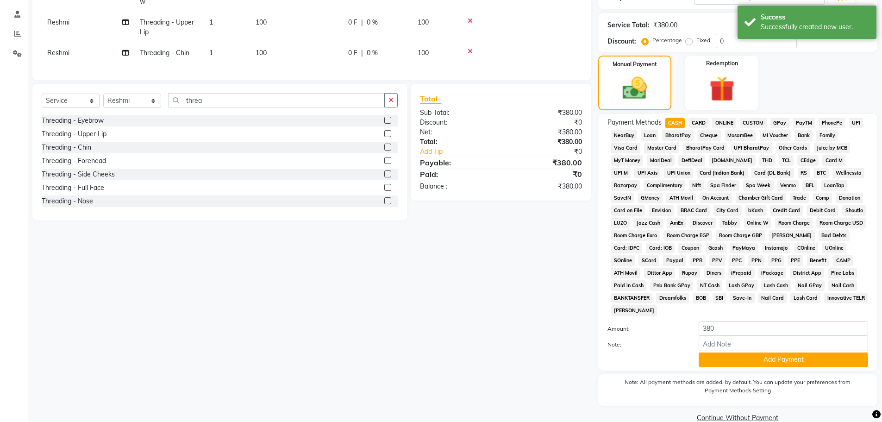
scroll to position [188, 0]
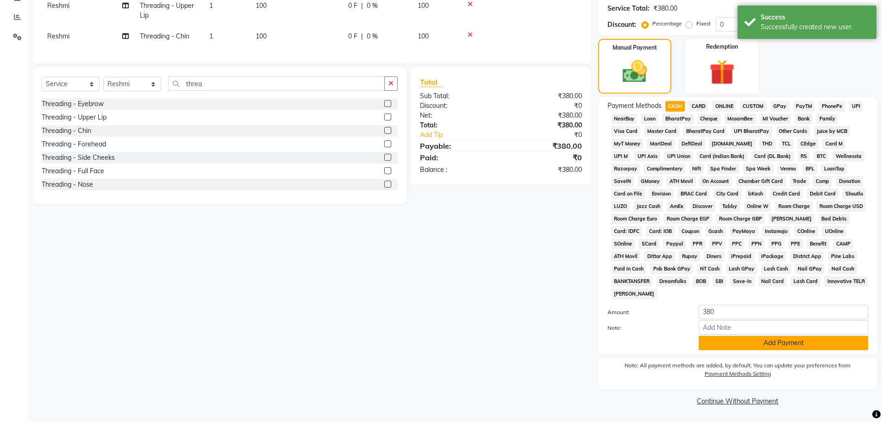
click at [722, 346] on button "Add Payment" at bounding box center [783, 343] width 169 height 14
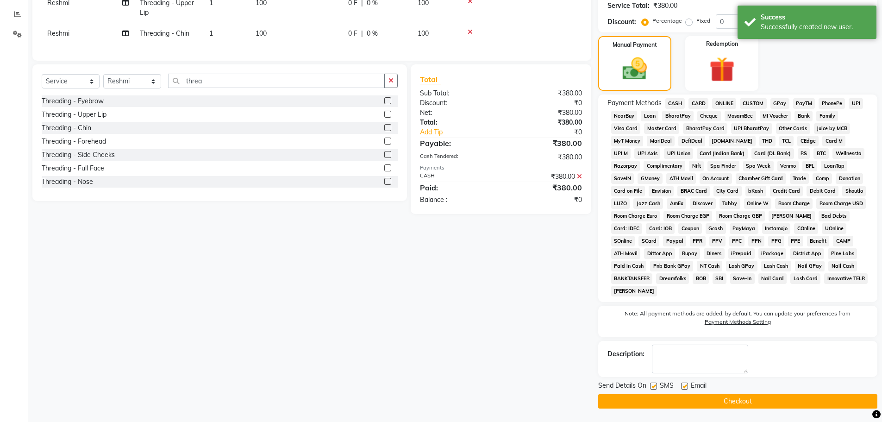
scroll to position [191, 0]
click at [733, 400] on button "Checkout" at bounding box center [737, 401] width 279 height 14
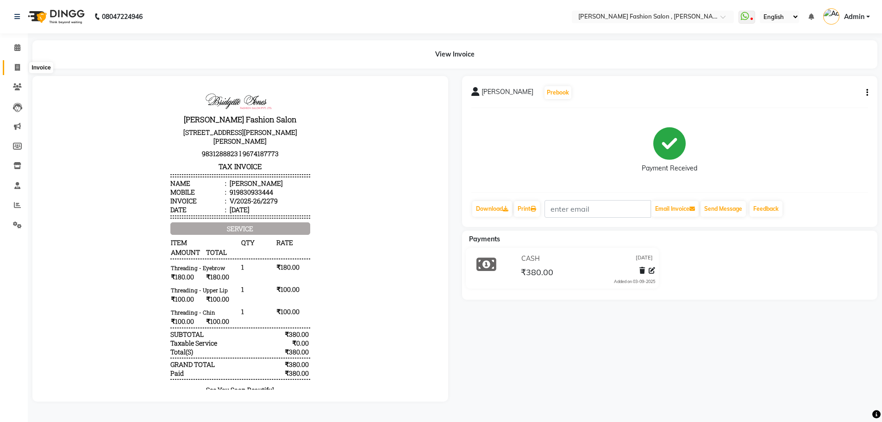
click at [16, 69] on icon at bounding box center [17, 67] width 5 height 7
select select "service"
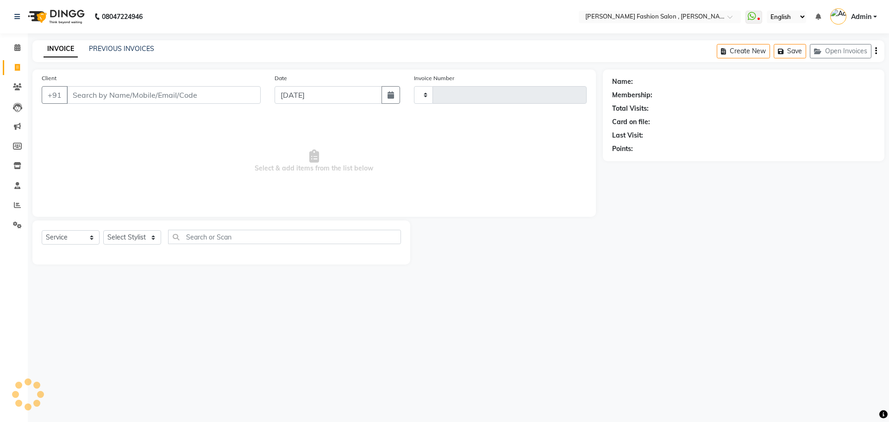
type input "2280"
select select "5233"
click at [176, 98] on input "Client" at bounding box center [164, 95] width 194 height 18
type input "9051029436"
click at [234, 97] on span "Add Client" at bounding box center [237, 94] width 37 height 9
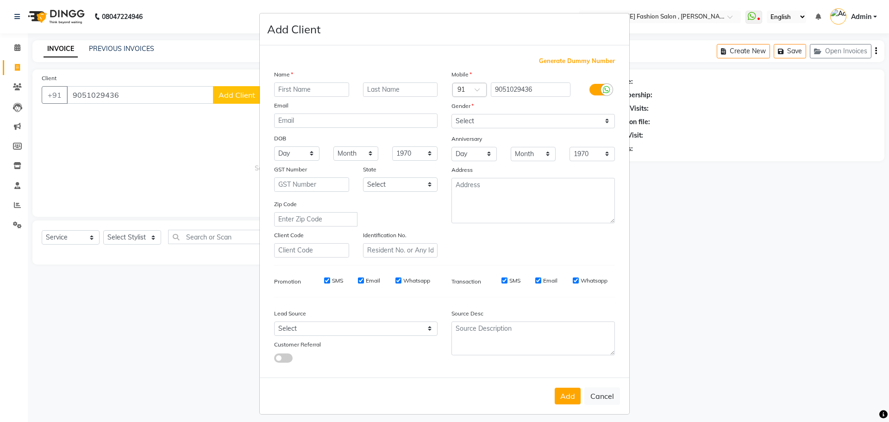
click at [290, 92] on input "text" at bounding box center [311, 89] width 75 height 14
type input "Aban"
click at [390, 88] on input "text" at bounding box center [400, 89] width 75 height 14
type input "Confectioner"
click at [491, 118] on select "Select [DEMOGRAPHIC_DATA] [DEMOGRAPHIC_DATA] Other Prefer Not To Say" at bounding box center [532, 121] width 163 height 14
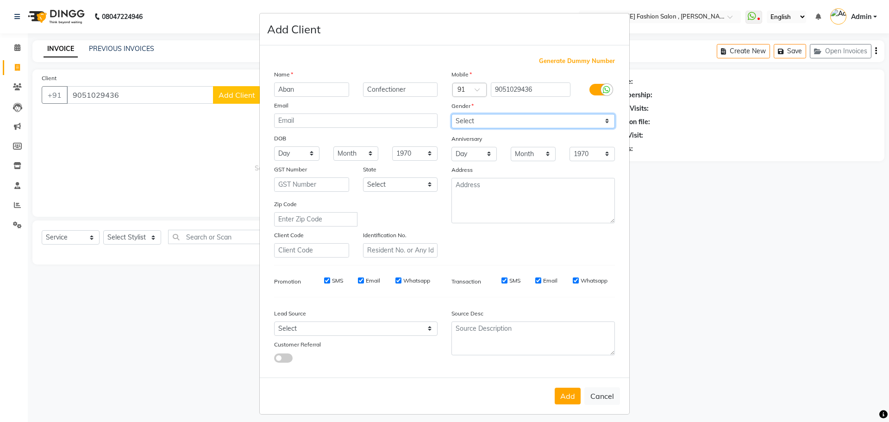
select select "[DEMOGRAPHIC_DATA]"
click at [451, 114] on select "Select [DEMOGRAPHIC_DATA] [DEMOGRAPHIC_DATA] Other Prefer Not To Say" at bounding box center [532, 121] width 163 height 14
click at [556, 399] on button "Add" at bounding box center [568, 396] width 26 height 17
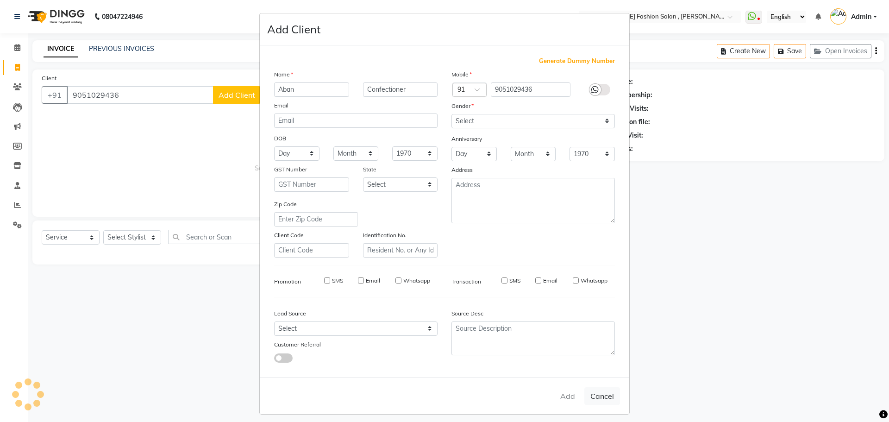
select select
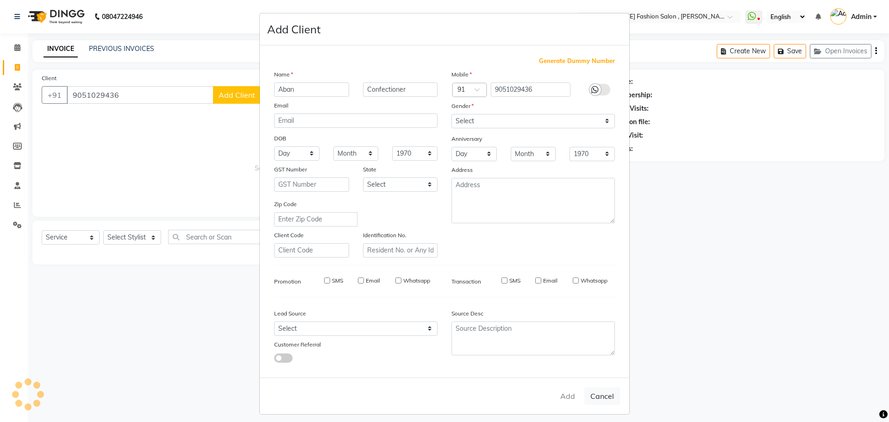
select select
checkbox input "false"
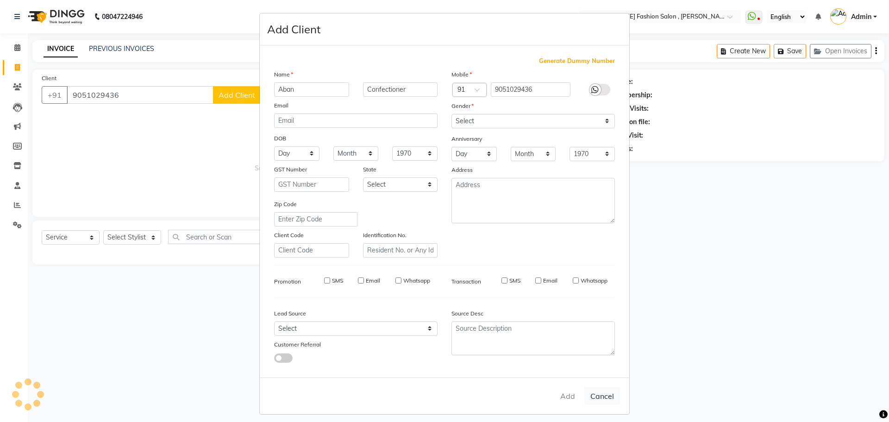
checkbox input "false"
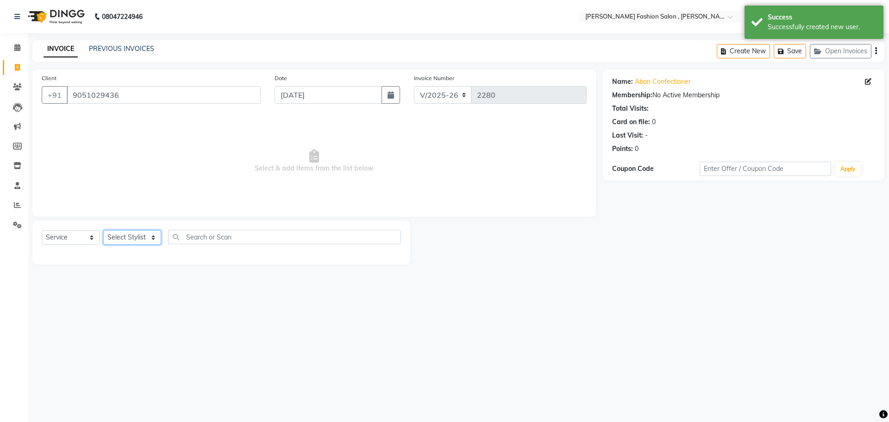
click at [129, 235] on select "Select Stylist [PERSON_NAME] [PERSON_NAME] [PERSON_NAME] Babu [PERSON_NAME] [PE…" at bounding box center [132, 237] width 58 height 14
click at [103, 230] on select "Select Stylist [PERSON_NAME] [PERSON_NAME] [PERSON_NAME] Babu [PERSON_NAME] [PE…" at bounding box center [132, 237] width 58 height 14
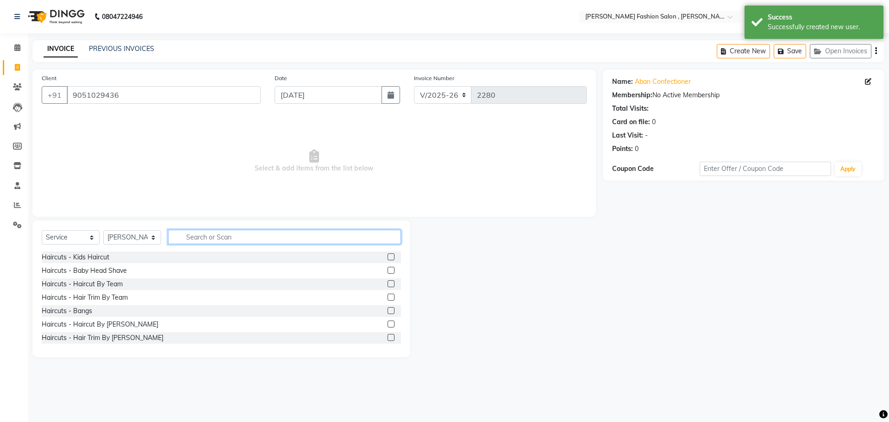
click at [235, 236] on input "text" at bounding box center [284, 237] width 233 height 14
click at [133, 235] on select "Select Stylist [PERSON_NAME] [PERSON_NAME] [PERSON_NAME] Babu [PERSON_NAME] [PE…" at bounding box center [132, 237] width 58 height 14
select select "33868"
click at [103, 230] on select "Select Stylist [PERSON_NAME] [PERSON_NAME] [PERSON_NAME] Babu [PERSON_NAME] [PE…" at bounding box center [132, 237] width 58 height 14
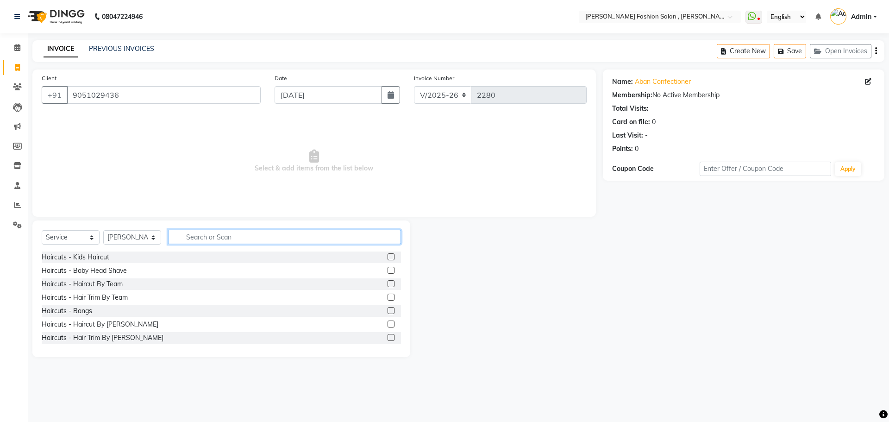
click at [221, 243] on input "text" at bounding box center [284, 237] width 233 height 14
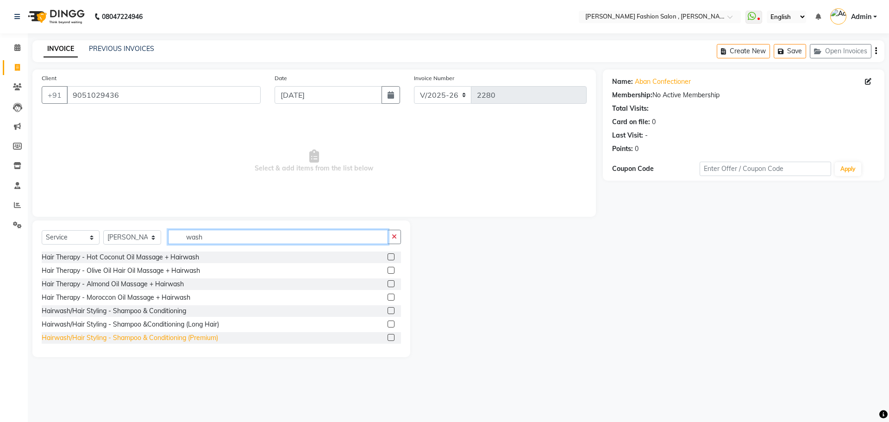
type input "wash"
drag, startPoint x: 201, startPoint y: 336, endPoint x: 197, endPoint y: 328, distance: 8.7
click at [200, 335] on div "Hairwash/Hair Styling - Shampoo & Conditioning (Premium)" at bounding box center [130, 338] width 176 height 10
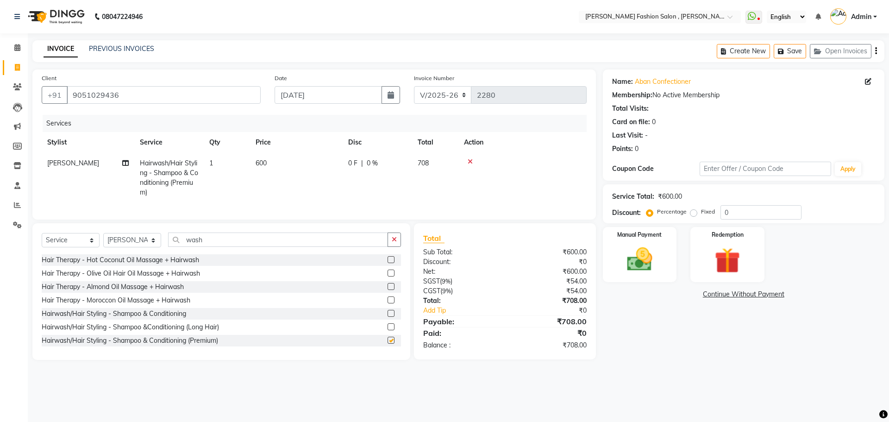
checkbox input "false"
drag, startPoint x: 135, startPoint y: 247, endPoint x: 135, endPoint y: 240, distance: 6.5
click at [135, 247] on select "Select Stylist [PERSON_NAME] [PERSON_NAME] [PERSON_NAME] Babu [PERSON_NAME] [PE…" at bounding box center [132, 240] width 58 height 14
select select "48016"
click at [103, 240] on select "Select Stylist [PERSON_NAME] [PERSON_NAME] [PERSON_NAME] Babu [PERSON_NAME] [PE…" at bounding box center [132, 240] width 58 height 14
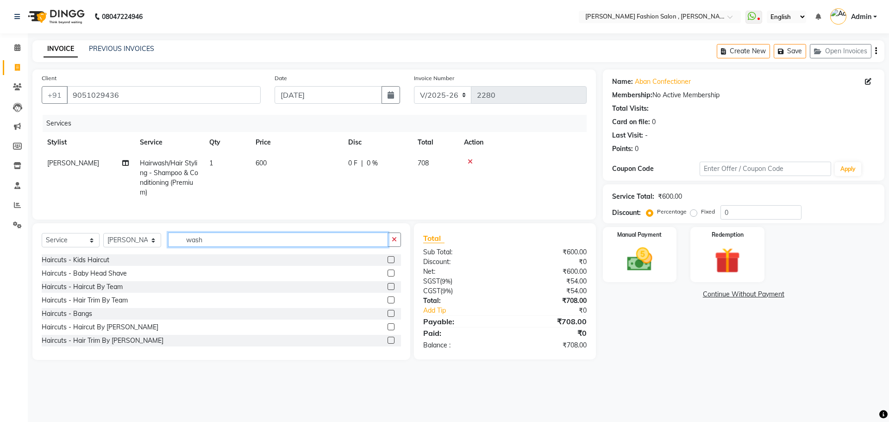
drag, startPoint x: 211, startPoint y: 247, endPoint x: 80, endPoint y: 252, distance: 131.6
click at [80, 252] on div "Select Service Product Membership Package Voucher Prepaid Gift Card Select Styl…" at bounding box center [221, 243] width 359 height 22
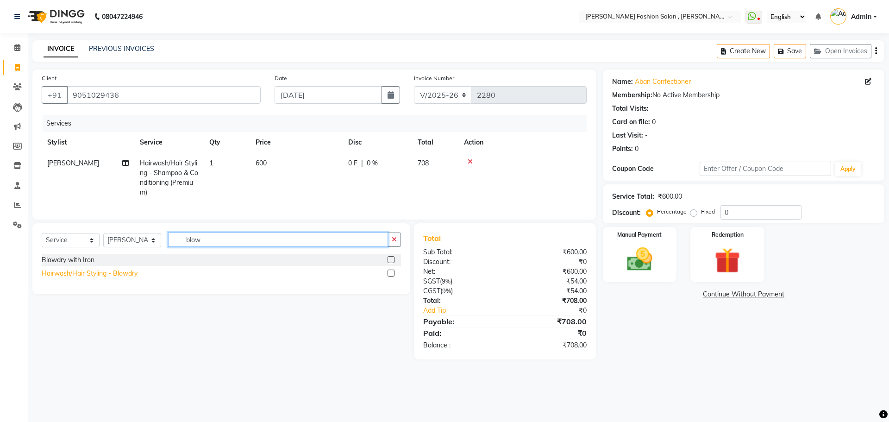
type input "blow"
click at [79, 278] on div "Hairwash/Hair Styling - Blowdry" at bounding box center [90, 274] width 96 height 10
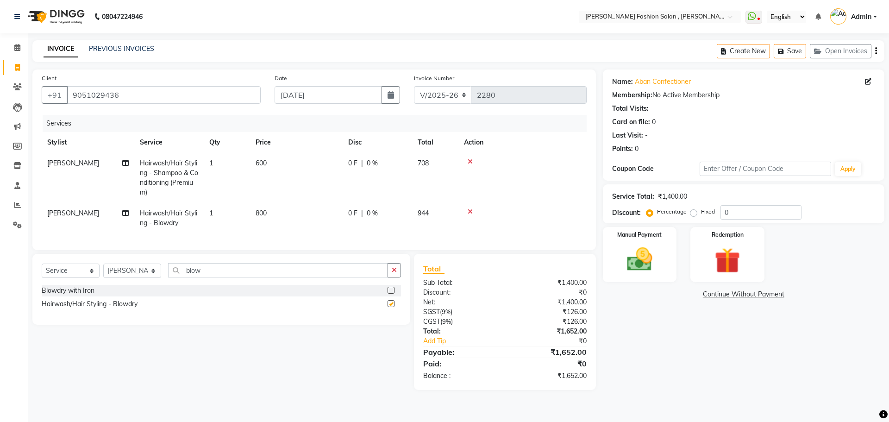
checkbox input "false"
click at [612, 262] on div "Manual Payment" at bounding box center [639, 254] width 77 height 57
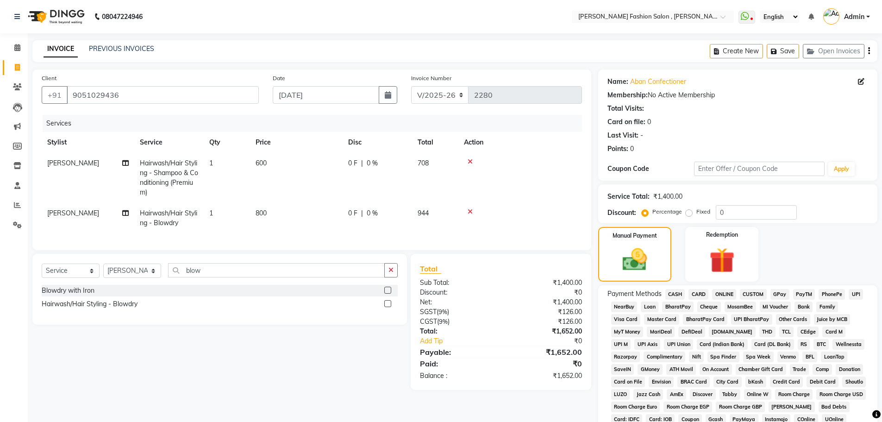
click at [861, 299] on span "UPI" at bounding box center [856, 294] width 14 height 11
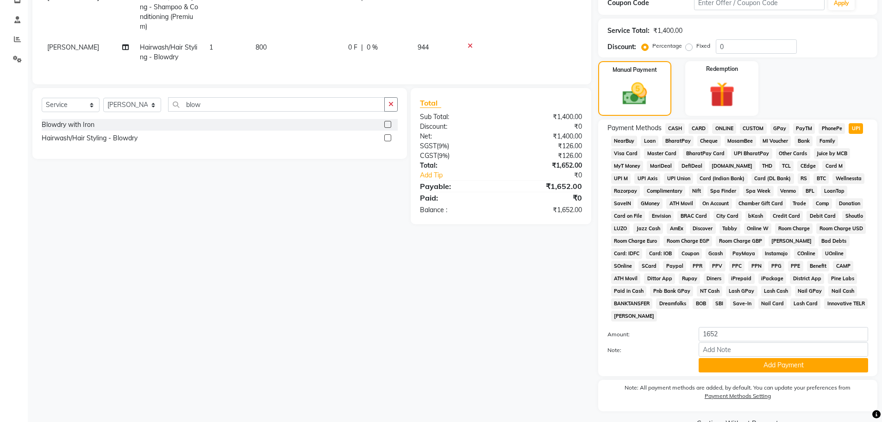
scroll to position [188, 0]
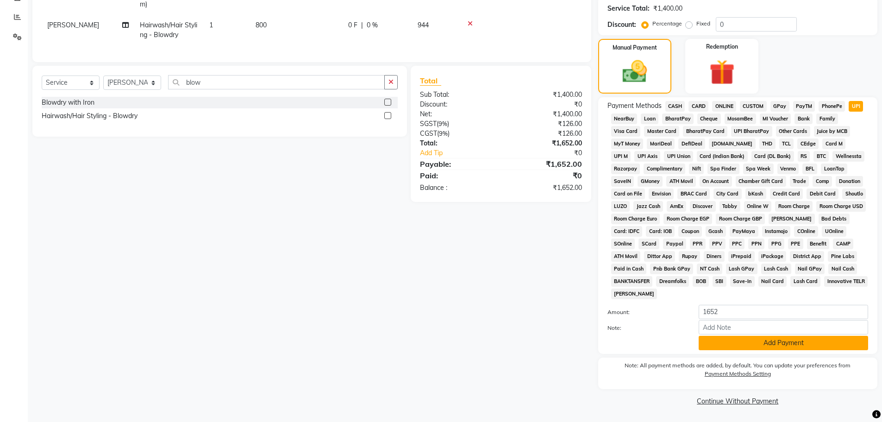
click at [761, 347] on button "Add Payment" at bounding box center [783, 343] width 169 height 14
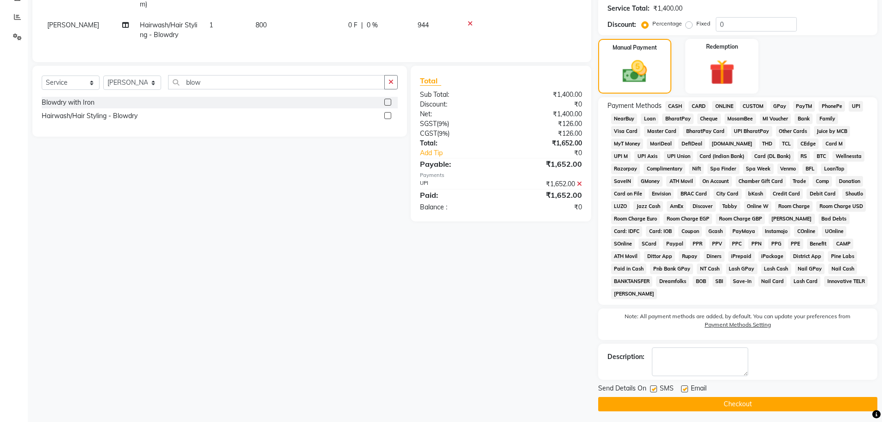
click at [767, 400] on button "Checkout" at bounding box center [737, 404] width 279 height 14
